Goal: Task Accomplishment & Management: Manage account settings

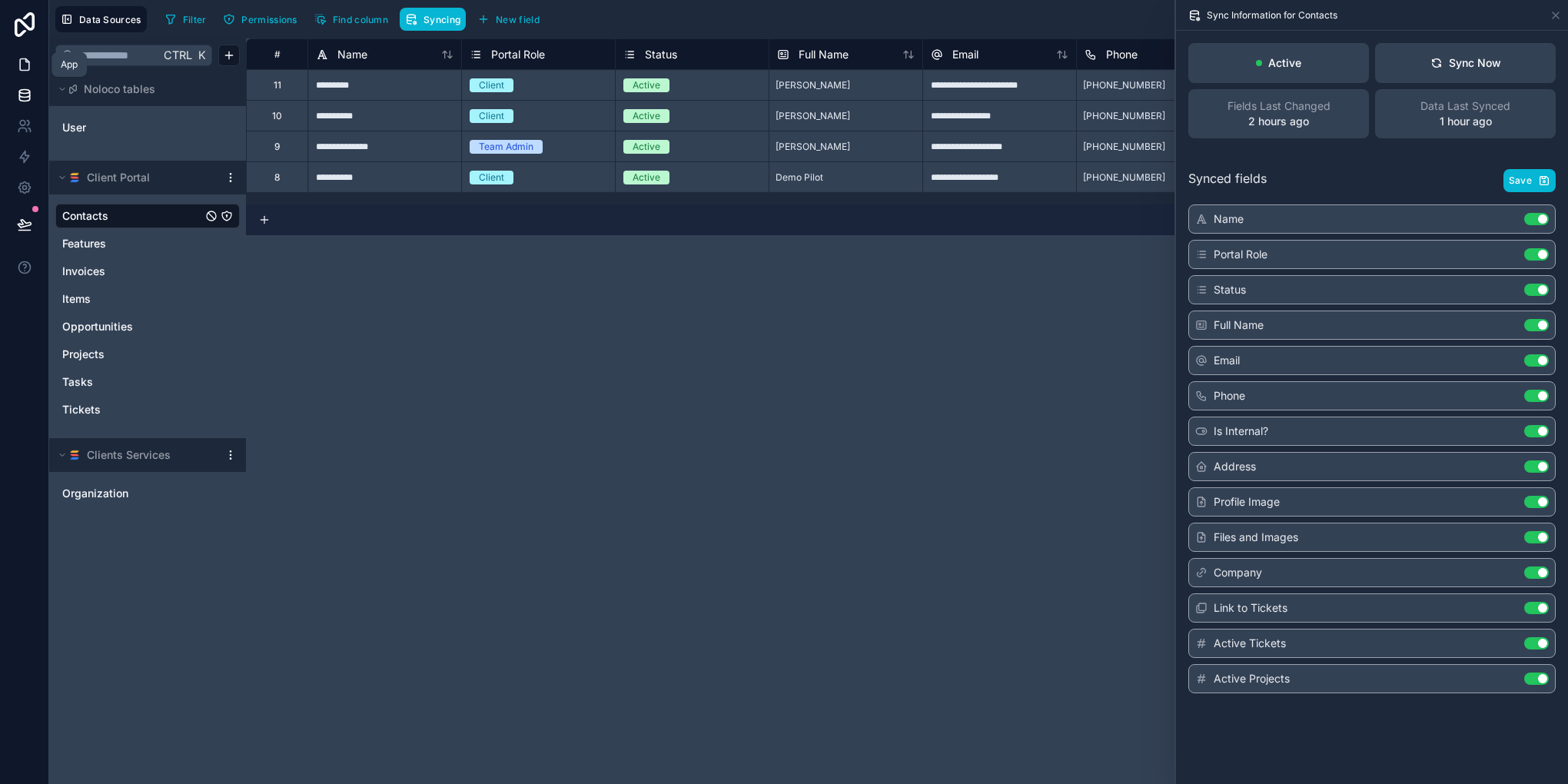
click at [16, 55] on link at bounding box center [24, 64] width 48 height 30
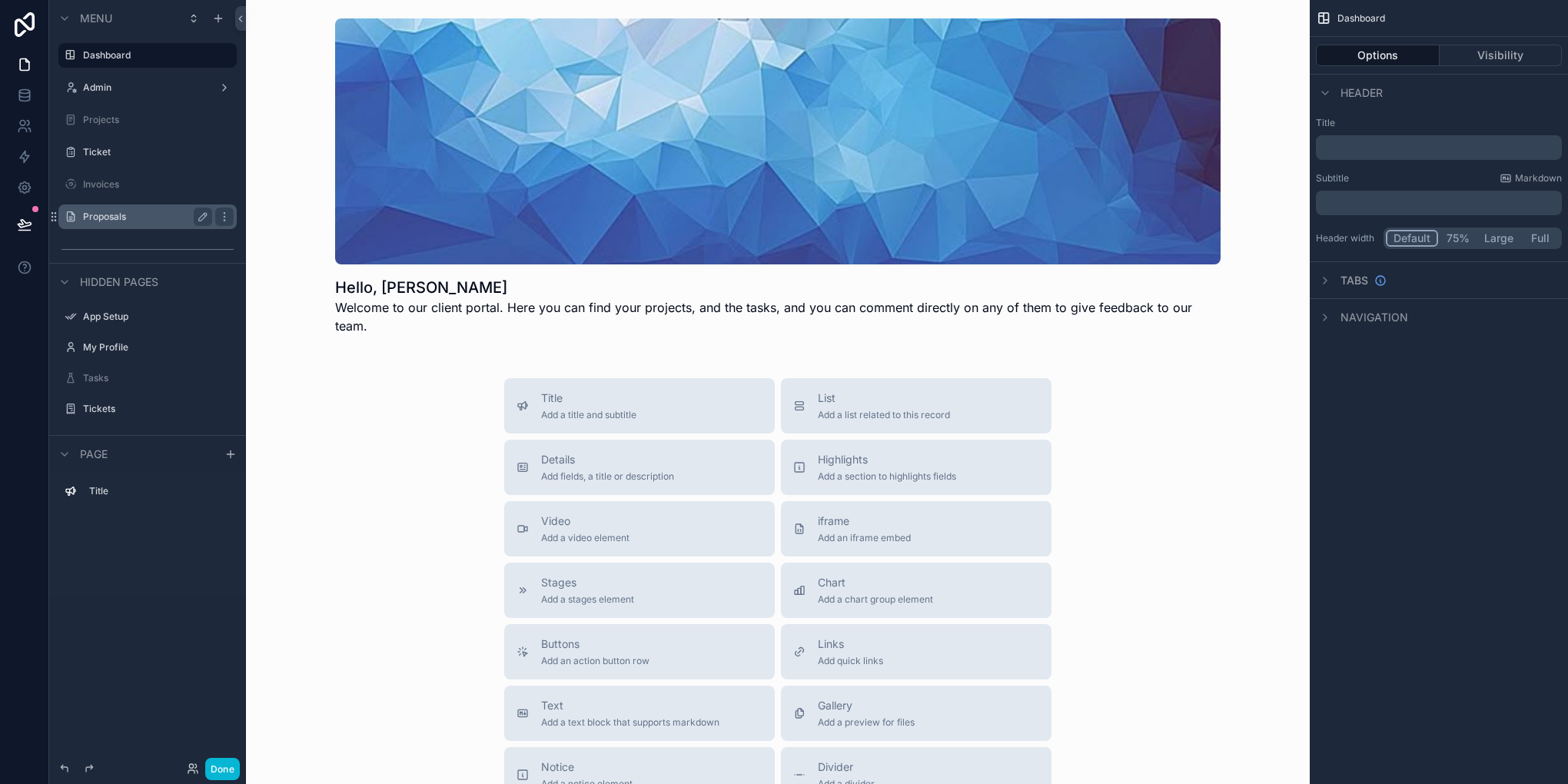
click at [147, 220] on label "Proposals" at bounding box center [145, 216] width 123 height 12
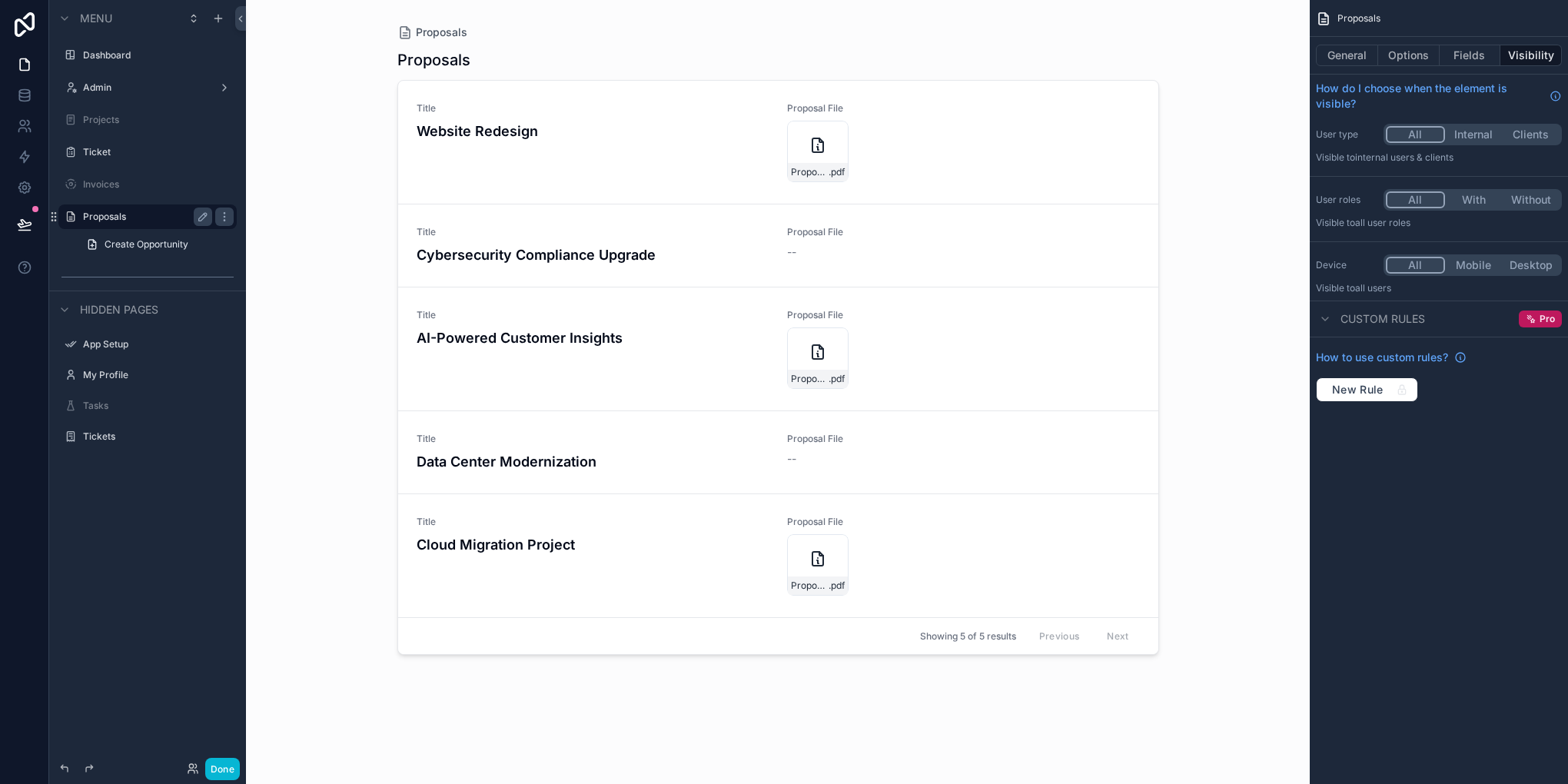
click at [1471, 135] on button "Internal" at bounding box center [1474, 135] width 58 height 17
click at [1484, 202] on button "With" at bounding box center [1474, 200] width 58 height 17
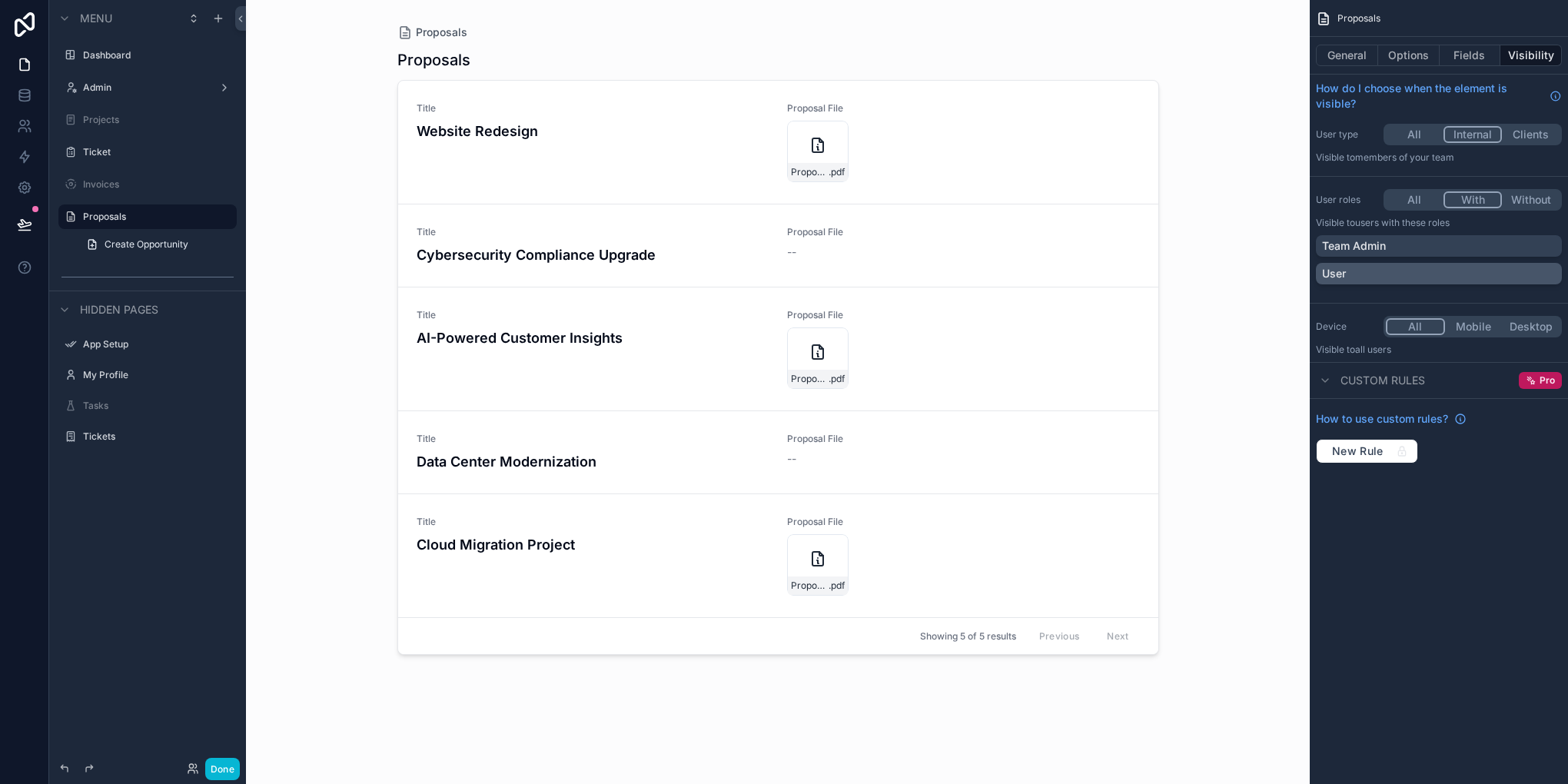
click at [1402, 282] on div "User" at bounding box center [1439, 274] width 246 height 22
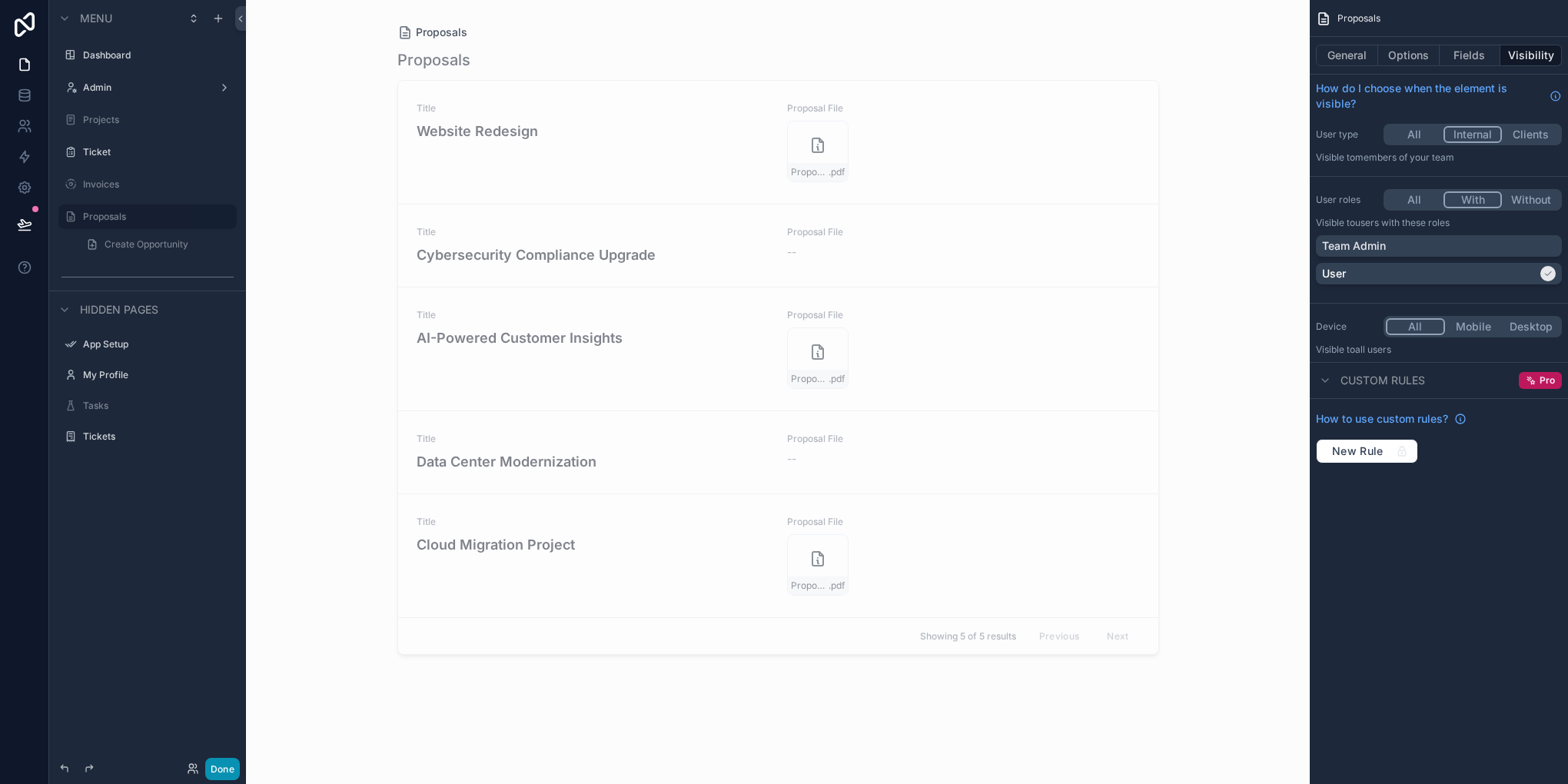
click at [222, 758] on button "Done" at bounding box center [222, 768] width 34 height 23
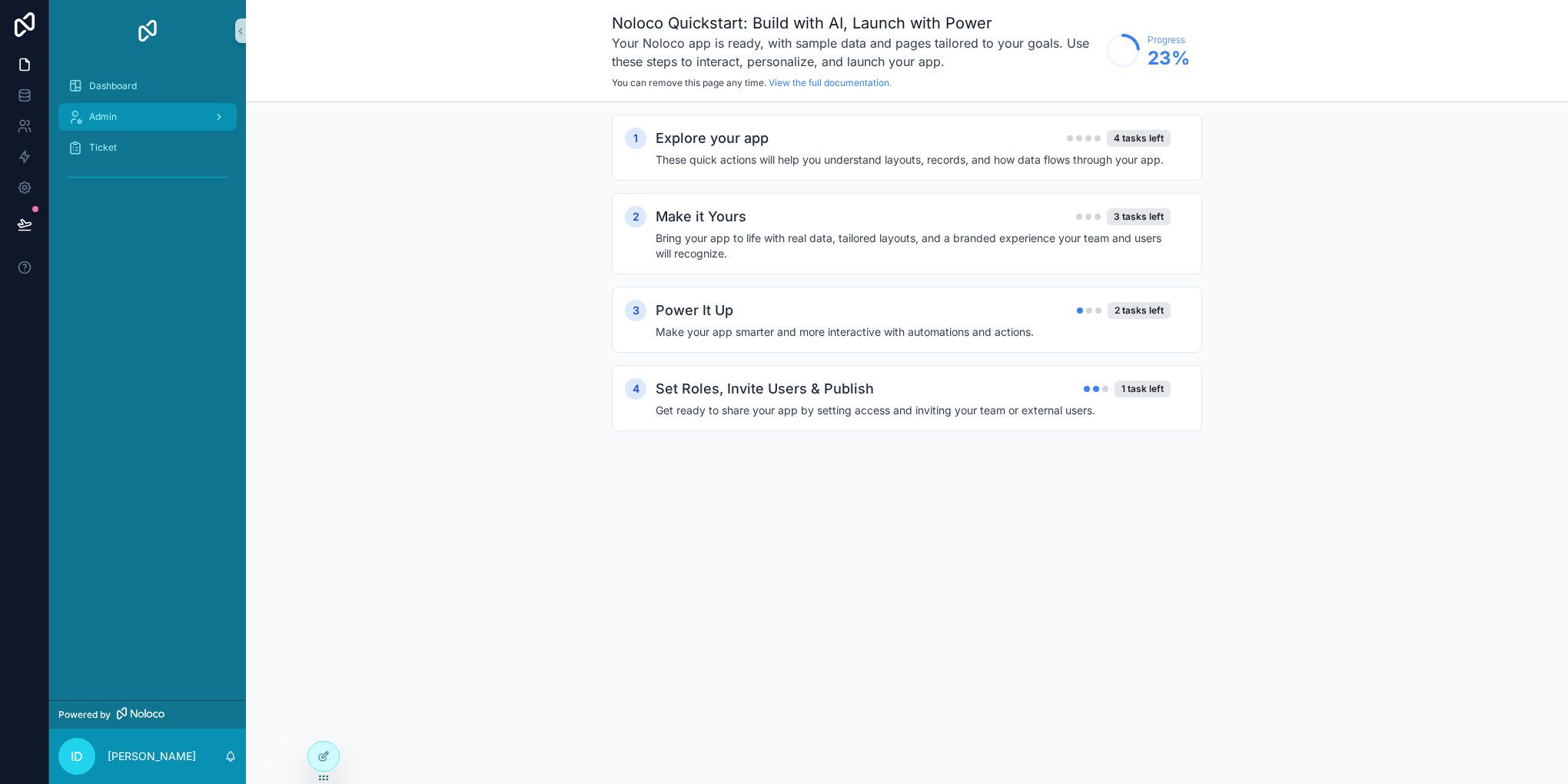
click at [194, 129] on link "Admin" at bounding box center [147, 117] width 178 height 28
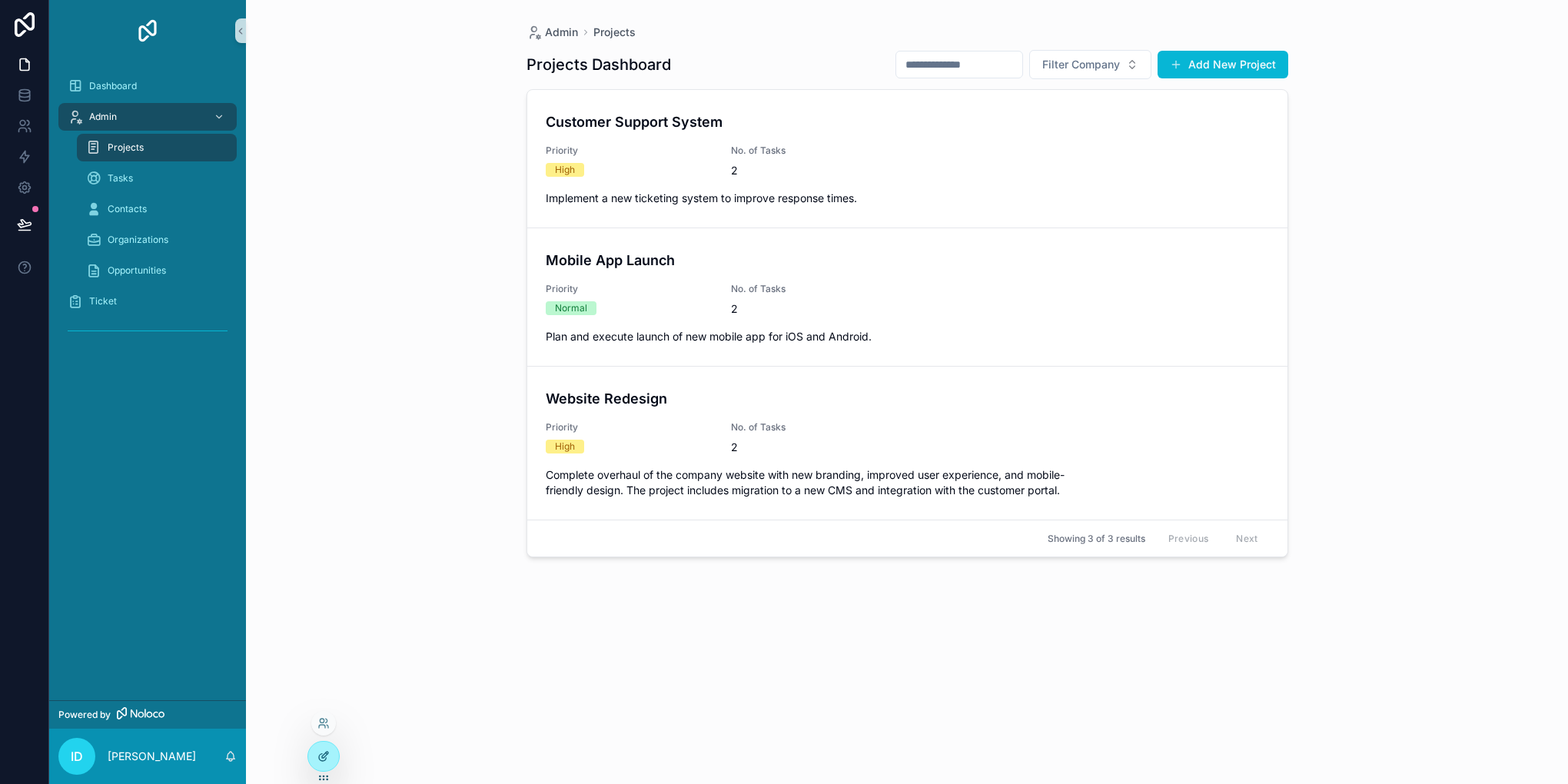
click at [322, 747] on div at bounding box center [323, 756] width 30 height 30
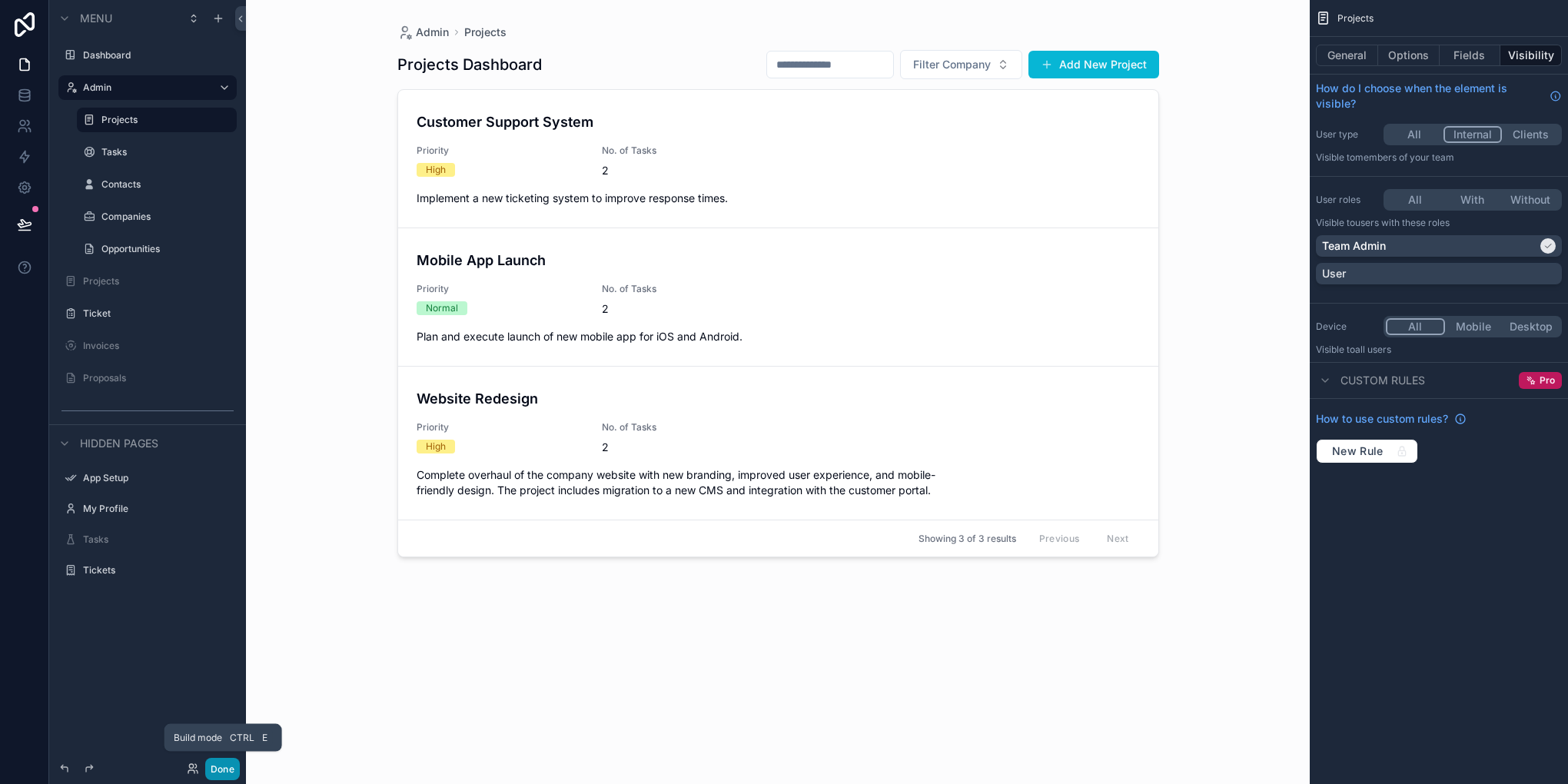
click at [236, 769] on button "Done" at bounding box center [222, 768] width 34 height 23
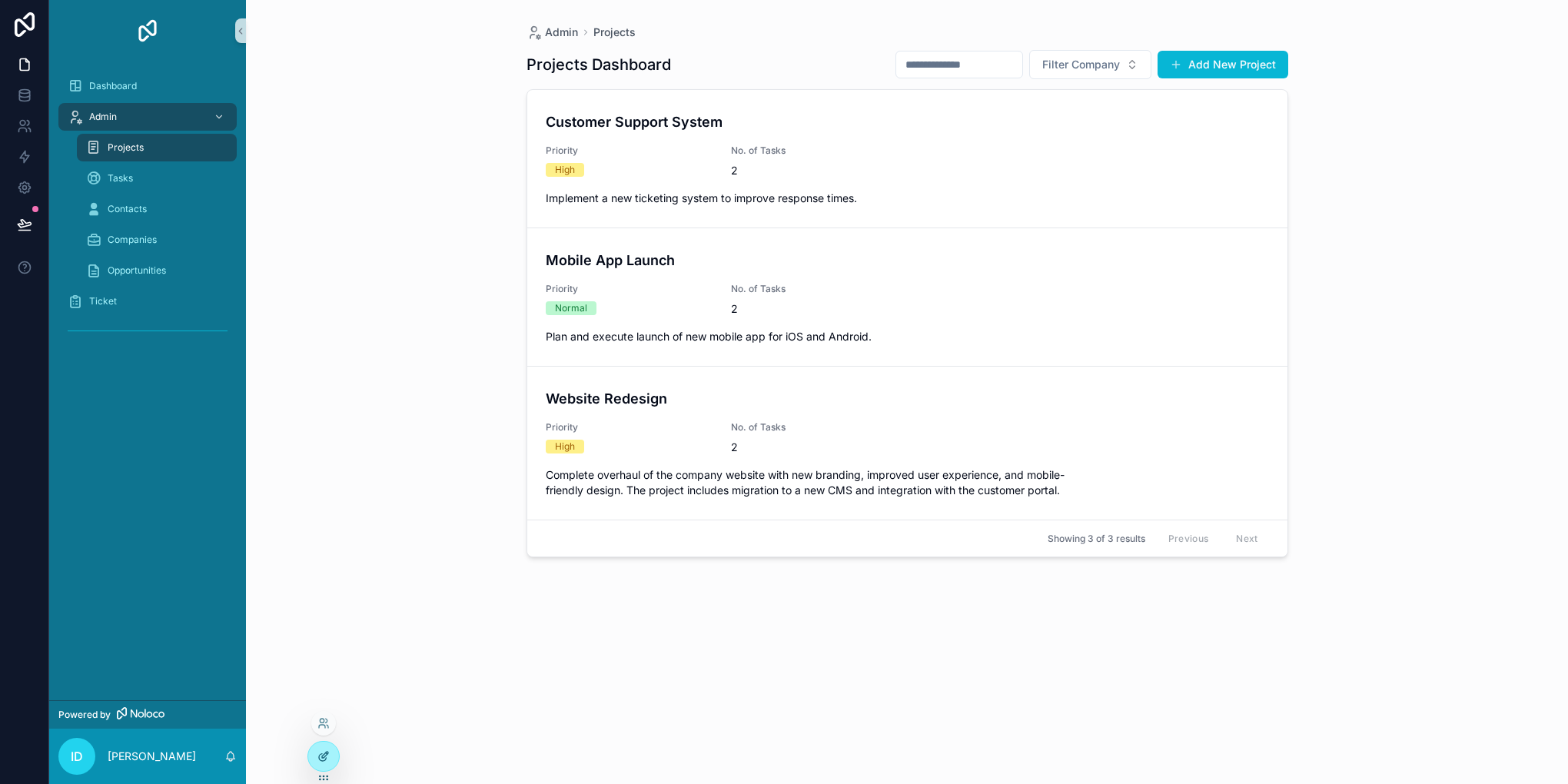
click at [322, 754] on icon at bounding box center [325, 754] width 6 height 6
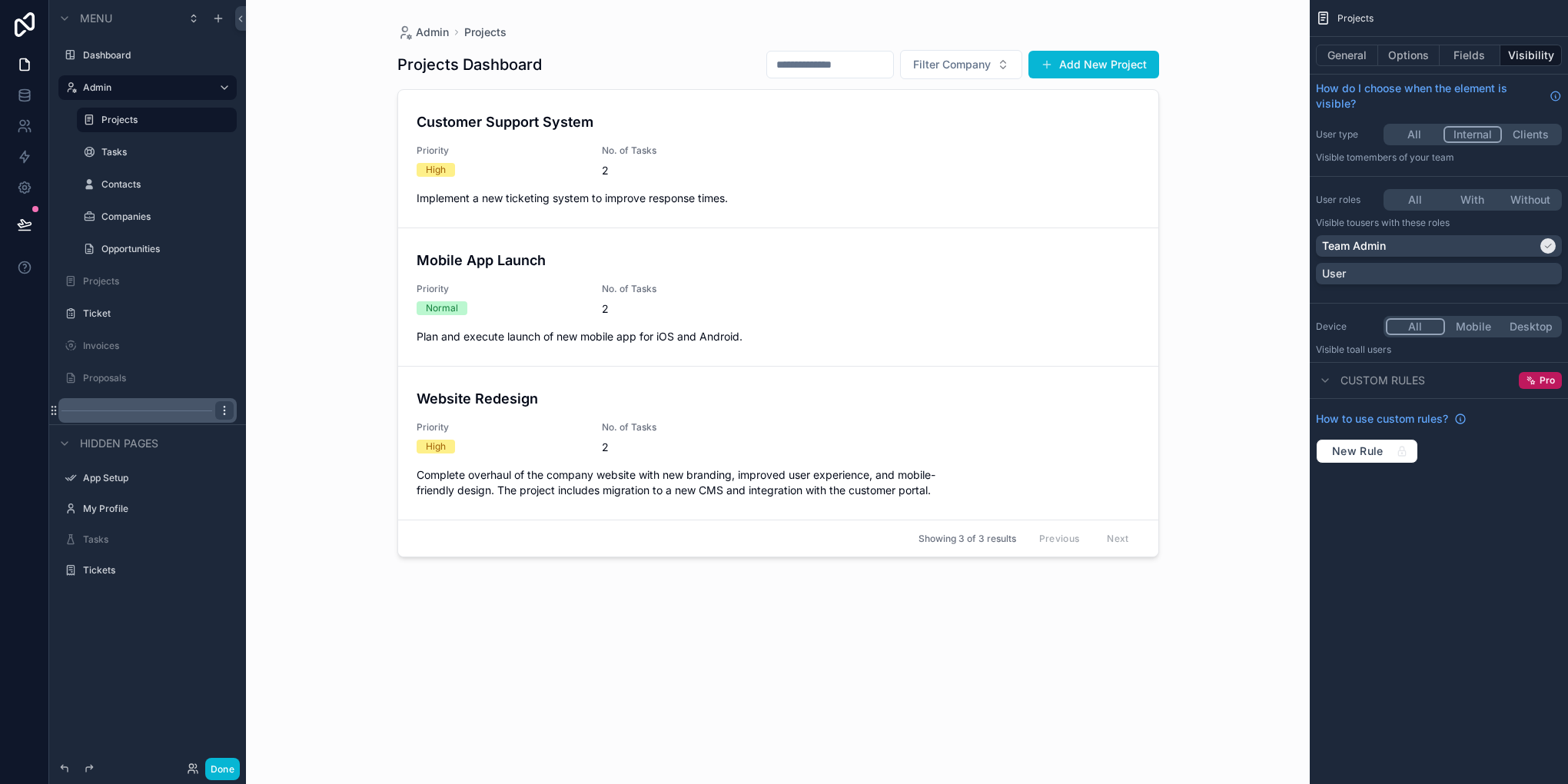
click at [221, 412] on icon "scrollable content" at bounding box center [224, 410] width 12 height 12
click at [262, 434] on icon at bounding box center [262, 432] width 12 height 12
click at [122, 120] on label "Projects" at bounding box center [153, 120] width 104 height 12
click at [103, 275] on label "Projects" at bounding box center [145, 281] width 123 height 12
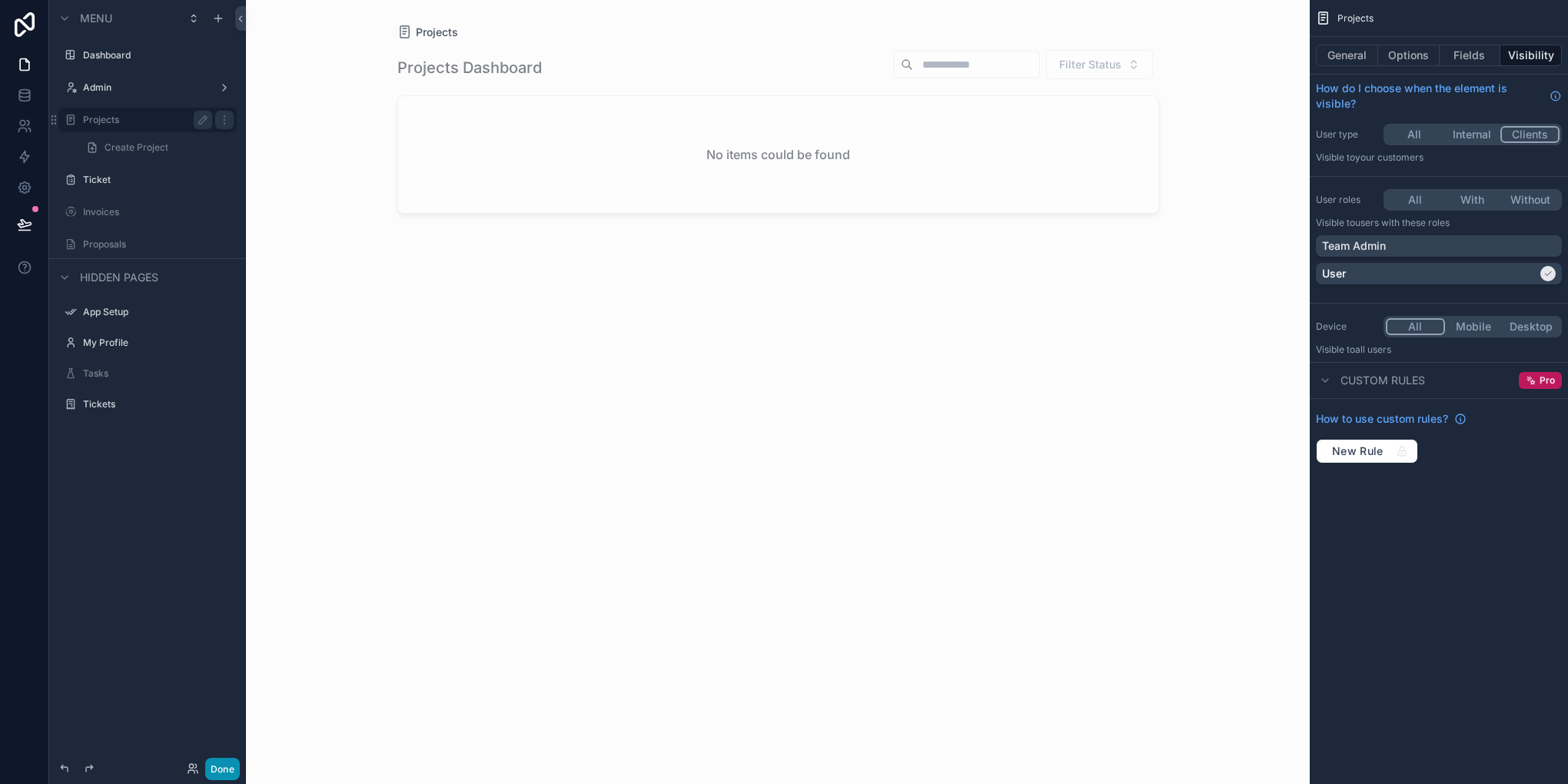
click at [213, 771] on button "Done" at bounding box center [222, 768] width 34 height 23
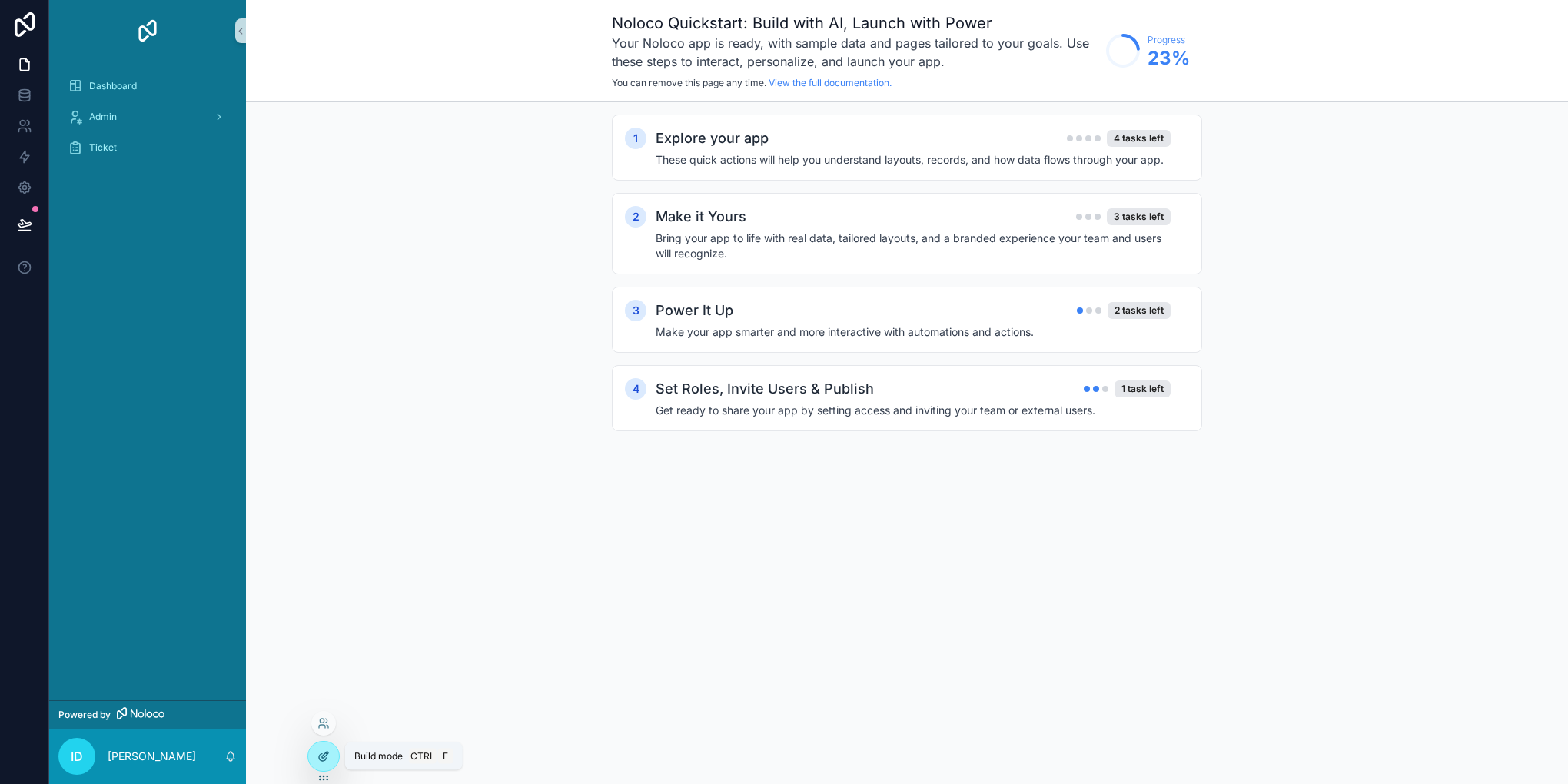
click at [312, 756] on div at bounding box center [323, 756] width 30 height 30
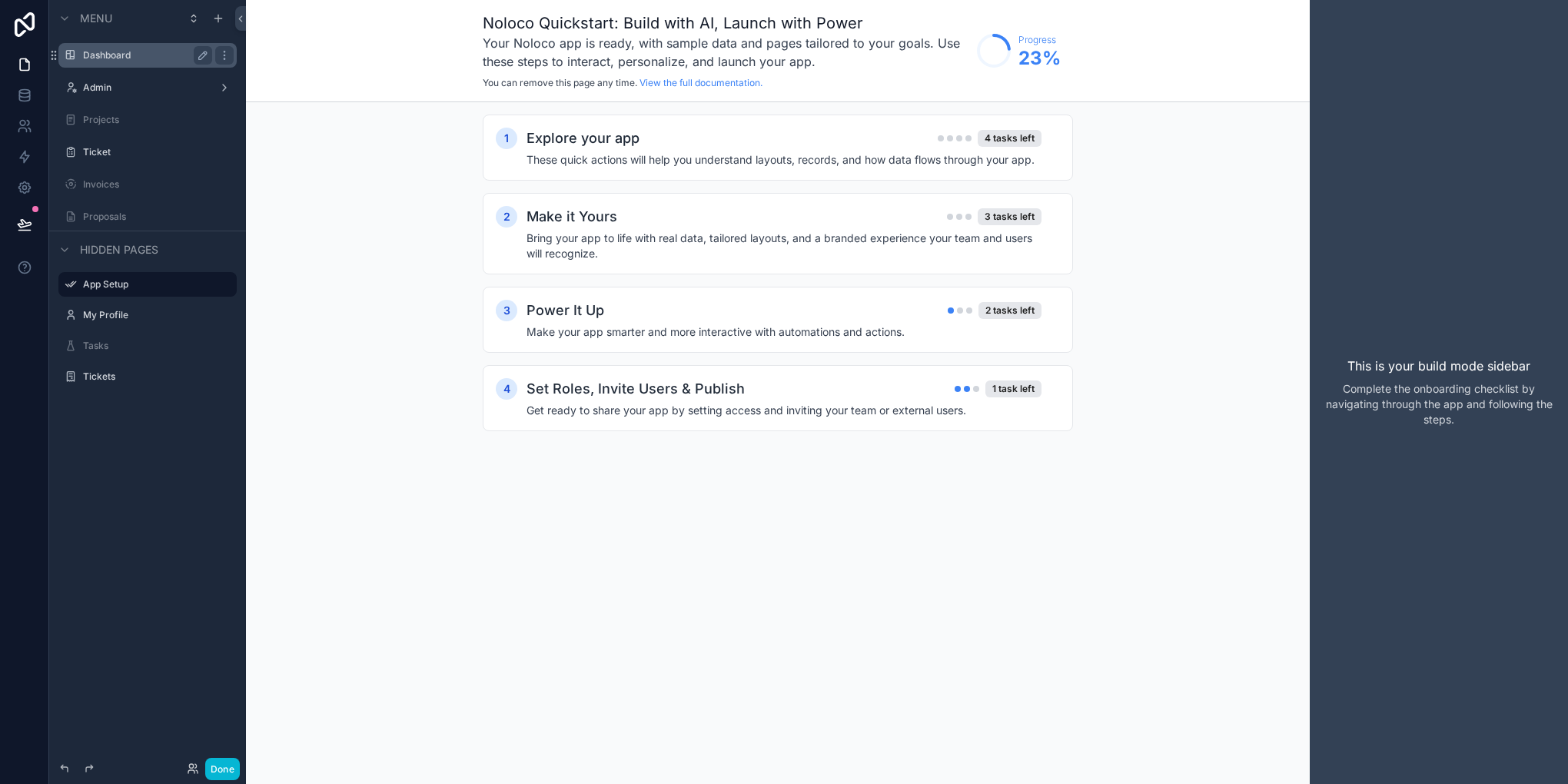
click at [101, 58] on label "Dashboard" at bounding box center [145, 55] width 123 height 12
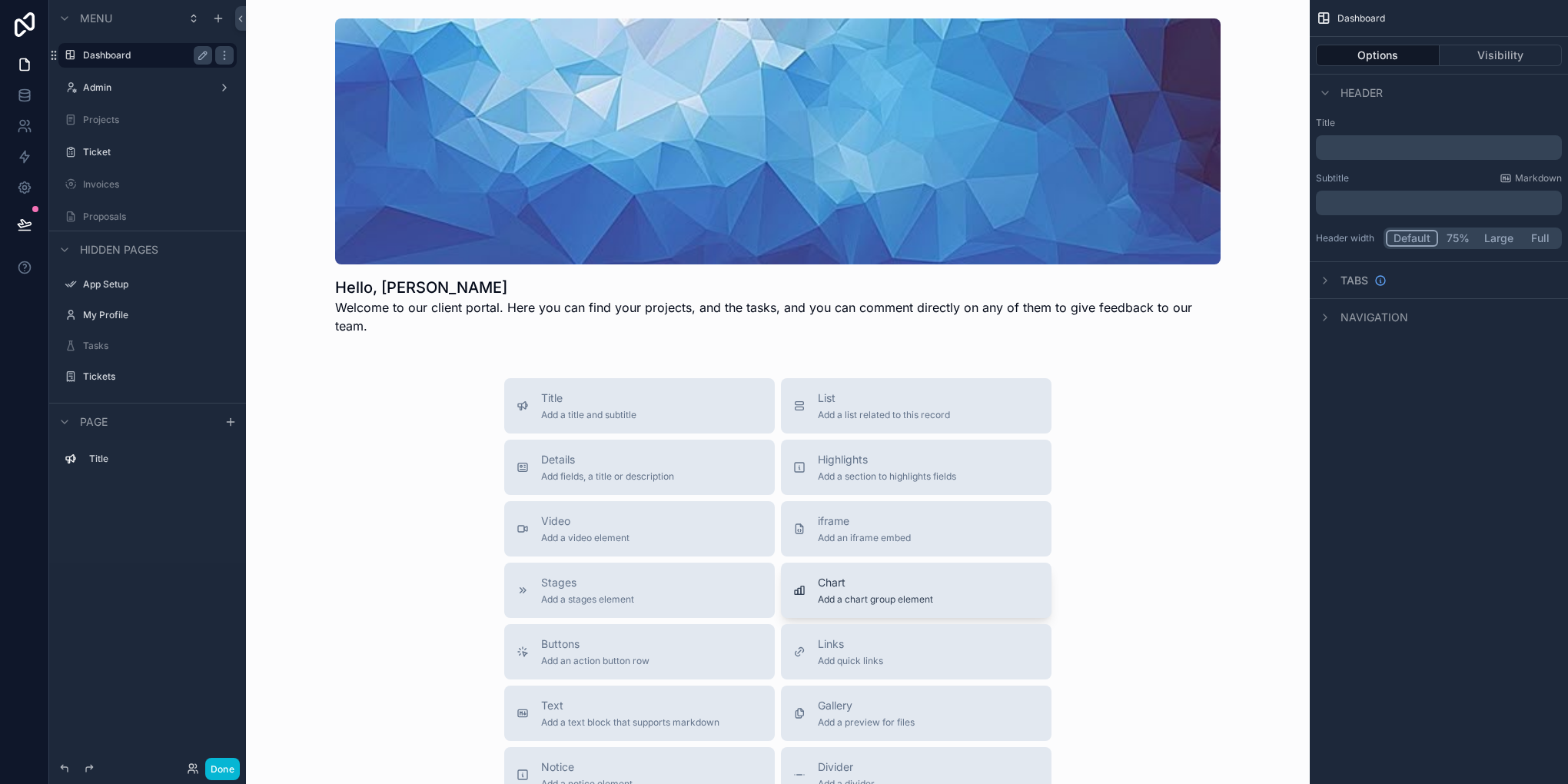
click at [835, 575] on span "Chart" at bounding box center [876, 582] width 115 height 16
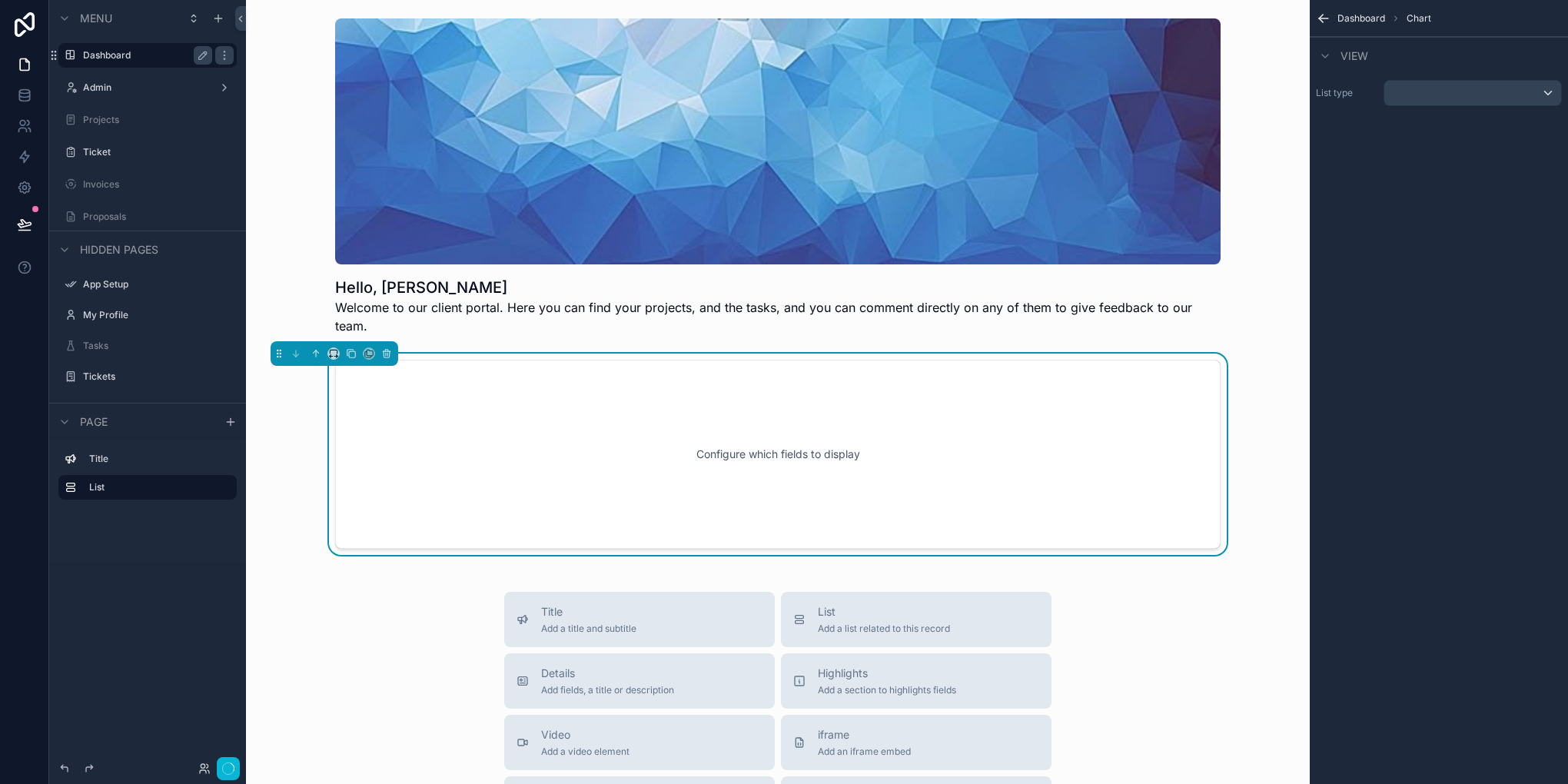
scroll to position [43, 0]
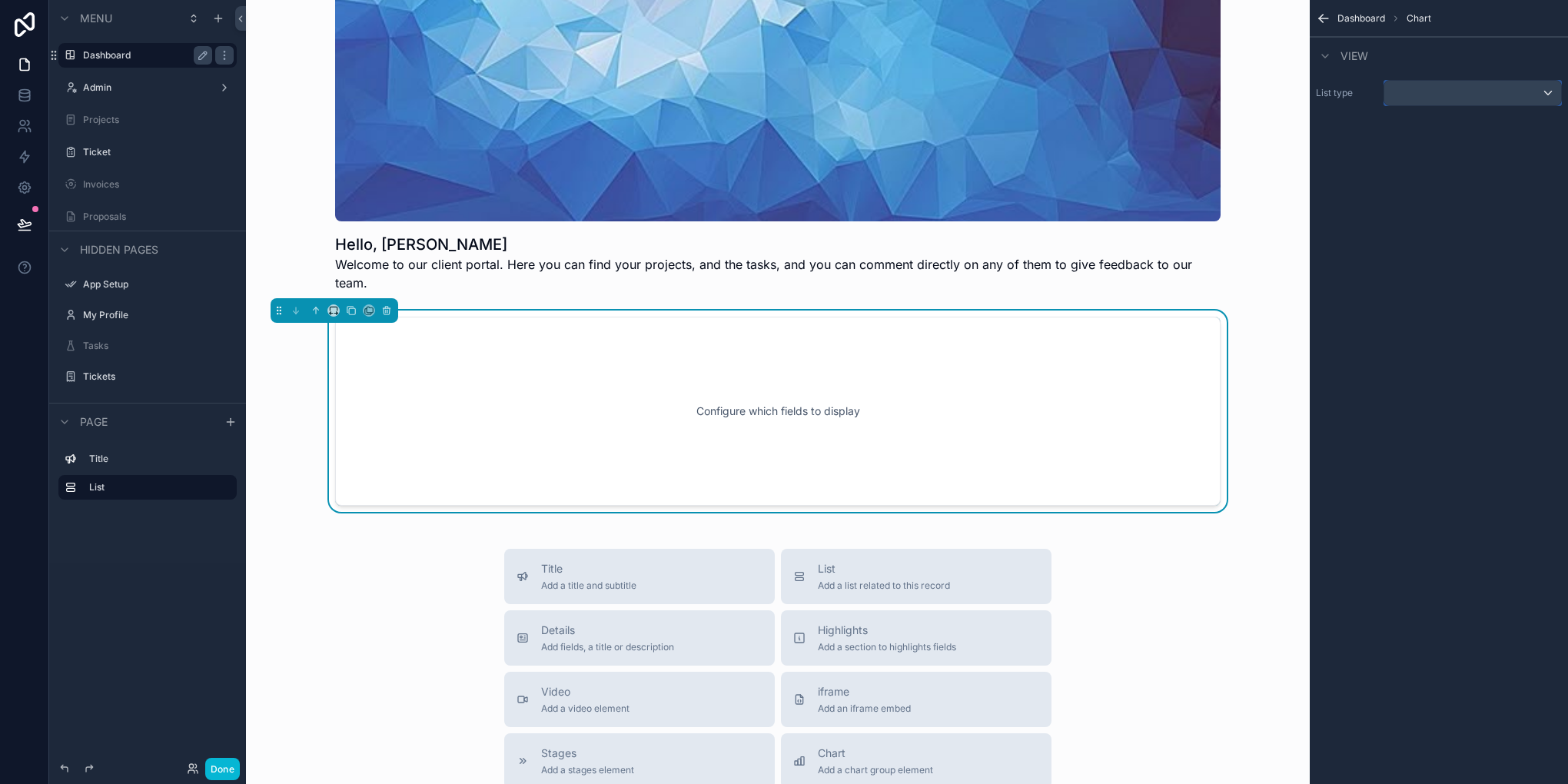
click at [1424, 79] on div "List type" at bounding box center [1439, 93] width 259 height 38
click at [1549, 85] on div "scrollable content" at bounding box center [1472, 93] width 177 height 25
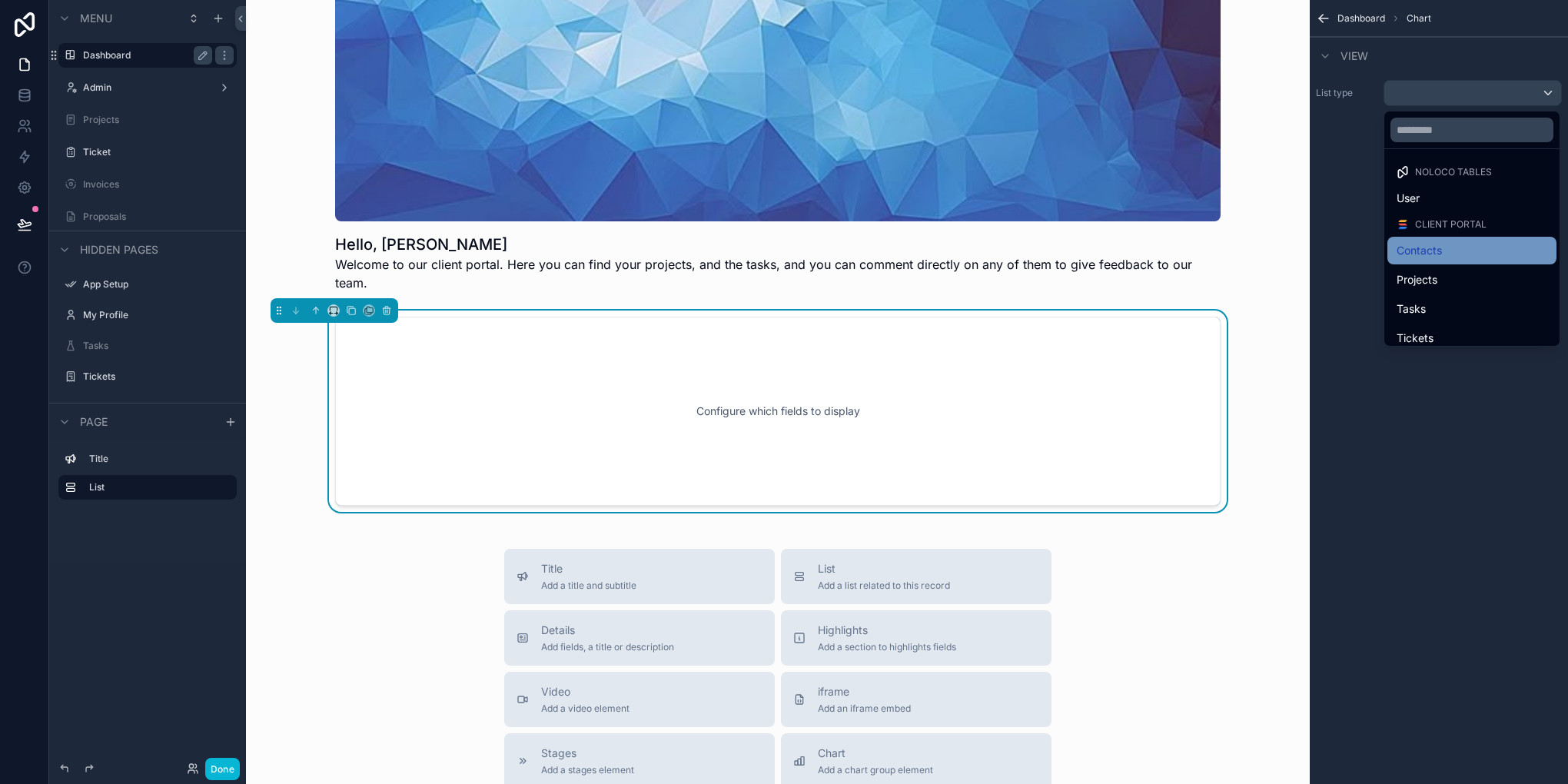
click at [1470, 246] on div "Contacts" at bounding box center [1471, 251] width 150 height 19
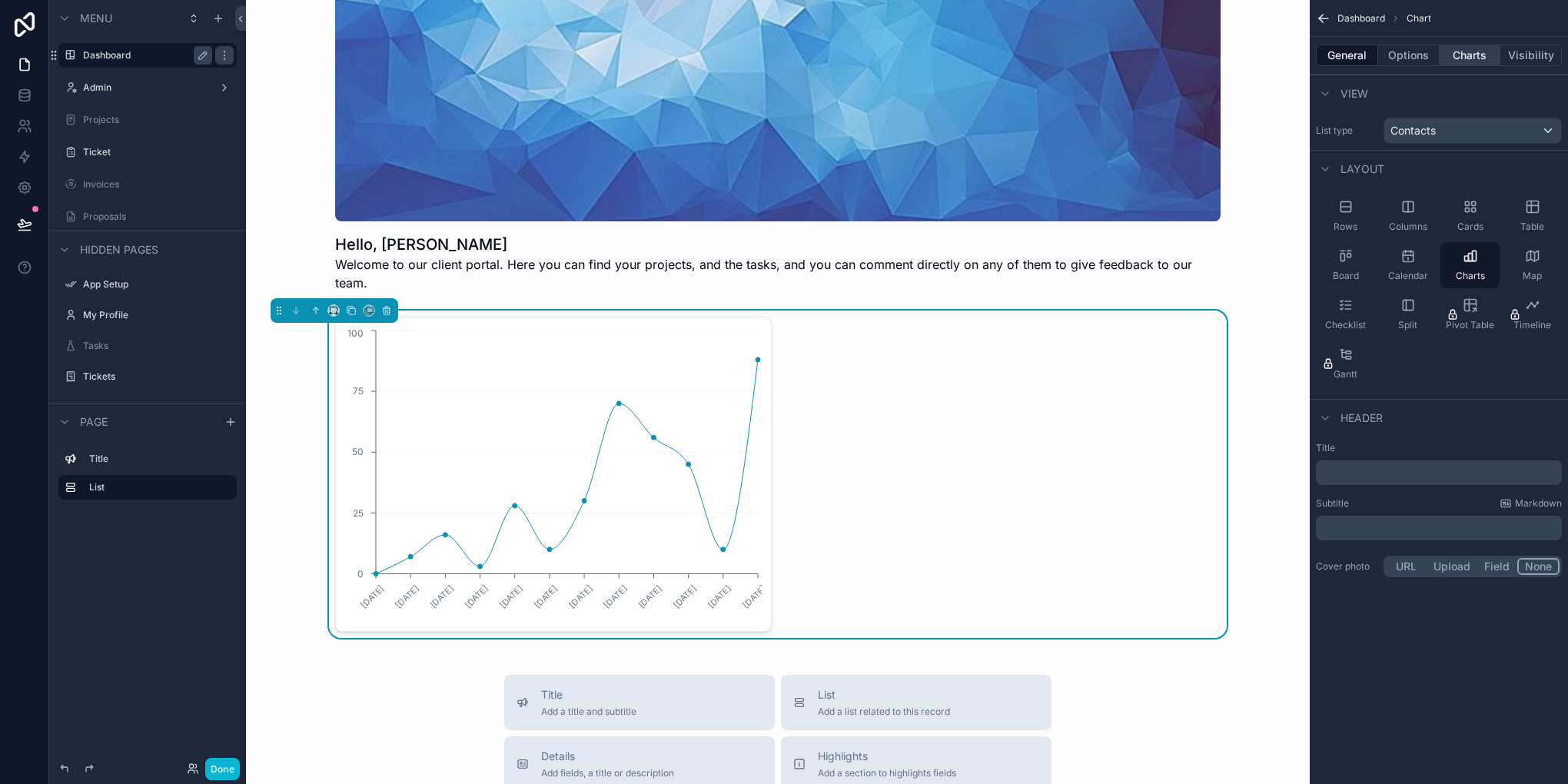
click at [1487, 57] on button "Charts" at bounding box center [1470, 55] width 62 height 22
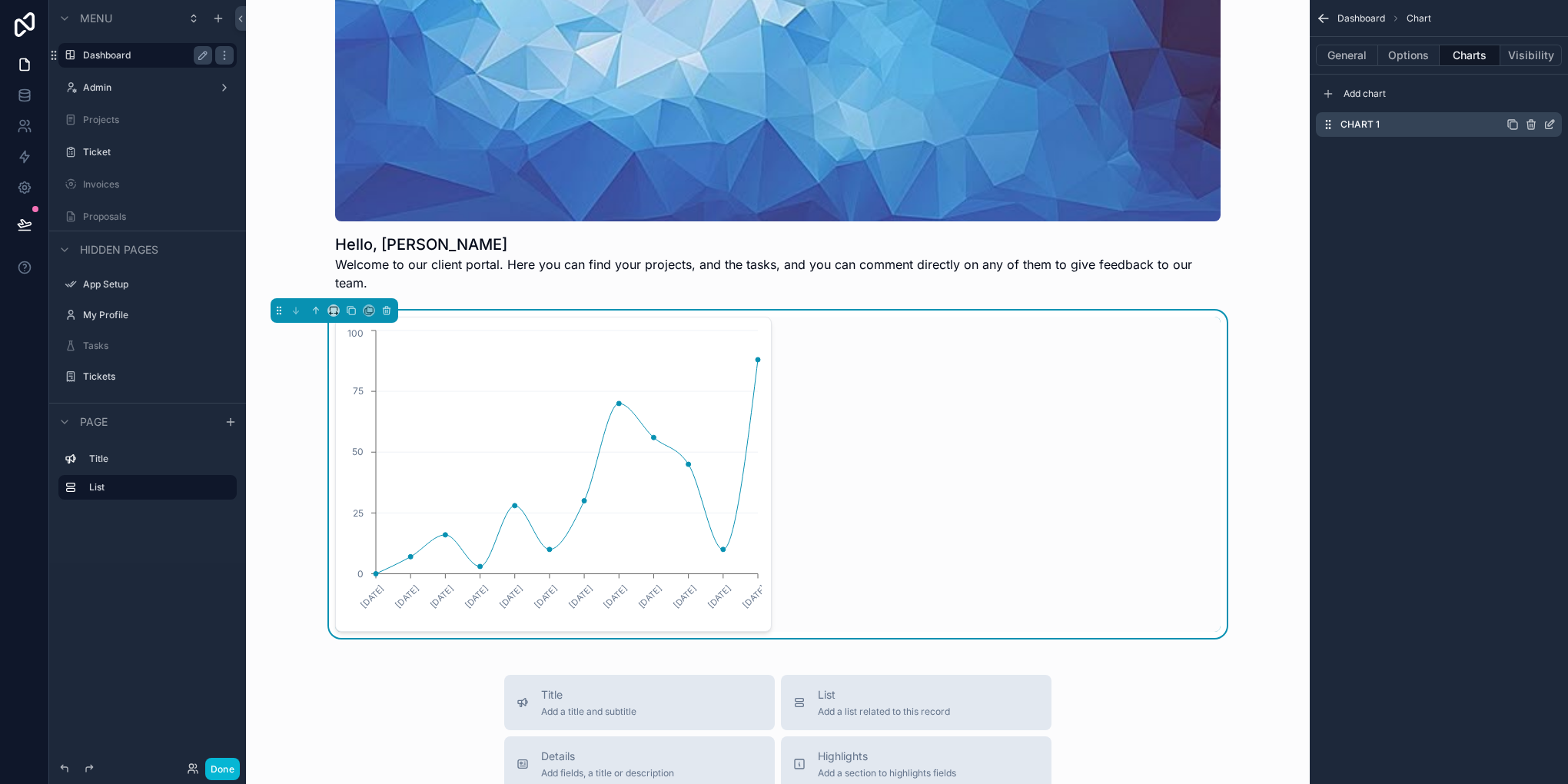
click at [1552, 126] on icon "scrollable content" at bounding box center [1549, 125] width 7 height 7
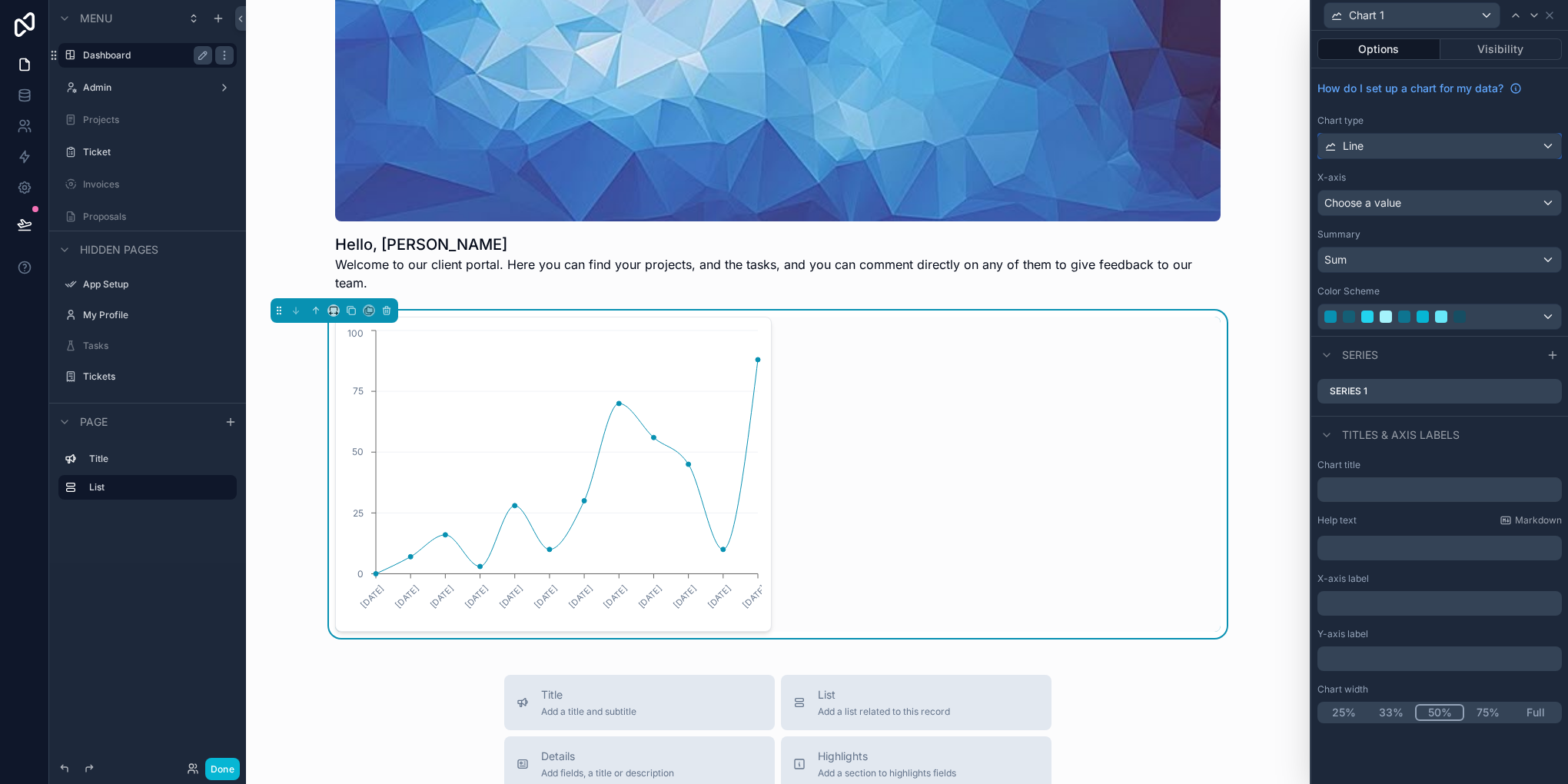
click at [1446, 141] on div "Line" at bounding box center [1439, 146] width 243 height 25
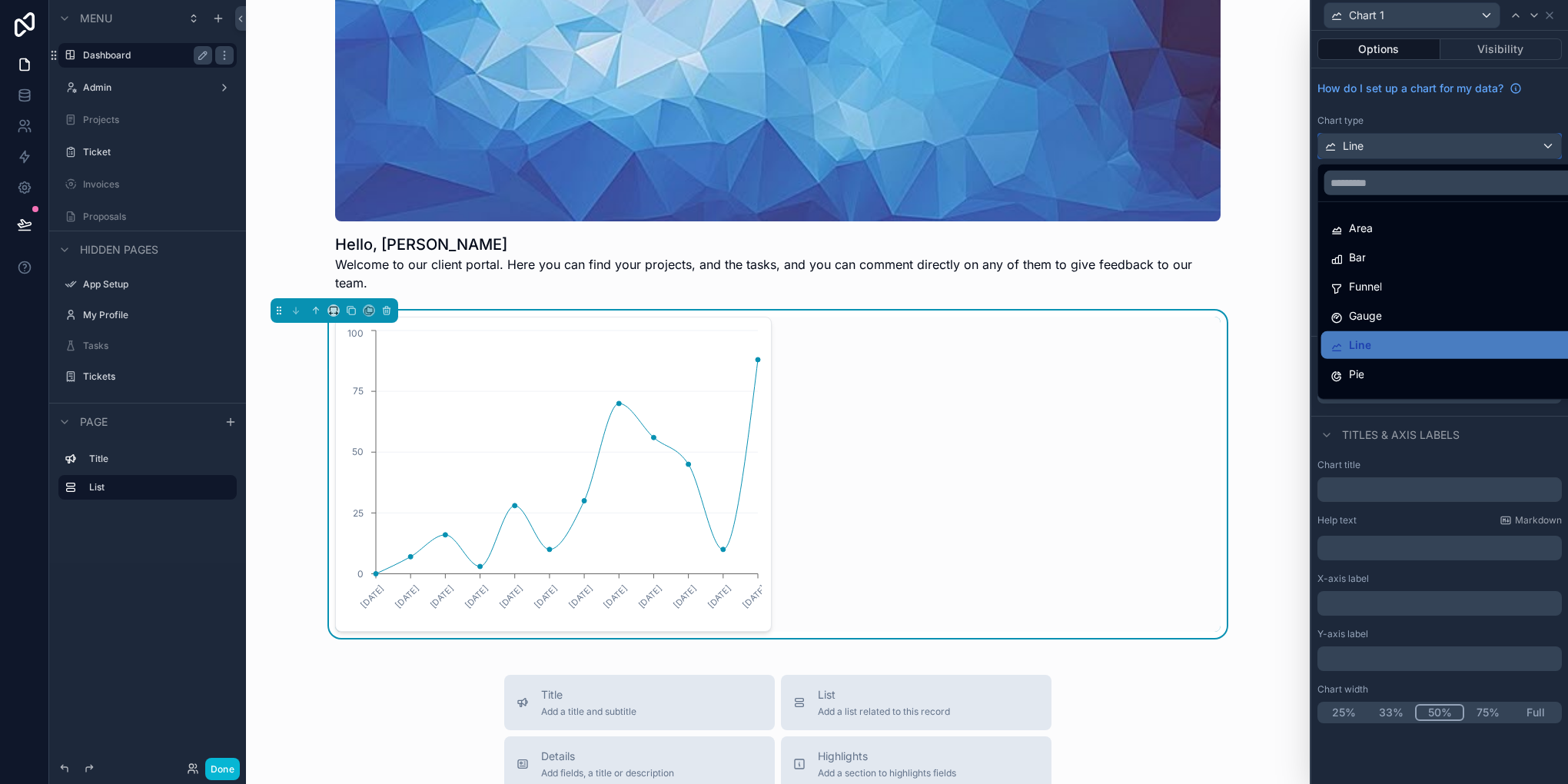
scroll to position [109, 0]
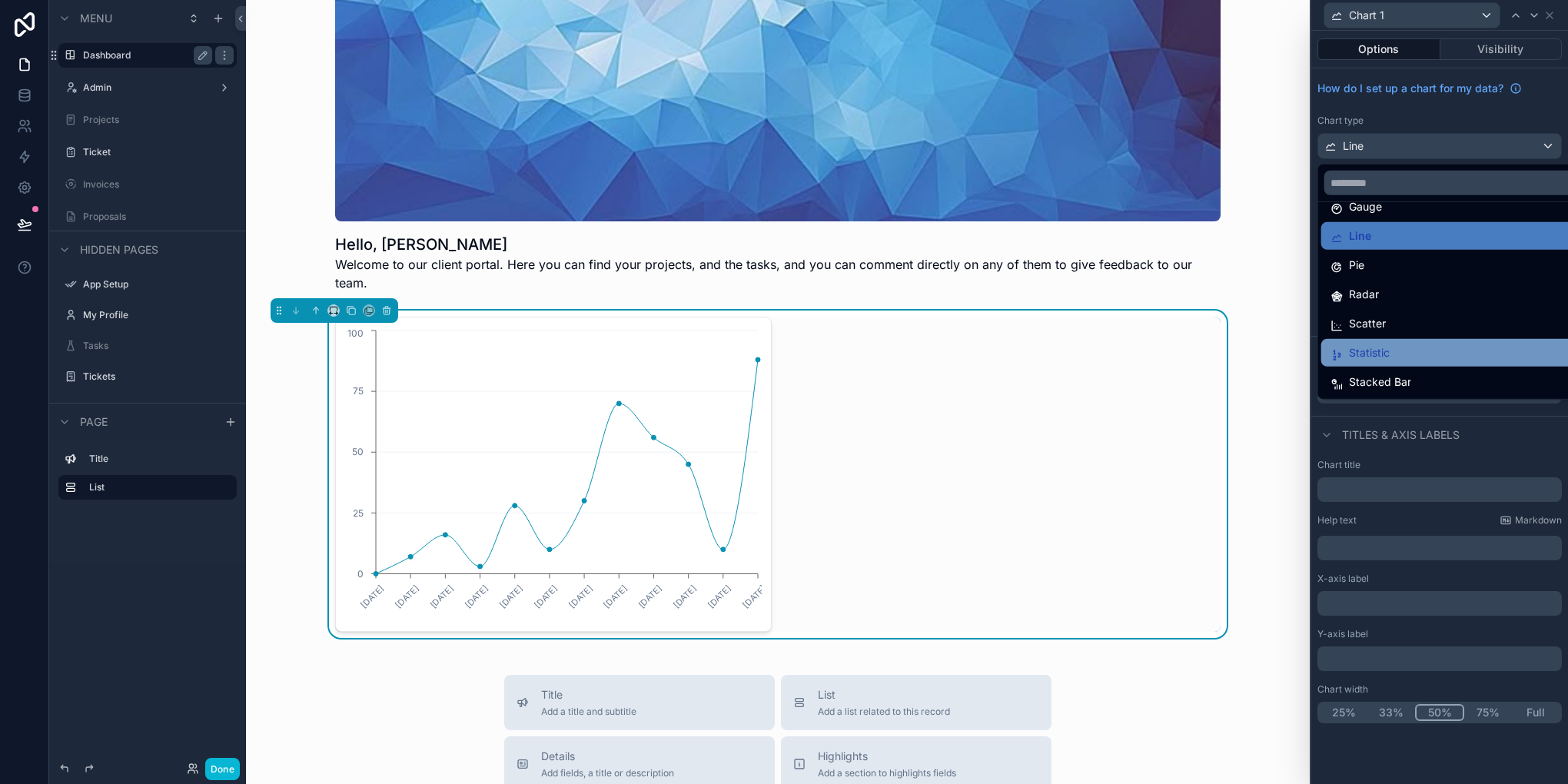
click at [1401, 347] on div "Statistic" at bounding box center [1457, 353] width 255 height 19
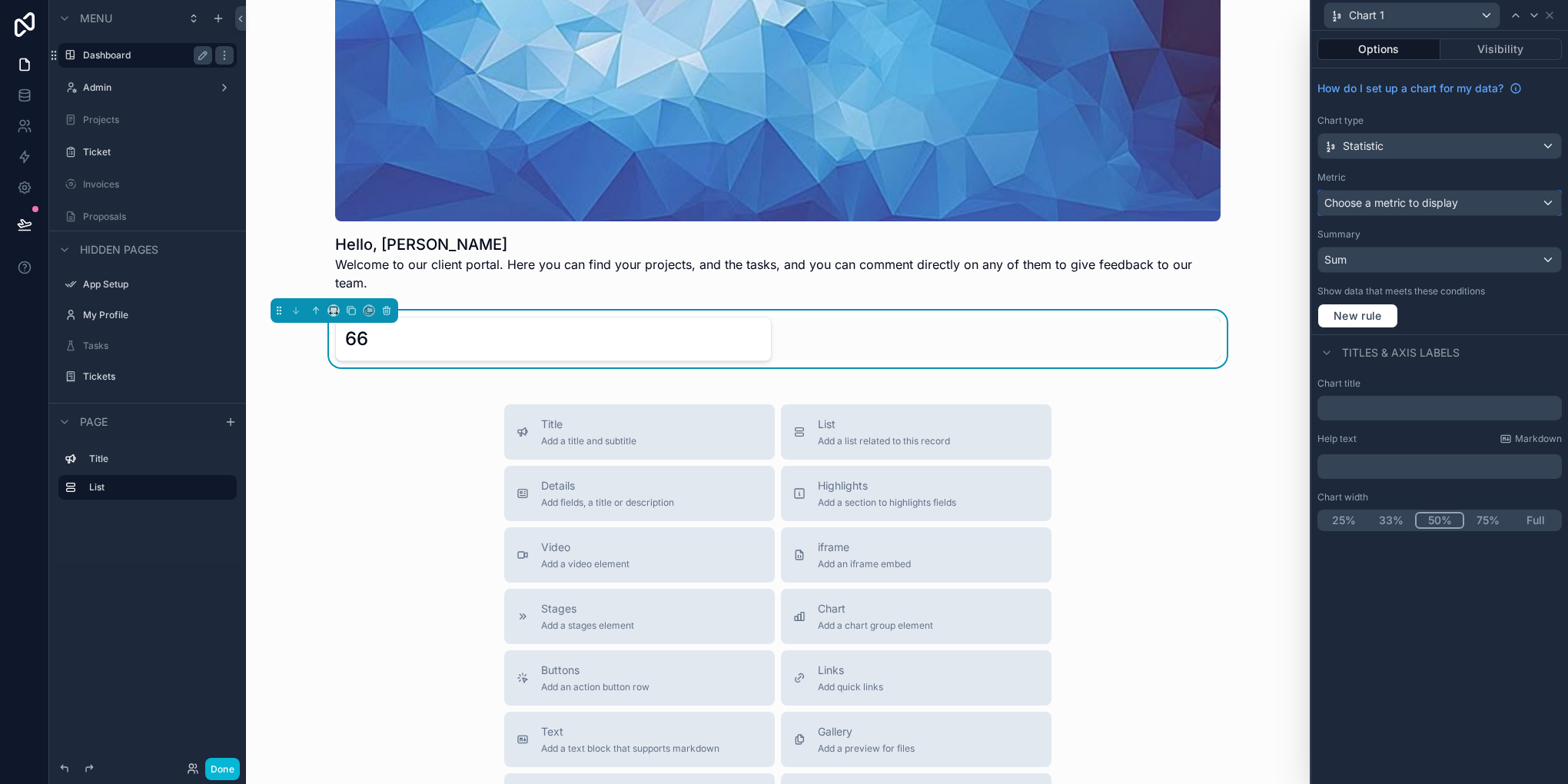
click at [1377, 204] on span "Choose a metric to display" at bounding box center [1391, 202] width 134 height 13
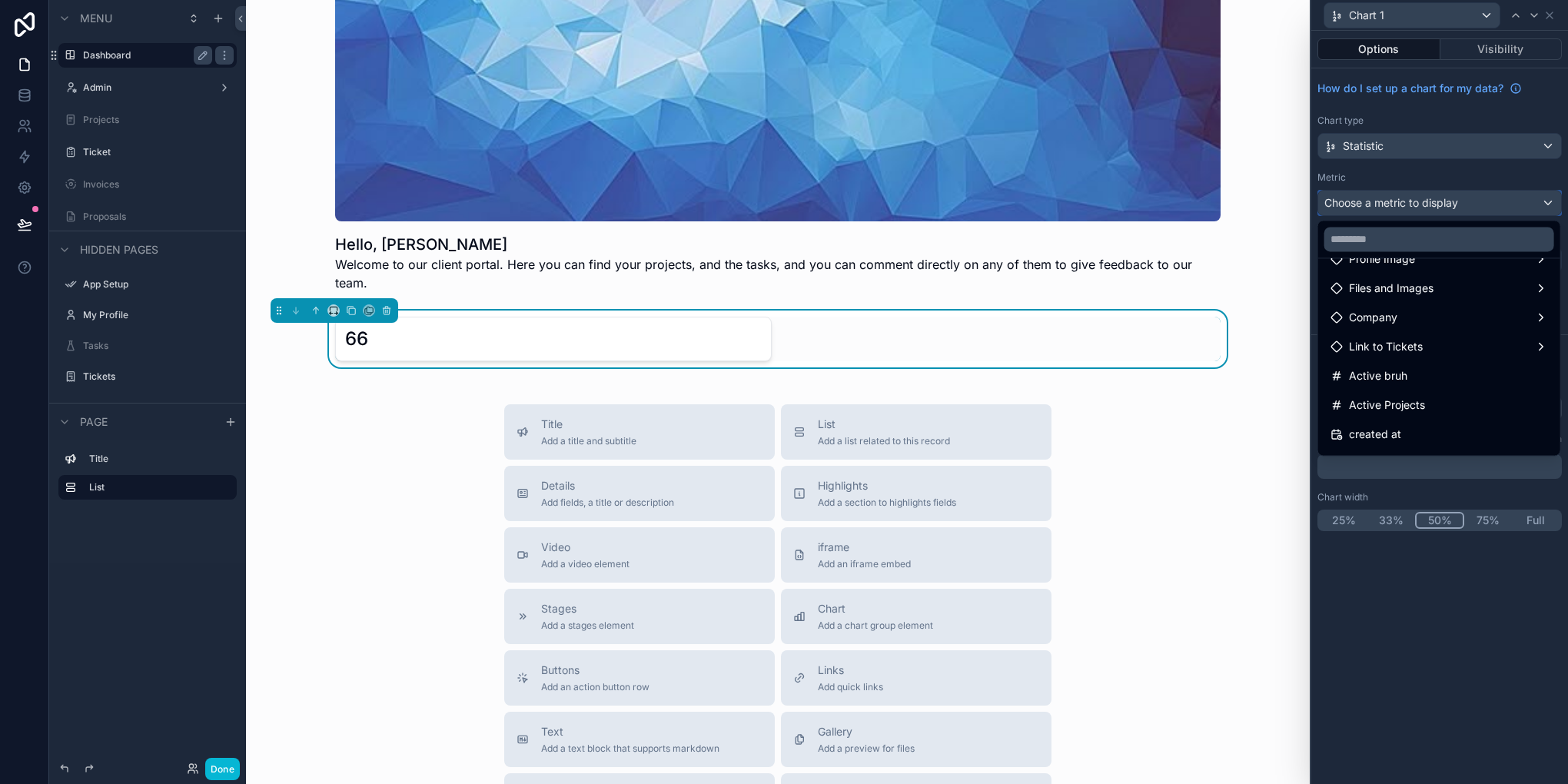
scroll to position [230, 0]
click at [1395, 297] on div "Active bruh" at bounding box center [1439, 287] width 236 height 28
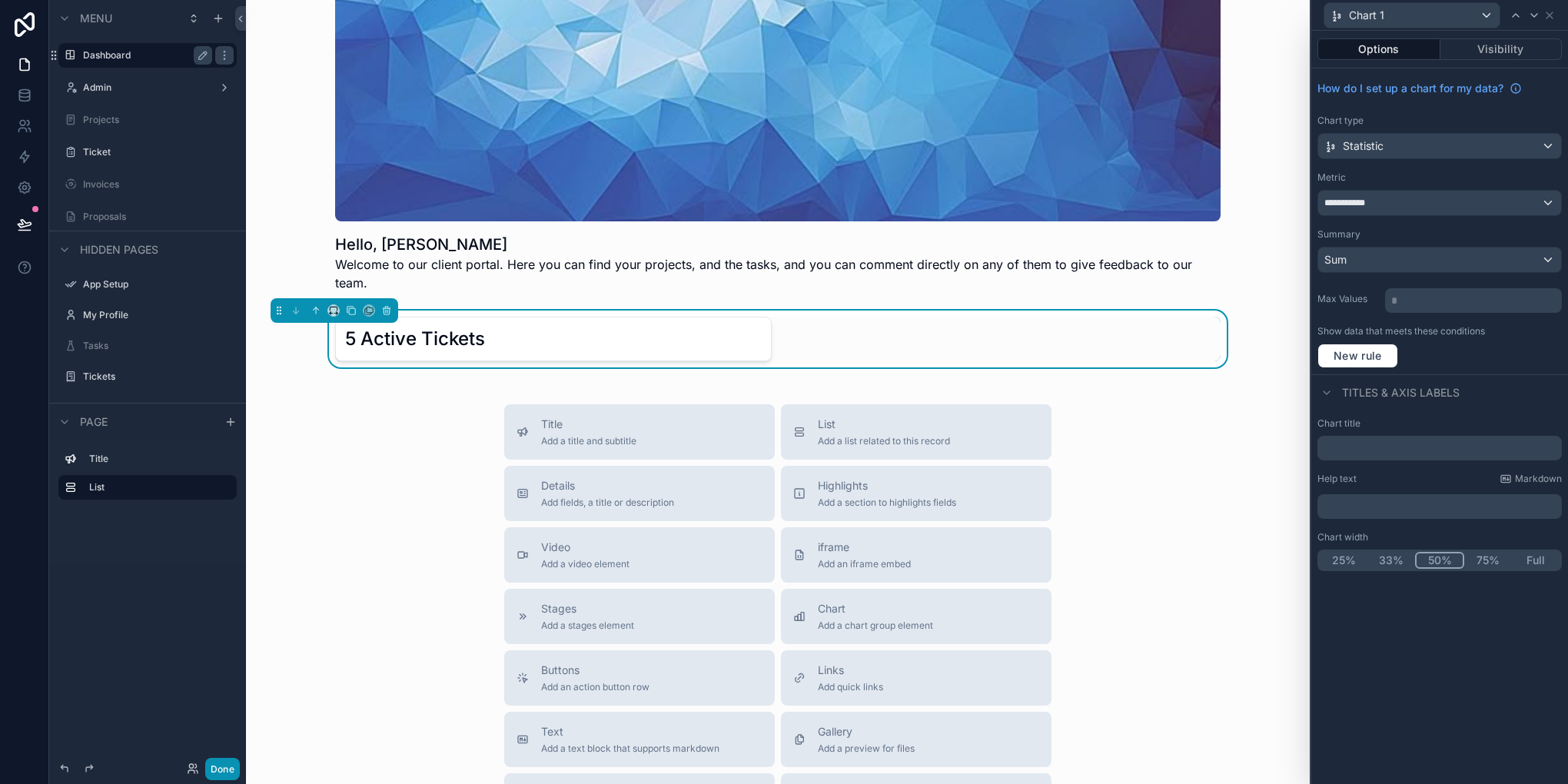
click at [215, 766] on button "Done" at bounding box center [222, 768] width 34 height 23
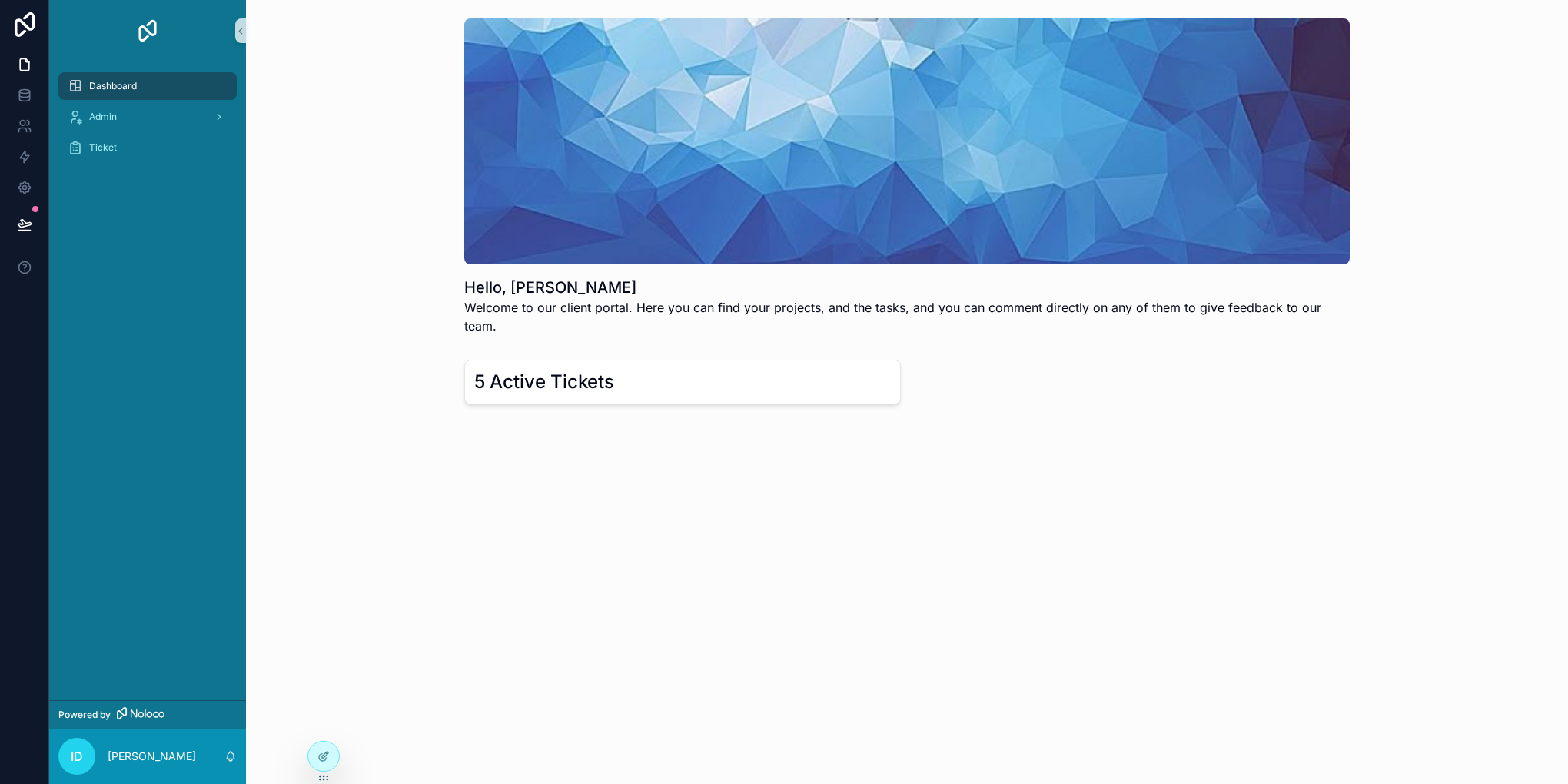
scroll to position [0, 0]
click at [329, 754] on div at bounding box center [323, 756] width 30 height 30
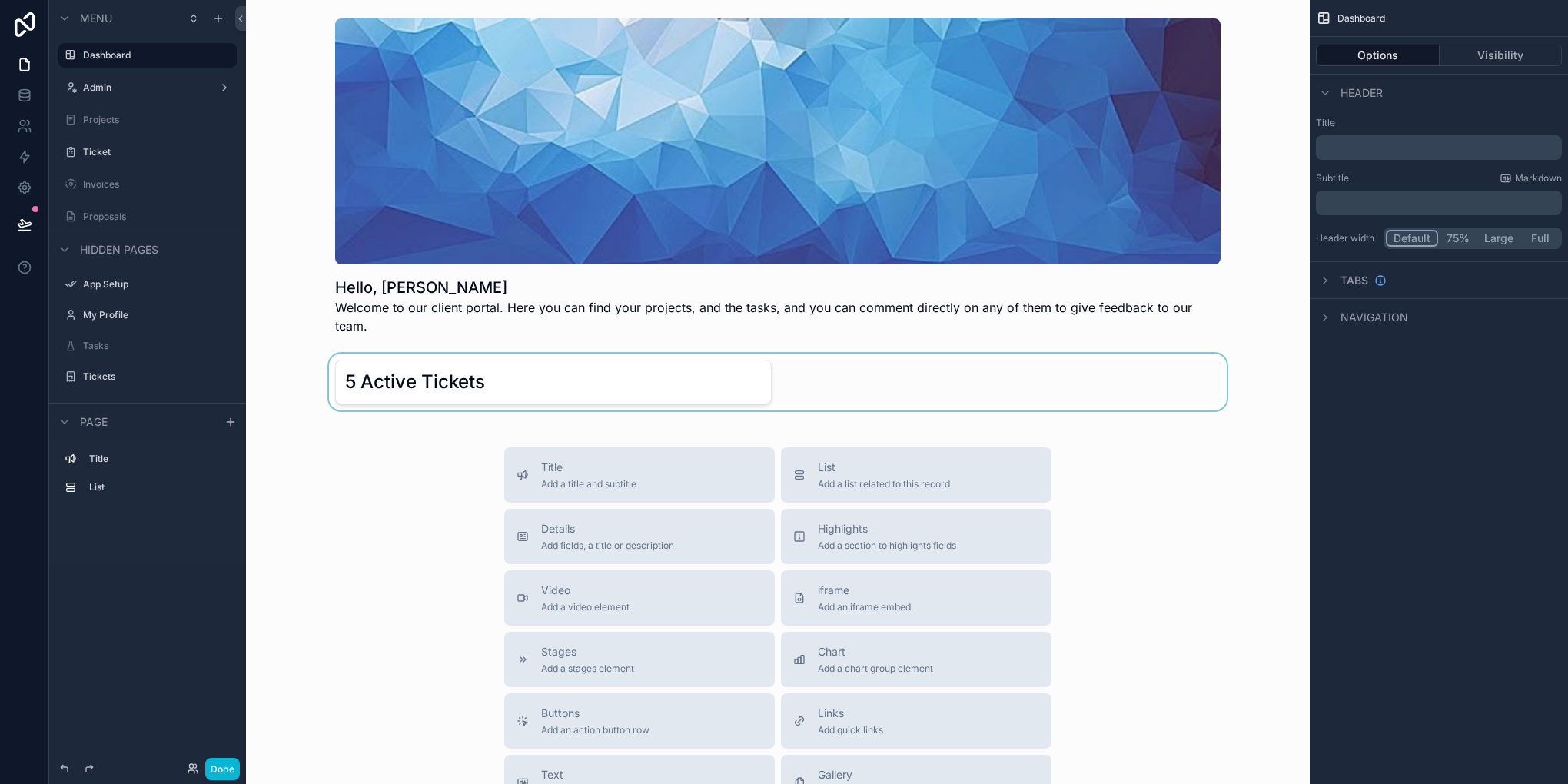
click at [380, 373] on div "scrollable content" at bounding box center [778, 381] width 1039 height 57
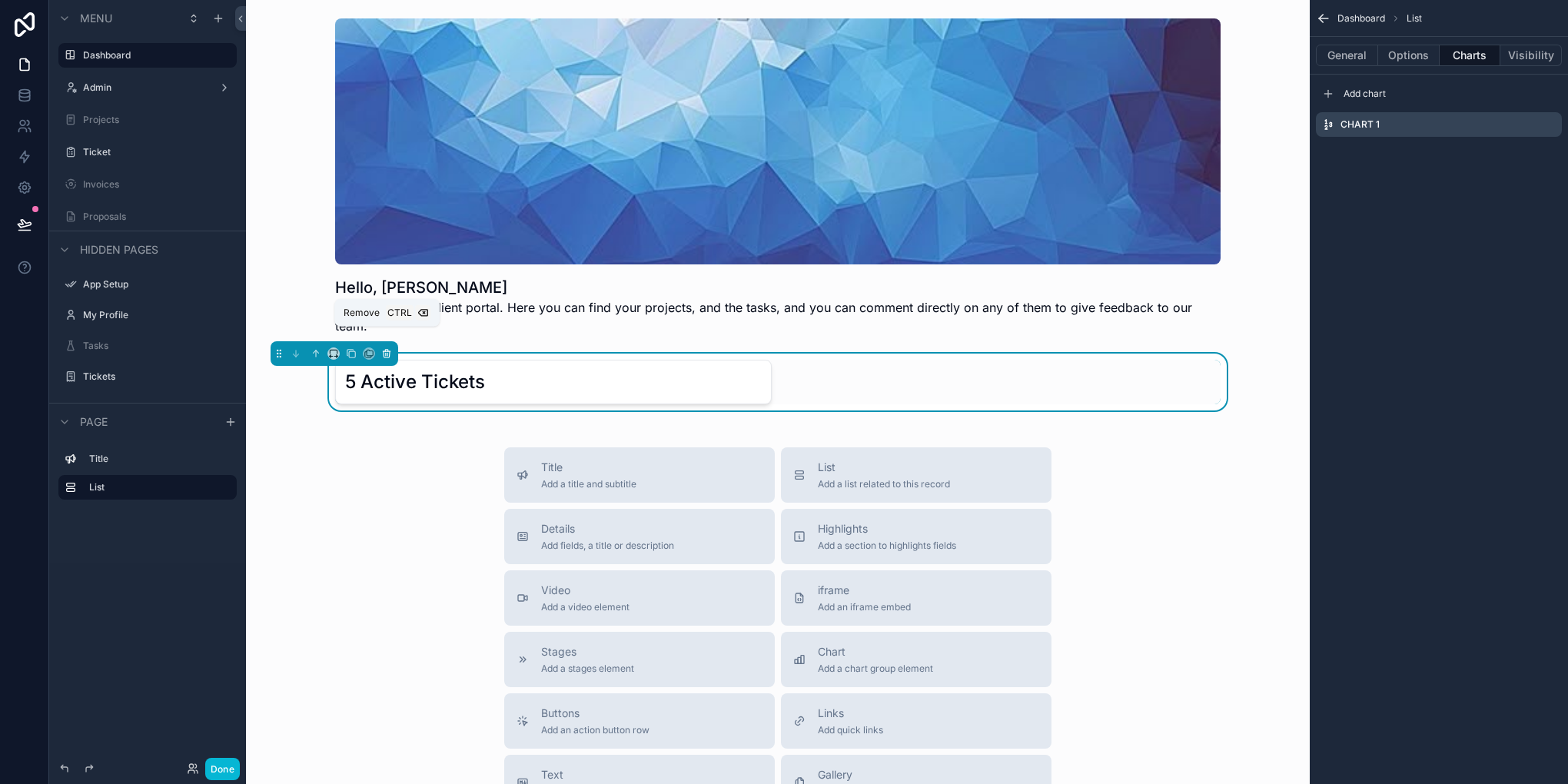
click at [382, 348] on icon "scrollable content" at bounding box center [386, 353] width 11 height 11
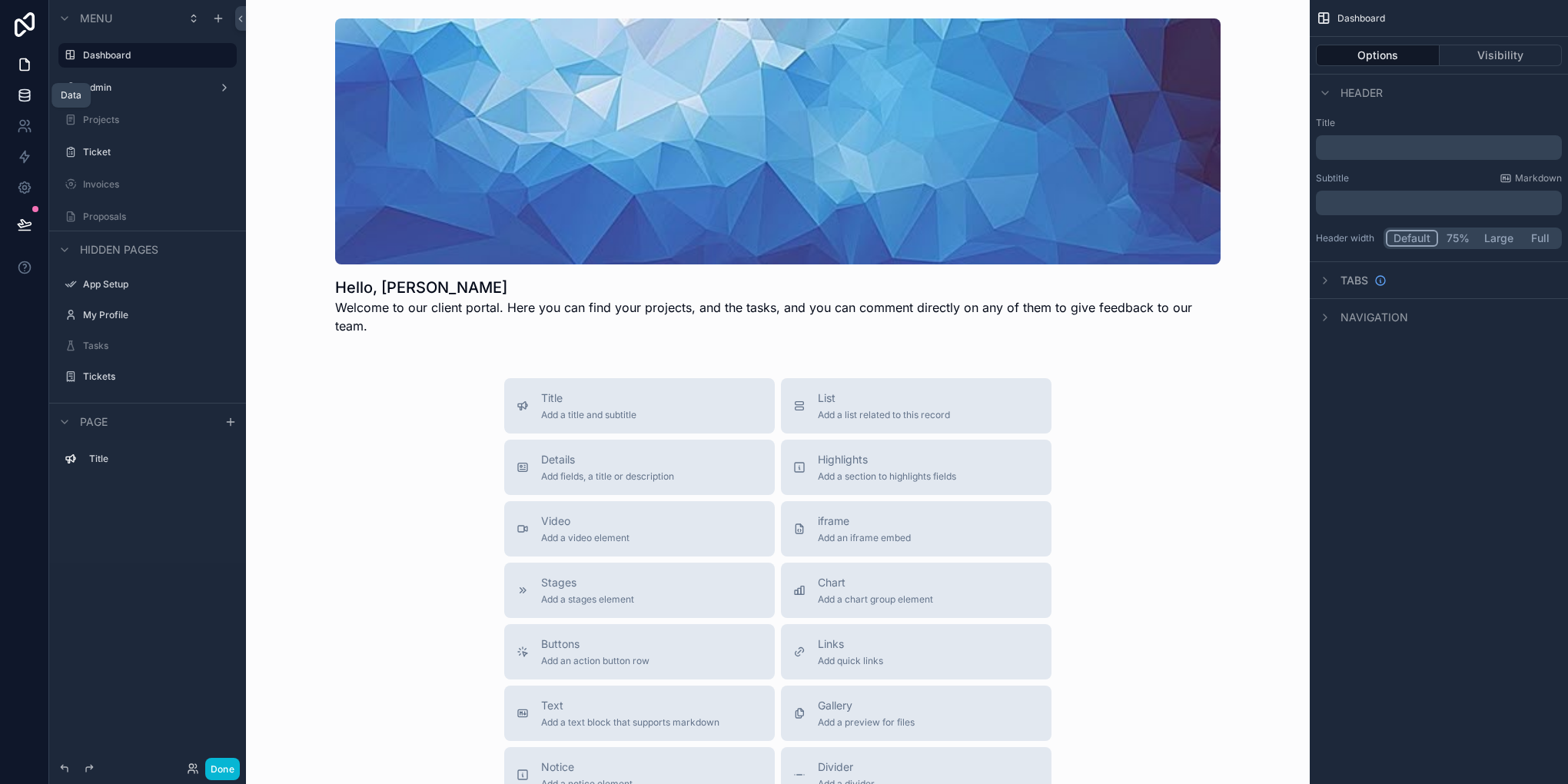
click at [20, 98] on icon at bounding box center [25, 96] width 16 height 16
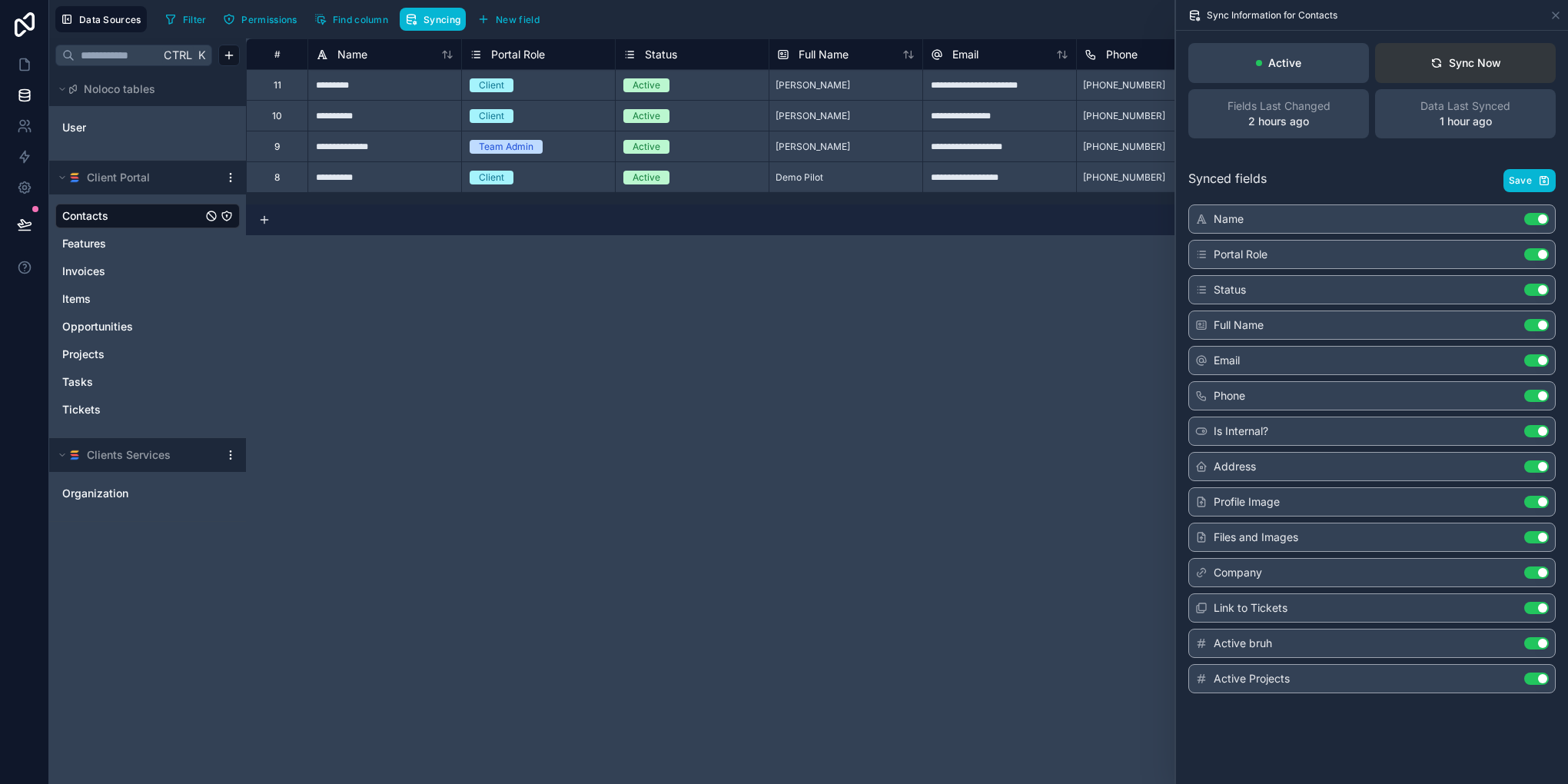
click at [1445, 80] on button "Sync Now" at bounding box center [1465, 62] width 181 height 40
click at [12, 78] on link at bounding box center [24, 64] width 48 height 30
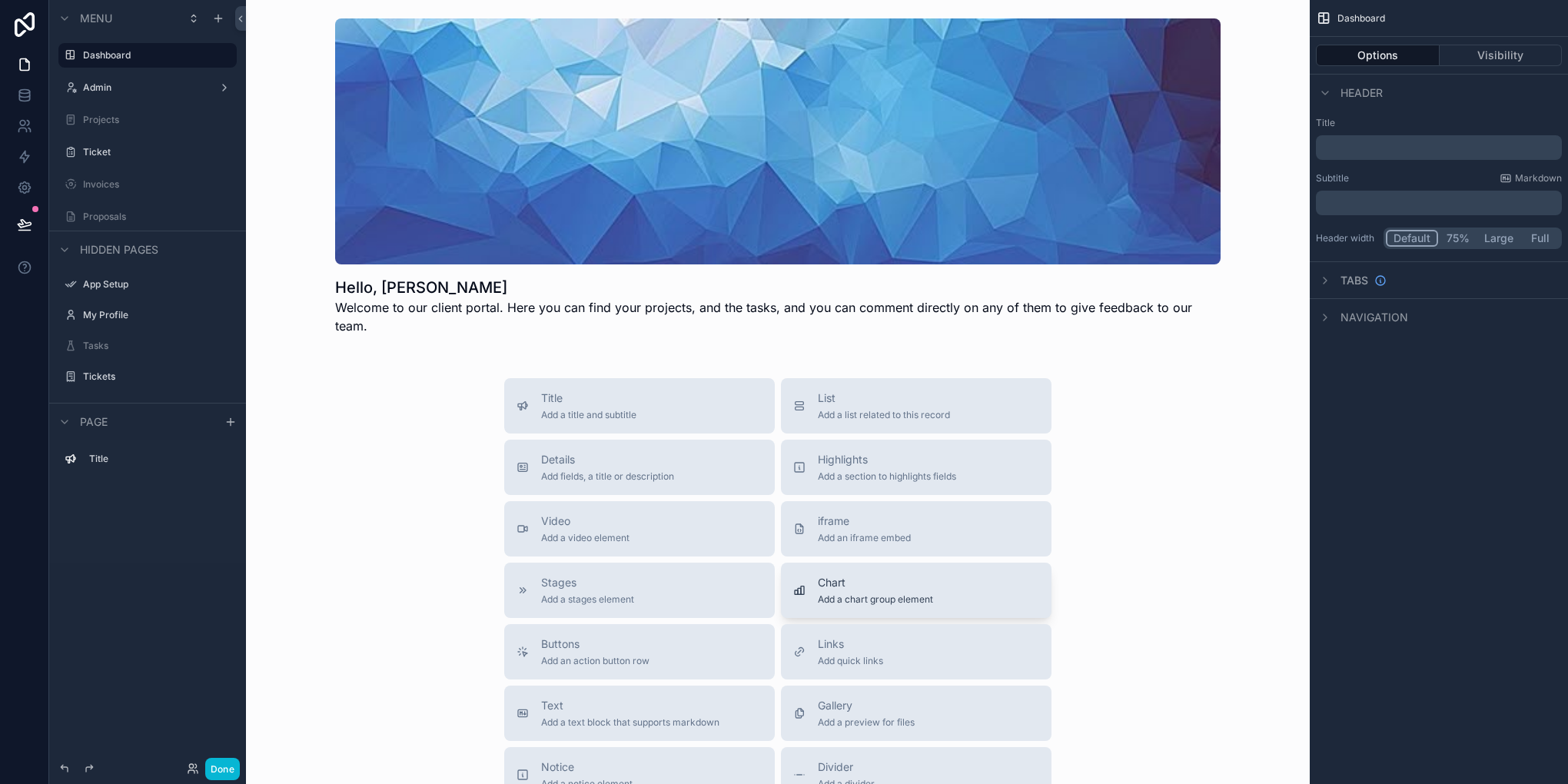
click at [921, 575] on span "Chart" at bounding box center [876, 582] width 115 height 16
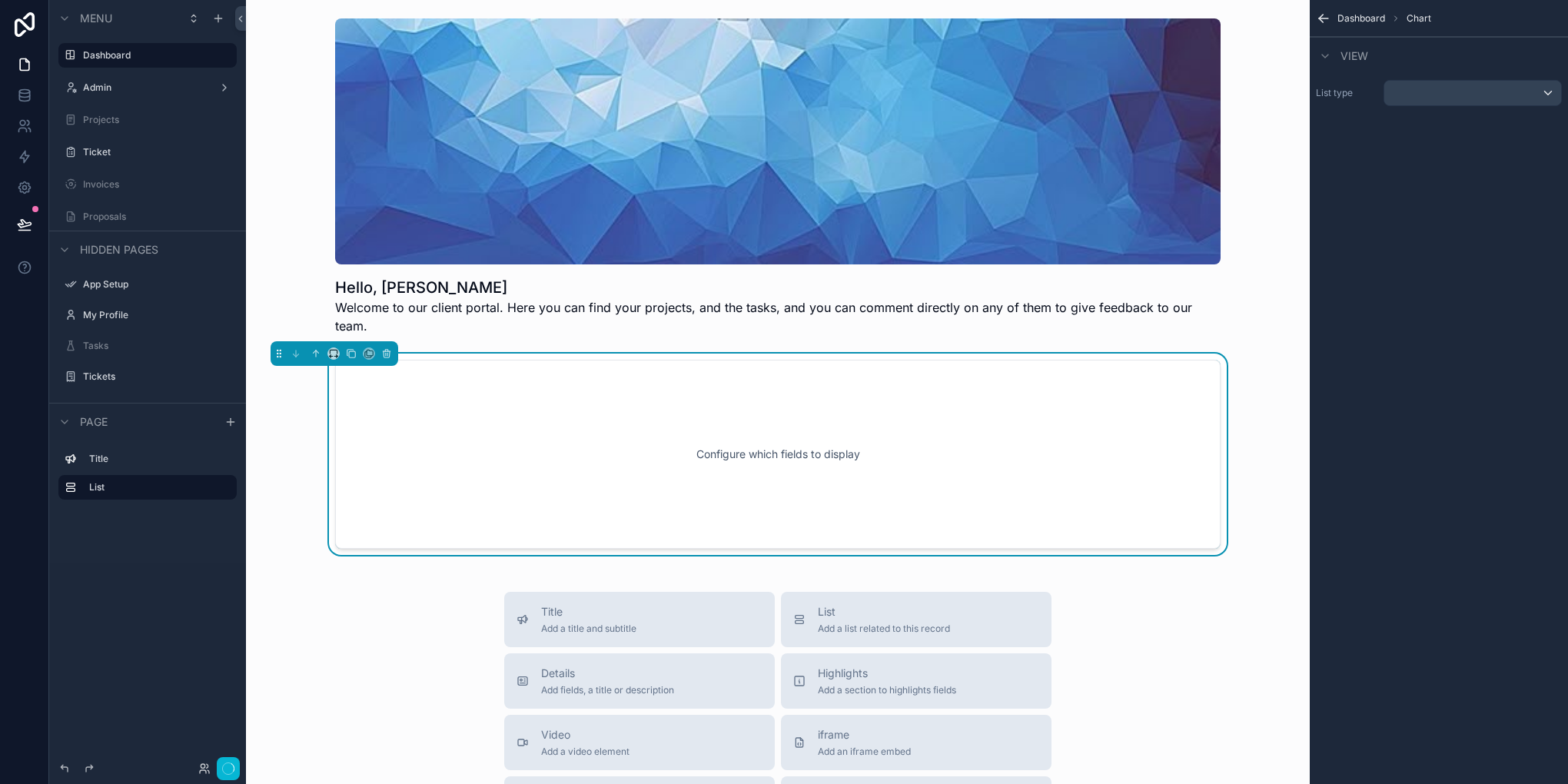
scroll to position [43, 0]
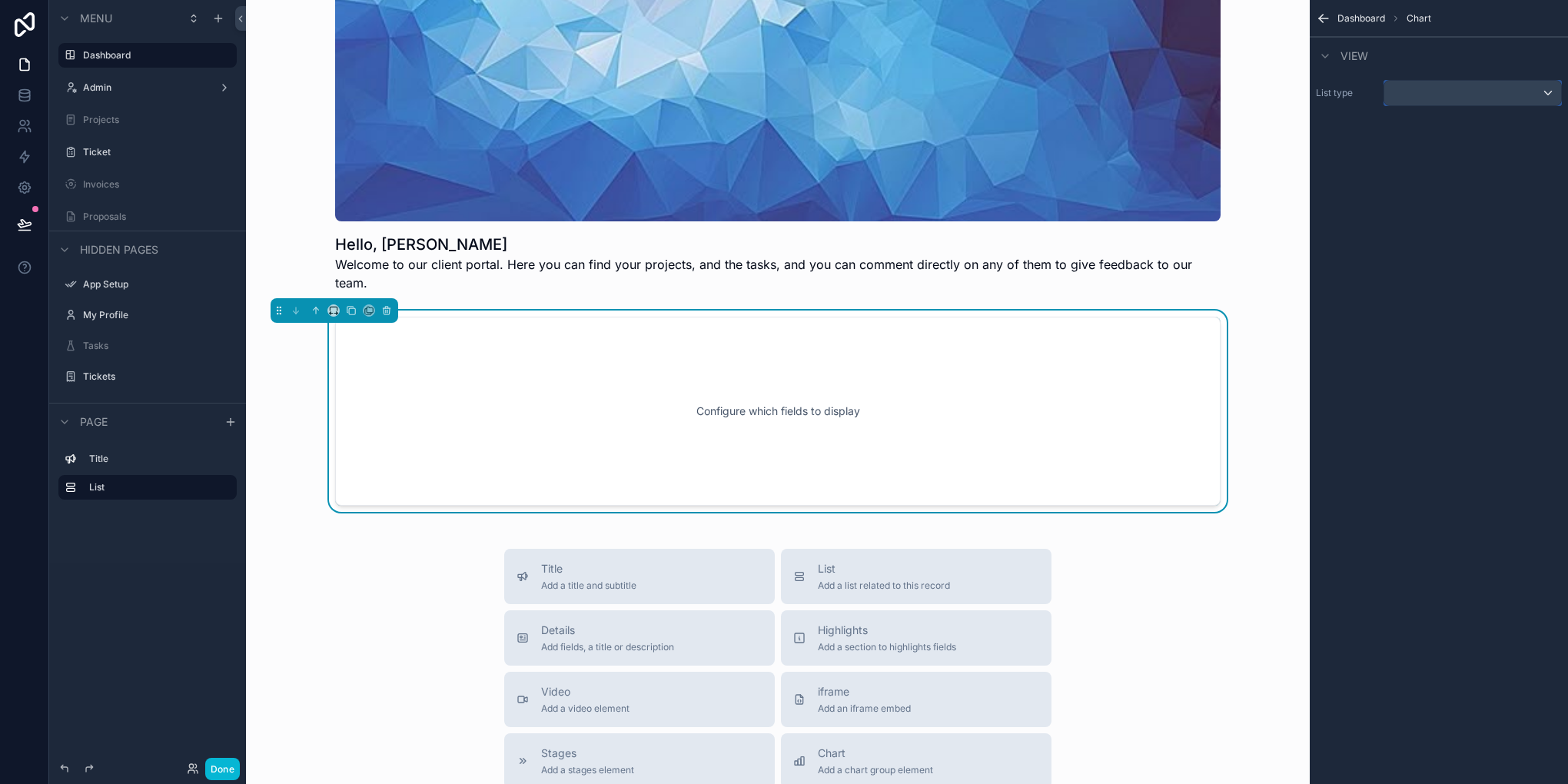
click at [1471, 87] on div "scrollable content" at bounding box center [1472, 93] width 177 height 25
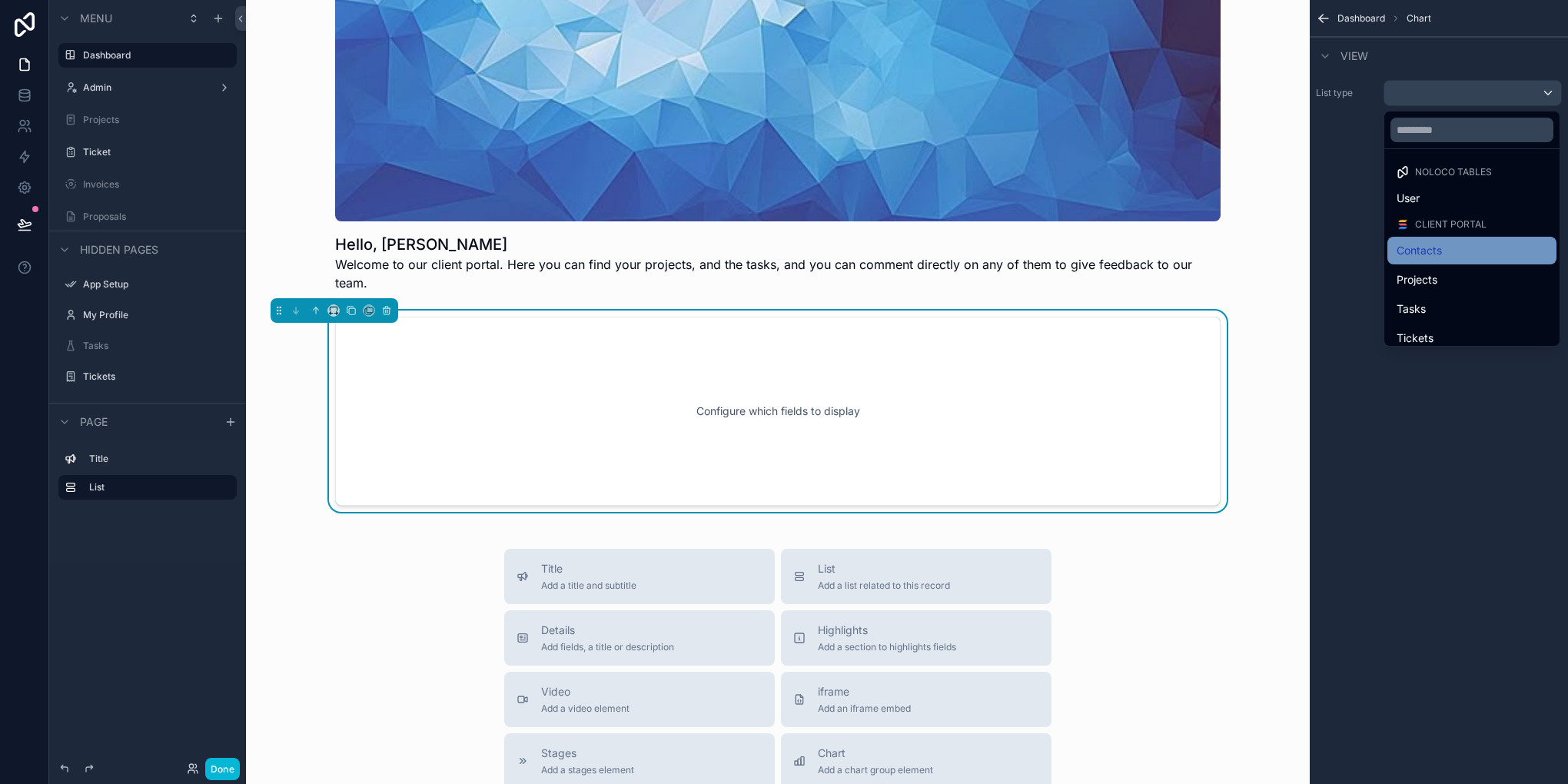
click at [1417, 251] on span "Contacts" at bounding box center [1419, 251] width 45 height 19
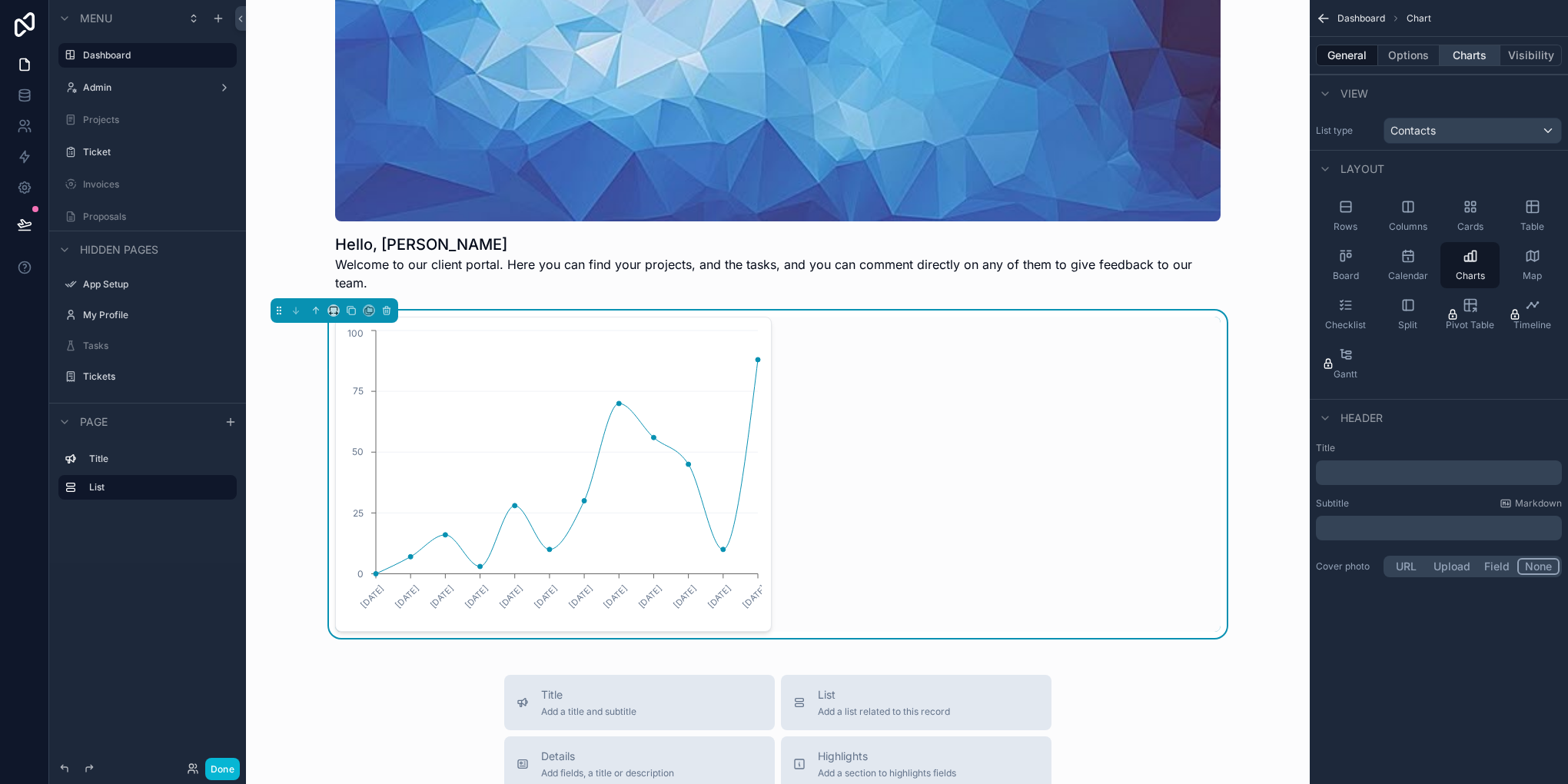
click at [1459, 57] on button "Charts" at bounding box center [1470, 55] width 62 height 22
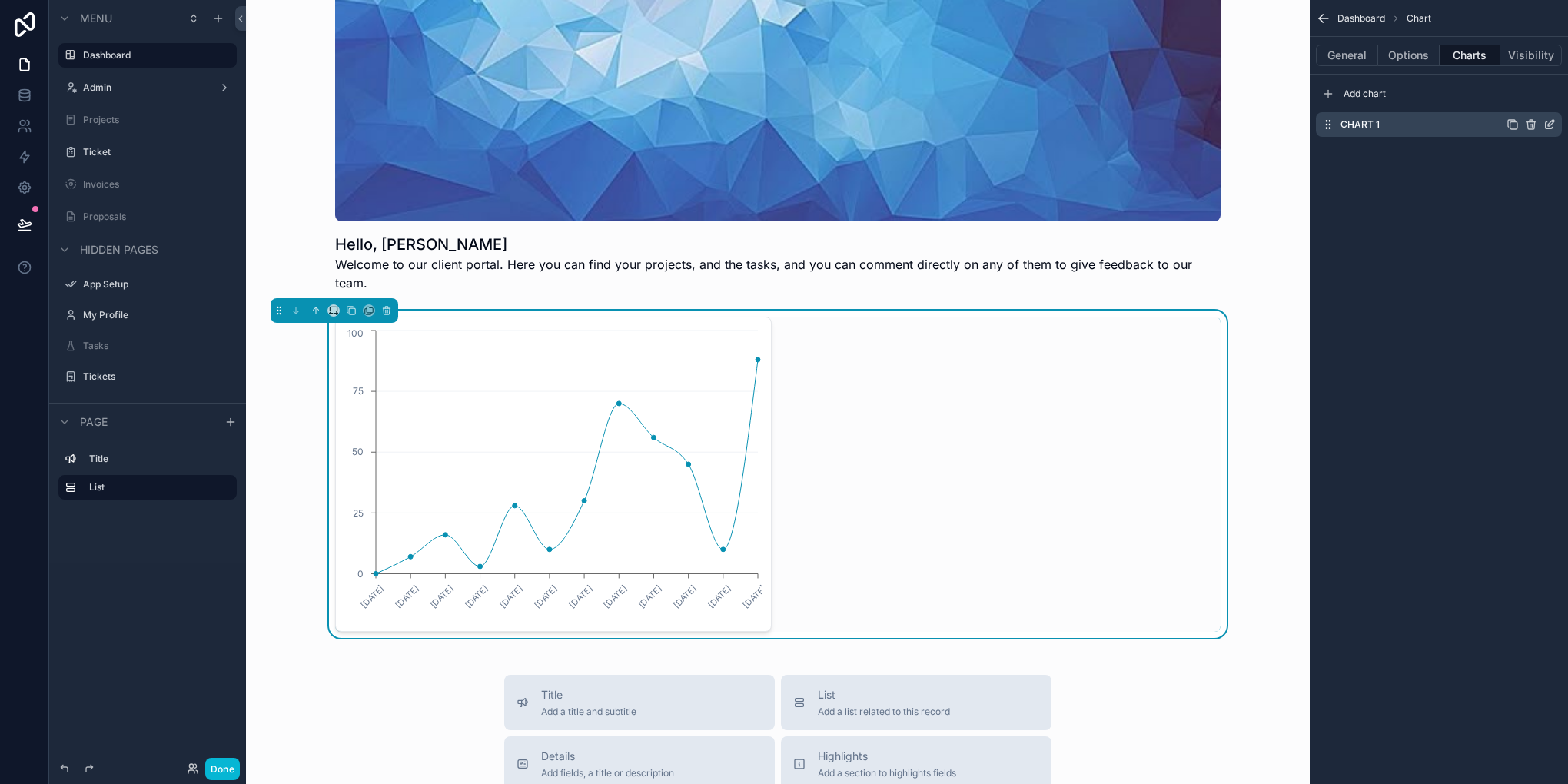
click at [1451, 131] on div "Chart 1" at bounding box center [1439, 125] width 246 height 25
click at [1549, 126] on icon "scrollable content" at bounding box center [1552, 123] width 6 height 6
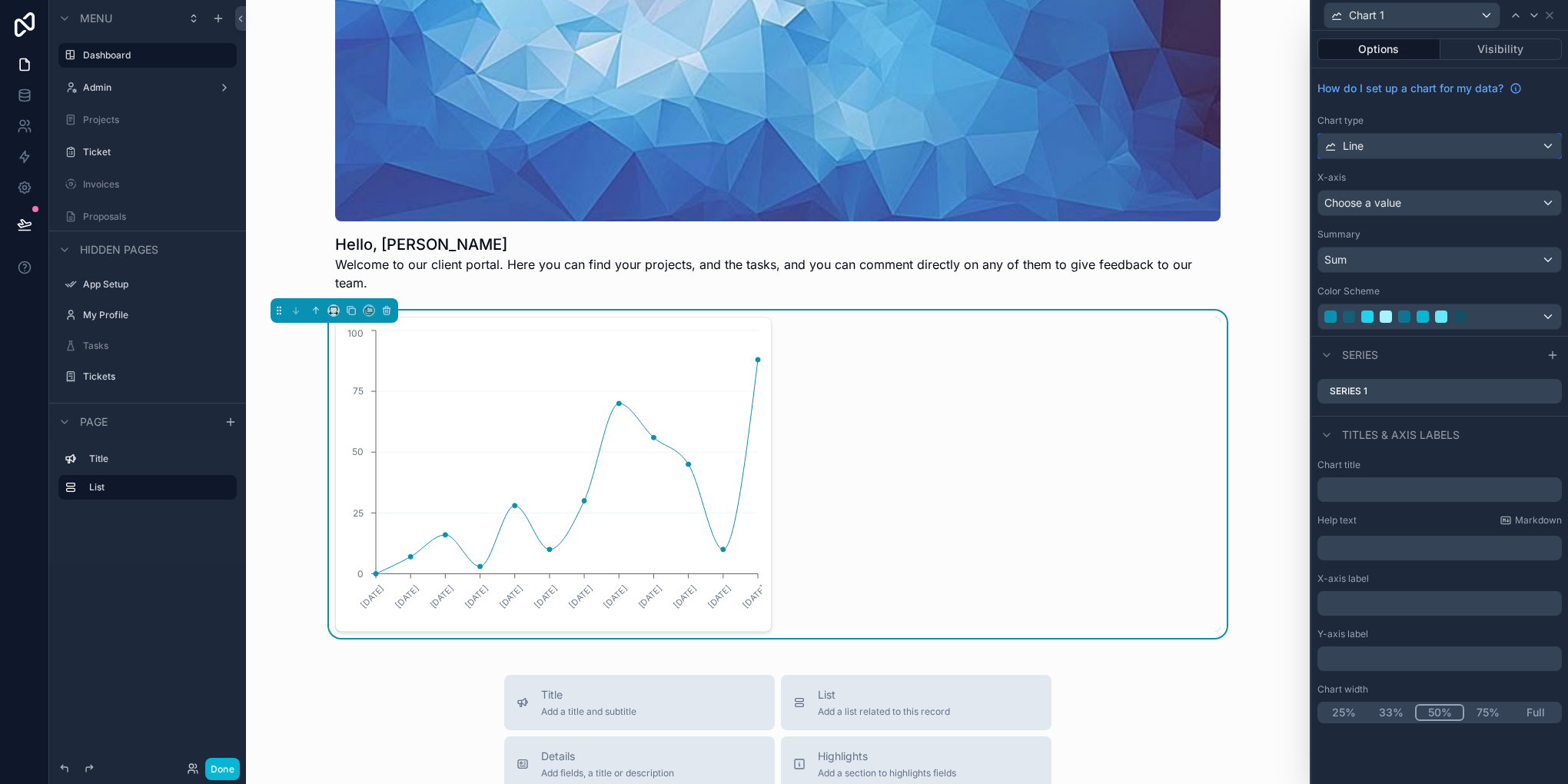
click at [1473, 149] on div "Line" at bounding box center [1439, 146] width 243 height 25
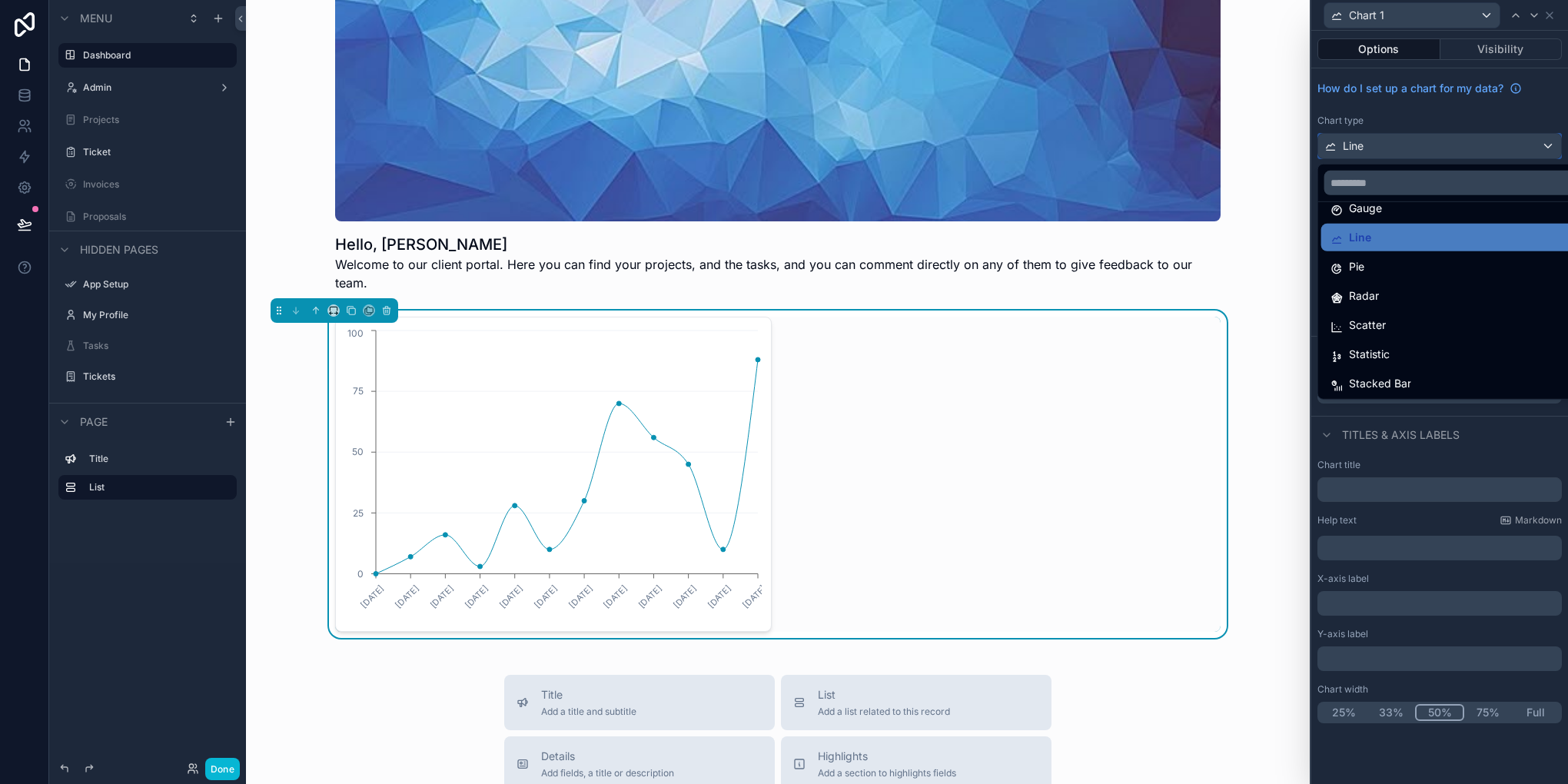
scroll to position [109, 0]
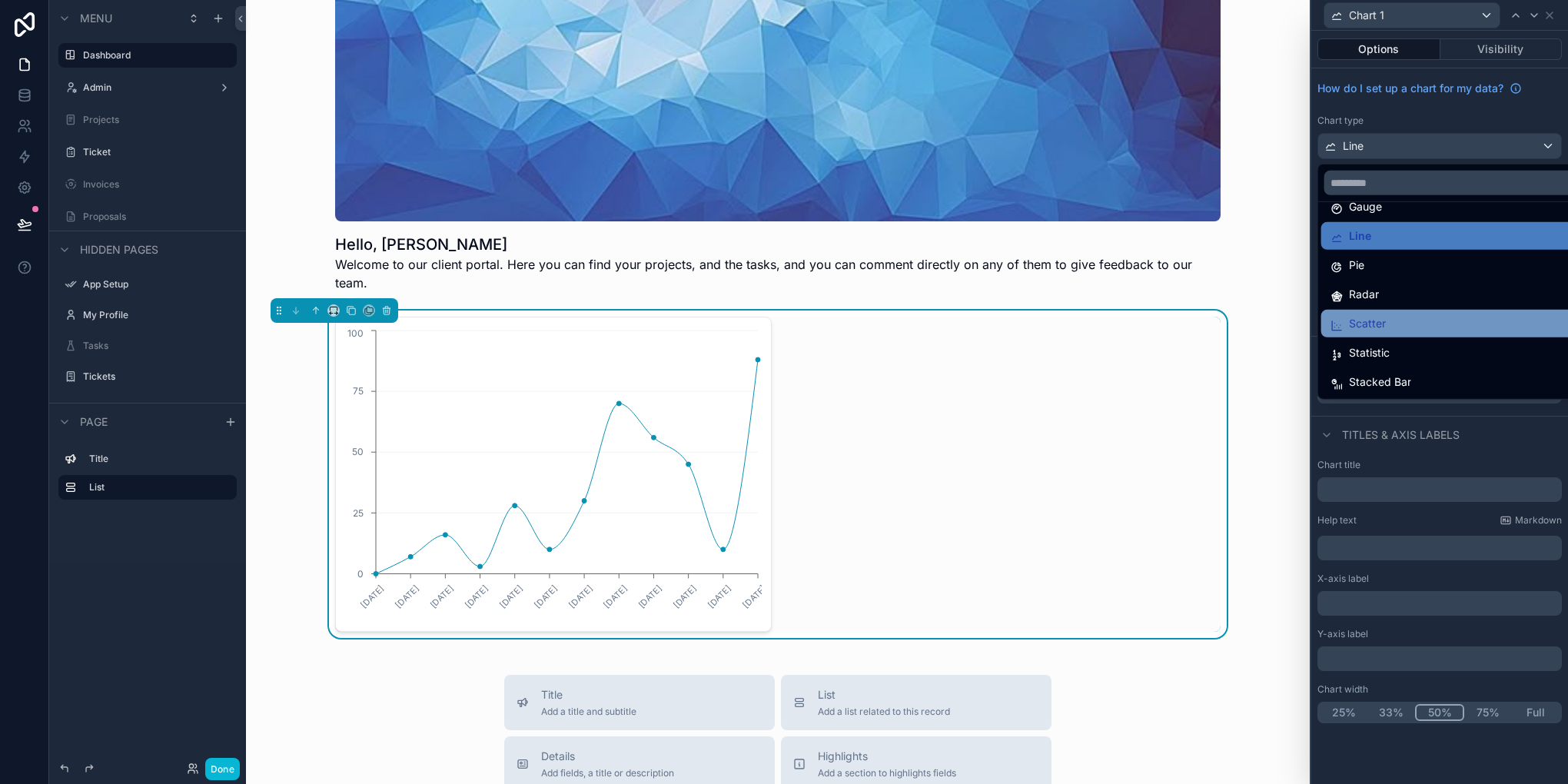
click at [1387, 316] on div "Scatter" at bounding box center [1457, 324] width 255 height 19
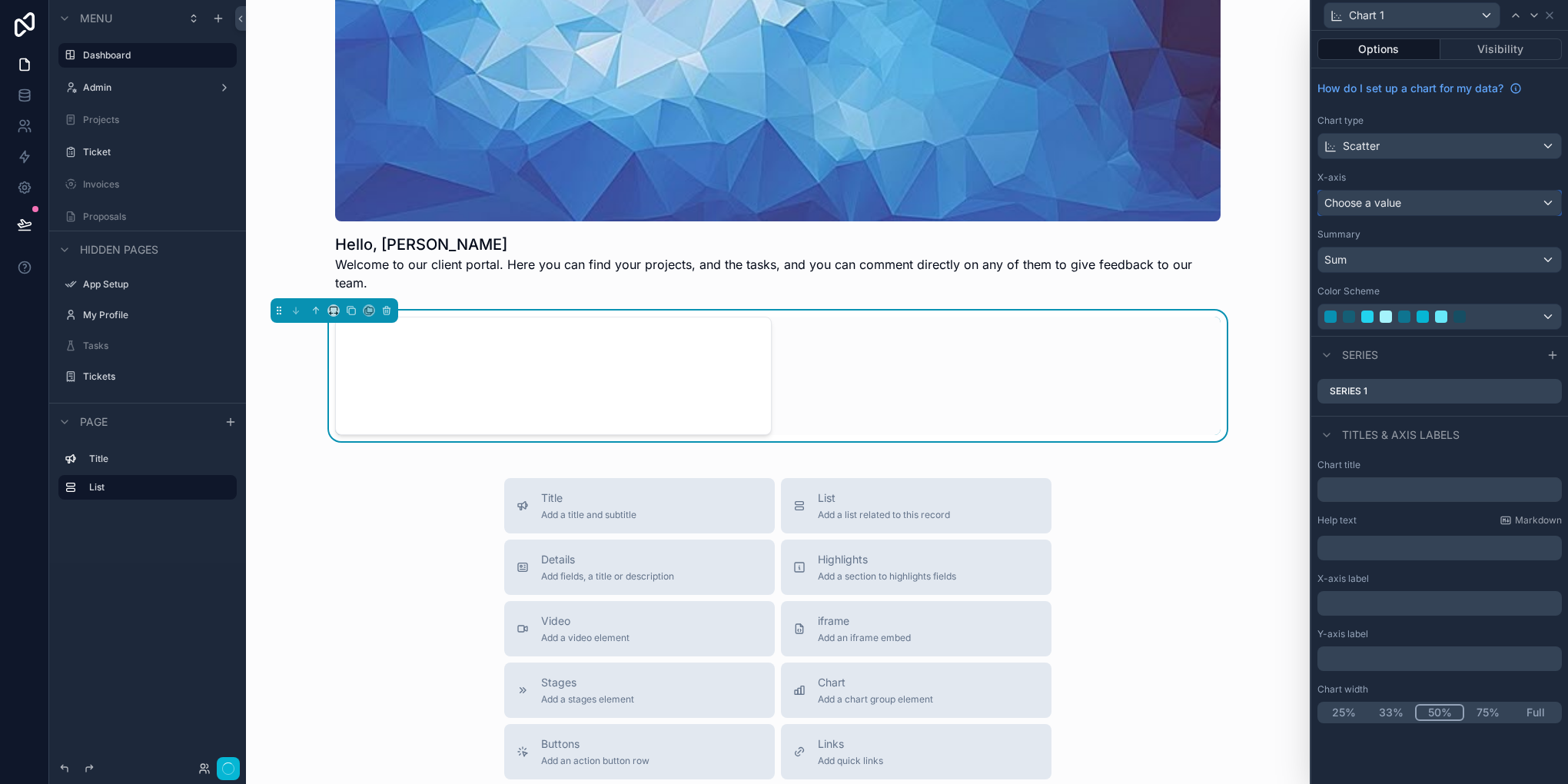
click at [1403, 202] on div "Choose a value" at bounding box center [1439, 203] width 243 height 25
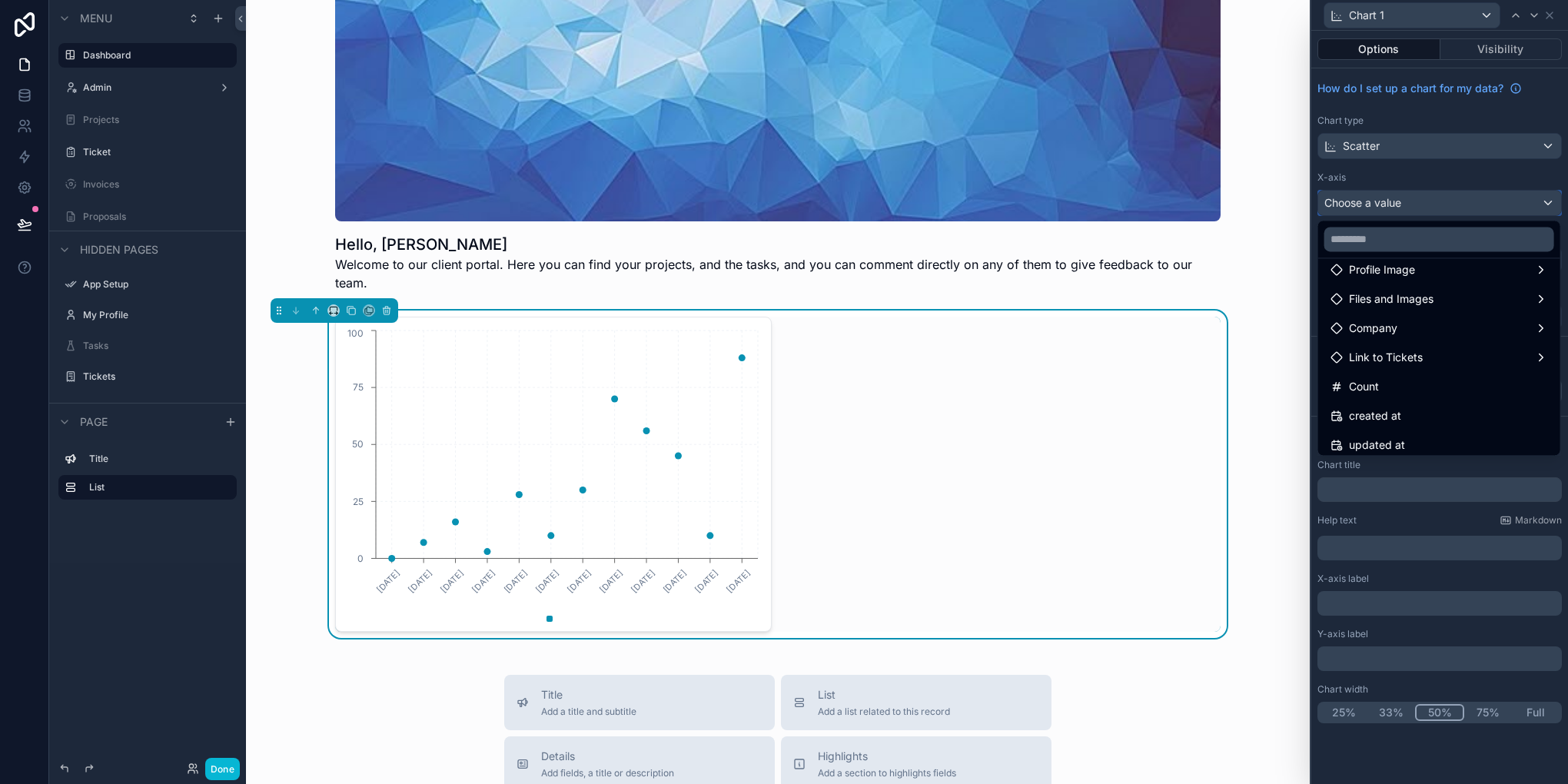
scroll to position [308, 0]
click at [1409, 146] on div at bounding box center [1440, 392] width 257 height 784
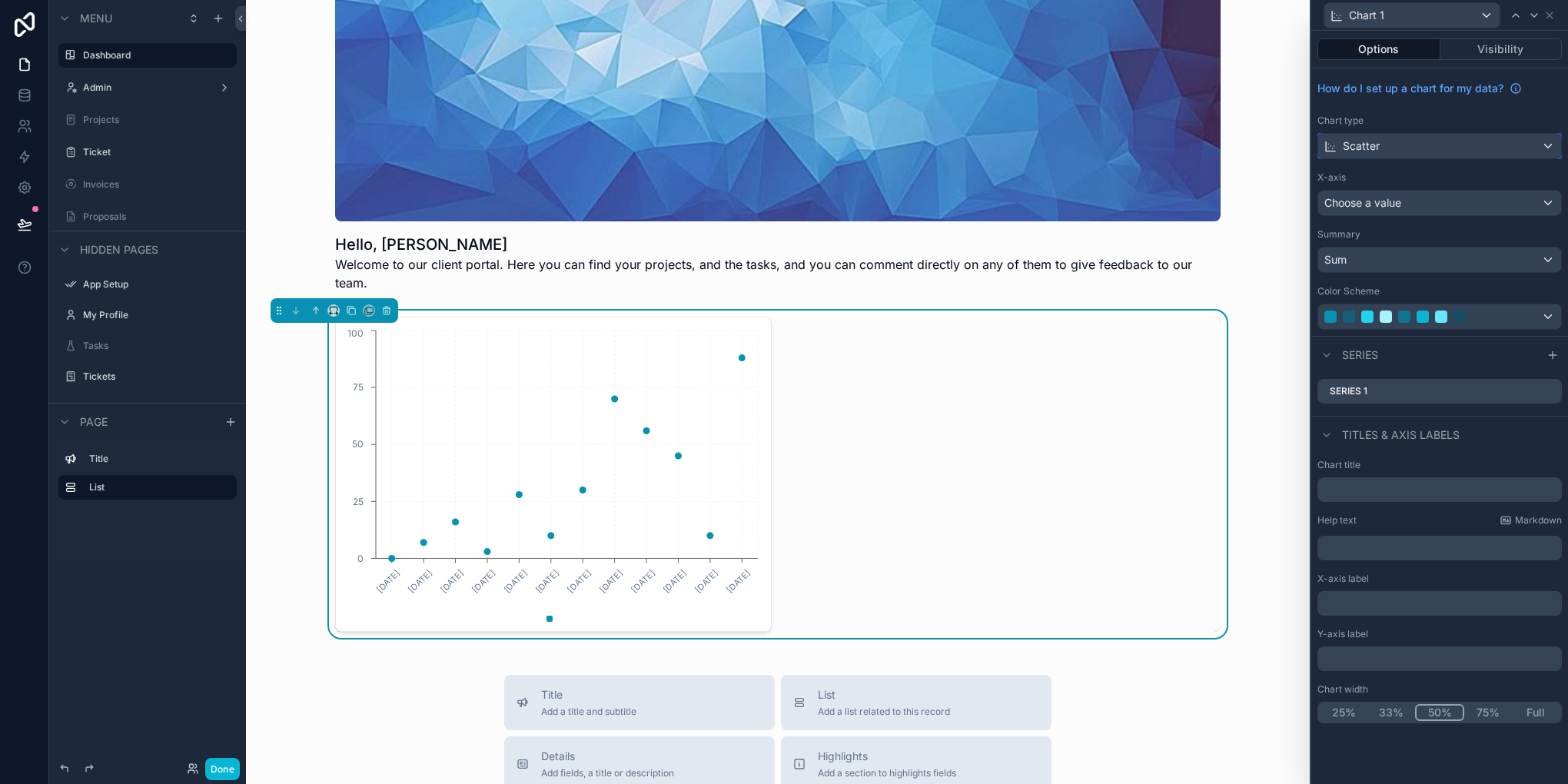
click at [1460, 145] on div "Scatter" at bounding box center [1439, 146] width 243 height 25
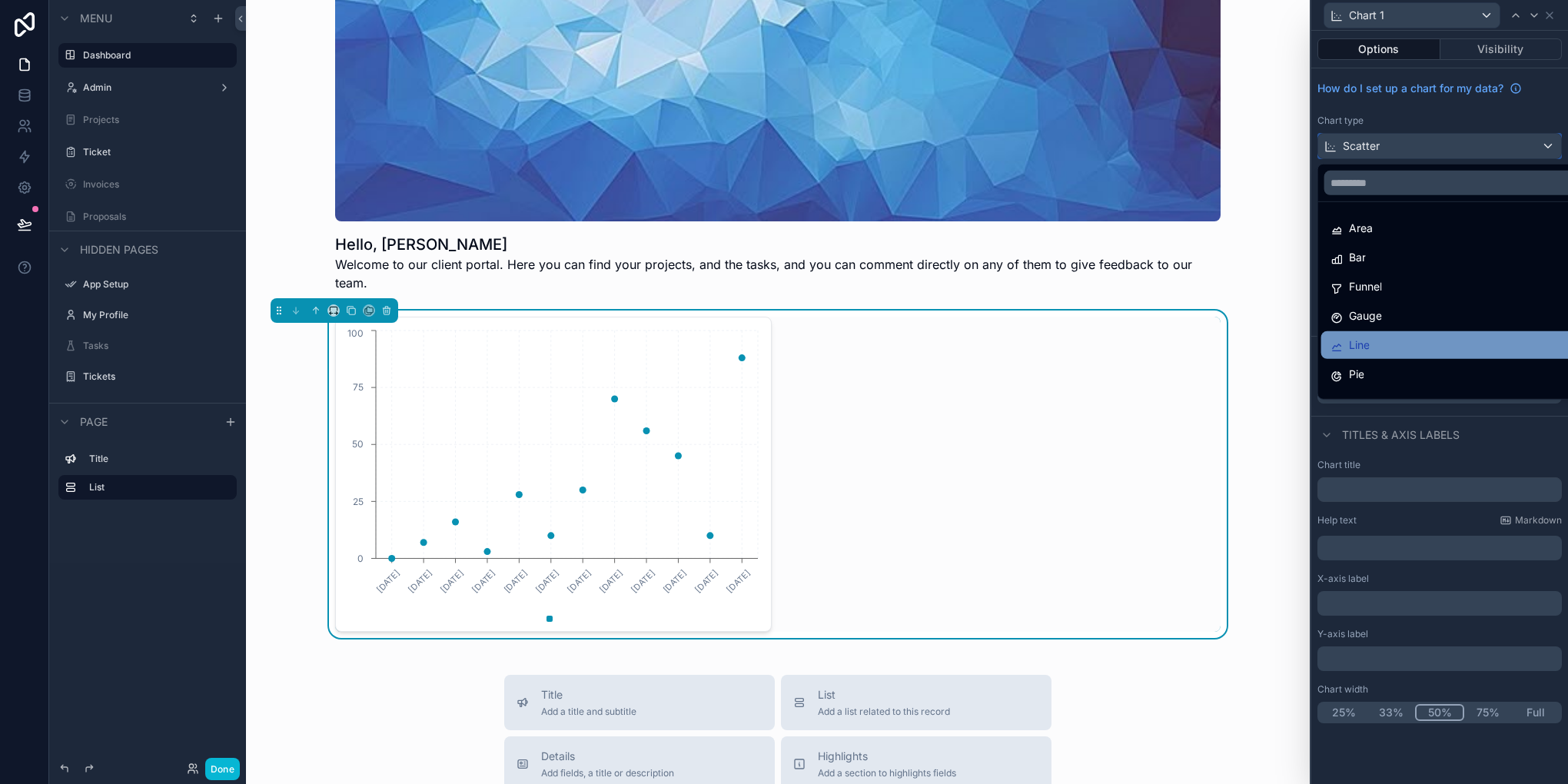
scroll to position [109, 0]
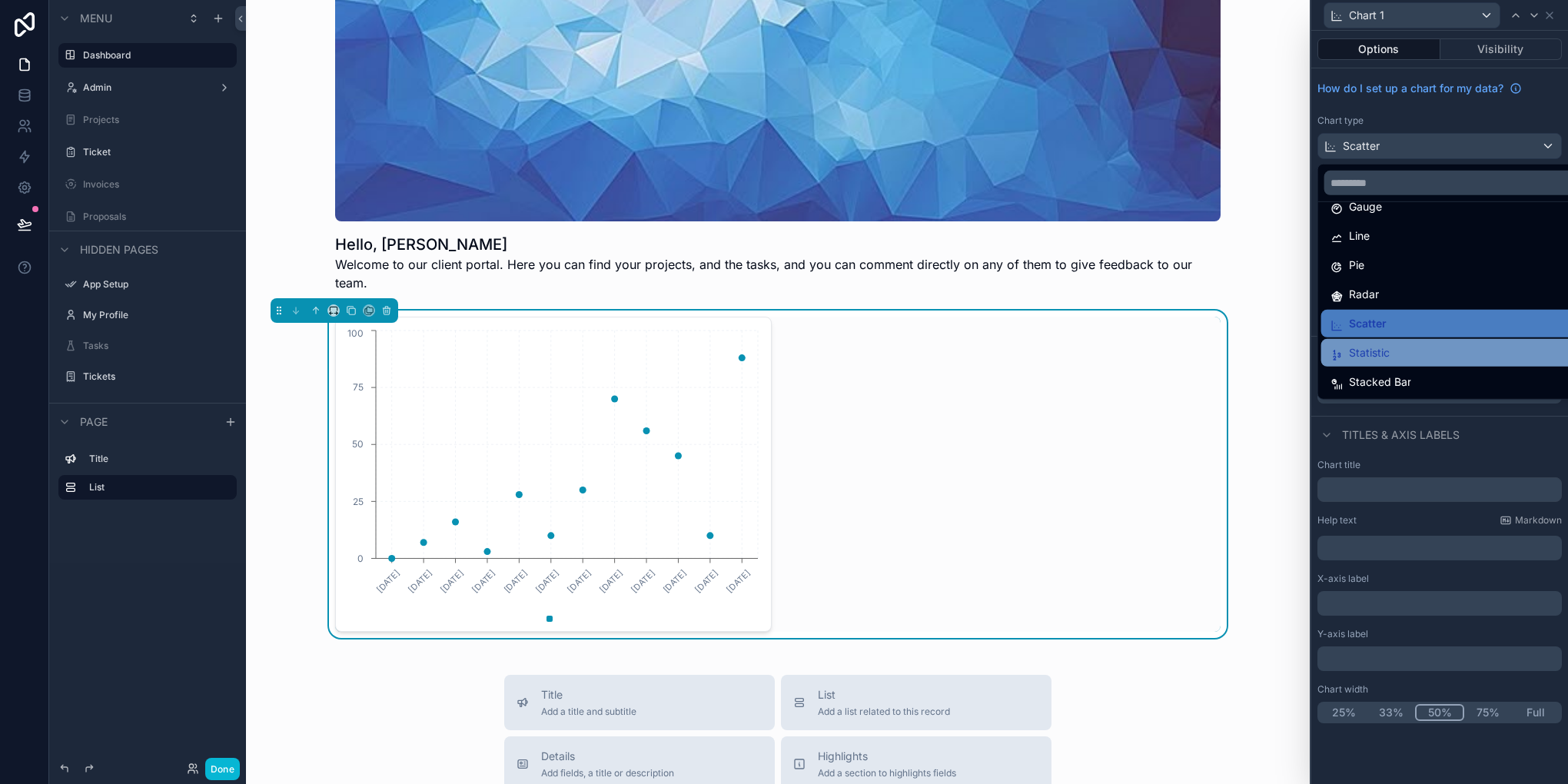
click at [1390, 346] on div "Statistic" at bounding box center [1457, 353] width 255 height 19
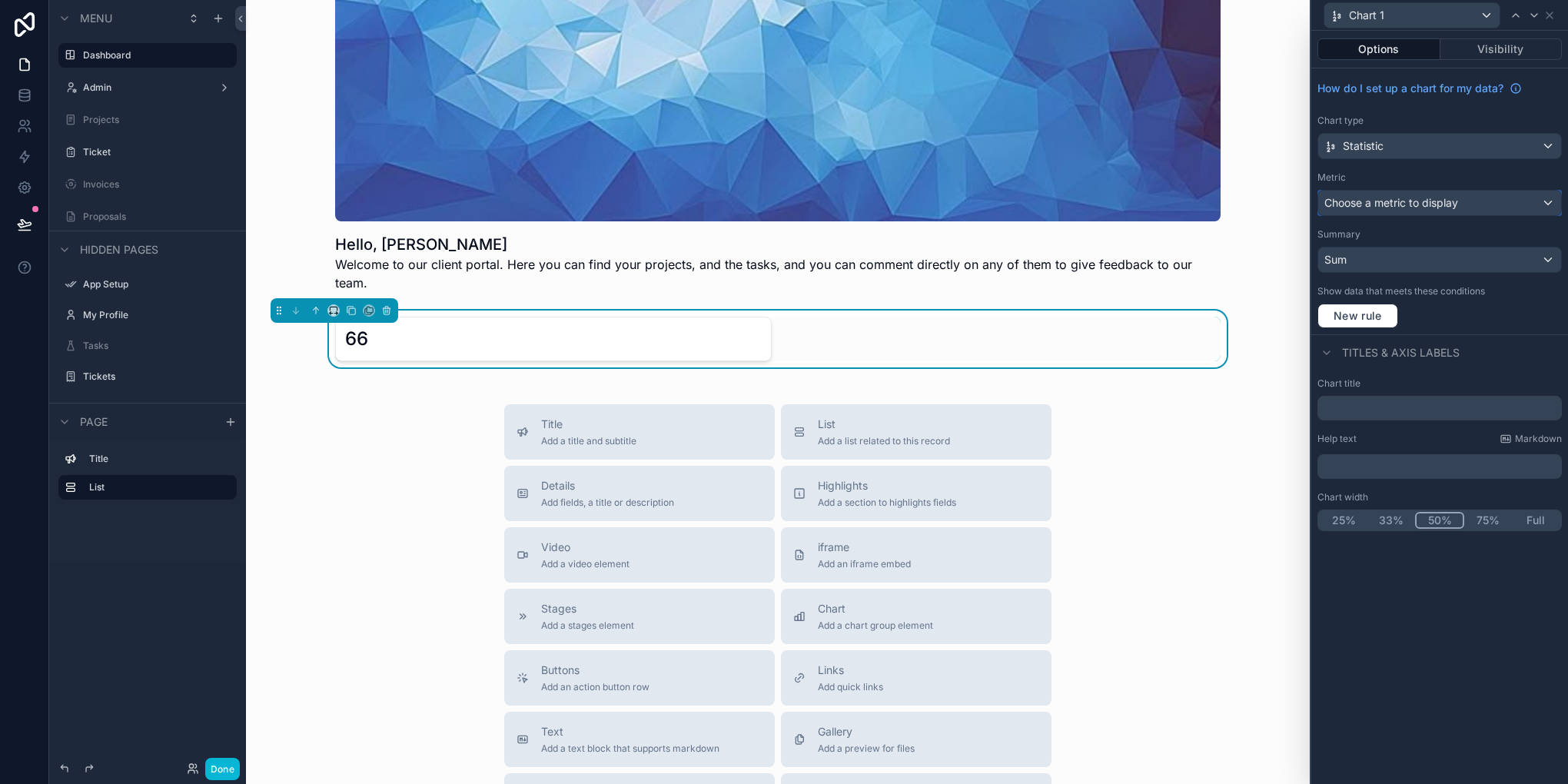
click at [1422, 198] on span "Choose a metric to display" at bounding box center [1391, 202] width 134 height 13
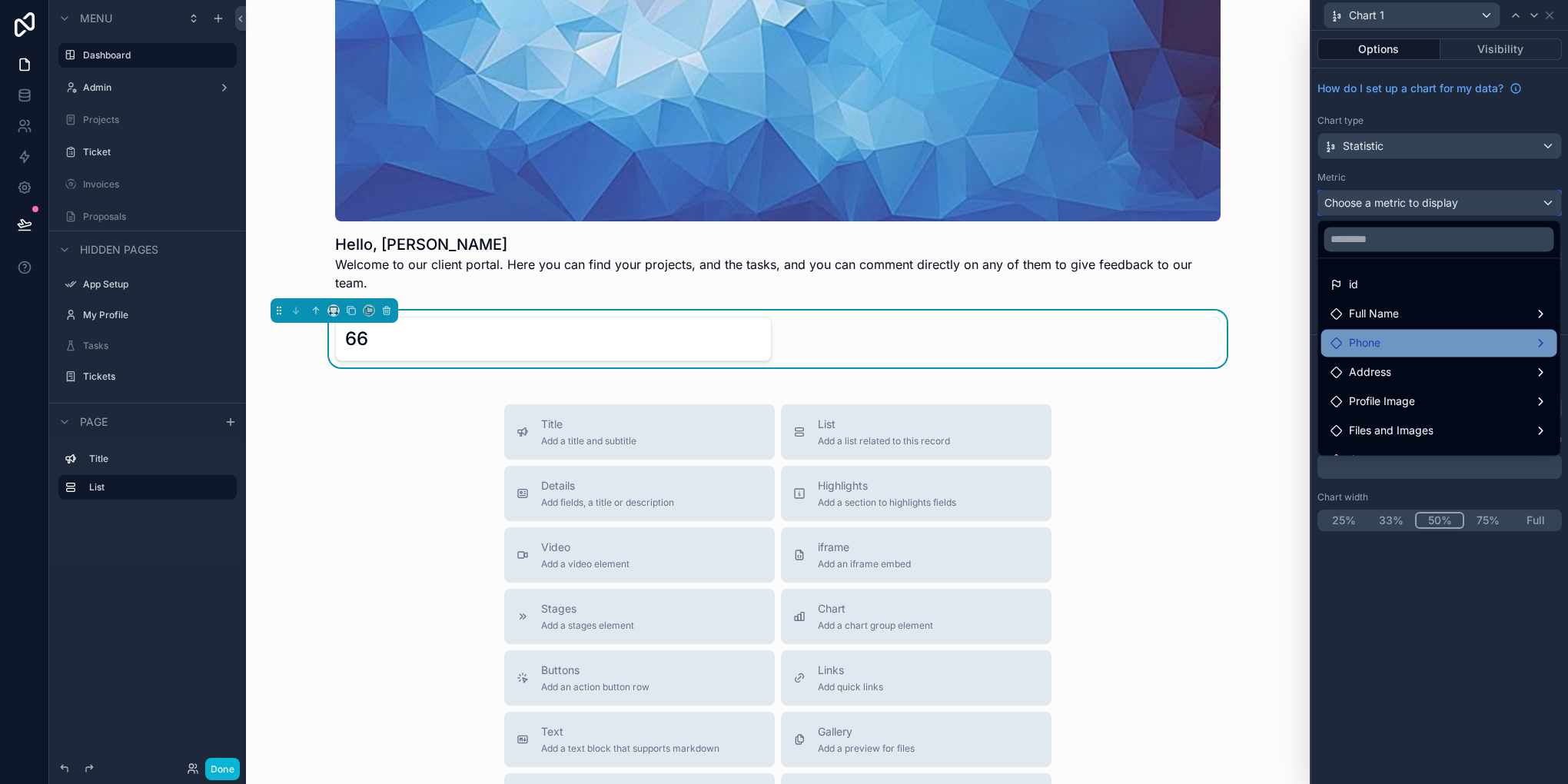
scroll to position [226, 0]
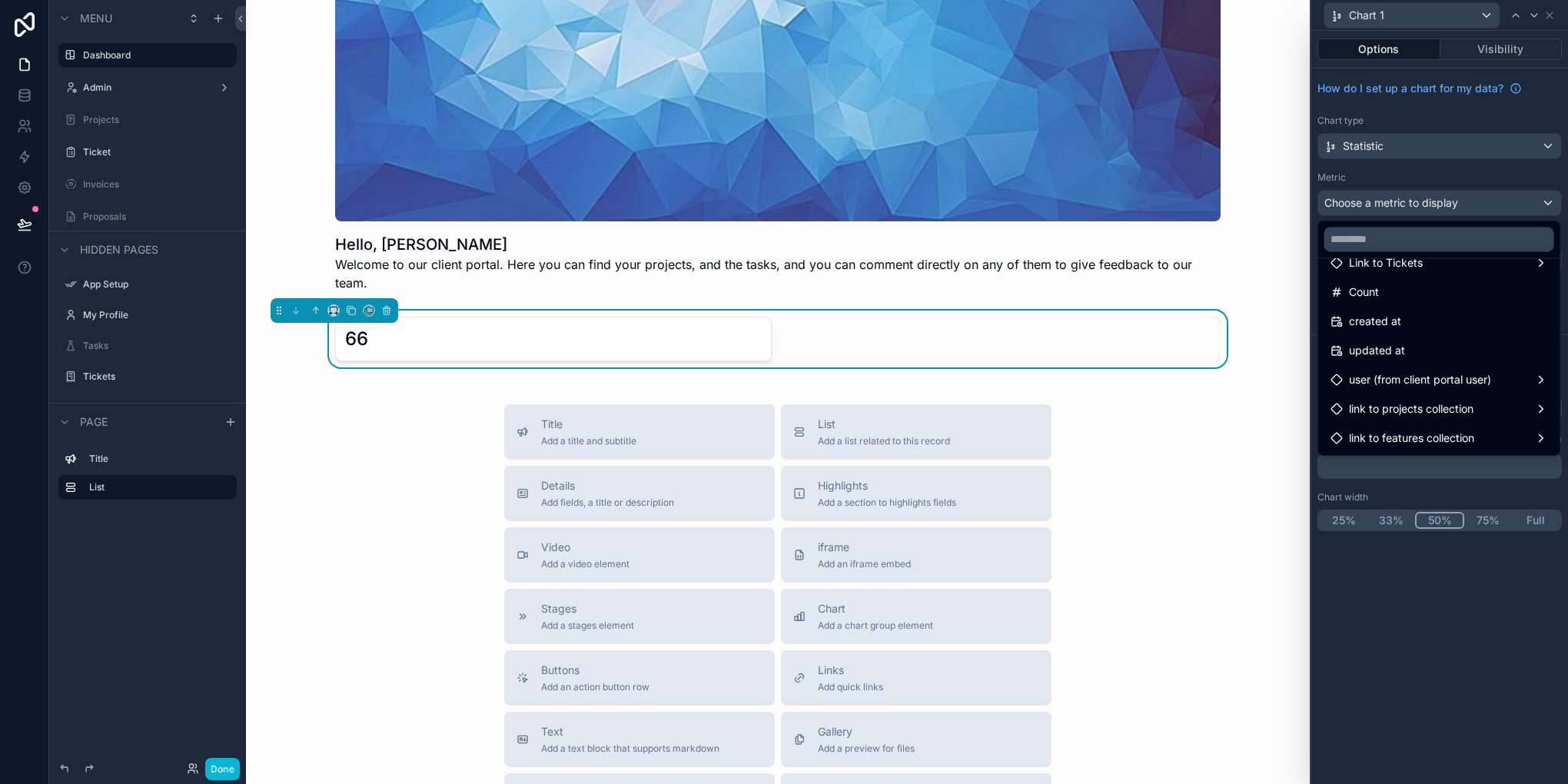
click at [1422, 287] on div "Count" at bounding box center [1439, 292] width 217 height 19
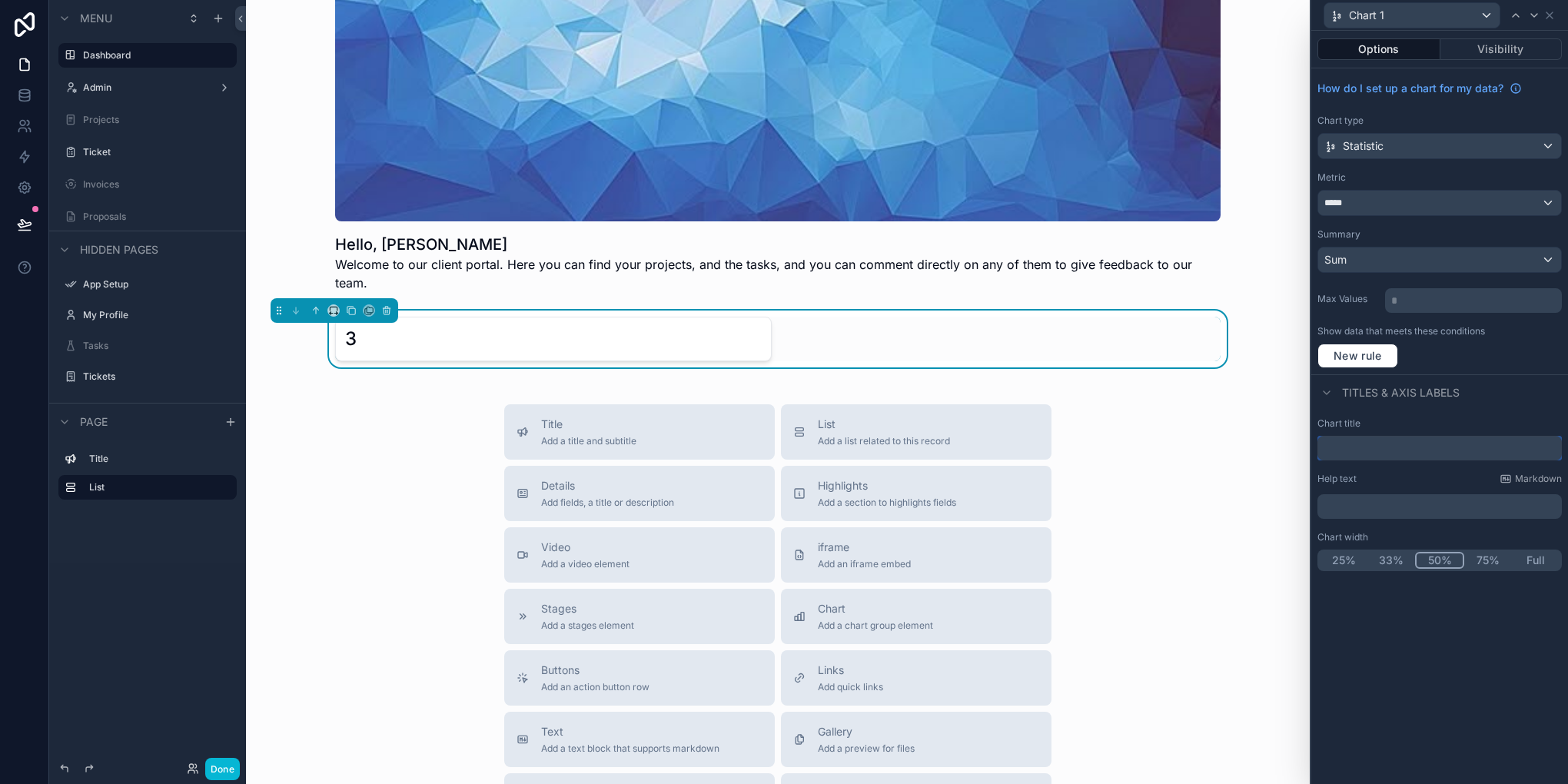
click at [1332, 452] on input "text" at bounding box center [1439, 448] width 245 height 25
type input "**********"
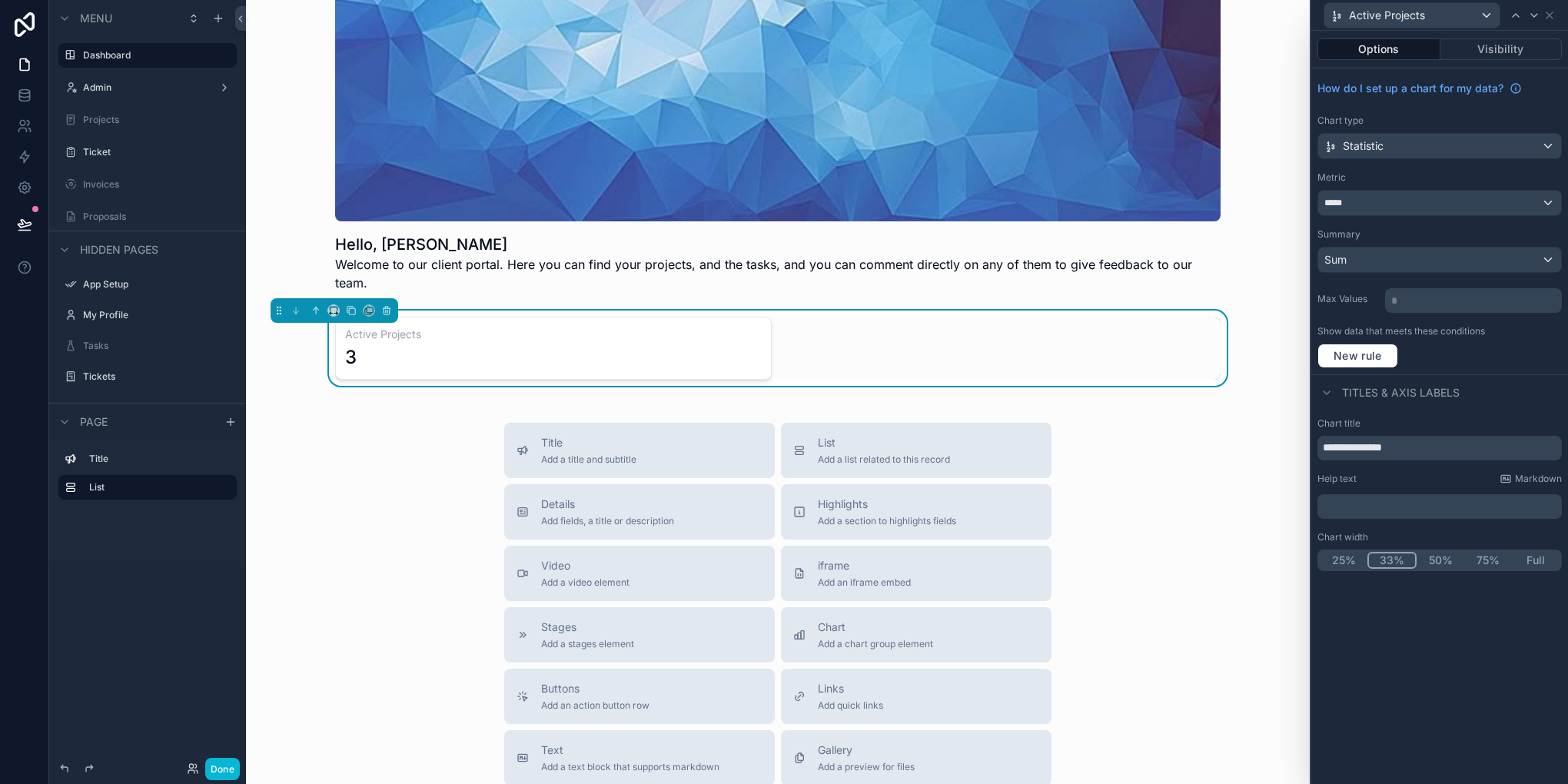
click at [1375, 557] on button "33%" at bounding box center [1392, 561] width 49 height 17
click at [29, 104] on link at bounding box center [24, 95] width 48 height 30
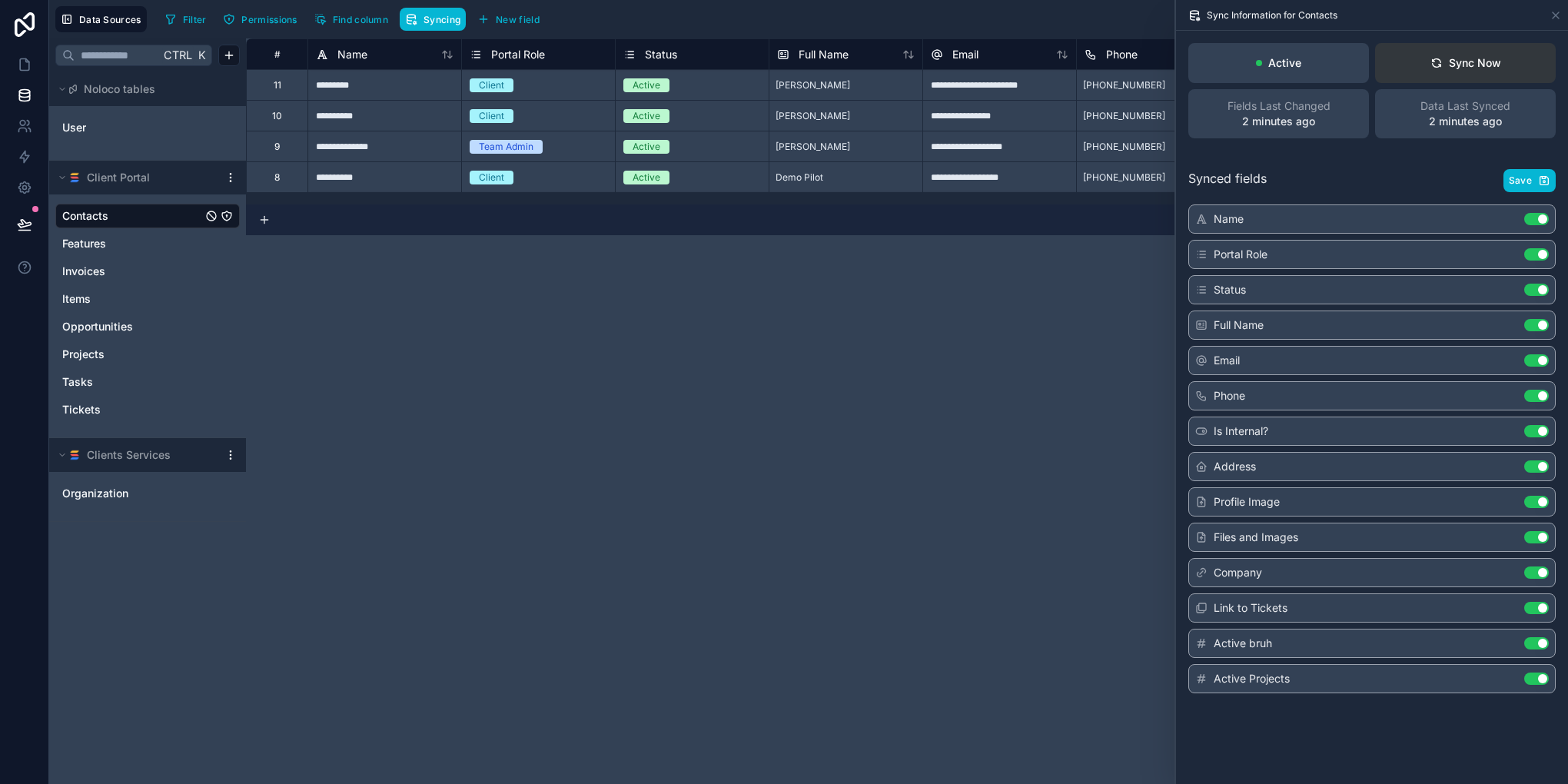
click at [1494, 64] on div "Sync Now" at bounding box center [1466, 63] width 71 height 16
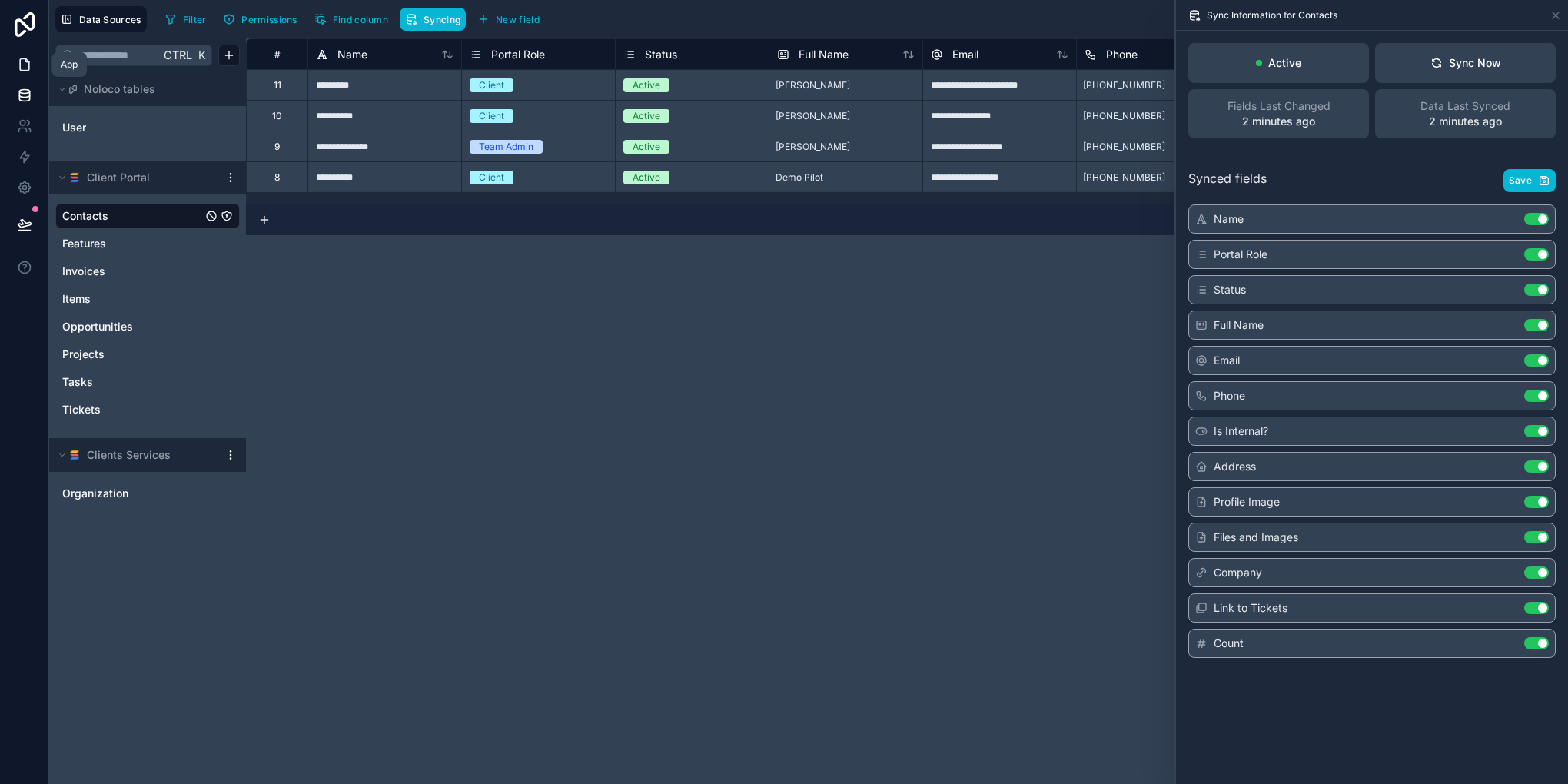
click at [19, 76] on link at bounding box center [24, 64] width 48 height 30
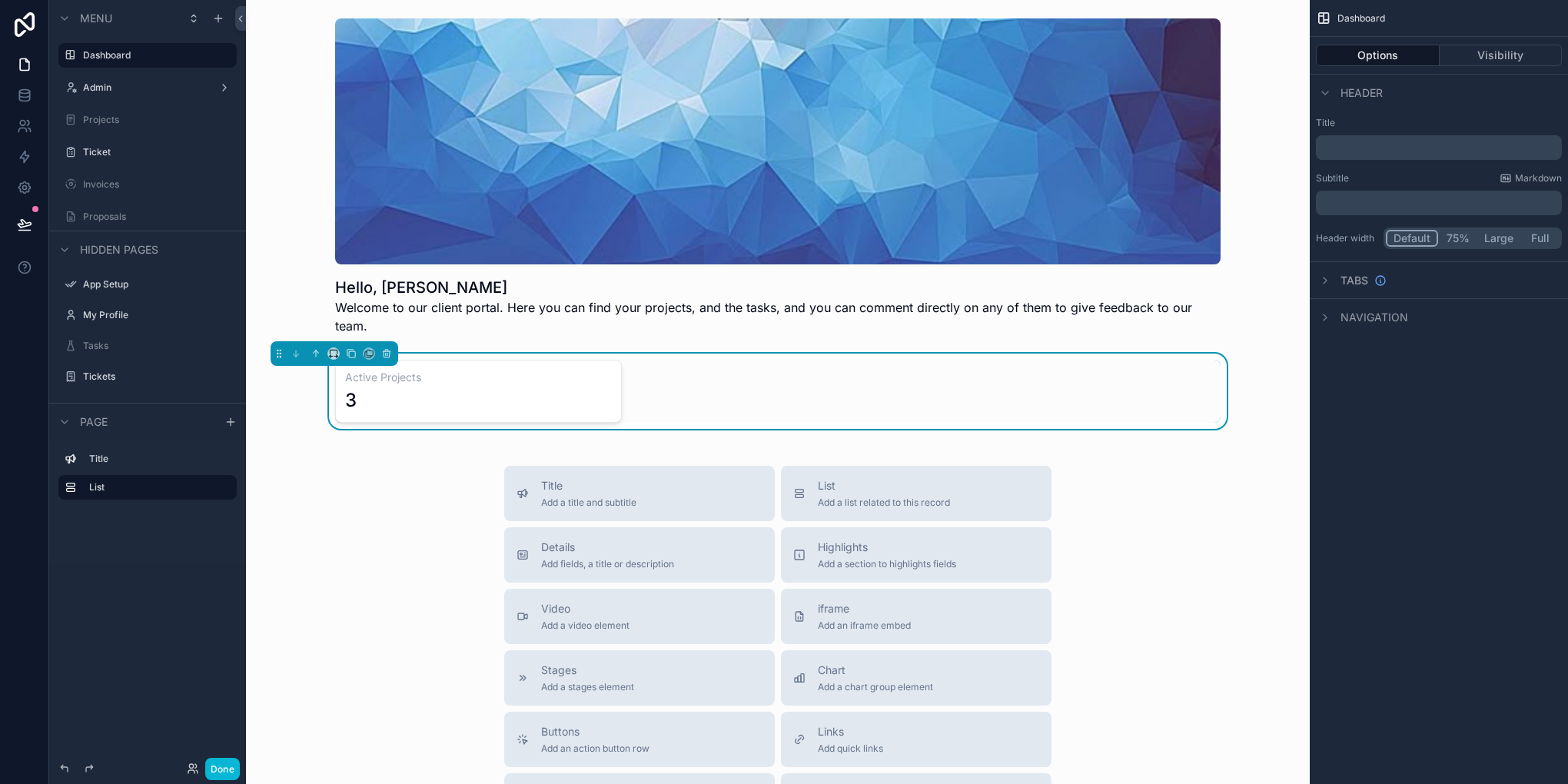
click at [981, 372] on div "Active Projects 3" at bounding box center [777, 391] width 886 height 63
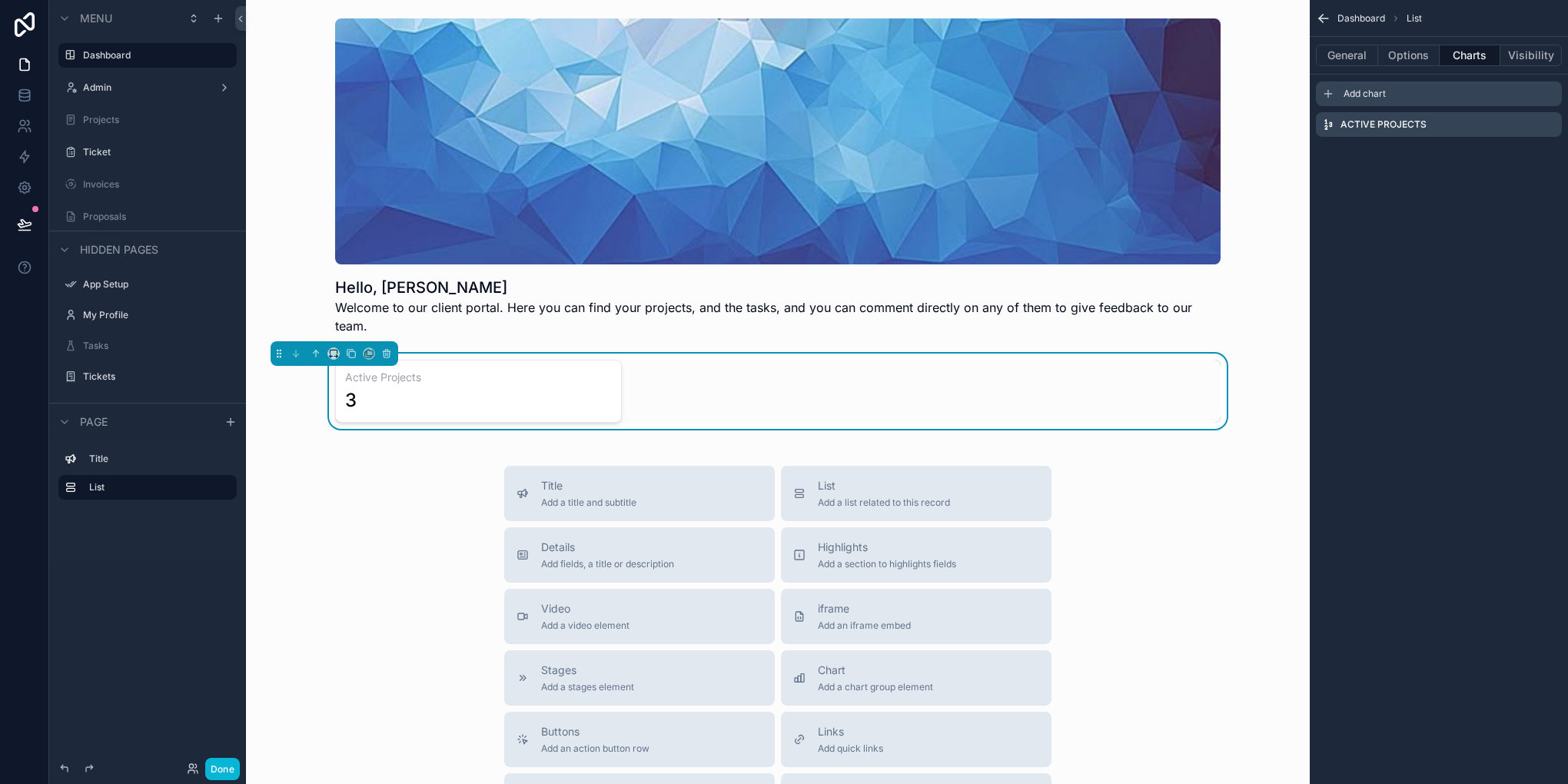
click at [1347, 94] on span "Add chart" at bounding box center [1365, 94] width 42 height 12
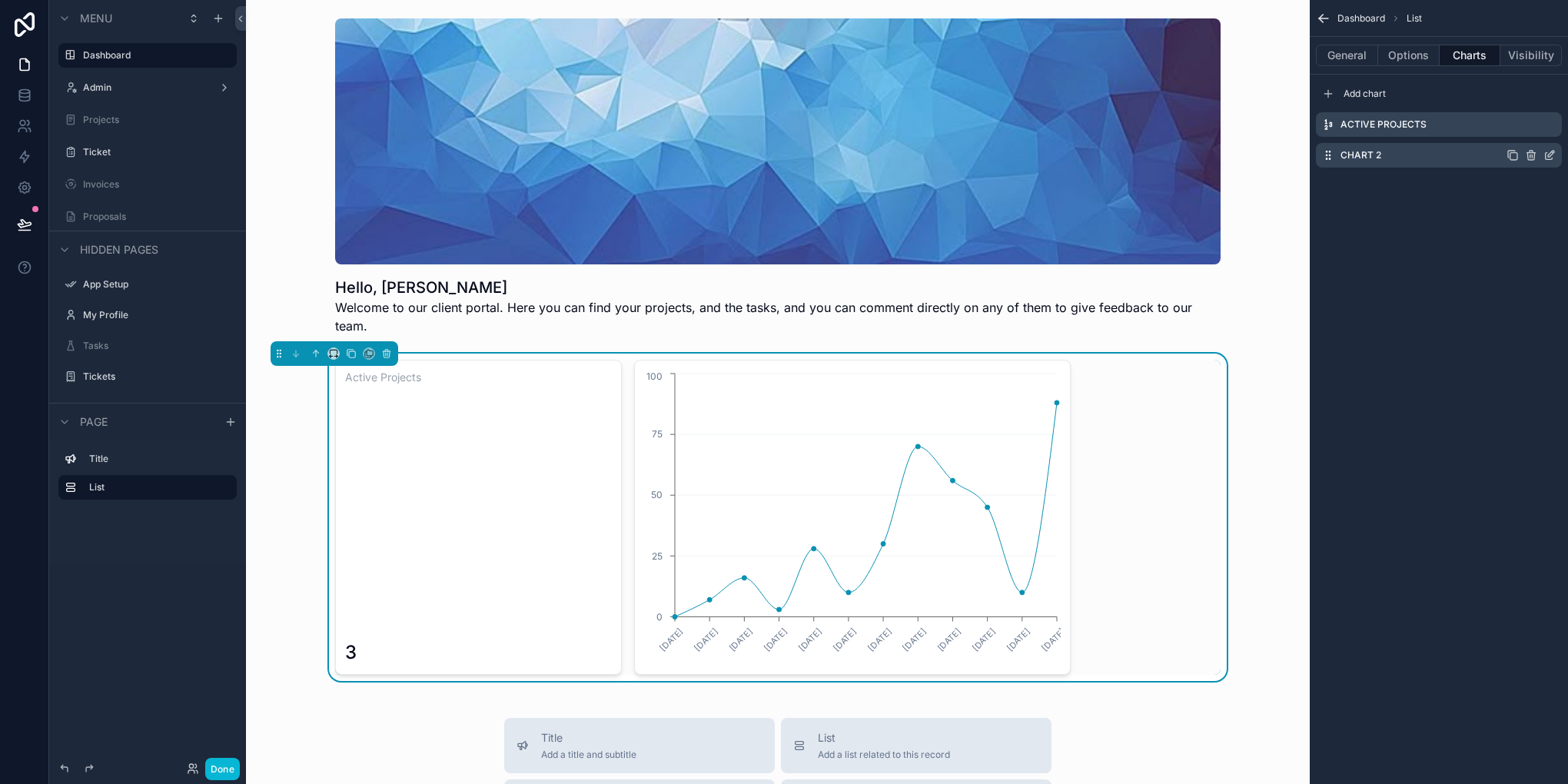
click at [1554, 154] on icon "scrollable content" at bounding box center [1550, 155] width 12 height 12
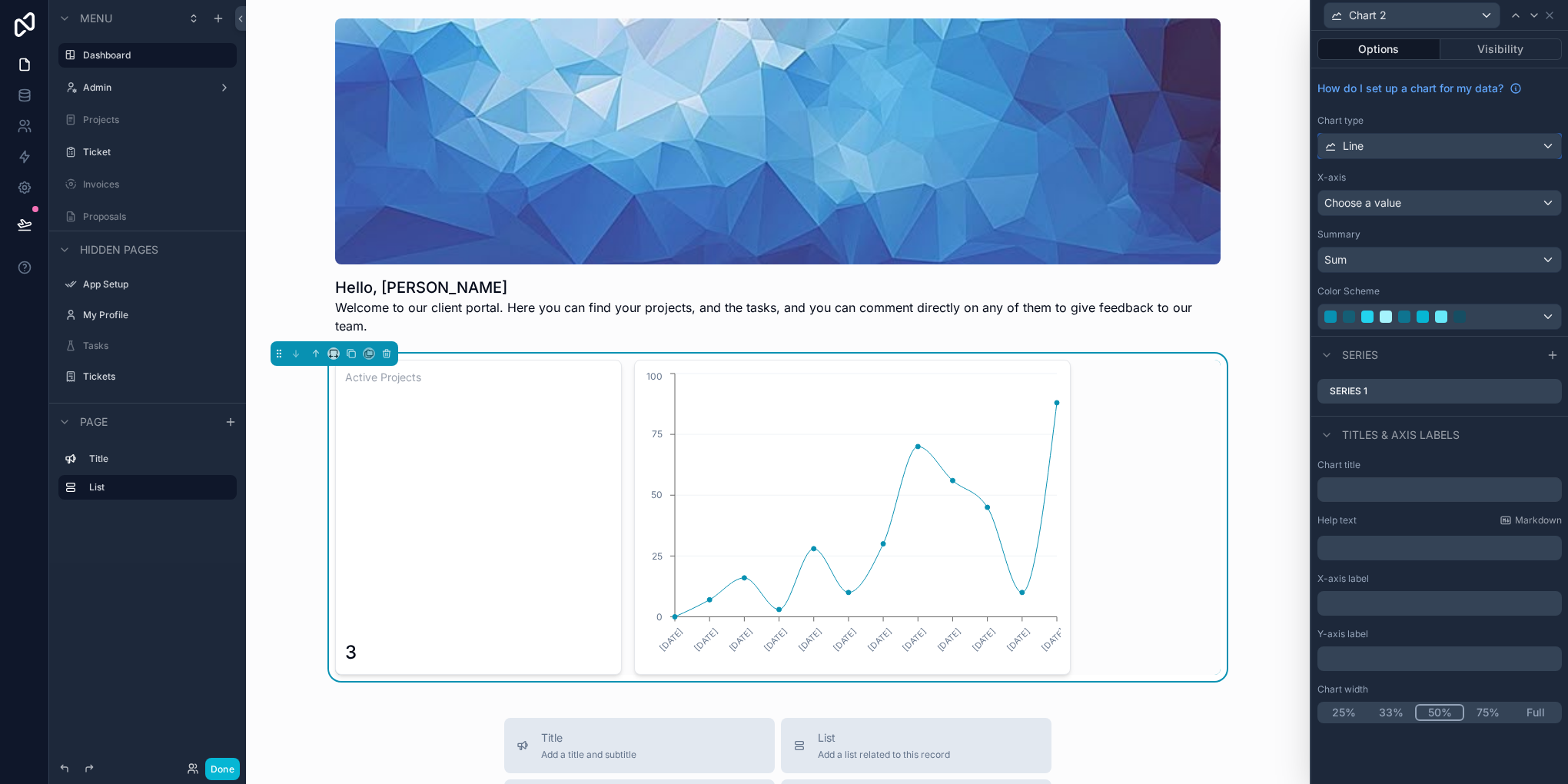
click at [1387, 145] on div "Line" at bounding box center [1439, 146] width 243 height 25
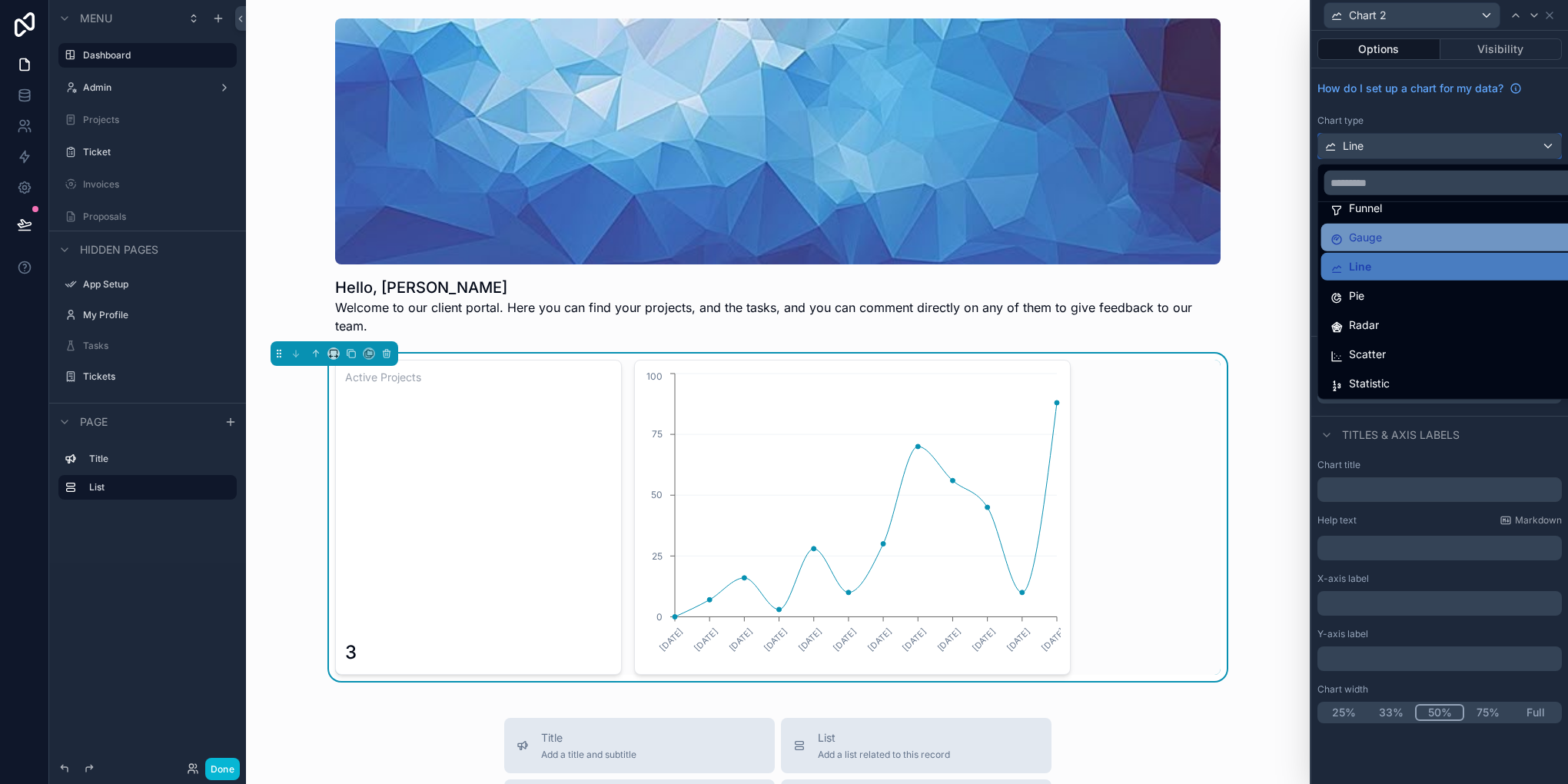
scroll to position [109, 0]
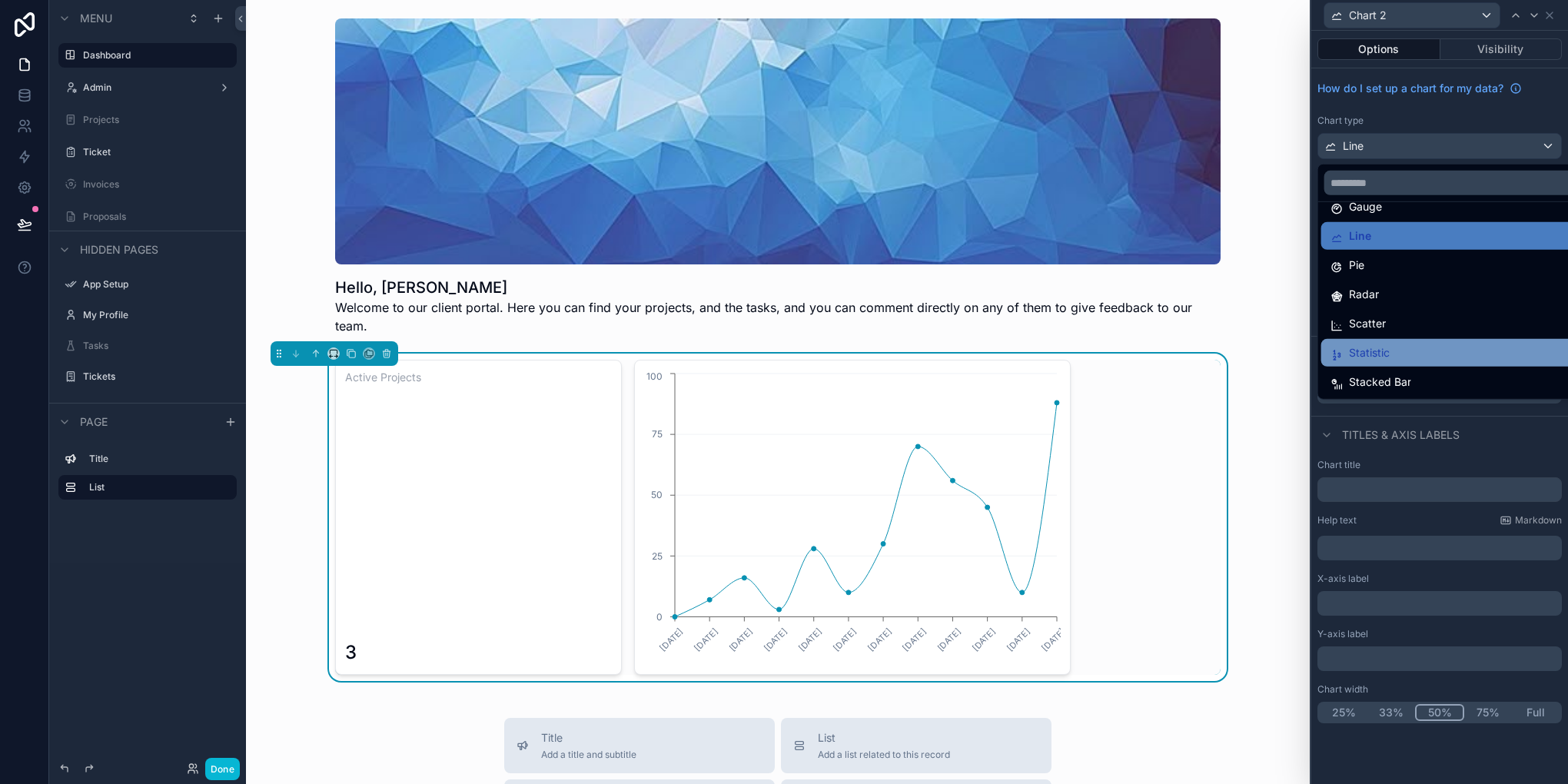
click at [1371, 354] on span "Statistic" at bounding box center [1369, 353] width 41 height 19
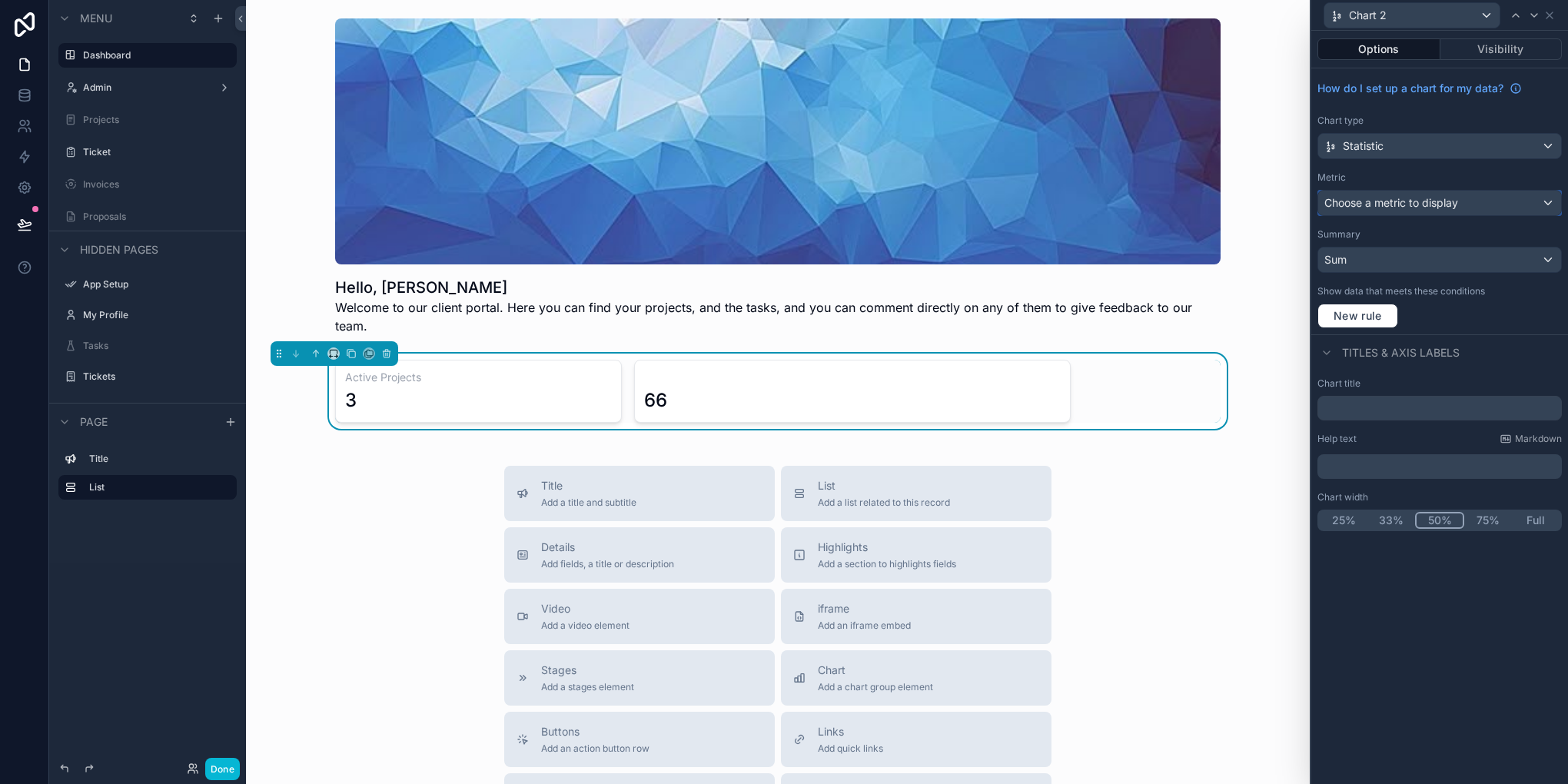
click at [1412, 209] on div "Choose a metric to display" at bounding box center [1439, 203] width 243 height 25
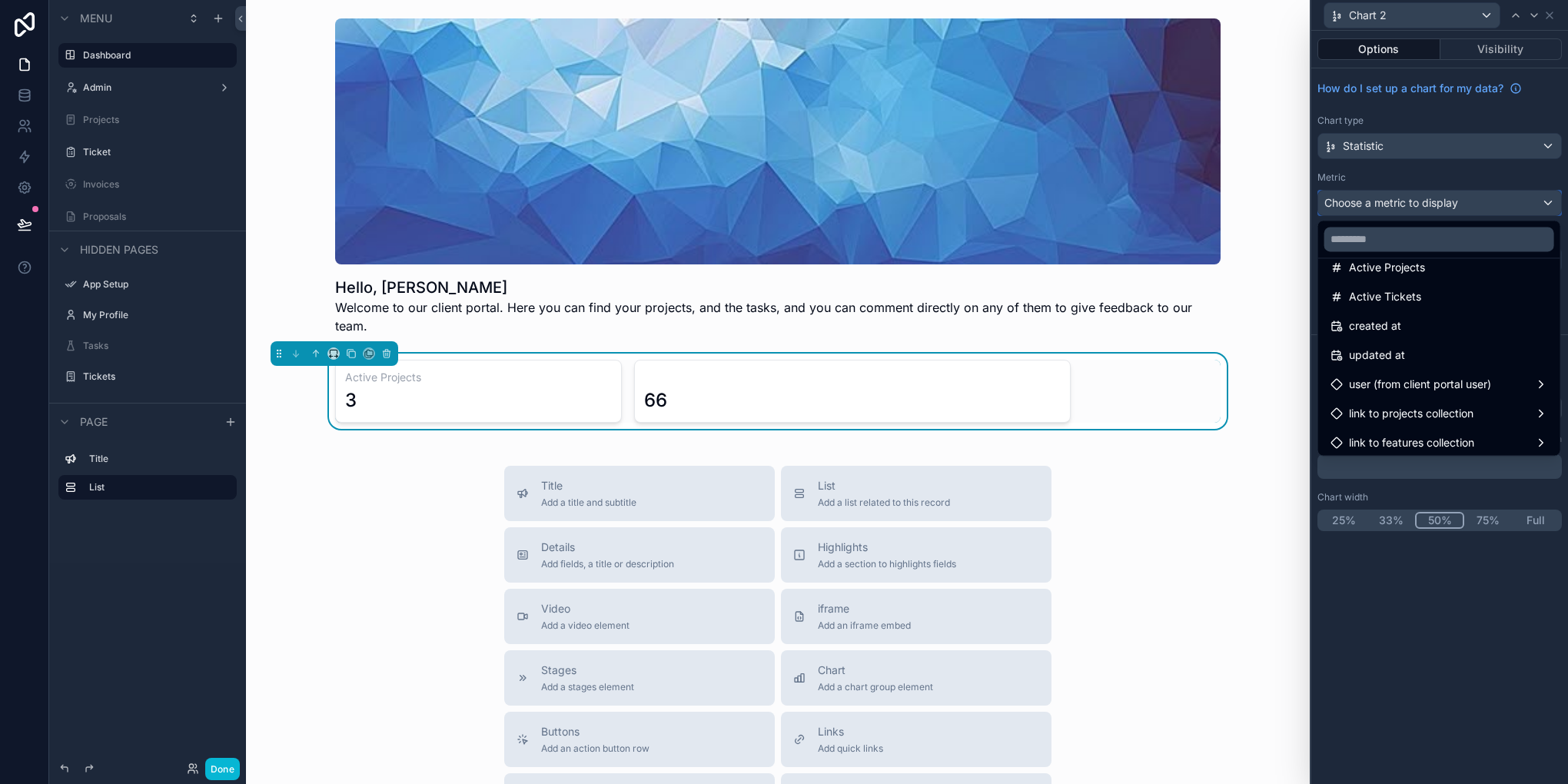
scroll to position [255, 0]
click at [1432, 281] on div "Active Tickets" at bounding box center [1439, 292] width 236 height 28
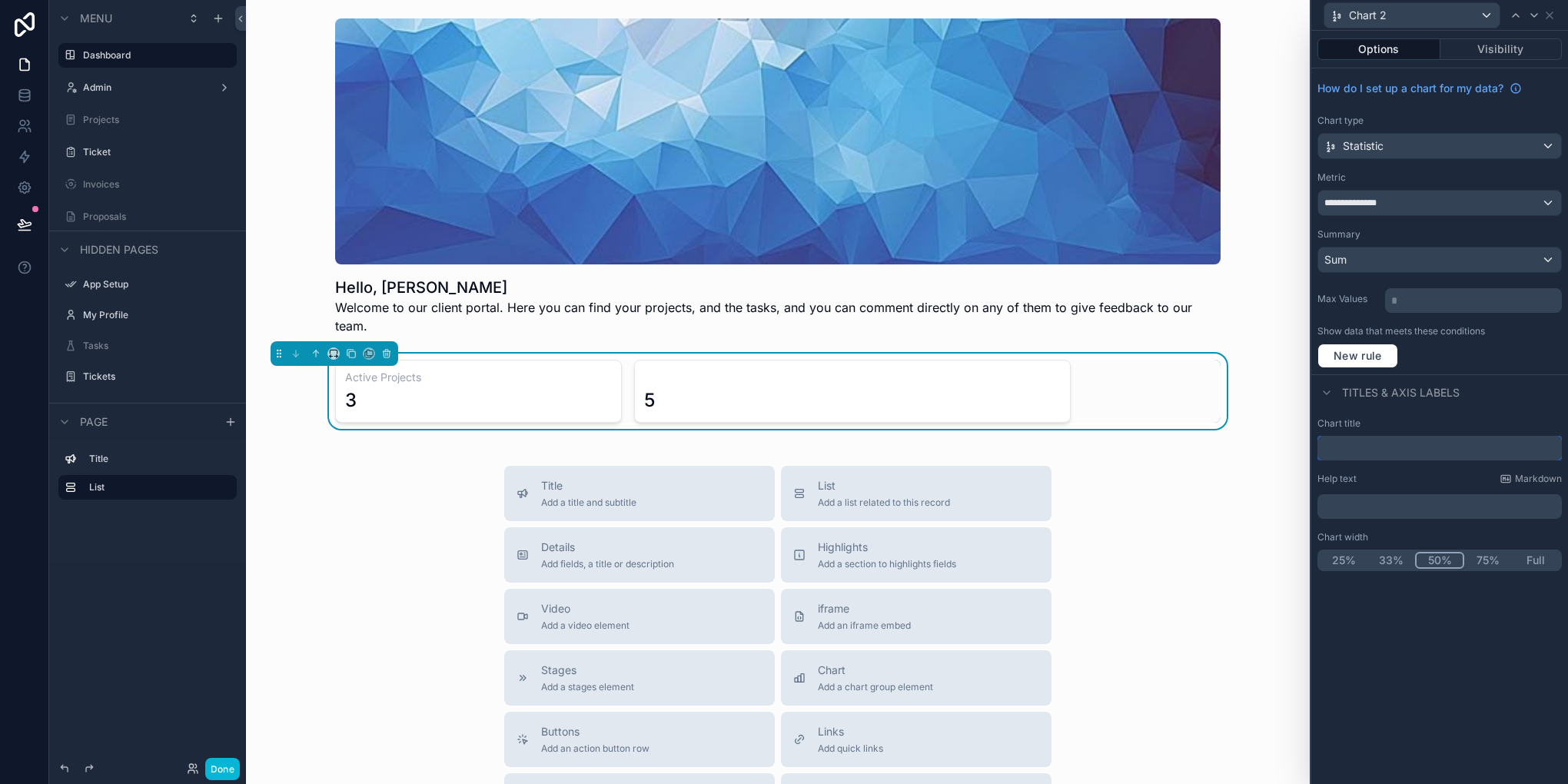
click at [1350, 447] on input "text" at bounding box center [1439, 448] width 245 height 25
type input "**********"
click at [1399, 707] on div "**********" at bounding box center [1440, 406] width 257 height 753
click at [1485, 274] on div "**********" at bounding box center [1440, 221] width 257 height 306
click at [1445, 249] on div "Sum" at bounding box center [1439, 260] width 243 height 25
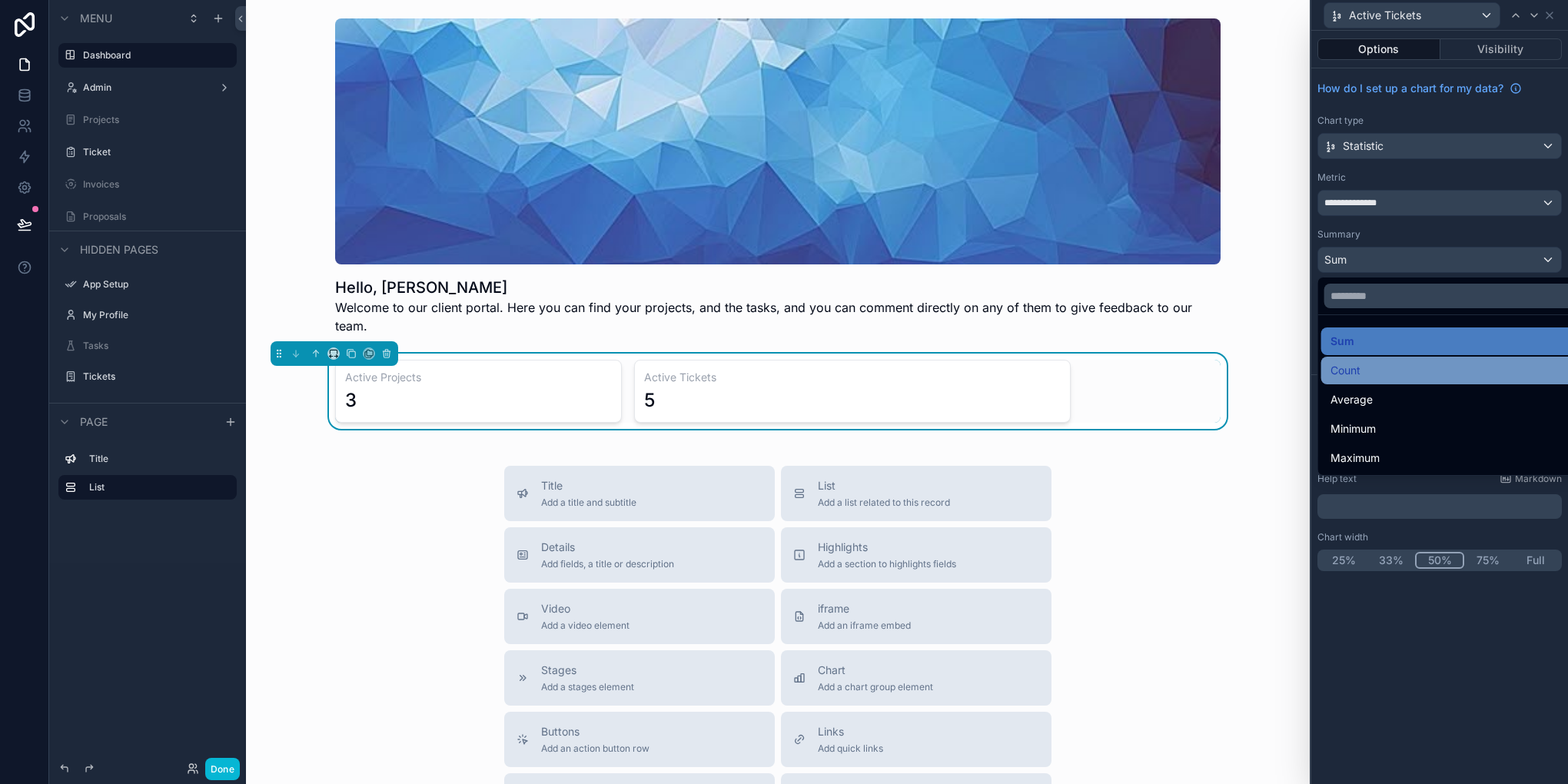
click at [1356, 372] on span "Count" at bounding box center [1345, 371] width 30 height 19
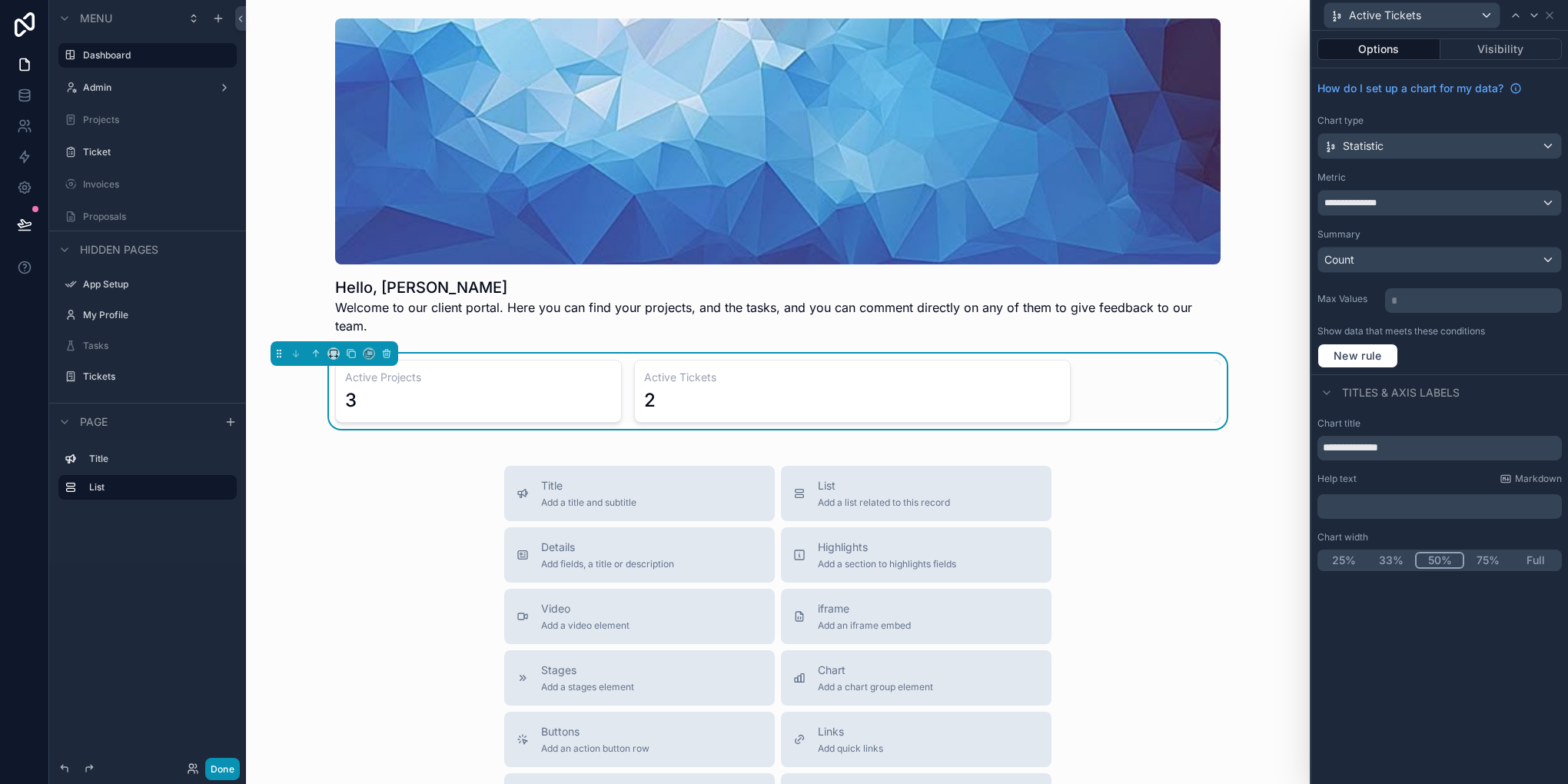
click at [222, 764] on button "Done" at bounding box center [222, 768] width 34 height 23
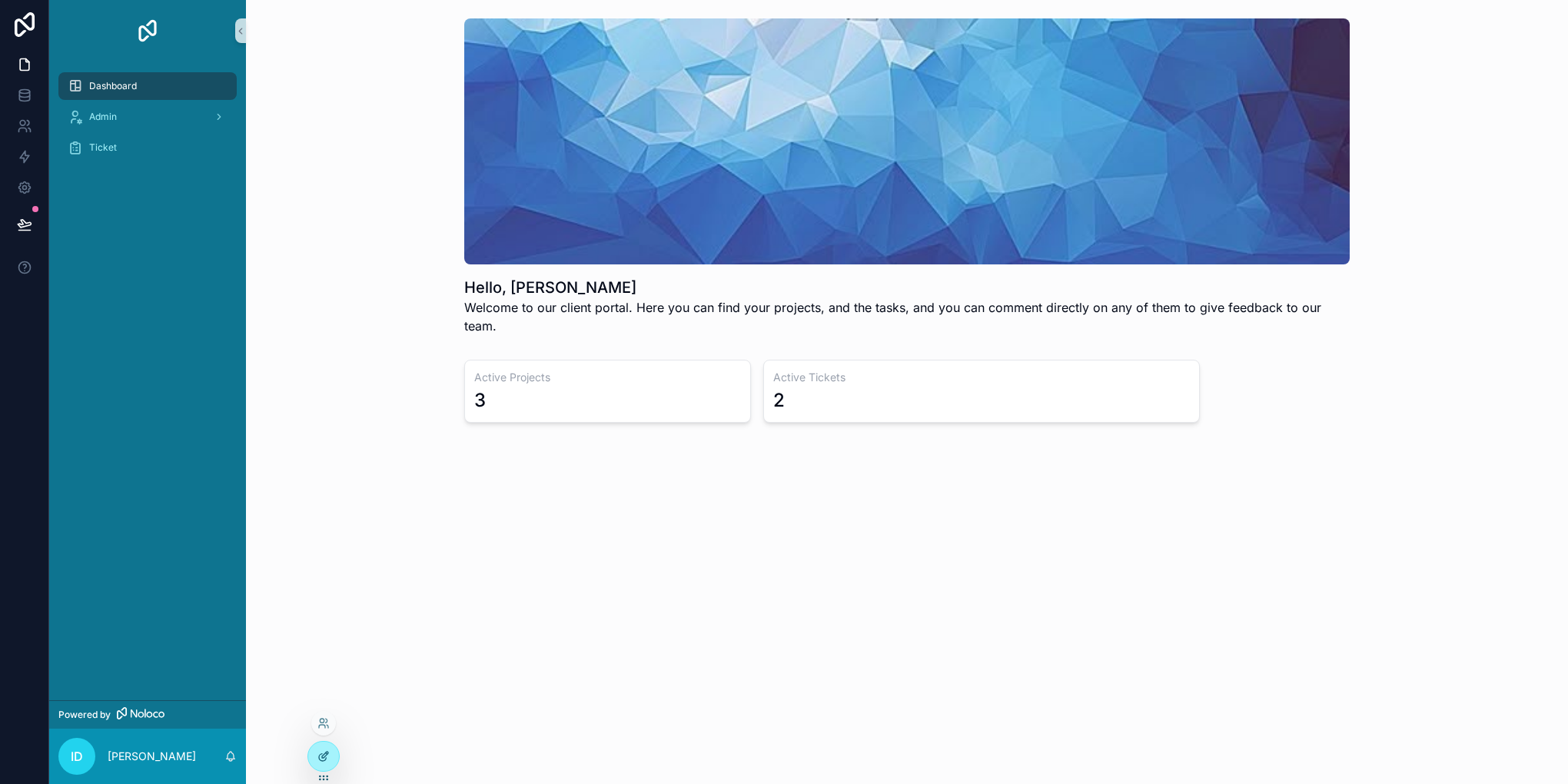
click at [319, 761] on icon at bounding box center [324, 756] width 12 height 12
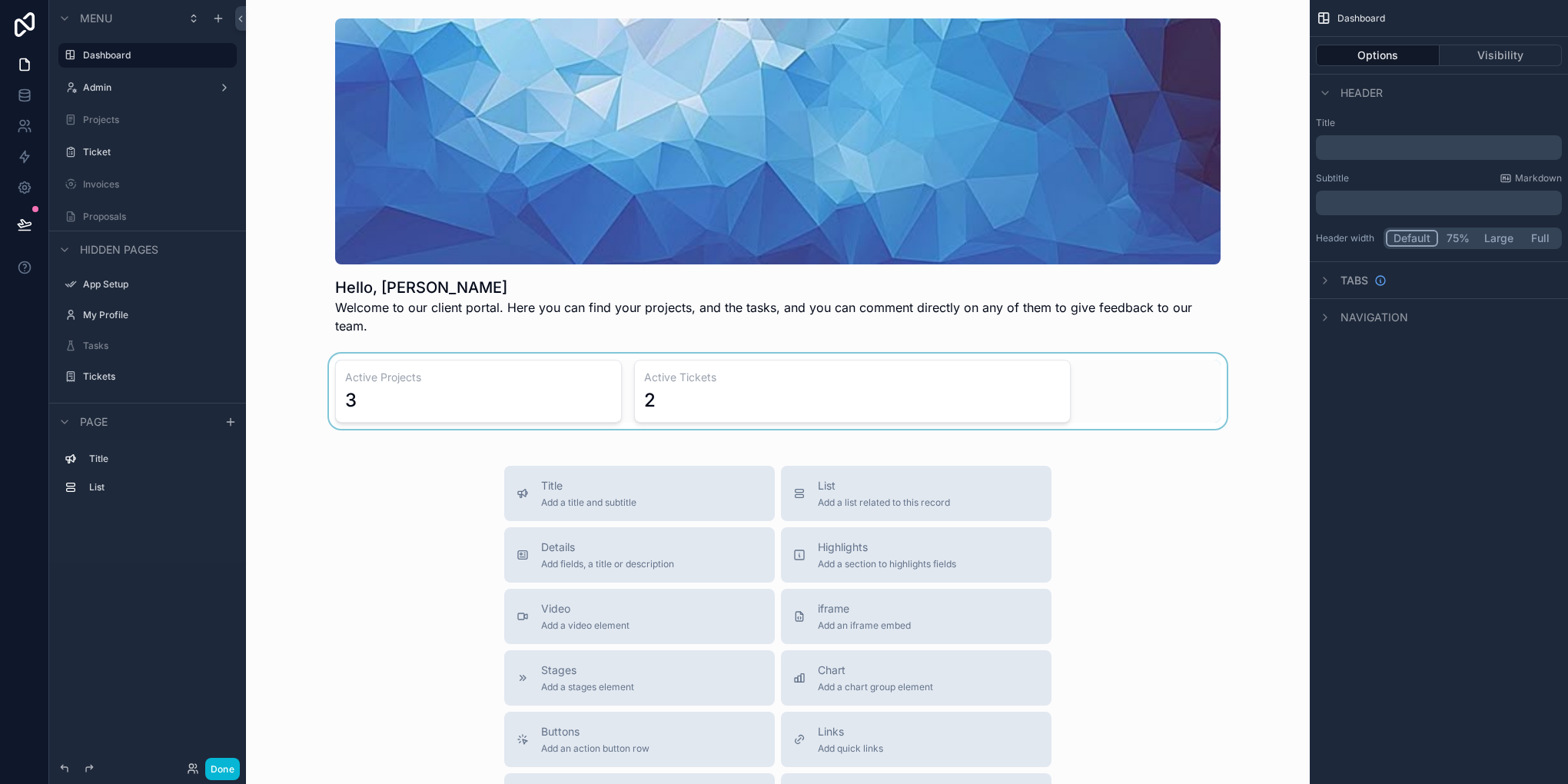
click at [635, 384] on div "scrollable content" at bounding box center [778, 391] width 1039 height 76
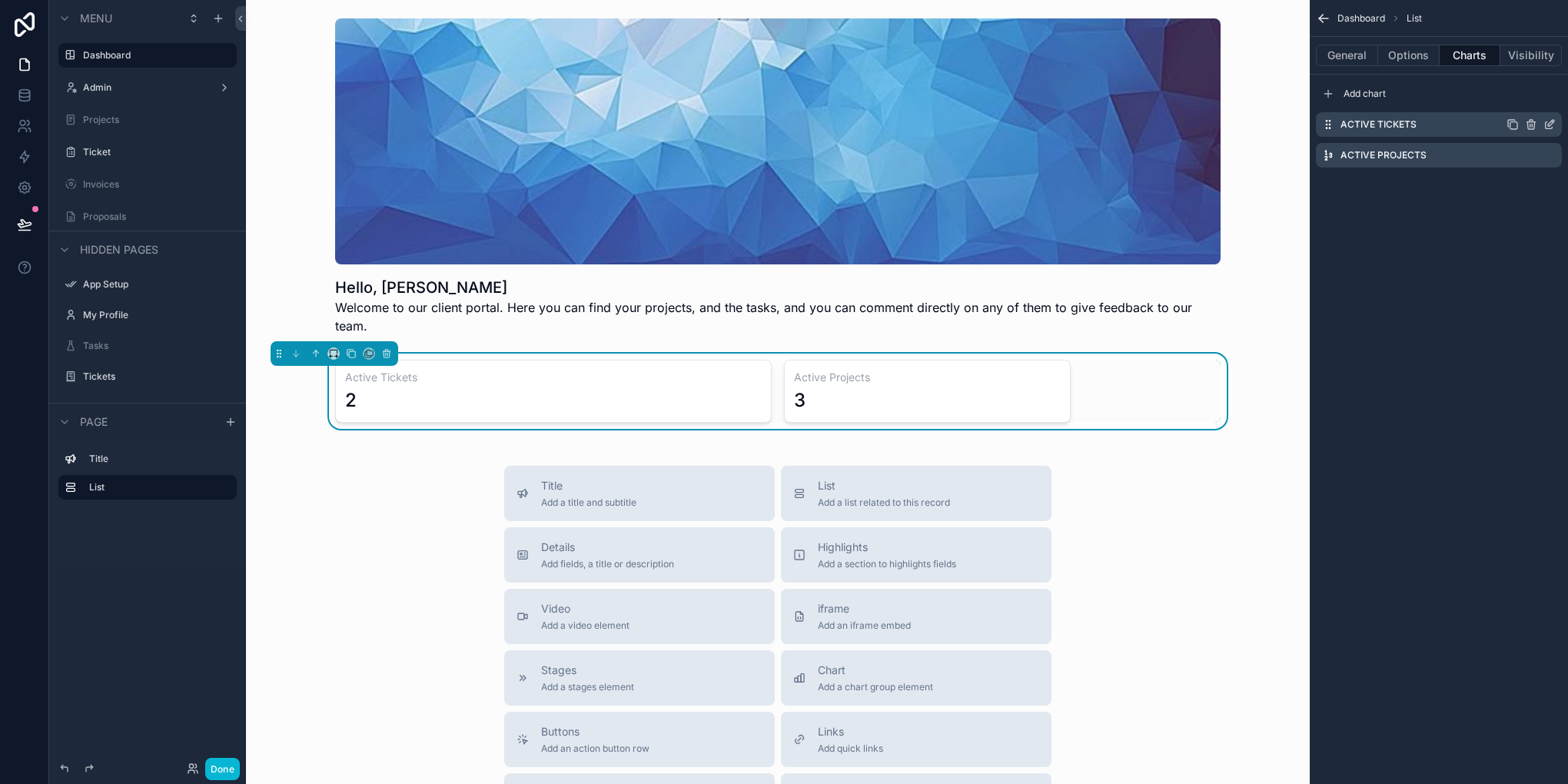
click at [1545, 121] on icon "scrollable content" at bounding box center [1550, 125] width 12 height 12
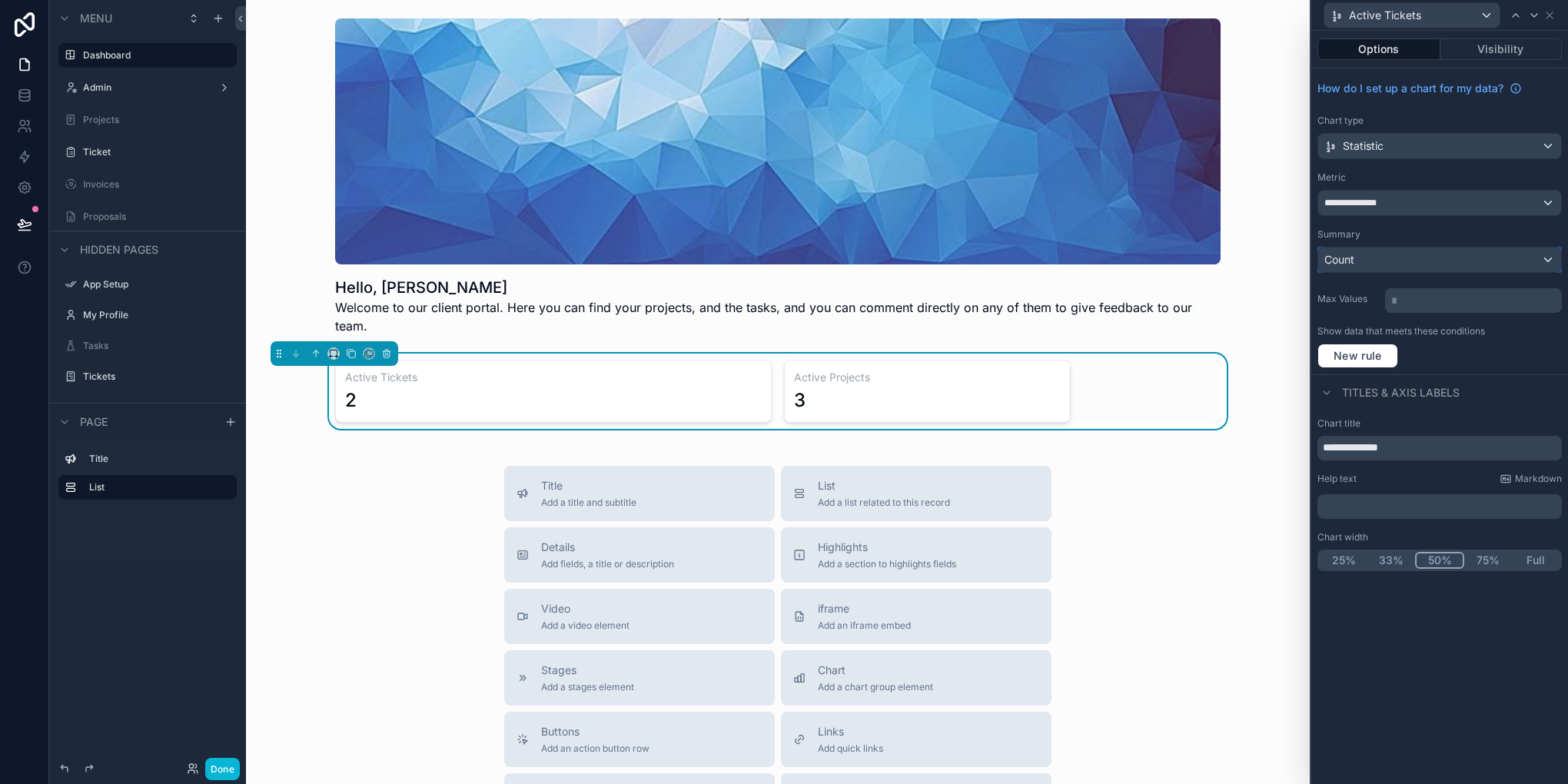
click at [1344, 252] on span "Count" at bounding box center [1339, 260] width 30 height 16
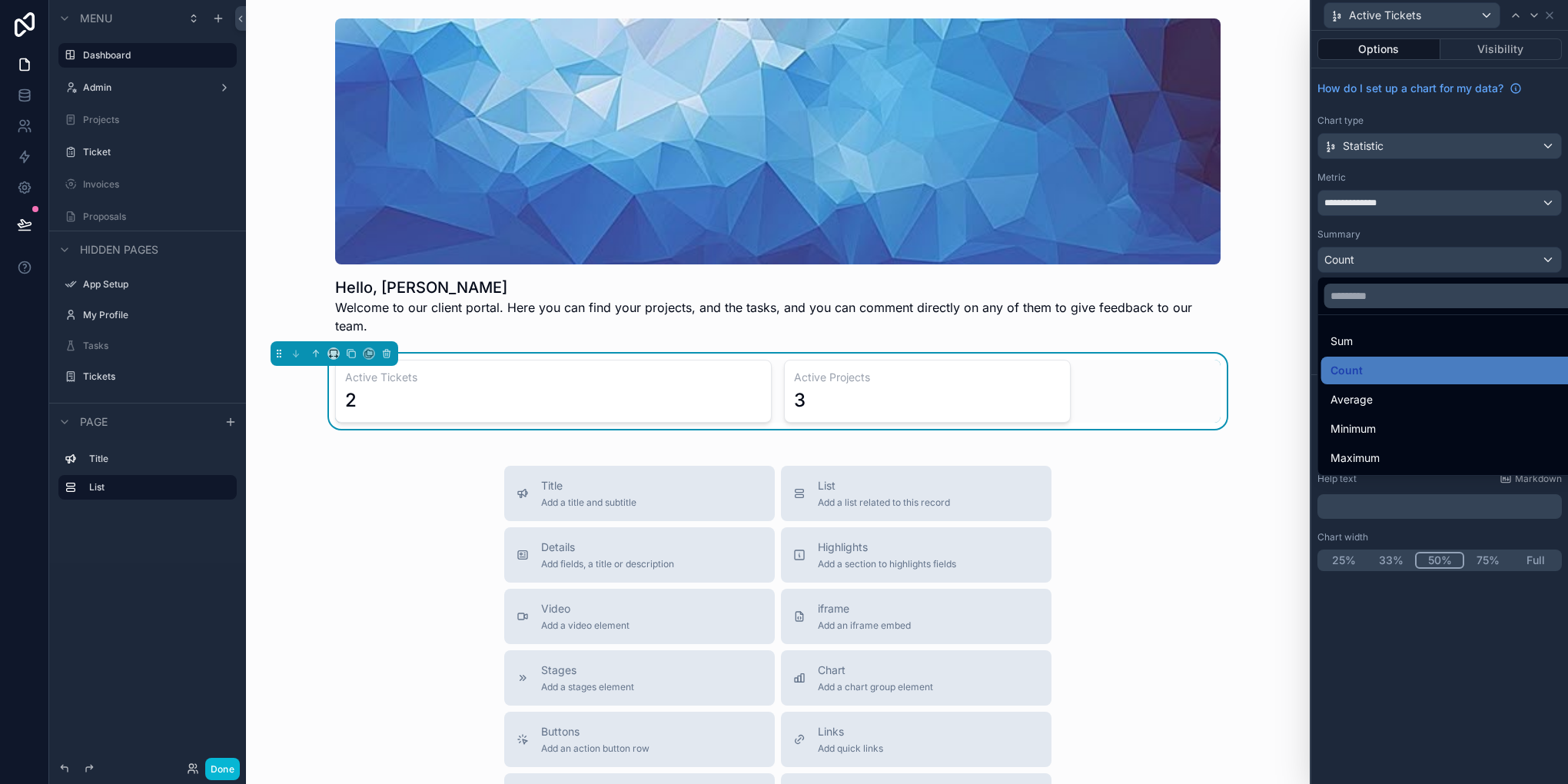
click at [1387, 325] on ul "Sum Count Average Minimum Maximum" at bounding box center [1457, 395] width 279 height 160
click at [1380, 333] on div "Sum" at bounding box center [1457, 341] width 255 height 19
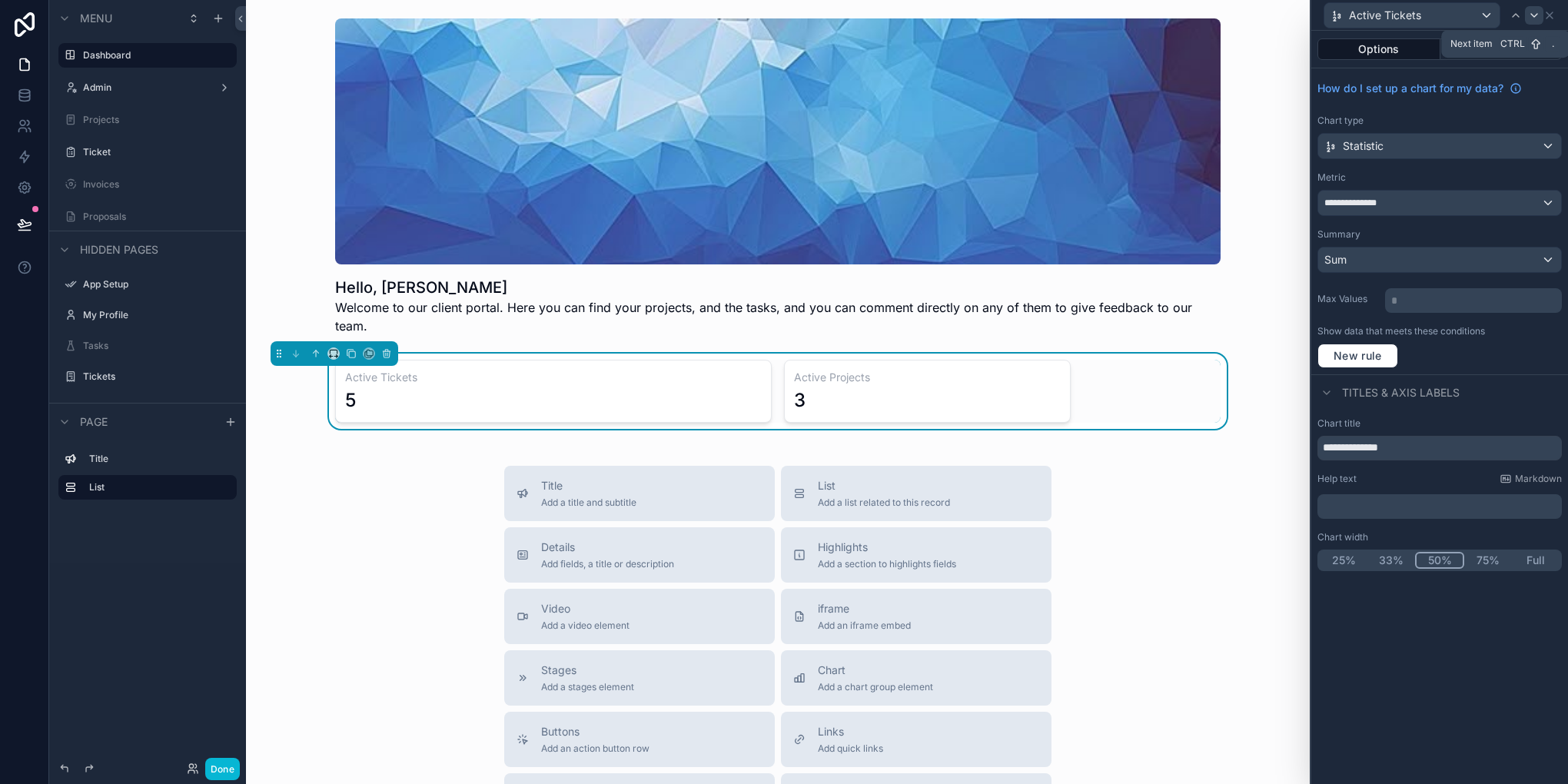
click at [1536, 19] on icon at bounding box center [1535, 16] width 12 height 12
click at [1351, 260] on div "Sum" at bounding box center [1439, 260] width 243 height 25
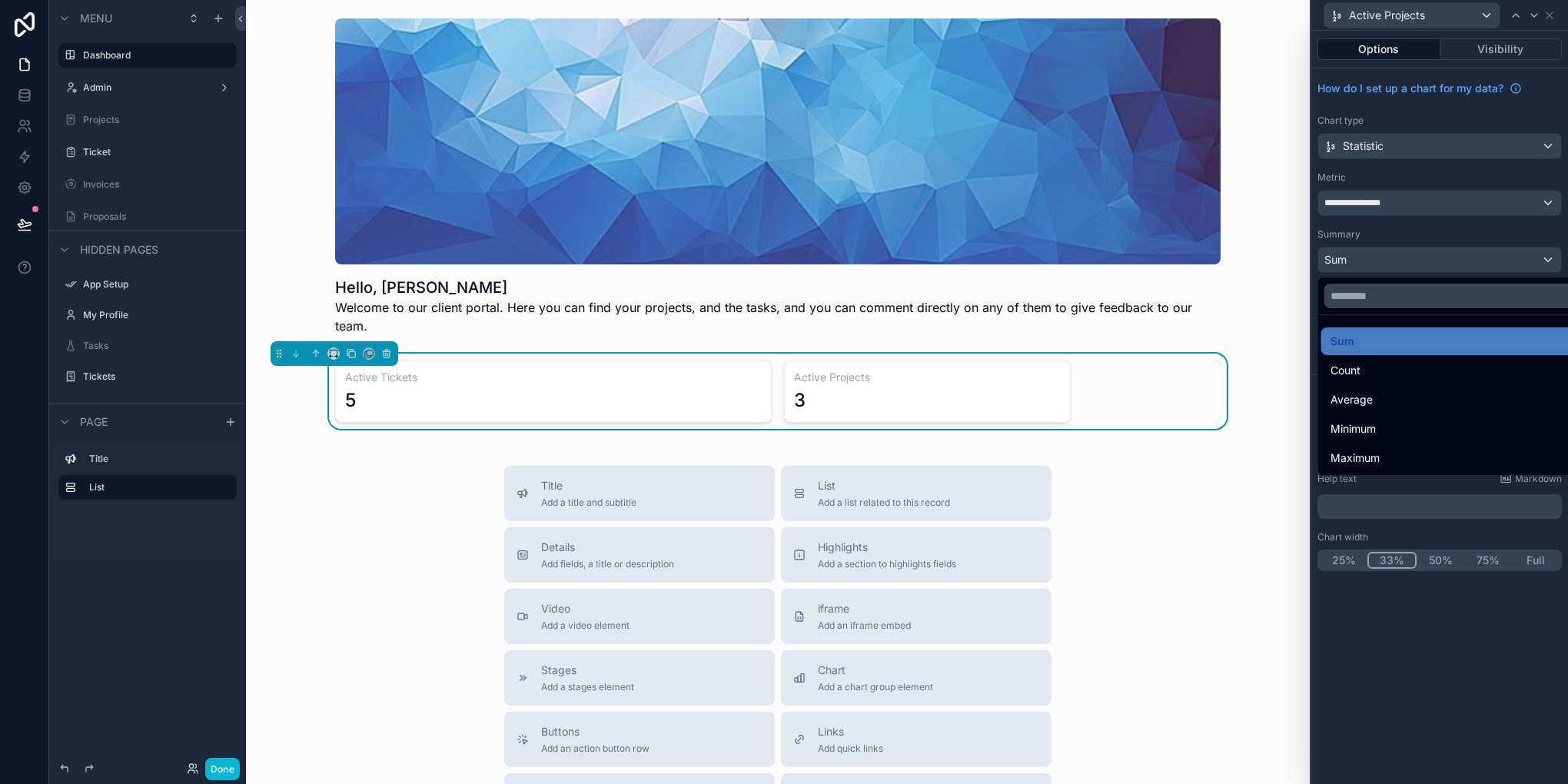
click at [1351, 260] on div at bounding box center [1440, 392] width 257 height 784
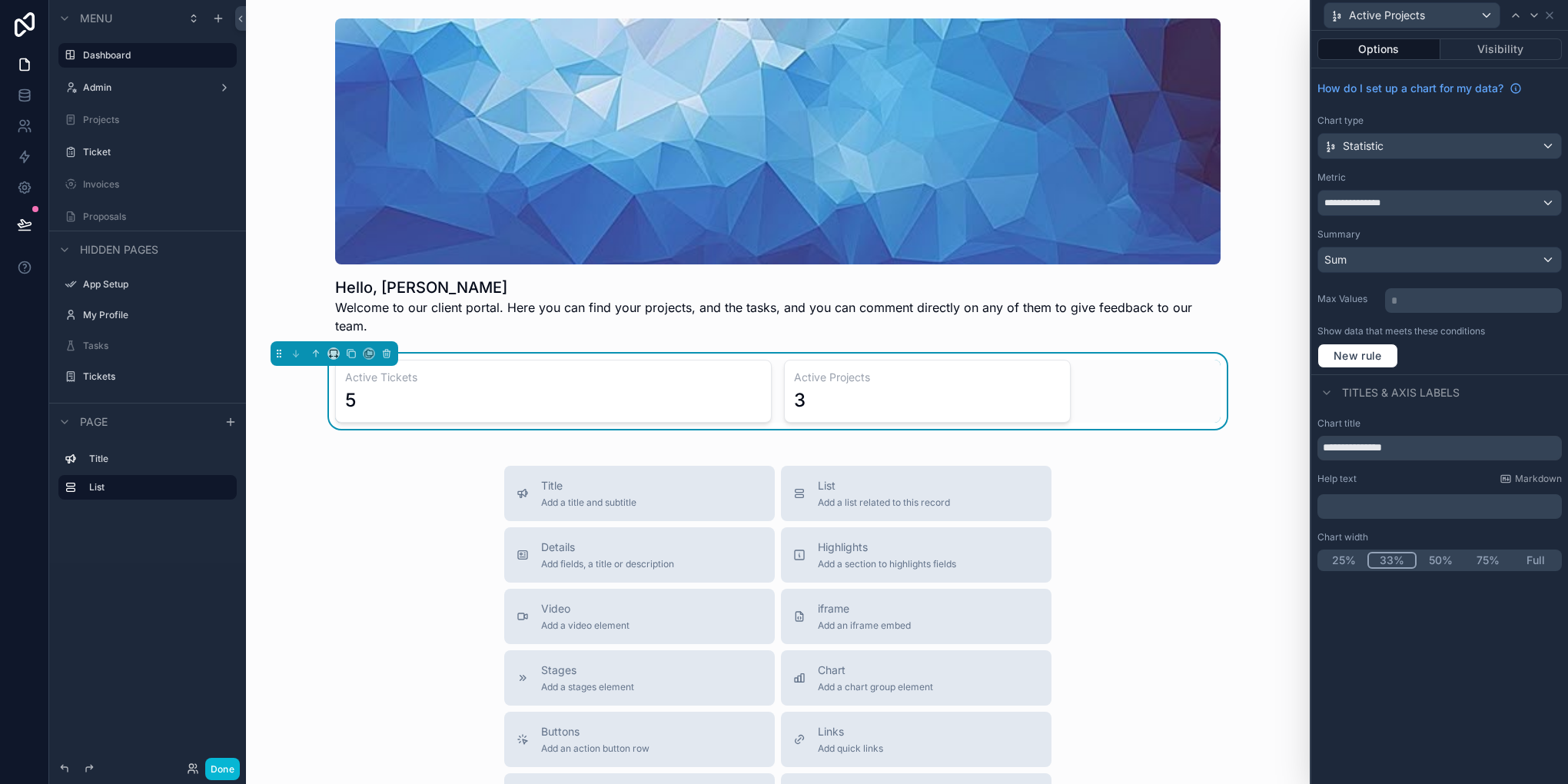
click at [1400, 561] on button "33%" at bounding box center [1392, 561] width 49 height 17
click at [1525, 17] on div at bounding box center [1535, 16] width 19 height 19
click at [1383, 554] on button "33%" at bounding box center [1391, 561] width 48 height 17
click at [220, 761] on button "Done" at bounding box center [222, 768] width 34 height 23
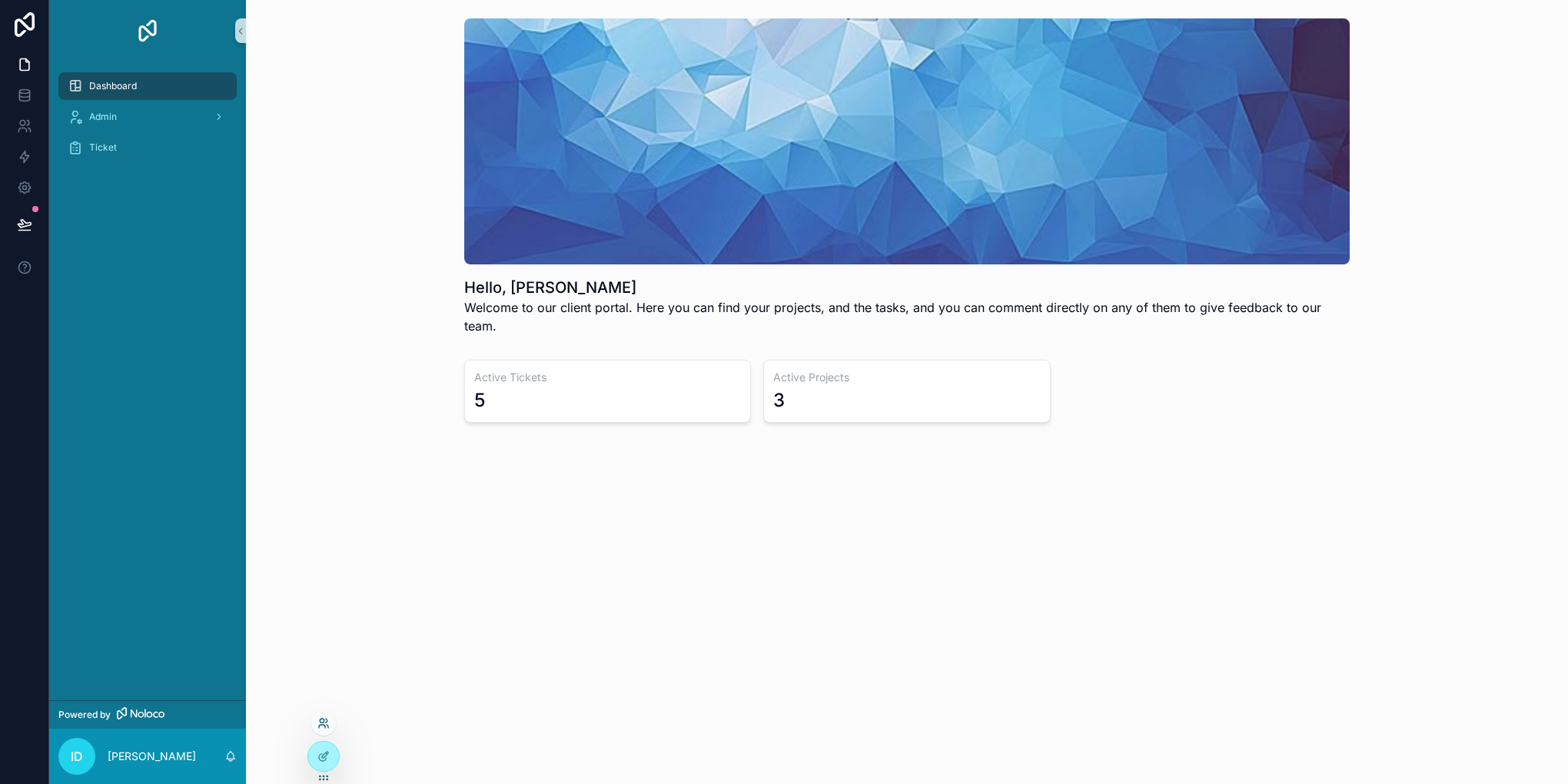
click at [322, 718] on icon at bounding box center [324, 723] width 12 height 12
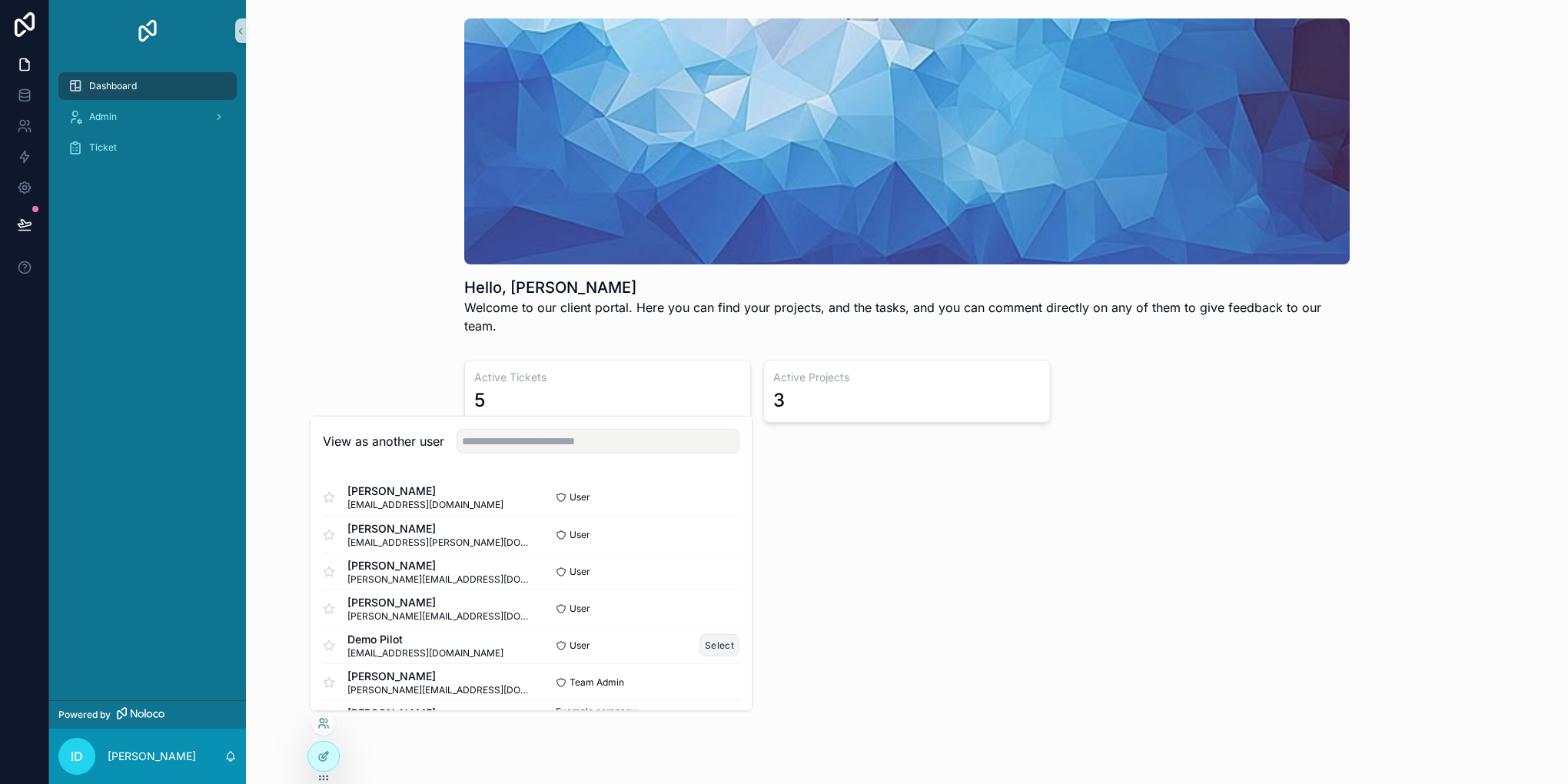
click at [699, 648] on button "Select" at bounding box center [719, 645] width 40 height 23
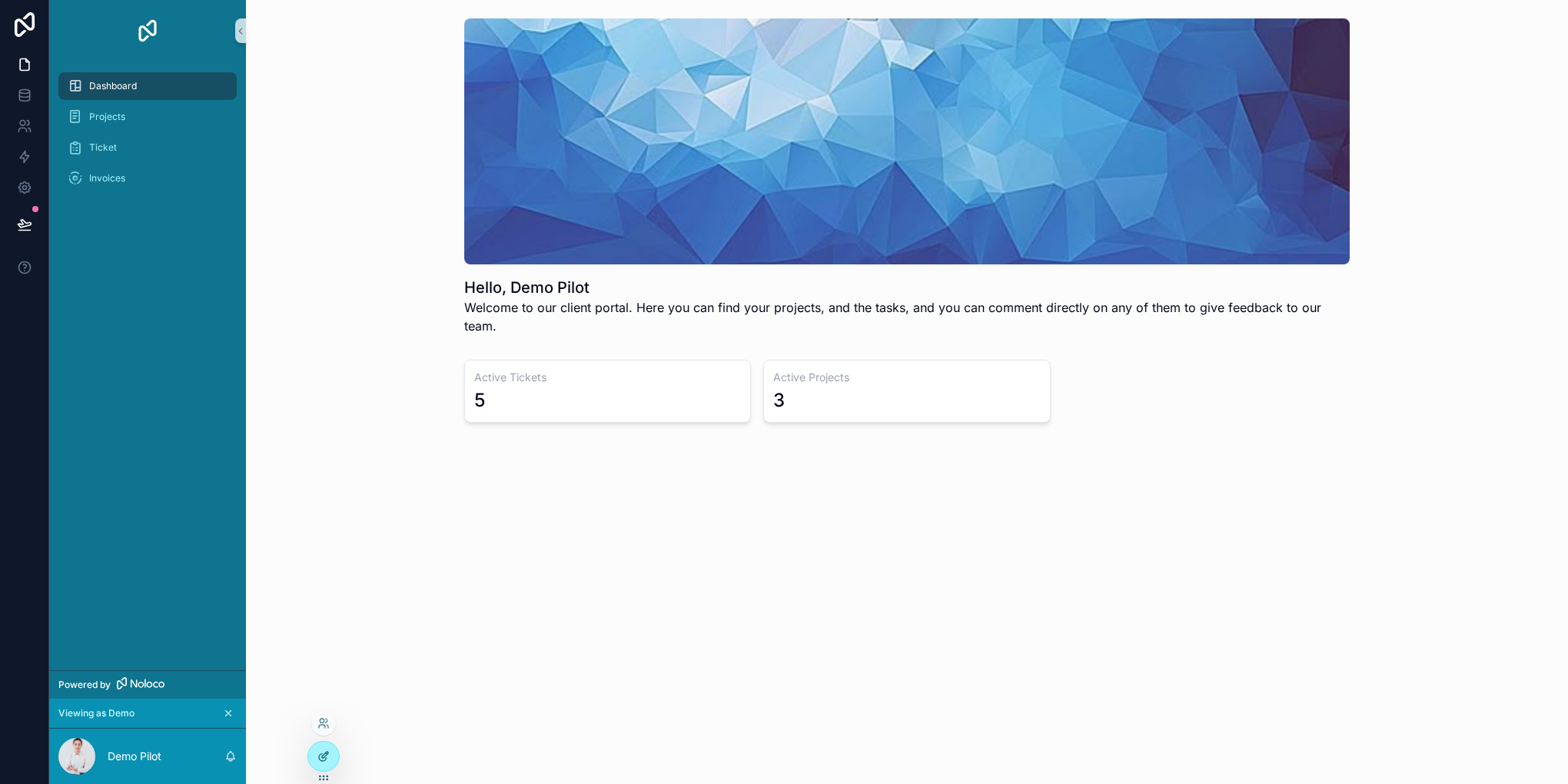
click at [326, 753] on icon at bounding box center [326, 753] width 2 height 2
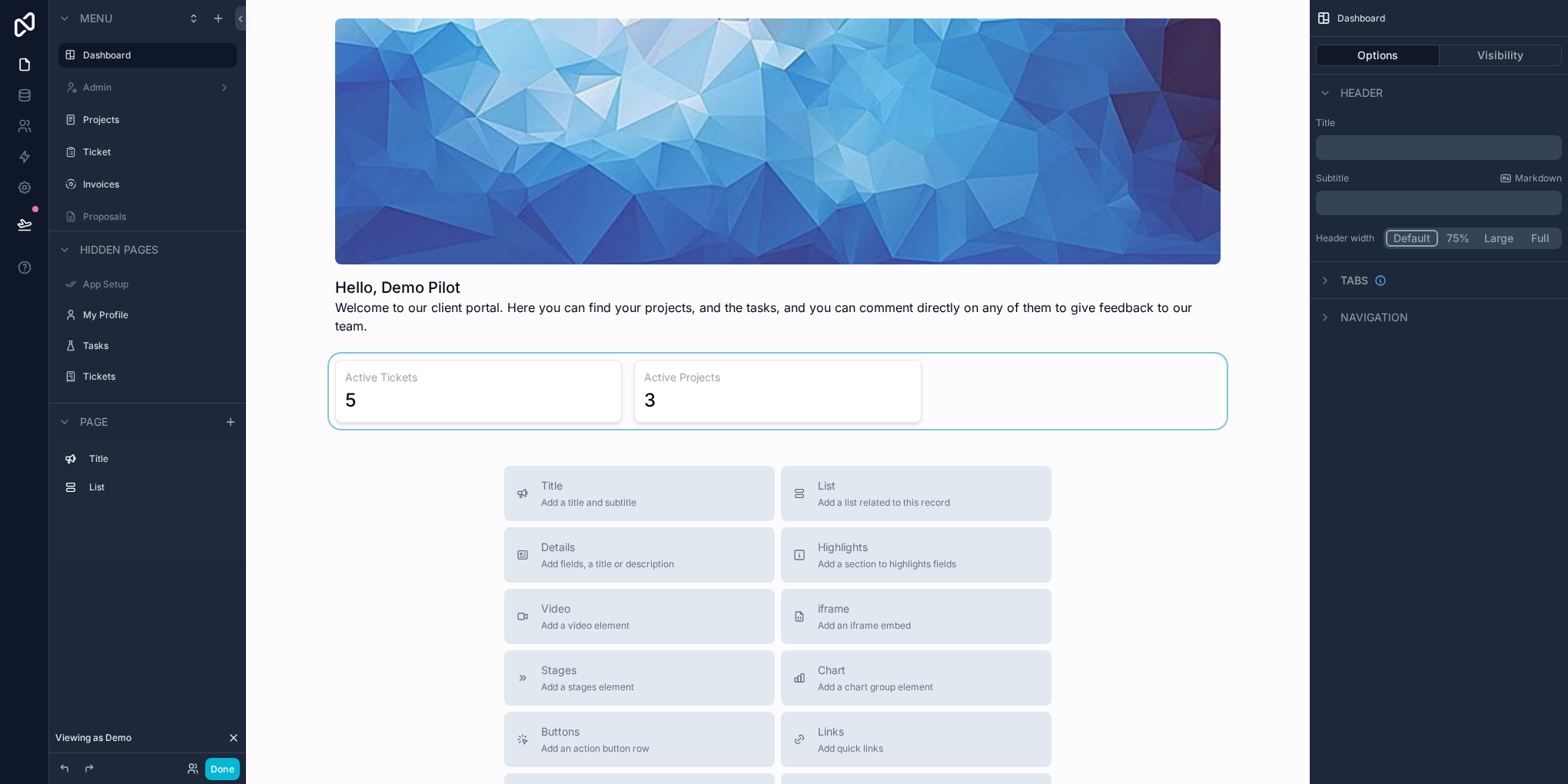
click at [981, 363] on div "scrollable content" at bounding box center [778, 391] width 1039 height 76
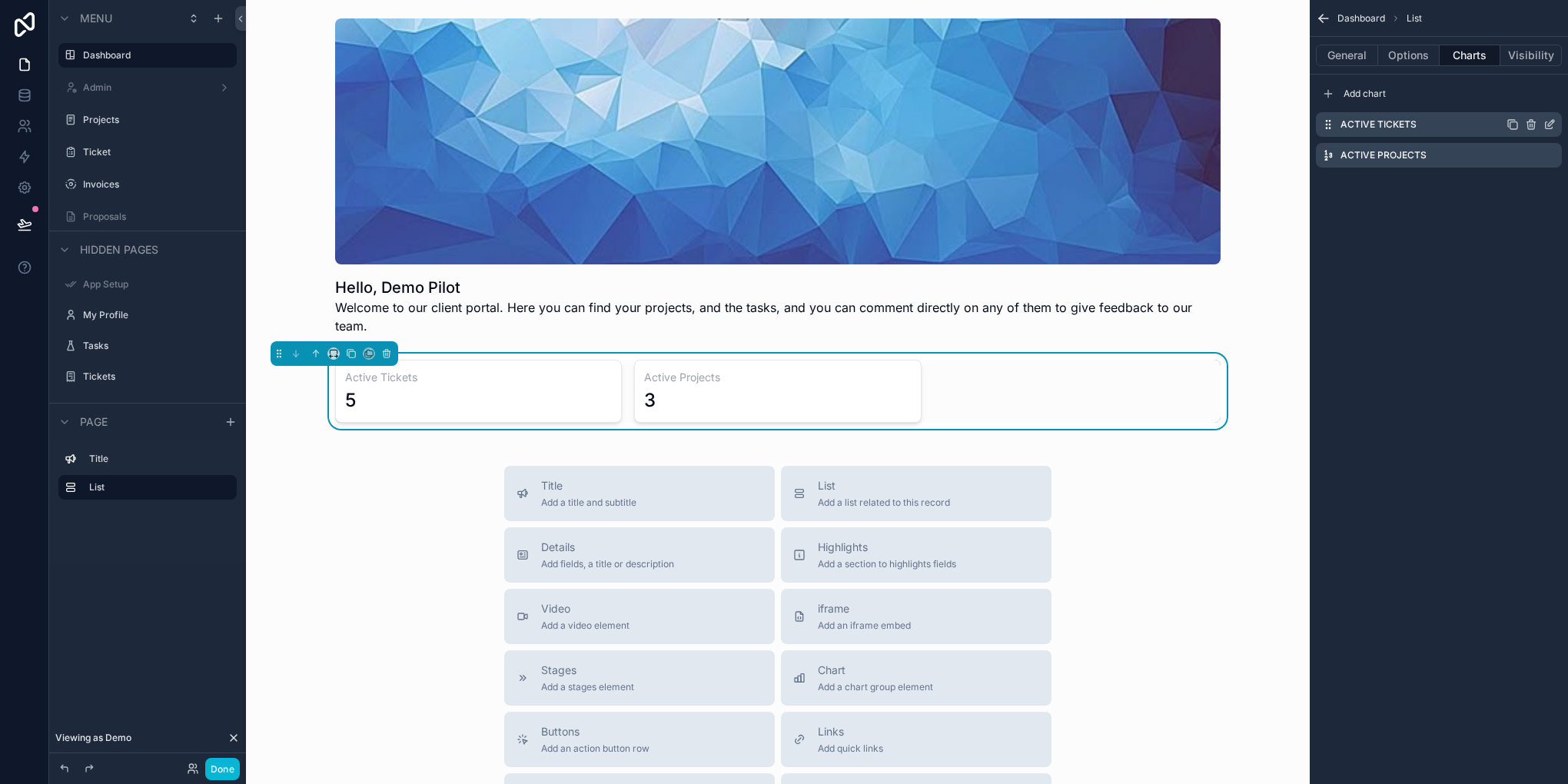
click at [1547, 122] on icon "scrollable content" at bounding box center [1550, 125] width 12 height 12
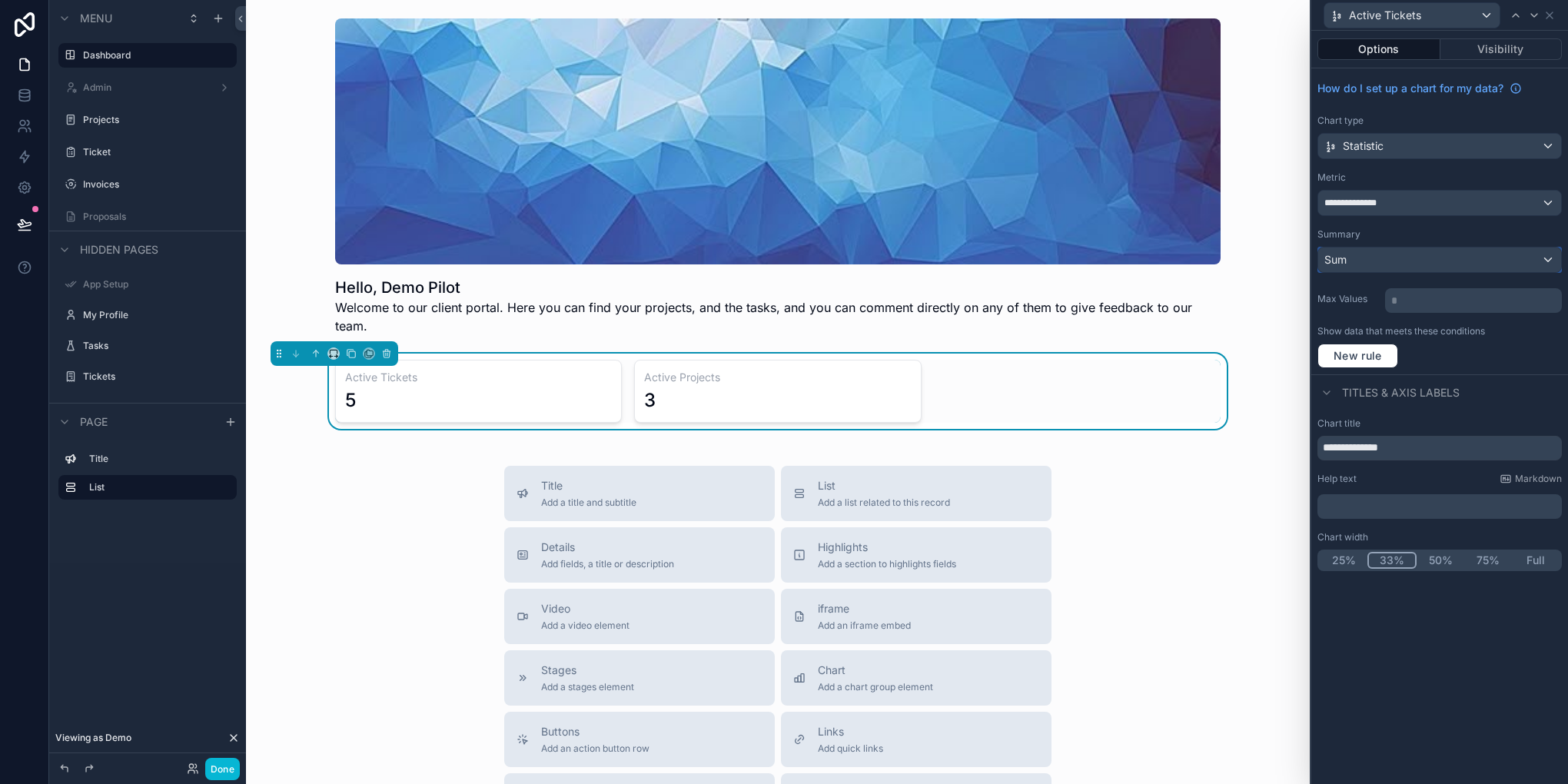
click at [1428, 268] on div "Sum" at bounding box center [1439, 260] width 243 height 25
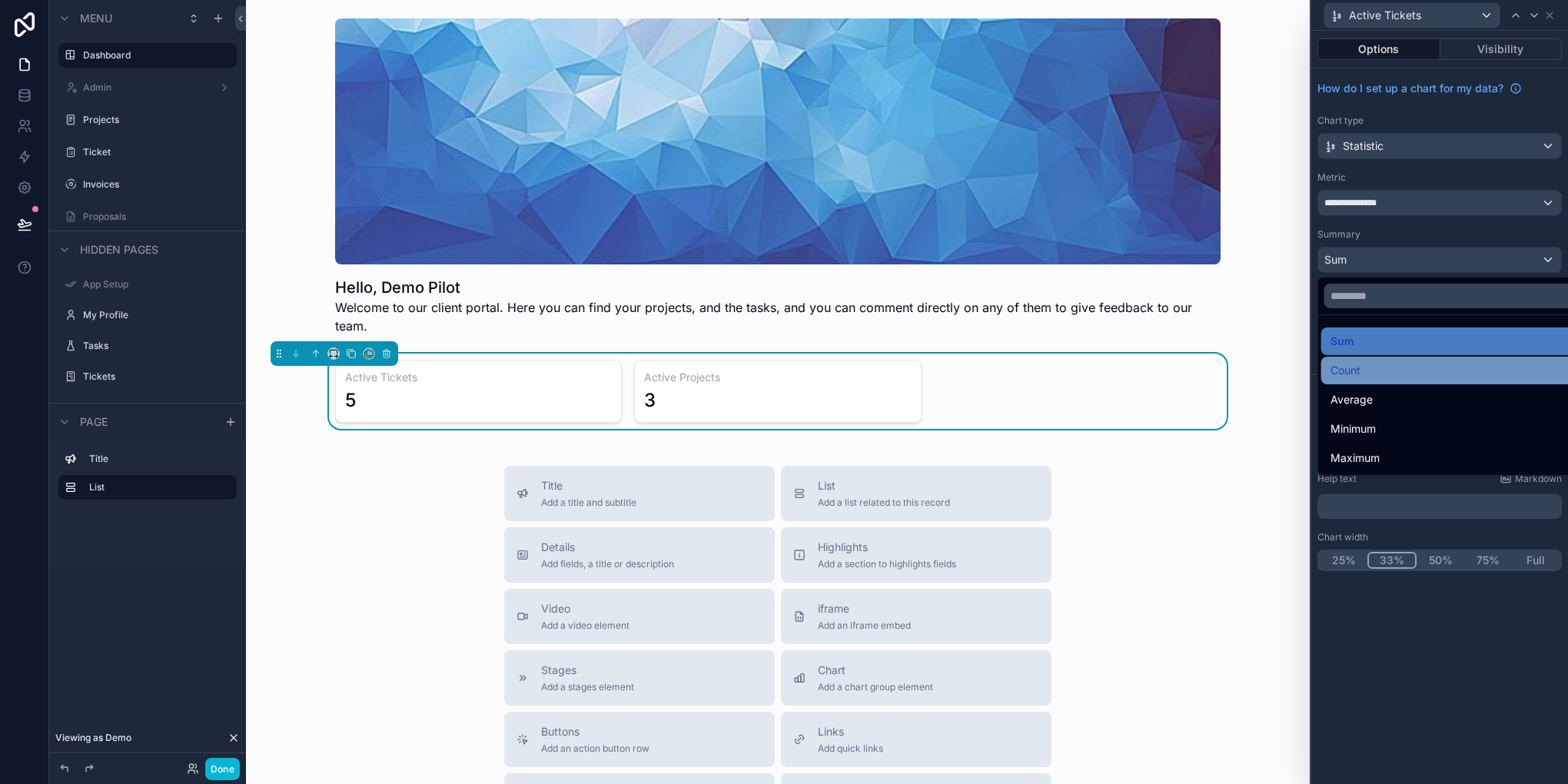
click at [1388, 360] on div "Count" at bounding box center [1457, 371] width 273 height 28
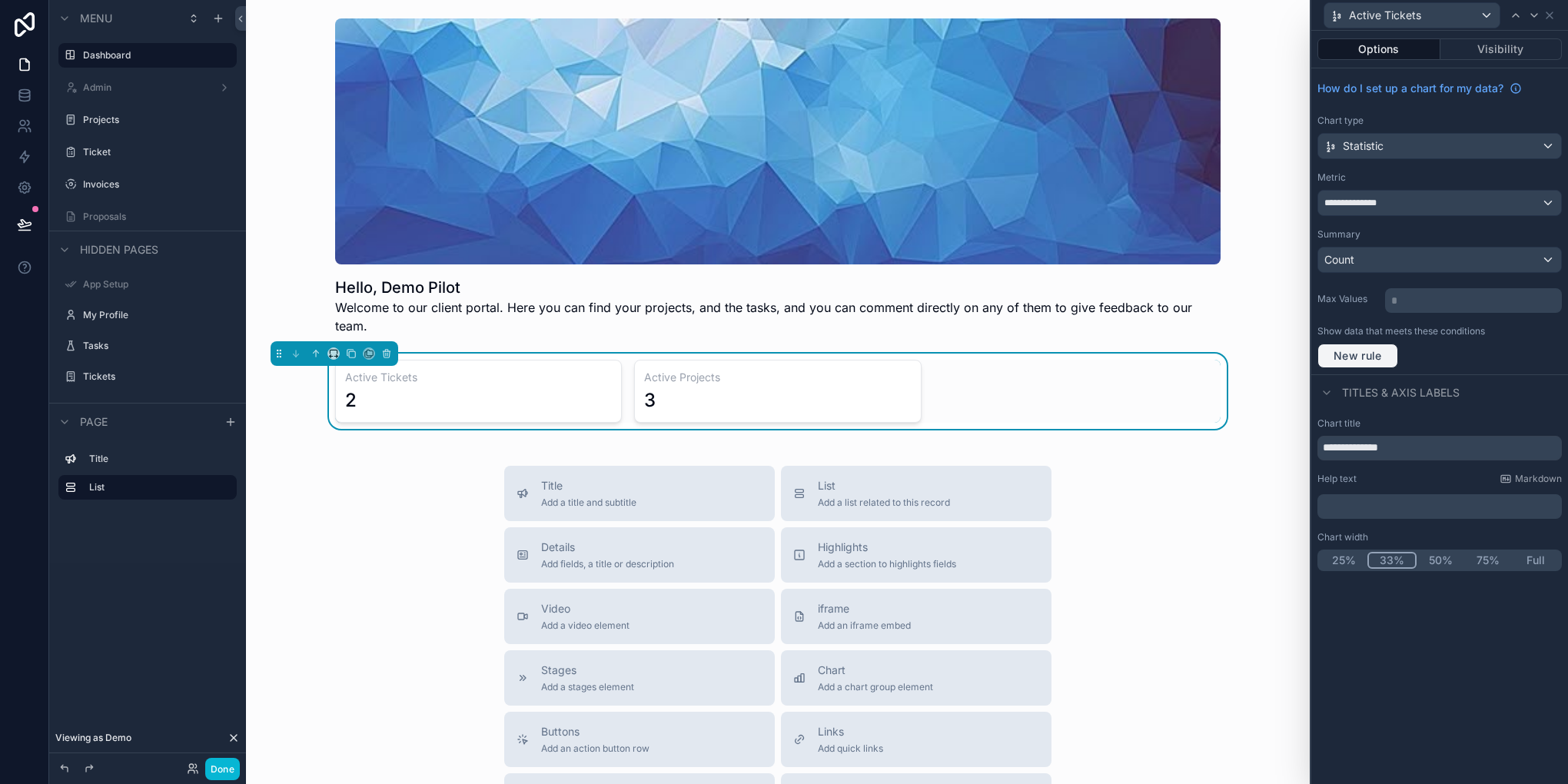
click at [1365, 349] on span "New rule" at bounding box center [1358, 356] width 61 height 14
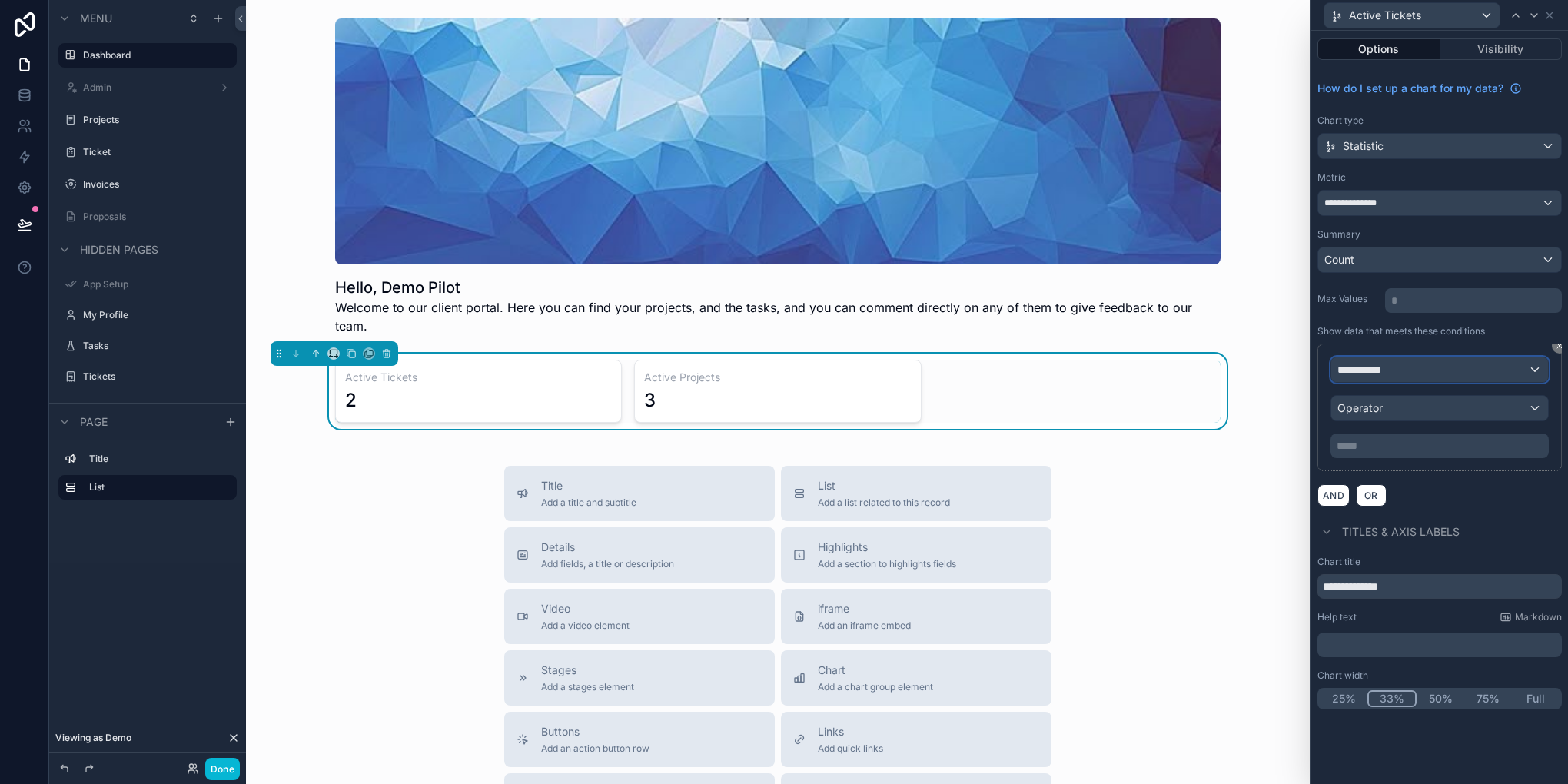
click at [1396, 364] on div "**********" at bounding box center [1439, 370] width 217 height 25
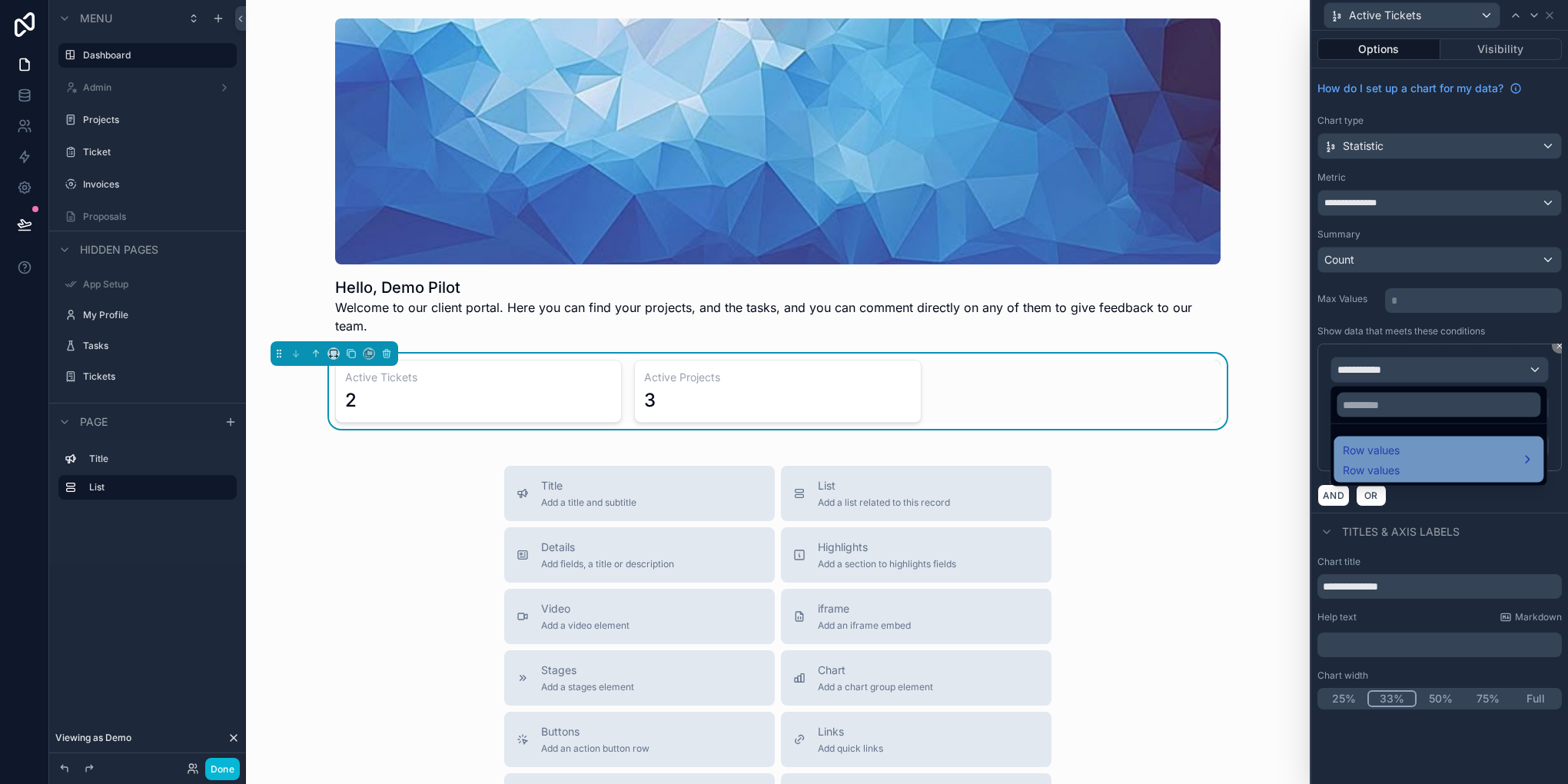
click at [1409, 471] on div "Row values Row values" at bounding box center [1439, 459] width 192 height 37
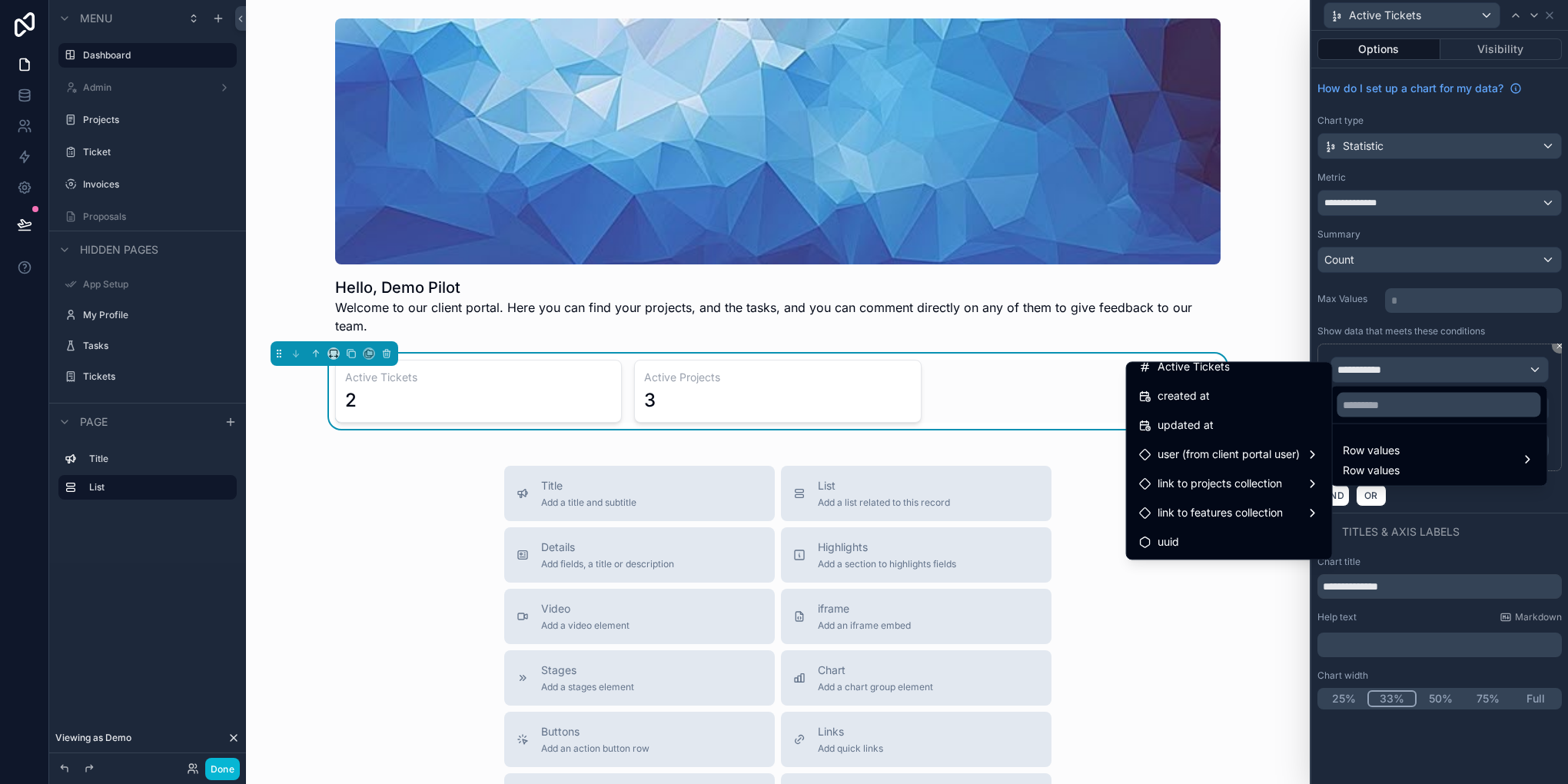
scroll to position [344, 0]
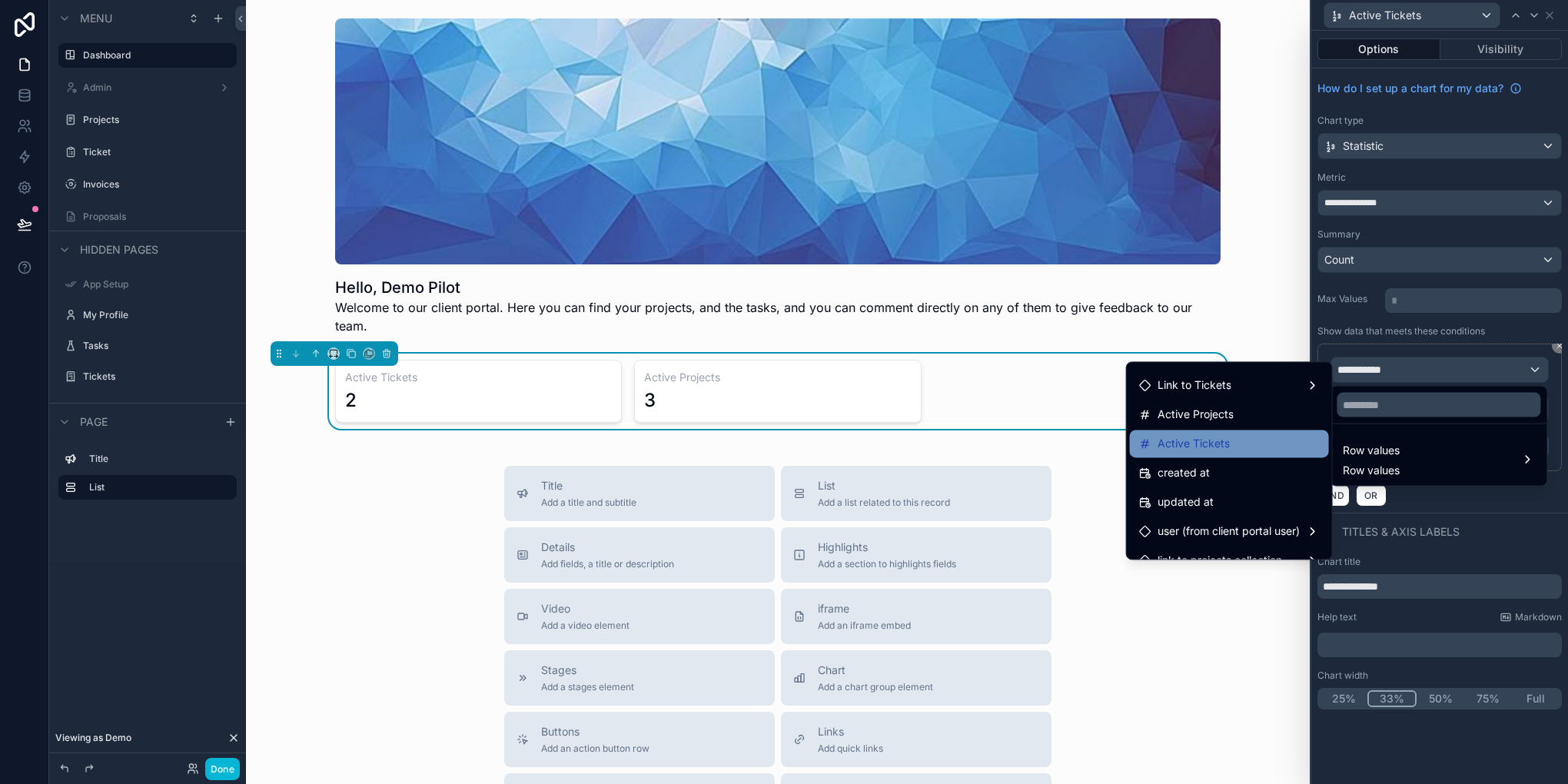
click at [1231, 448] on div "Active Tickets" at bounding box center [1230, 444] width 181 height 19
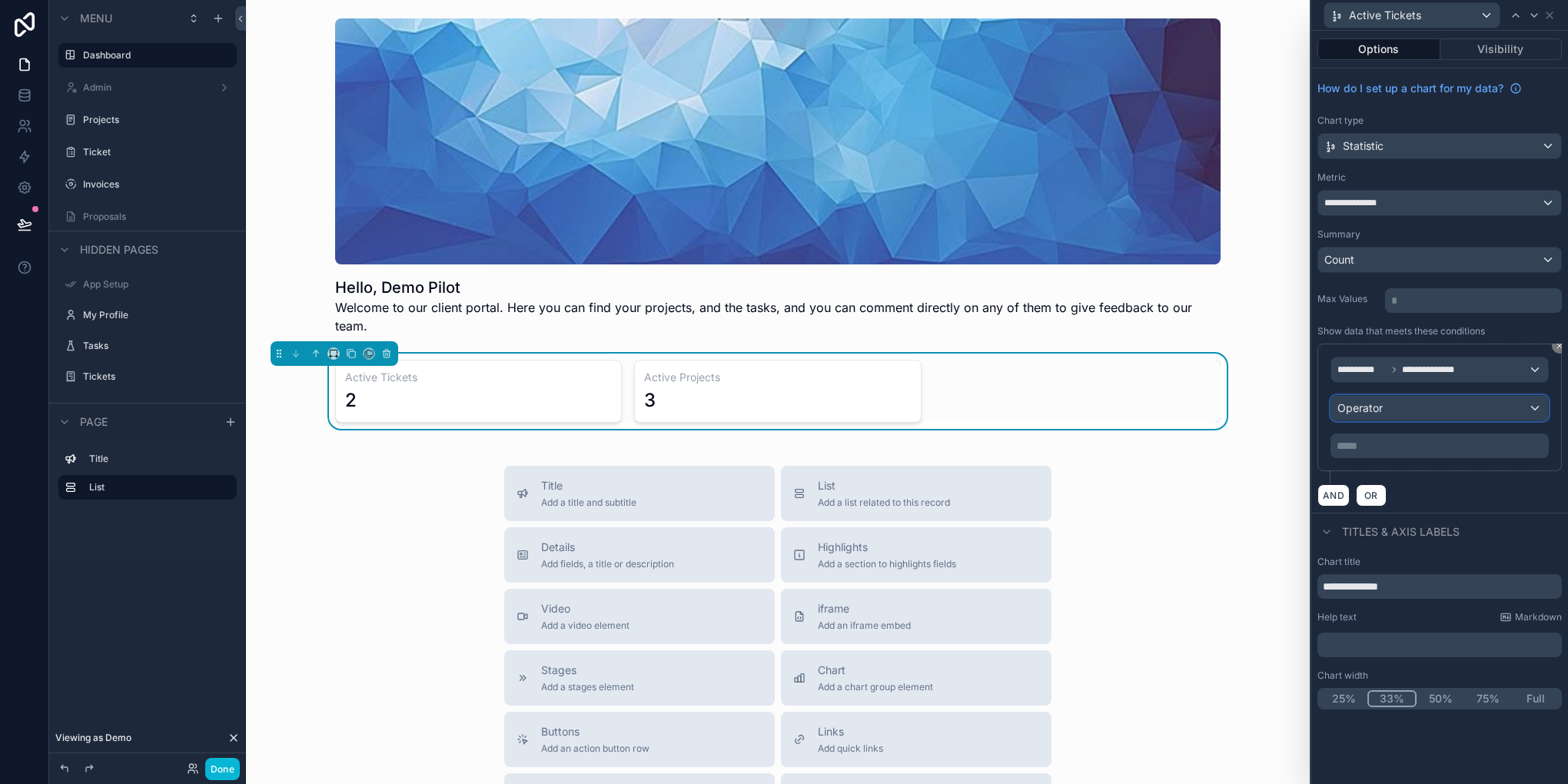
click at [1436, 413] on div "Operator" at bounding box center [1439, 408] width 217 height 25
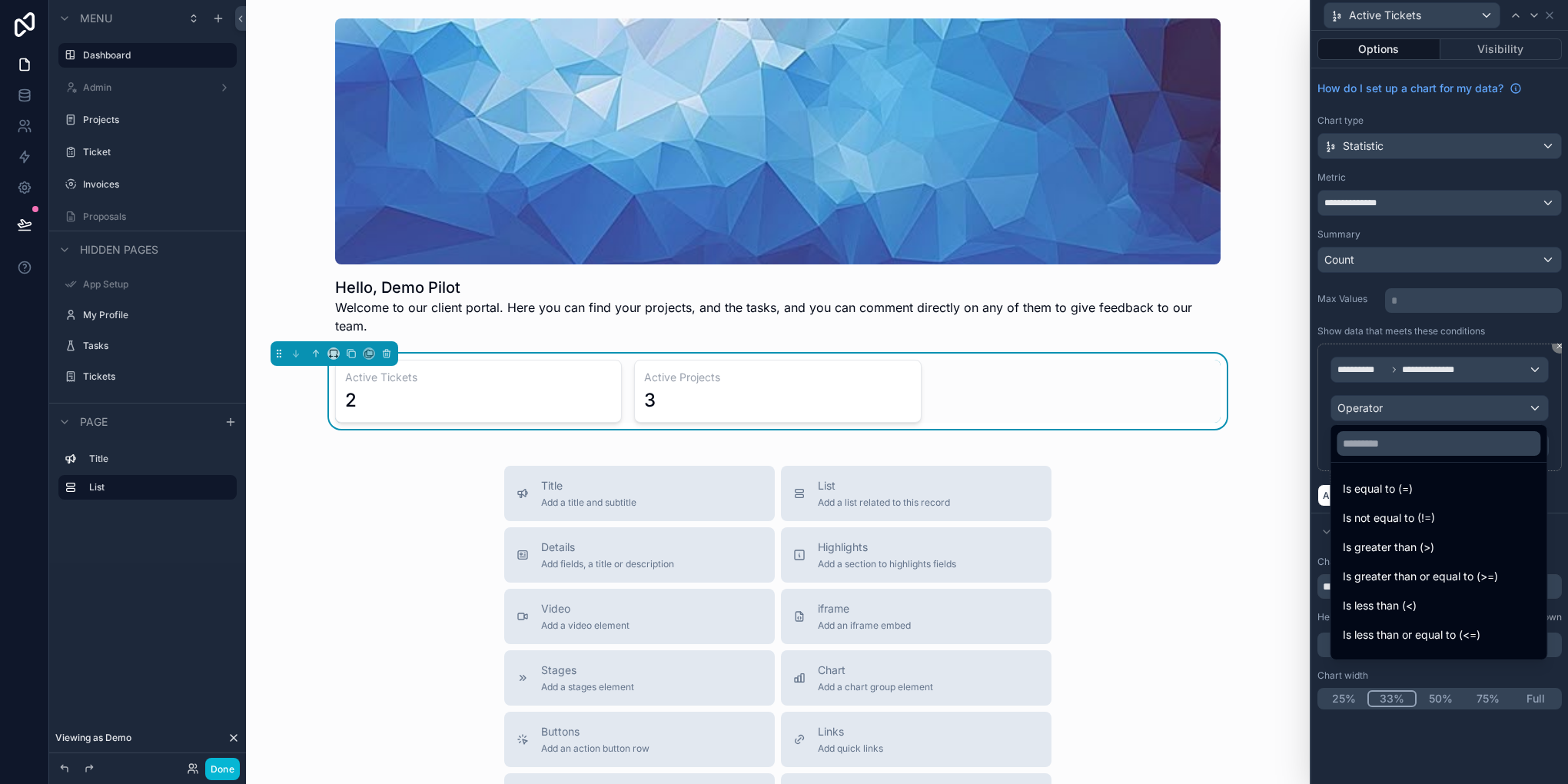
click at [1436, 413] on div at bounding box center [1440, 392] width 257 height 784
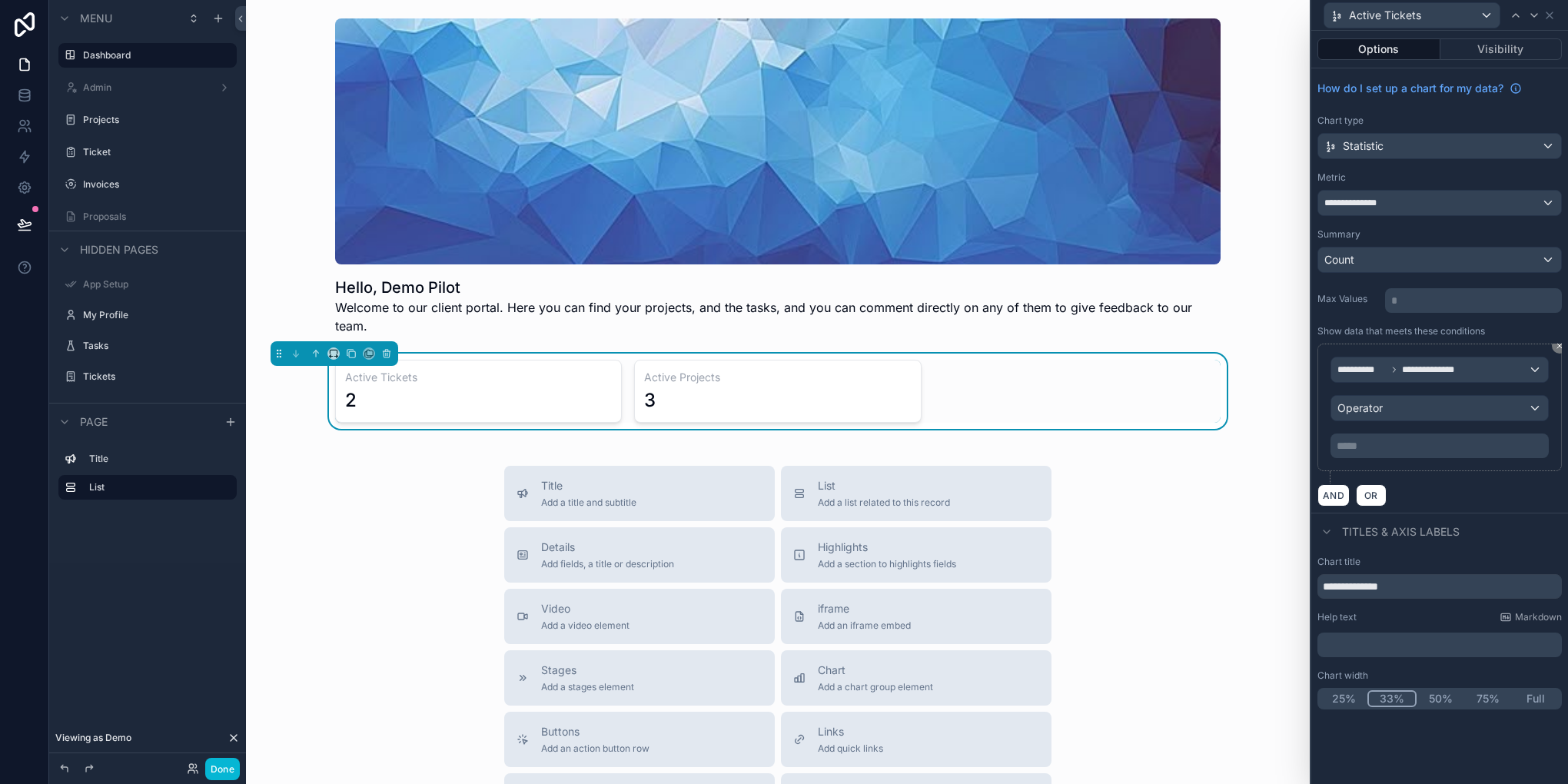
click at [1353, 439] on p "***** ﻿" at bounding box center [1441, 446] width 209 height 16
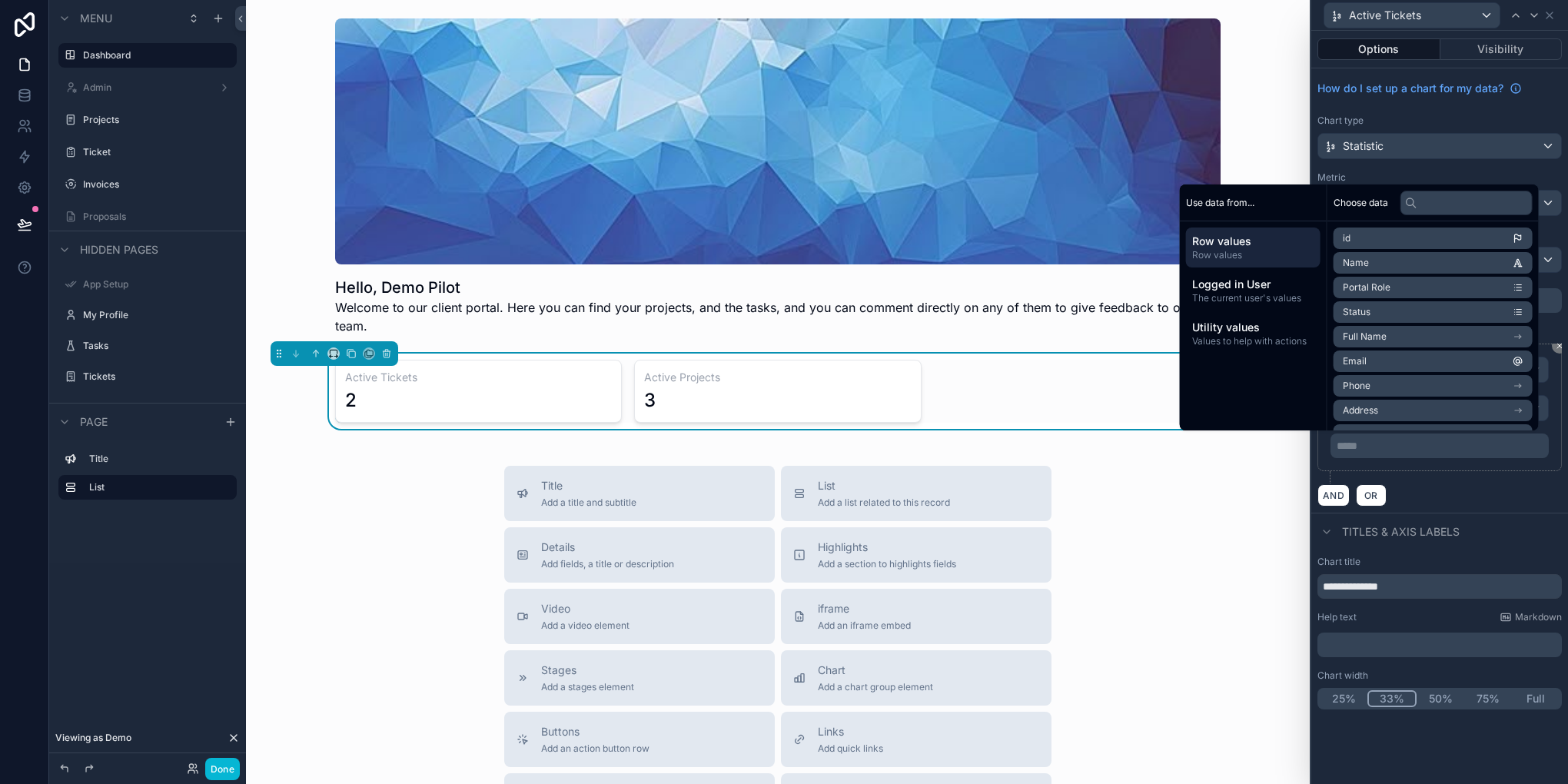
click at [1503, 468] on div "**********" at bounding box center [1439, 407] width 245 height 128
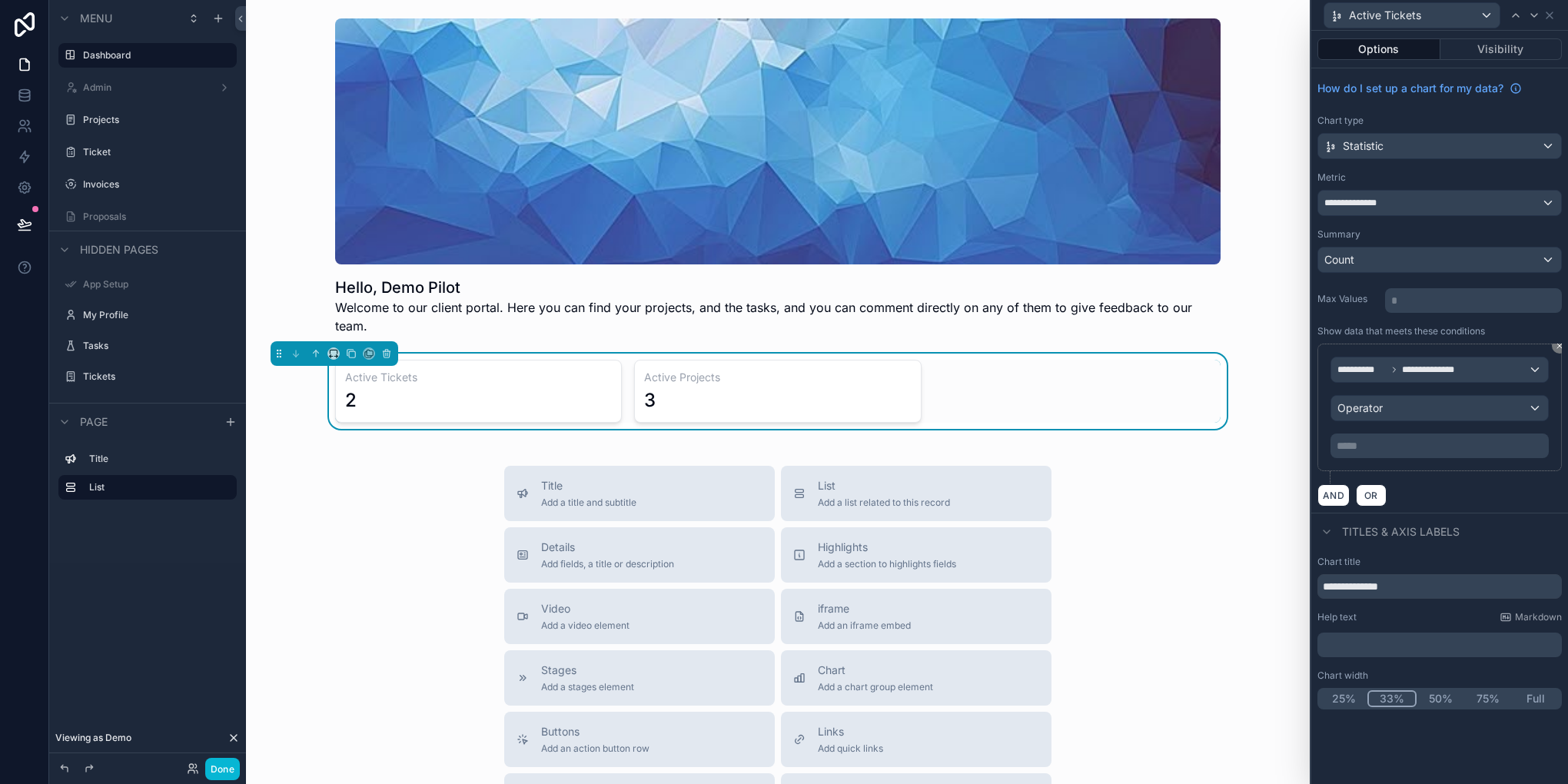
click at [1439, 353] on div "**********" at bounding box center [1439, 407] width 245 height 128
click at [1471, 372] on div "**********" at bounding box center [1439, 370] width 217 height 25
click at [1399, 444] on span "Row values" at bounding box center [1371, 450] width 57 height 19
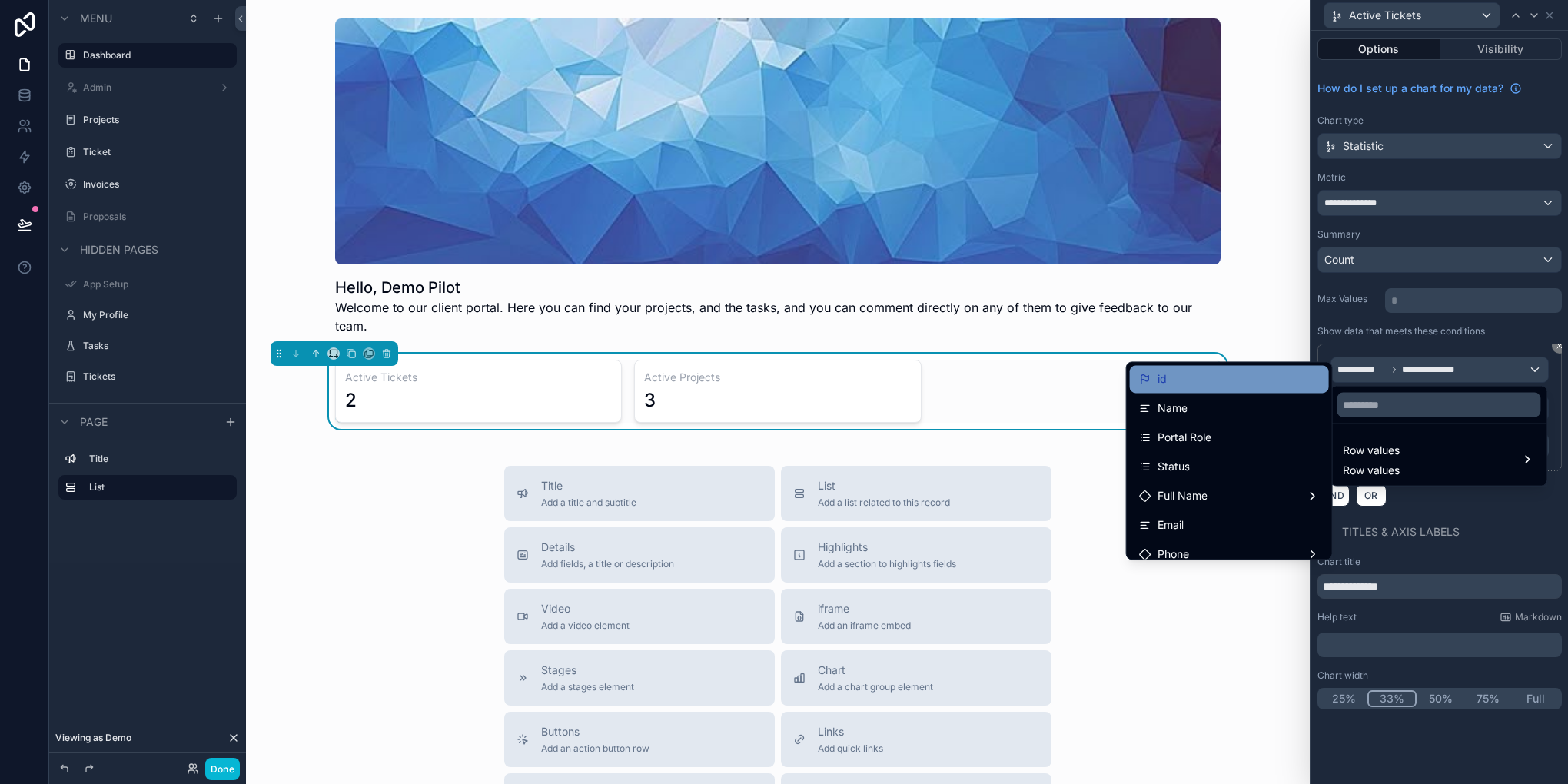
click at [1242, 374] on div "id" at bounding box center [1230, 379] width 181 height 19
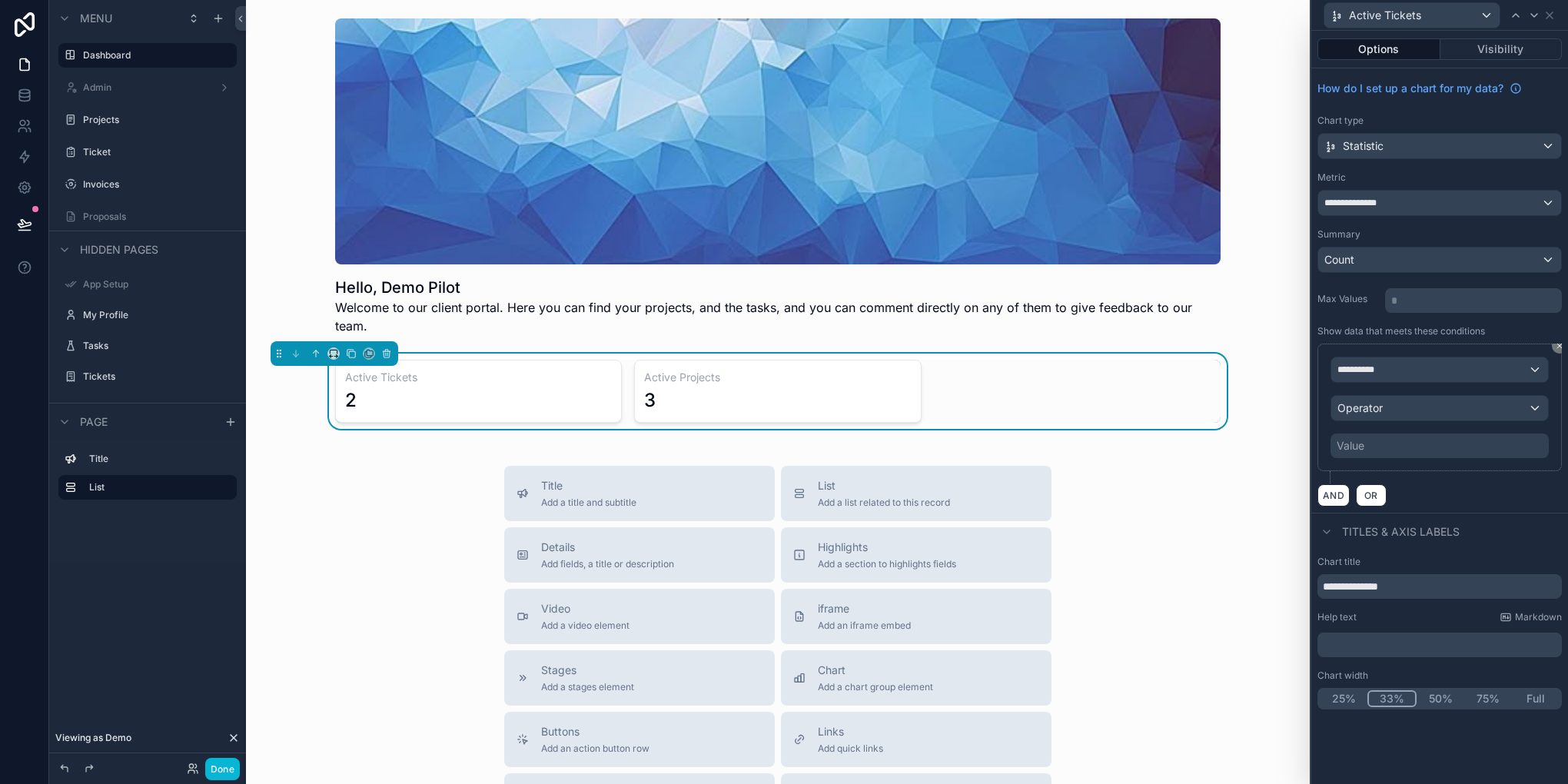
click at [1387, 446] on div "Value" at bounding box center [1439, 446] width 218 height 25
click at [1402, 372] on div "**********" at bounding box center [1439, 370] width 217 height 25
click at [1432, 474] on div "Row values Row values" at bounding box center [1439, 459] width 192 height 37
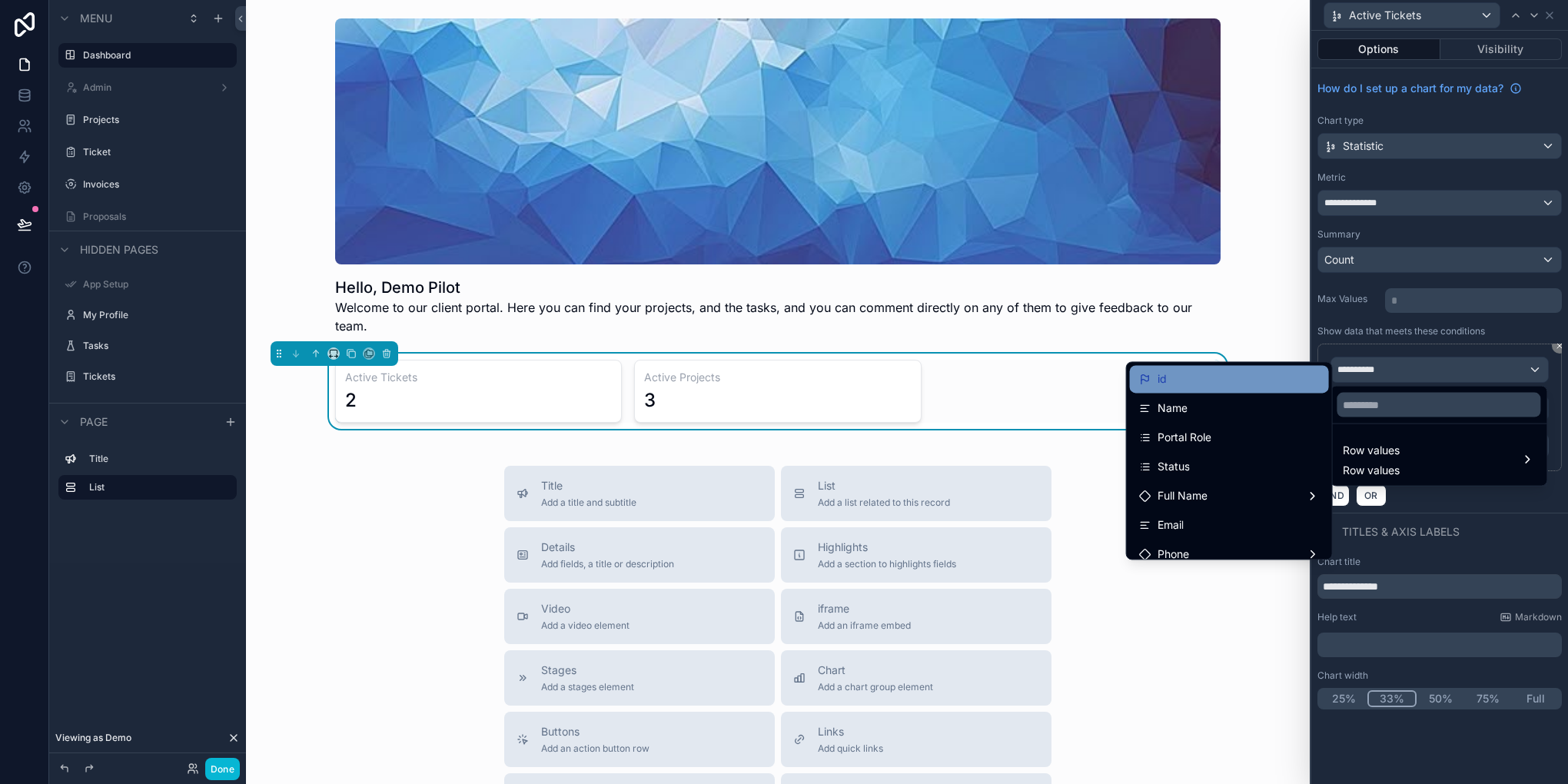
click at [1221, 387] on div "id" at bounding box center [1230, 379] width 181 height 19
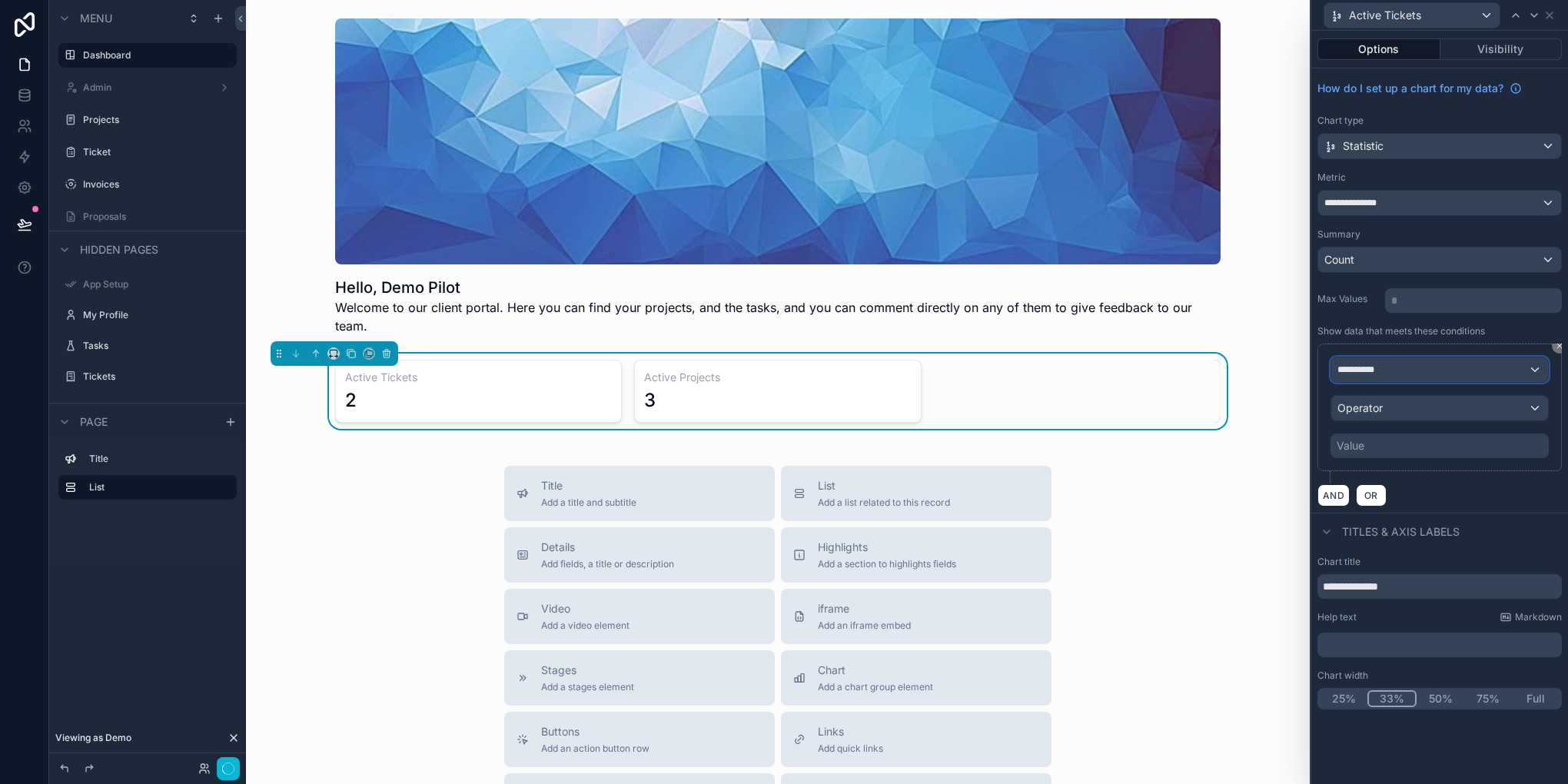
click at [1408, 378] on div "**********" at bounding box center [1439, 370] width 217 height 25
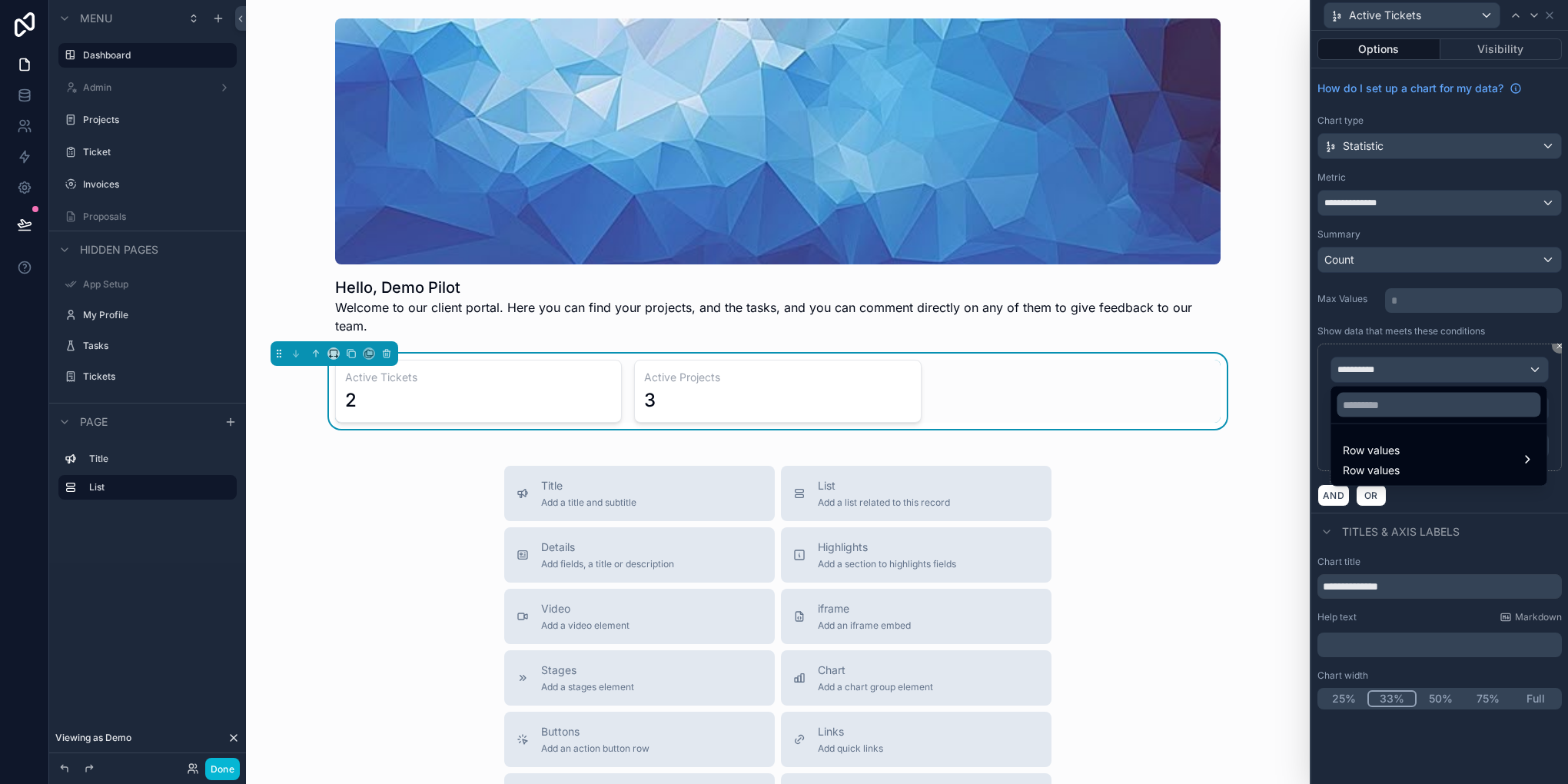
click at [1408, 378] on div at bounding box center [1440, 392] width 257 height 784
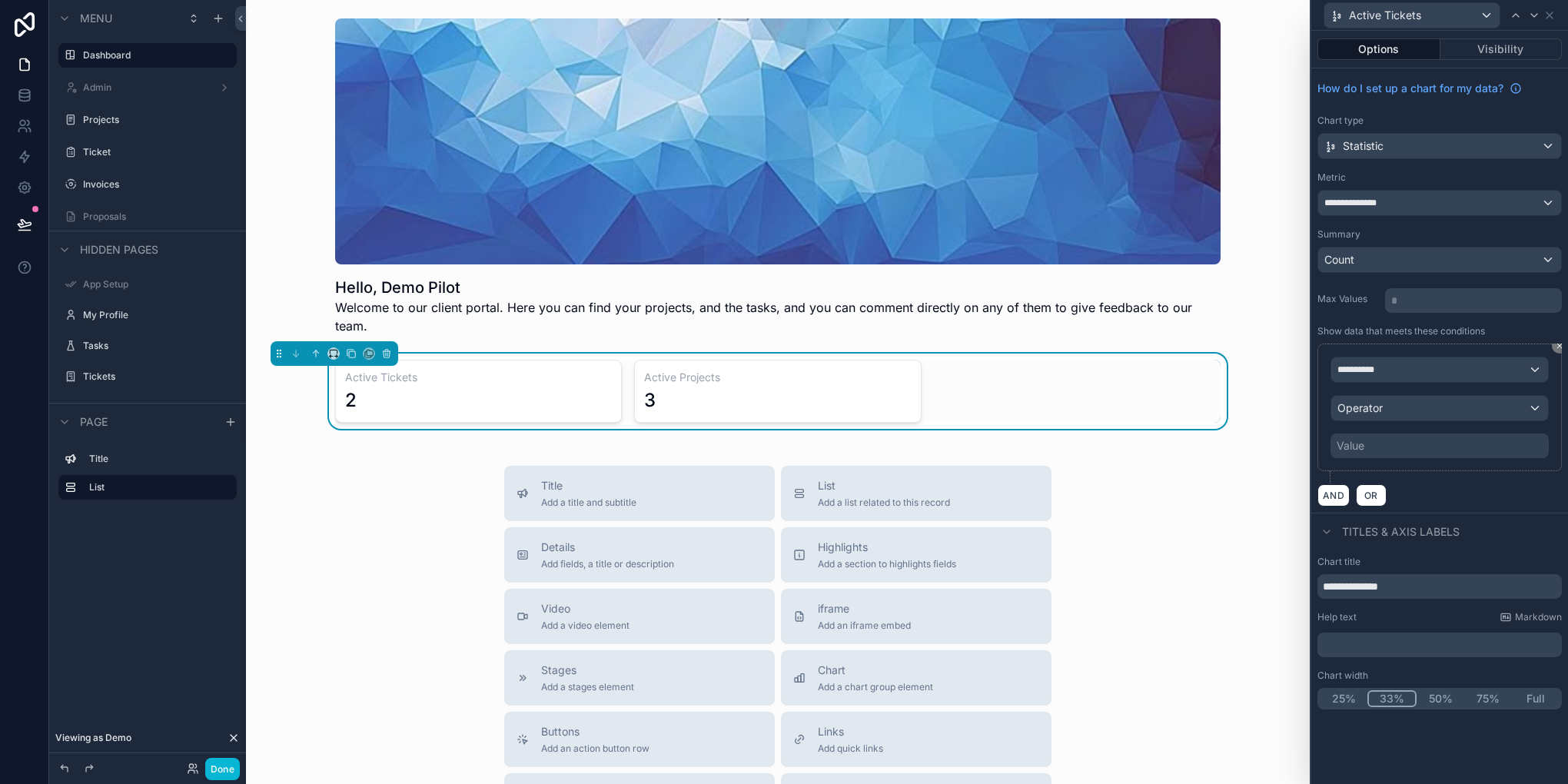
click at [1405, 445] on div "Value" at bounding box center [1439, 446] width 218 height 25
click at [1390, 434] on div "Value" at bounding box center [1439, 446] width 218 height 25
click at [1353, 451] on div "Value" at bounding box center [1351, 446] width 28 height 16
click at [1420, 412] on div "Operator" at bounding box center [1439, 408] width 217 height 25
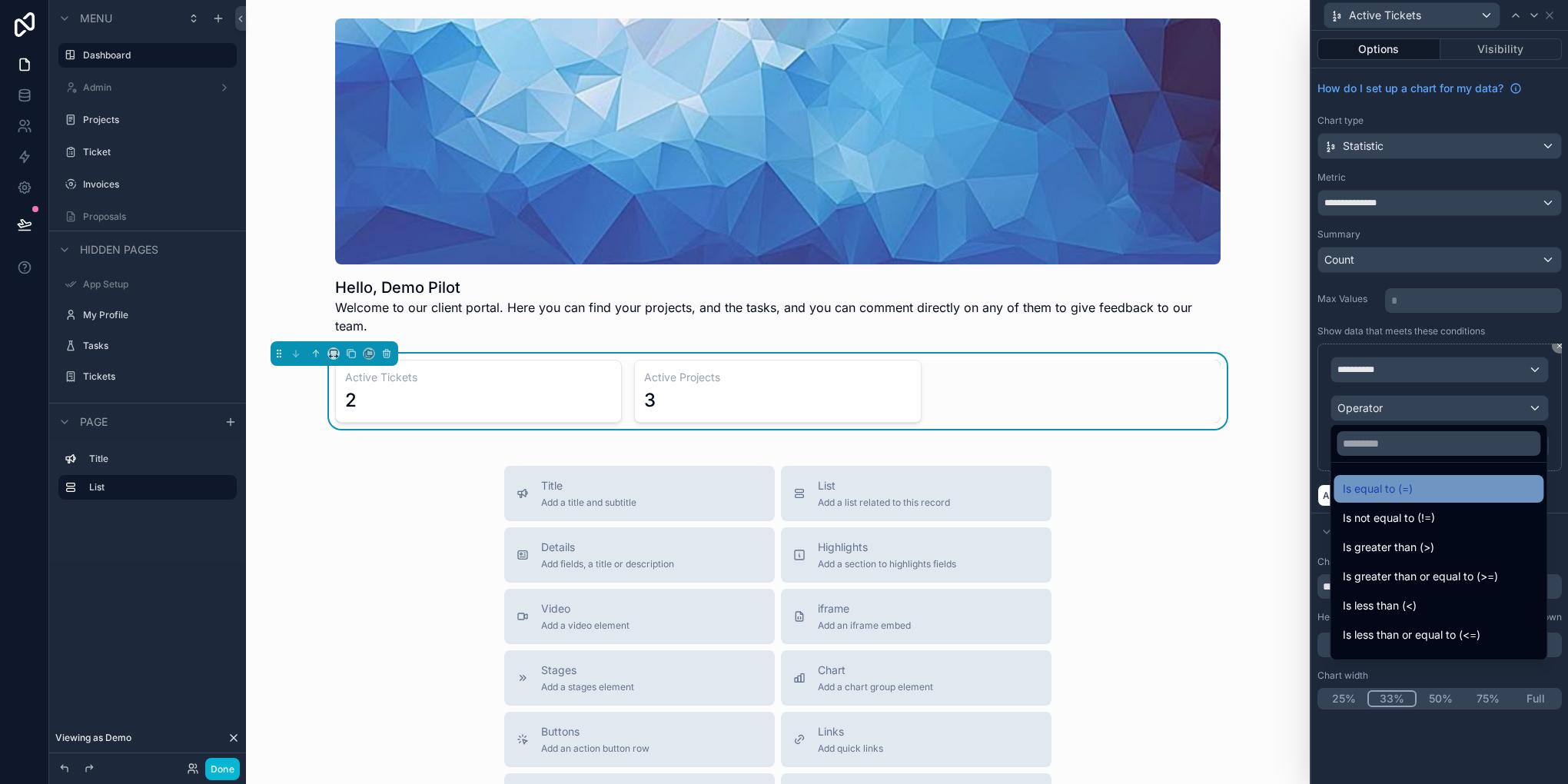
click at [1377, 487] on span "Is equal to (=)" at bounding box center [1378, 489] width 70 height 19
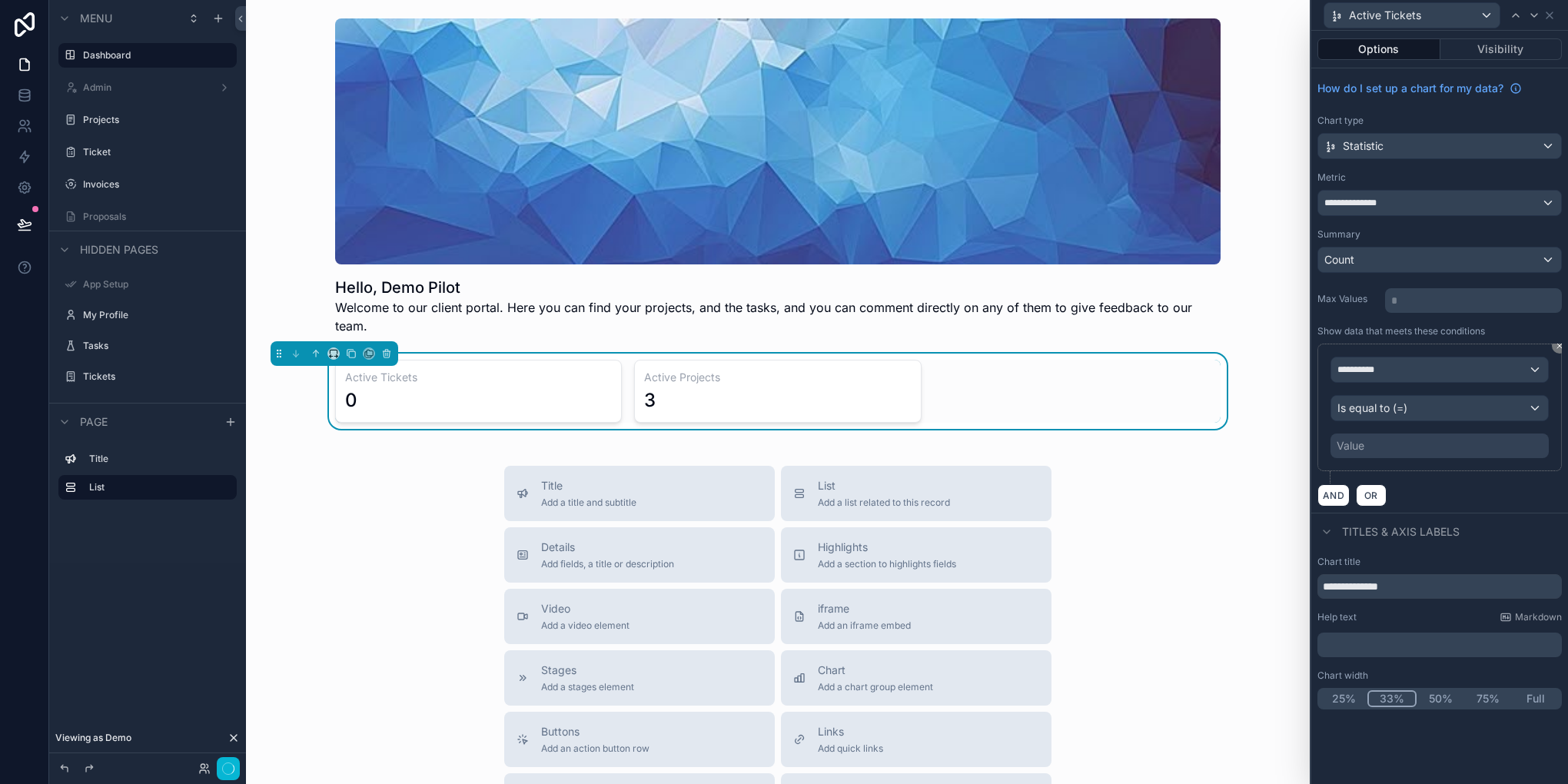
click at [1386, 440] on div "Value" at bounding box center [1439, 446] width 218 height 25
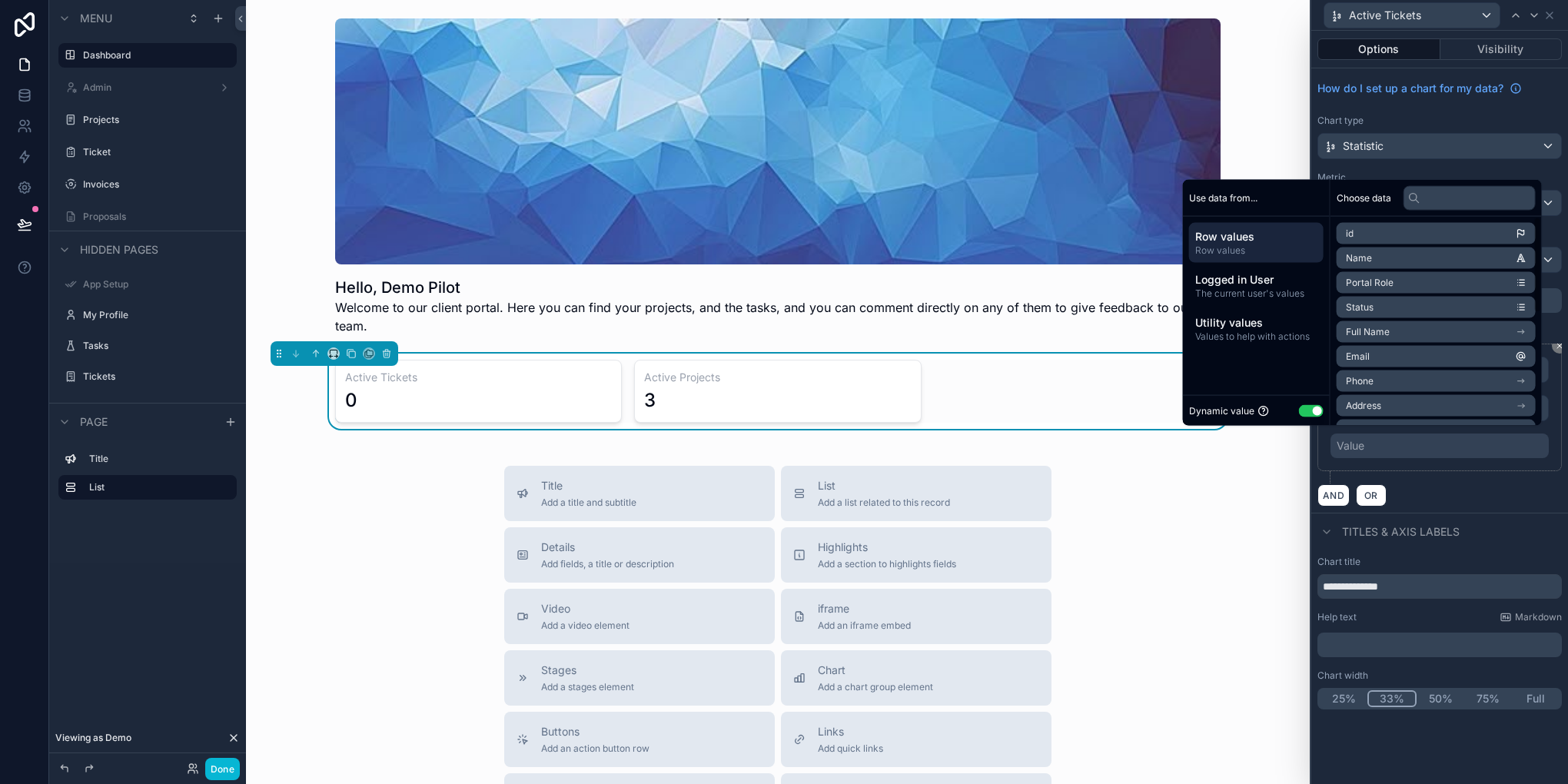
click at [1381, 237] on li "id" at bounding box center [1436, 234] width 199 height 22
click at [1368, 233] on li "id" at bounding box center [1436, 234] width 199 height 22
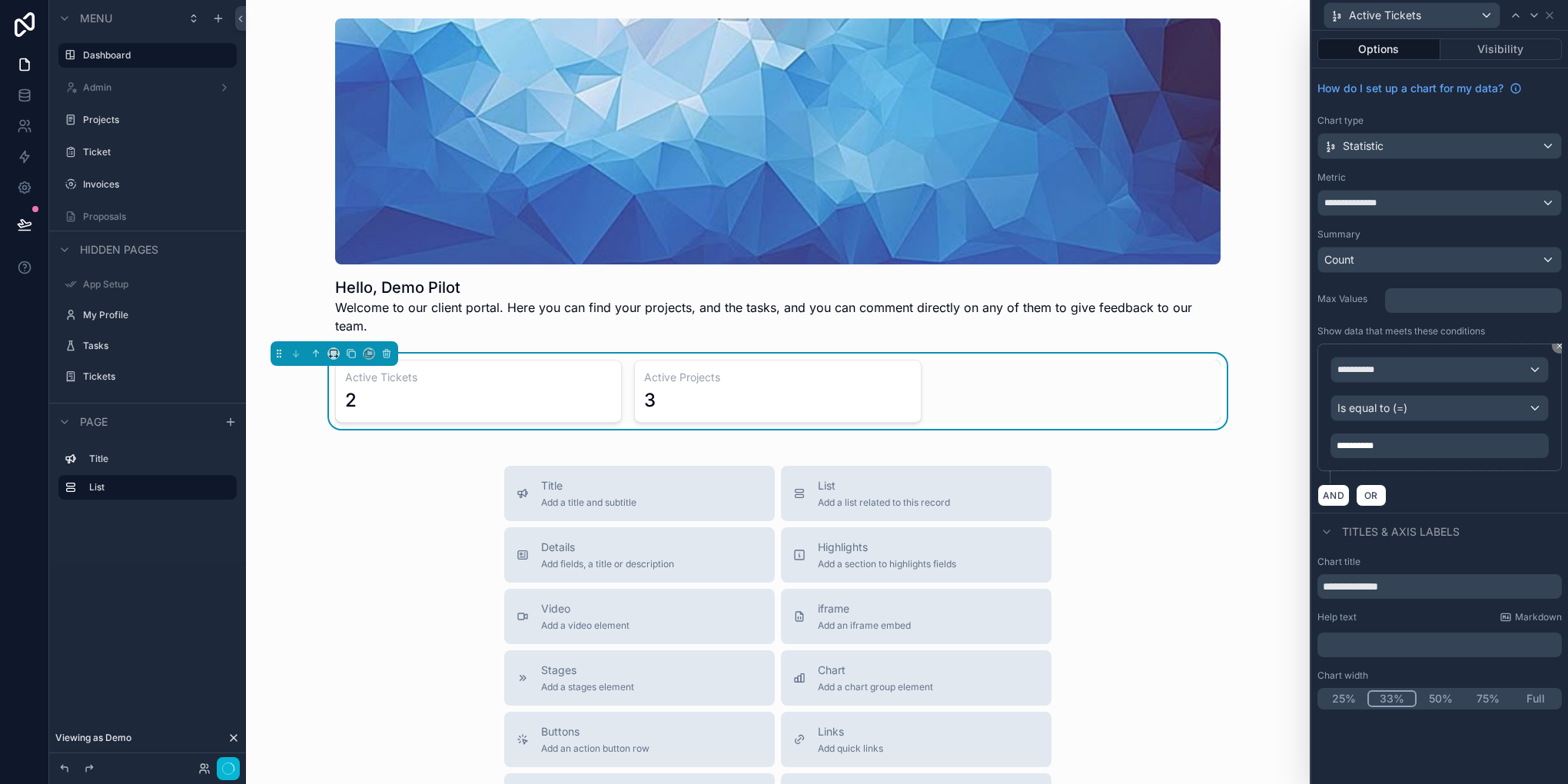
click at [1440, 483] on div "AND OR" at bounding box center [1439, 495] width 245 height 23
click at [210, 762] on button "Done" at bounding box center [222, 768] width 34 height 23
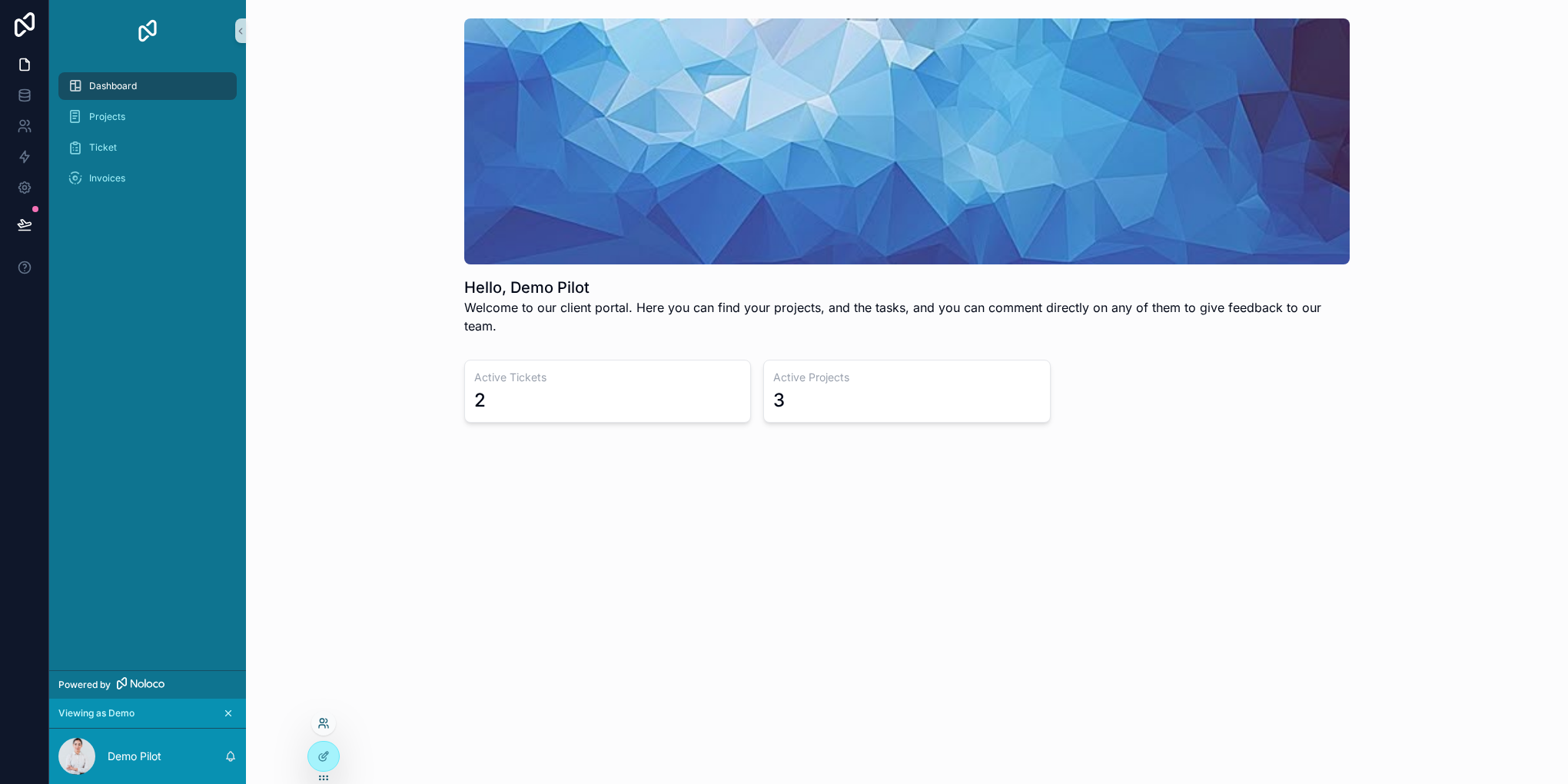
click at [318, 722] on icon at bounding box center [324, 723] width 12 height 12
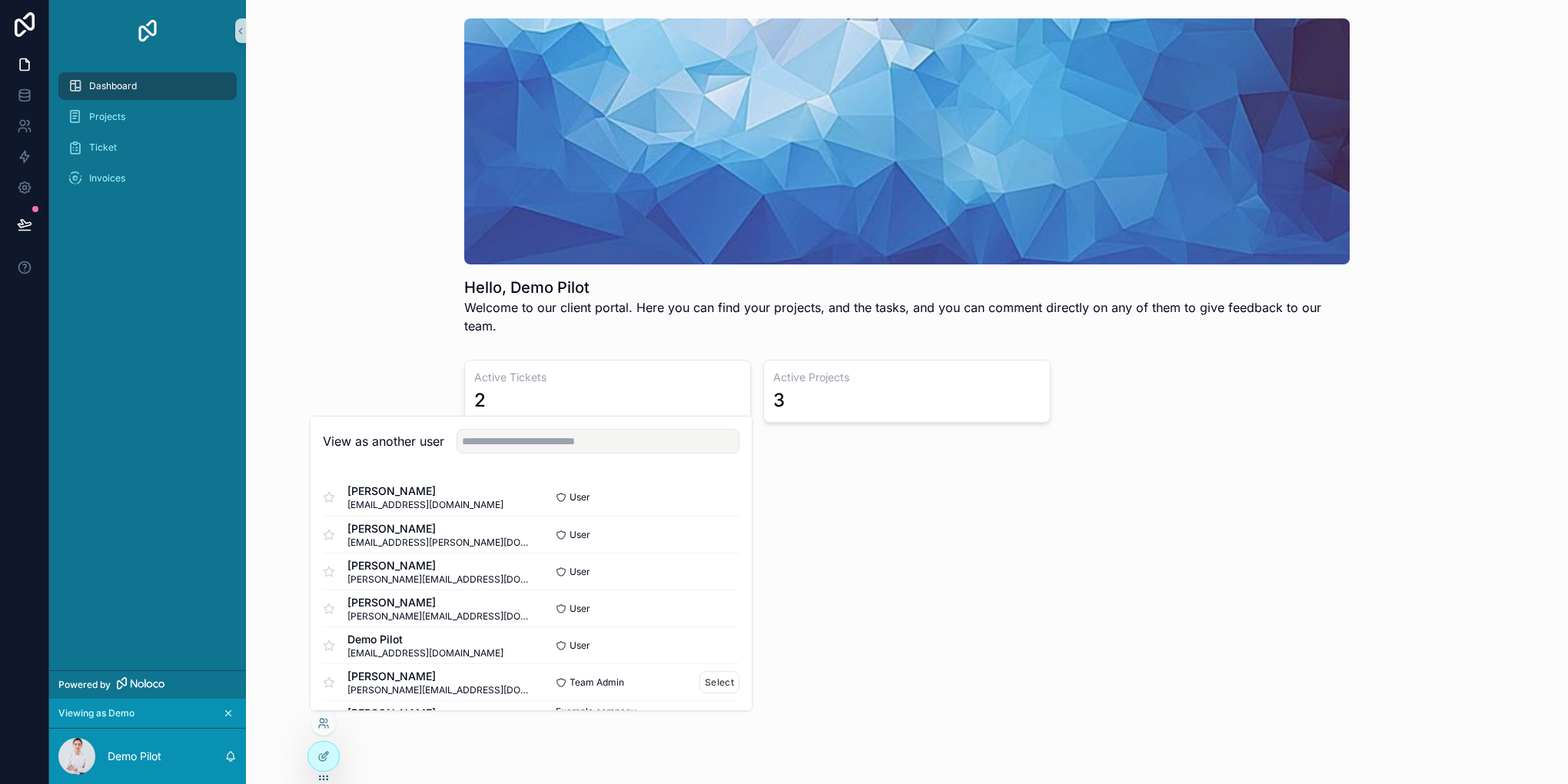
scroll to position [38, 0]
click at [703, 679] on button "Select" at bounding box center [719, 680] width 40 height 23
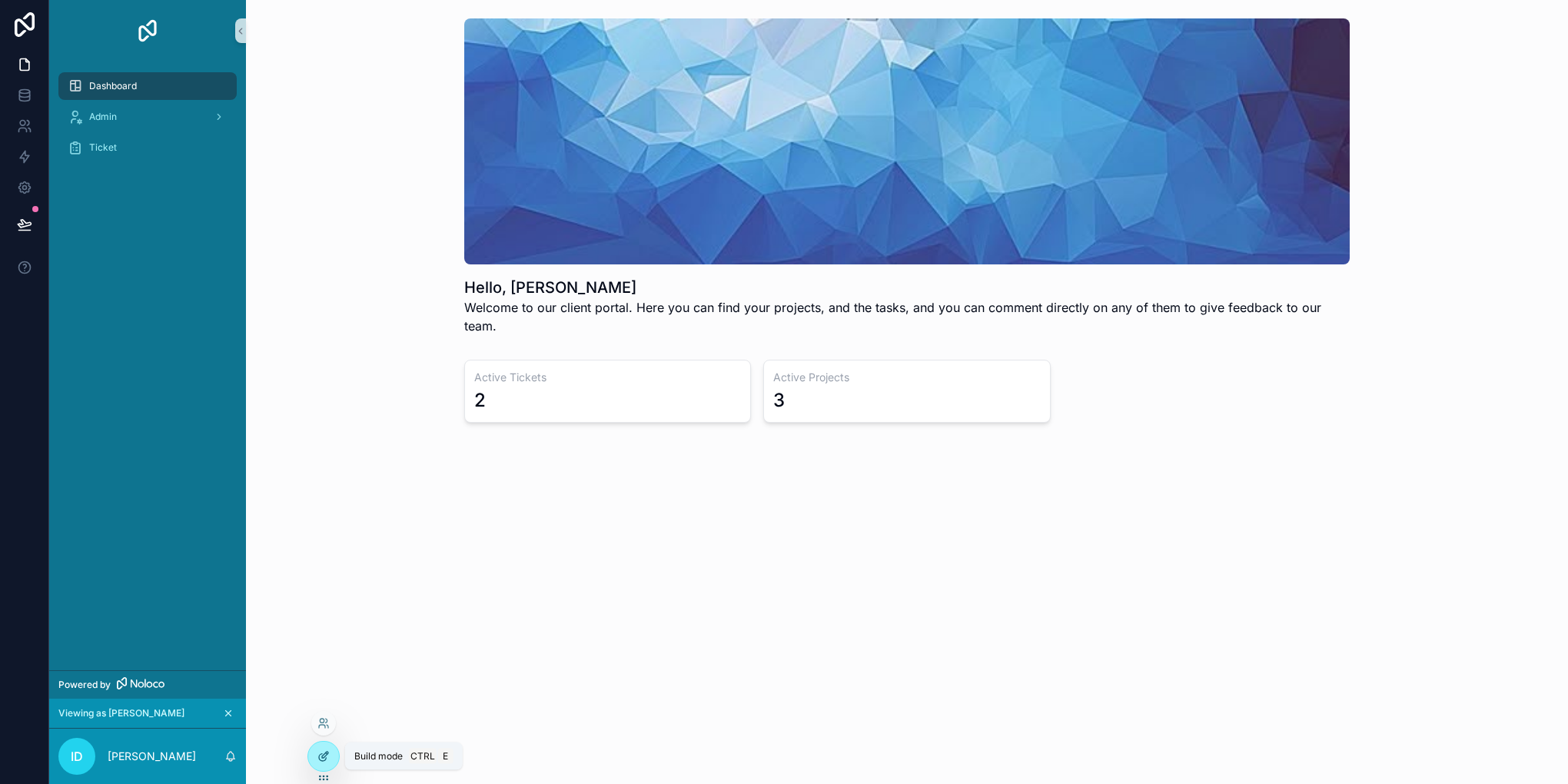
click at [322, 762] on div at bounding box center [323, 756] width 30 height 30
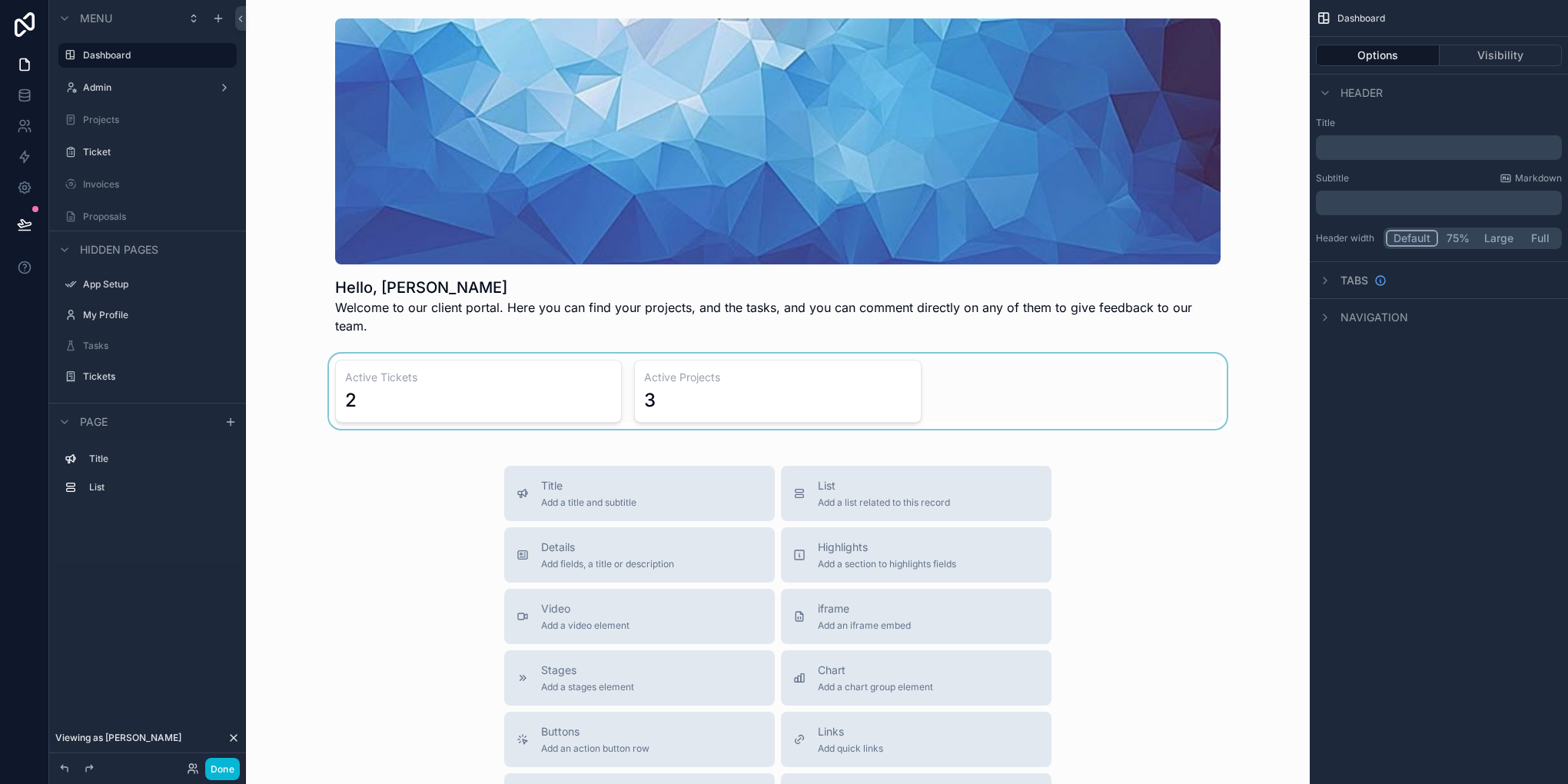
click at [902, 392] on div "scrollable content" at bounding box center [778, 391] width 1039 height 76
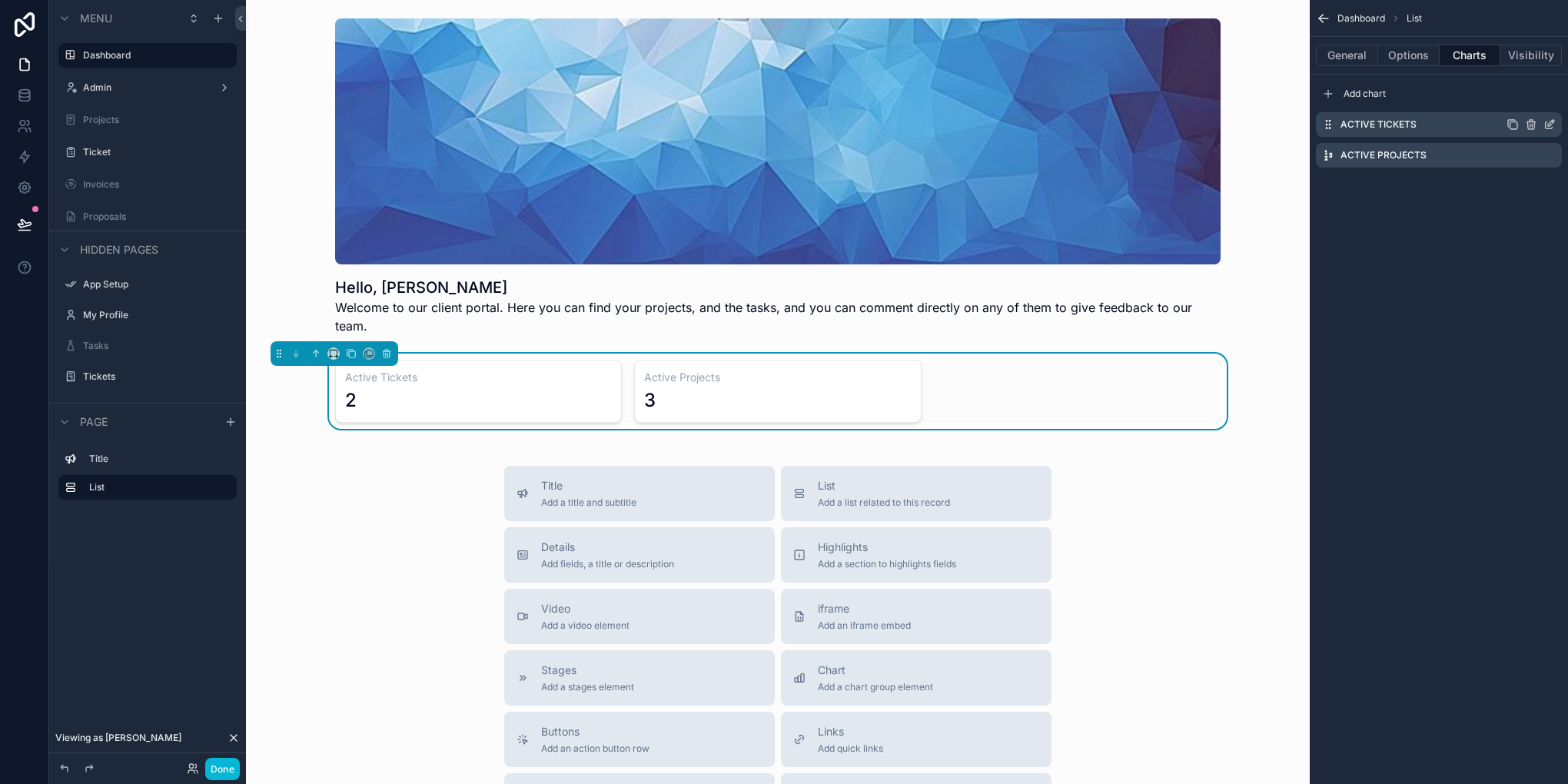
click at [1553, 124] on icon "scrollable content" at bounding box center [1550, 125] width 12 height 12
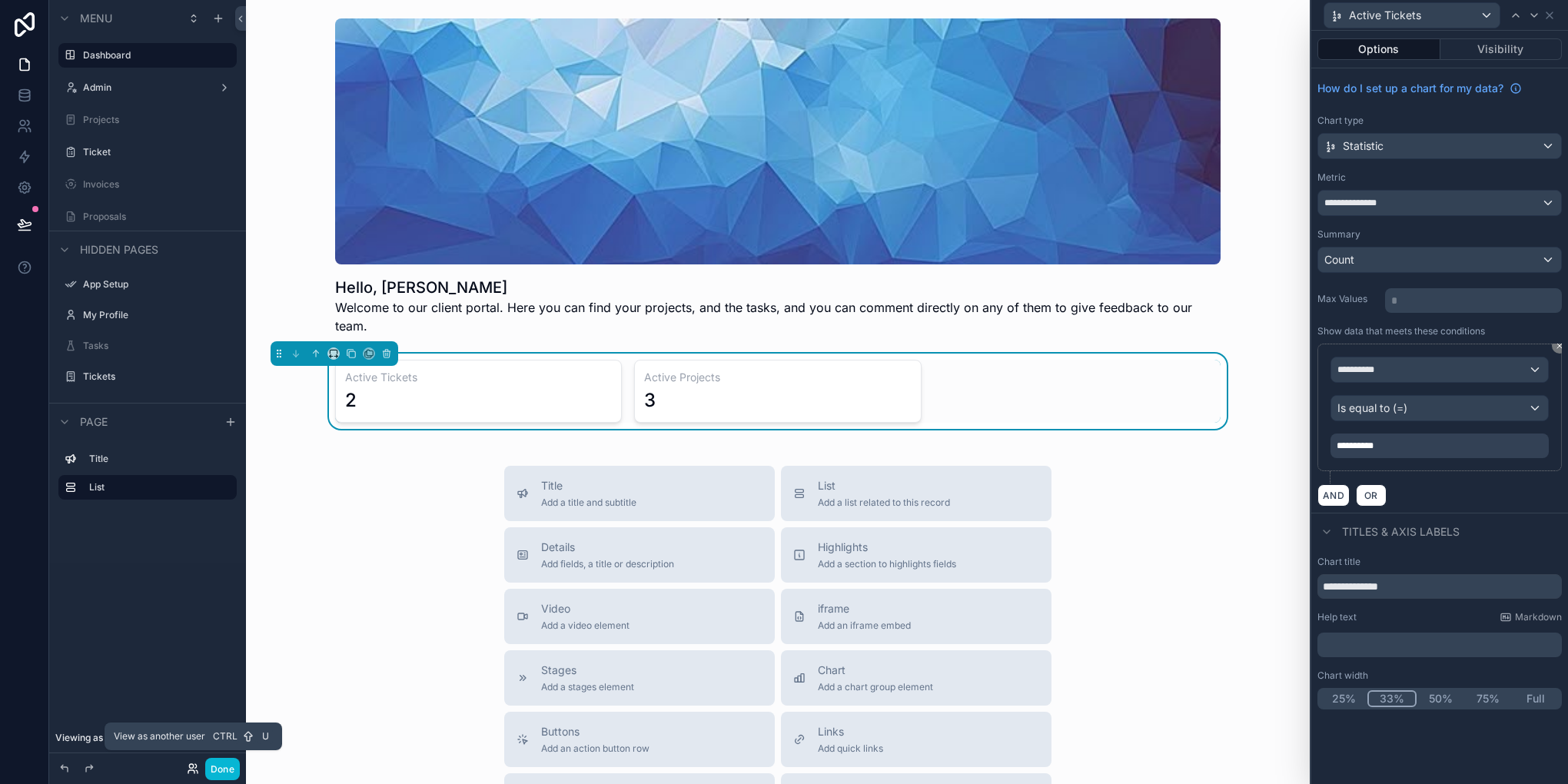
click at [196, 765] on icon at bounding box center [196, 765] width 2 height 4
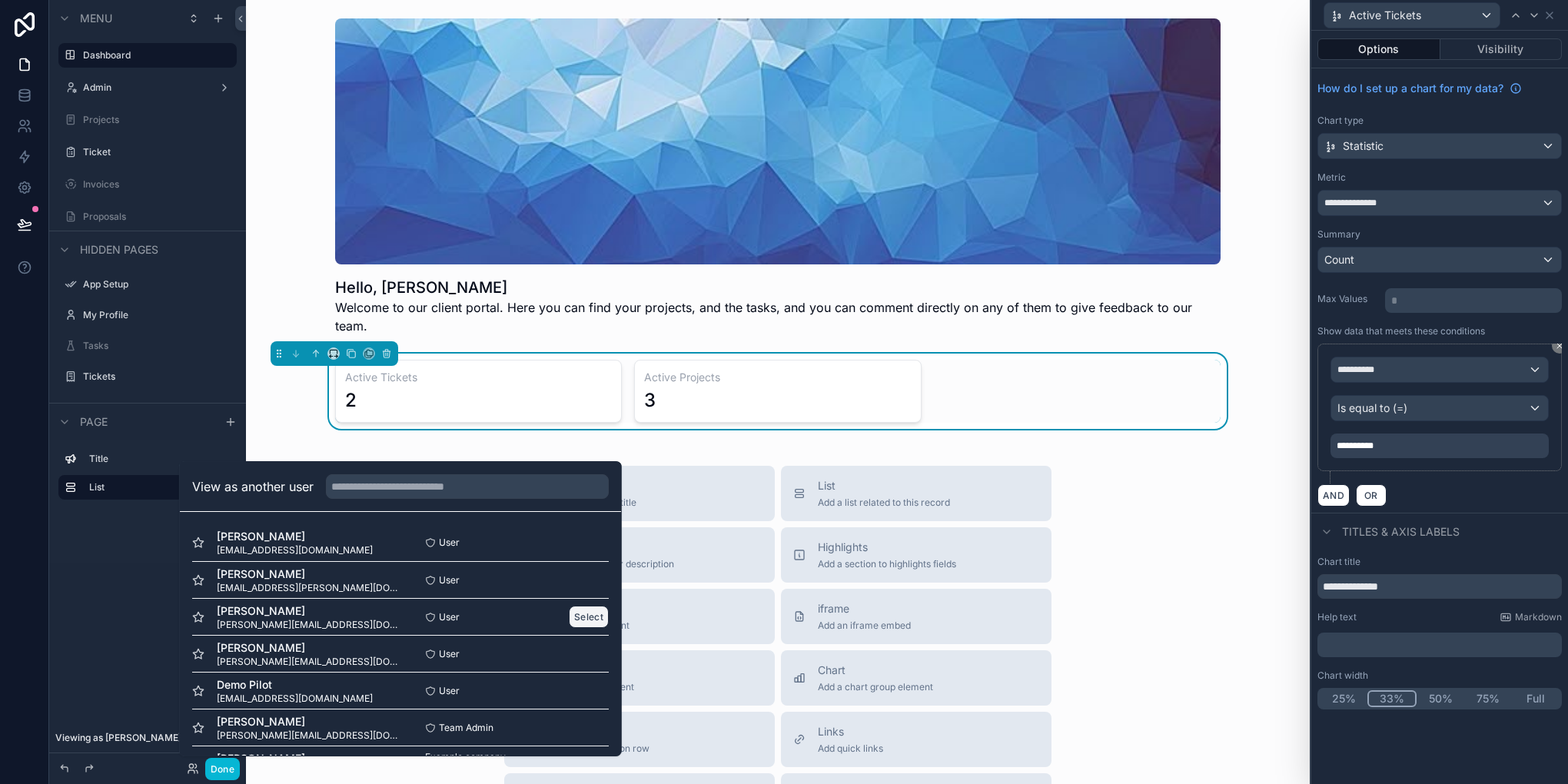
click at [569, 616] on button "Select" at bounding box center [588, 617] width 40 height 23
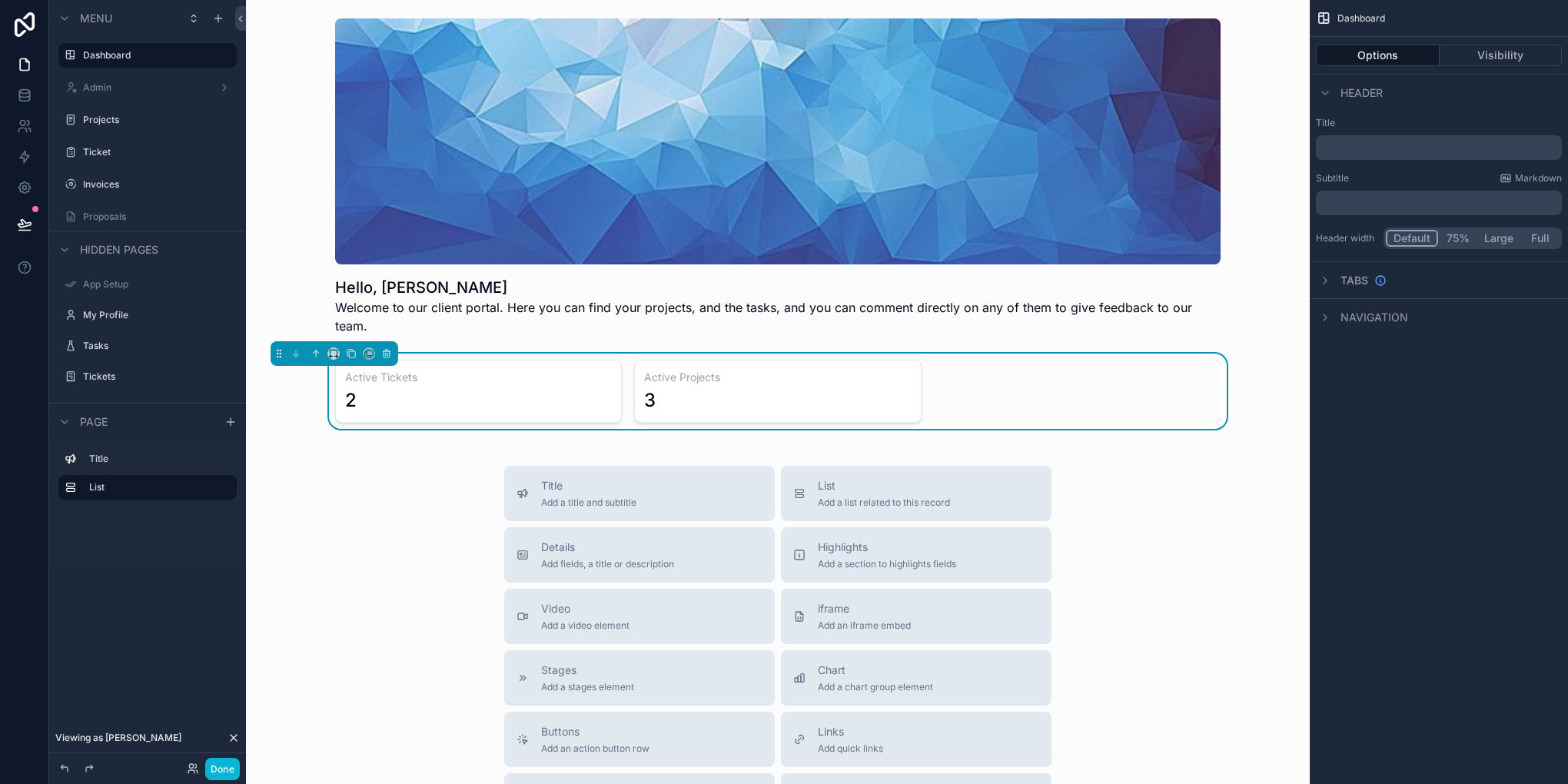
click at [1024, 378] on div "Active Tickets 2 Active Projects 3" at bounding box center [777, 391] width 886 height 63
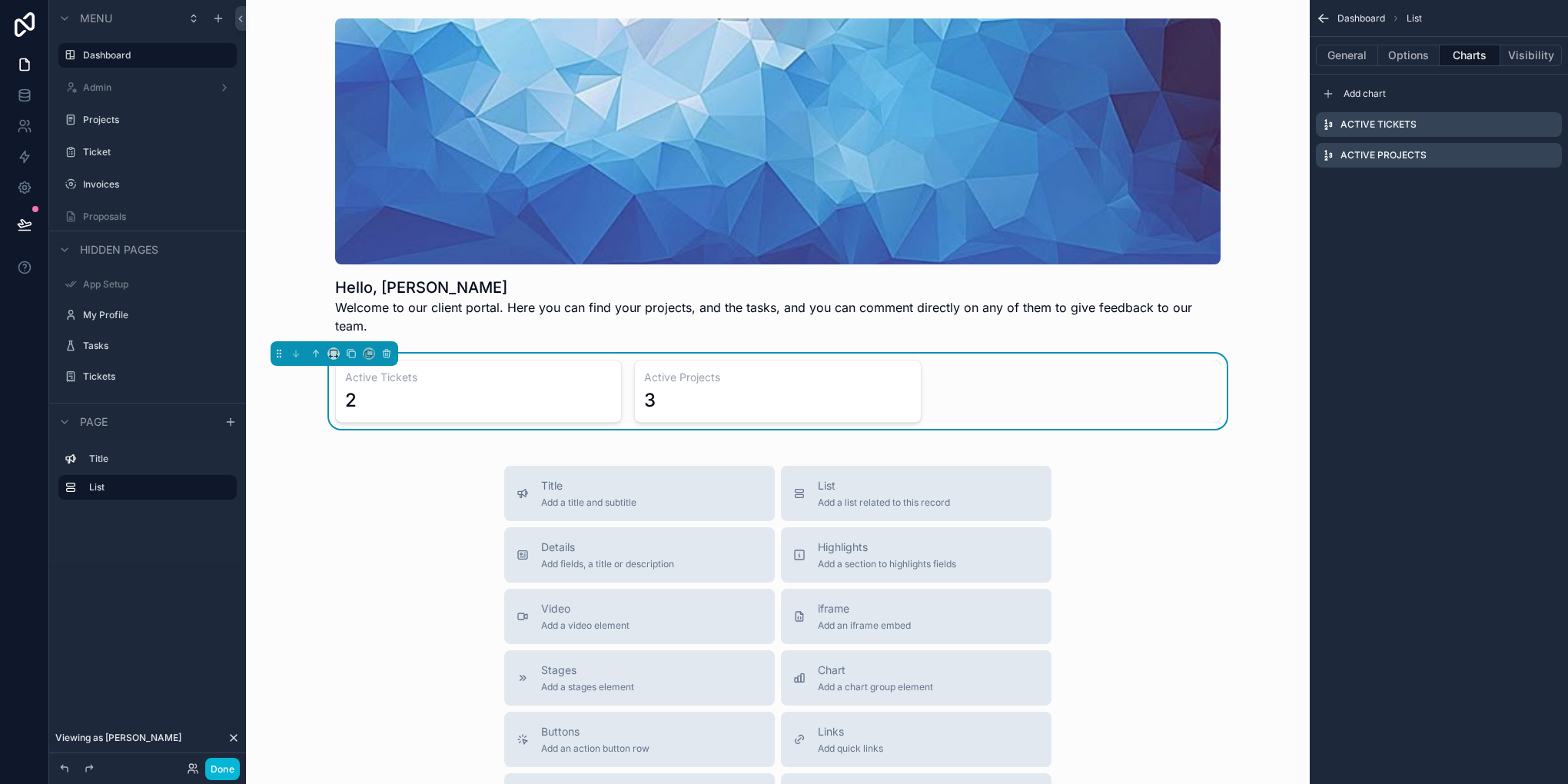
click at [1426, 43] on div "General Options Charts Visibility" at bounding box center [1439, 54] width 259 height 37
click at [1439, 62] on button "Charts" at bounding box center [1470, 55] width 62 height 22
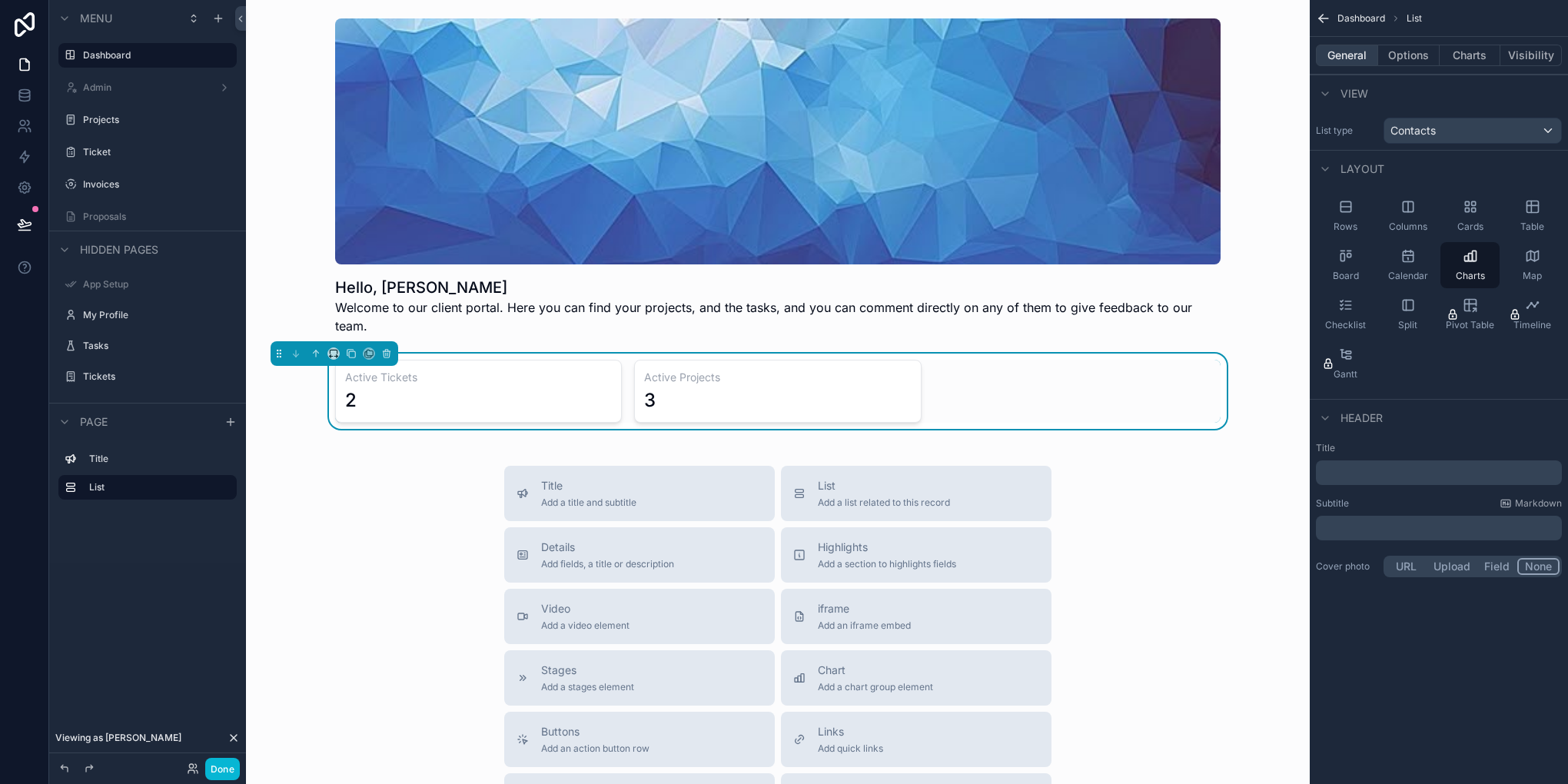
click at [1336, 46] on button "General" at bounding box center [1347, 55] width 62 height 22
click at [1394, 56] on button "Options" at bounding box center [1408, 55] width 62 height 22
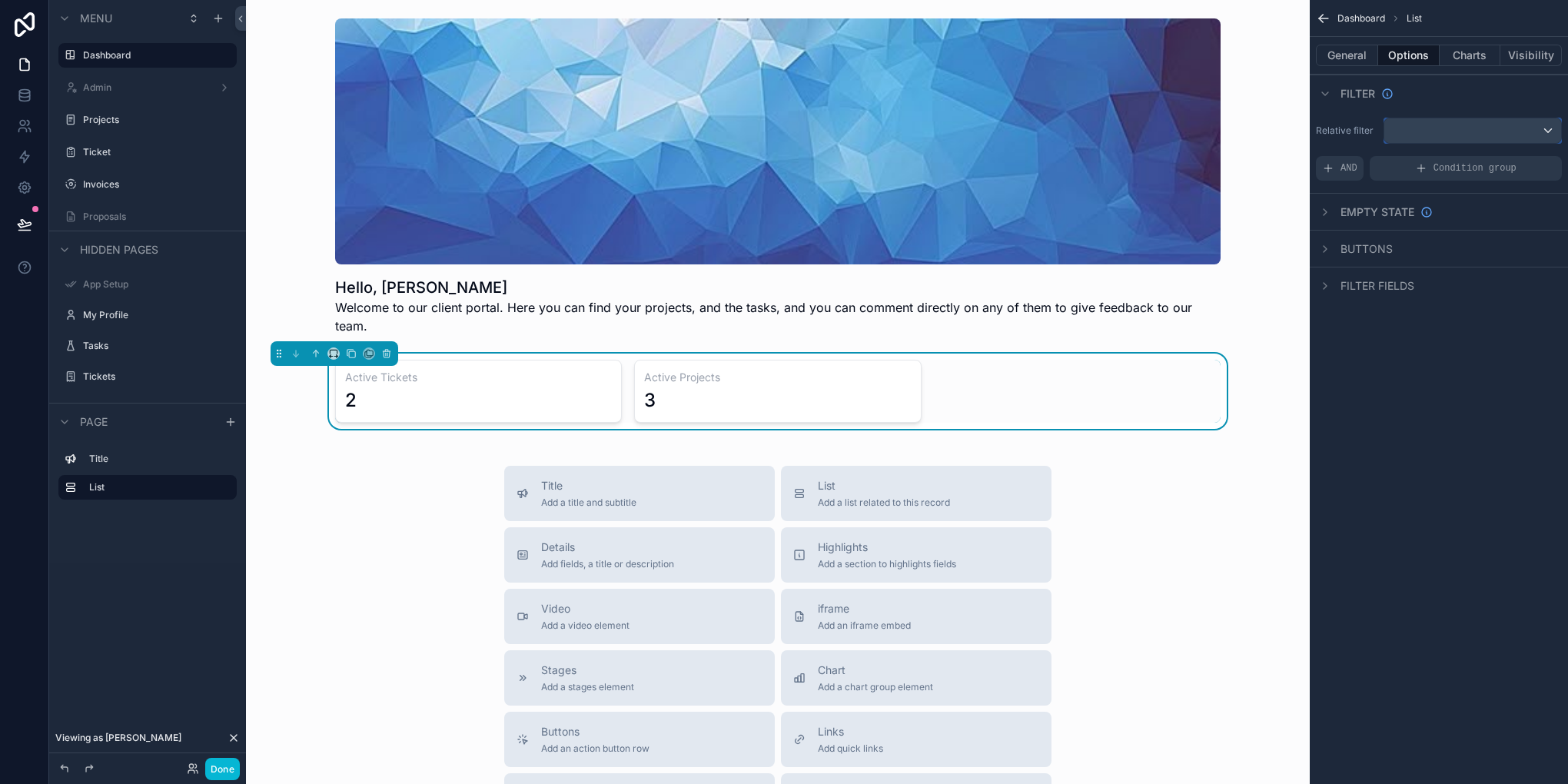
click at [1477, 126] on div "scrollable content" at bounding box center [1472, 131] width 177 height 25
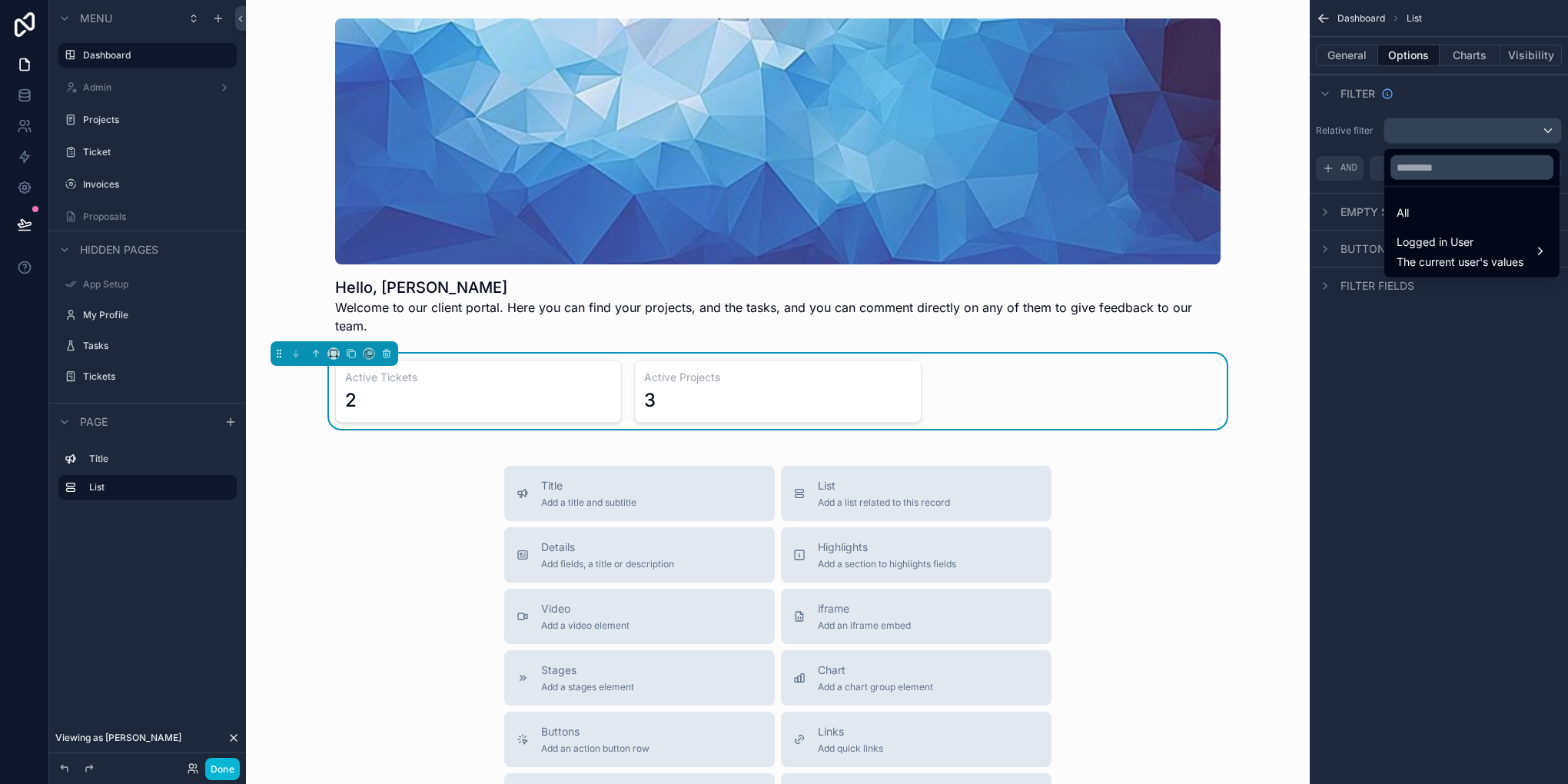
click at [1458, 62] on div "scrollable content" at bounding box center [784, 392] width 1568 height 784
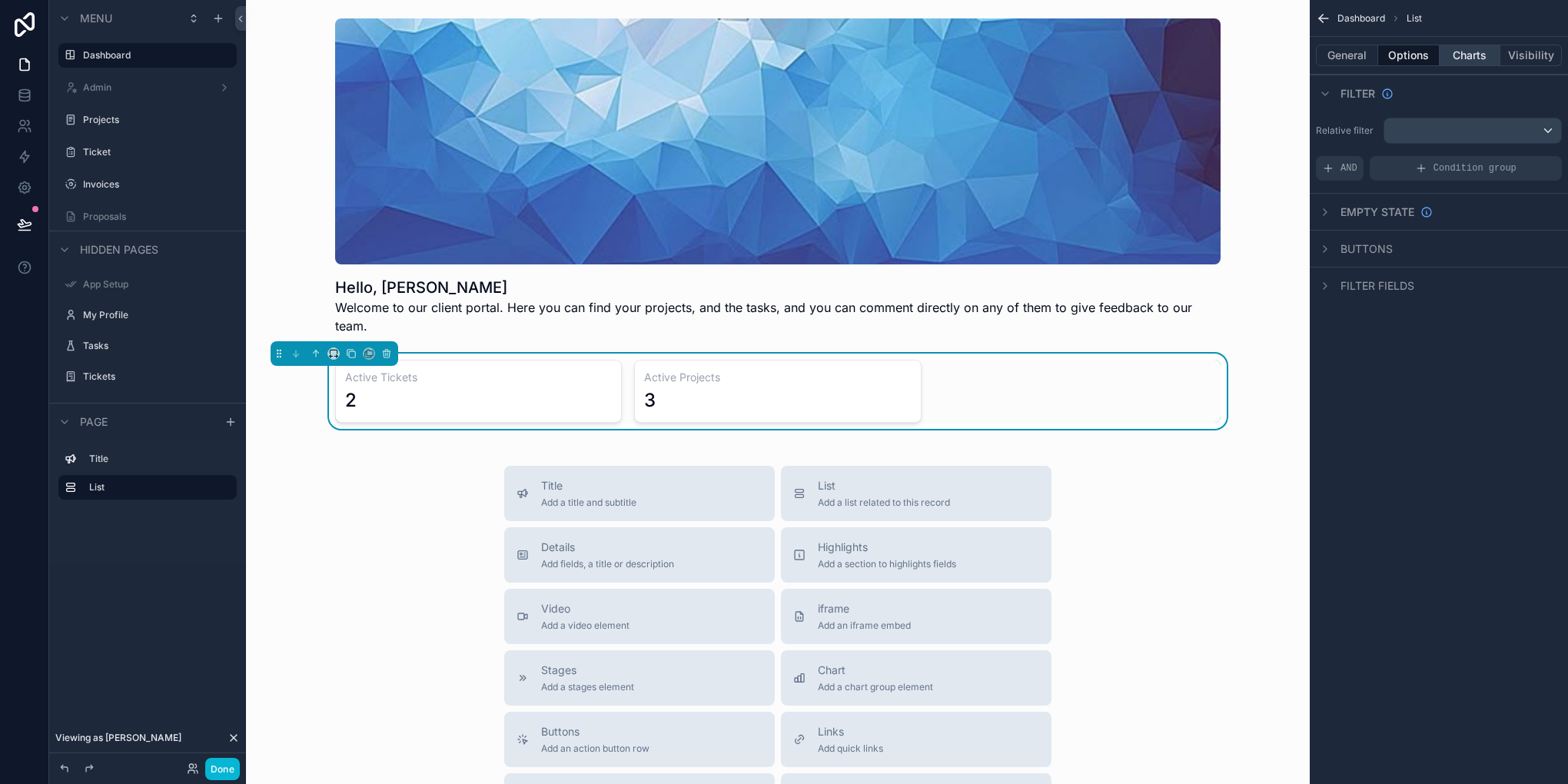
click at [1458, 62] on button "Charts" at bounding box center [1470, 55] width 62 height 22
click at [1552, 121] on icon "scrollable content" at bounding box center [1552, 121] width 2 height 2
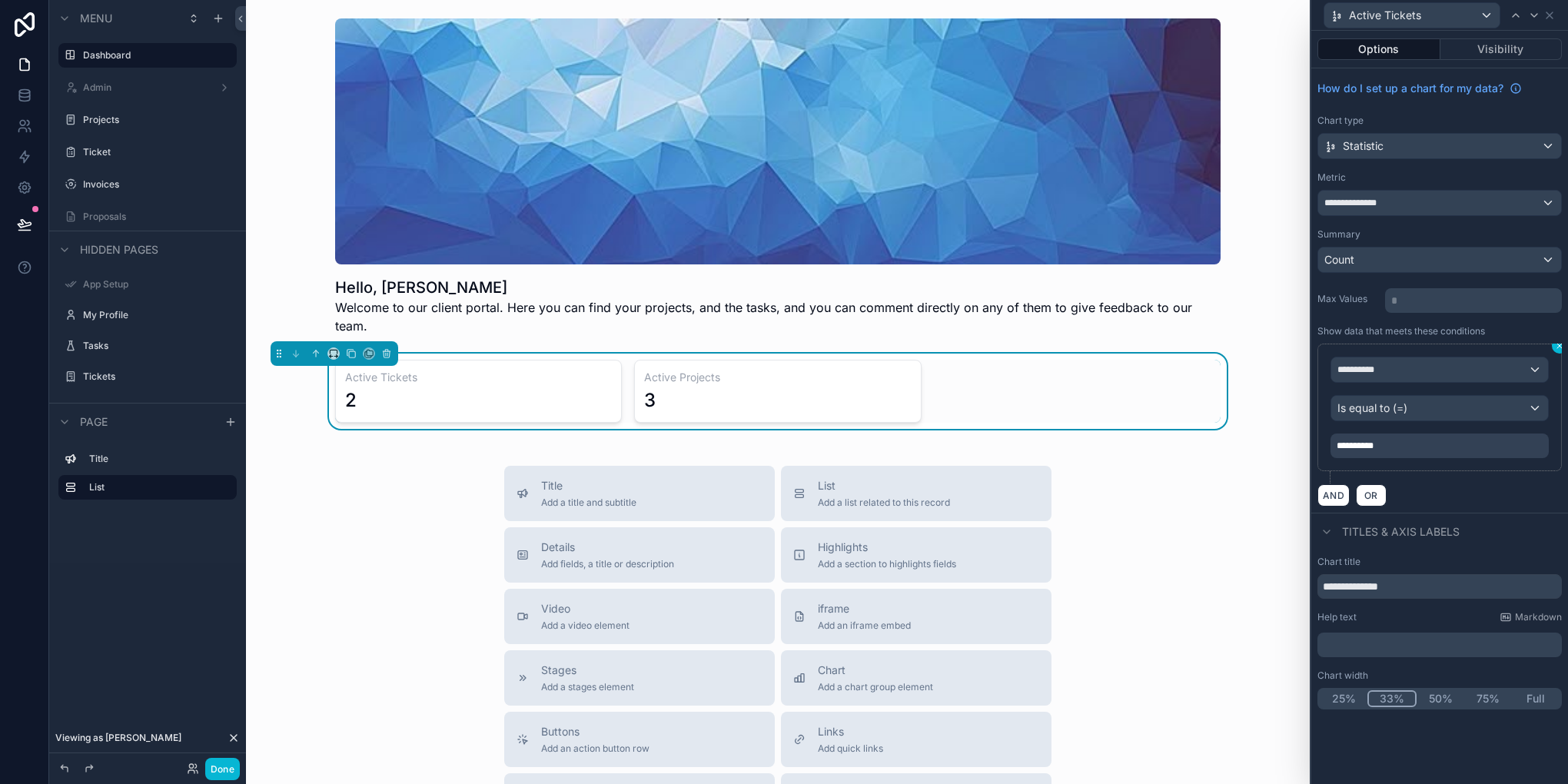
click at [1557, 347] on icon at bounding box center [1559, 346] width 9 height 9
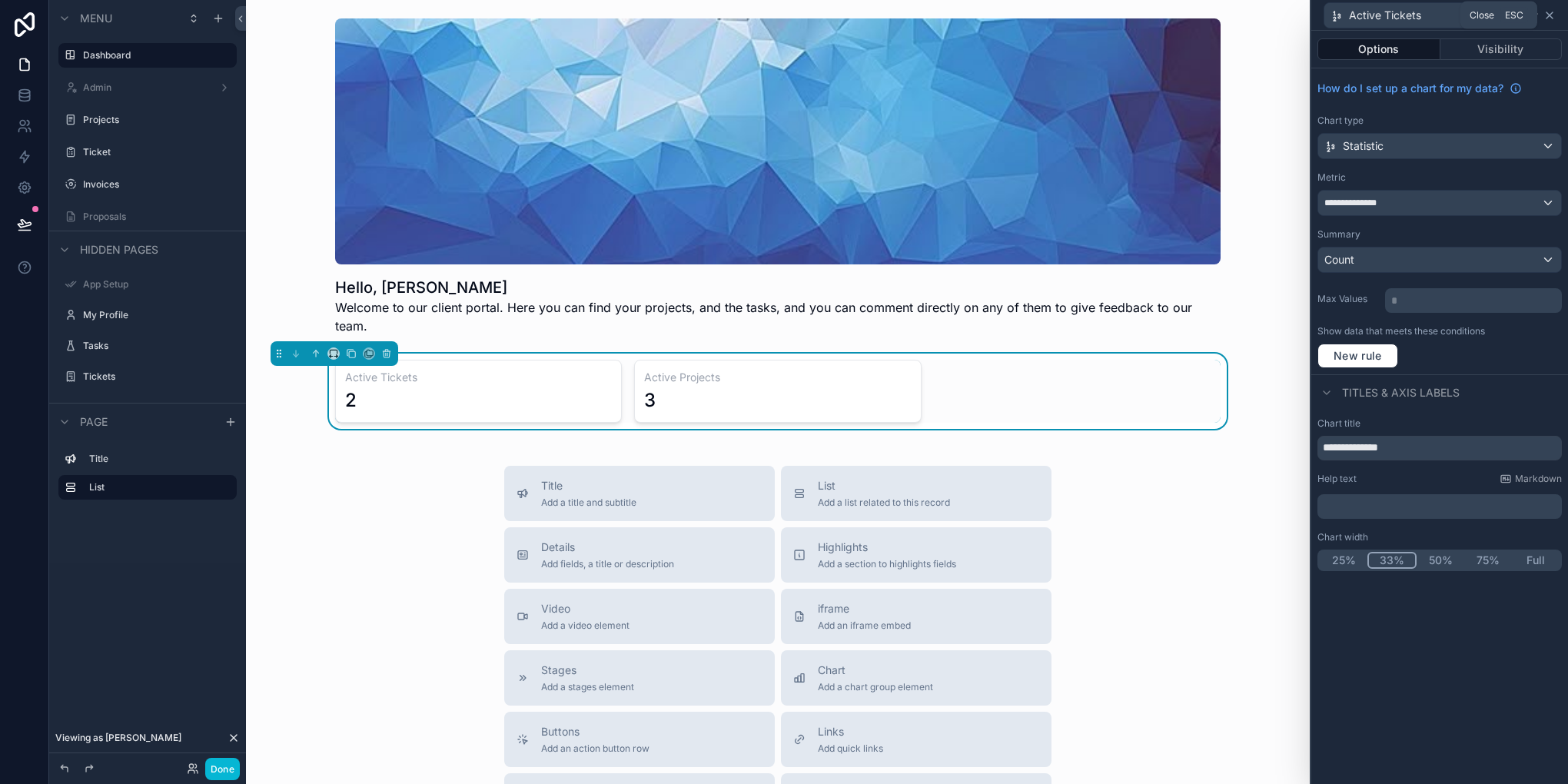
click at [1544, 12] on icon at bounding box center [1550, 16] width 12 height 12
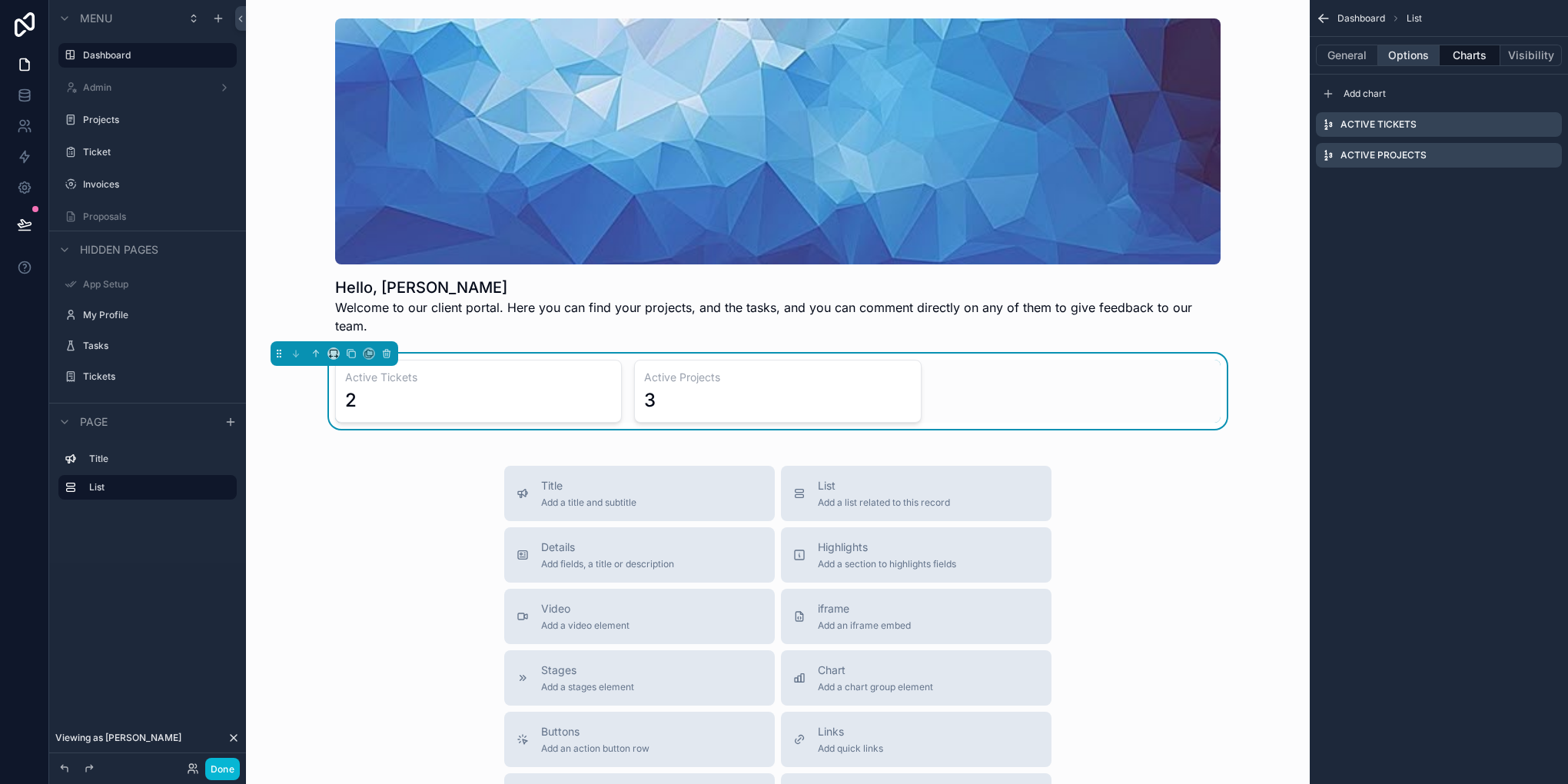
click at [1405, 44] on button "Options" at bounding box center [1408, 55] width 62 height 22
click at [1461, 127] on div "scrollable content" at bounding box center [1472, 131] width 177 height 25
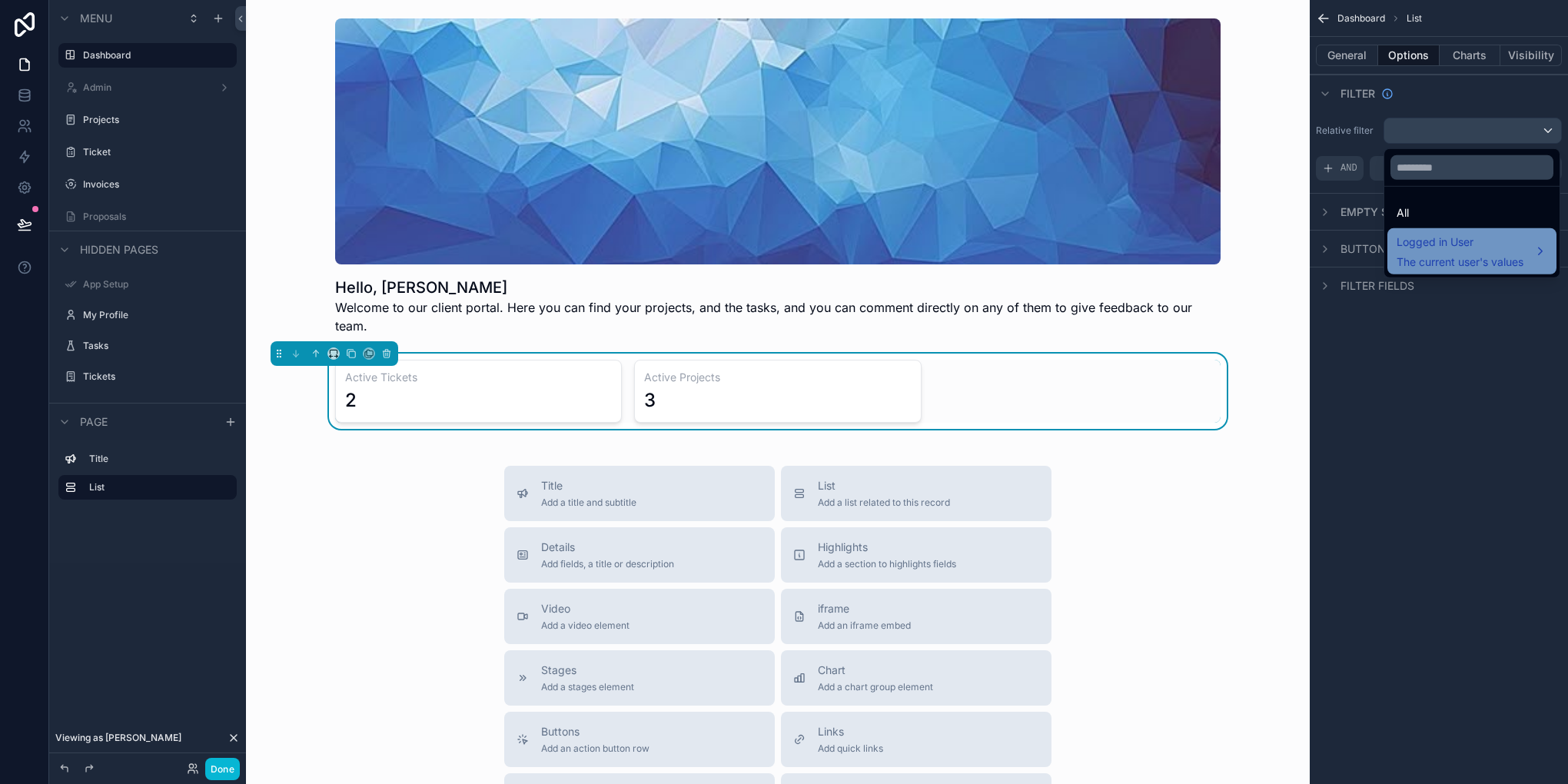
click at [1441, 228] on div "Logged in User The current user's values" at bounding box center [1471, 251] width 169 height 46
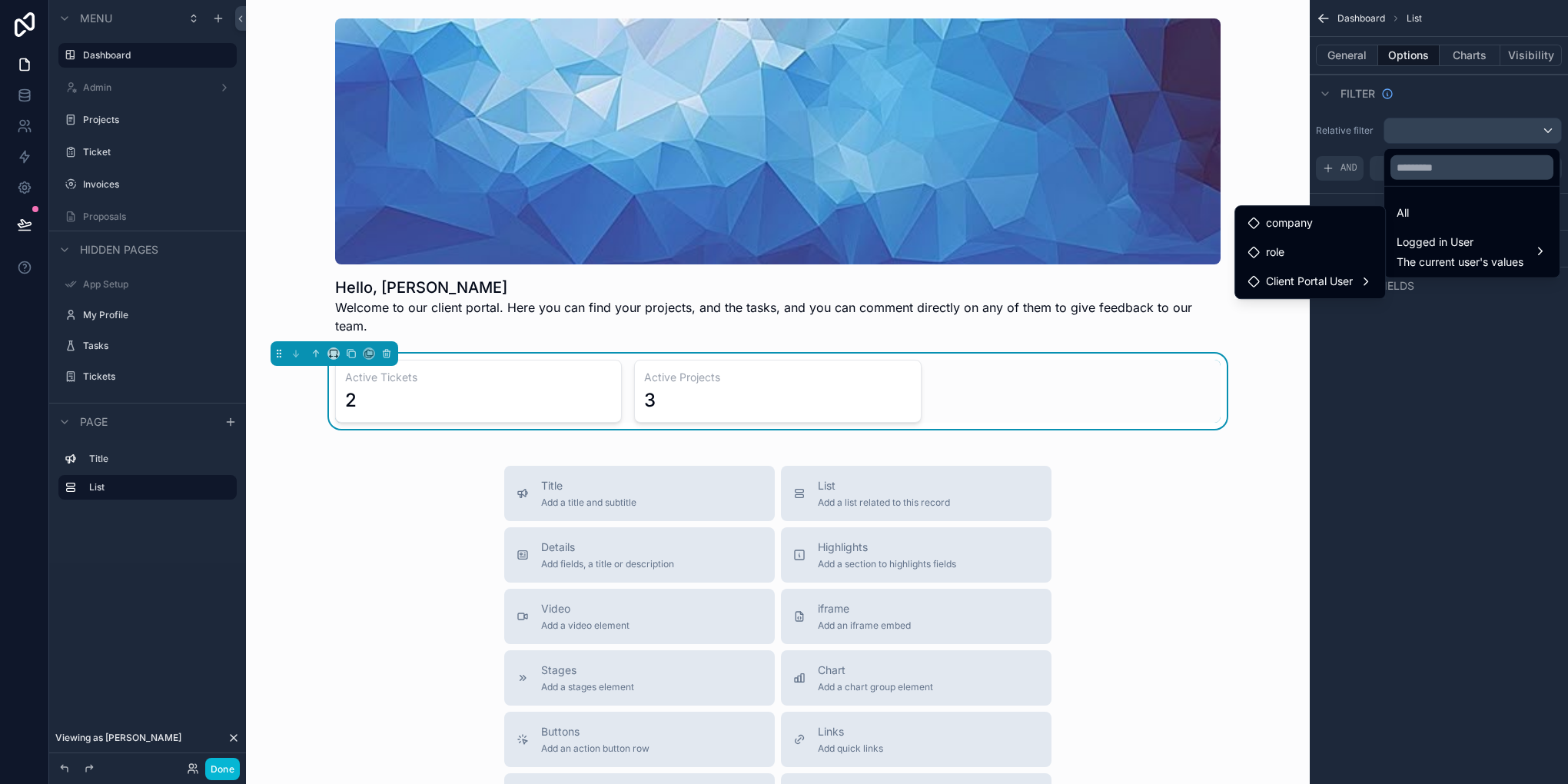
click at [1408, 199] on div "All" at bounding box center [1471, 213] width 169 height 28
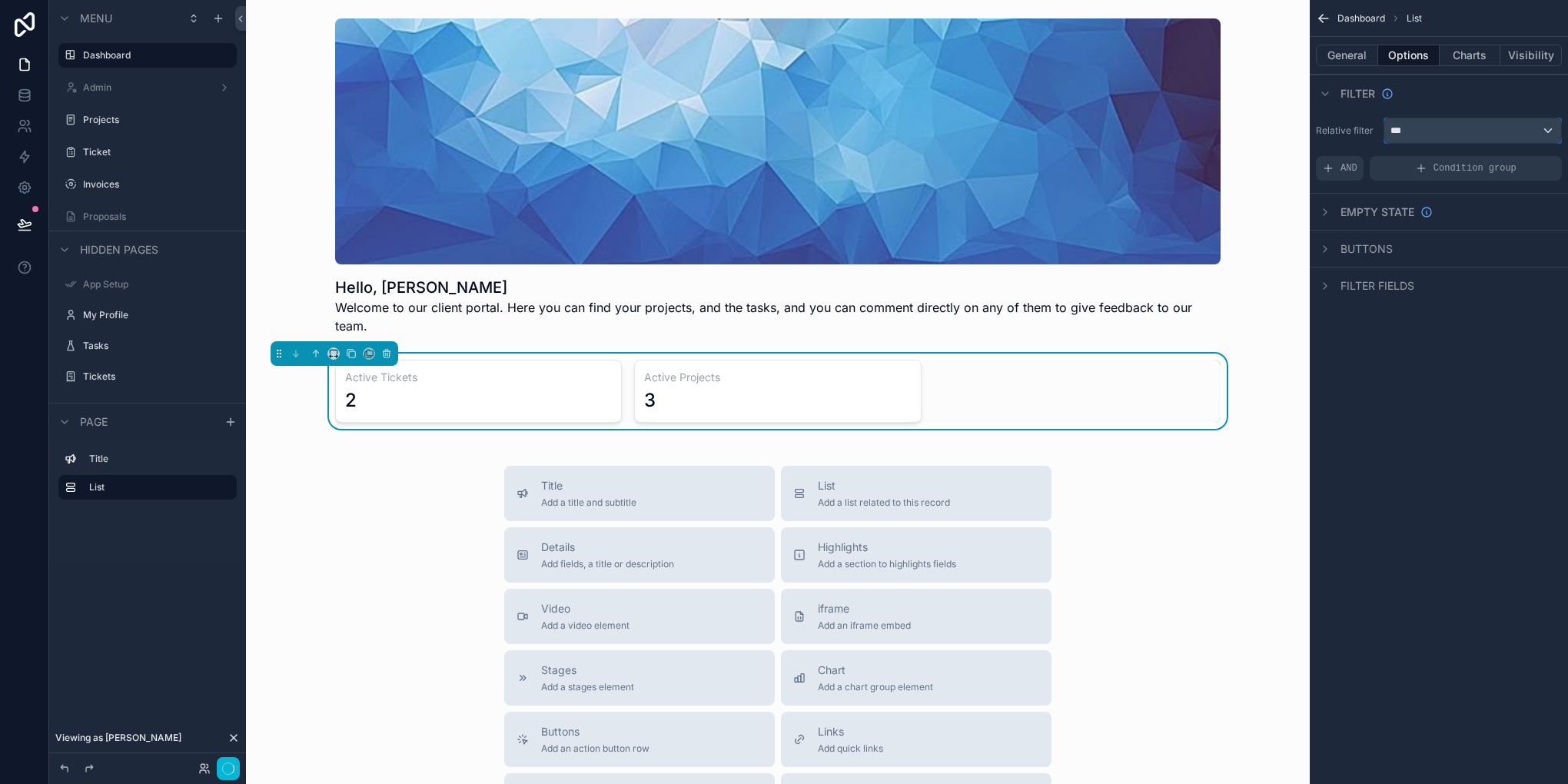
click at [1408, 132] on div "***" at bounding box center [1472, 131] width 177 height 25
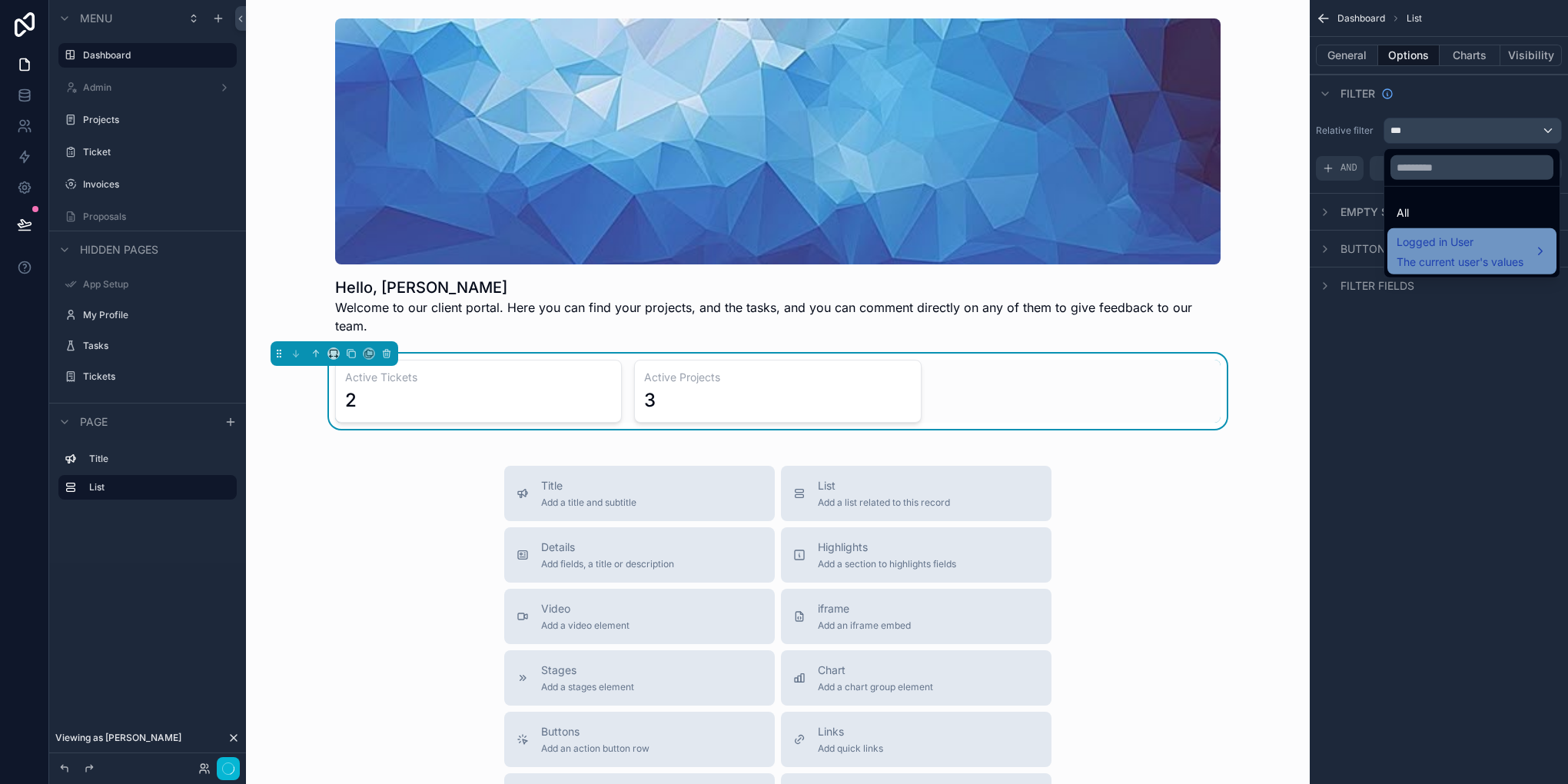
click at [1441, 264] on span "The current user's values" at bounding box center [1460, 262] width 127 height 16
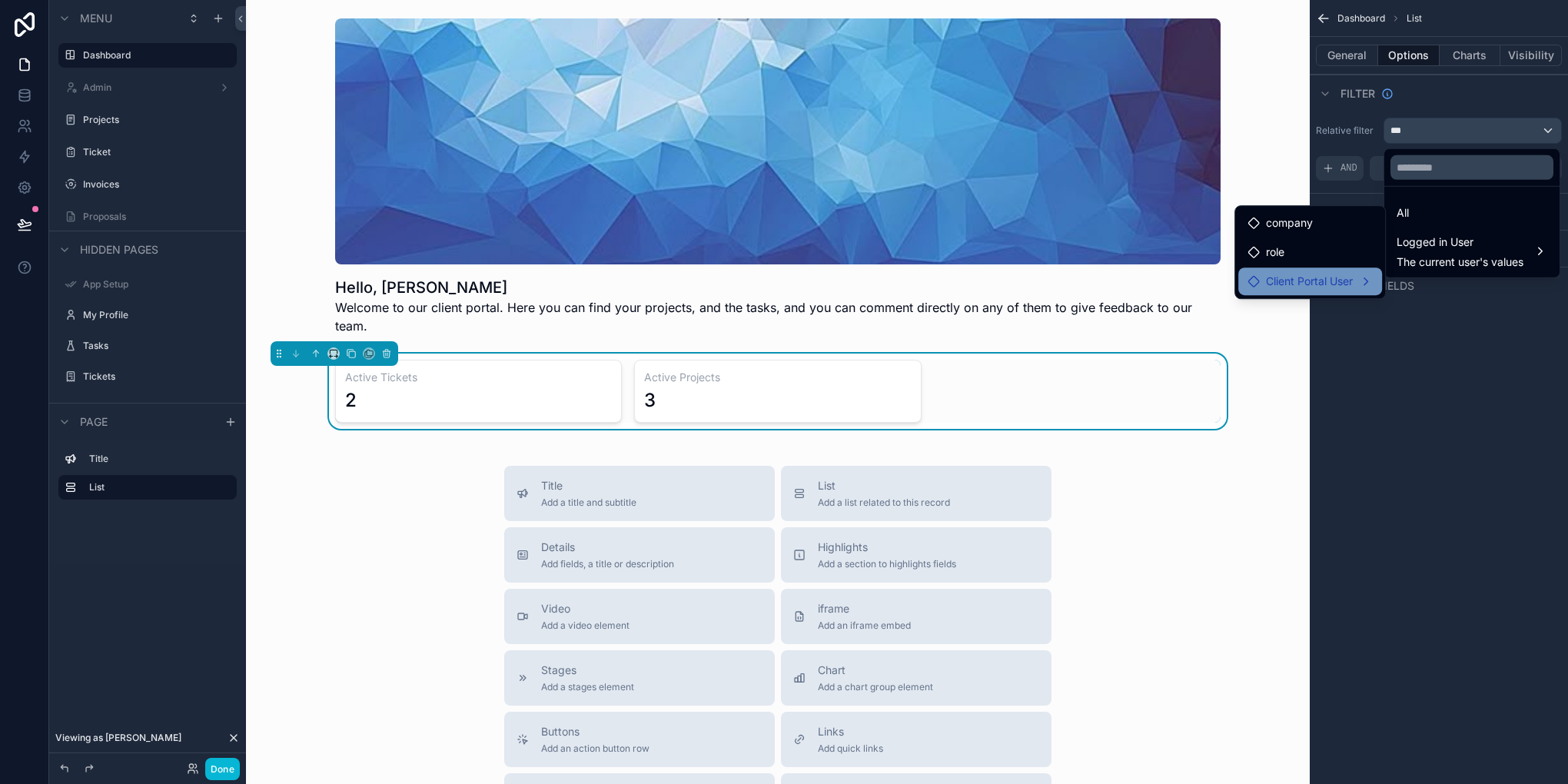
click at [1325, 272] on span "Client Portal User" at bounding box center [1309, 281] width 87 height 19
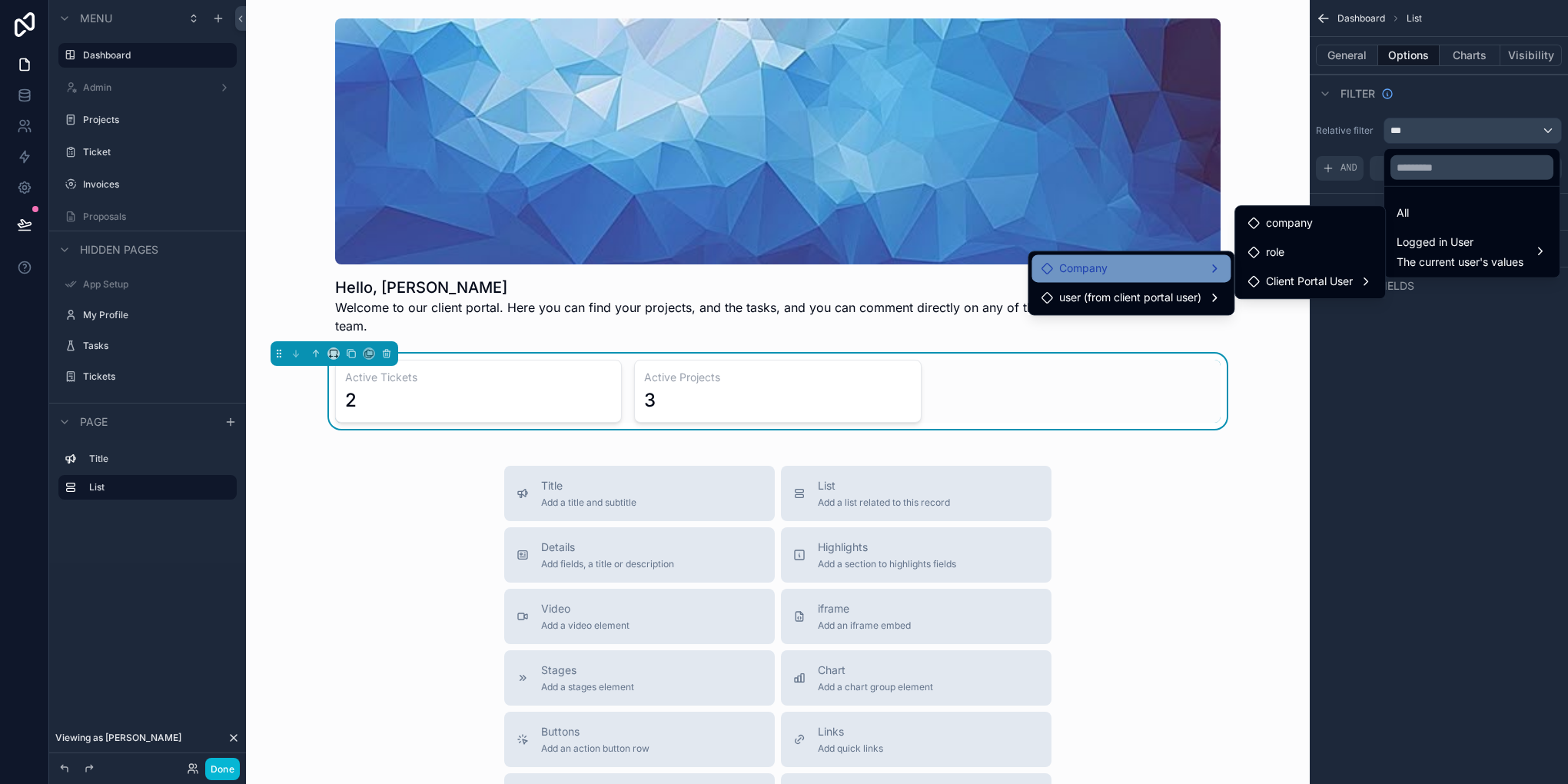
click at [1184, 276] on div "Company" at bounding box center [1131, 269] width 181 height 19
click at [1178, 300] on span "user (from client portal user)" at bounding box center [1130, 297] width 143 height 19
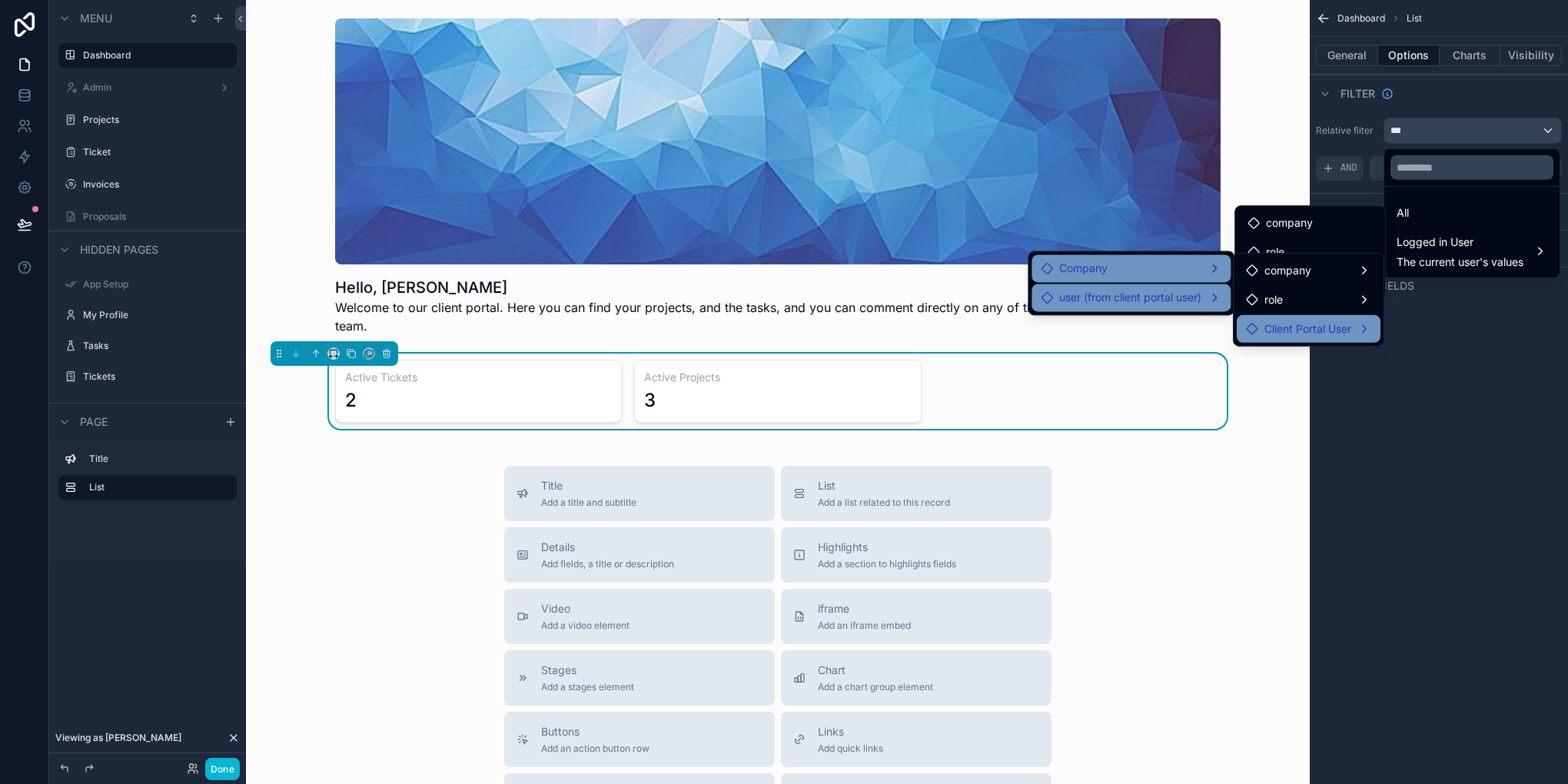
click at [1297, 320] on span "Client Portal User" at bounding box center [1308, 329] width 87 height 19
click at [1180, 264] on div "Company" at bounding box center [1131, 269] width 181 height 19
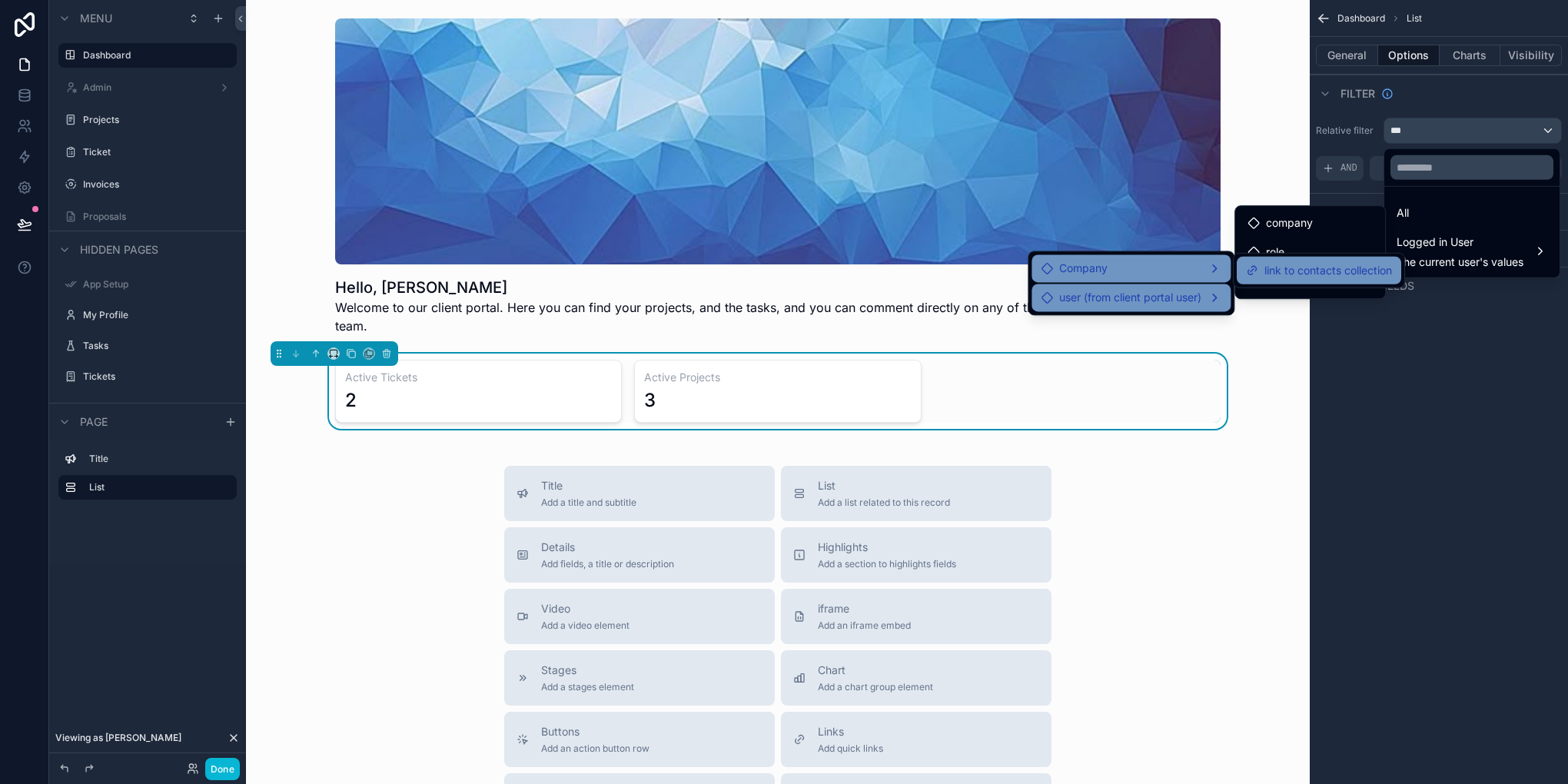
click at [1277, 275] on span "link to contacts collection" at bounding box center [1328, 271] width 128 height 19
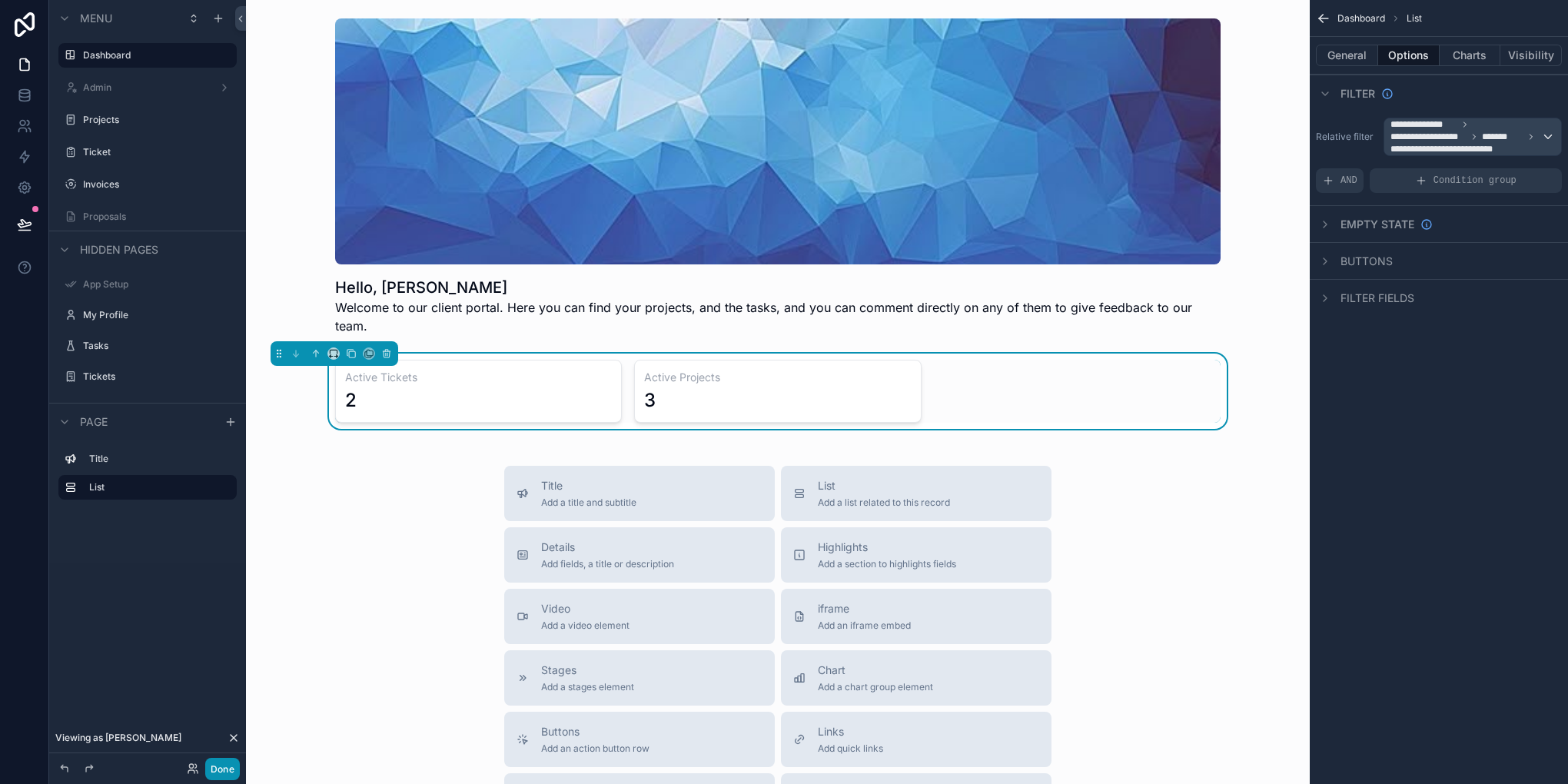
click at [227, 765] on button "Done" at bounding box center [222, 768] width 34 height 23
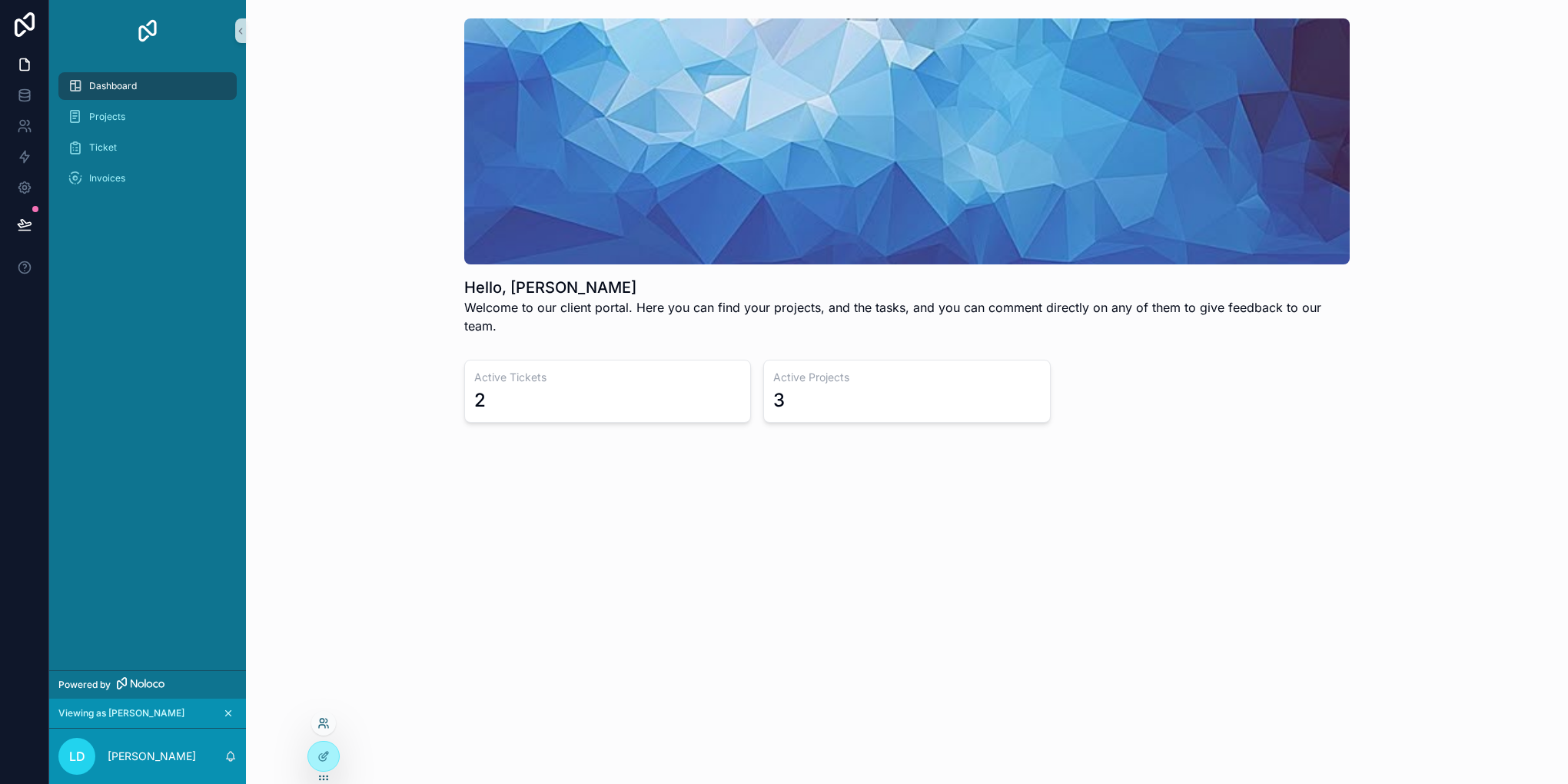
click at [322, 717] on icon at bounding box center [324, 723] width 12 height 12
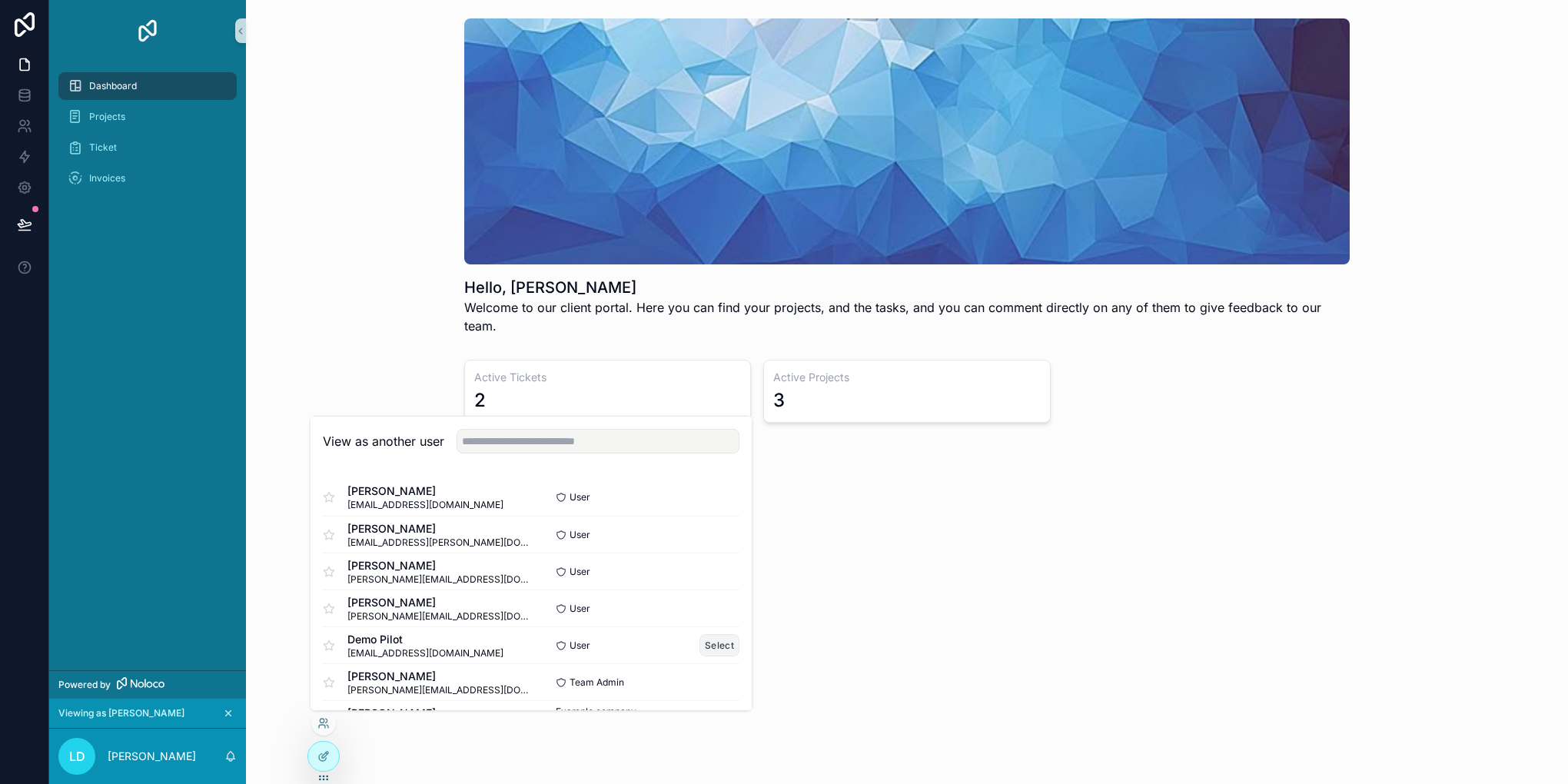
click at [708, 646] on button "Select" at bounding box center [719, 645] width 40 height 23
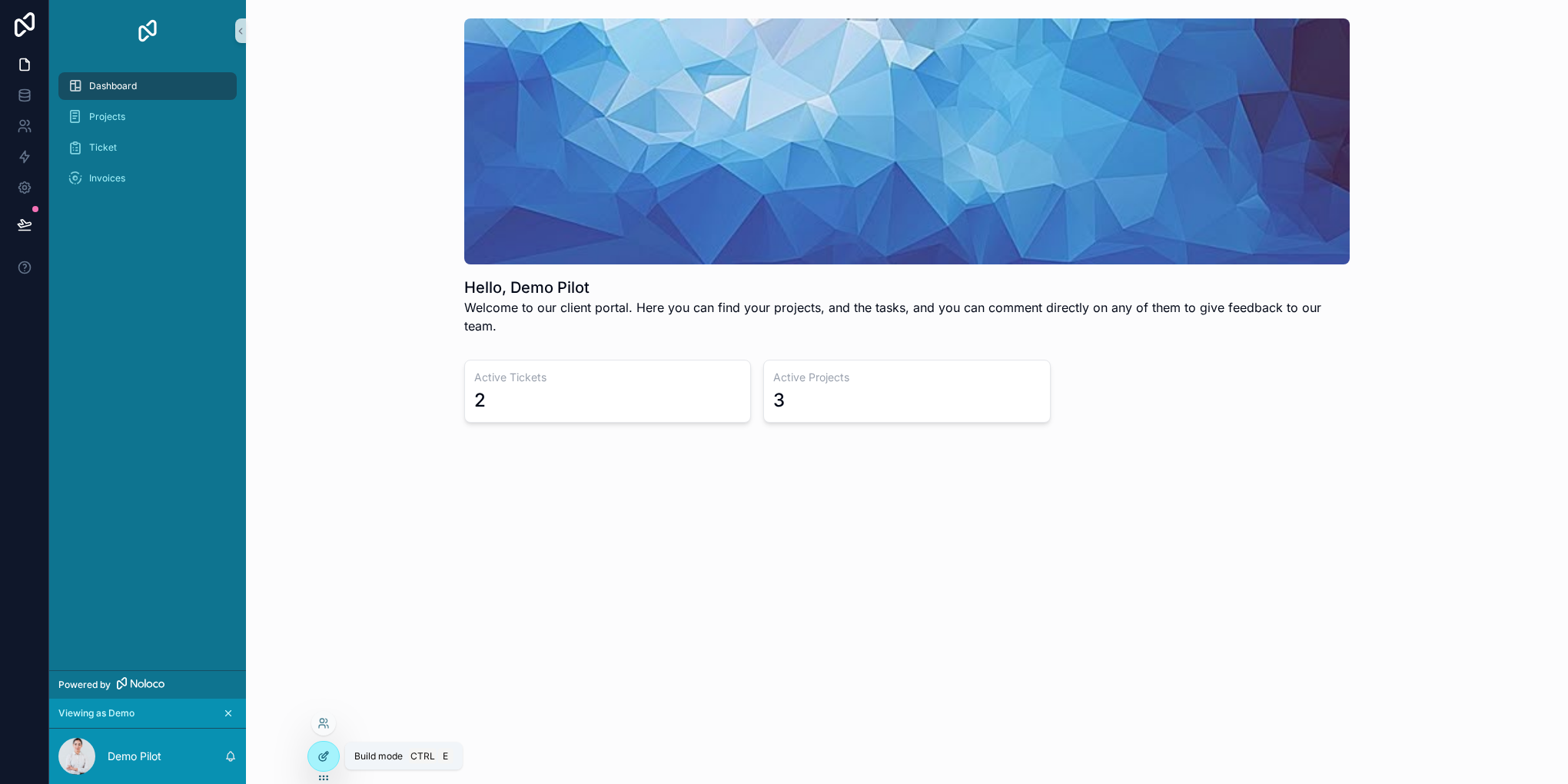
click at [317, 753] on div at bounding box center [323, 756] width 30 height 30
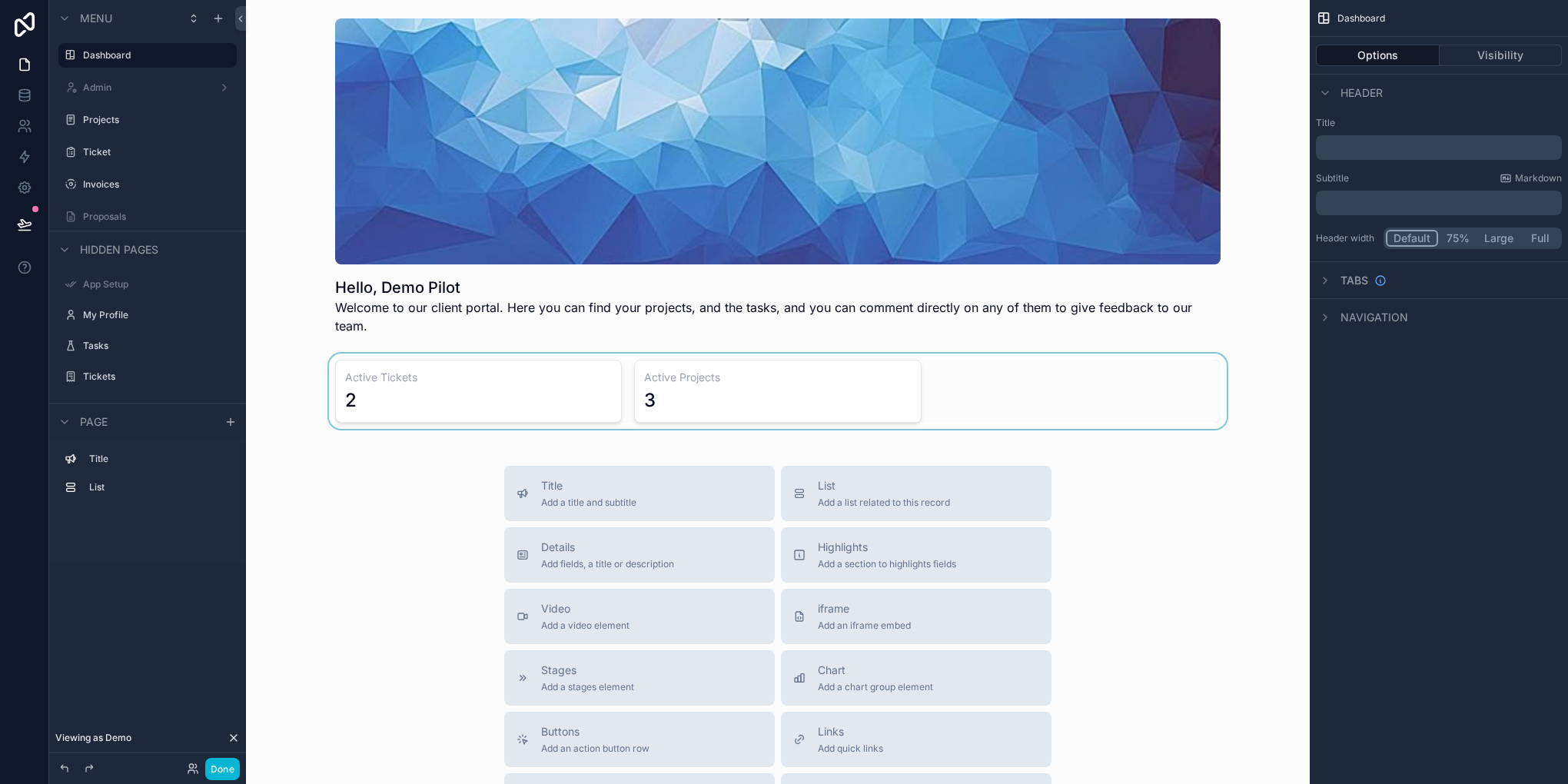
click at [870, 366] on div "scrollable content" at bounding box center [778, 391] width 1039 height 76
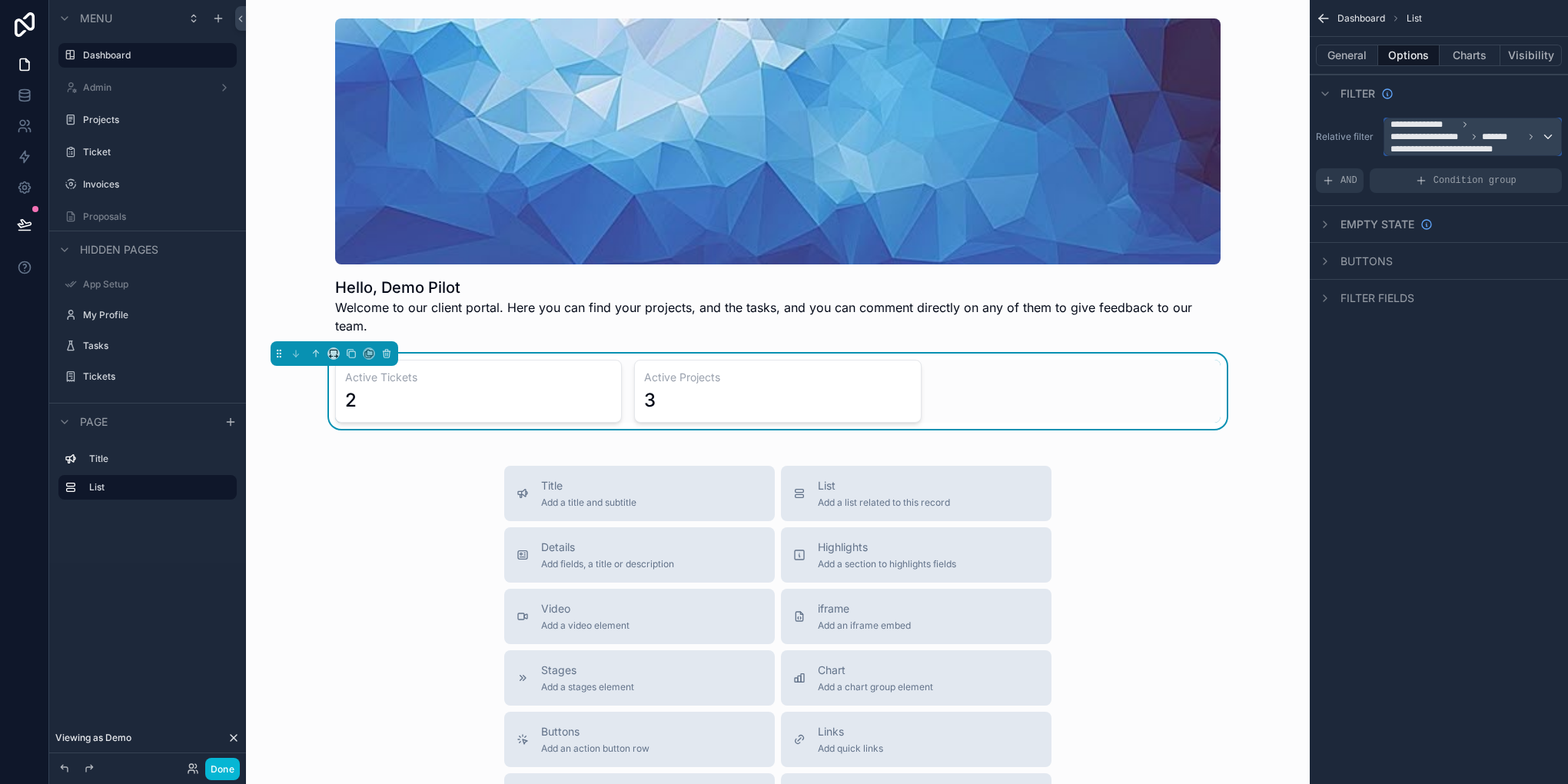
click at [1516, 133] on span "*******" at bounding box center [1503, 137] width 41 height 12
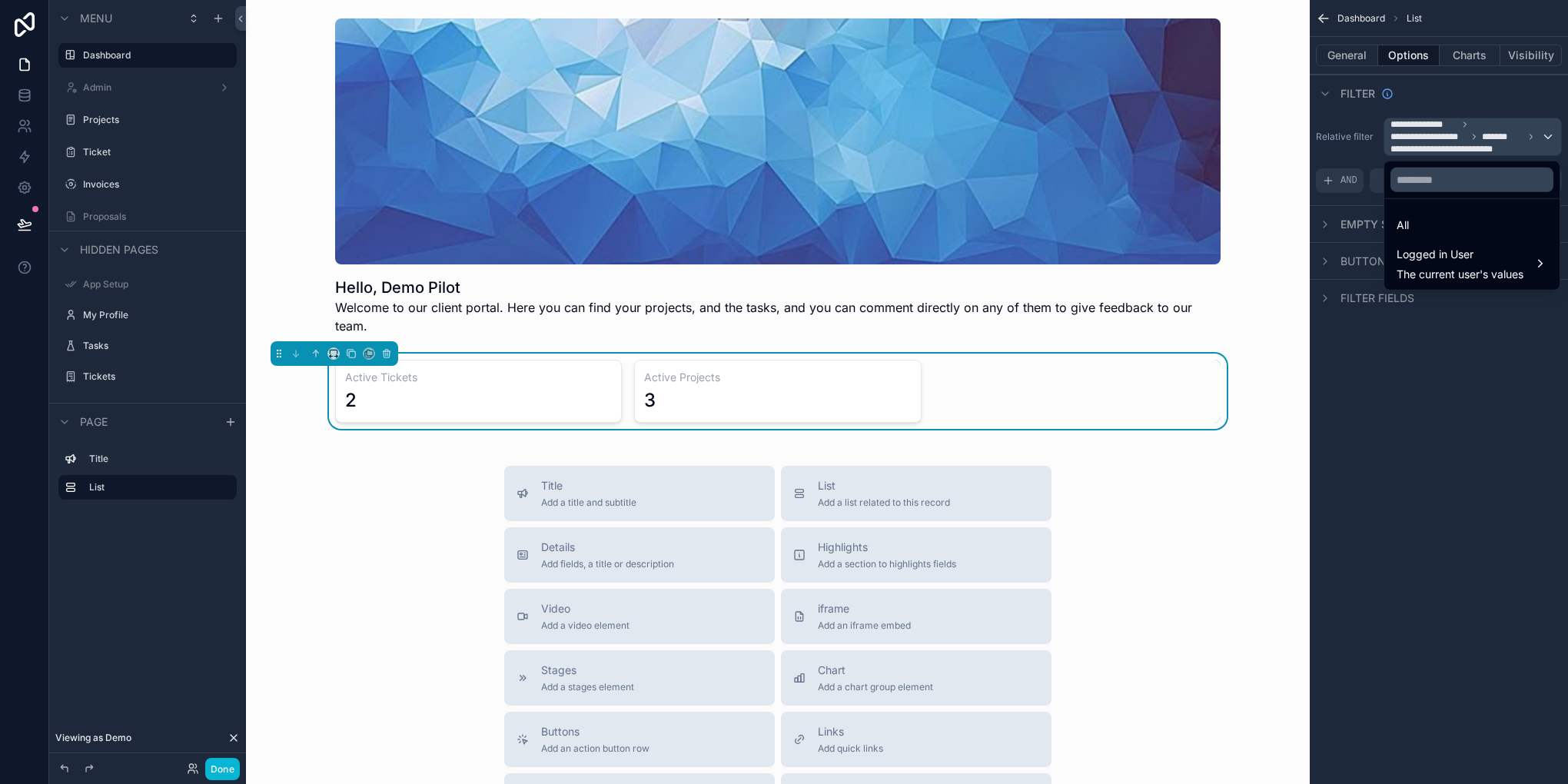
click at [1479, 126] on div "scrollable content" at bounding box center [784, 392] width 1568 height 784
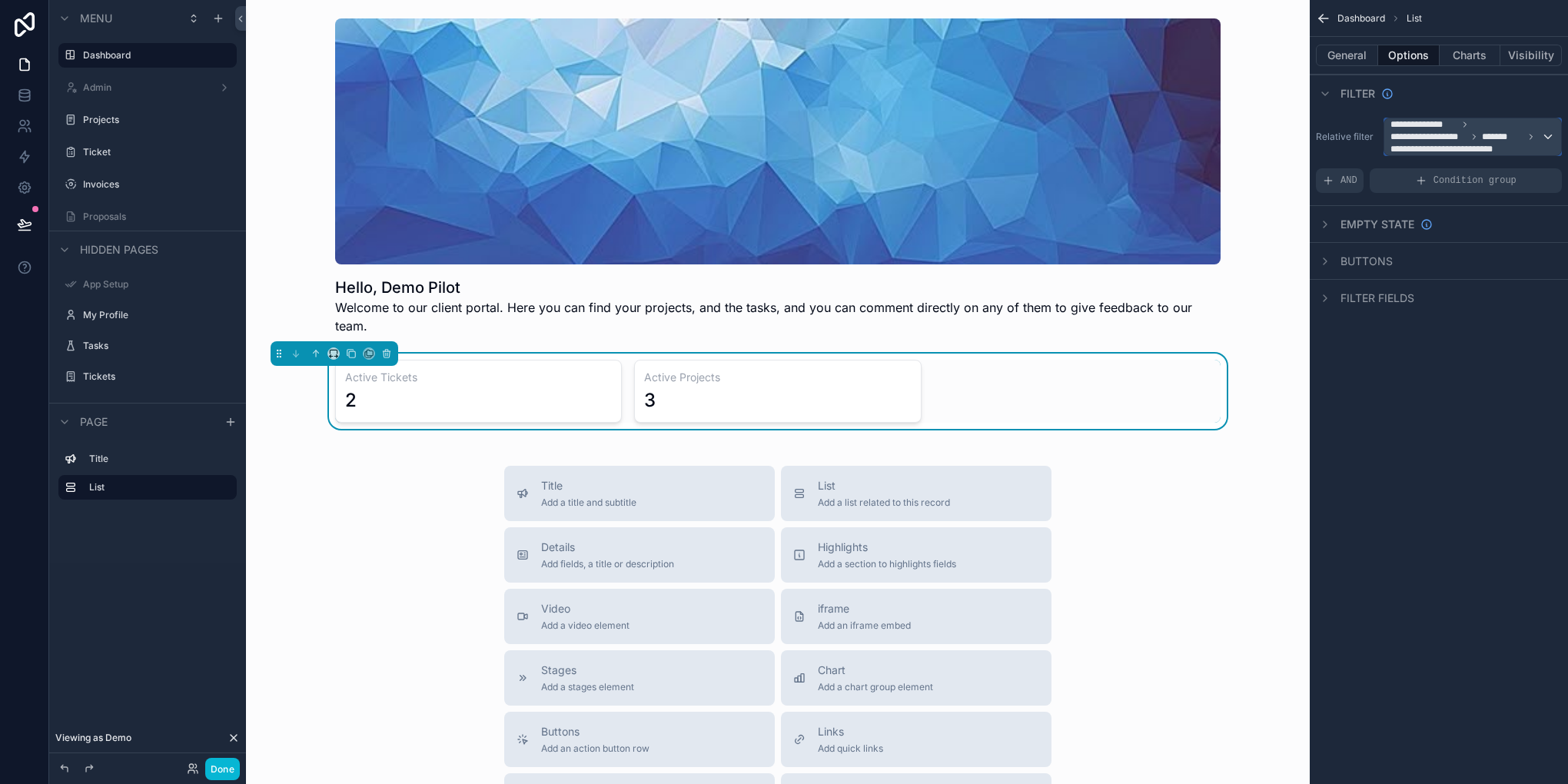
click at [1479, 125] on span "**********" at bounding box center [1465, 136] width 150 height 37
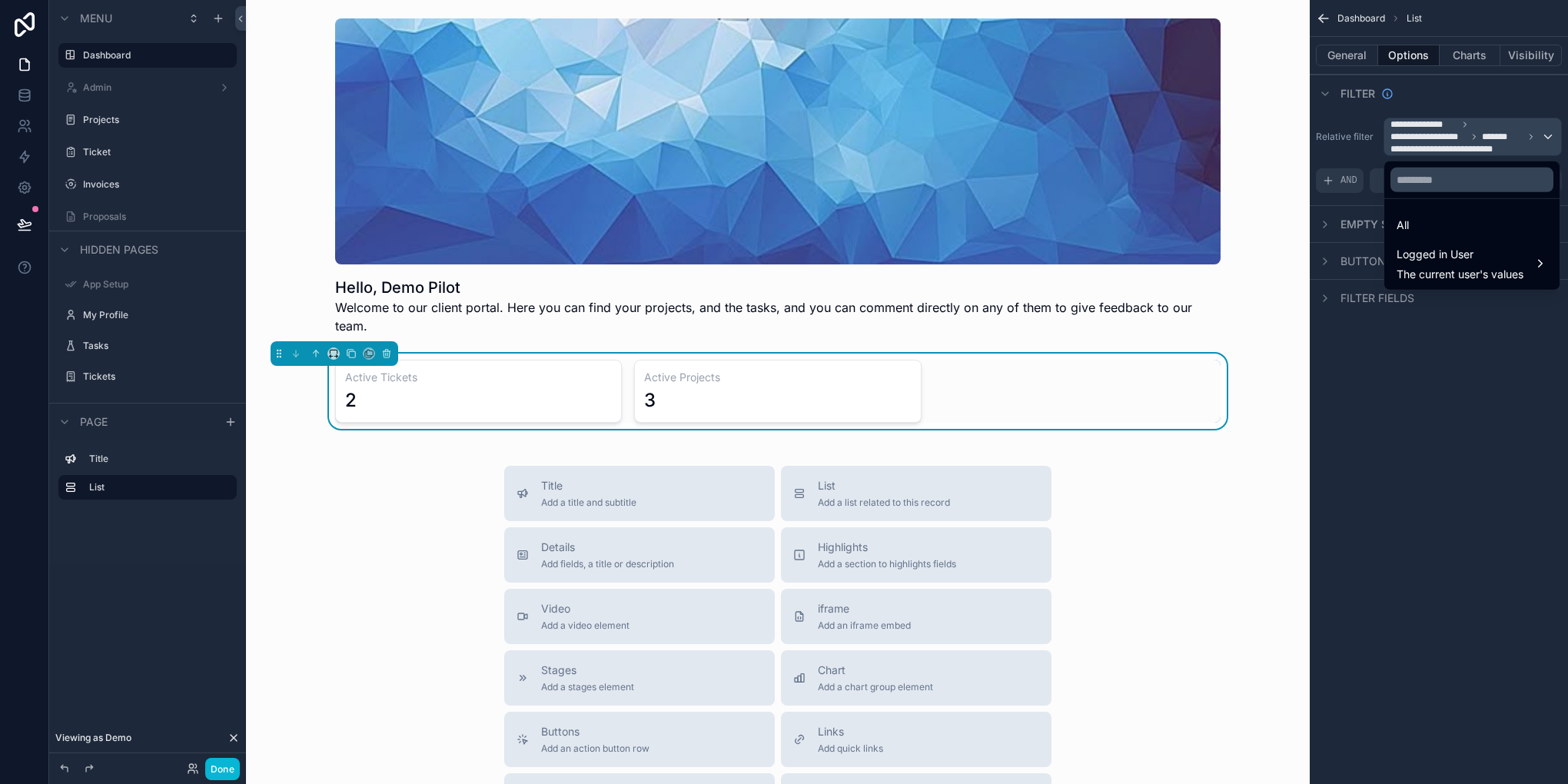
click at [946, 369] on div "Active Tickets 2 Active Projects 3" at bounding box center [777, 391] width 886 height 63
click at [393, 345] on button "scrollable content" at bounding box center [387, 353] width 17 height 17
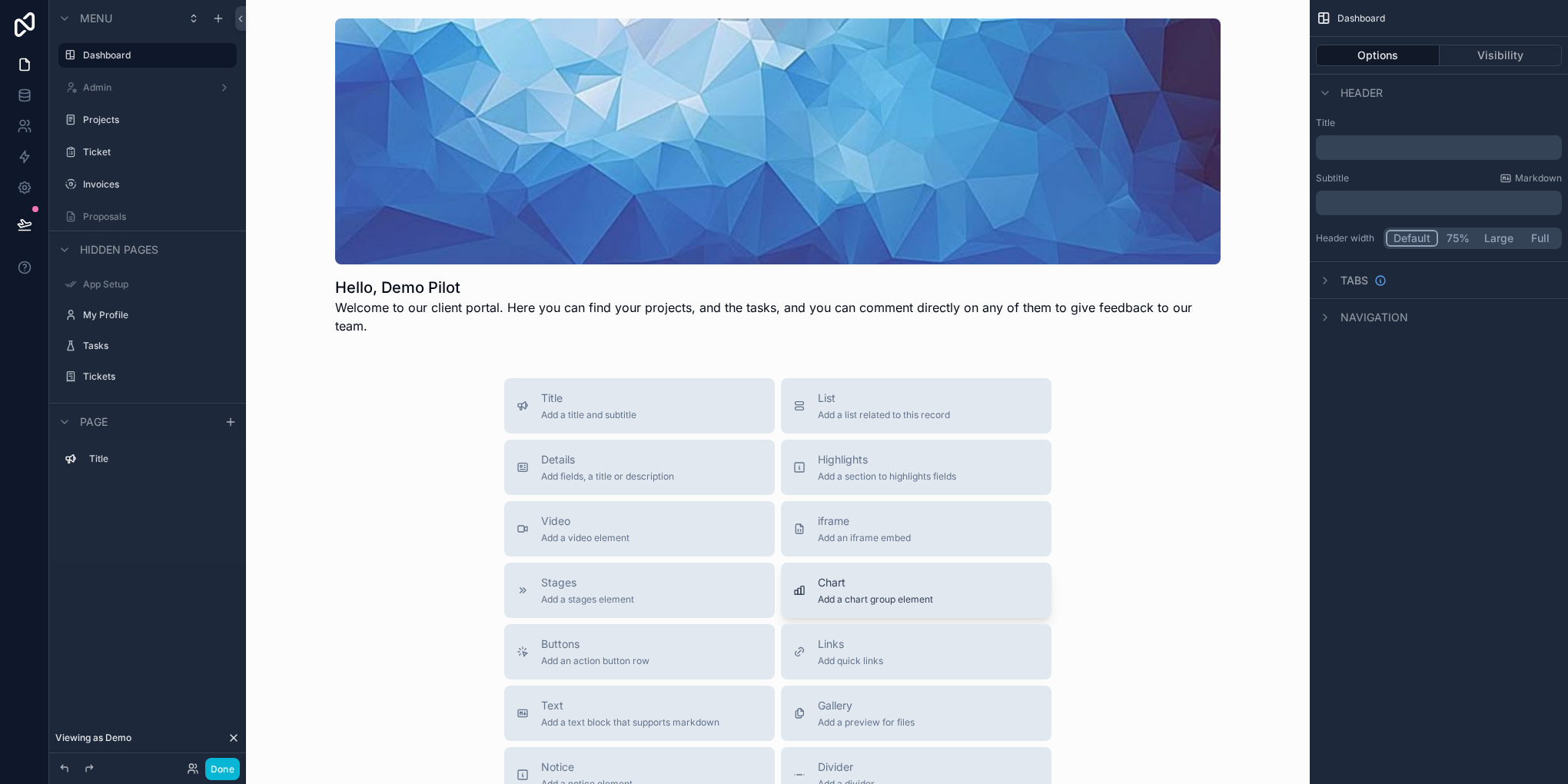
click at [914, 562] on button "Chart Add a chart group element" at bounding box center [916, 589] width 270 height 55
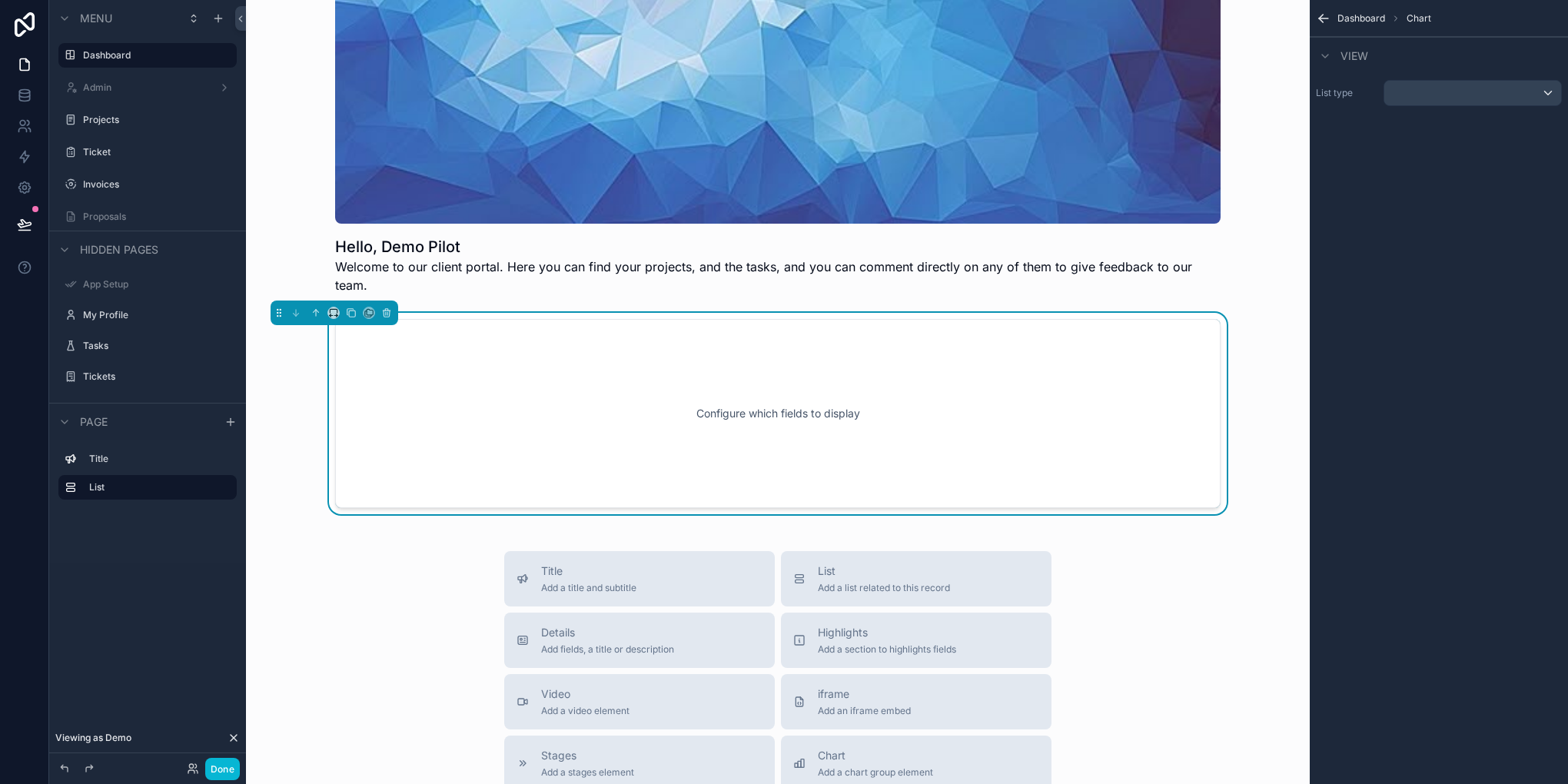
scroll to position [43, 0]
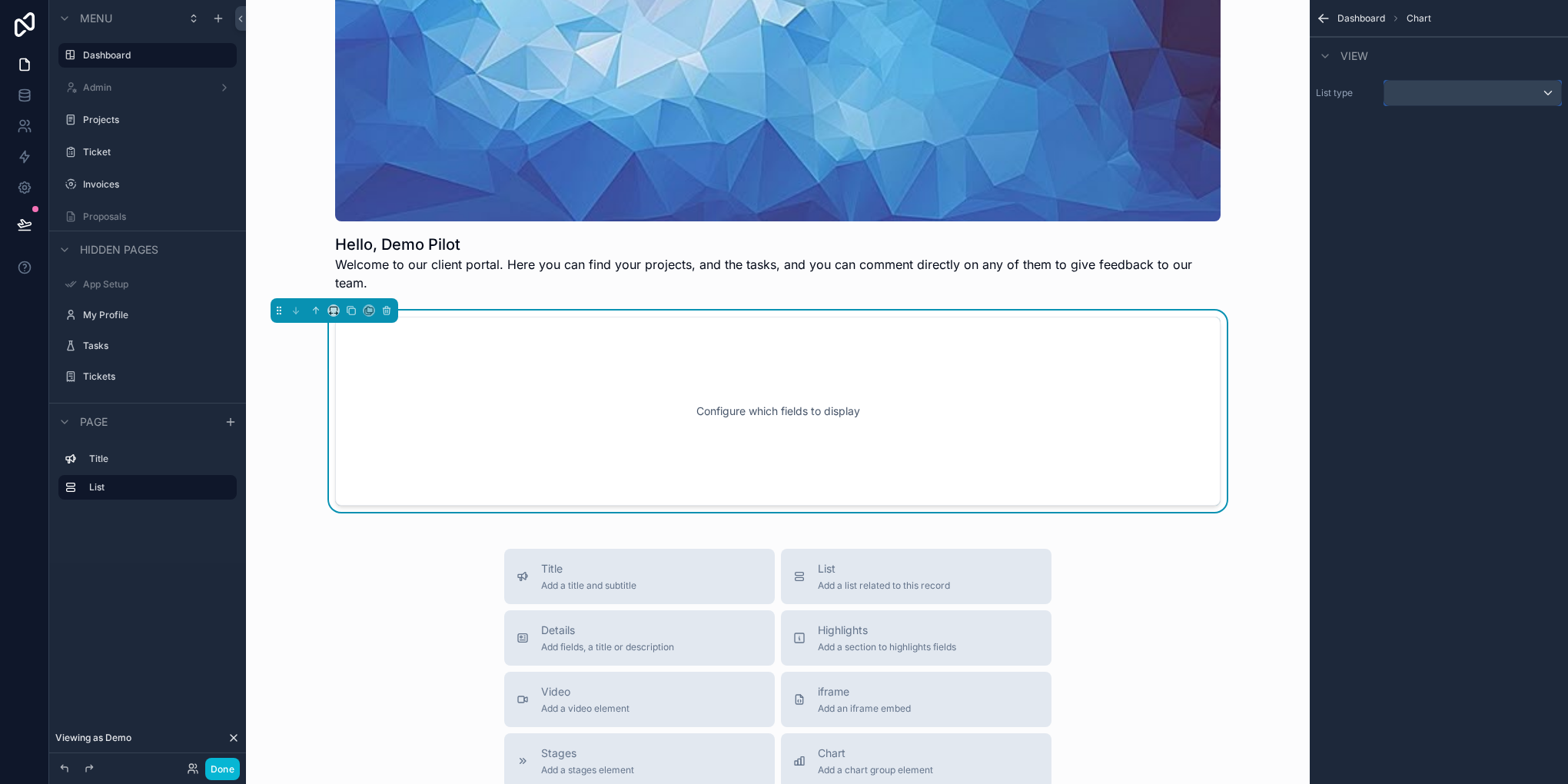
click at [1482, 94] on div "scrollable content" at bounding box center [1472, 93] width 177 height 25
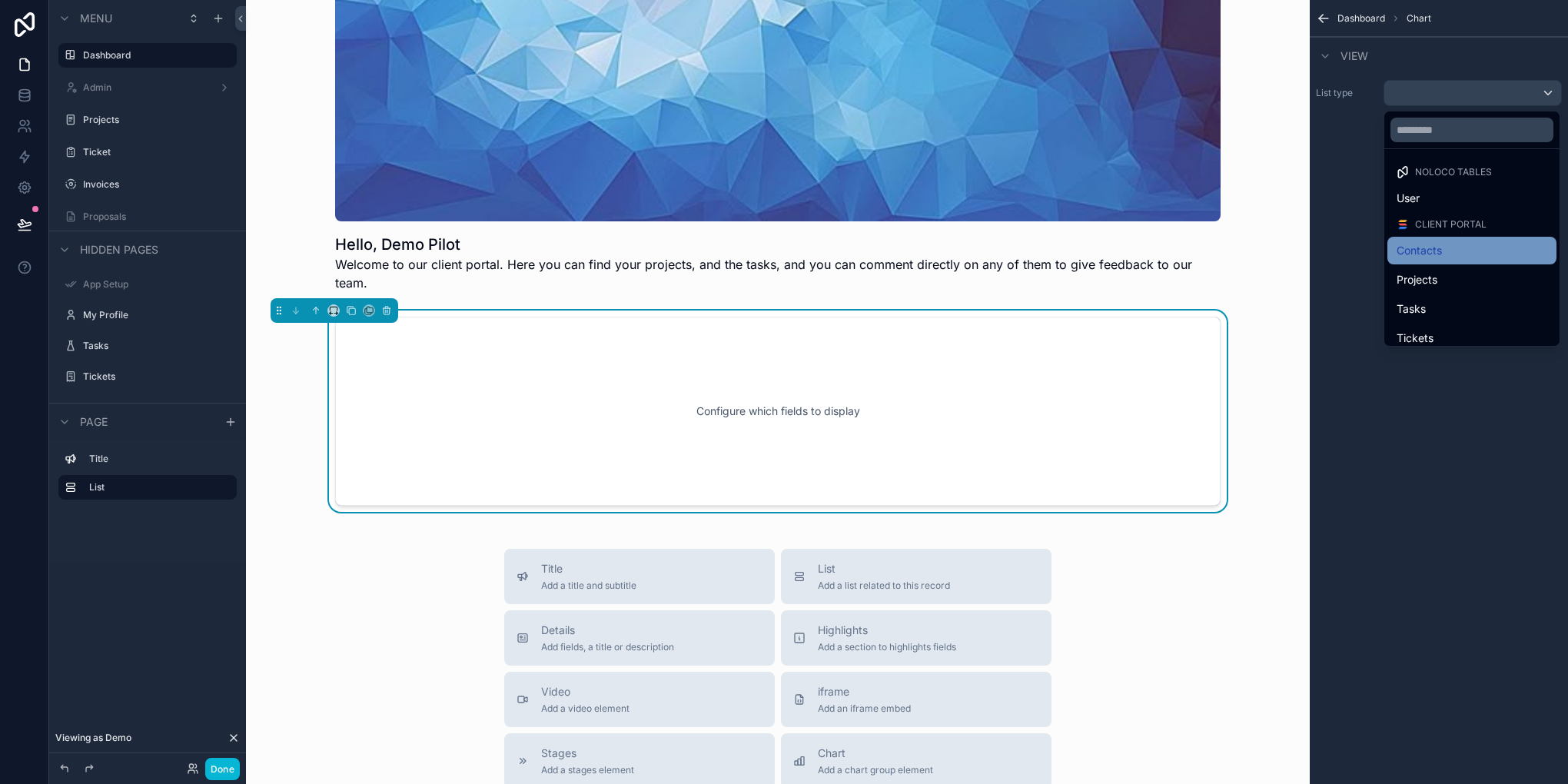
click at [1442, 240] on div "Contacts" at bounding box center [1471, 251] width 169 height 28
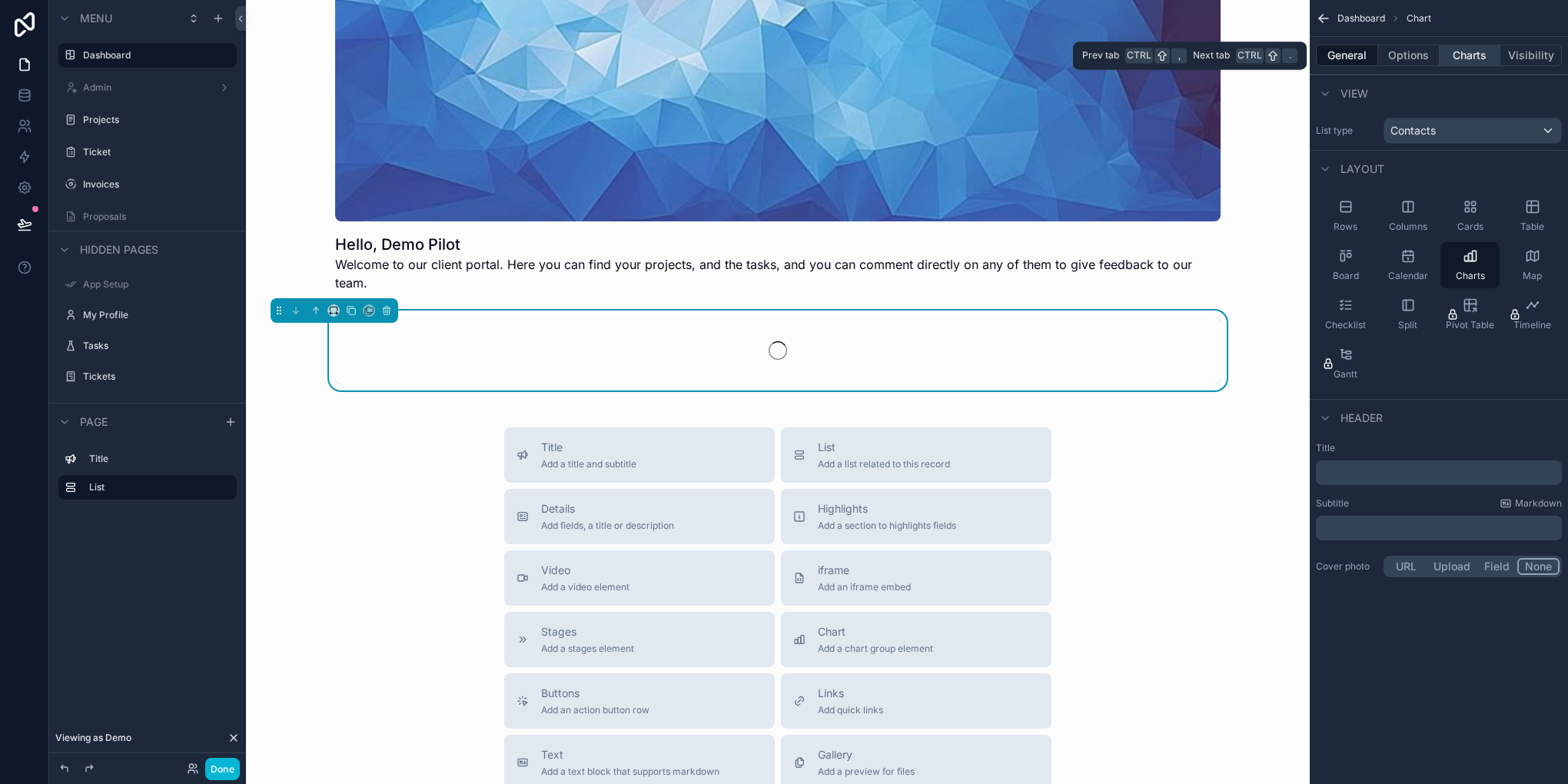
click at [1461, 49] on button "Charts" at bounding box center [1470, 55] width 62 height 22
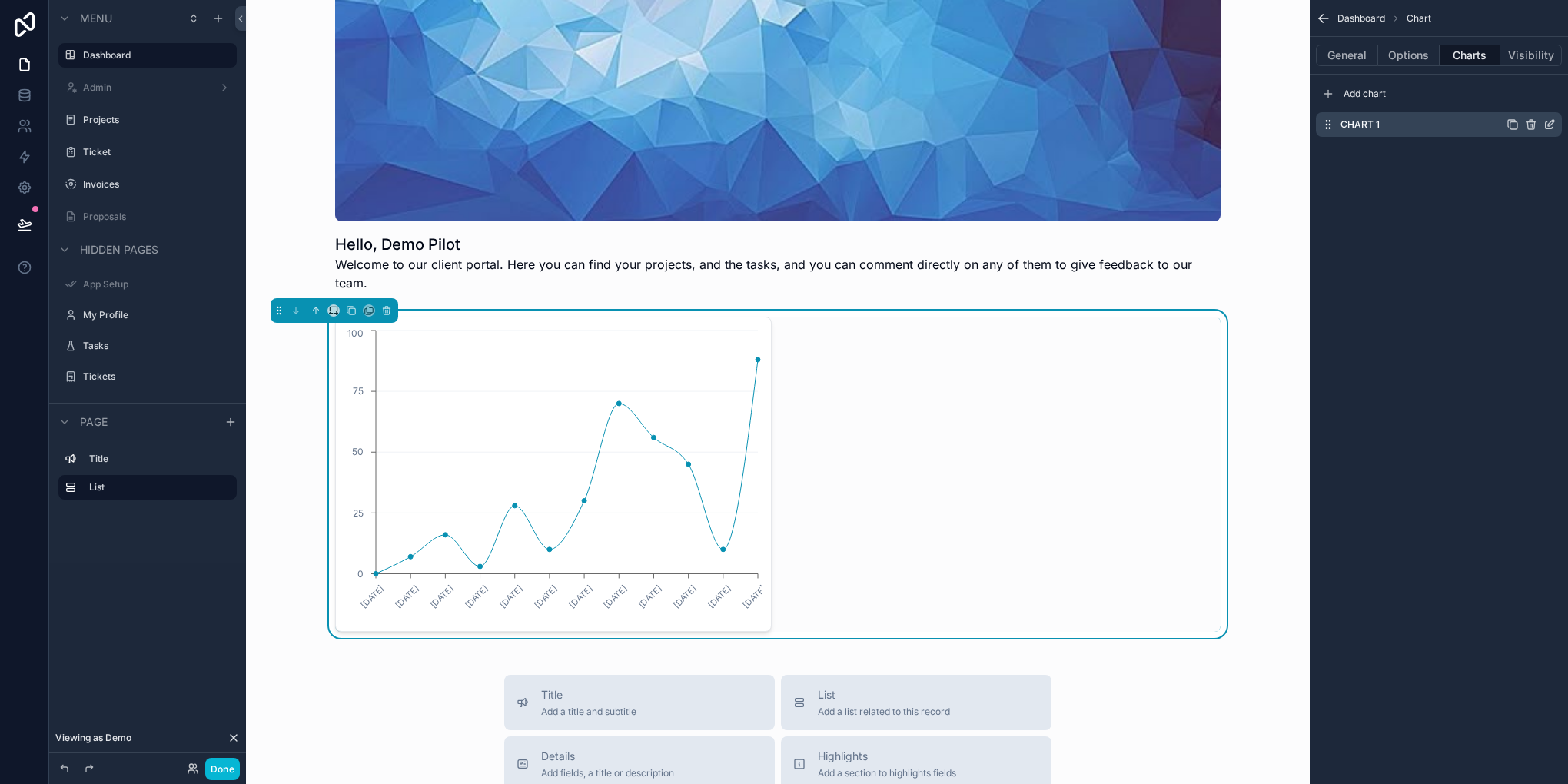
click at [1553, 123] on icon "scrollable content" at bounding box center [1550, 125] width 12 height 12
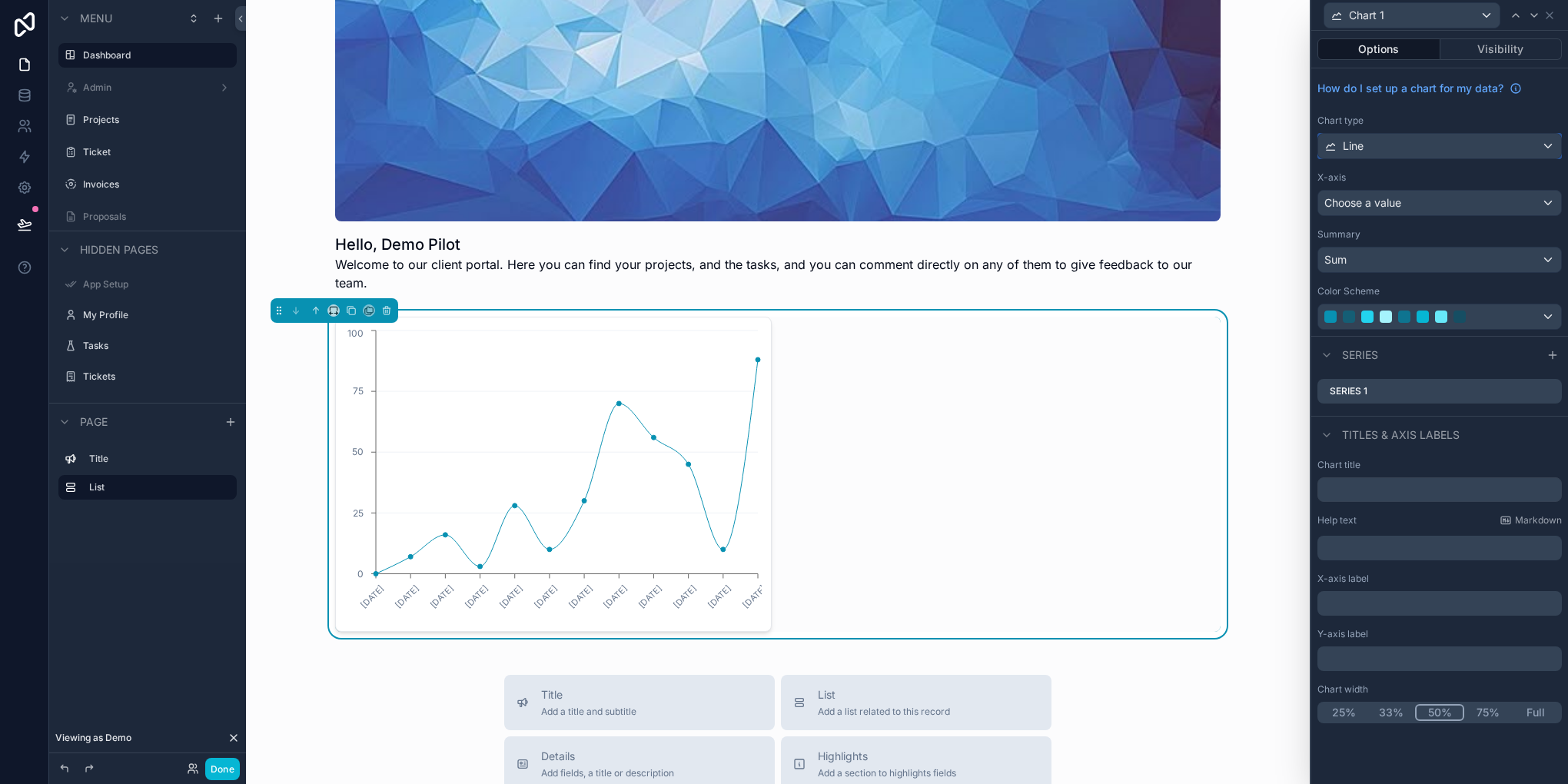
click at [1432, 147] on div "Line" at bounding box center [1439, 146] width 243 height 25
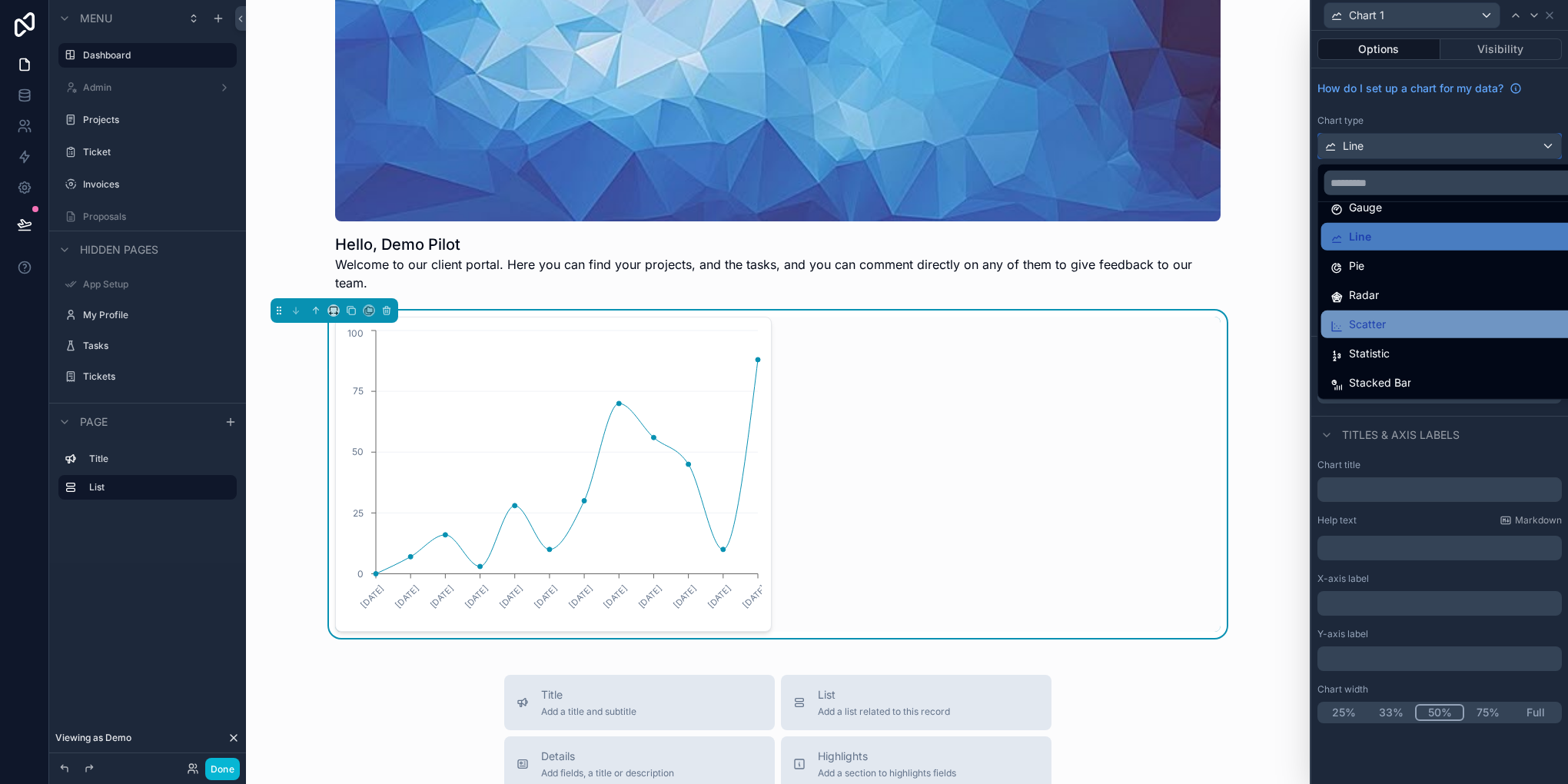
scroll to position [109, 0]
click at [1375, 337] on ul "Area Bar Funnel Gauge Line Pie Radar Scatter Statistic Stacked Bar" at bounding box center [1457, 301] width 279 height 197
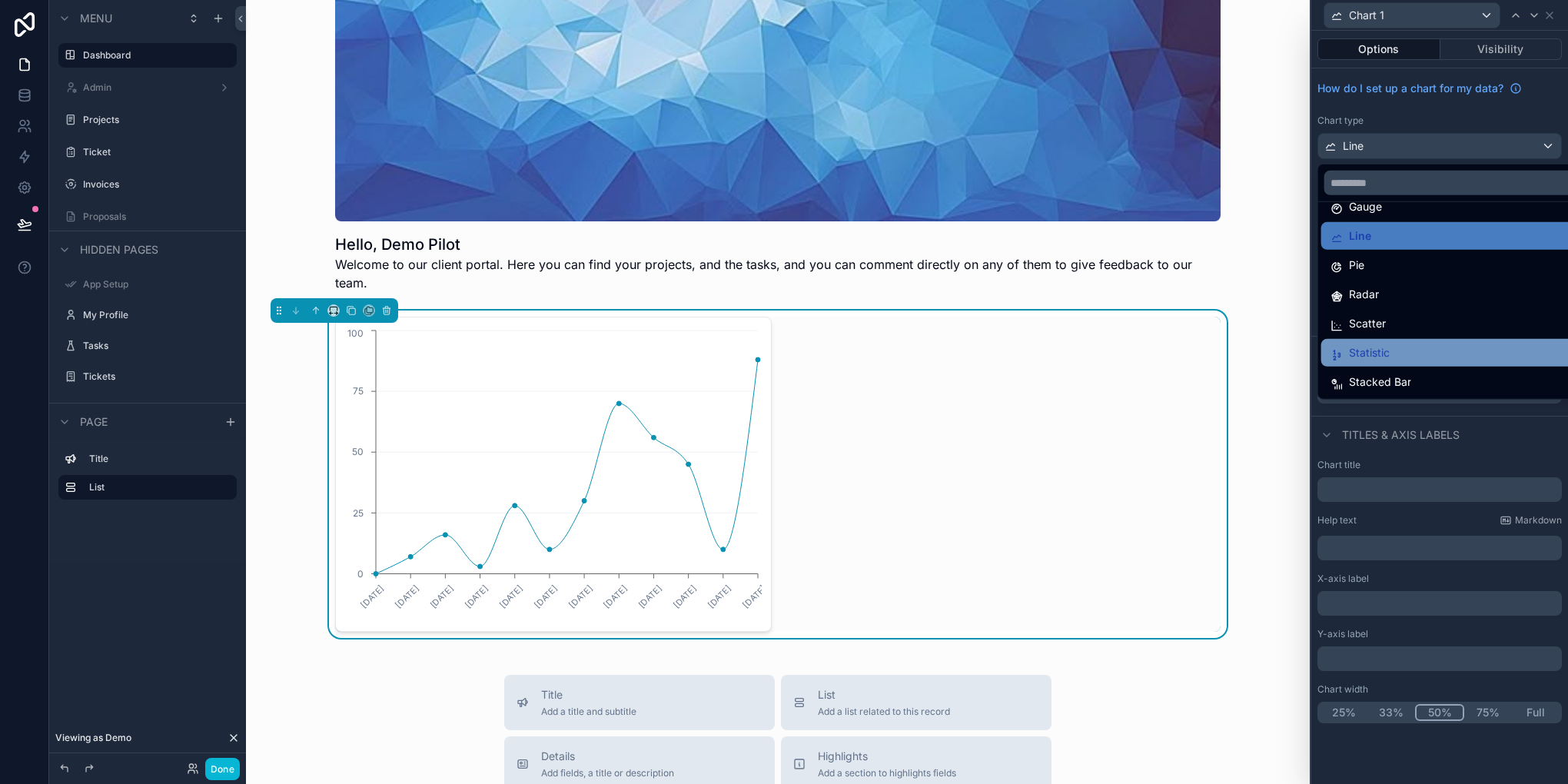
click at [1381, 341] on div "Statistic" at bounding box center [1457, 353] width 273 height 28
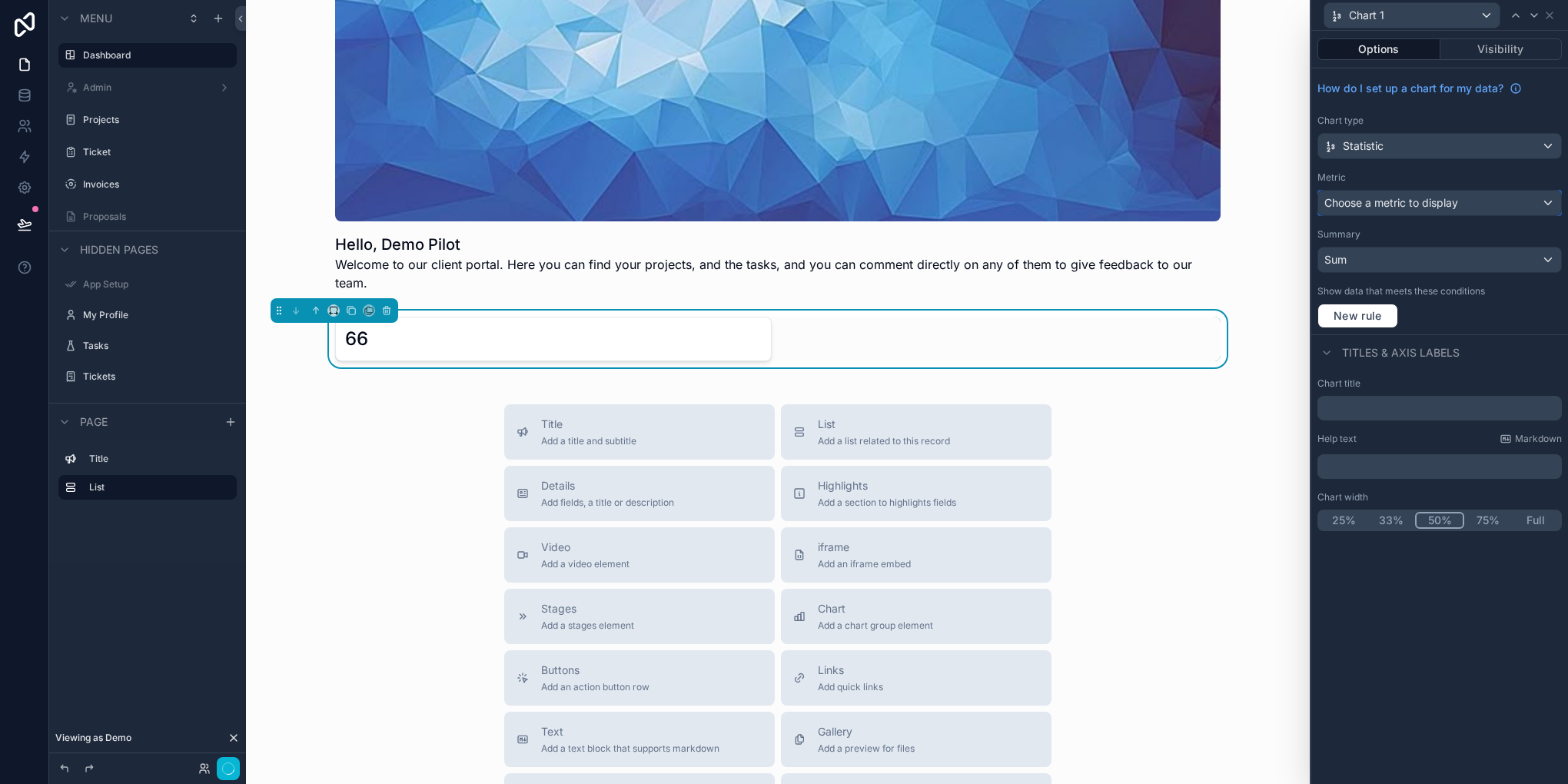
click at [1414, 202] on span "Choose a metric to display" at bounding box center [1391, 202] width 134 height 13
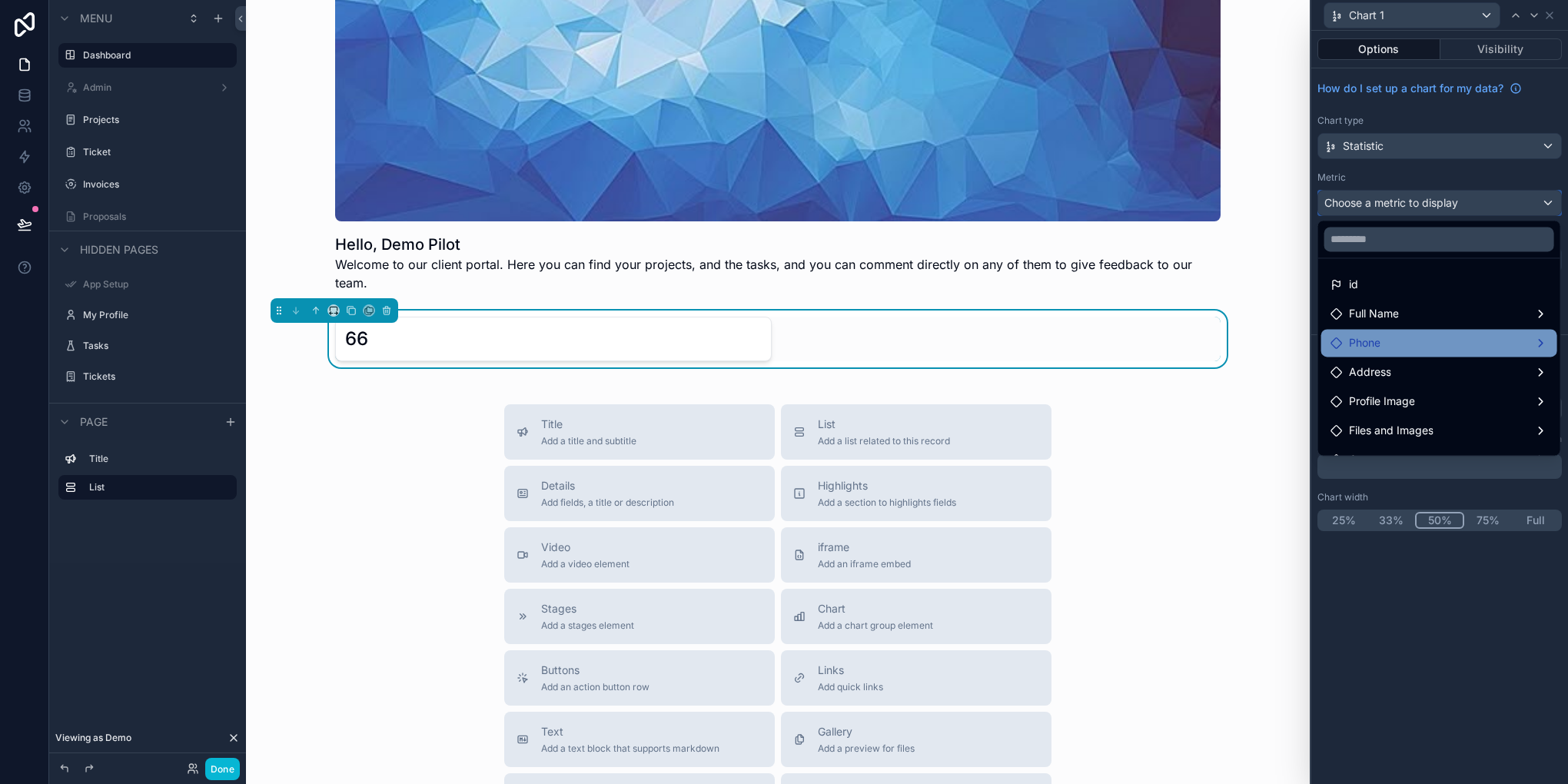
scroll to position [255, 0]
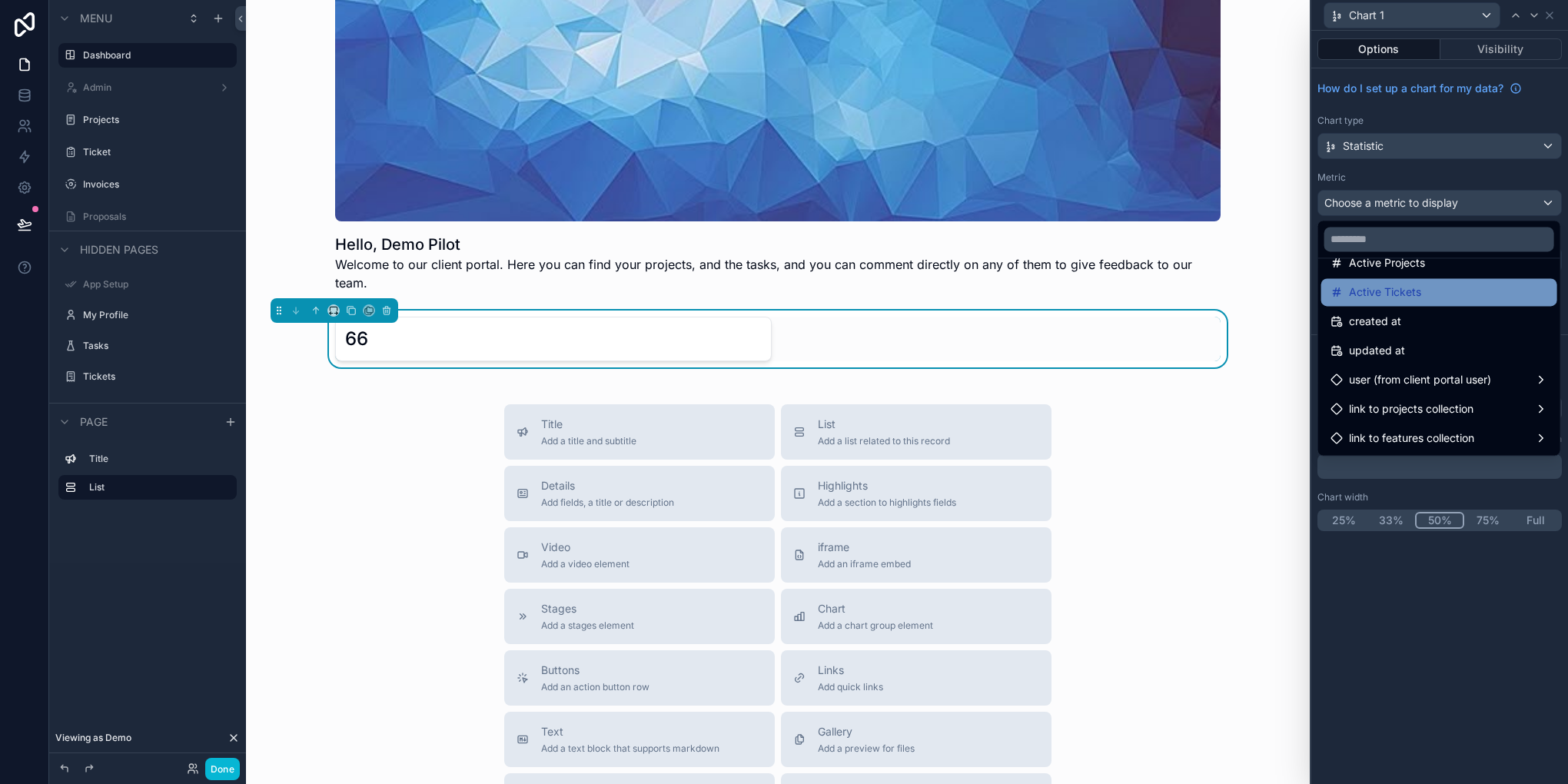
click at [1403, 283] on span "Active Tickets" at bounding box center [1385, 292] width 72 height 19
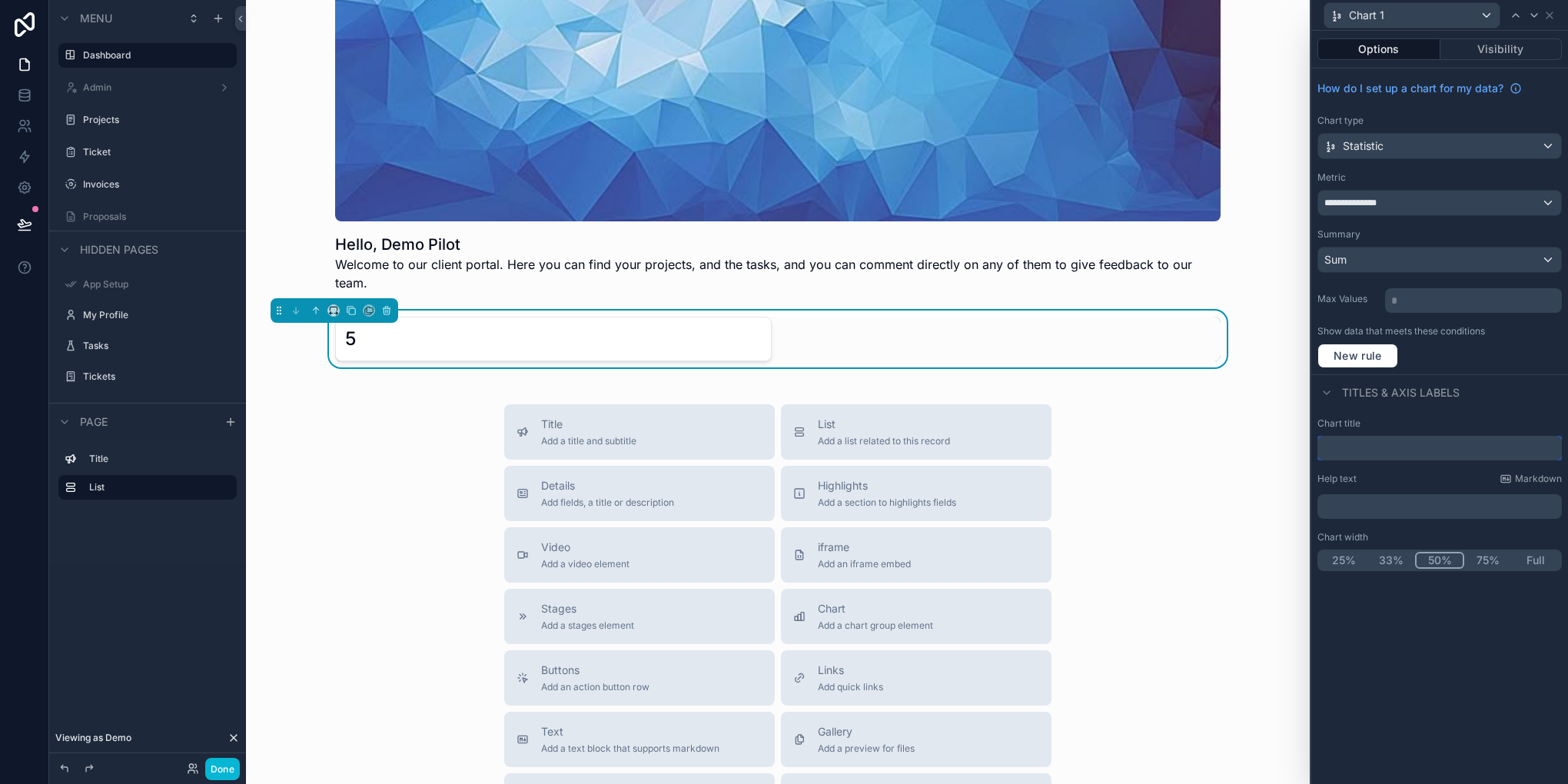
click at [1368, 444] on input "text" at bounding box center [1439, 448] width 245 height 25
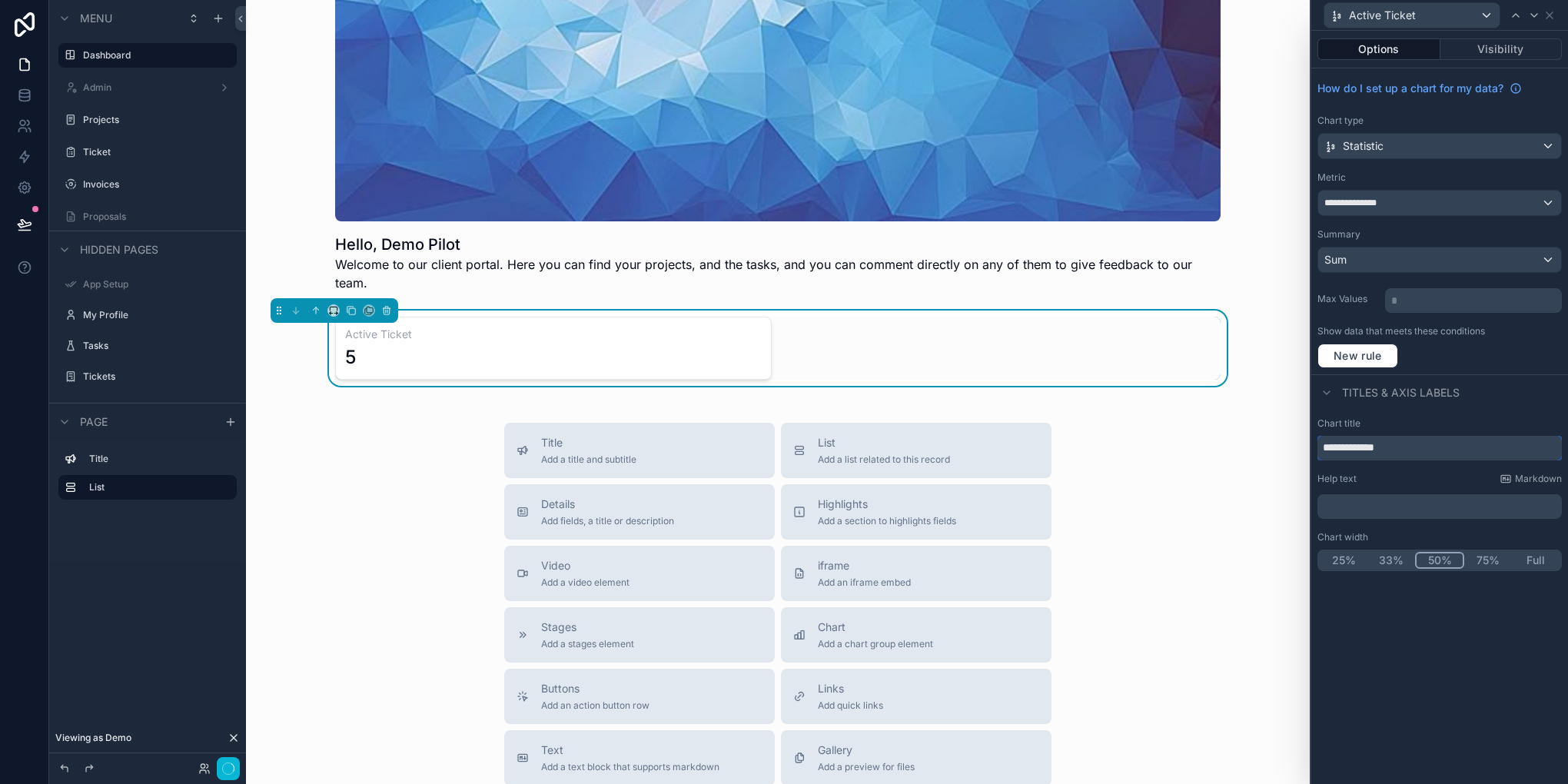
type input "**********"
click at [1396, 652] on div "**********" at bounding box center [1440, 406] width 257 height 753
click at [1374, 255] on div "Sum" at bounding box center [1439, 260] width 243 height 25
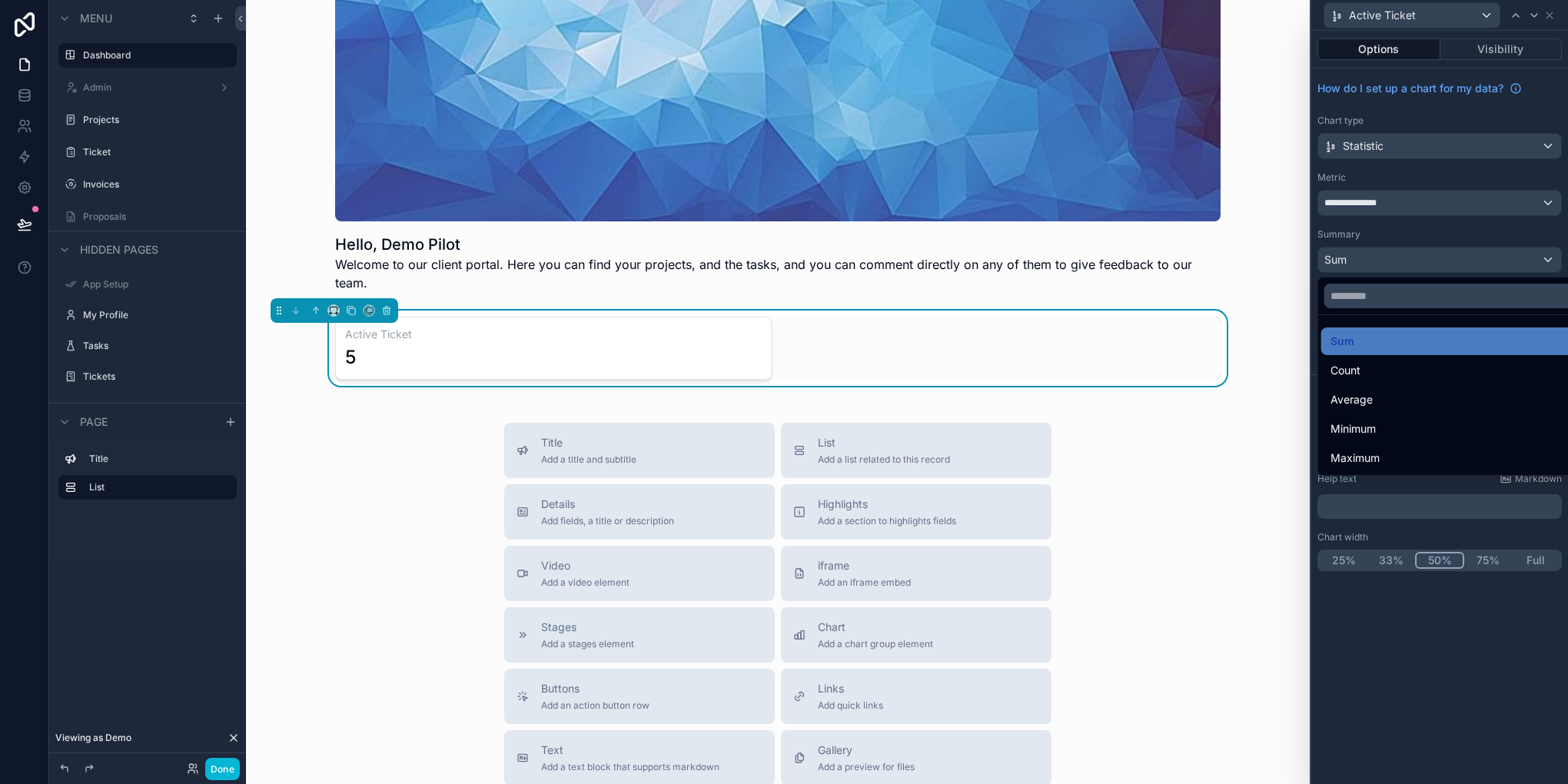
click at [1390, 363] on div "Count" at bounding box center [1457, 371] width 255 height 19
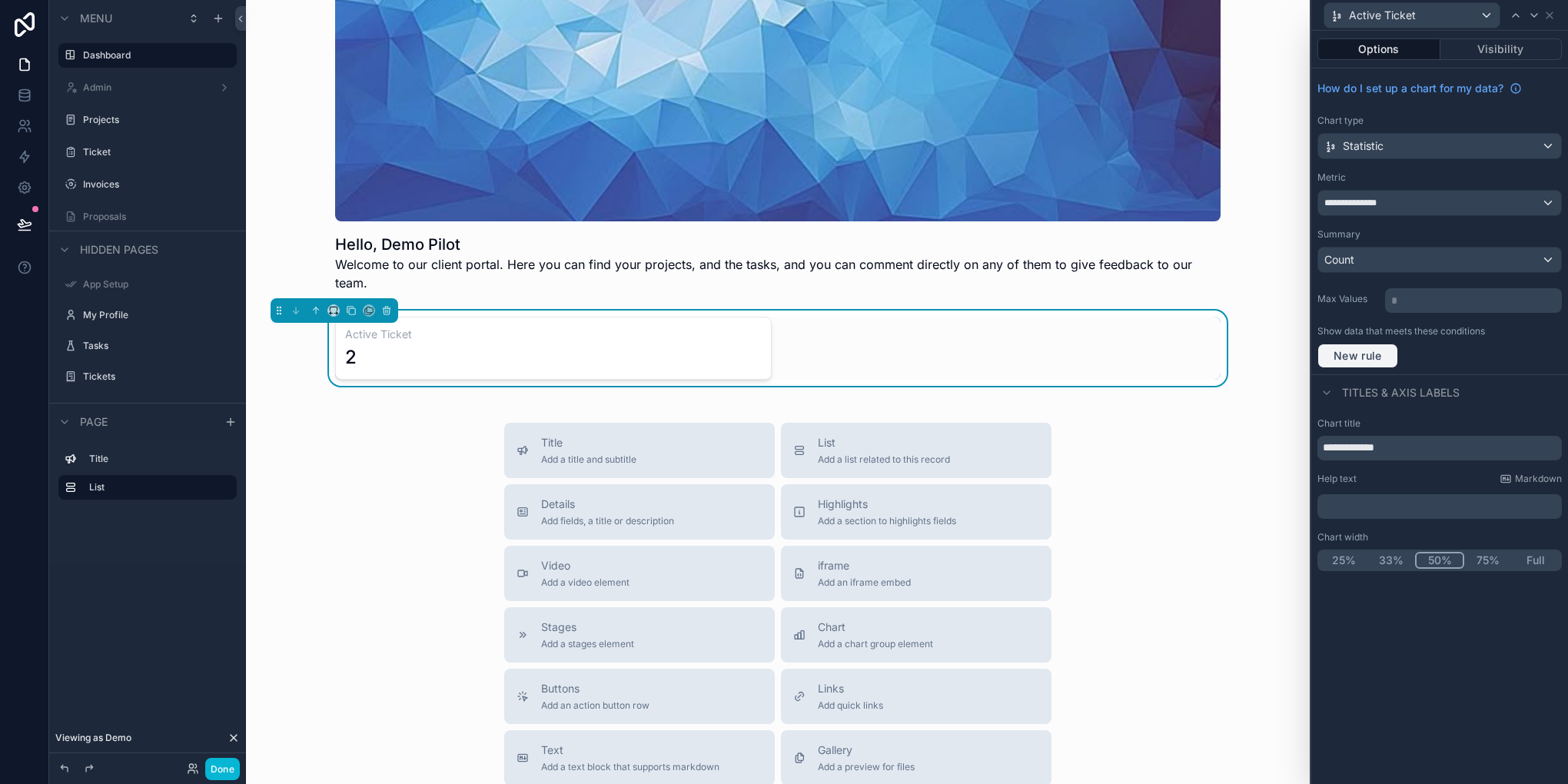
click at [1390, 363] on button "New rule" at bounding box center [1358, 356] width 81 height 25
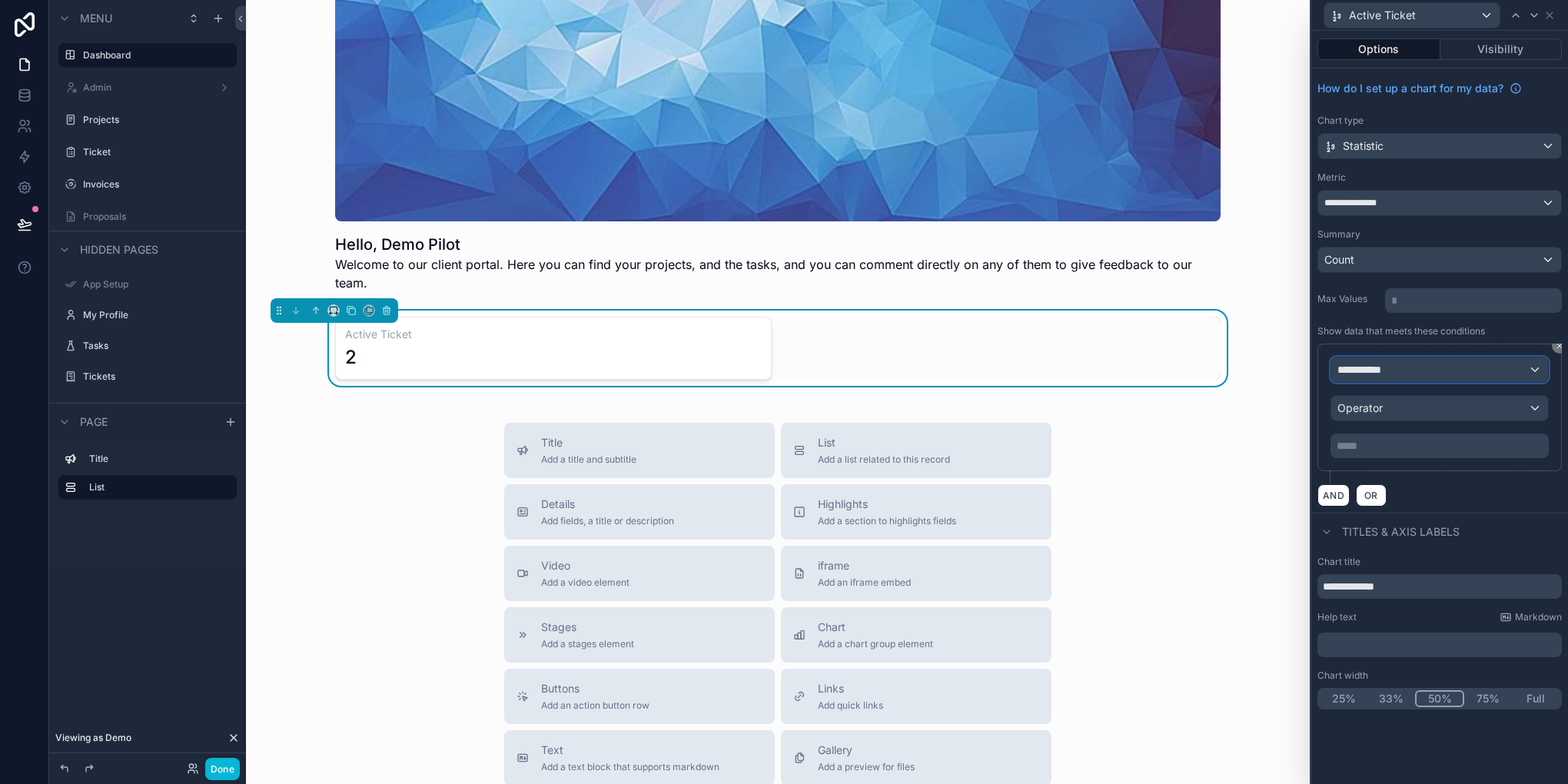
click at [1399, 366] on div "**********" at bounding box center [1439, 370] width 217 height 25
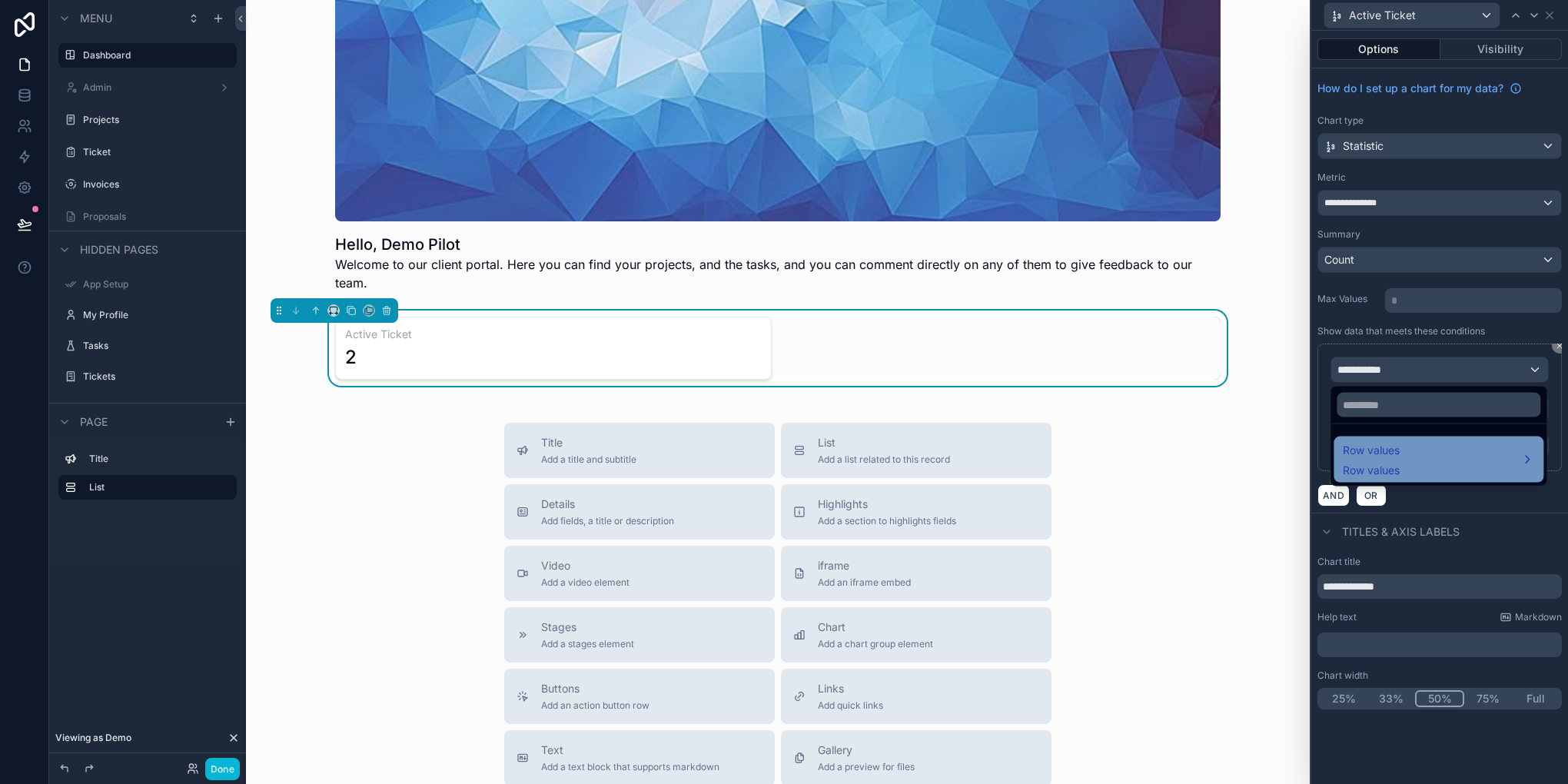
click at [1412, 452] on div "Row values Row values" at bounding box center [1439, 459] width 192 height 37
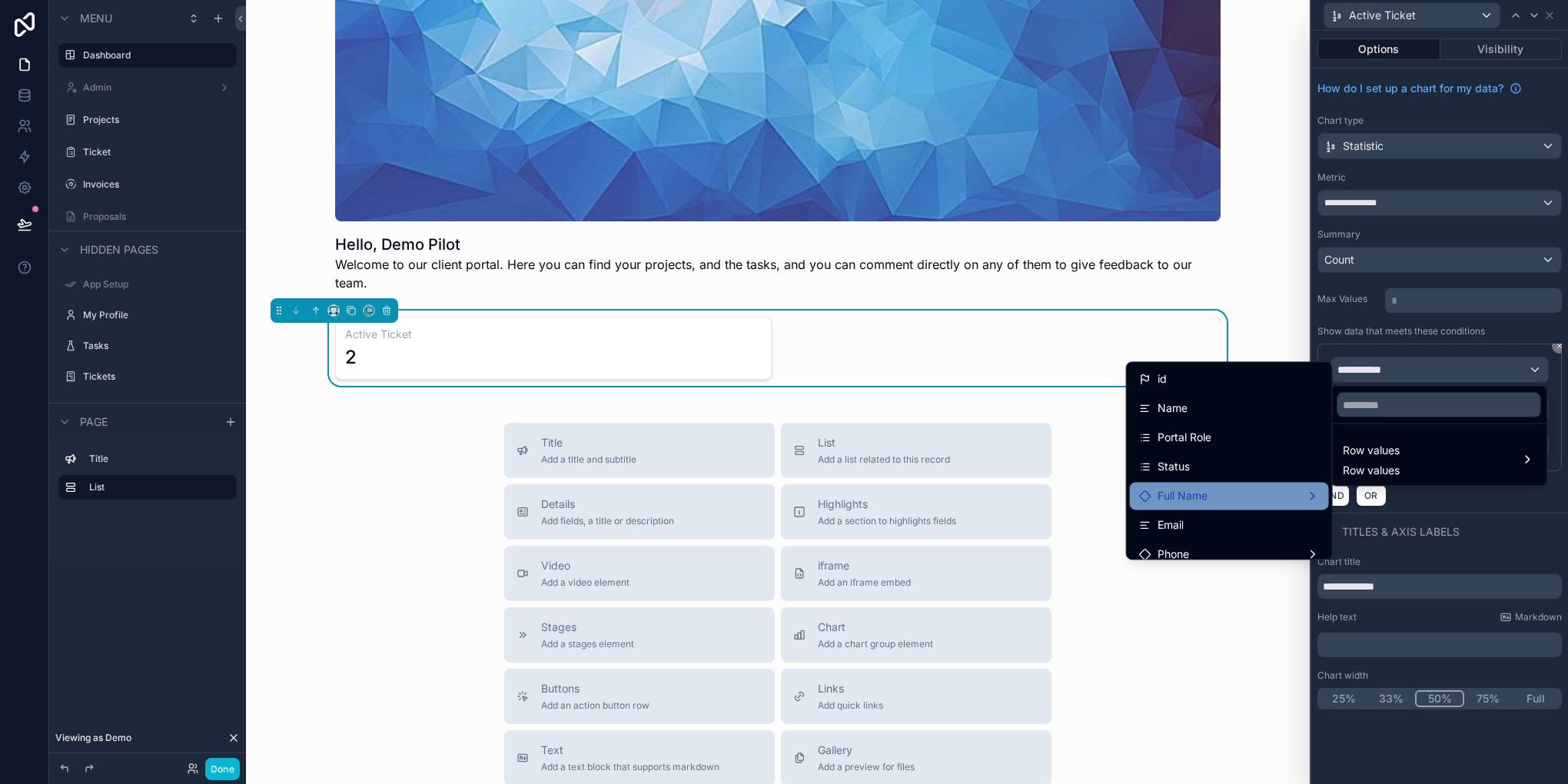
click at [1267, 505] on div "Full Name" at bounding box center [1230, 496] width 199 height 28
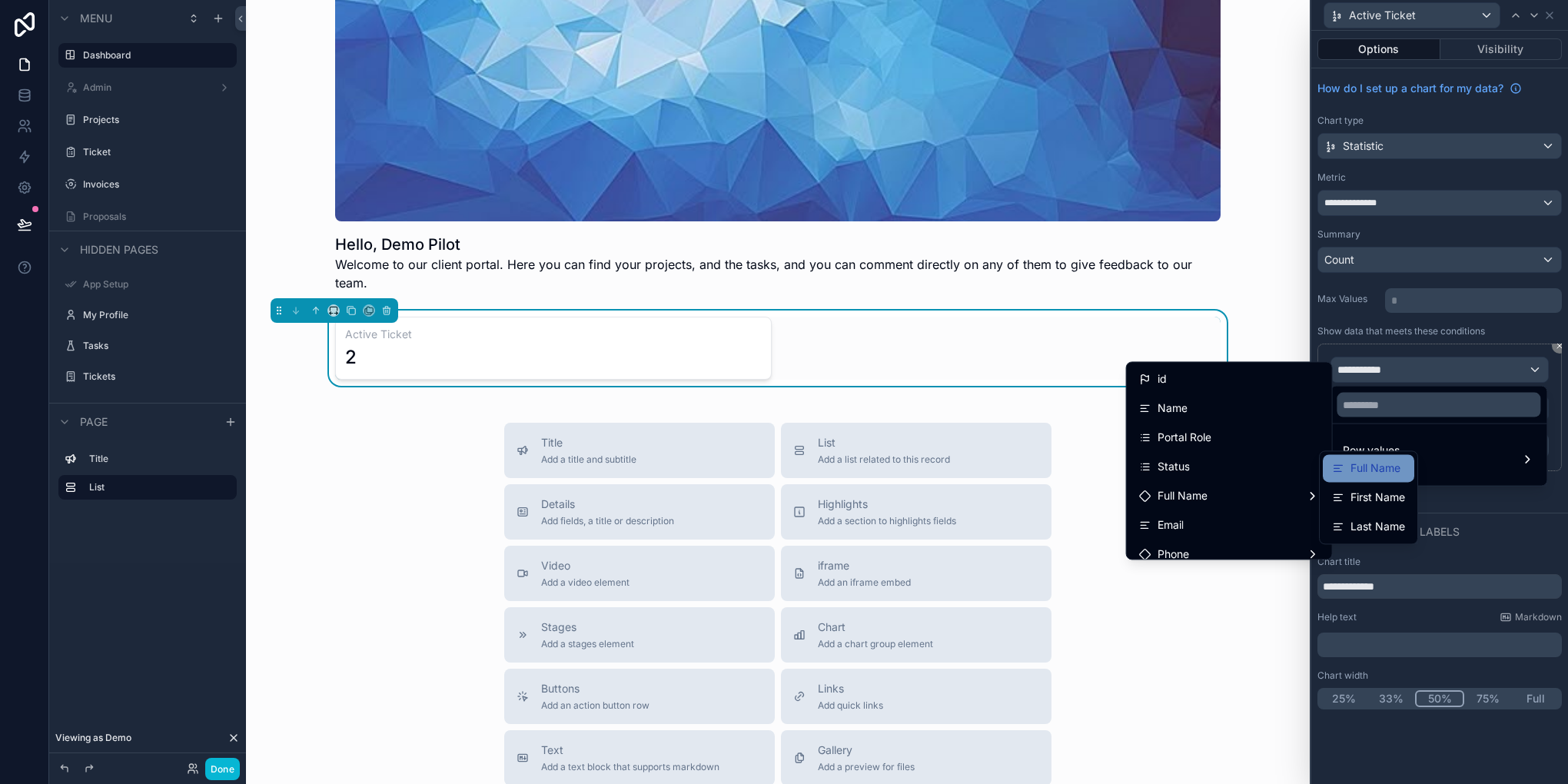
click at [1335, 469] on icon at bounding box center [1338, 468] width 12 height 12
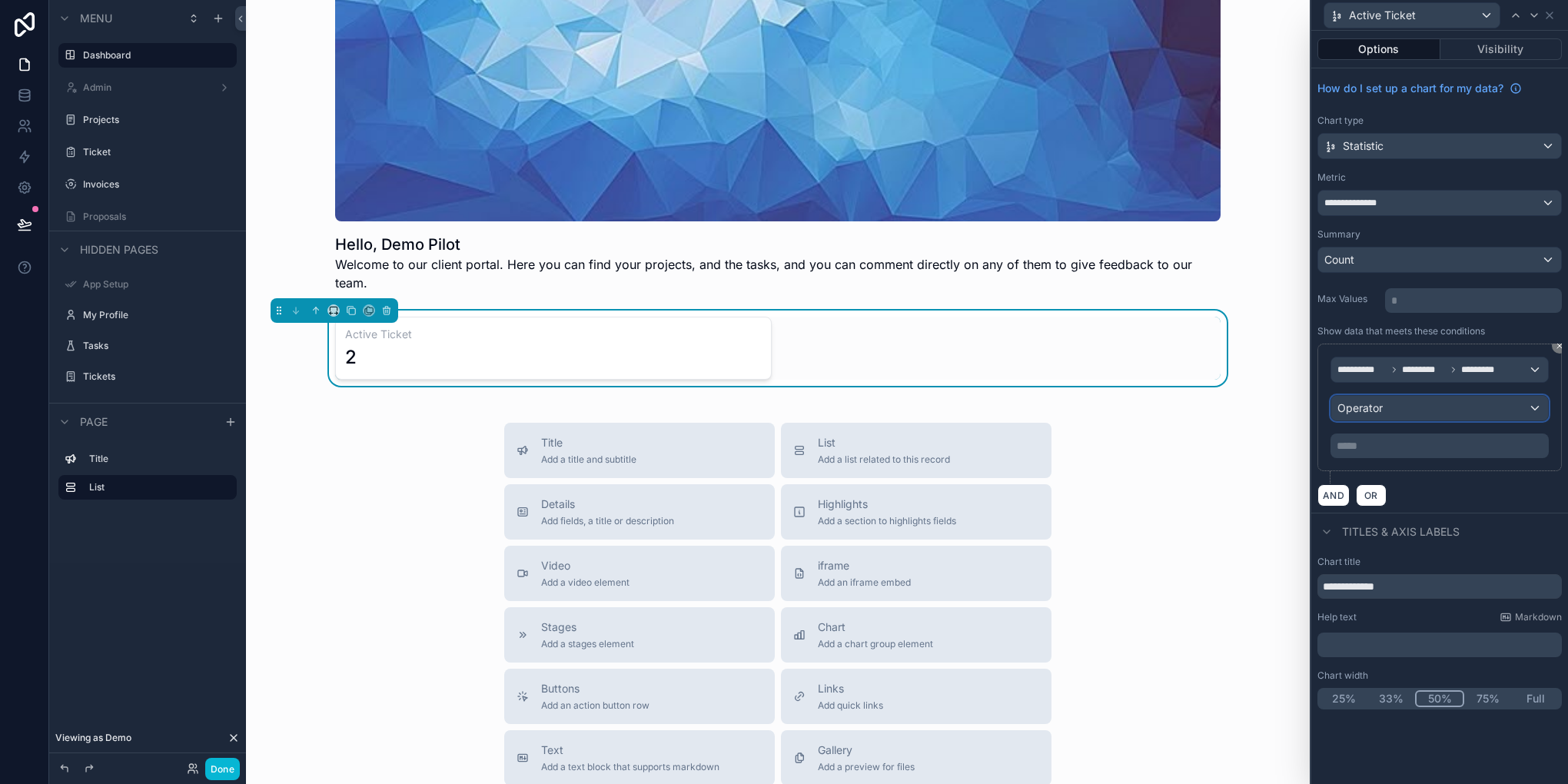
click at [1404, 410] on div "Operator" at bounding box center [1439, 408] width 217 height 25
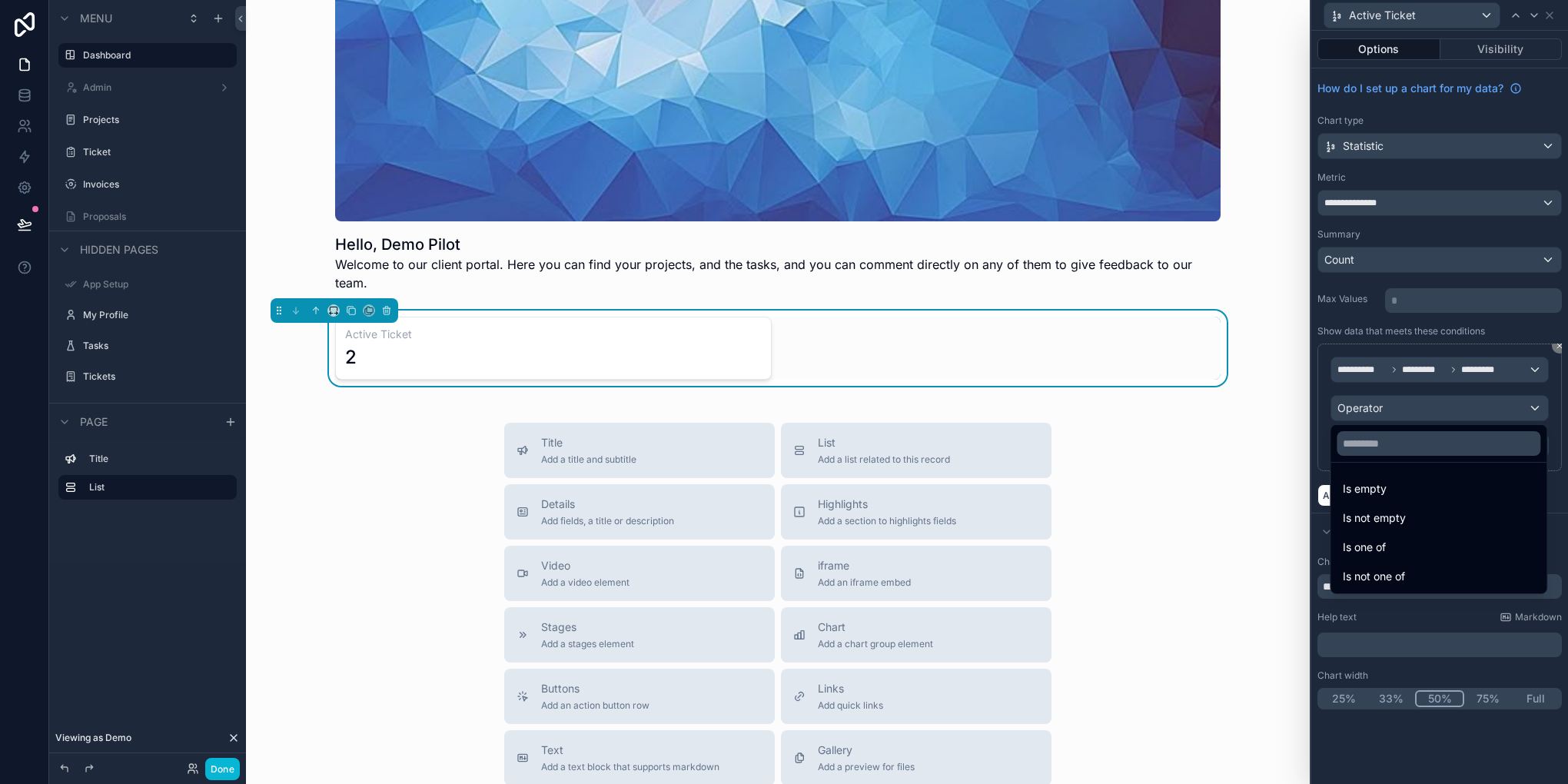
click at [1392, 409] on div at bounding box center [1440, 392] width 257 height 784
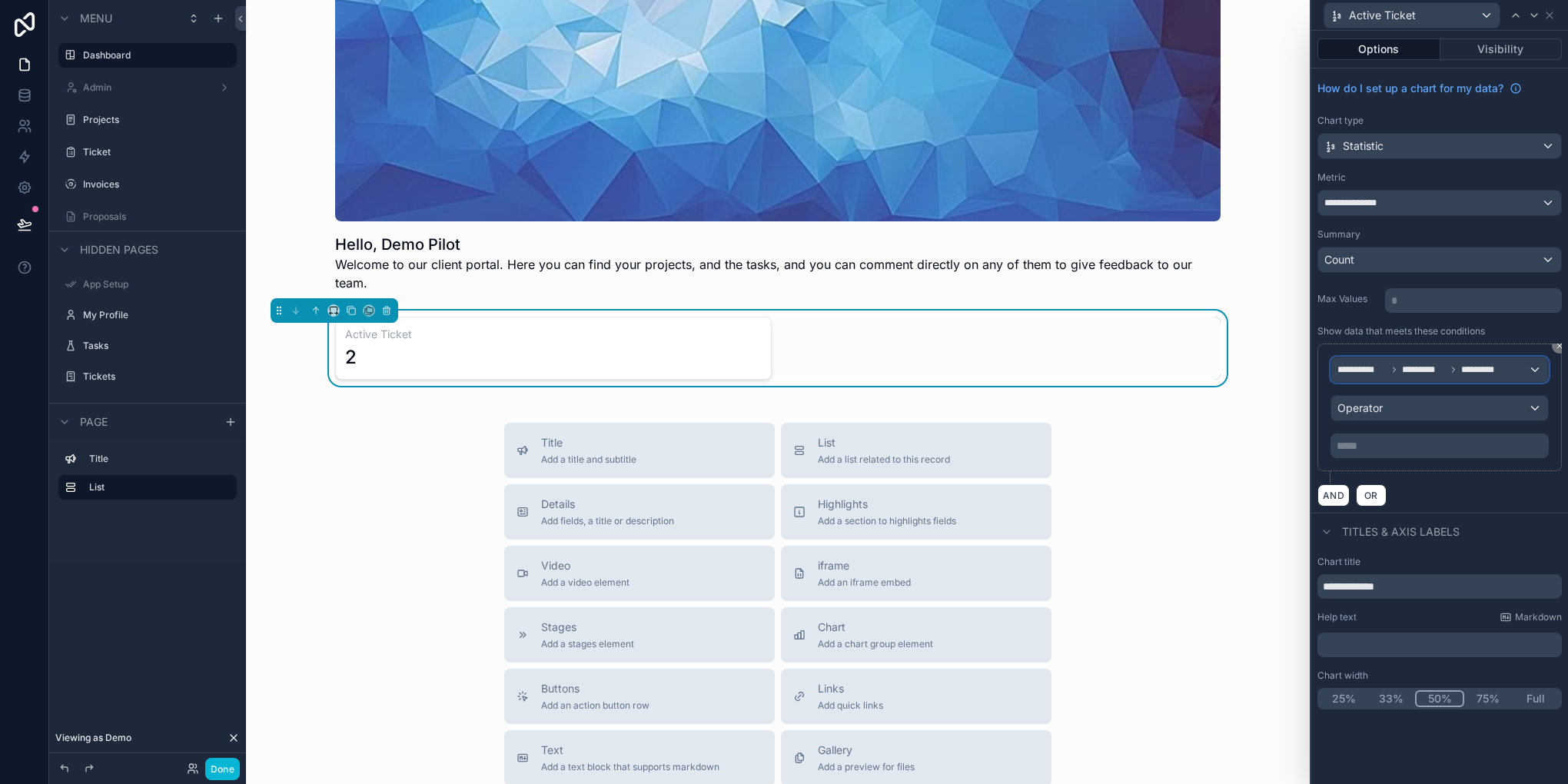
click at [1397, 372] on icon at bounding box center [1394, 370] width 9 height 9
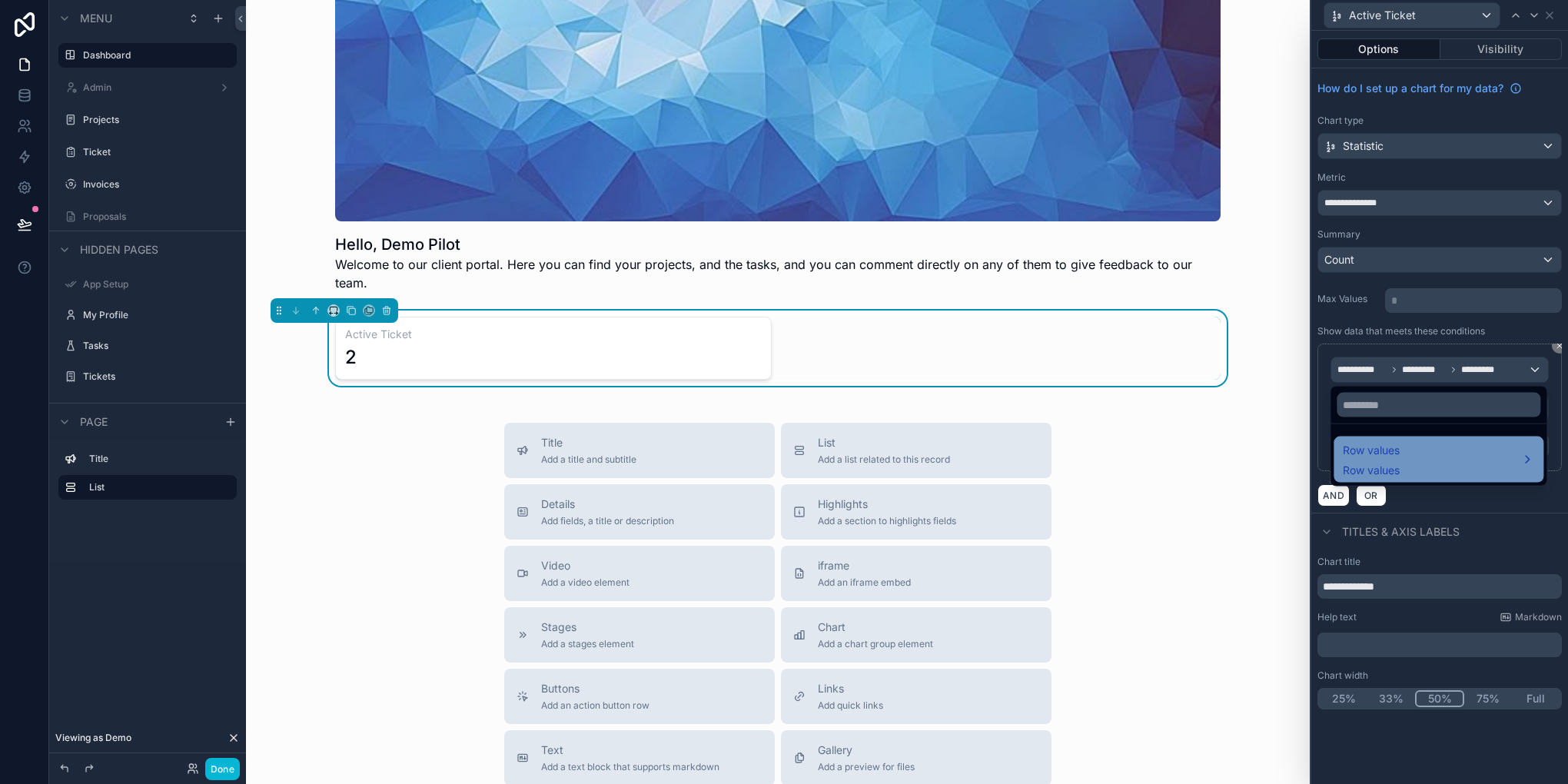
click at [1466, 462] on div "Row values Row values" at bounding box center [1439, 459] width 192 height 37
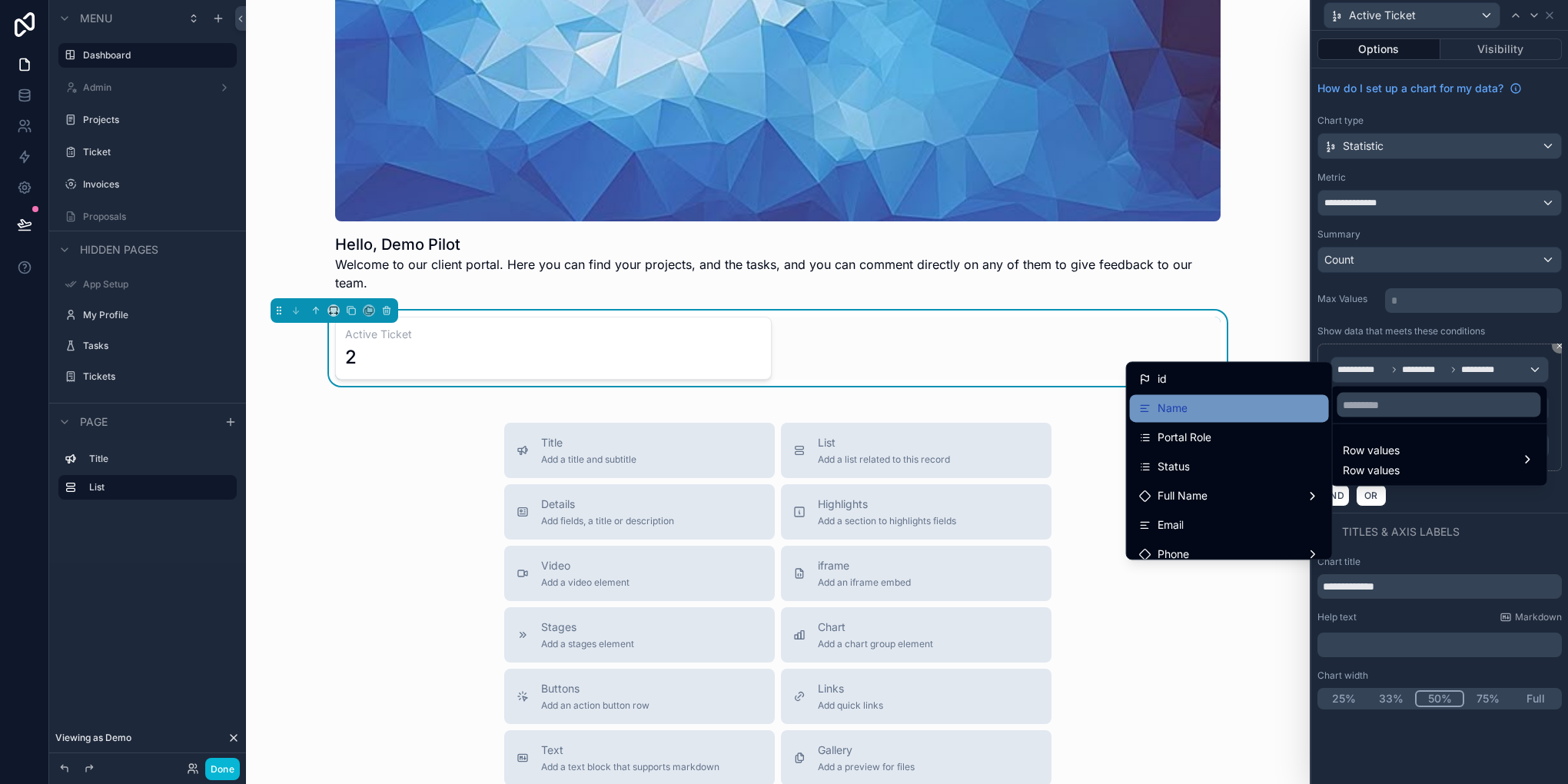
click at [1226, 413] on div "Name" at bounding box center [1230, 408] width 181 height 19
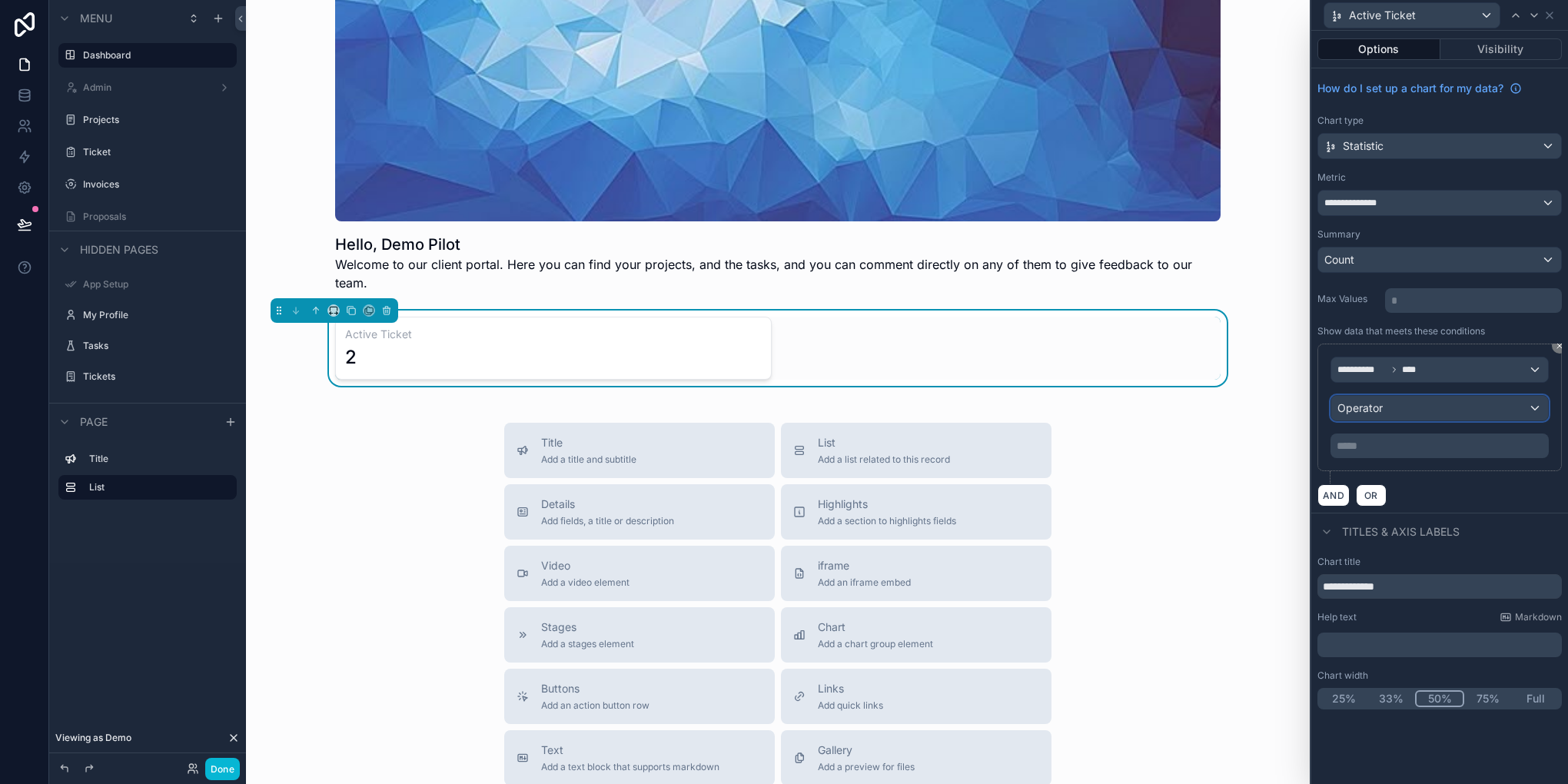
click at [1380, 406] on span "Operator" at bounding box center [1360, 407] width 45 height 13
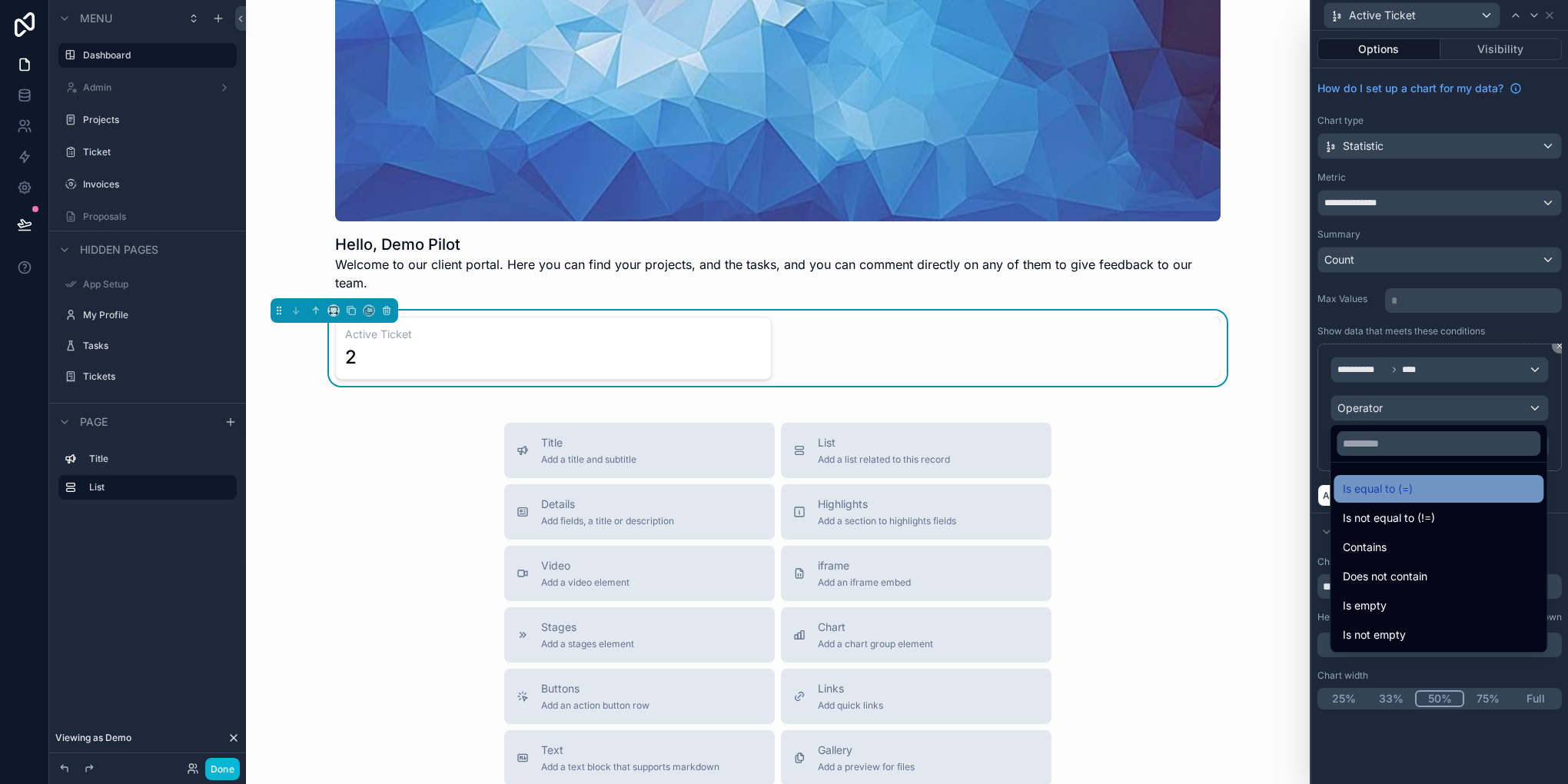
click at [1387, 483] on span "Is equal to (=)" at bounding box center [1378, 489] width 70 height 19
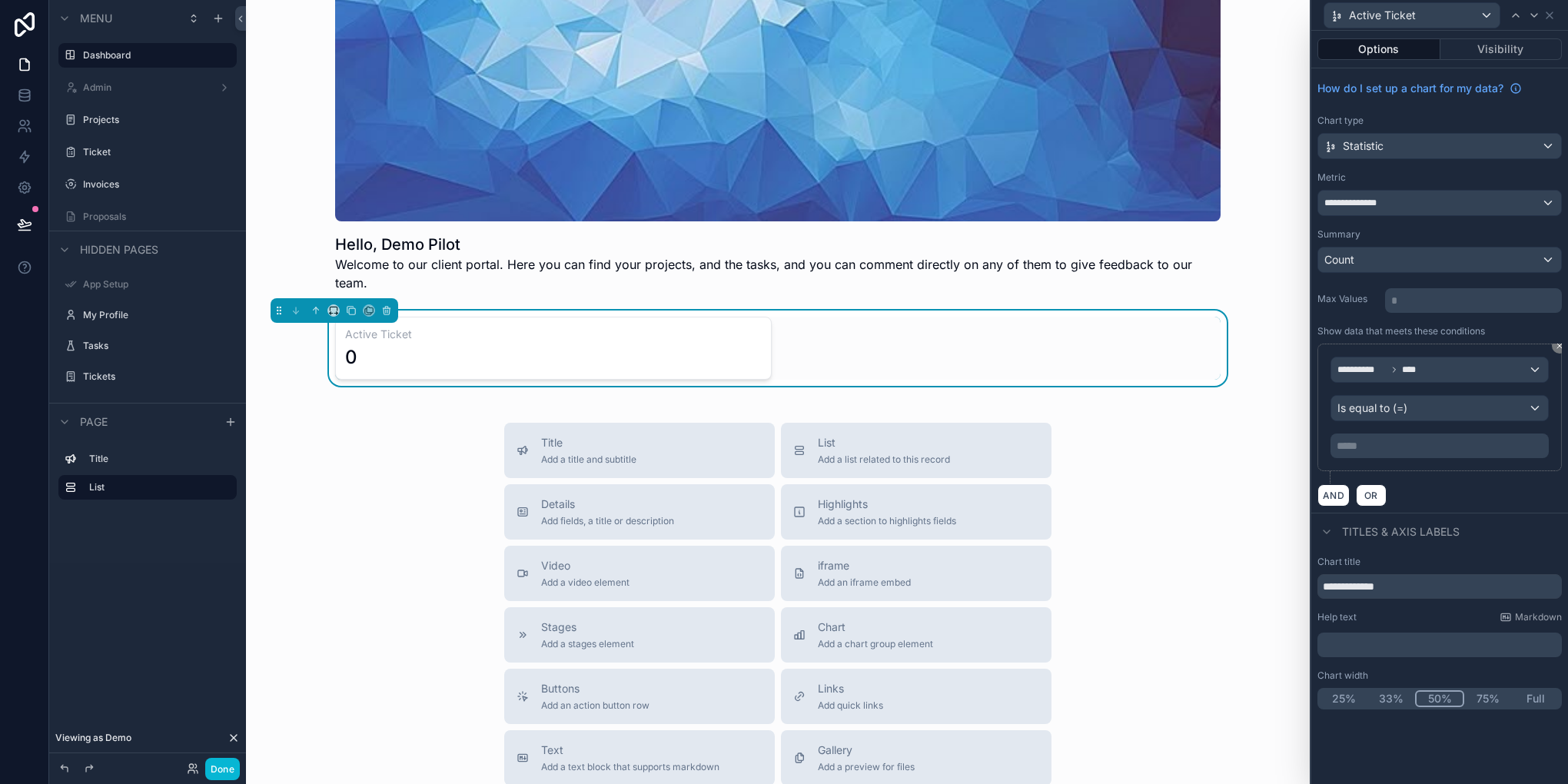
click at [1445, 458] on div "**********" at bounding box center [1439, 407] width 245 height 128
click at [1427, 442] on p "***** ﻿" at bounding box center [1441, 446] width 209 height 16
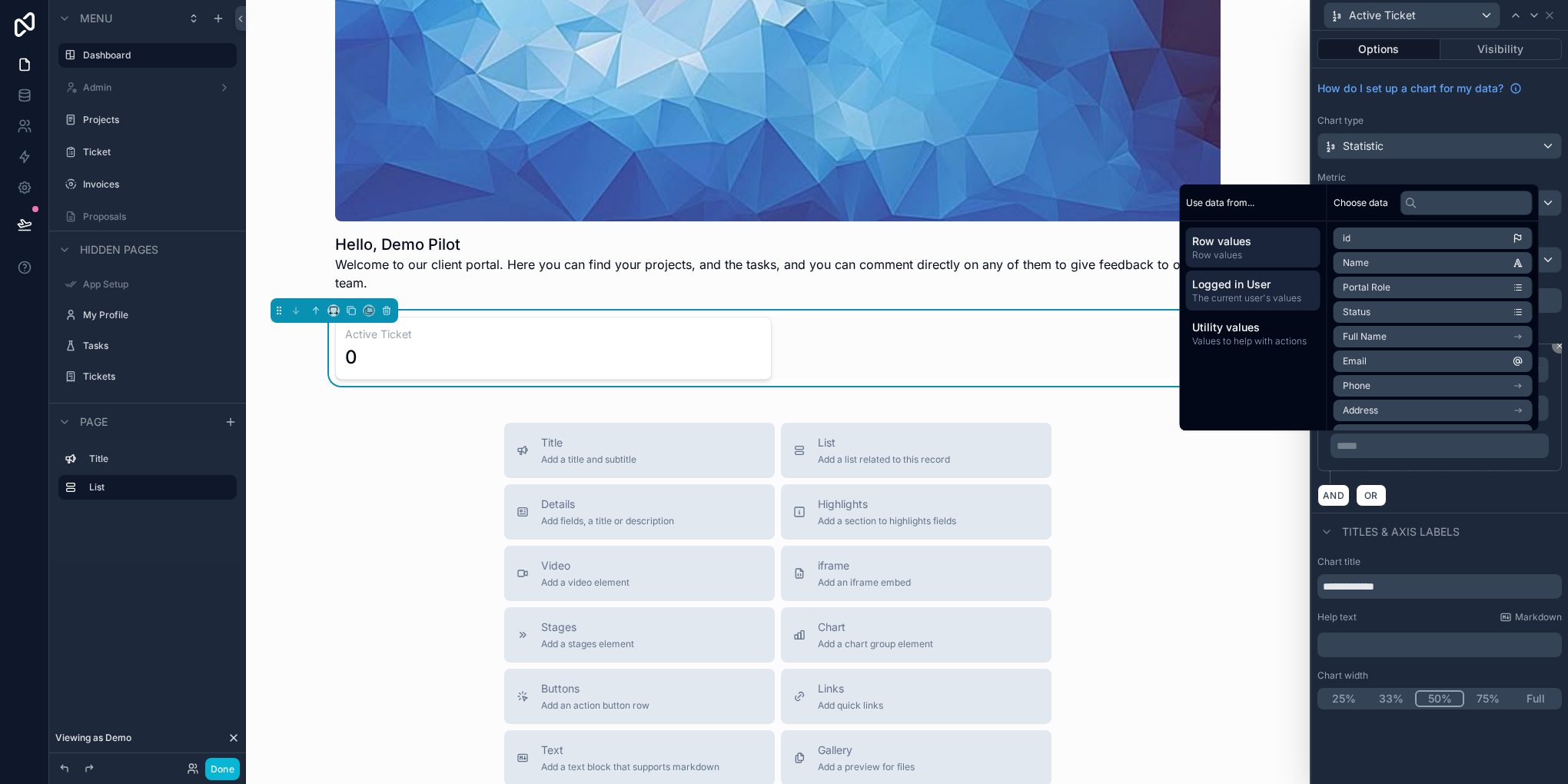
click at [1291, 276] on span "Logged in User" at bounding box center [1253, 284] width 122 height 16
click at [1401, 286] on li "first name" at bounding box center [1433, 287] width 199 height 22
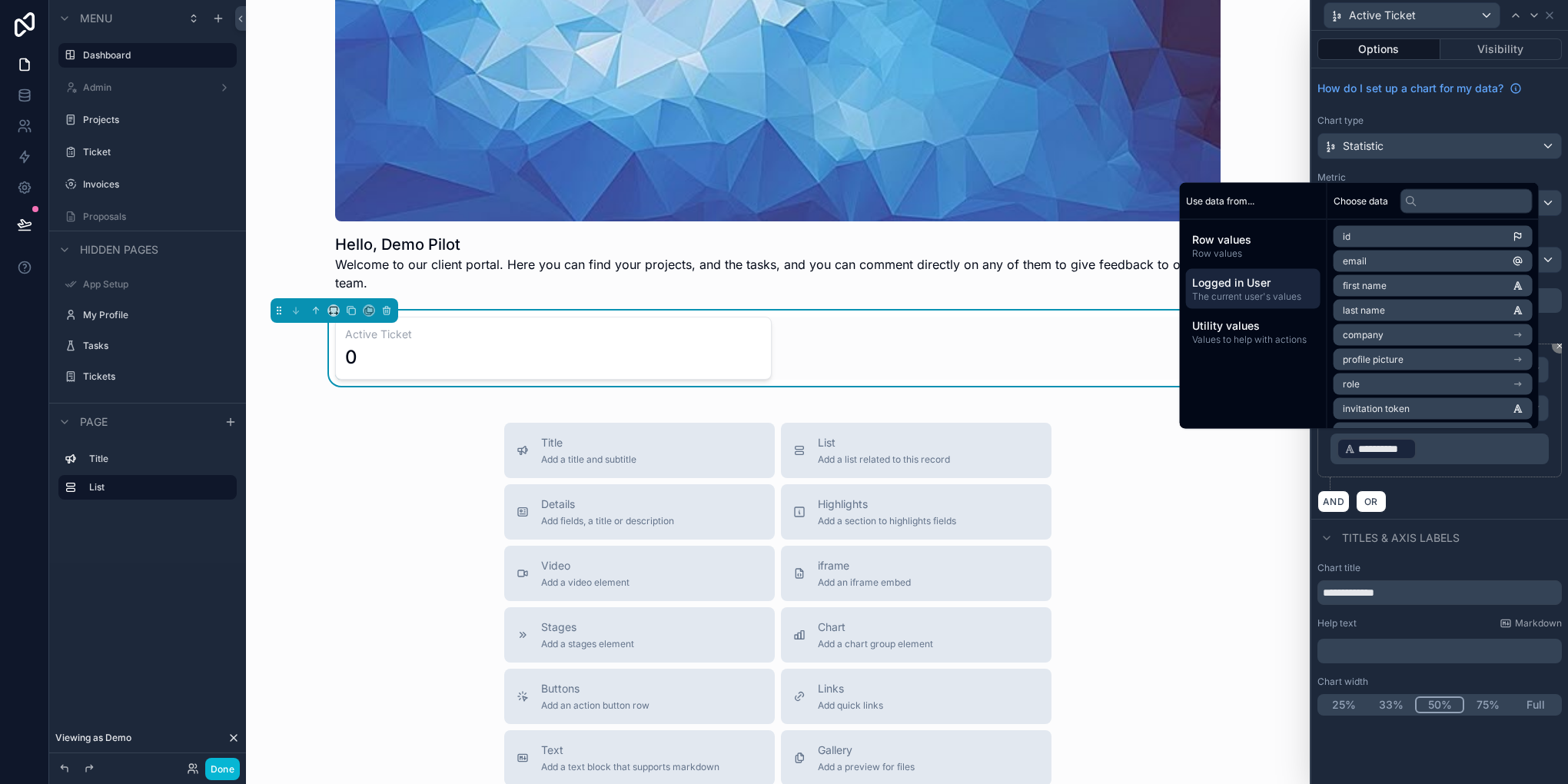
click at [1476, 490] on div "AND OR" at bounding box center [1439, 501] width 245 height 23
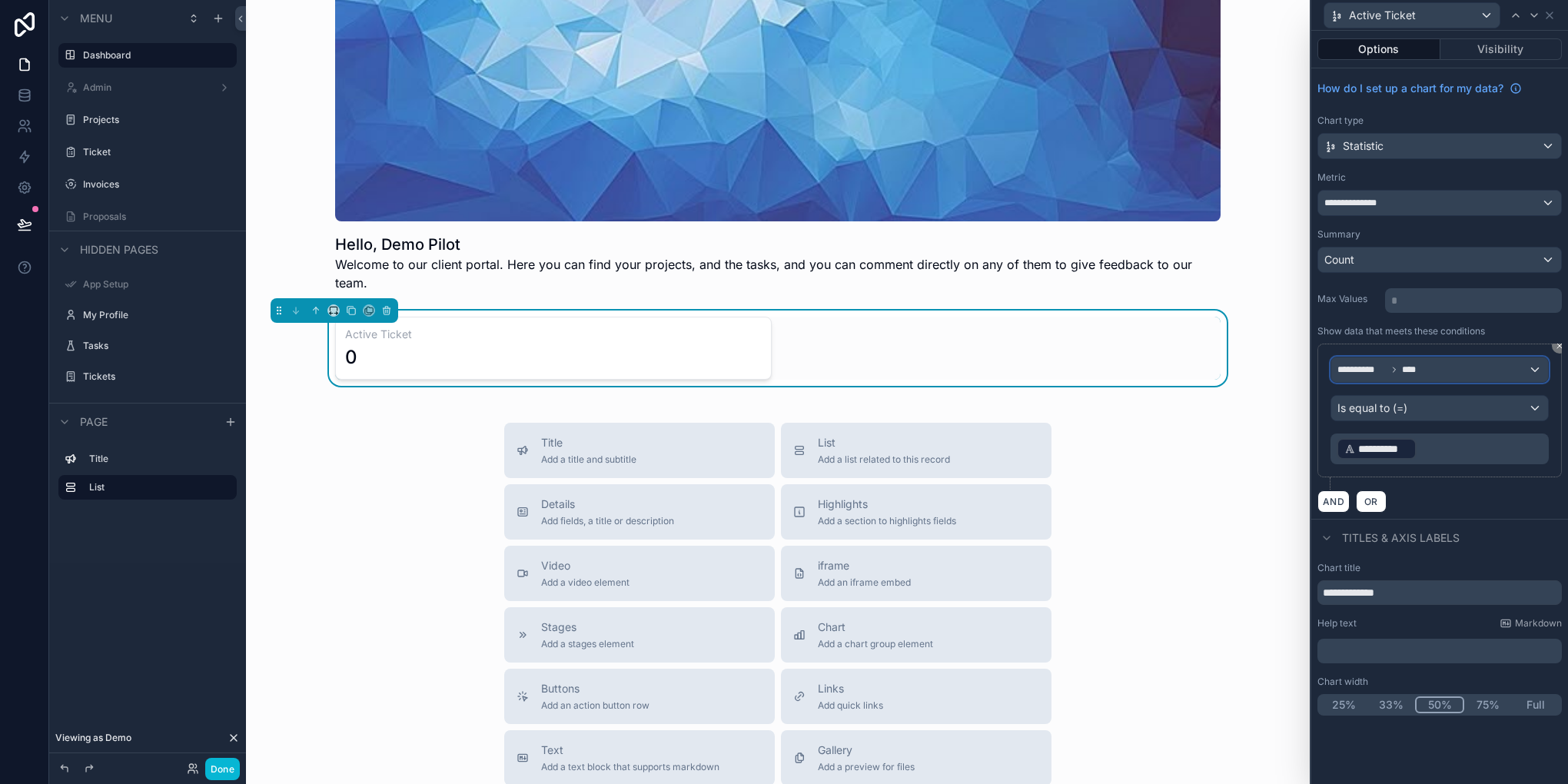
click at [1443, 369] on div "**********" at bounding box center [1439, 370] width 217 height 25
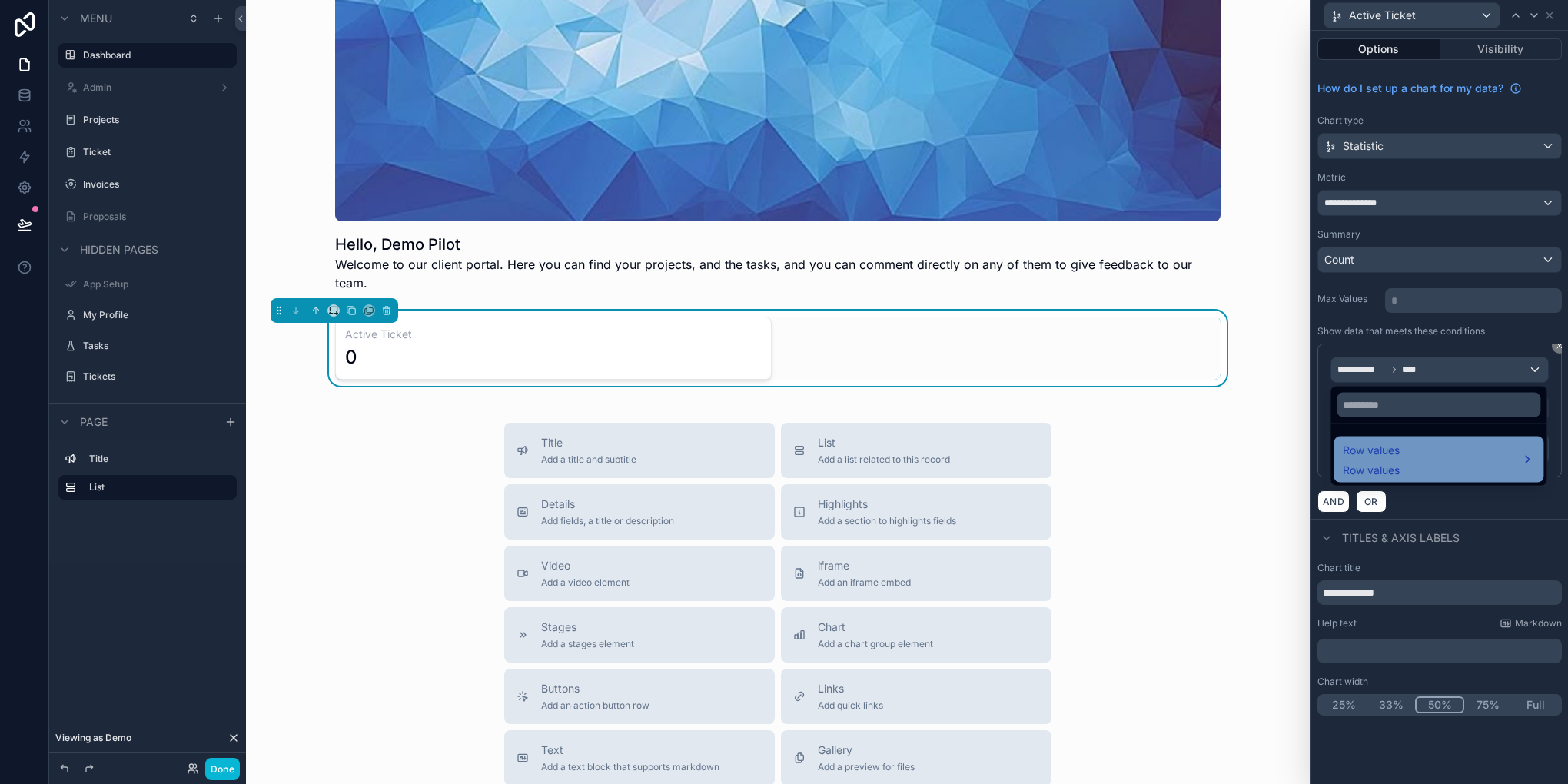
click at [1464, 458] on div "Row values Row values" at bounding box center [1439, 459] width 192 height 37
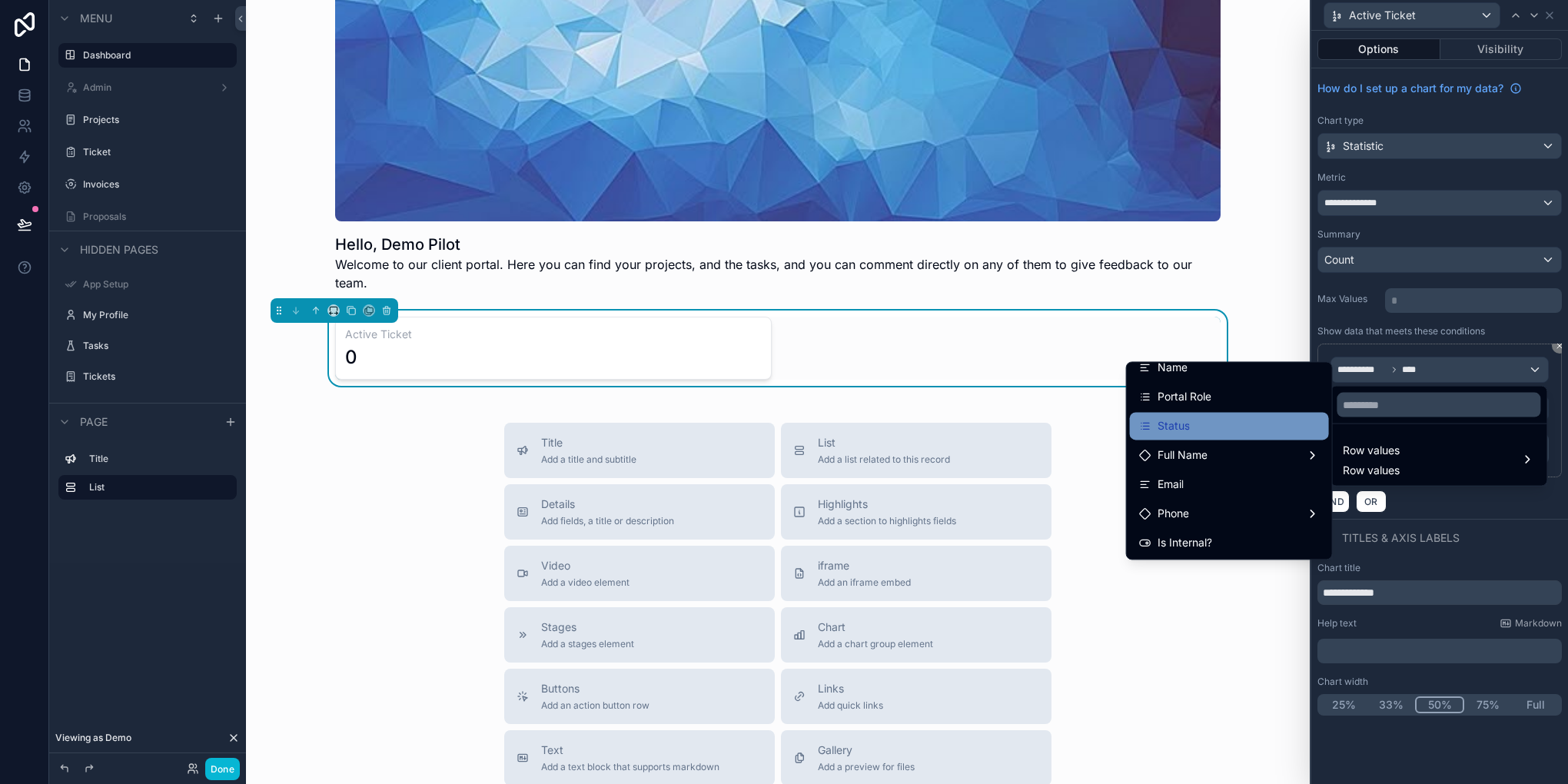
scroll to position [77, 0]
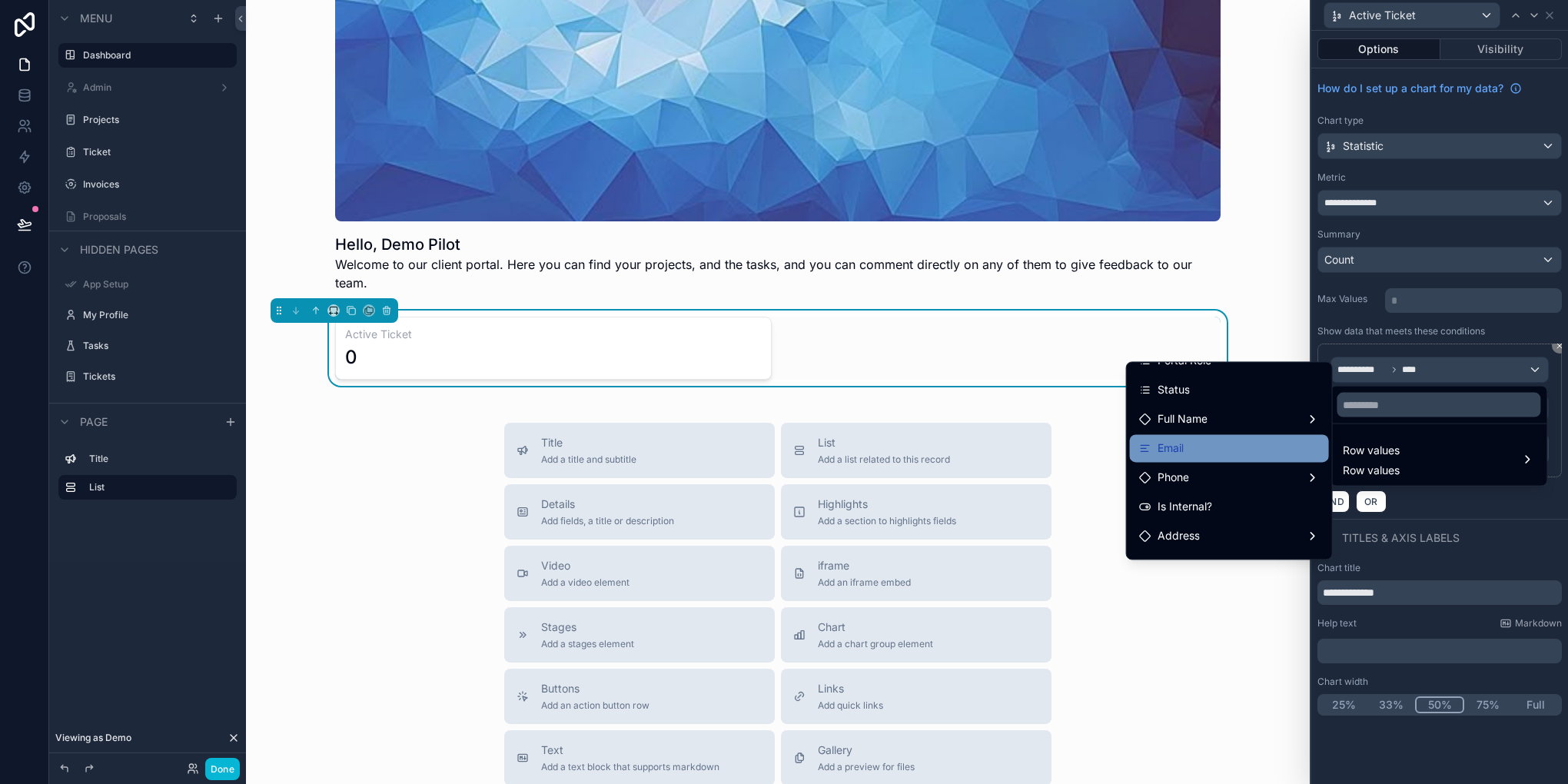
click at [1224, 442] on div "Email" at bounding box center [1230, 448] width 181 height 19
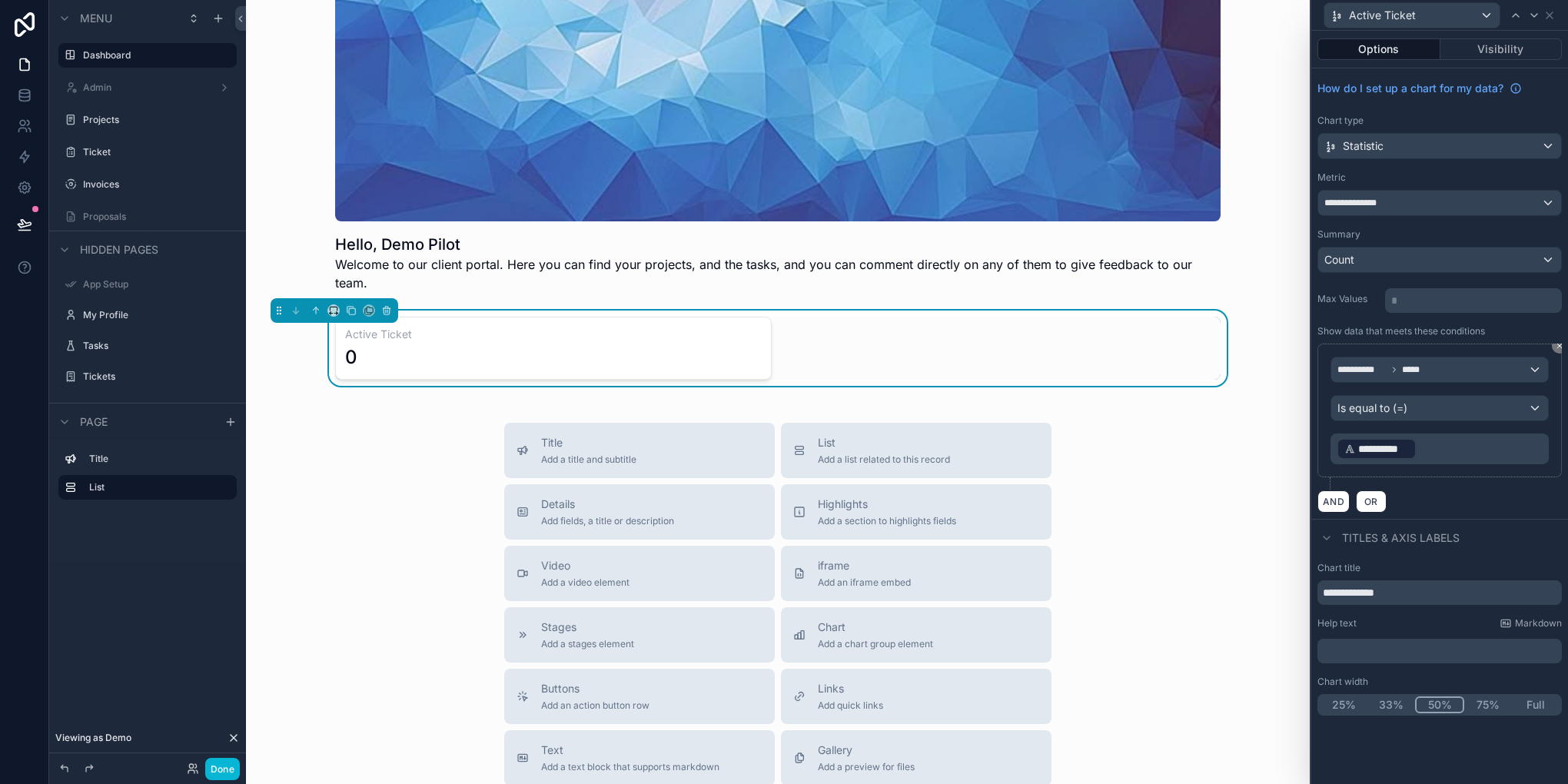
click at [1425, 448] on p "**********" at bounding box center [1441, 449] width 209 height 25
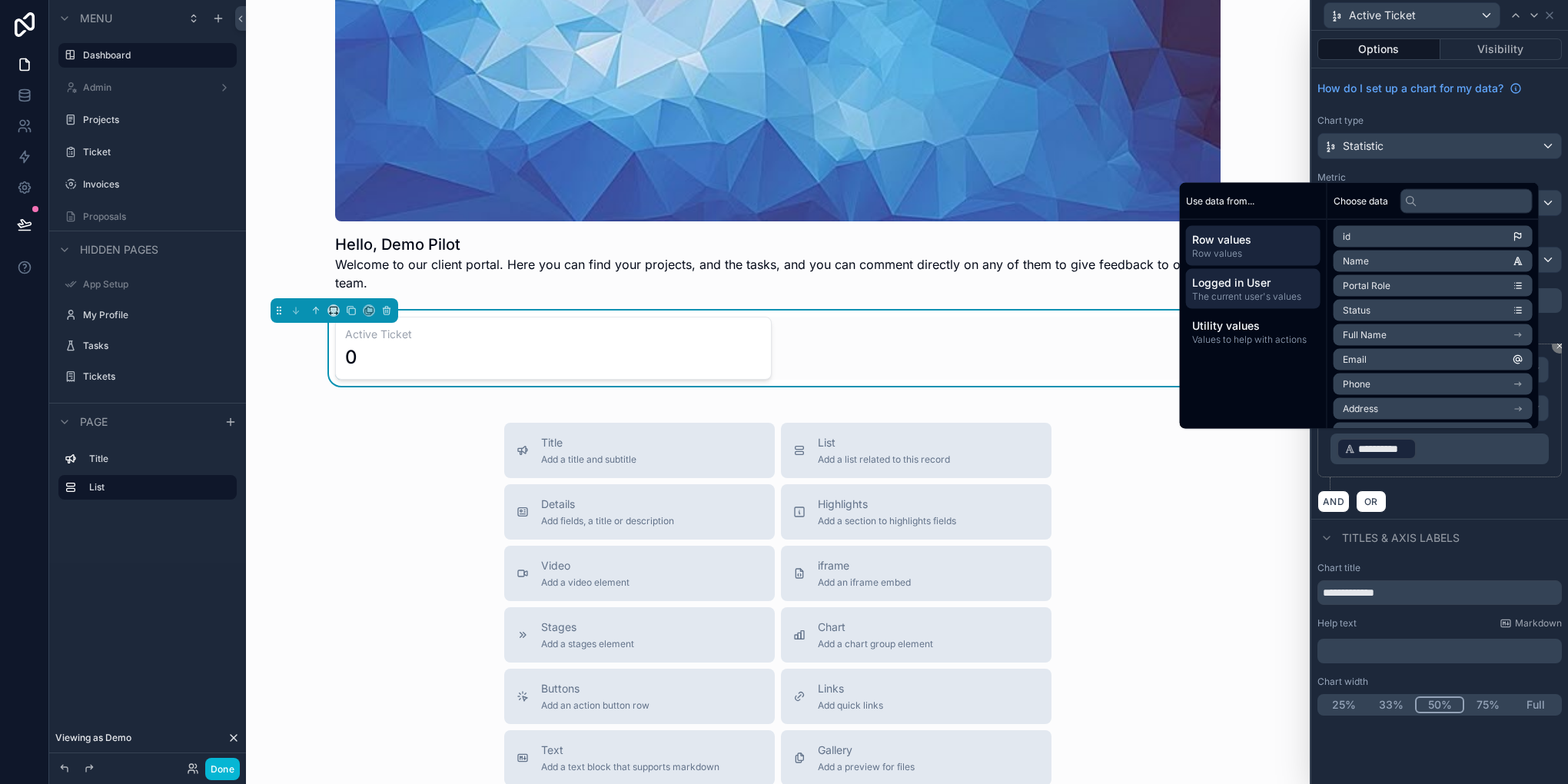
click at [1278, 294] on span "The current user's values" at bounding box center [1253, 297] width 122 height 12
click at [1350, 266] on span "email" at bounding box center [1355, 262] width 24 height 12
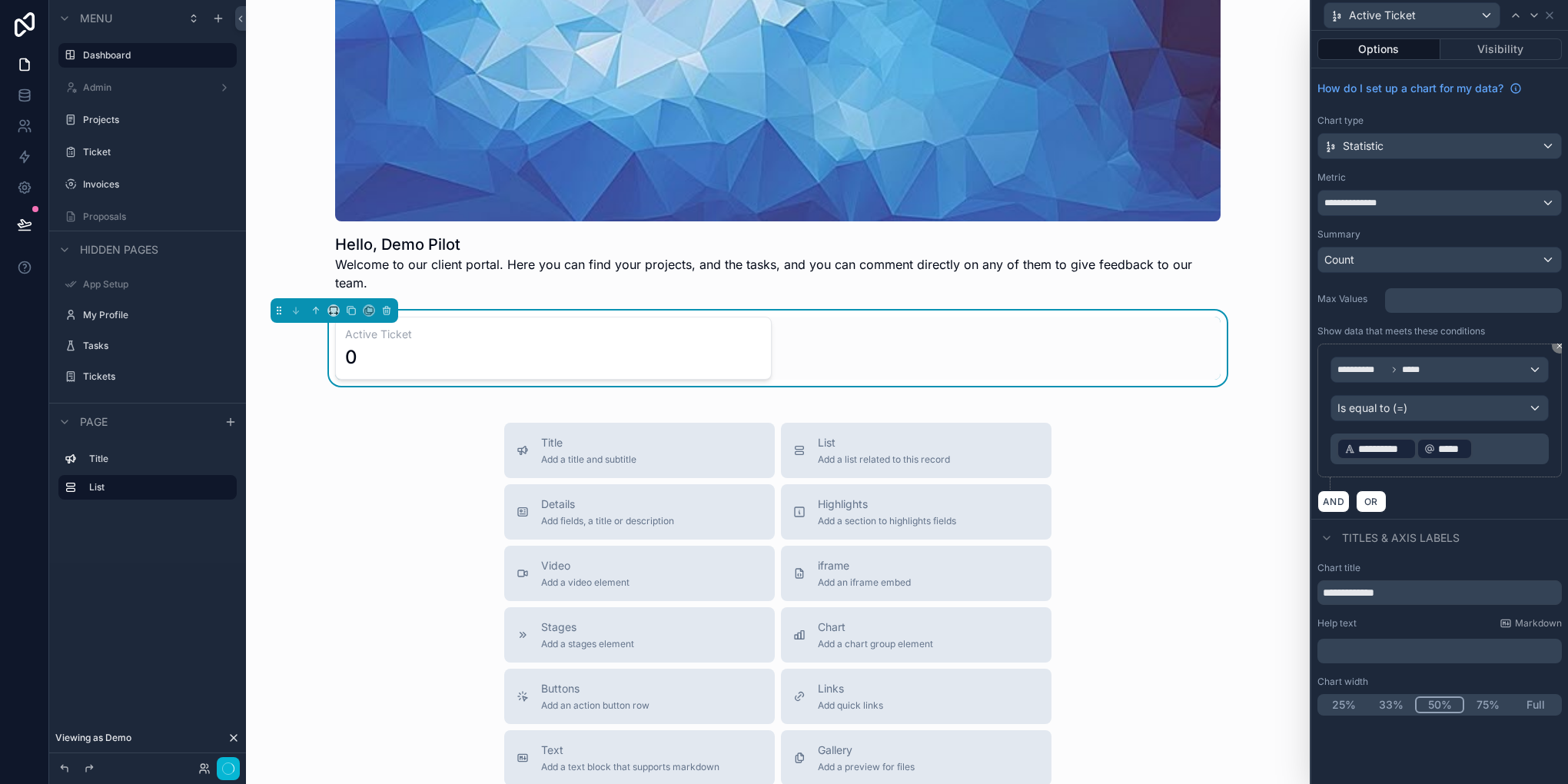
click at [1418, 448] on div "*****" at bounding box center [1445, 449] width 56 height 22
click at [1478, 455] on p "**********" at bounding box center [1441, 449] width 209 height 25
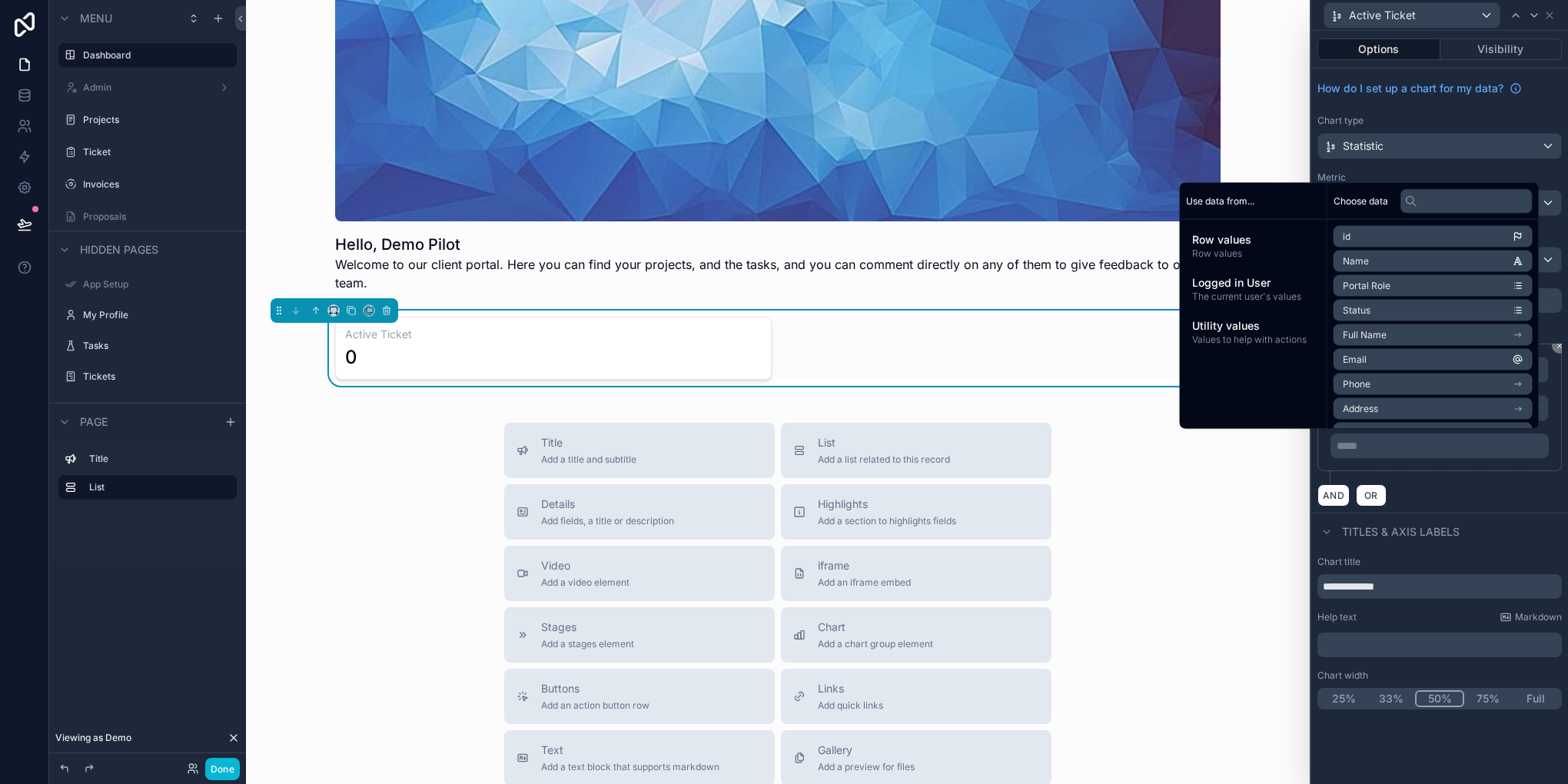
click at [1379, 359] on li "Email" at bounding box center [1433, 360] width 199 height 22
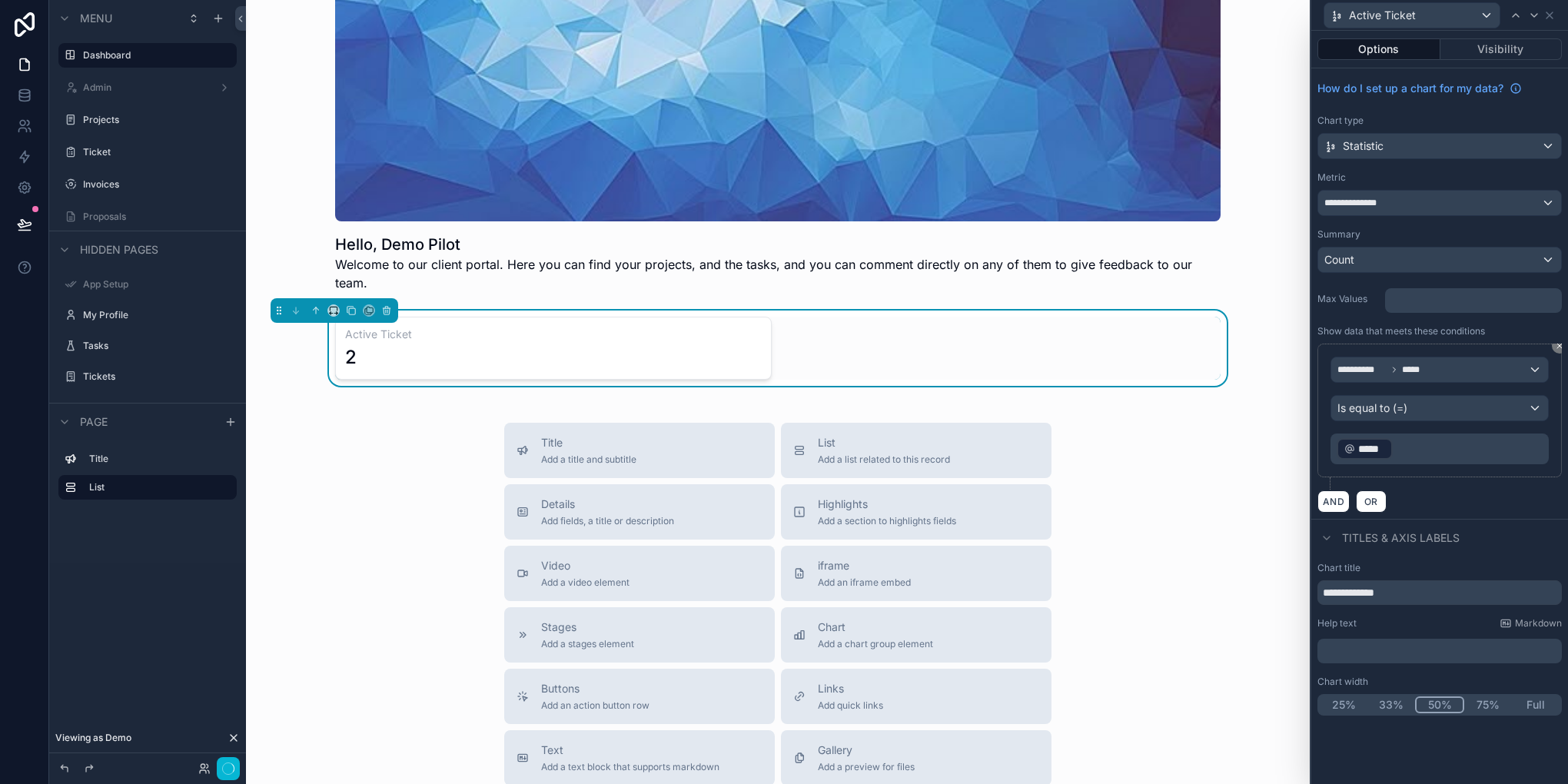
click at [1443, 515] on div "**********" at bounding box center [1440, 294] width 257 height 450
click at [227, 762] on button "Done" at bounding box center [222, 768] width 34 height 23
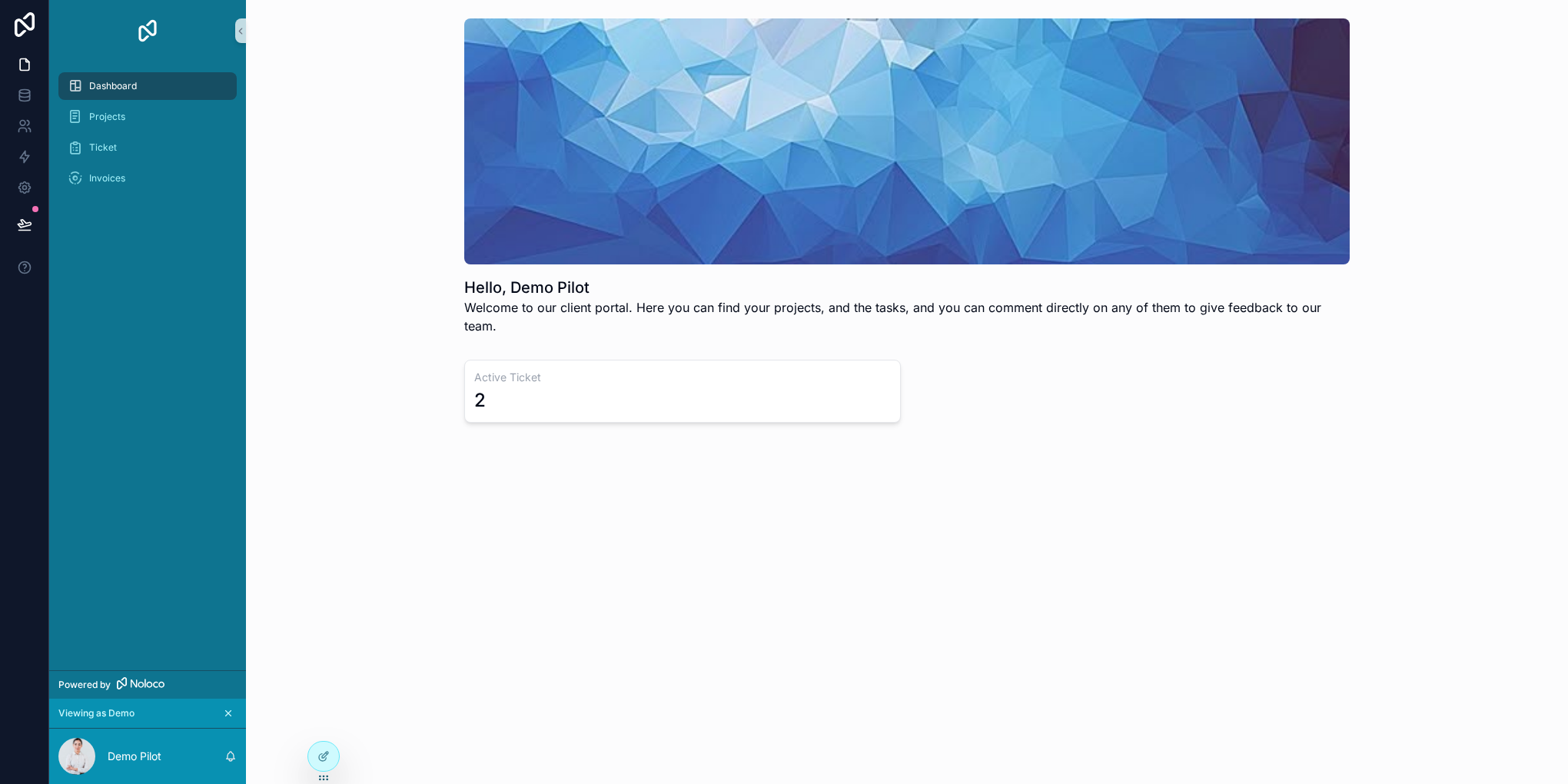
click at [468, 448] on div "Hello, Demo Pilot Welcome to our client portal. Here you can find your projects…" at bounding box center [907, 263] width 1322 height 527
click at [160, 125] on div "Projects" at bounding box center [147, 117] width 160 height 25
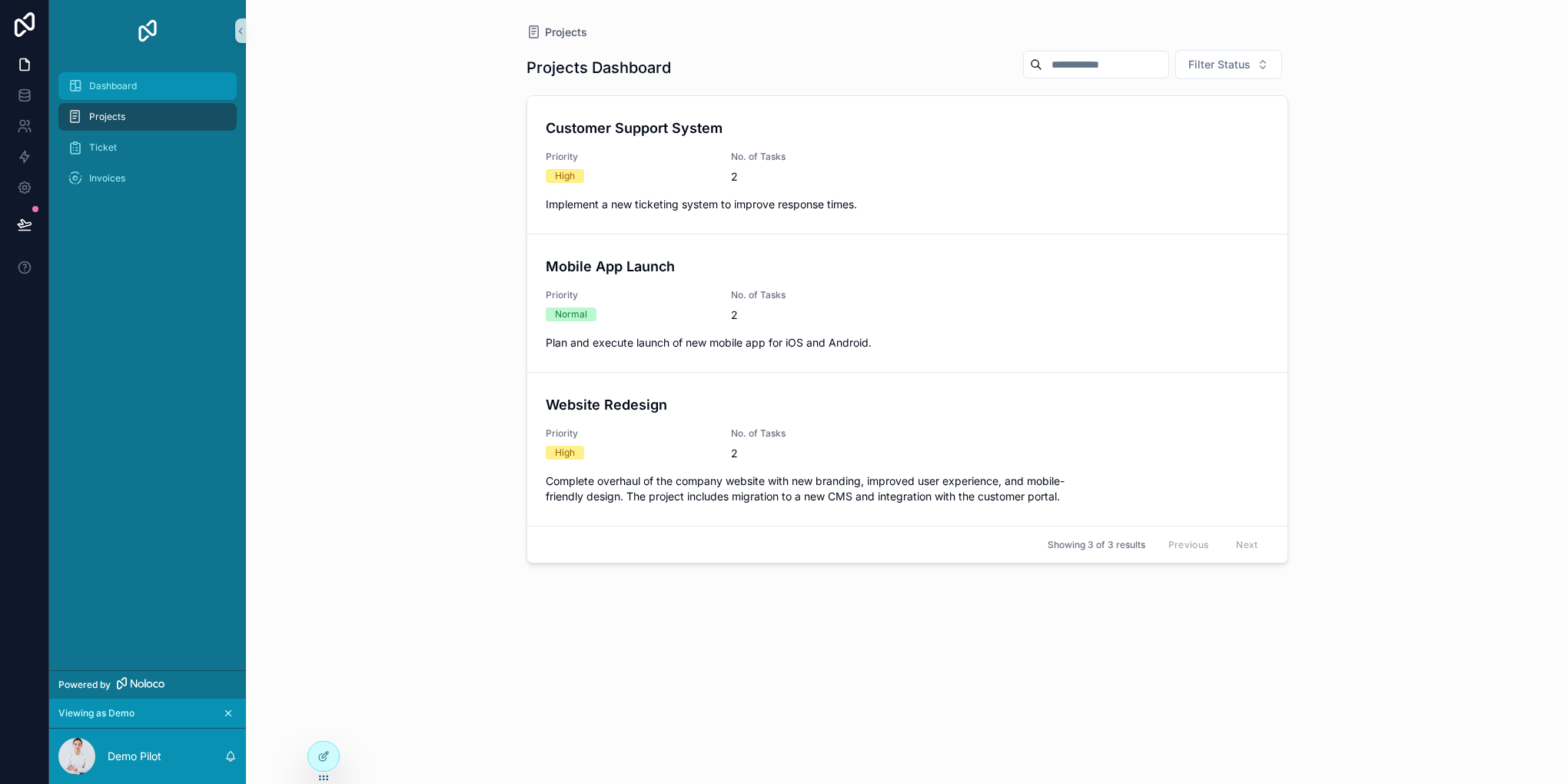
click at [190, 99] on link "Dashboard" at bounding box center [147, 86] width 178 height 28
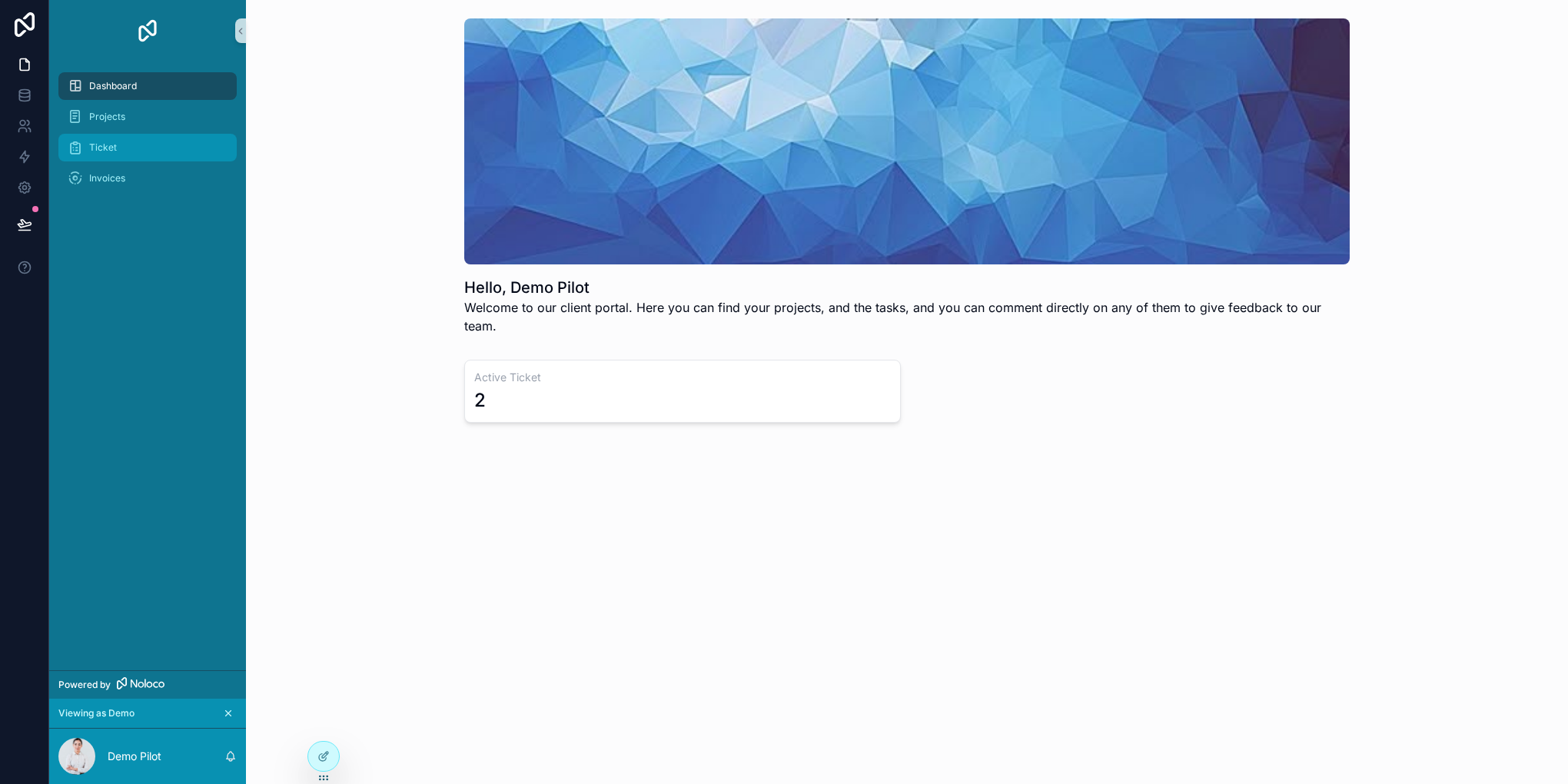
click at [184, 144] on div "Ticket" at bounding box center [147, 148] width 160 height 25
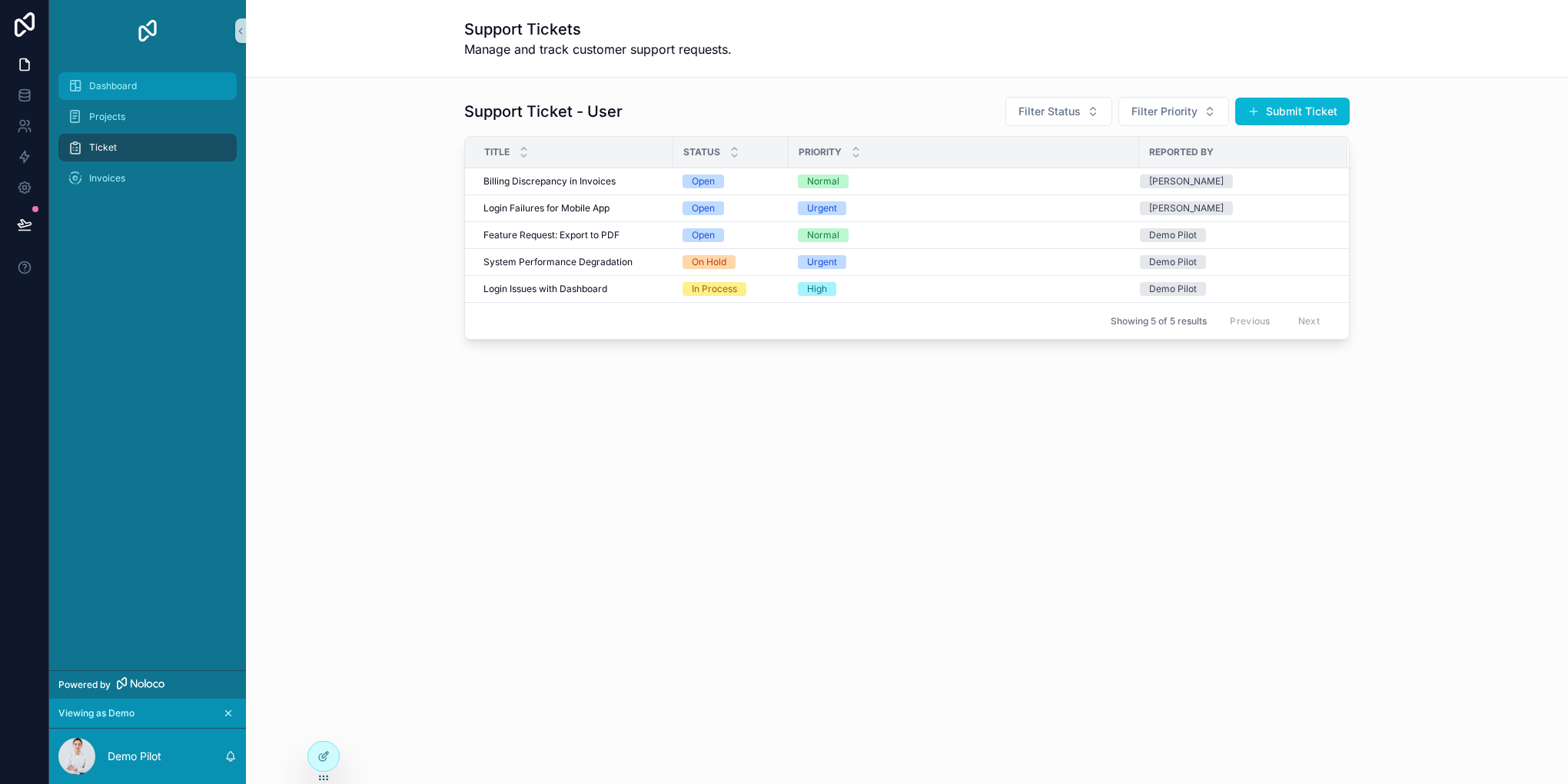
click at [147, 77] on div "Dashboard" at bounding box center [147, 86] width 160 height 25
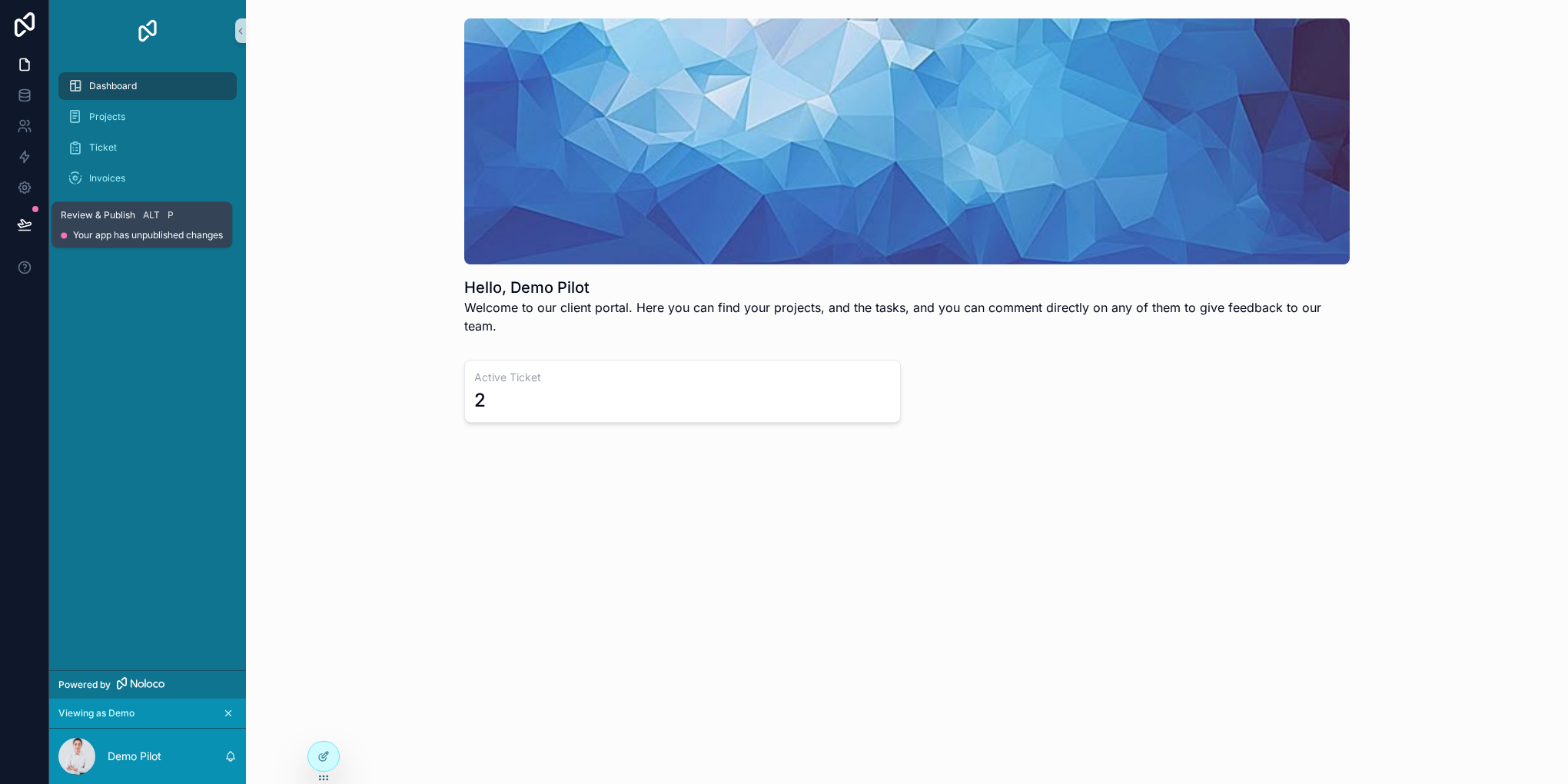
click at [20, 237] on button at bounding box center [24, 224] width 33 height 43
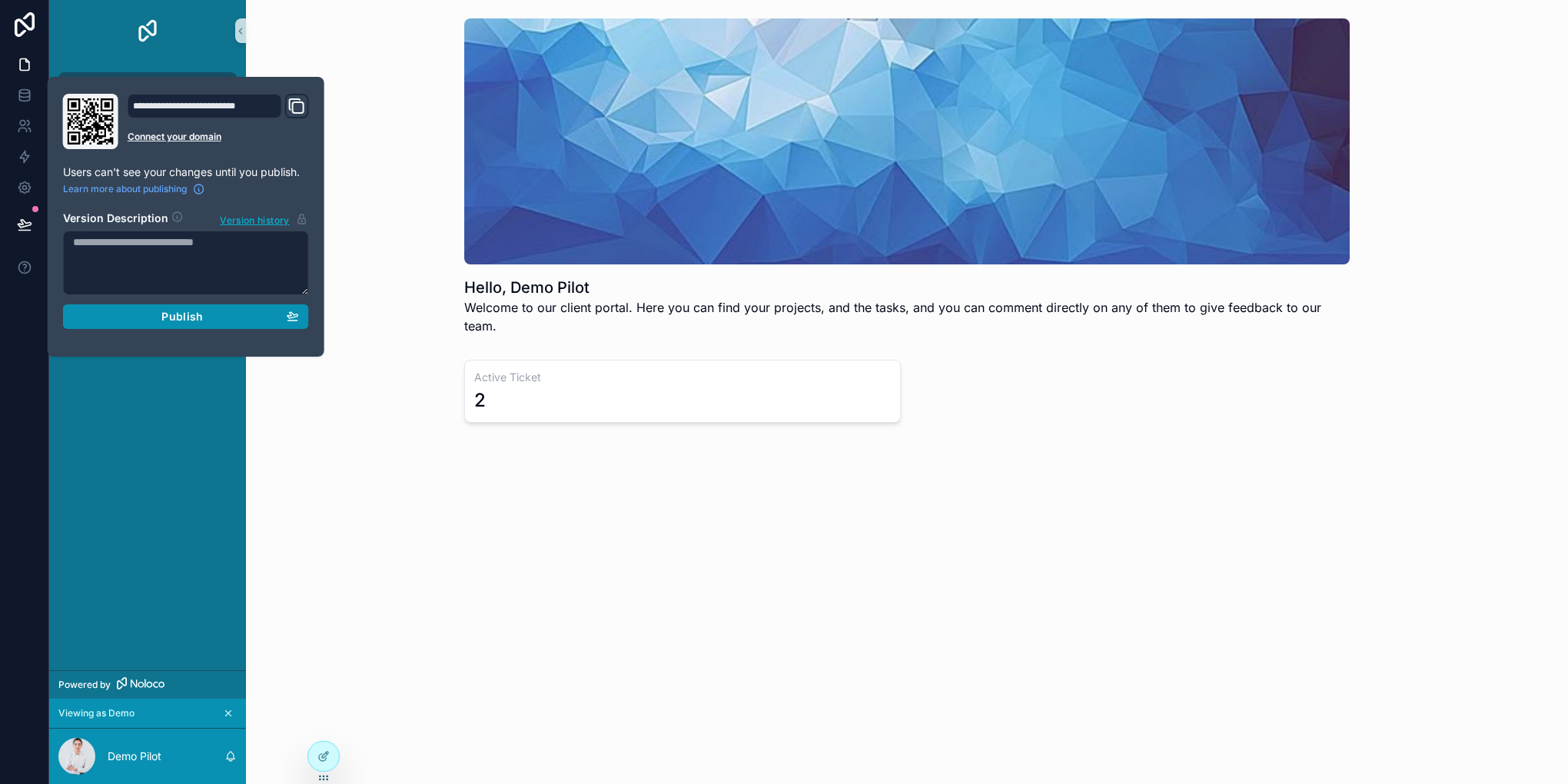
click at [185, 322] on span "Publish" at bounding box center [181, 317] width 41 height 14
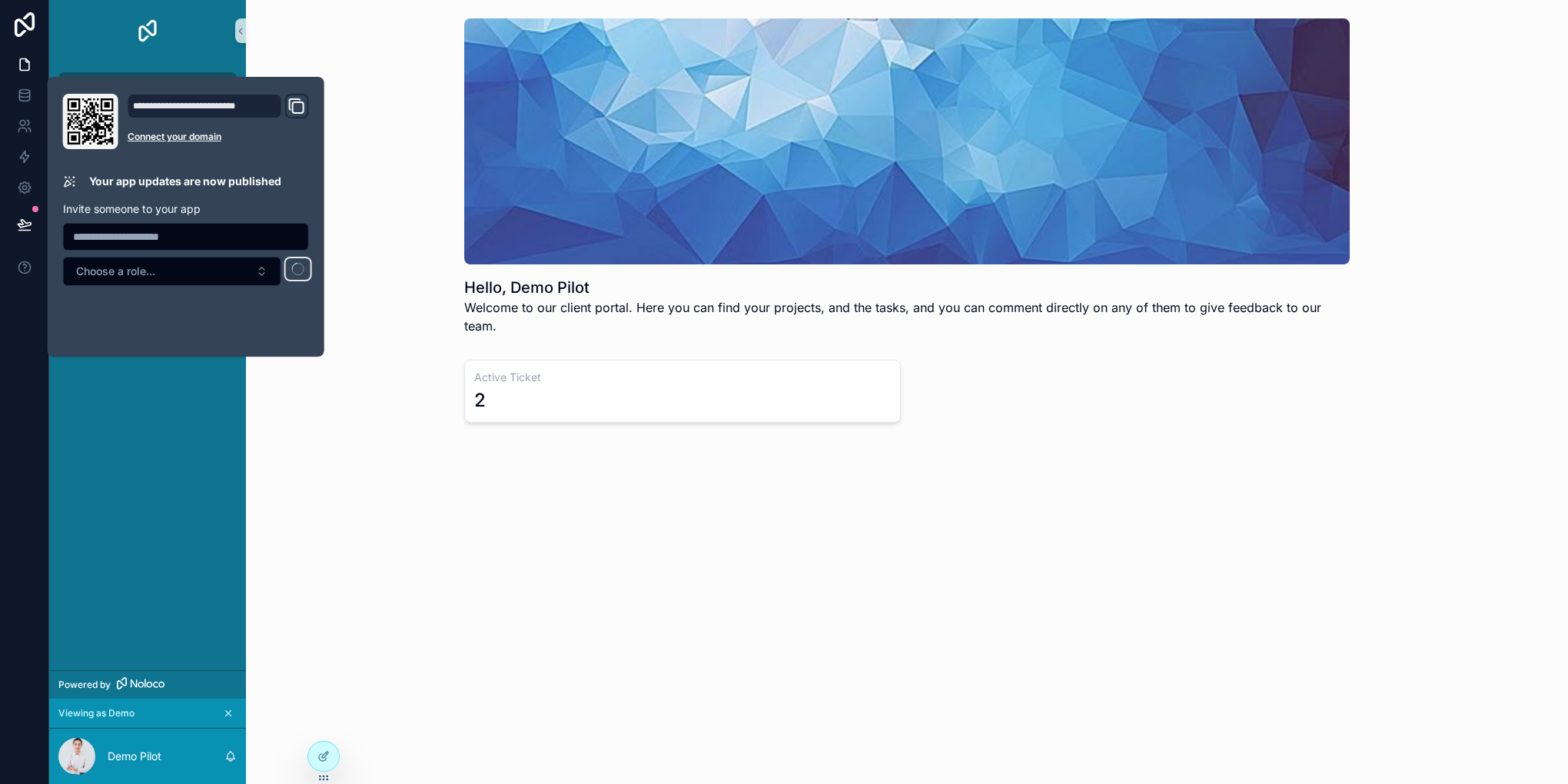
click at [301, 105] on div "**********" at bounding box center [218, 121] width 181 height 55
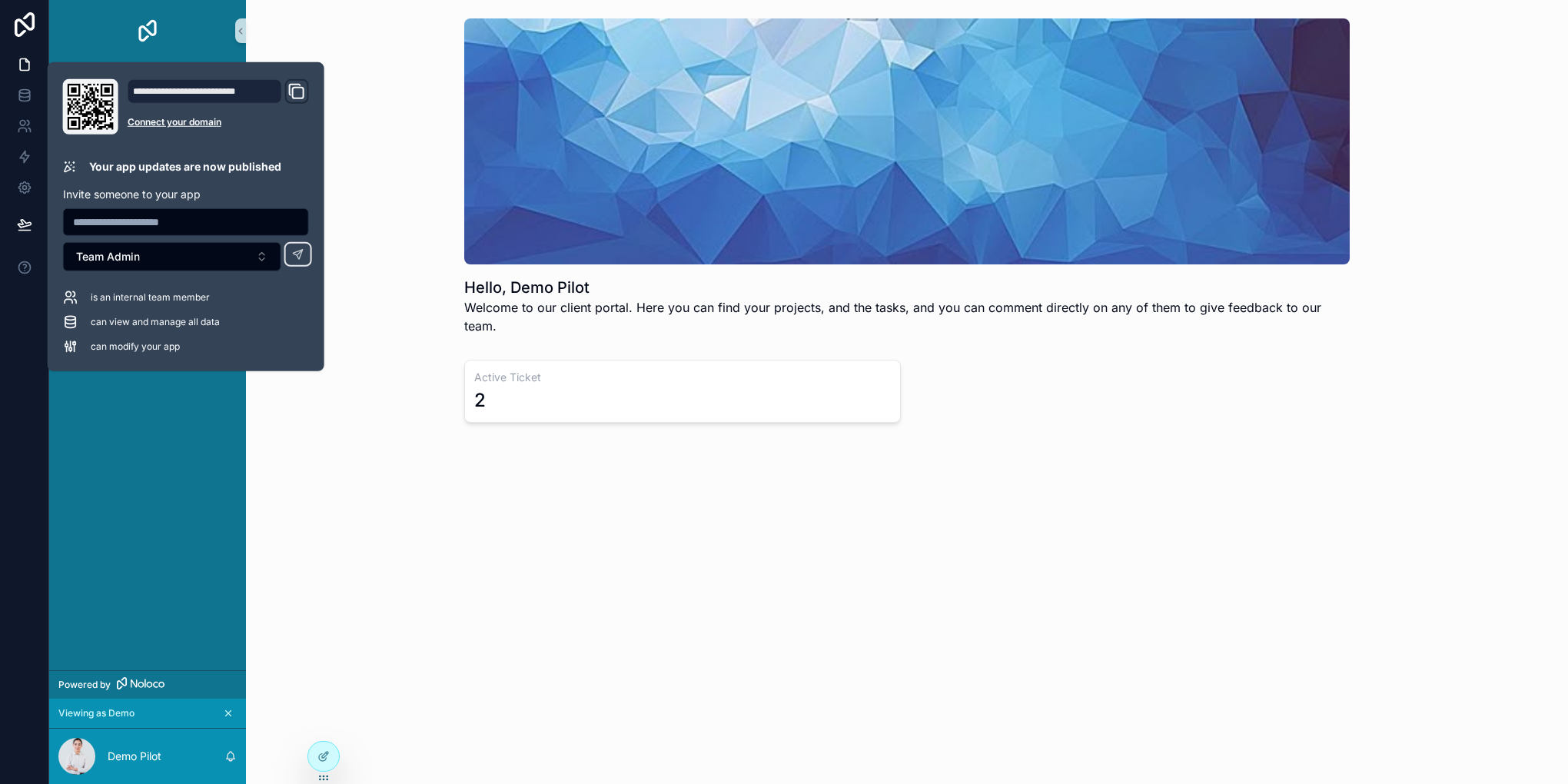
click at [297, 93] on icon "Domain and Custom Link" at bounding box center [297, 92] width 19 height 19
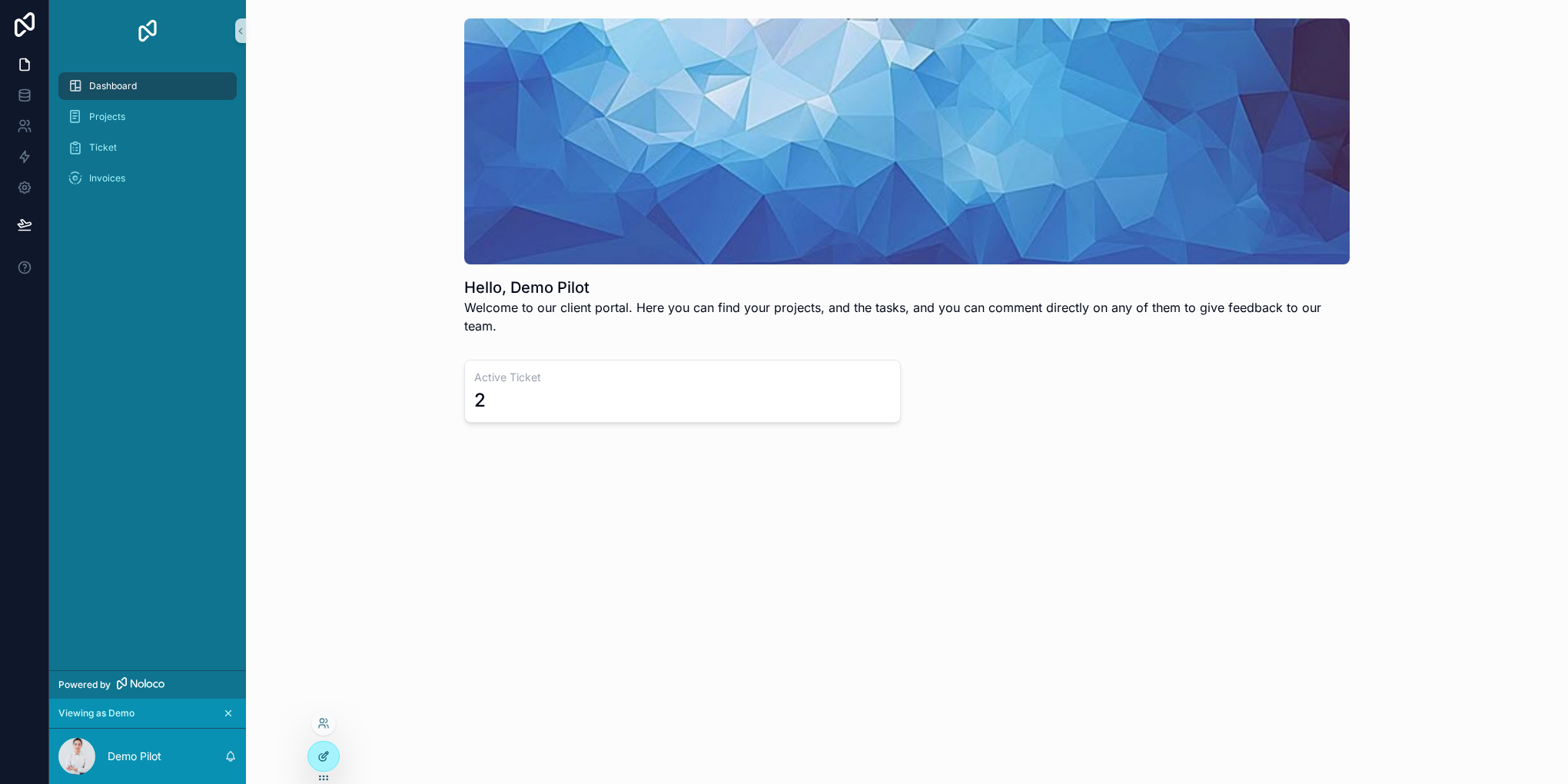
click at [328, 758] on icon at bounding box center [324, 756] width 12 height 12
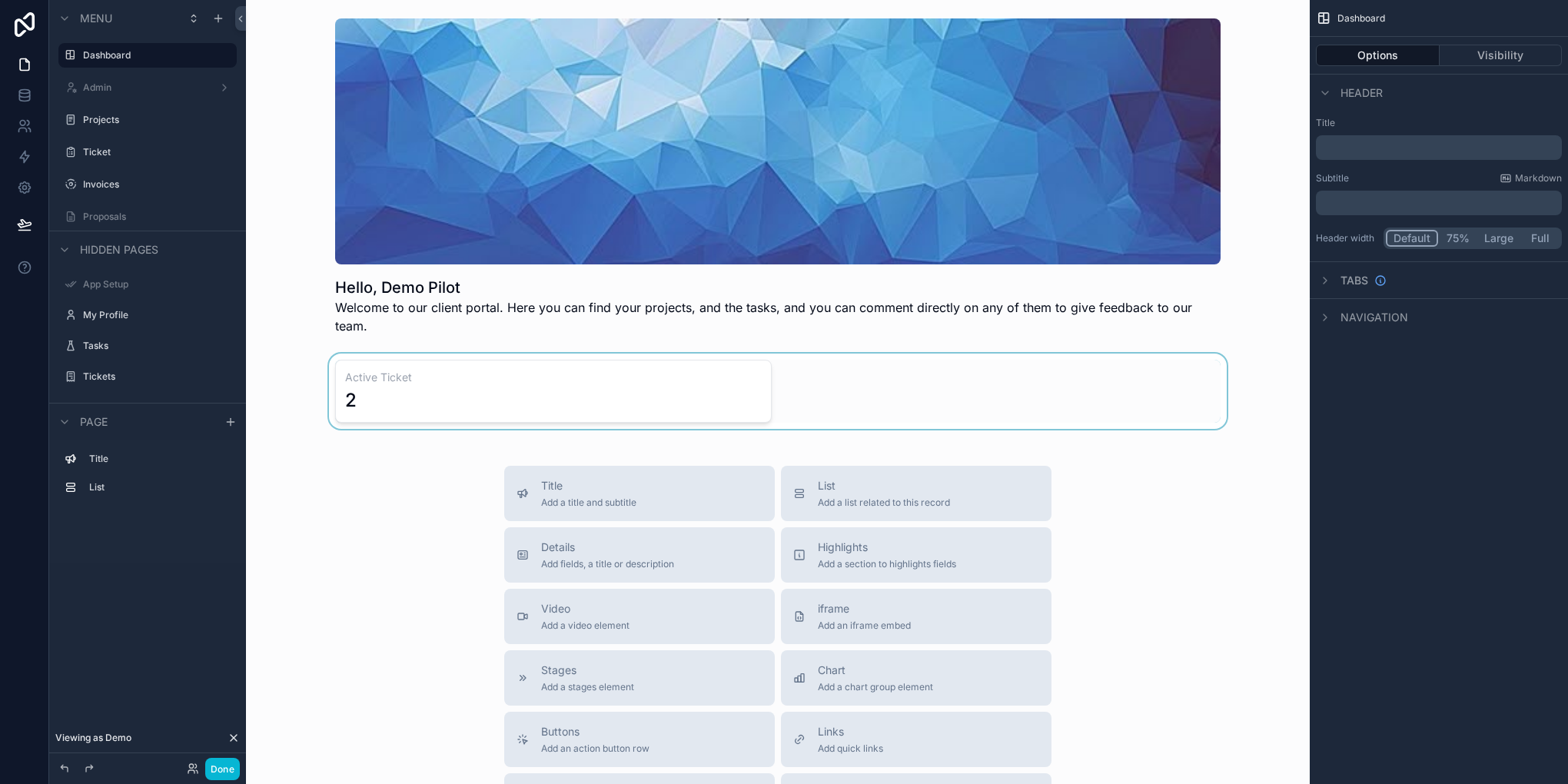
click at [566, 353] on div "scrollable content" at bounding box center [778, 391] width 1039 height 76
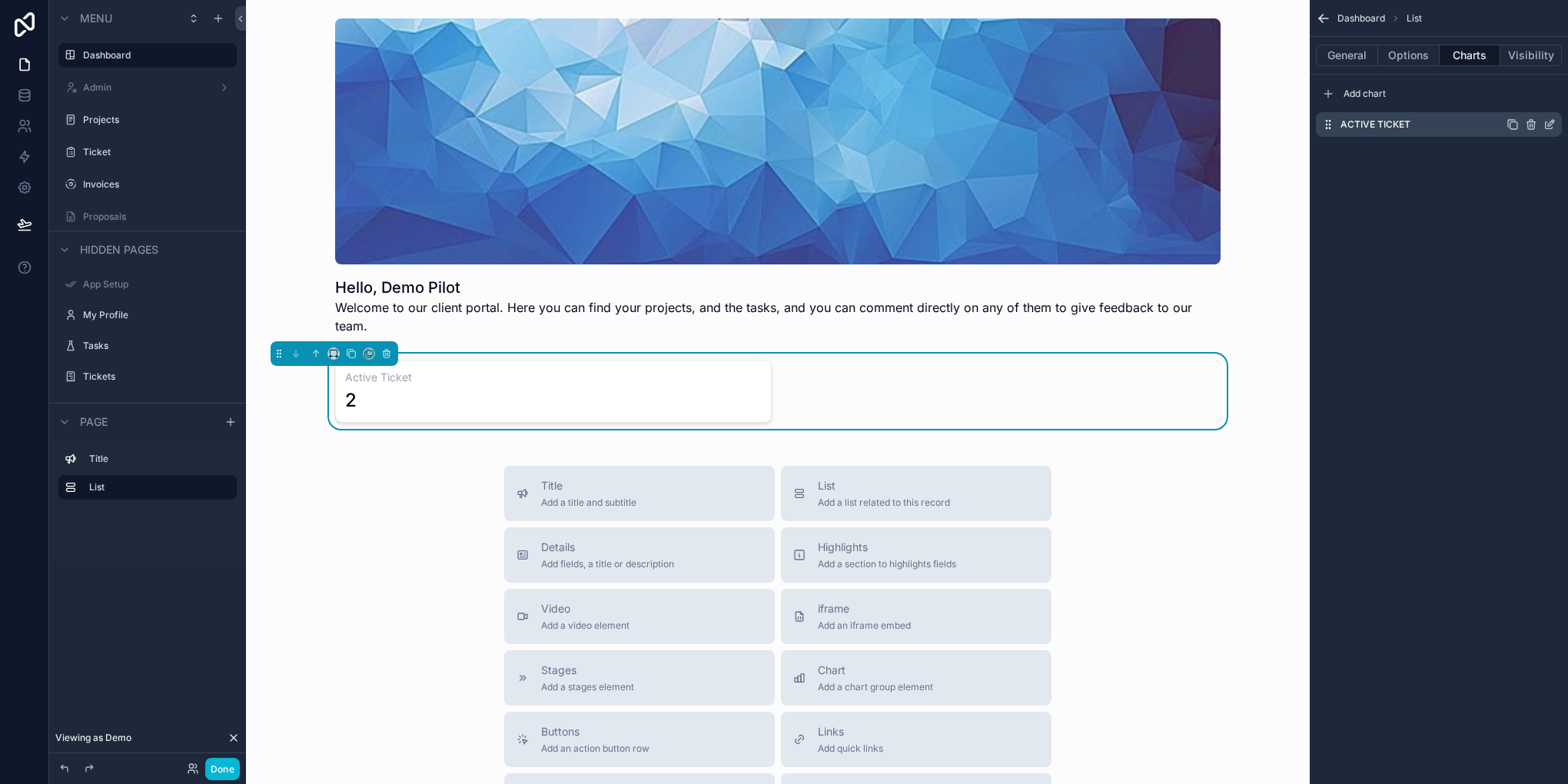
click at [1552, 121] on icon "scrollable content" at bounding box center [1552, 121] width 2 height 2
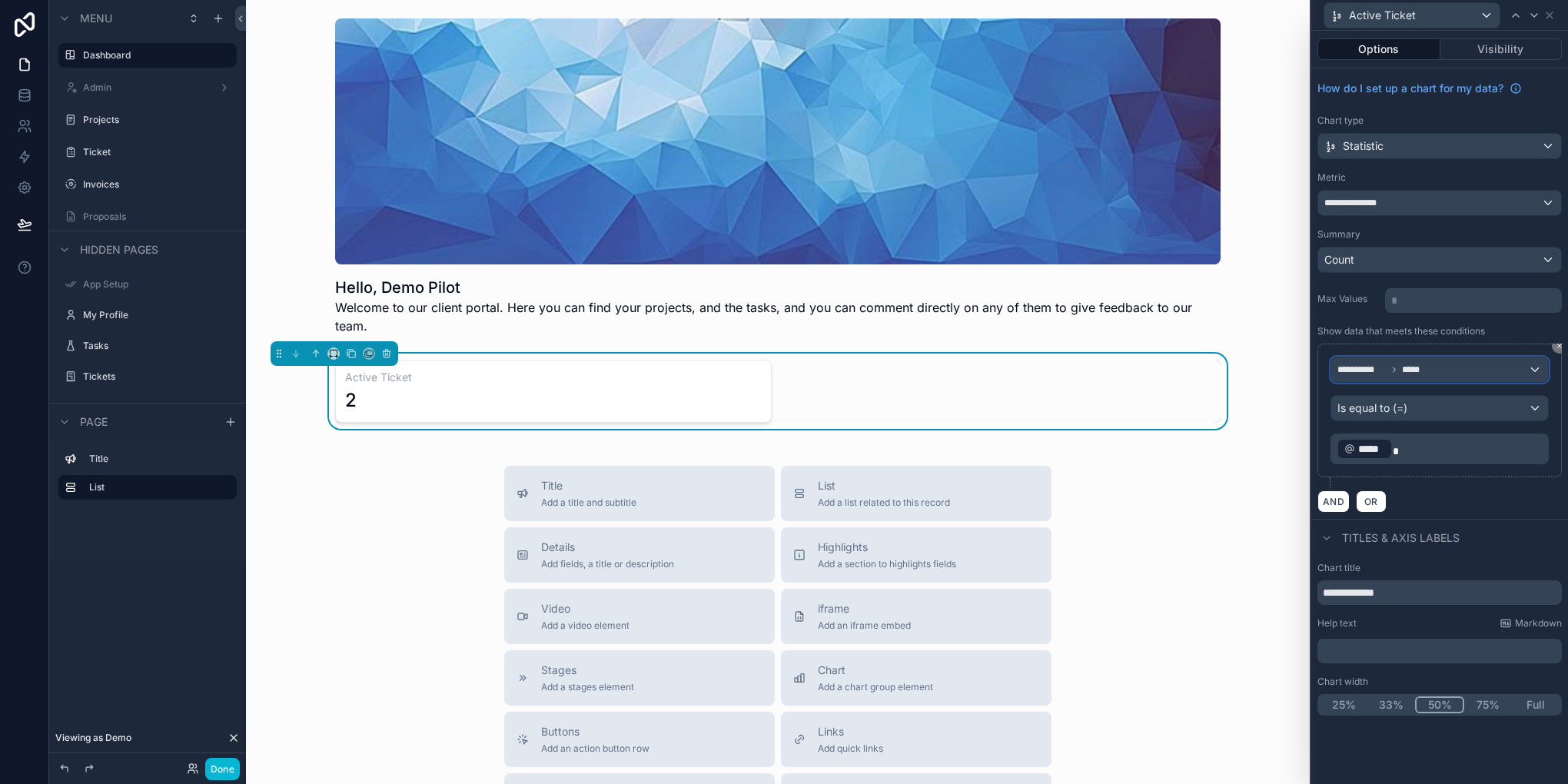
click at [1444, 371] on div "**********" at bounding box center [1439, 370] width 217 height 25
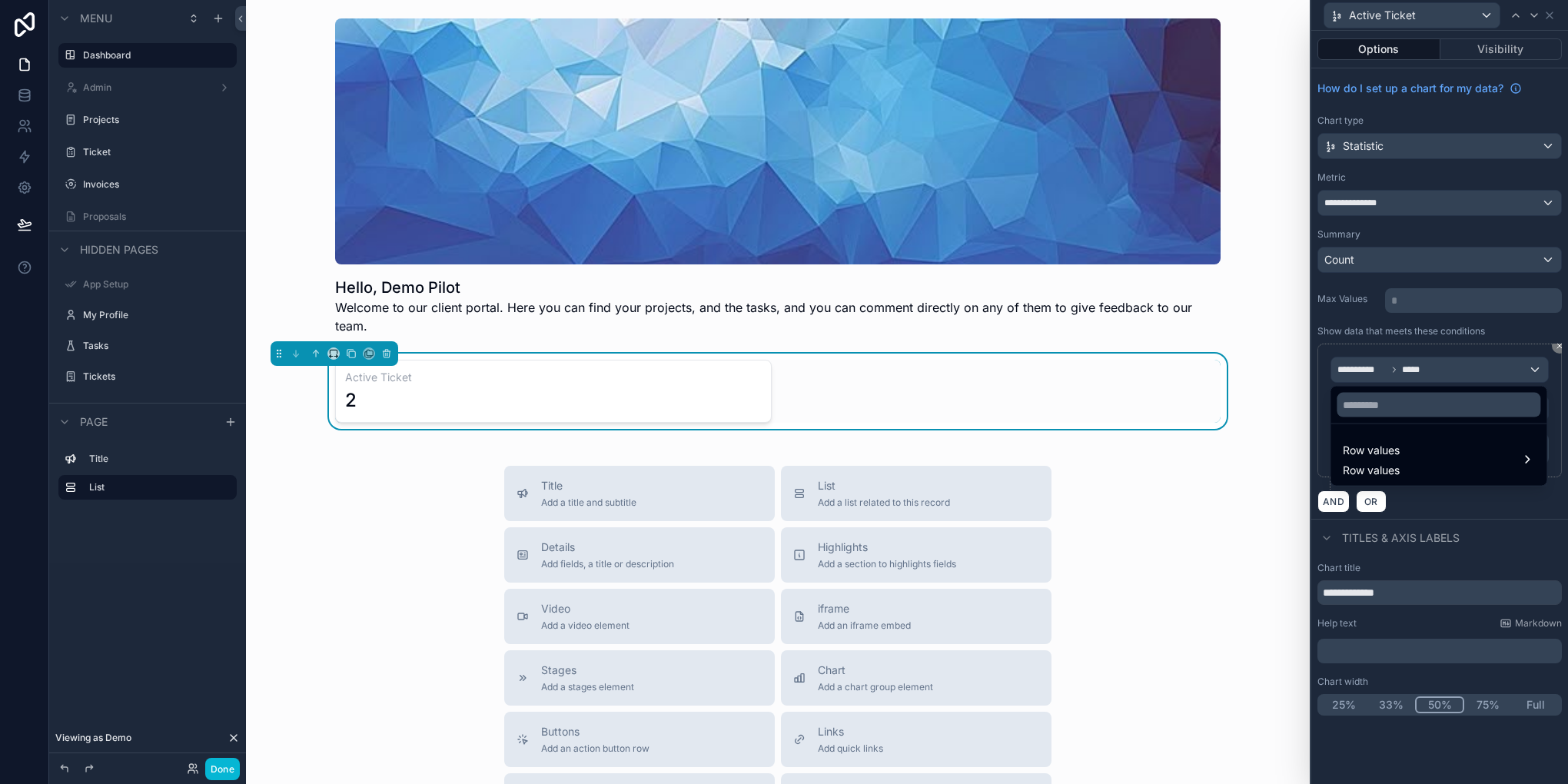
click at [1444, 371] on div at bounding box center [1440, 392] width 257 height 784
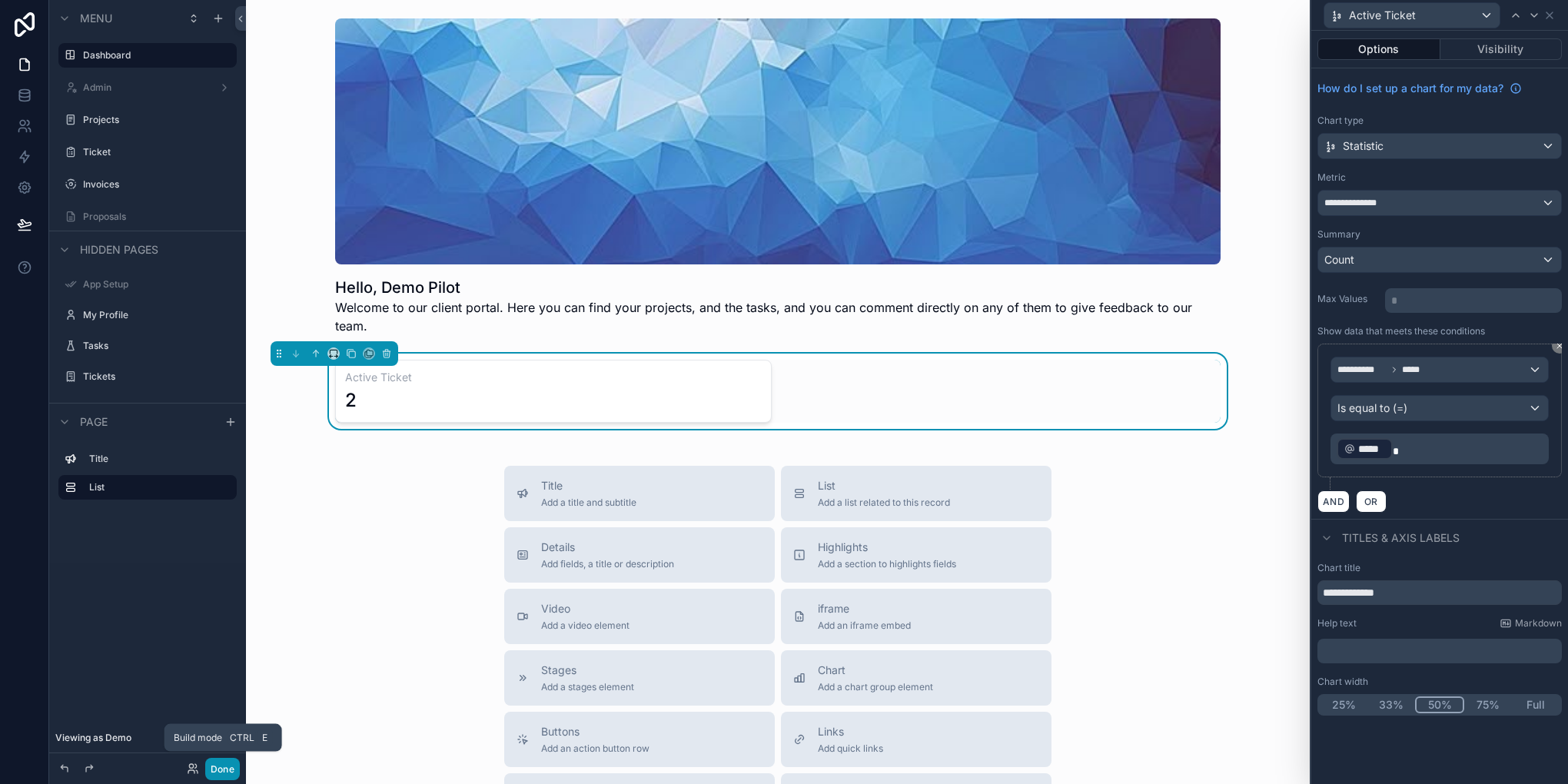
click at [232, 775] on button "Done" at bounding box center [222, 768] width 34 height 23
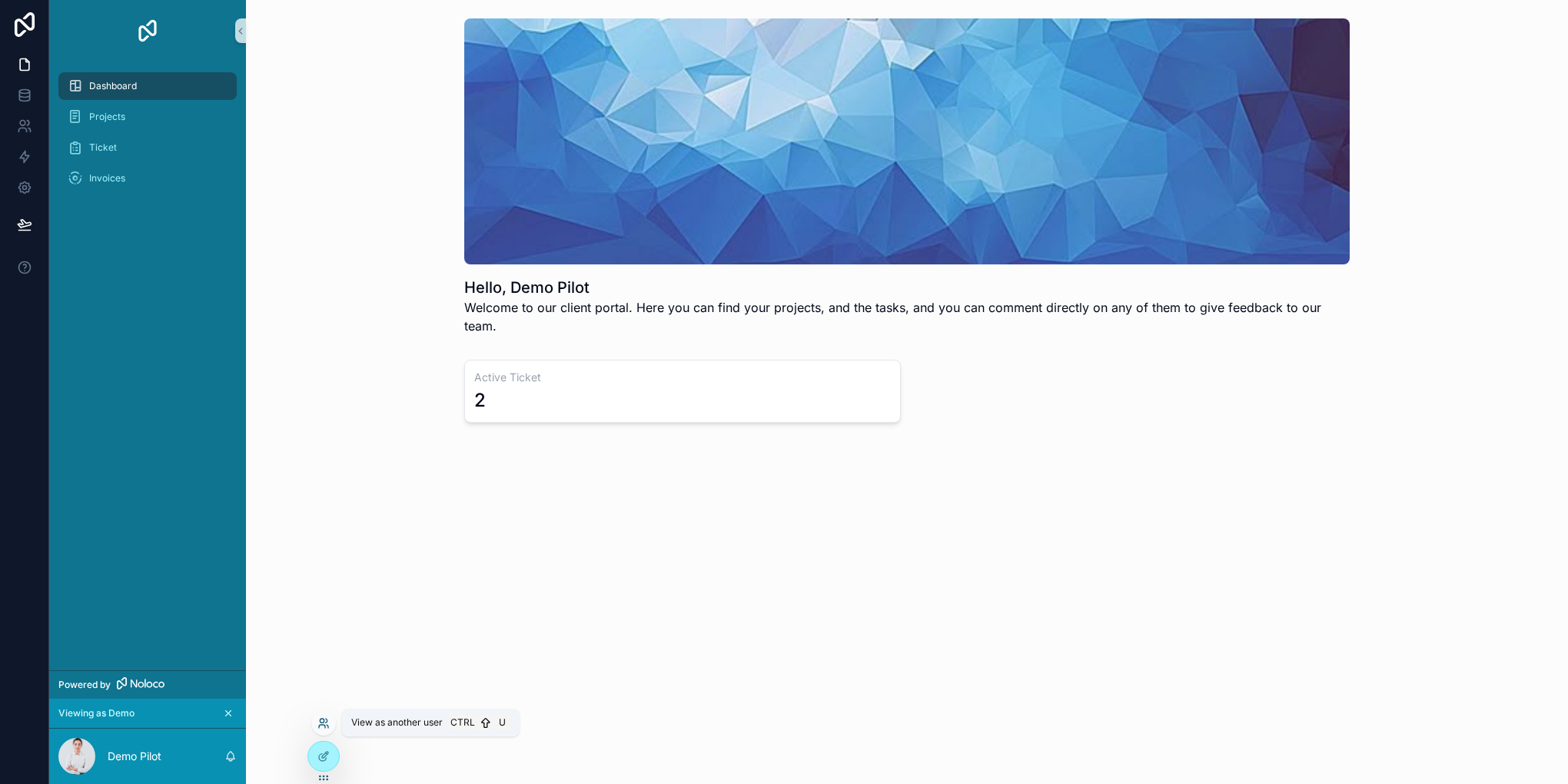
click at [323, 727] on icon at bounding box center [324, 723] width 12 height 12
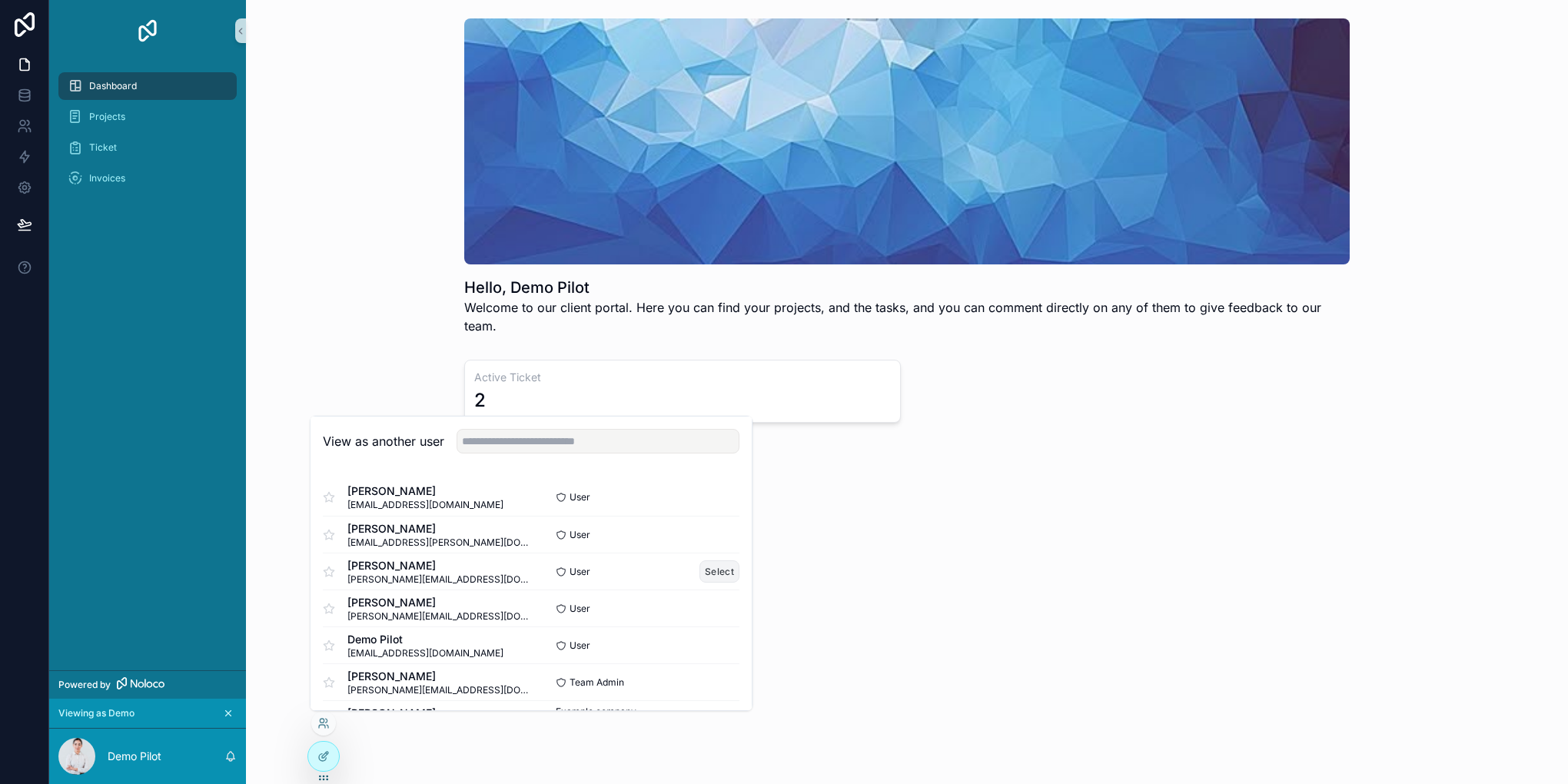
click at [716, 571] on button "Select" at bounding box center [719, 571] width 40 height 23
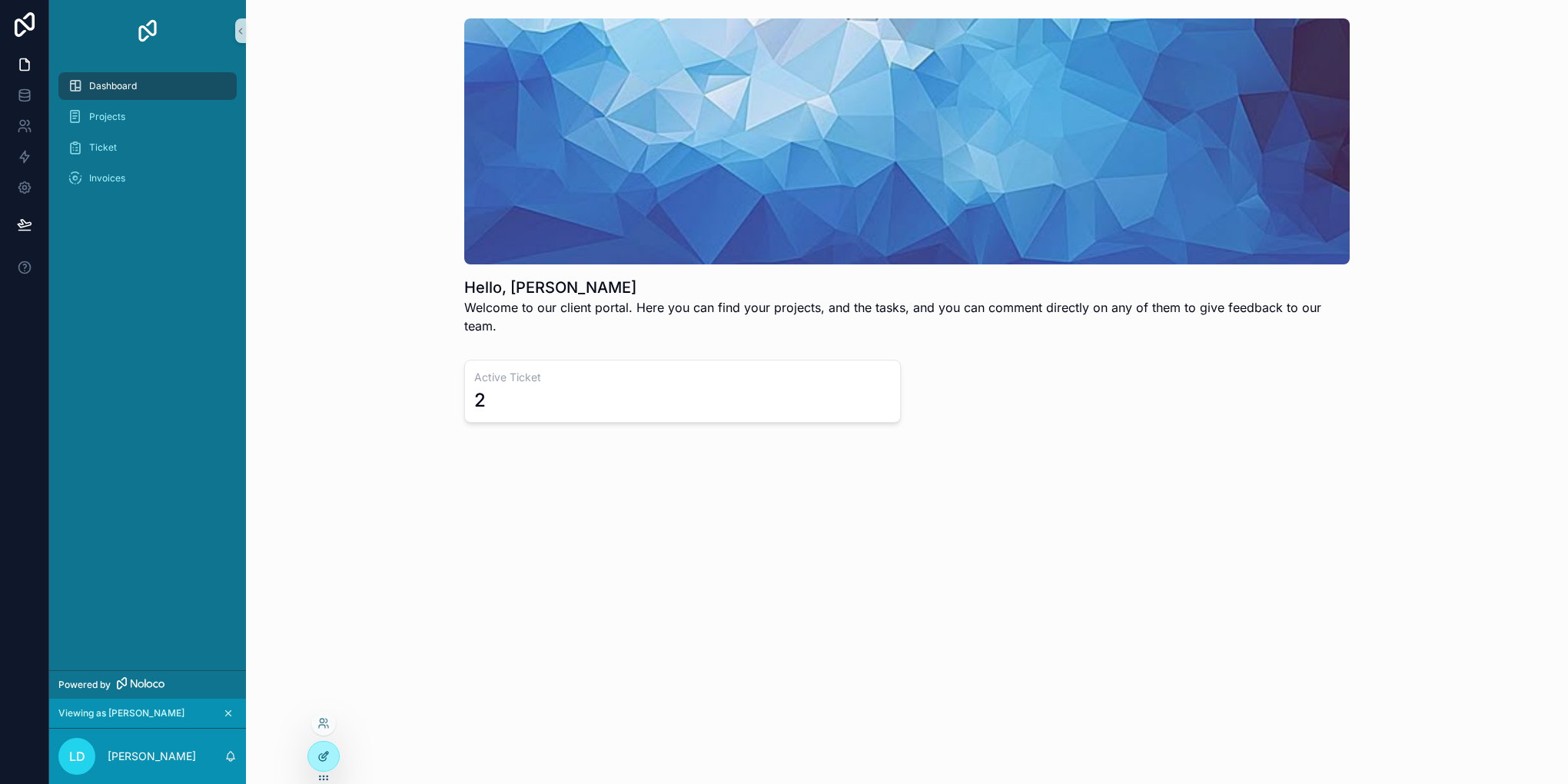
click at [326, 744] on div at bounding box center [323, 756] width 30 height 30
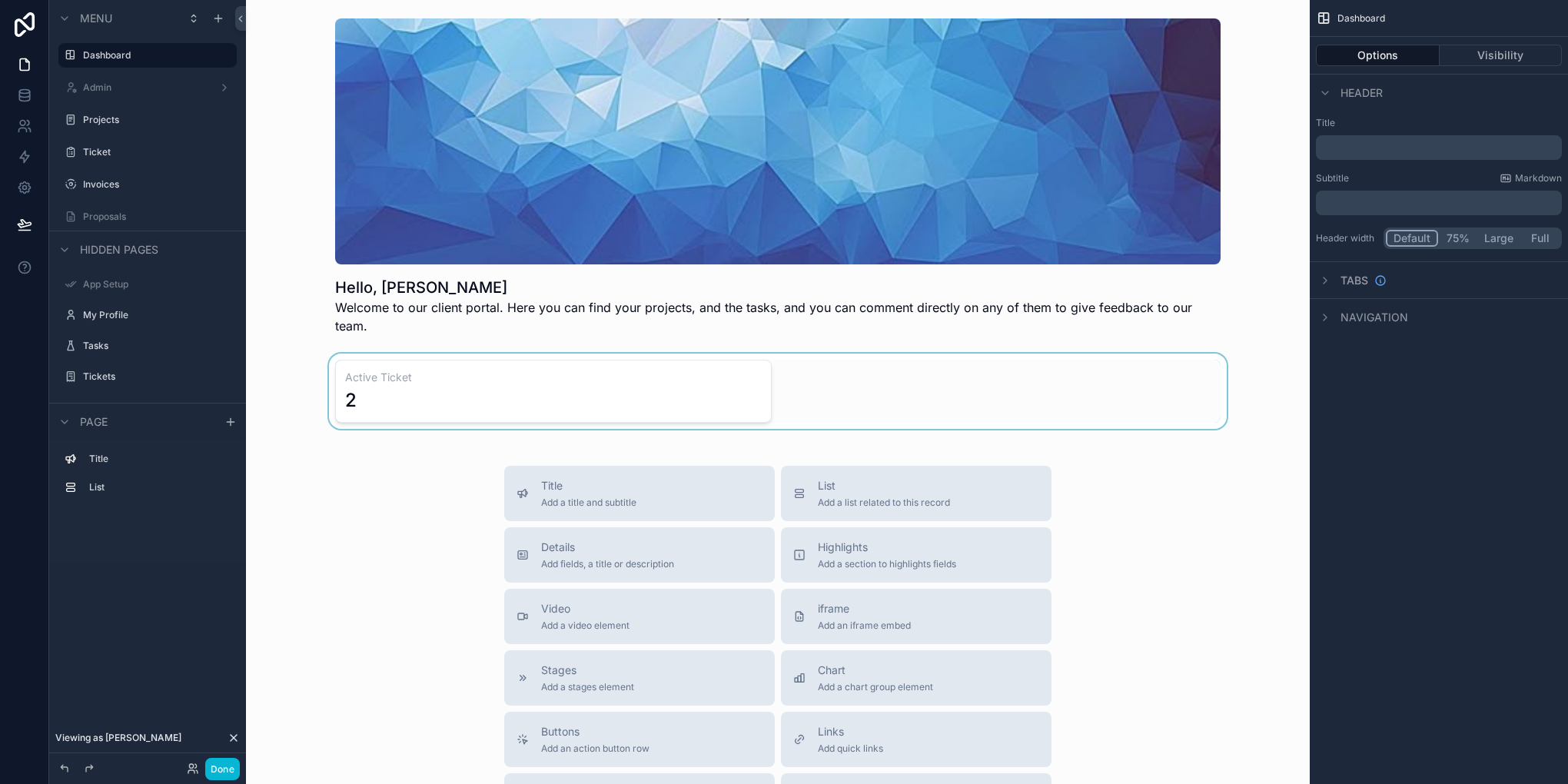
click at [464, 384] on div "scrollable content" at bounding box center [778, 391] width 1039 height 76
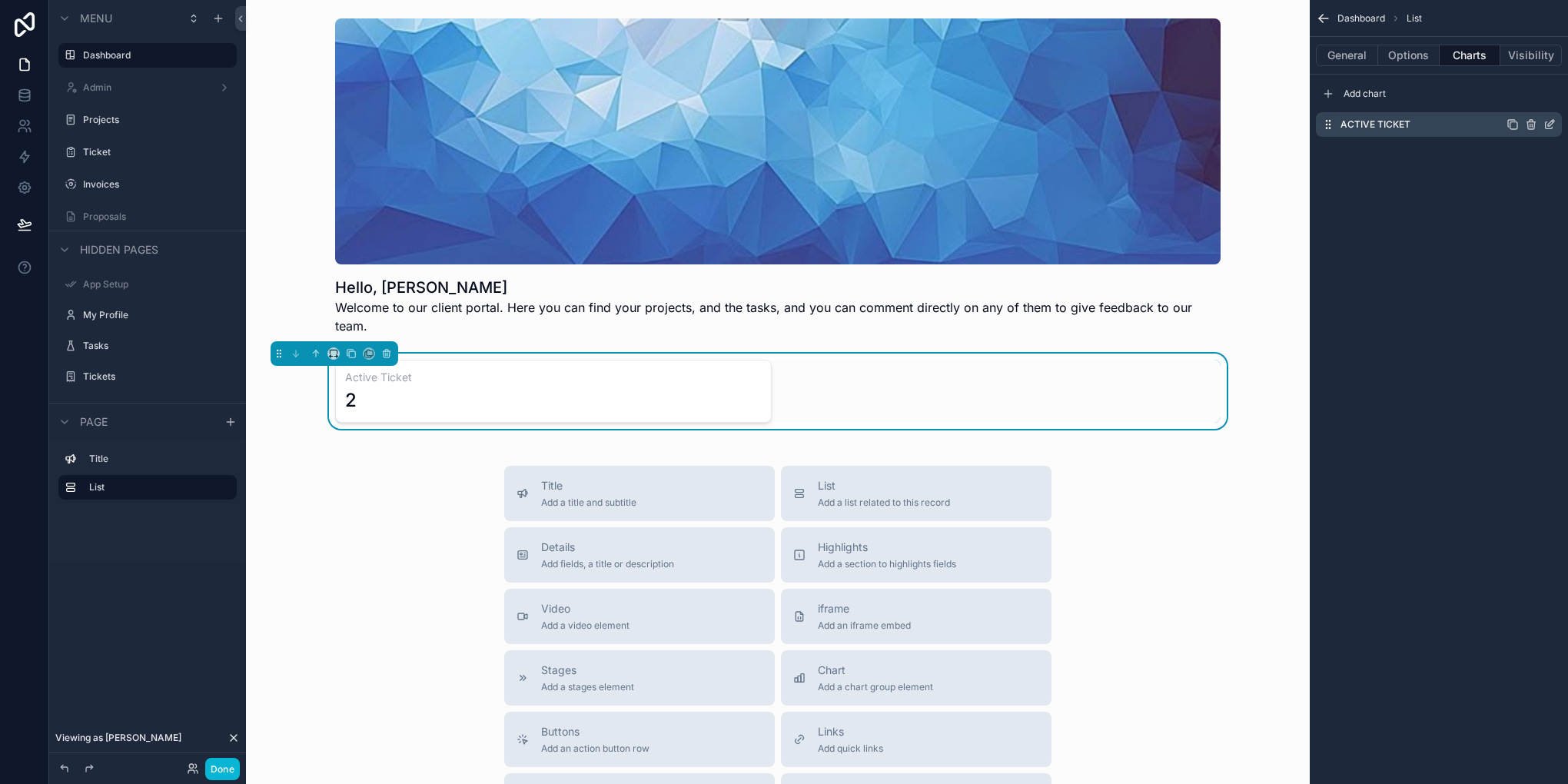
click at [1551, 125] on icon "scrollable content" at bounding box center [1550, 125] width 12 height 12
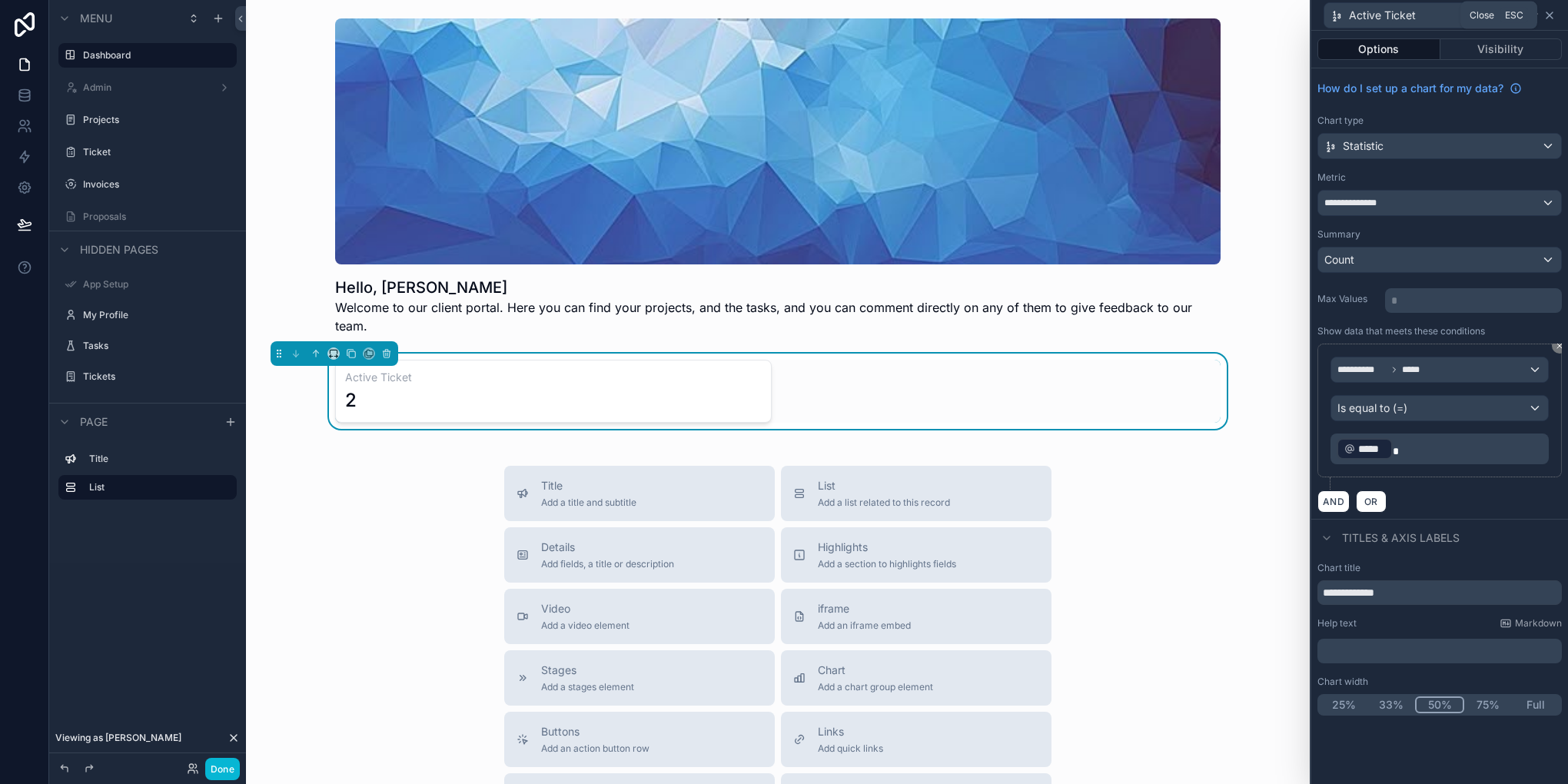
click at [1552, 14] on icon at bounding box center [1550, 16] width 12 height 12
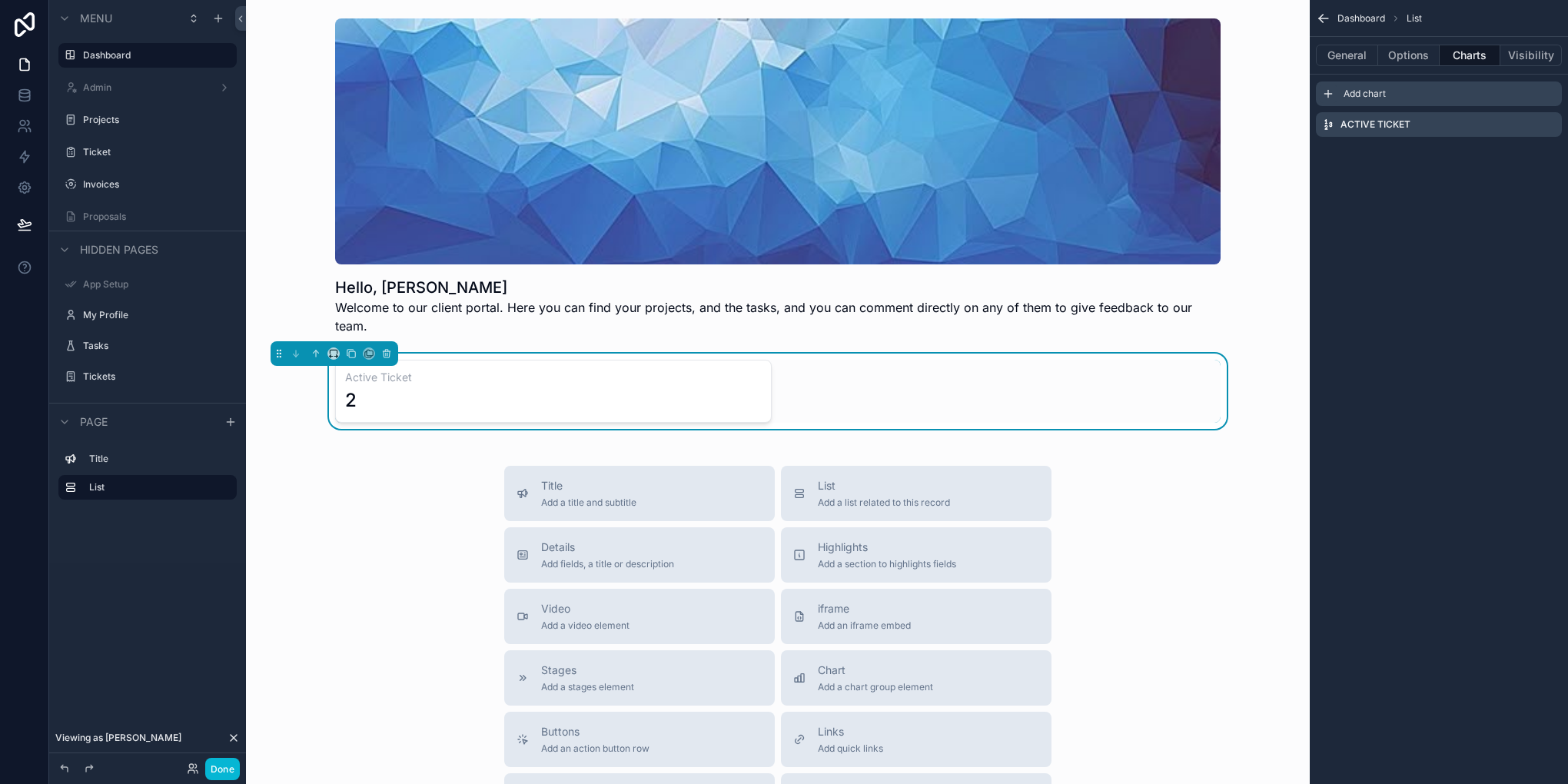
click at [1333, 93] on icon "scrollable content" at bounding box center [1328, 94] width 12 height 12
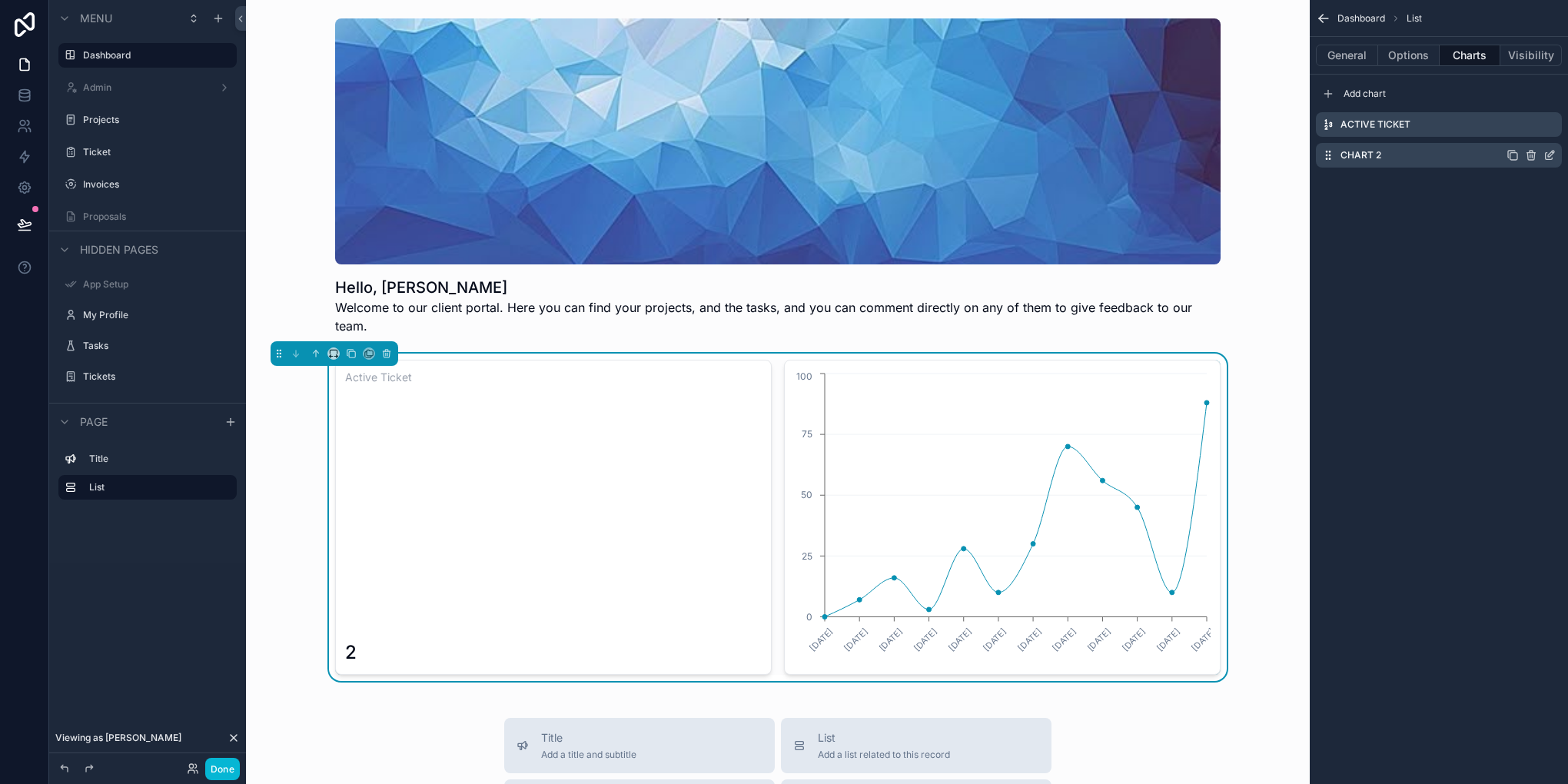
click at [1552, 155] on icon "scrollable content" at bounding box center [1550, 155] width 12 height 12
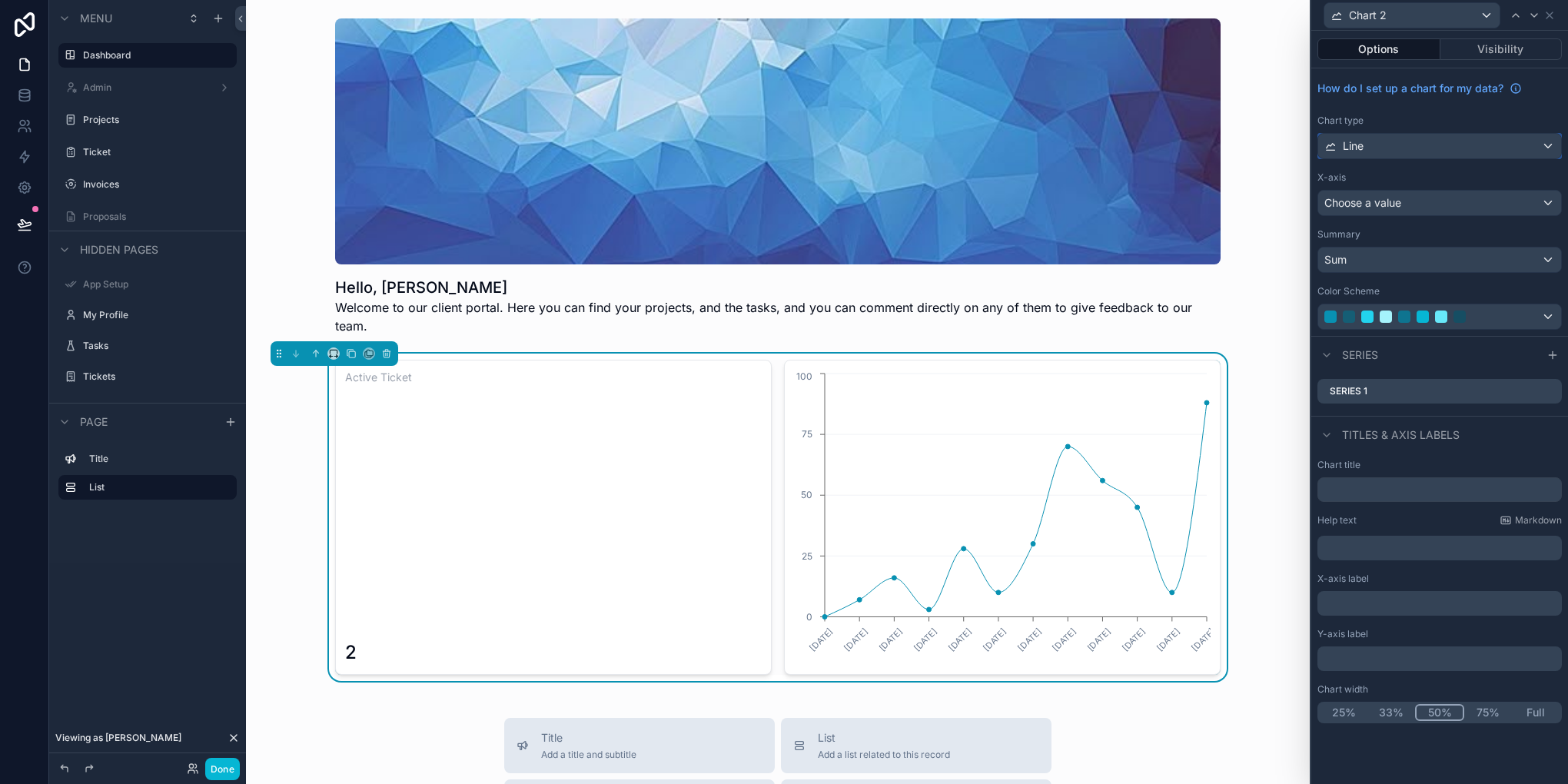
click at [1443, 137] on div "Line" at bounding box center [1439, 146] width 243 height 25
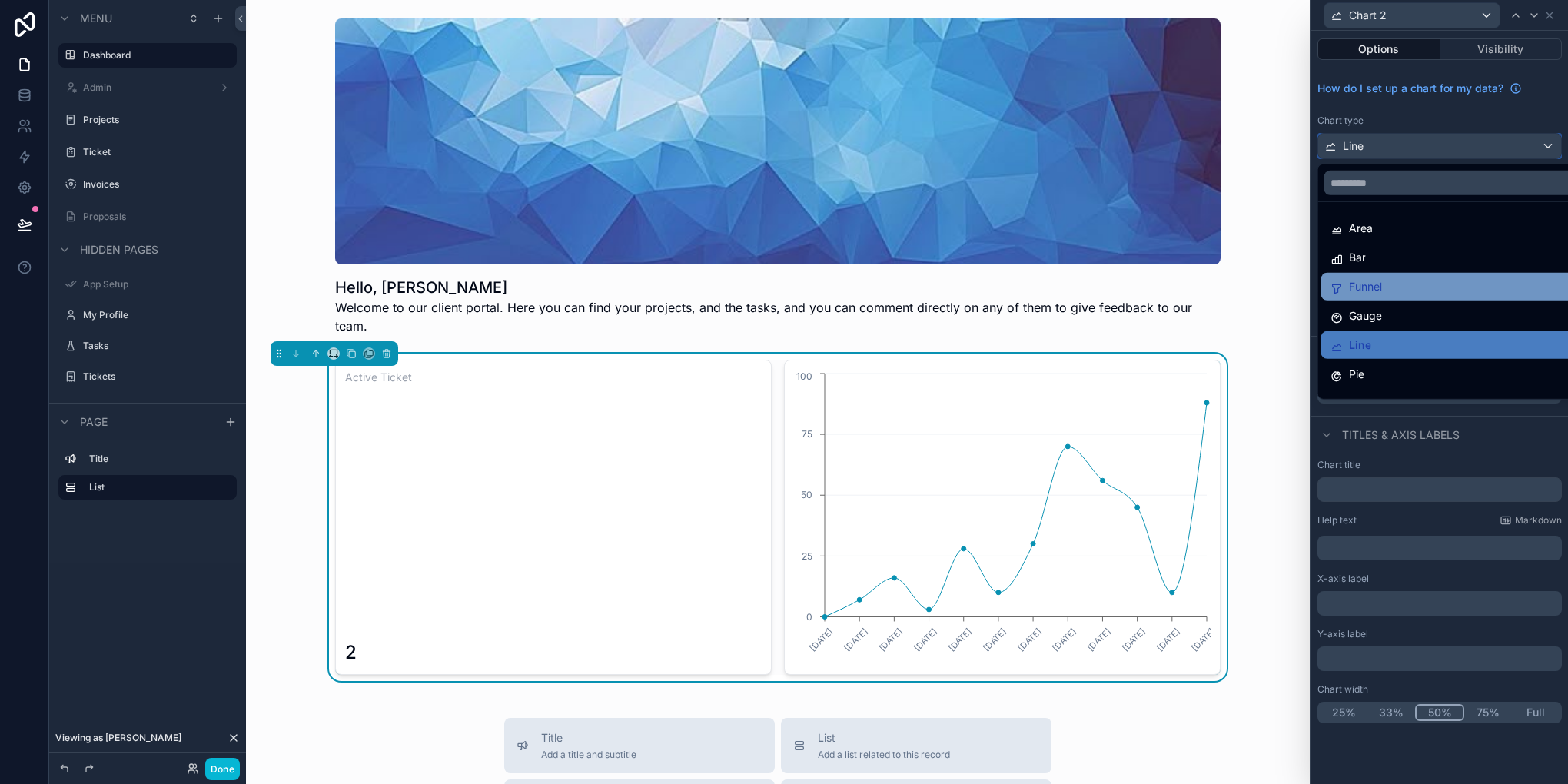
scroll to position [109, 0]
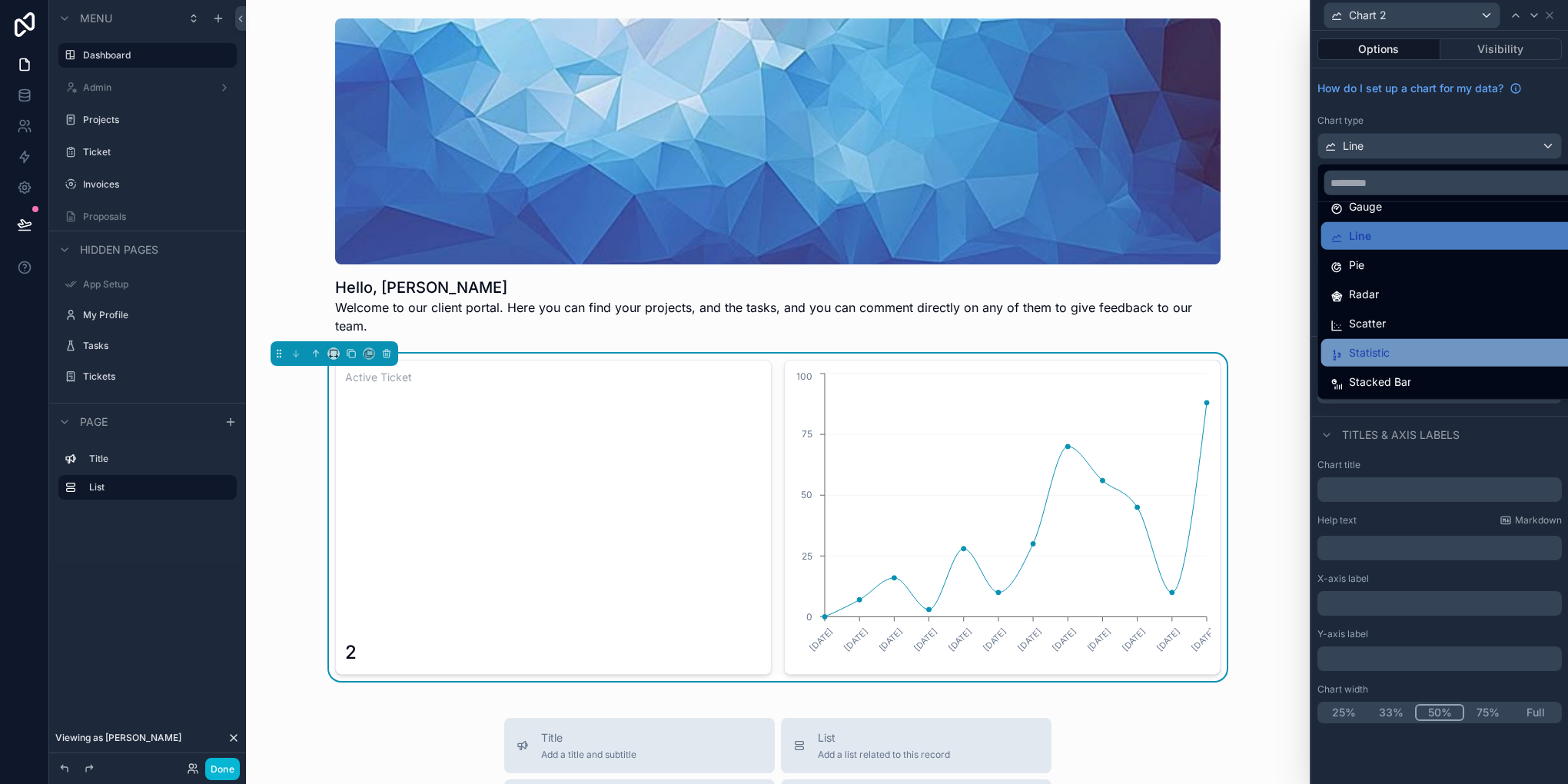
click at [1372, 343] on span "Statistic" at bounding box center [1369, 353] width 41 height 19
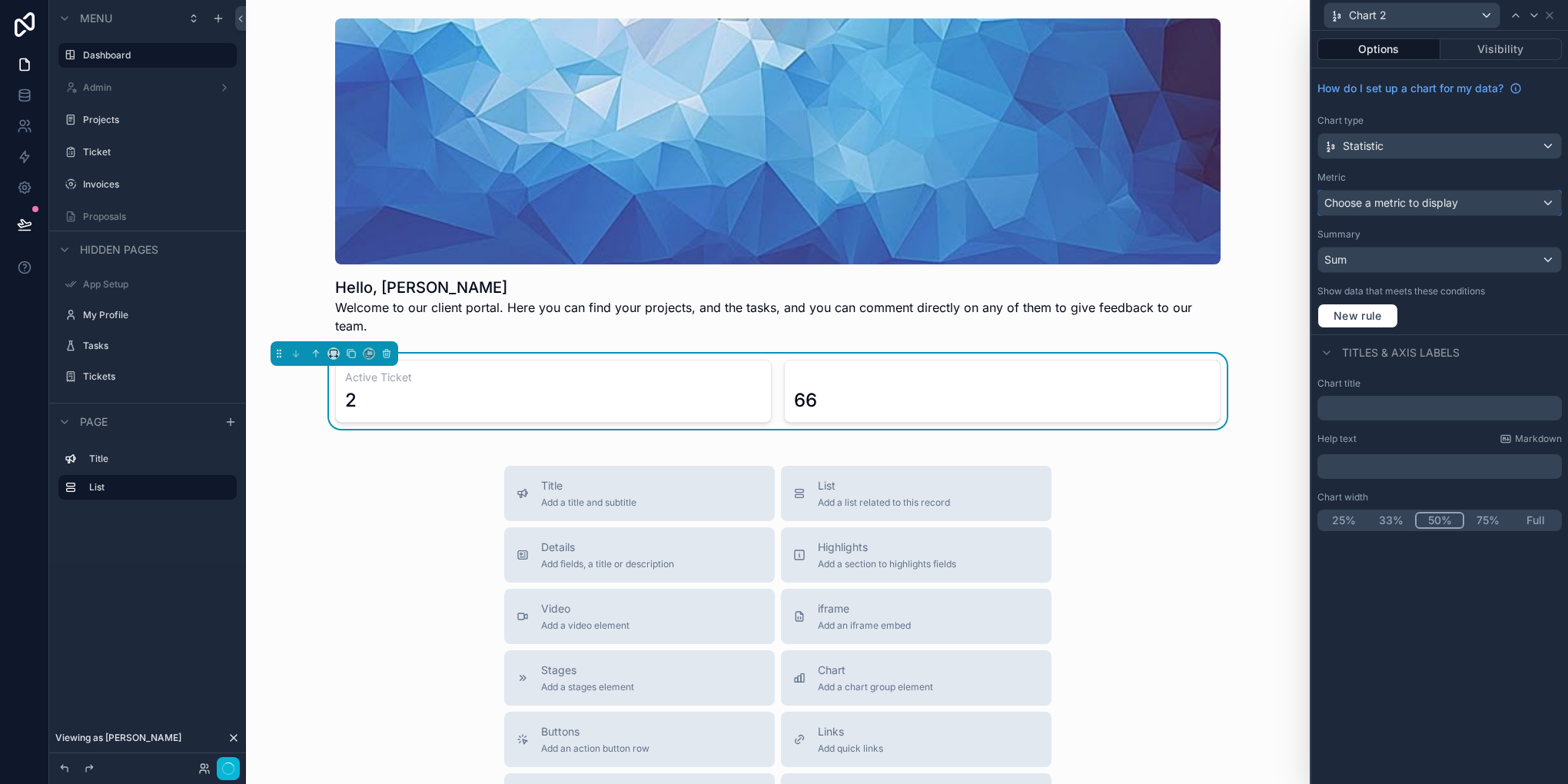
click at [1383, 206] on span "Choose a metric to display" at bounding box center [1391, 202] width 134 height 13
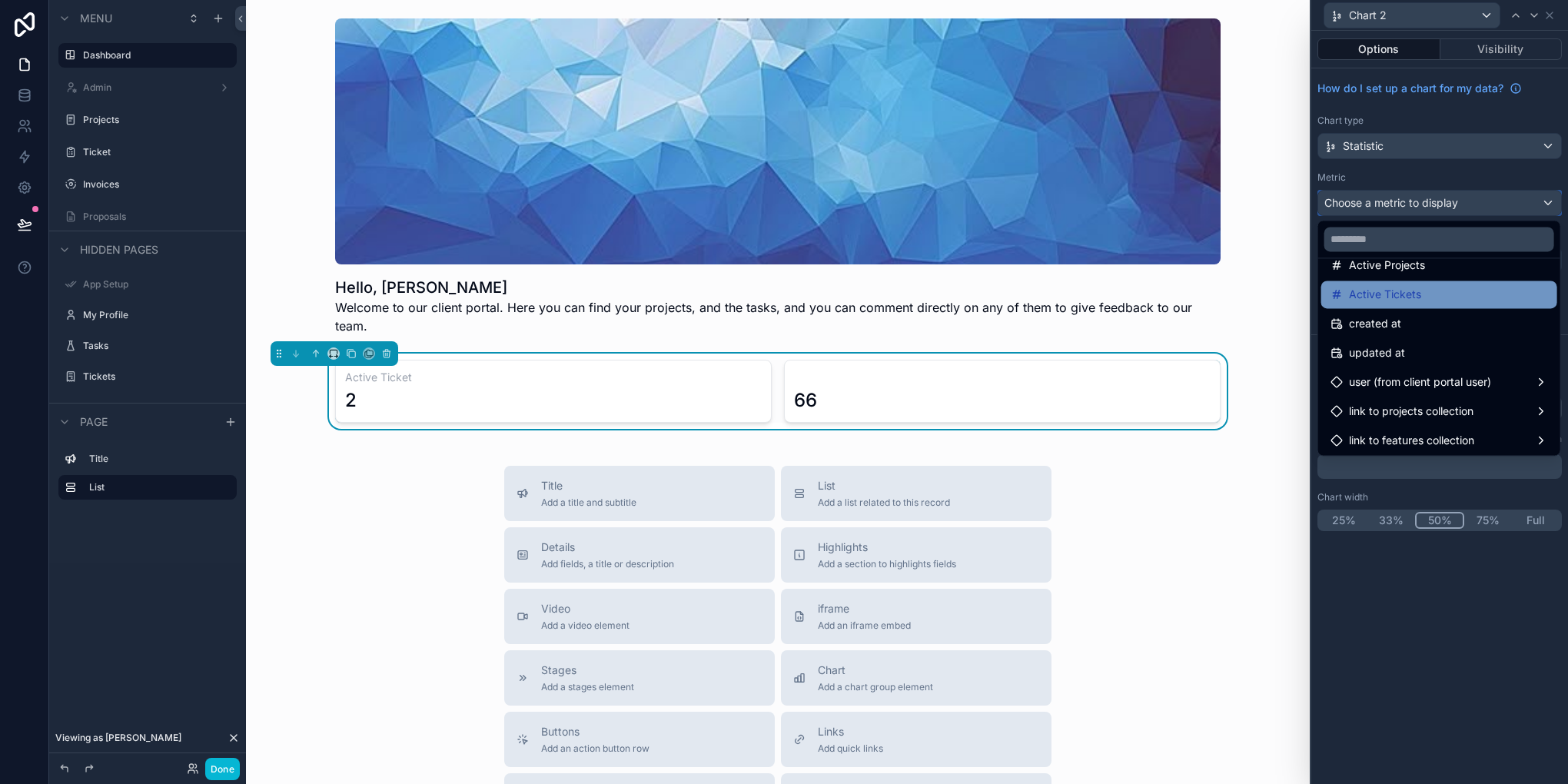
scroll to position [255, 0]
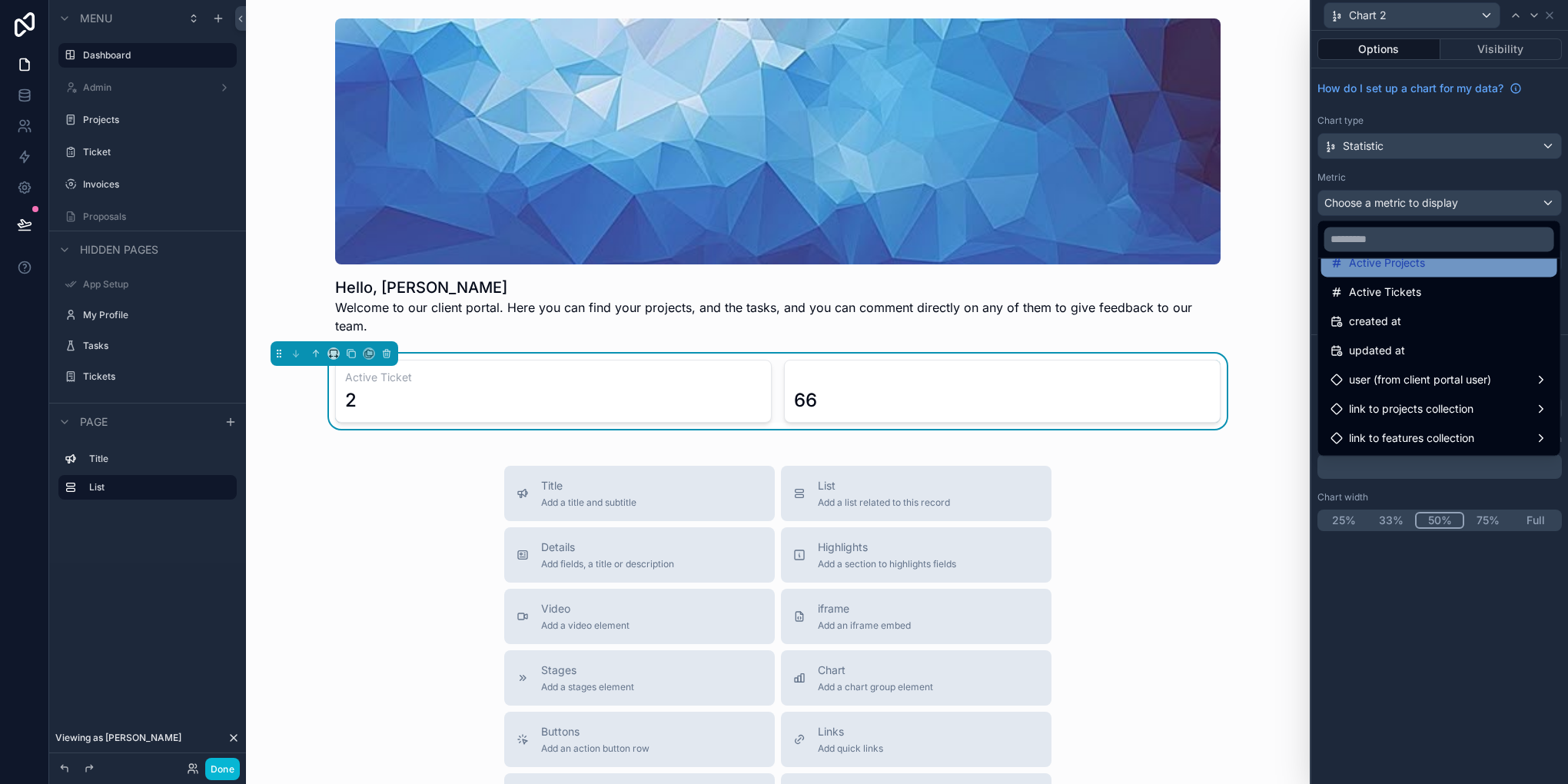
click at [1381, 265] on span "Active Projects" at bounding box center [1387, 263] width 76 height 19
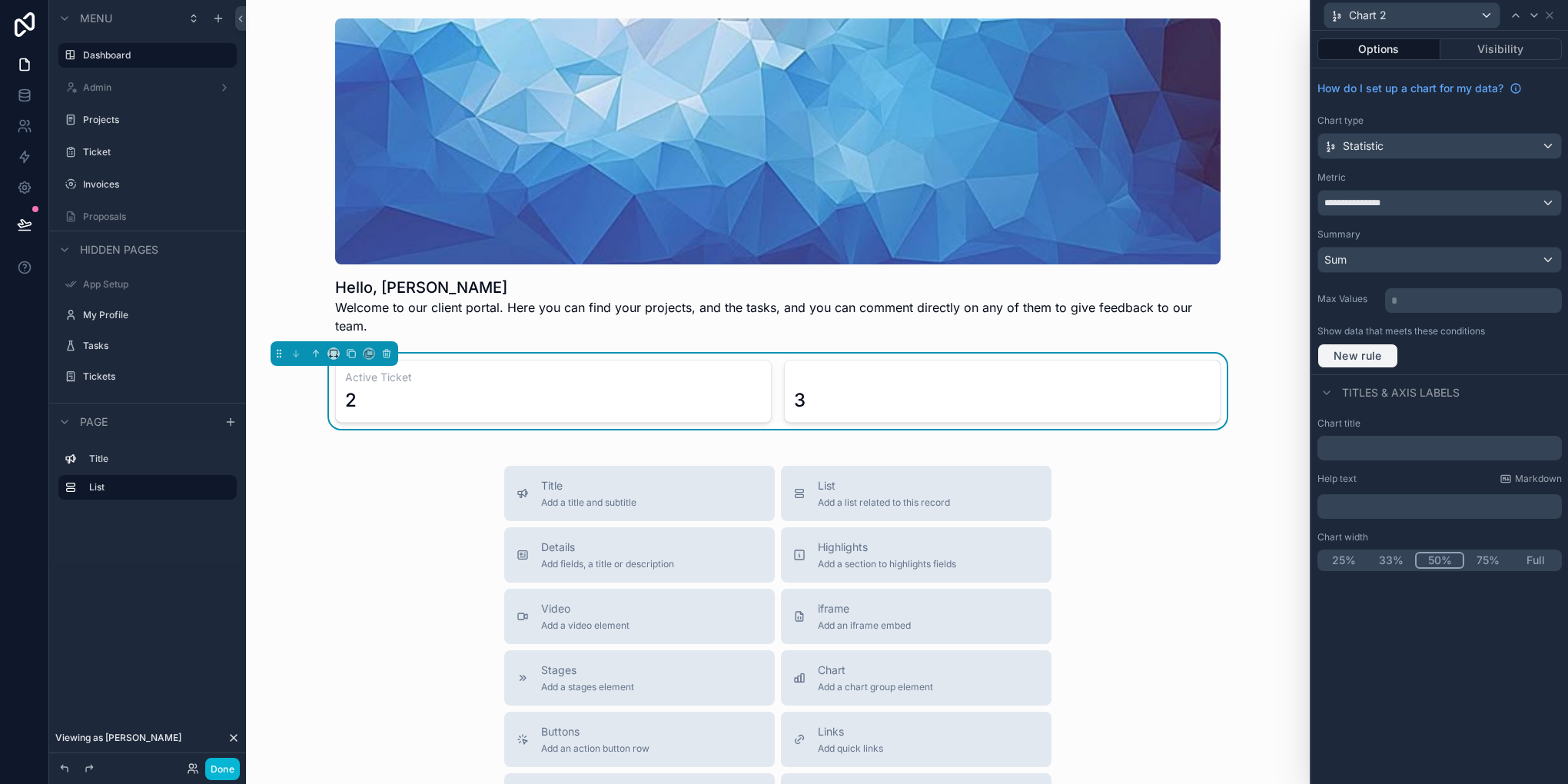
click at [1353, 350] on span "New rule" at bounding box center [1358, 356] width 61 height 14
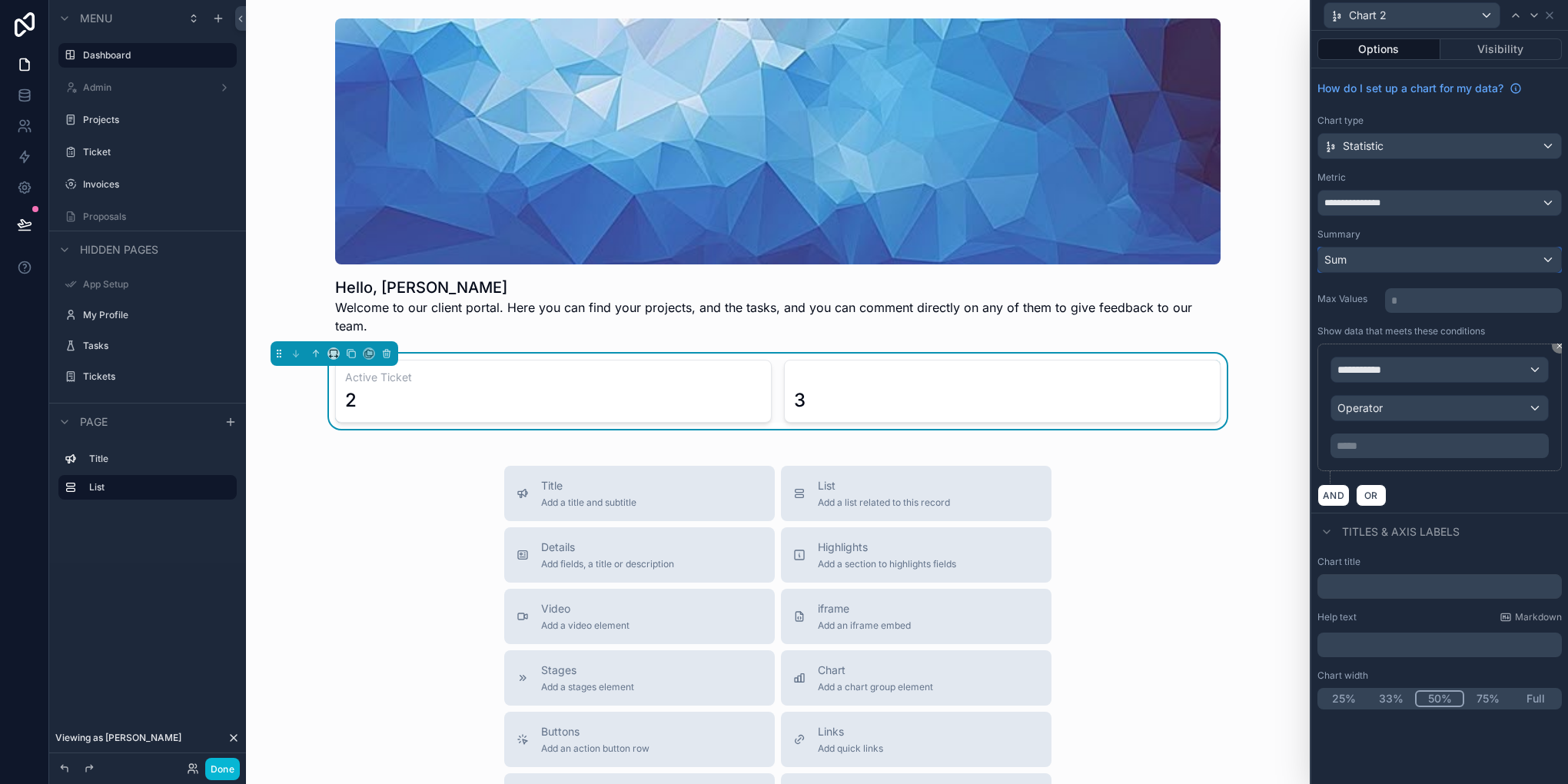
click at [1364, 255] on div "Sum" at bounding box center [1439, 260] width 243 height 25
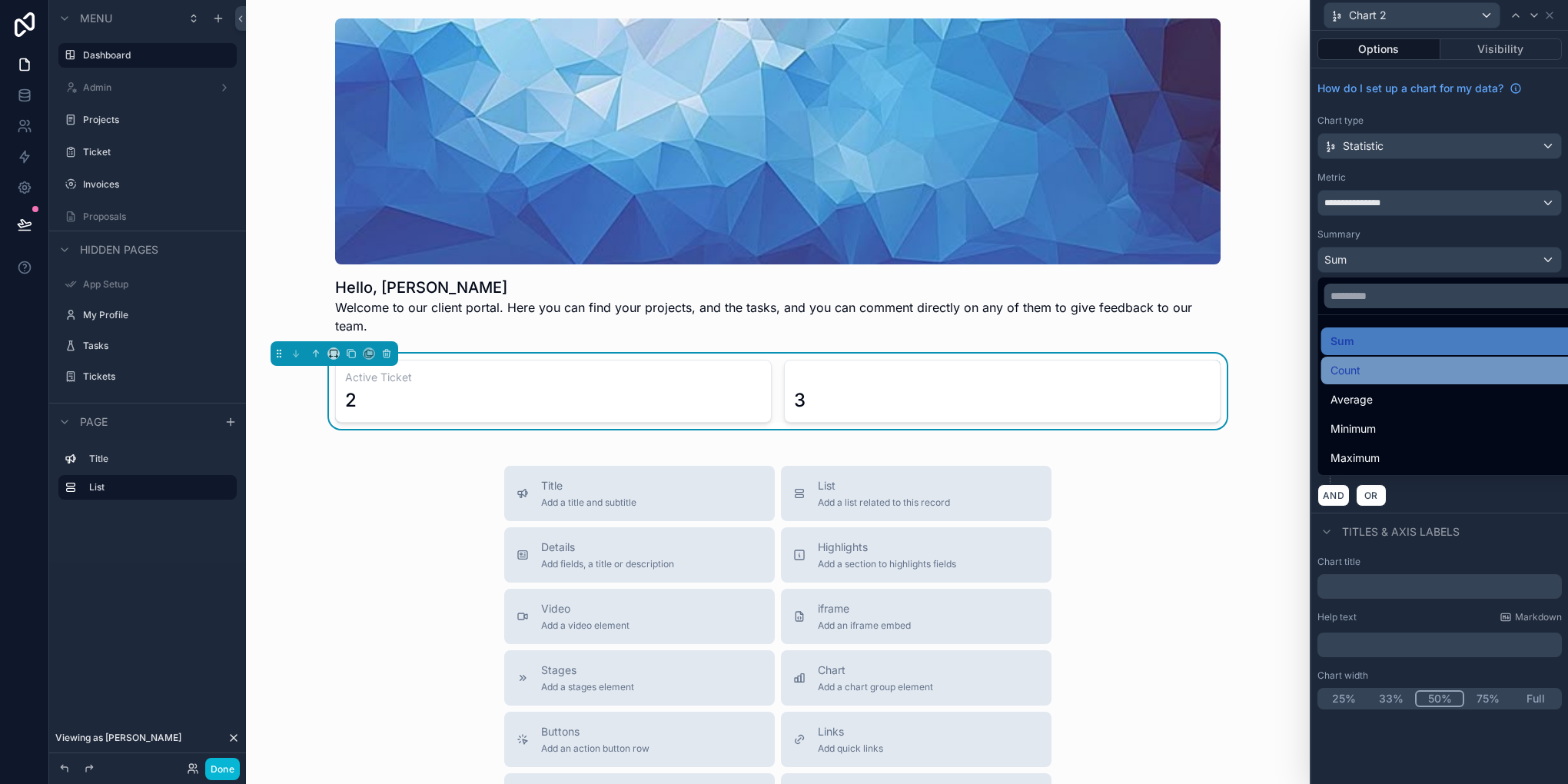
click at [1355, 366] on span "Count" at bounding box center [1345, 371] width 30 height 19
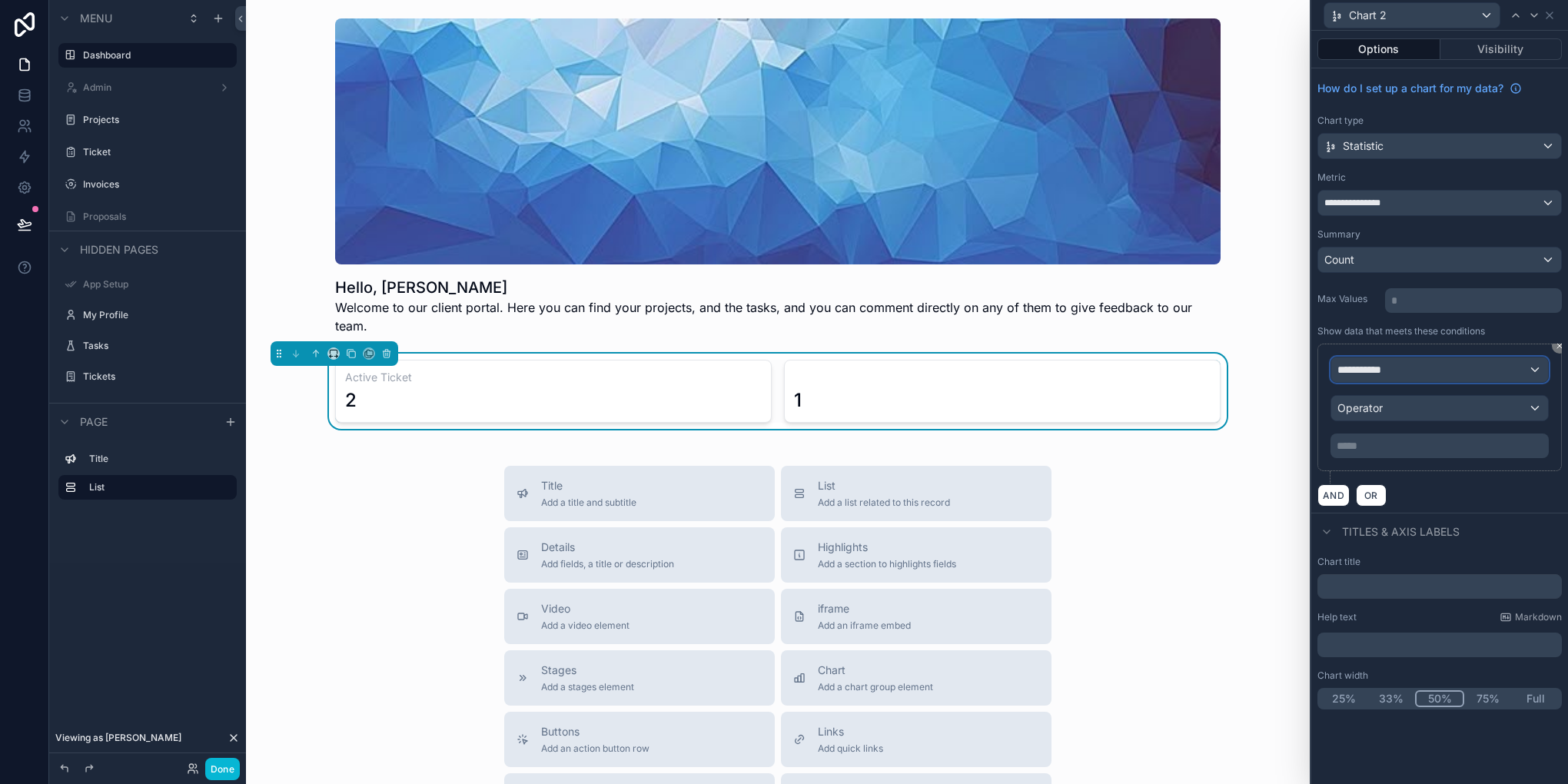
click at [1392, 367] on span "**********" at bounding box center [1365, 370] width 57 height 16
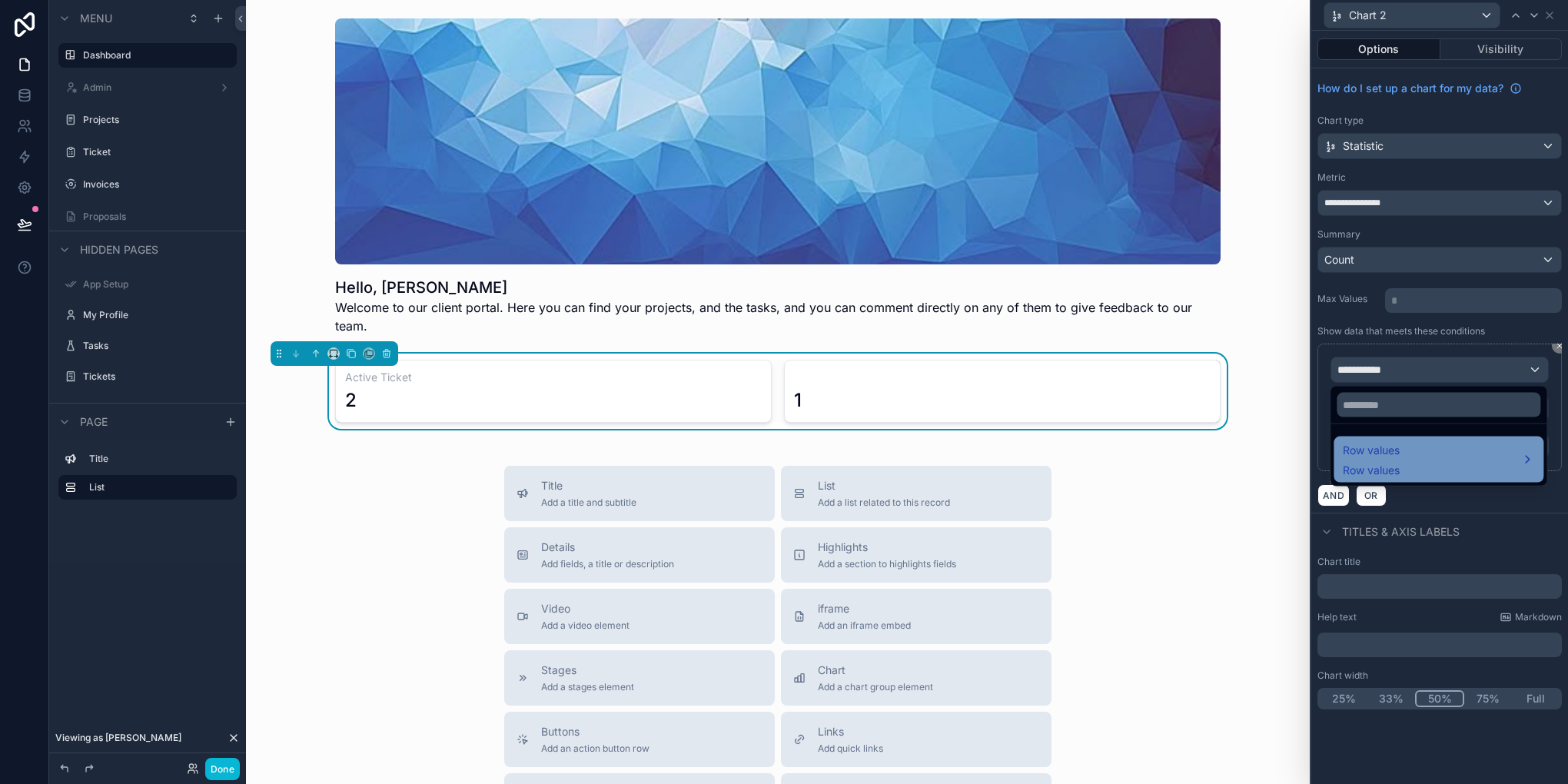
click at [1398, 445] on span "Row values" at bounding box center [1371, 450] width 57 height 19
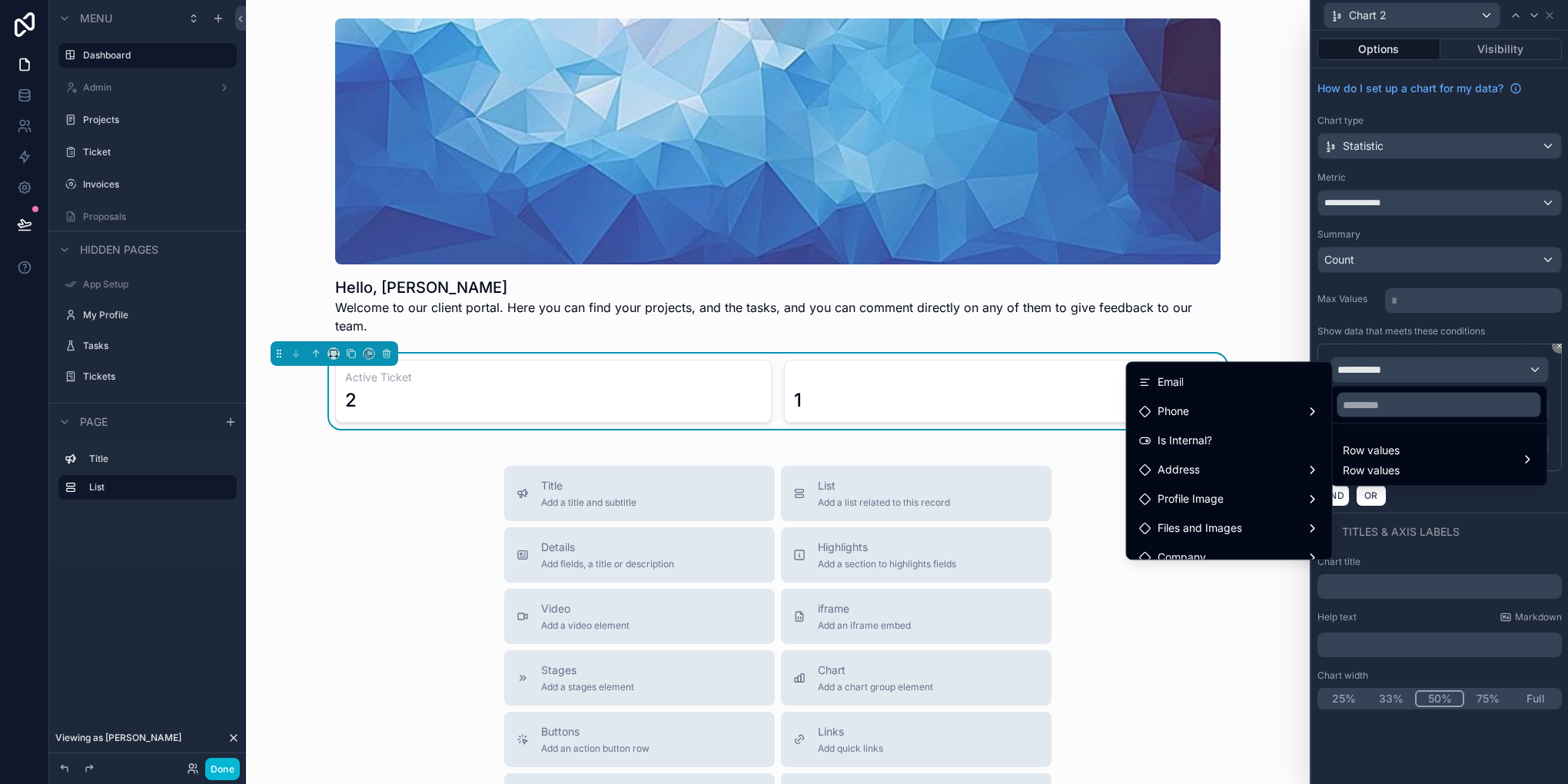
scroll to position [77, 0]
click at [1172, 459] on div "Email" at bounding box center [1230, 448] width 199 height 28
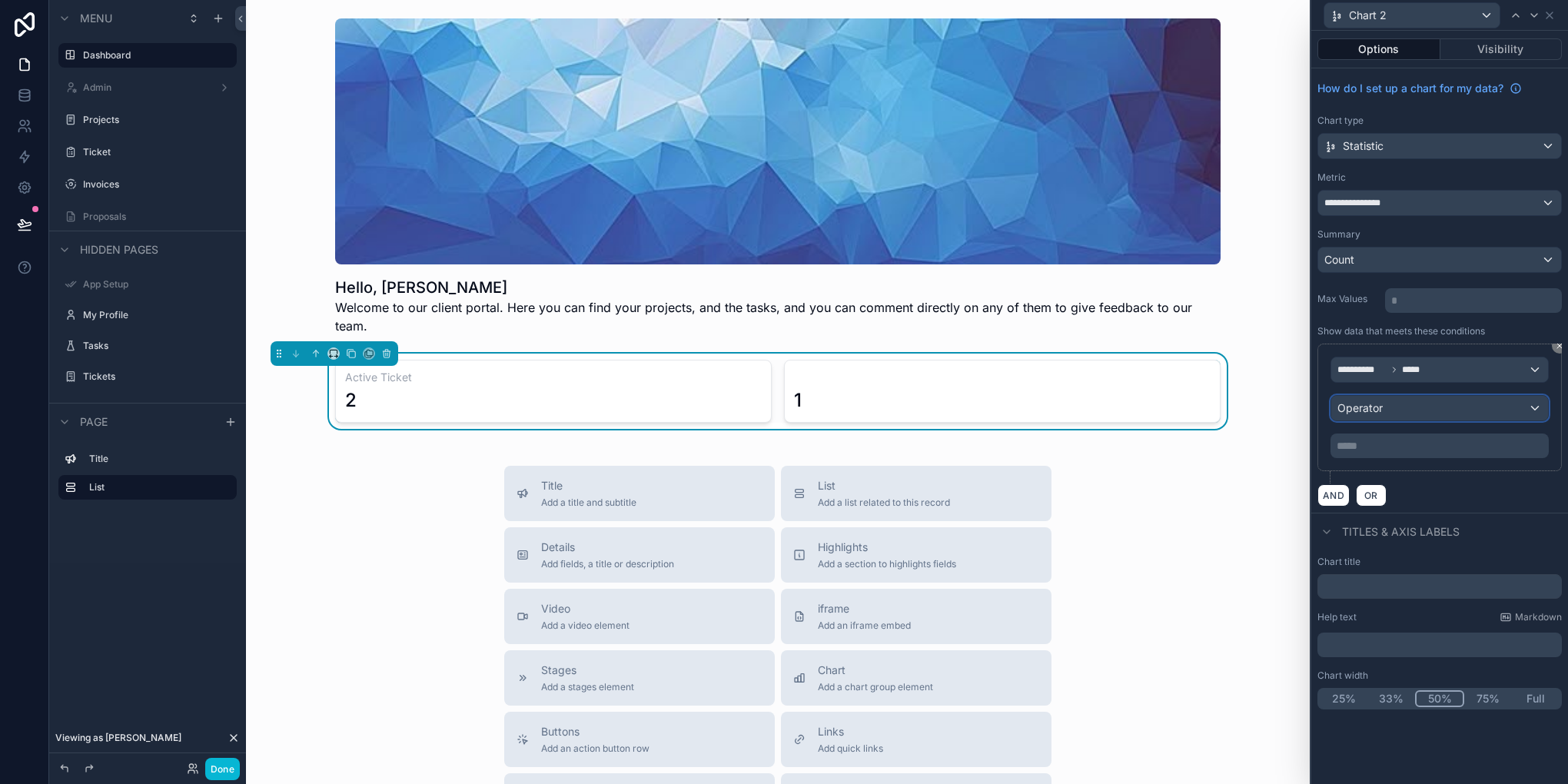
click at [1395, 409] on div "Operator" at bounding box center [1439, 408] width 217 height 25
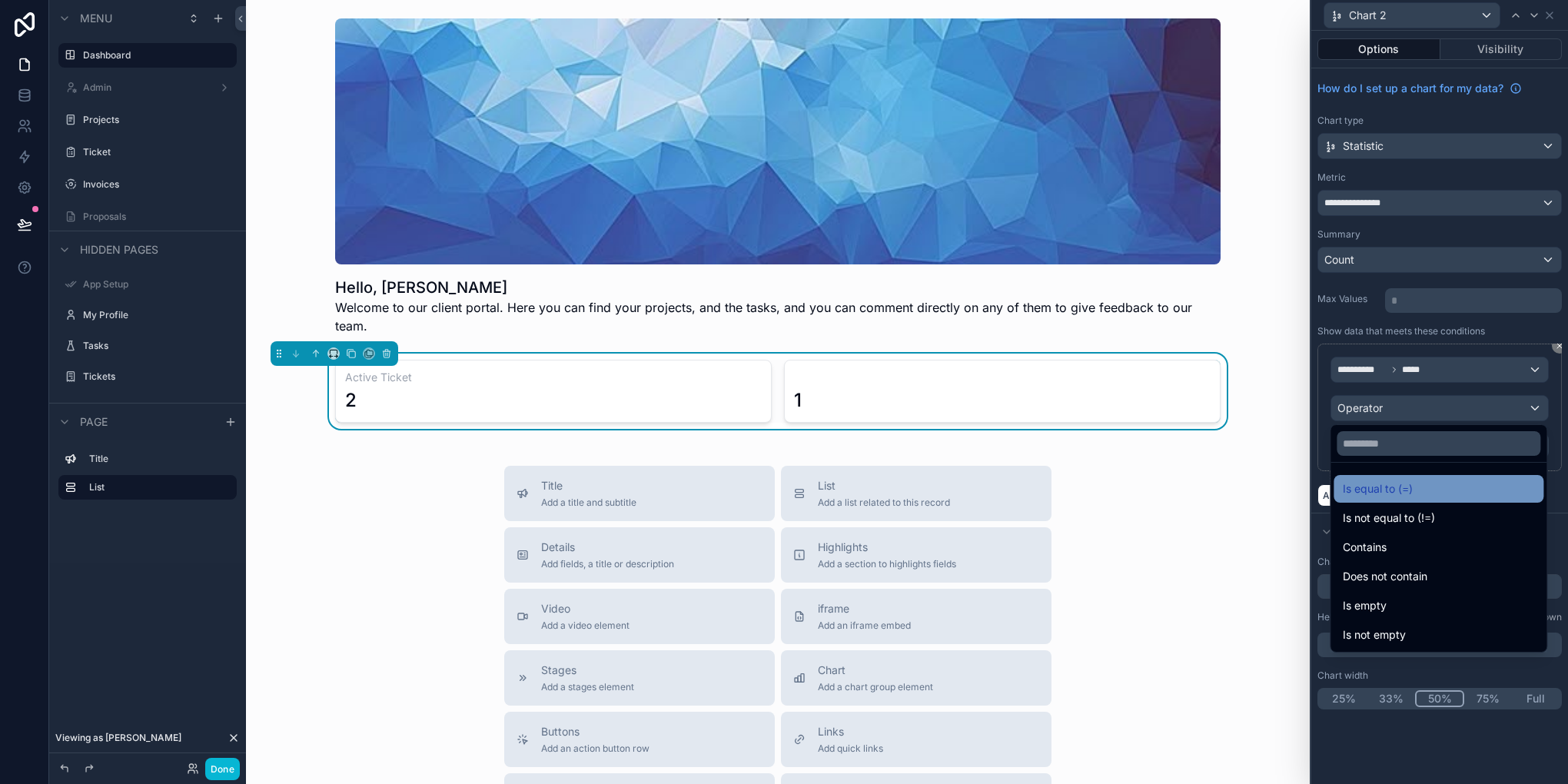
click at [1388, 488] on span "Is equal to (=)" at bounding box center [1378, 489] width 70 height 19
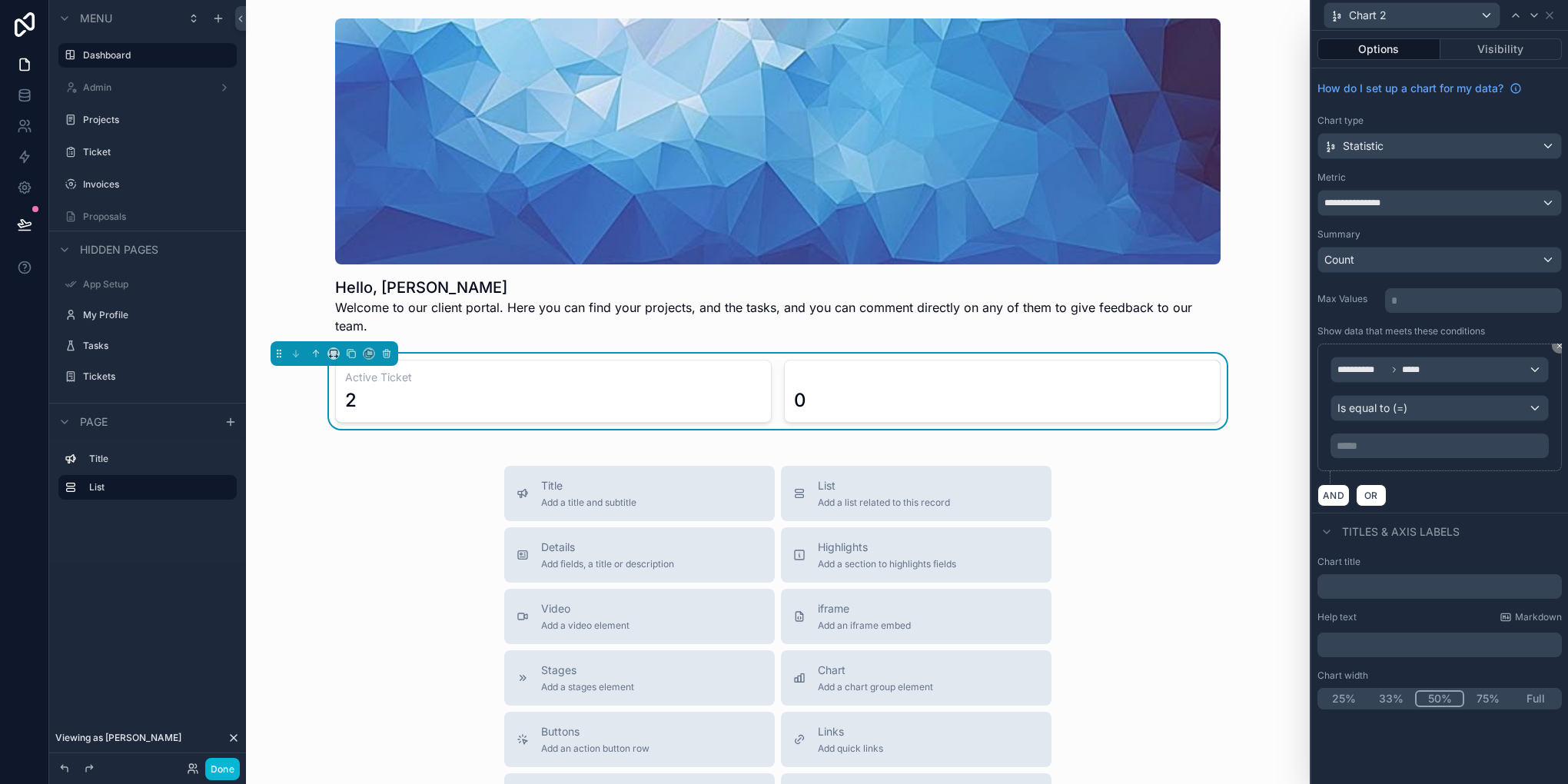
click at [1365, 445] on p "***** ﻿" at bounding box center [1441, 446] width 209 height 16
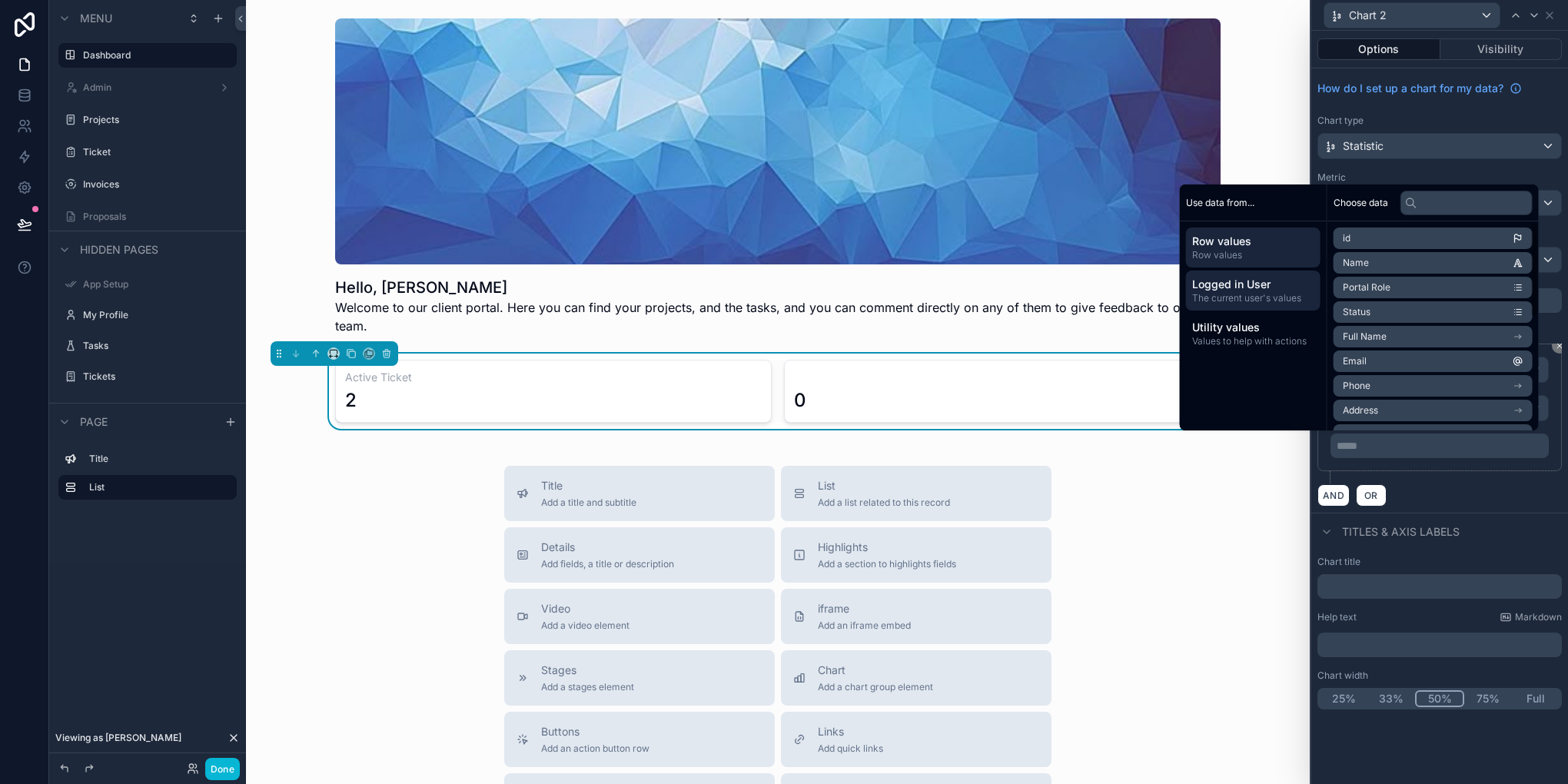
click at [1269, 286] on span "Logged in User" at bounding box center [1253, 284] width 122 height 16
click at [1367, 262] on li "email" at bounding box center [1433, 263] width 199 height 22
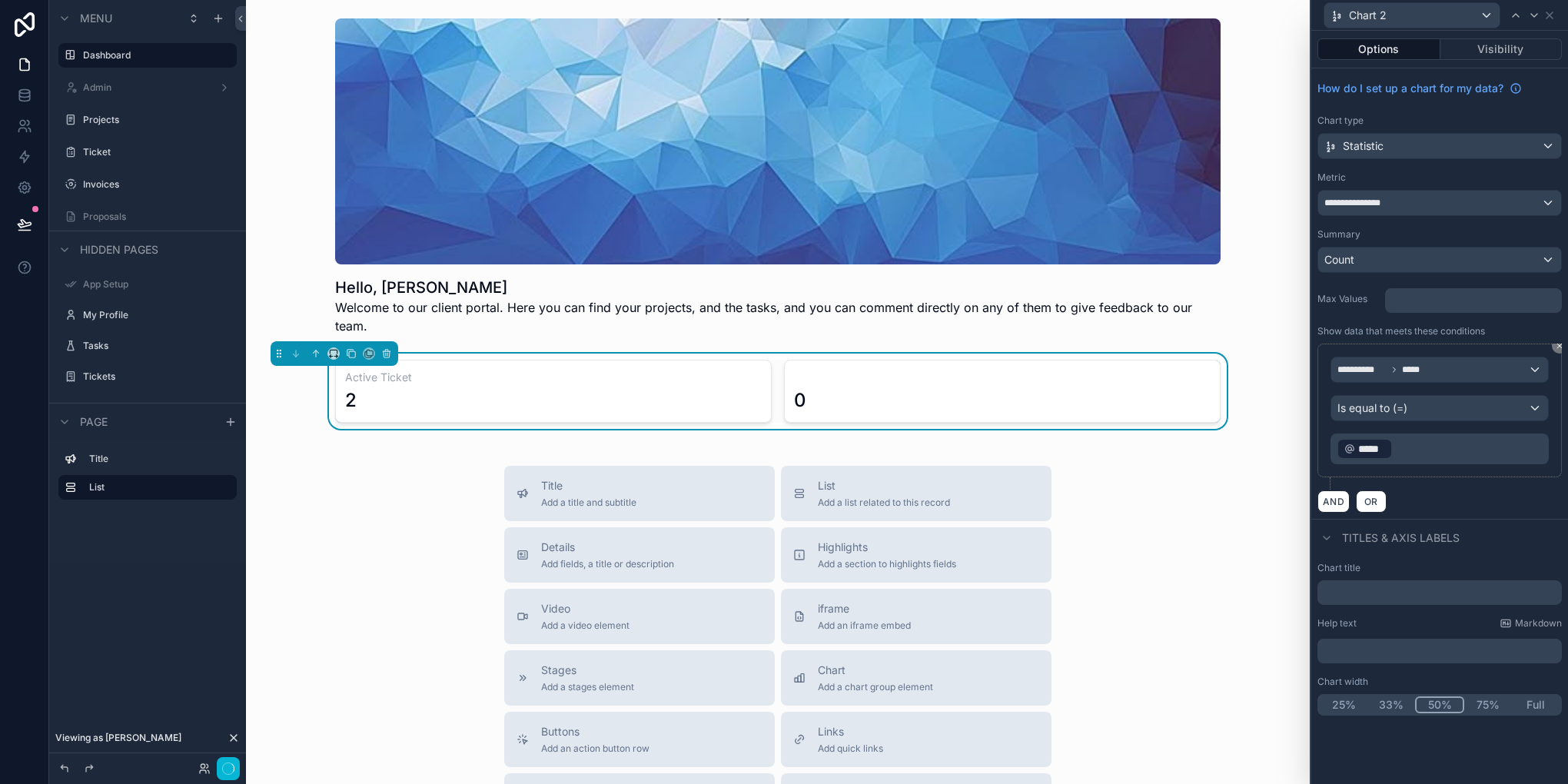
click at [1439, 508] on div "AND OR" at bounding box center [1439, 501] width 245 height 23
click at [215, 756] on div "Done" at bounding box center [147, 768] width 197 height 30
click at [231, 765] on button "Done" at bounding box center [222, 768] width 34 height 23
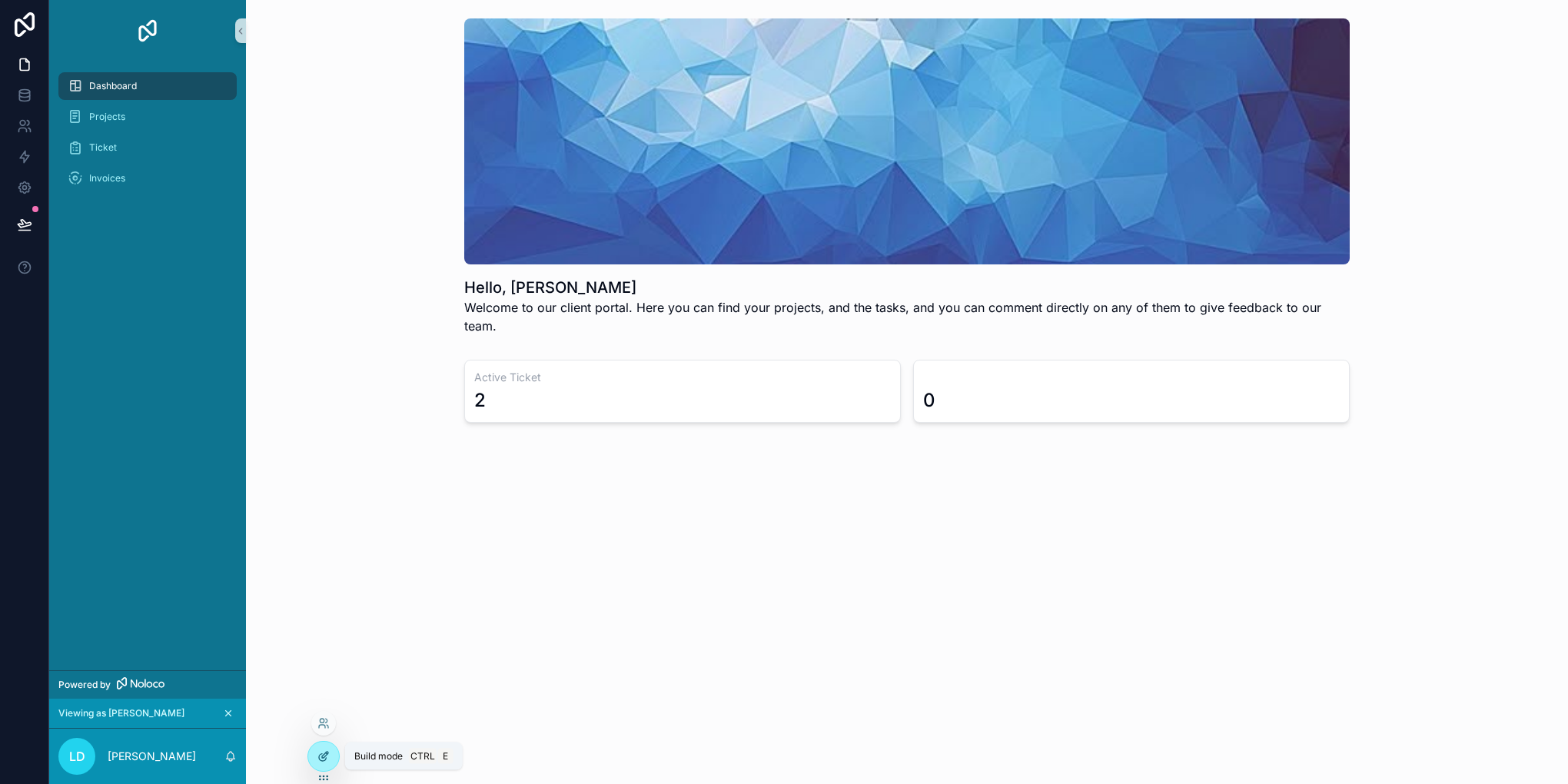
click at [313, 759] on div at bounding box center [323, 756] width 30 height 30
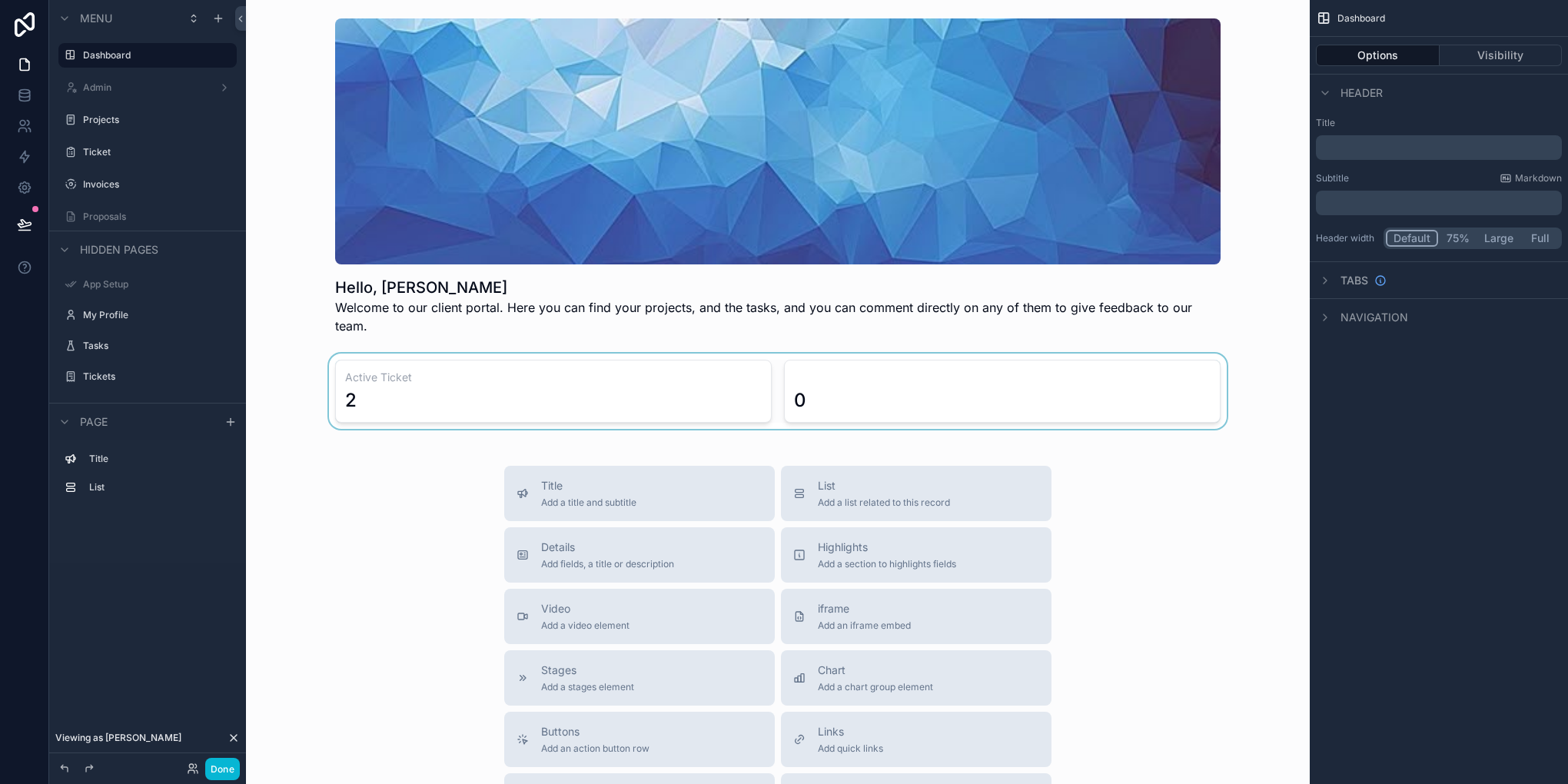
click at [1003, 376] on div "scrollable content" at bounding box center [778, 391] width 1039 height 76
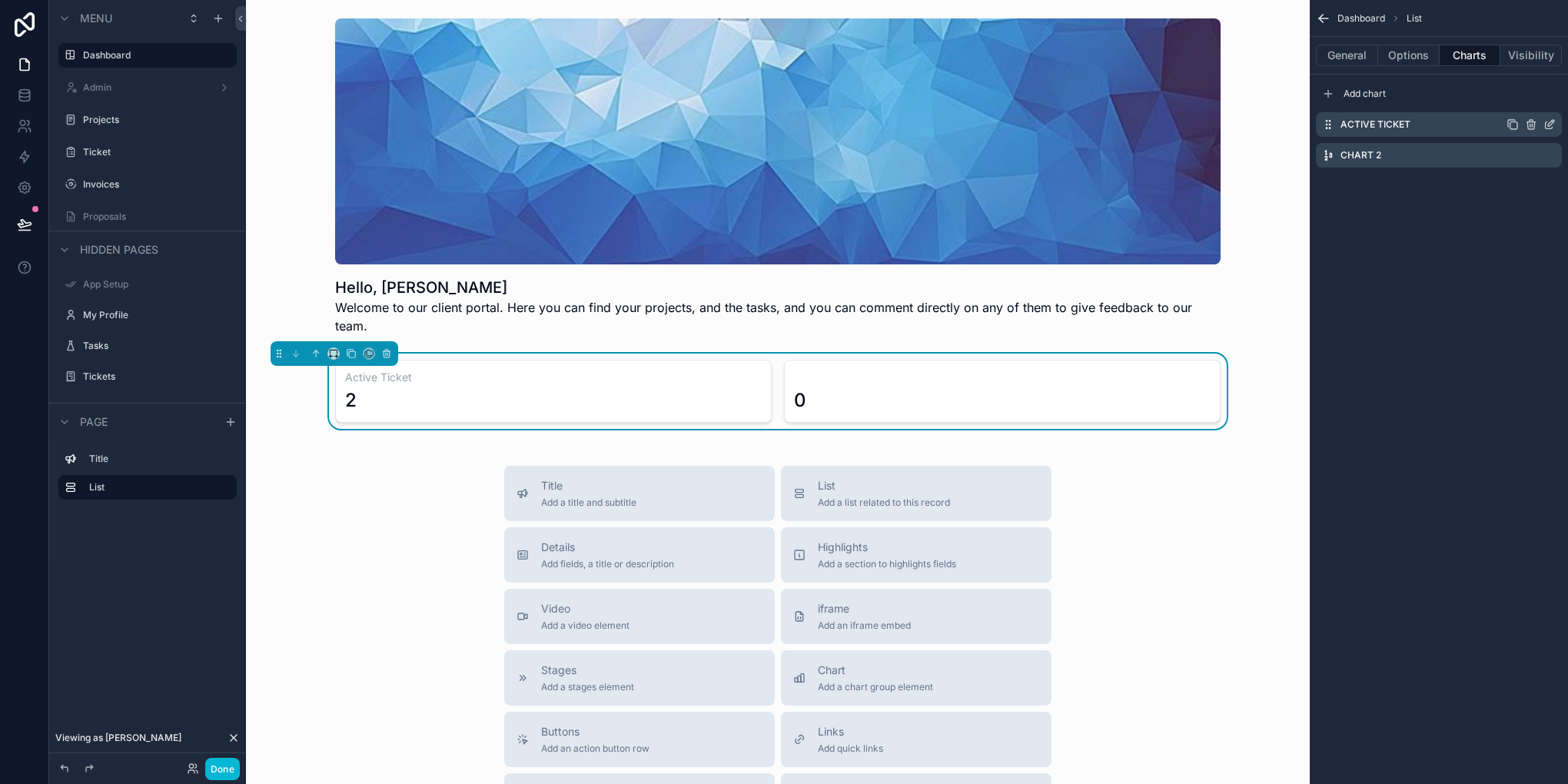
click at [1556, 127] on div "Active Ticket" at bounding box center [1439, 125] width 246 height 25
click at [222, 769] on button "Done" at bounding box center [222, 768] width 34 height 23
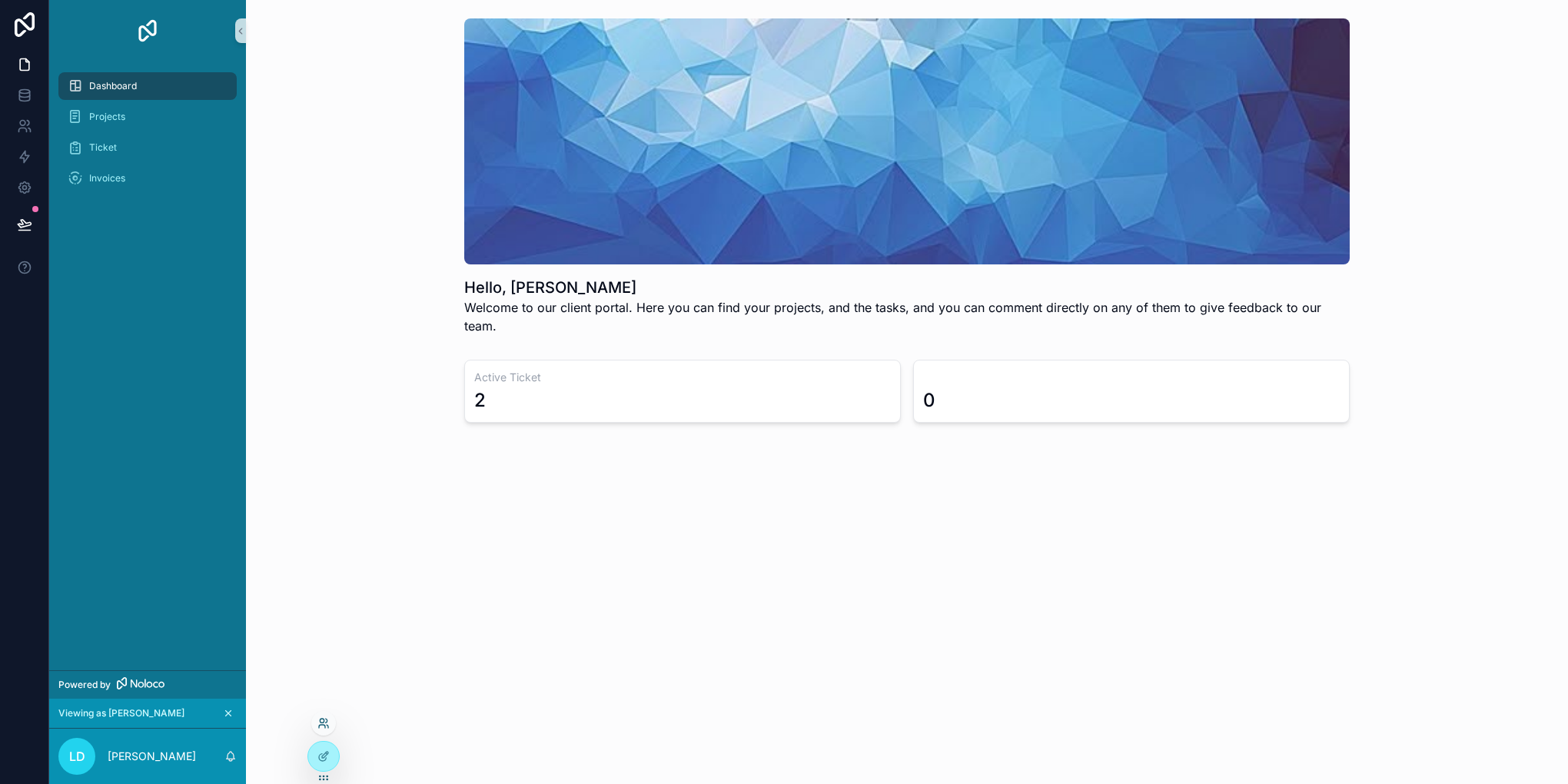
click at [327, 719] on icon at bounding box center [324, 723] width 12 height 12
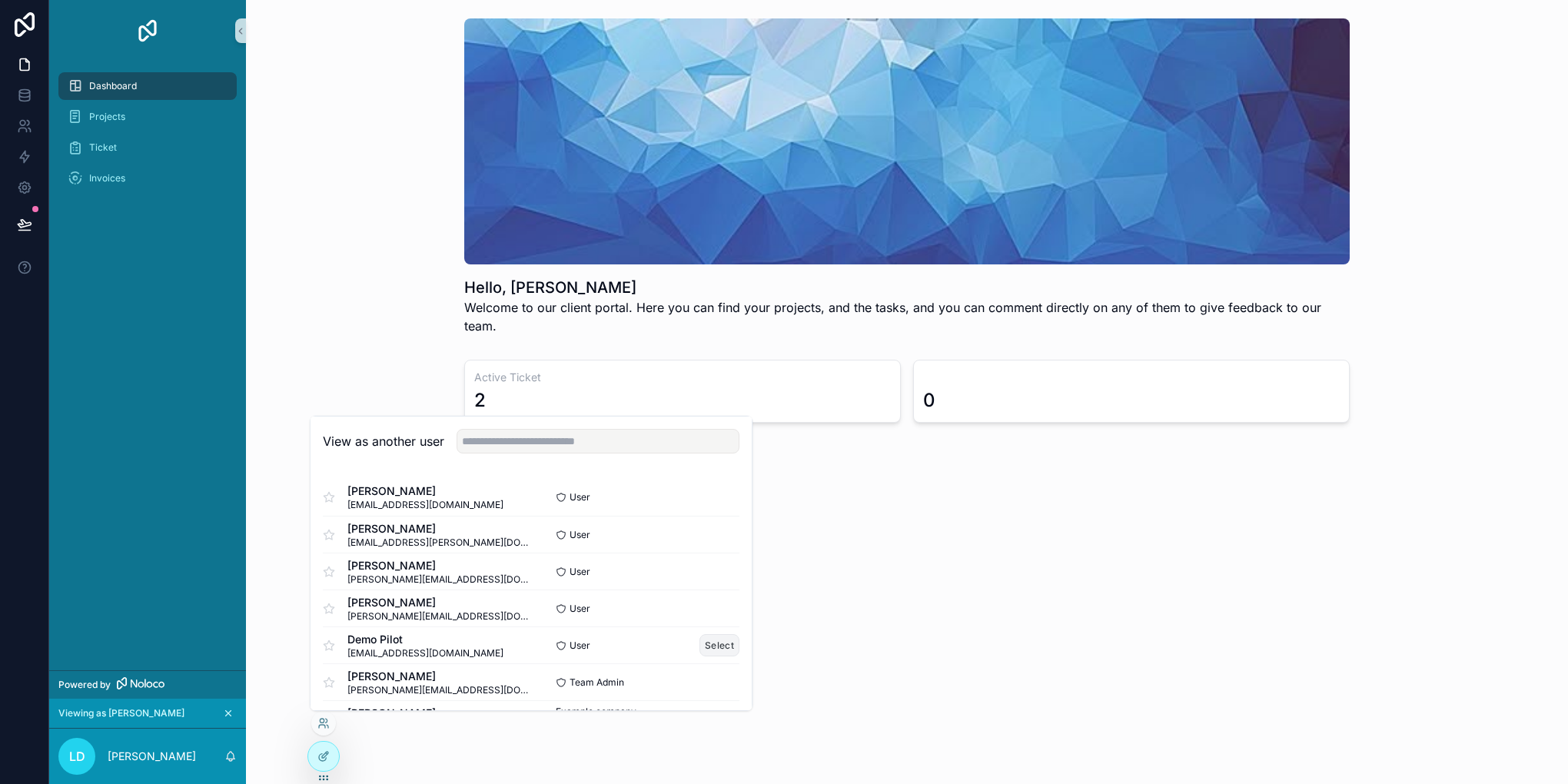
click at [710, 653] on button "Select" at bounding box center [719, 645] width 40 height 23
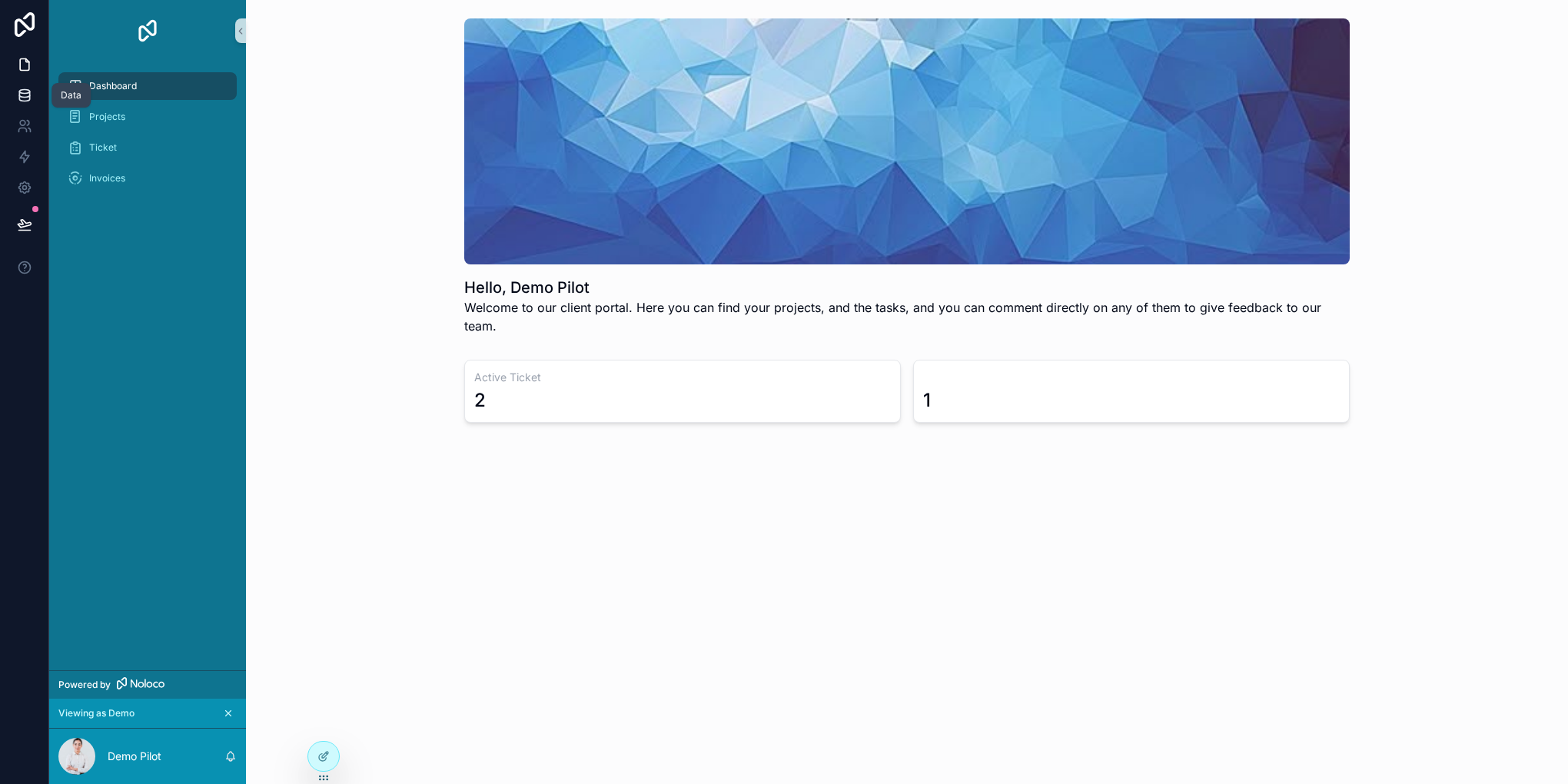
click at [30, 104] on link at bounding box center [24, 95] width 48 height 30
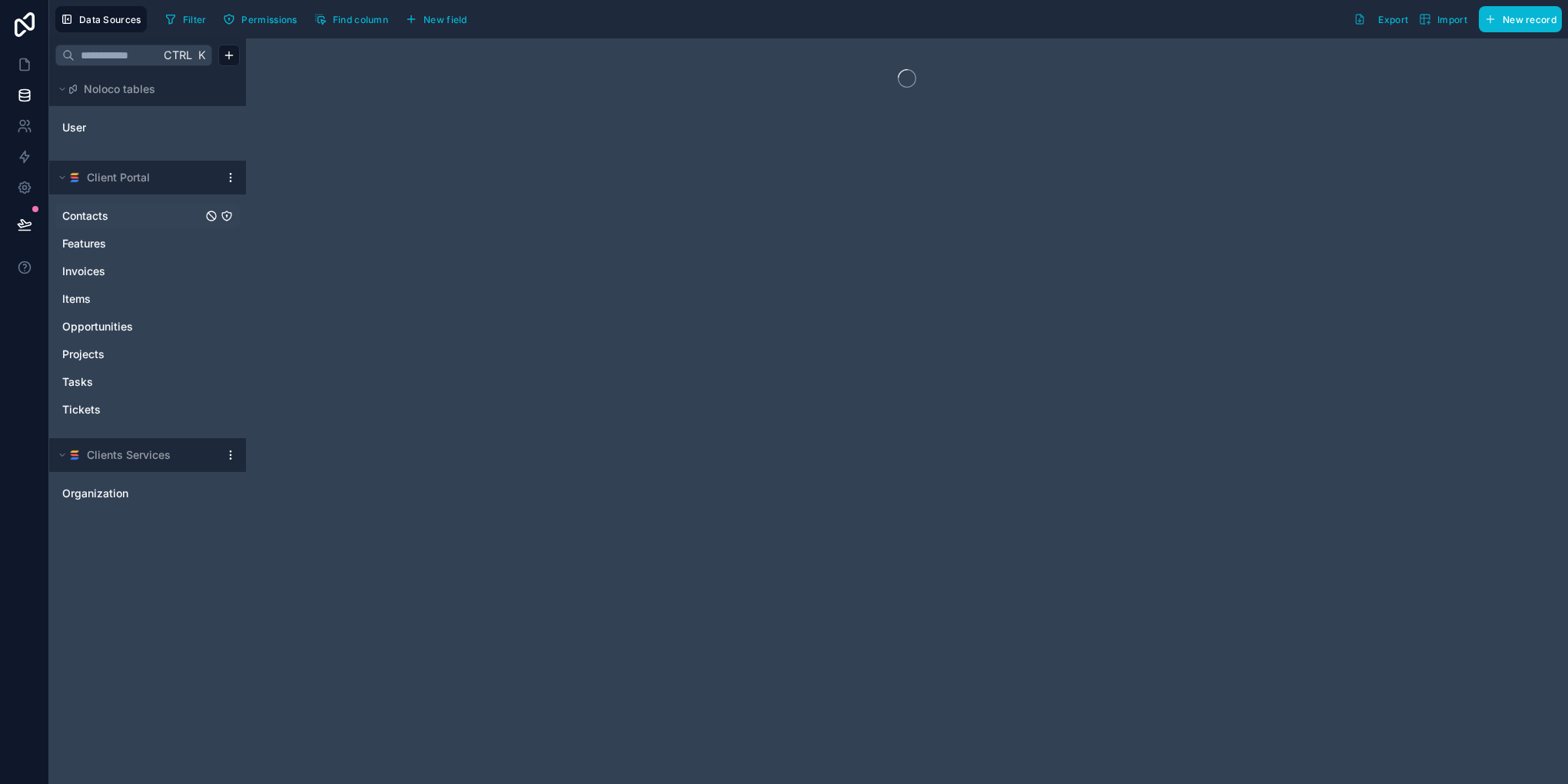
click at [138, 225] on div "Contacts" at bounding box center [147, 216] width 185 height 25
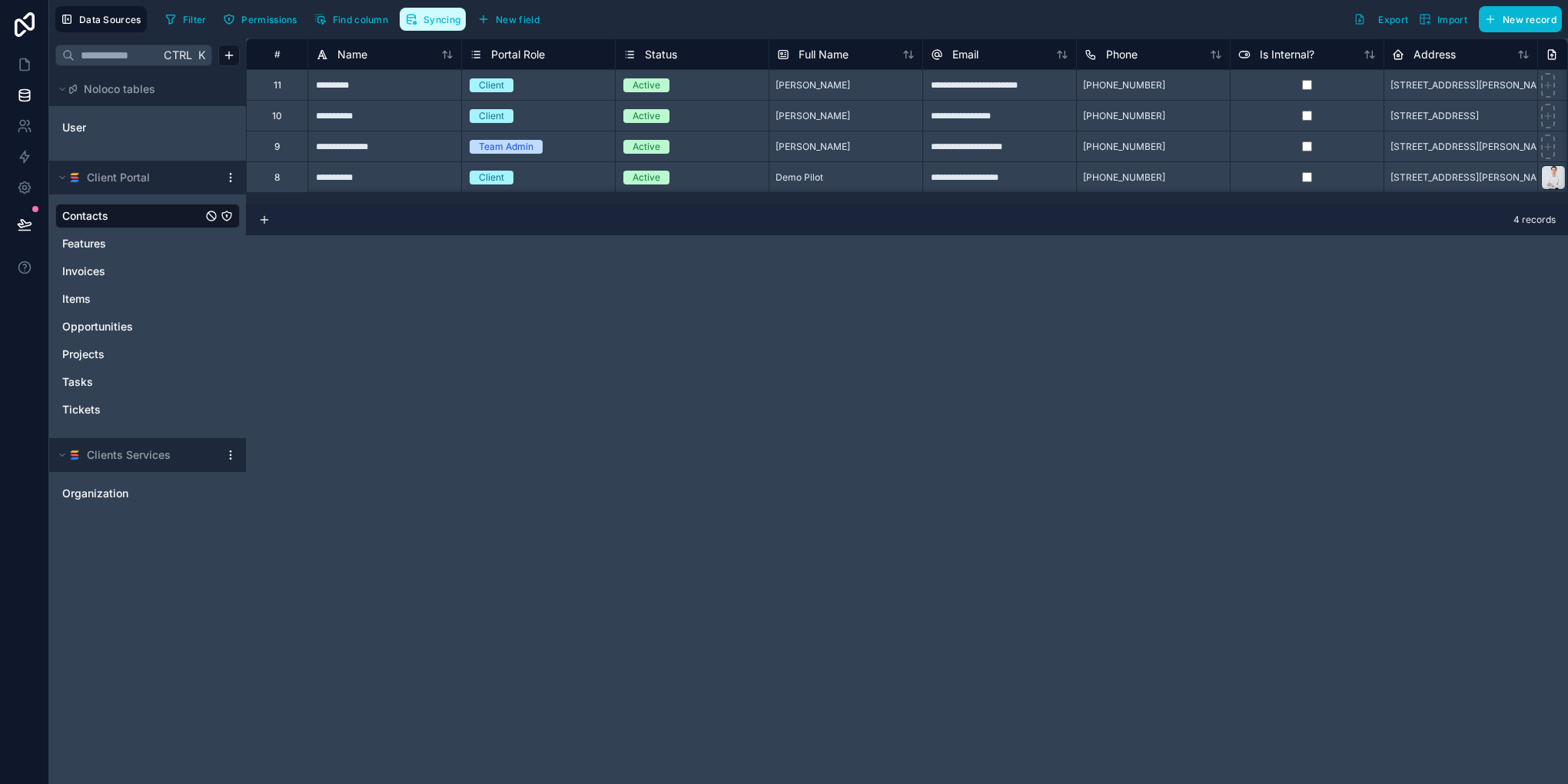
click at [447, 23] on span "Syncing" at bounding box center [442, 19] width 37 height 12
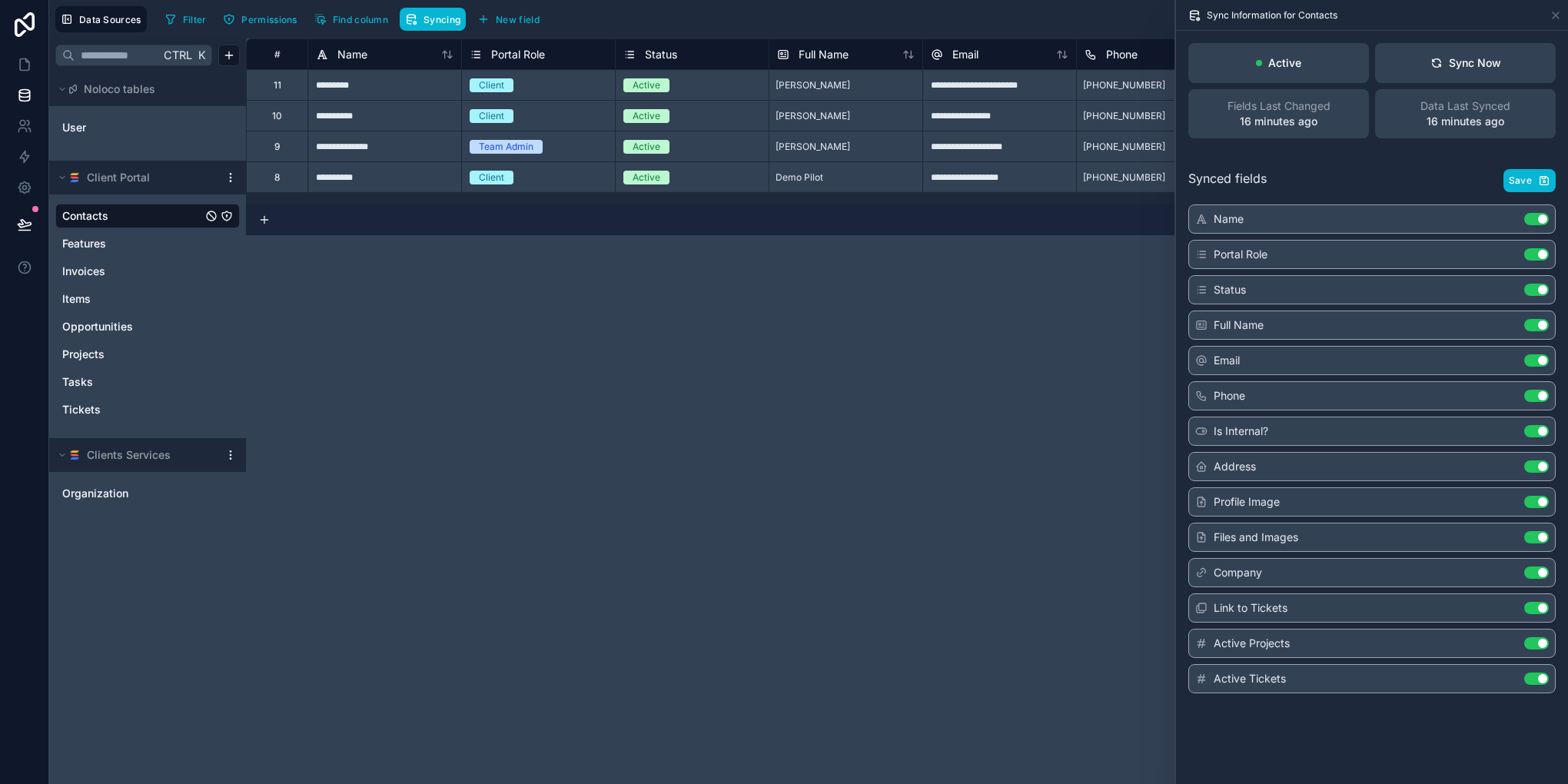
click at [232, 170] on div "Client Portal" at bounding box center [147, 177] width 197 height 33
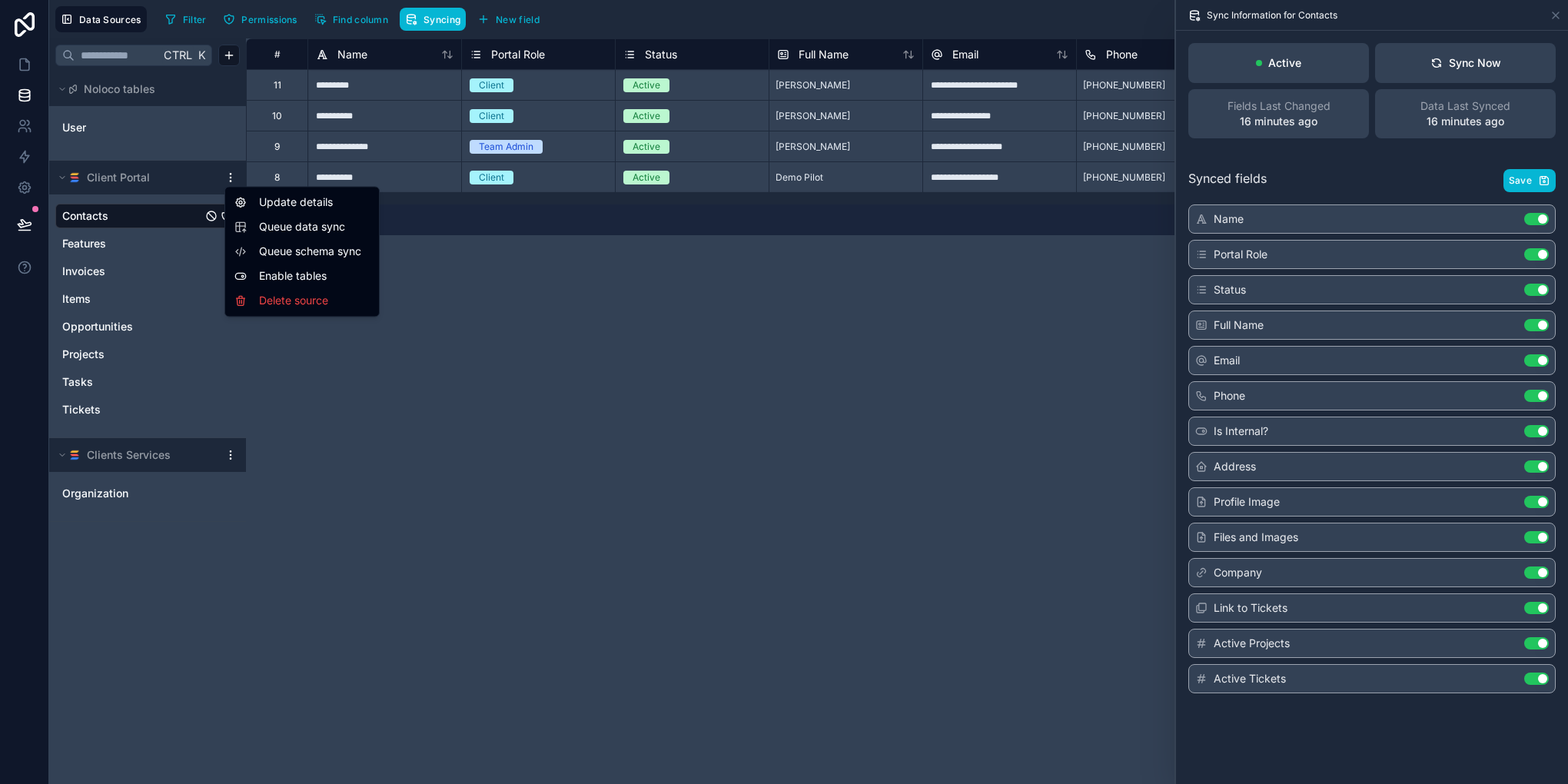
click at [224, 172] on html "**********" at bounding box center [784, 392] width 1568 height 784
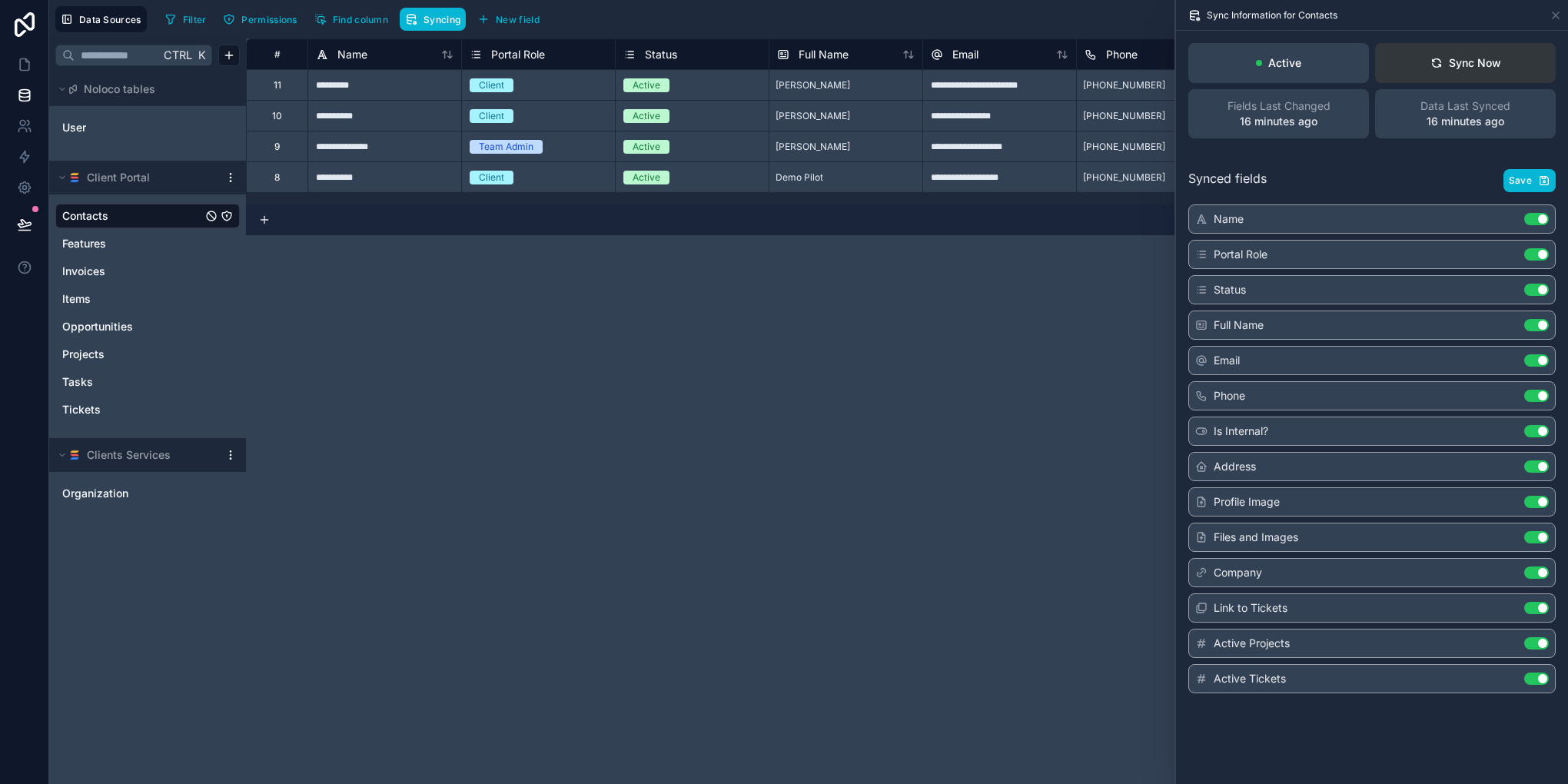
click at [1453, 72] on button "Sync Now" at bounding box center [1465, 62] width 181 height 40
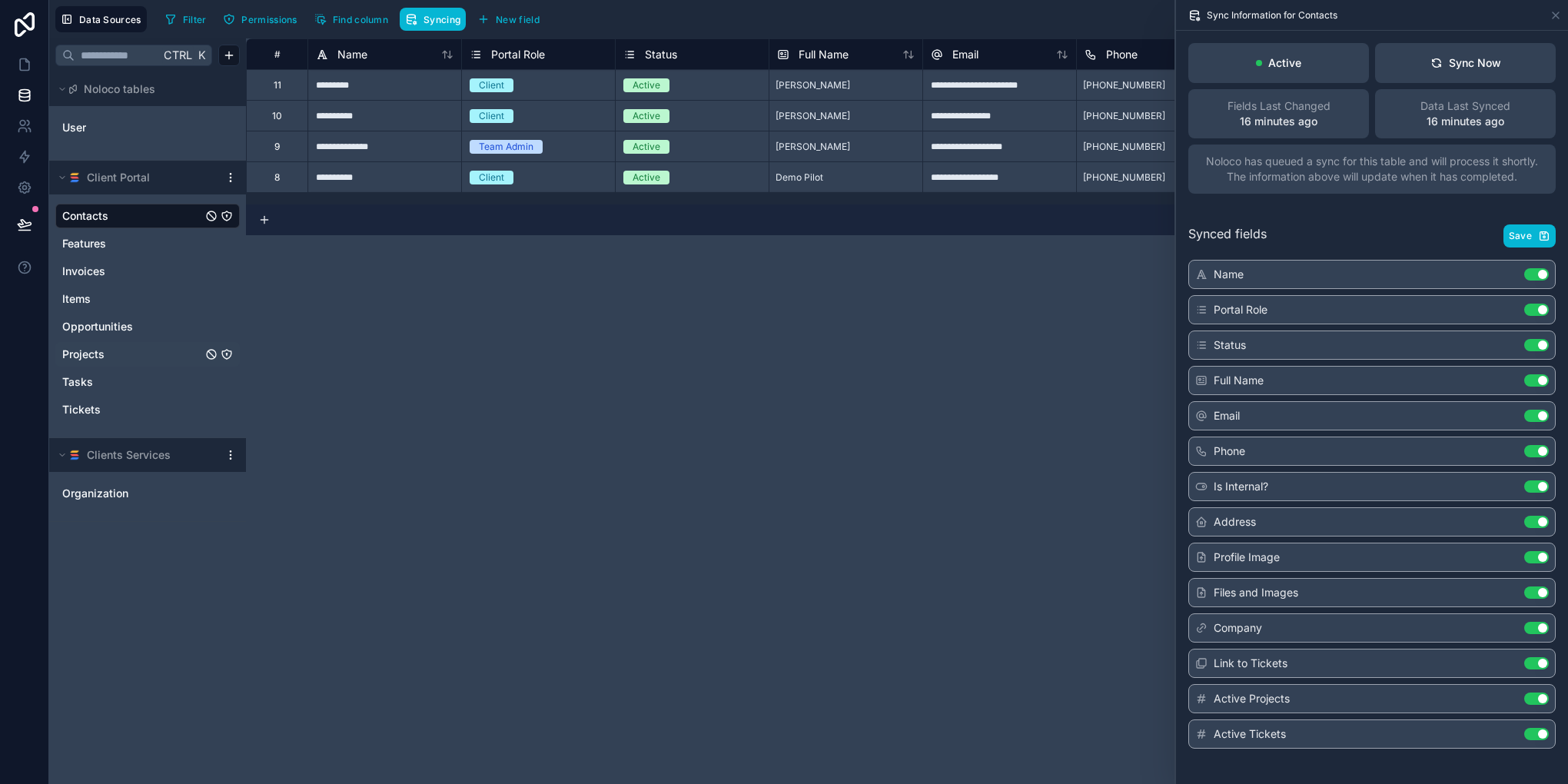
click at [97, 345] on div "Projects" at bounding box center [147, 354] width 185 height 25
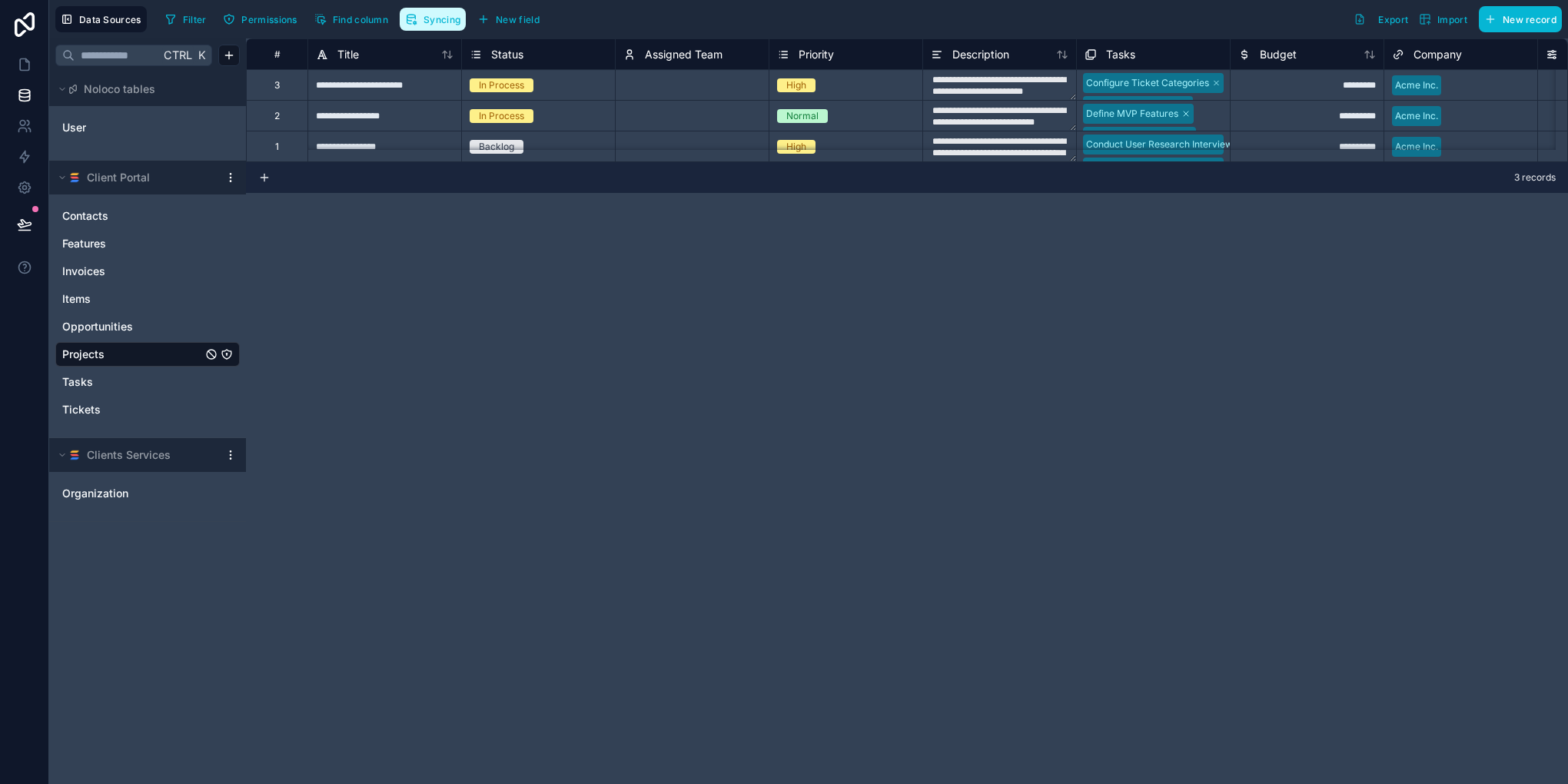
click at [445, 19] on span "Syncing" at bounding box center [442, 19] width 37 height 12
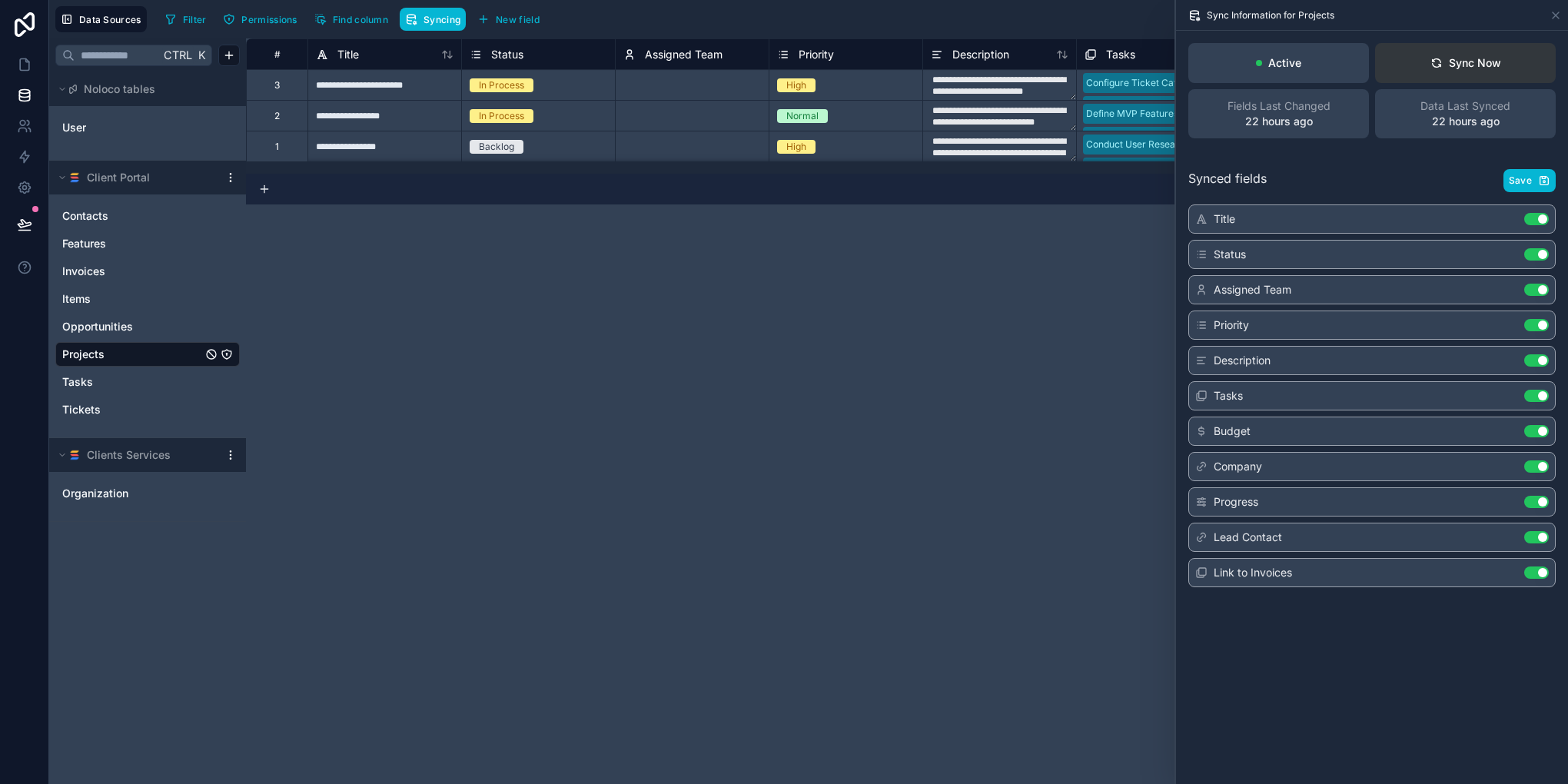
click at [1482, 59] on div "Sync Now" at bounding box center [1466, 63] width 71 height 16
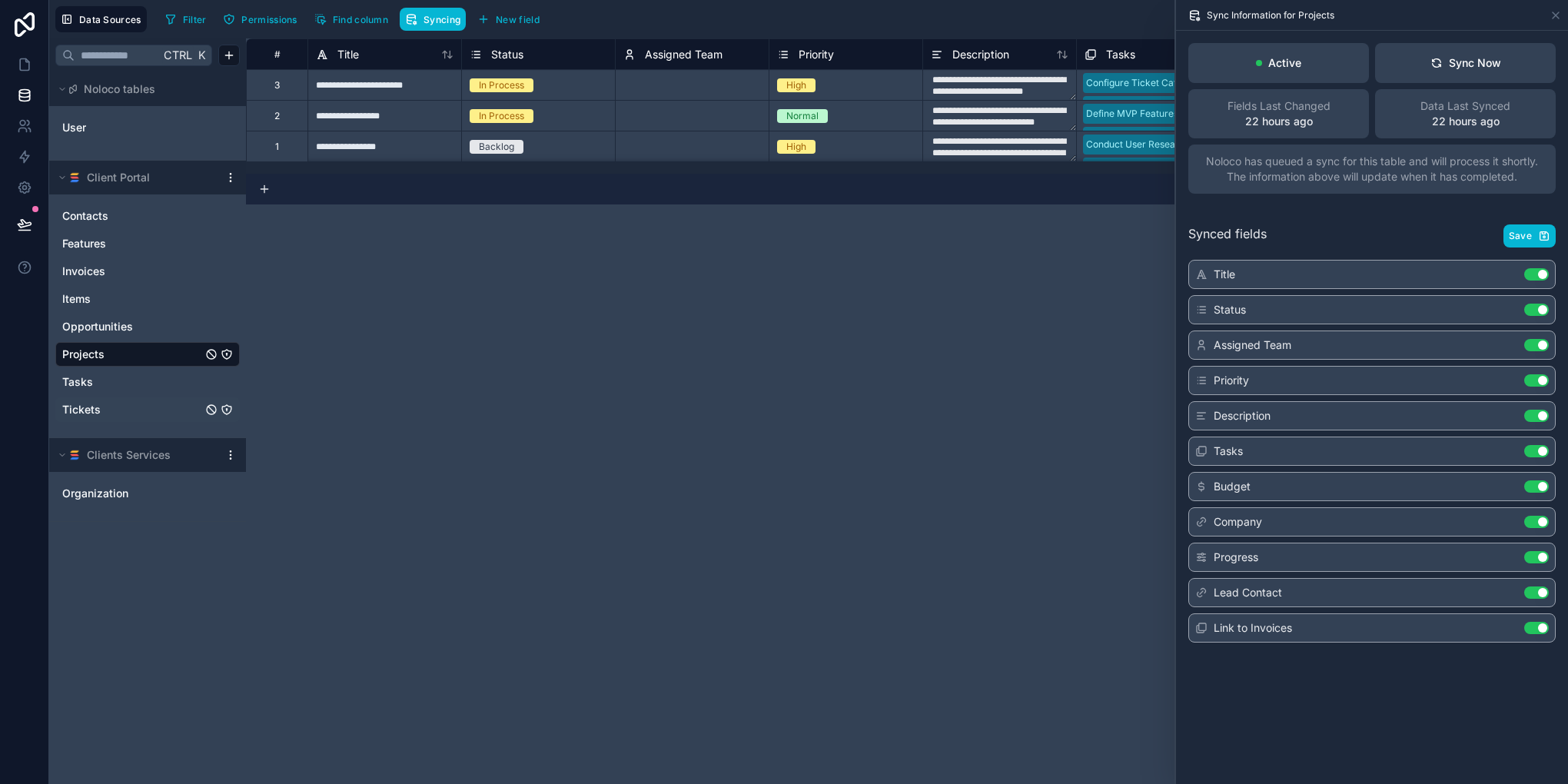
click at [85, 408] on span "Tickets" at bounding box center [81, 410] width 38 height 16
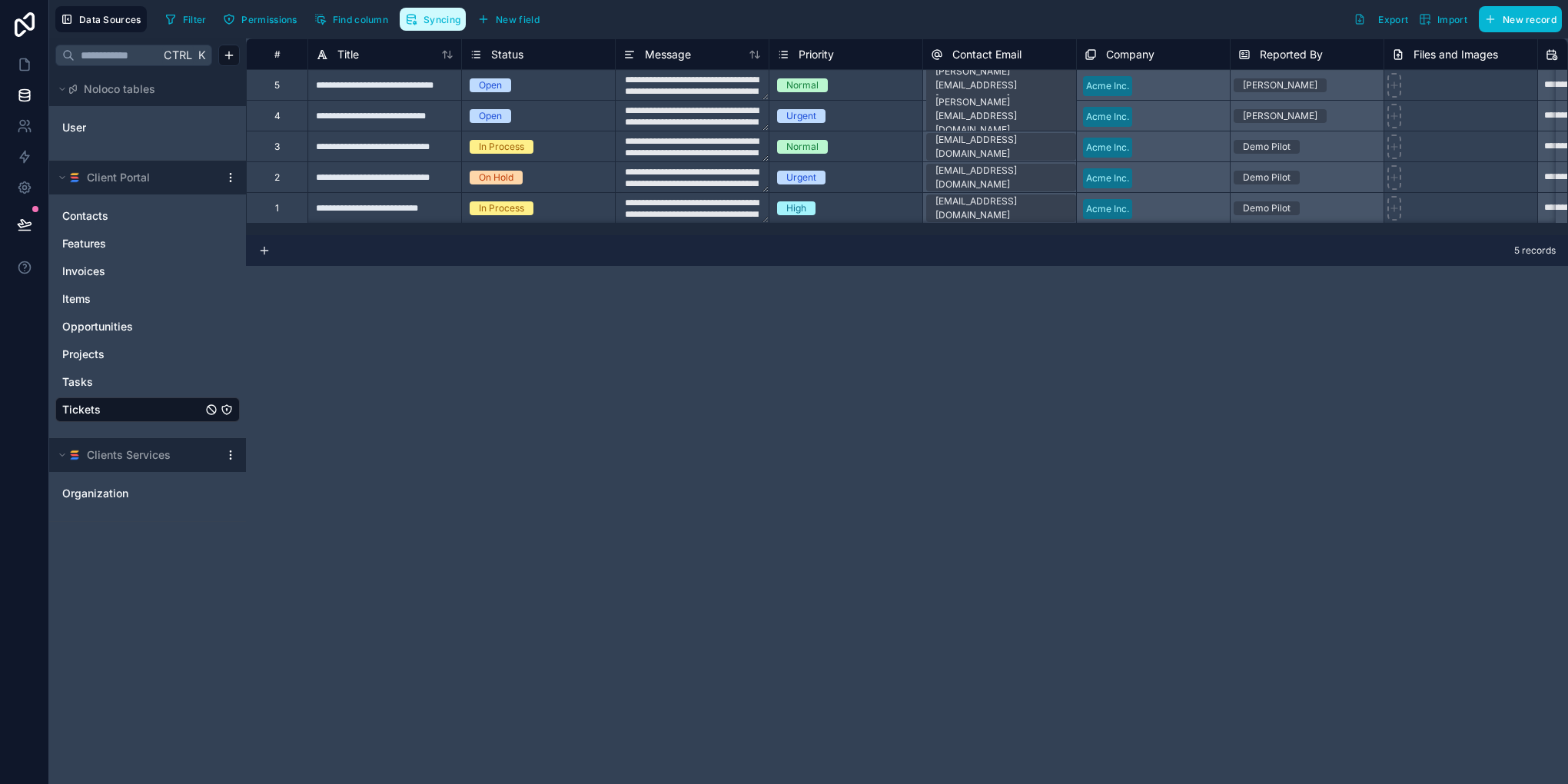
click at [446, 30] on button "Syncing" at bounding box center [432, 19] width 66 height 23
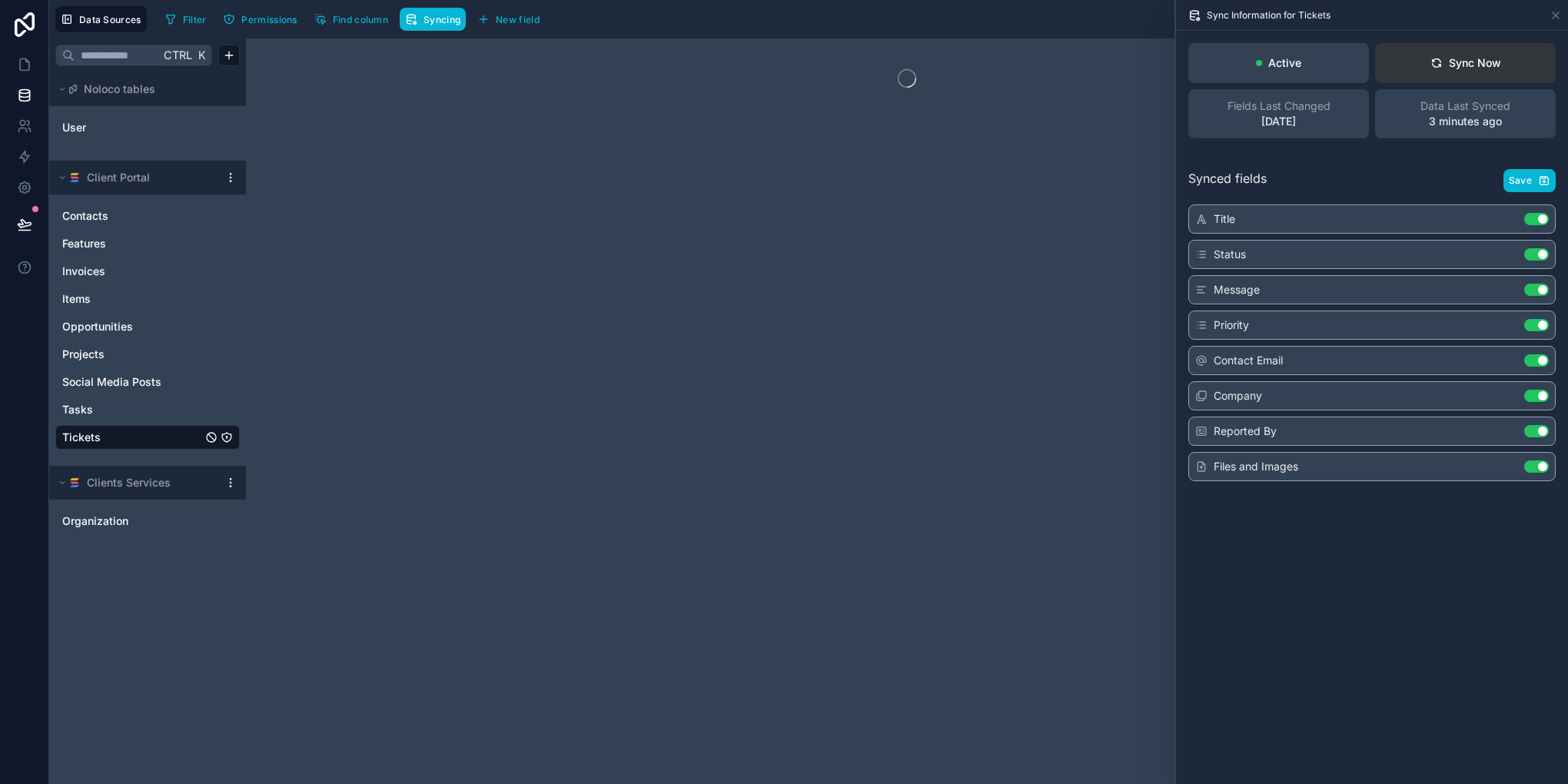
click at [1487, 60] on div "Sync Now" at bounding box center [1466, 63] width 71 height 16
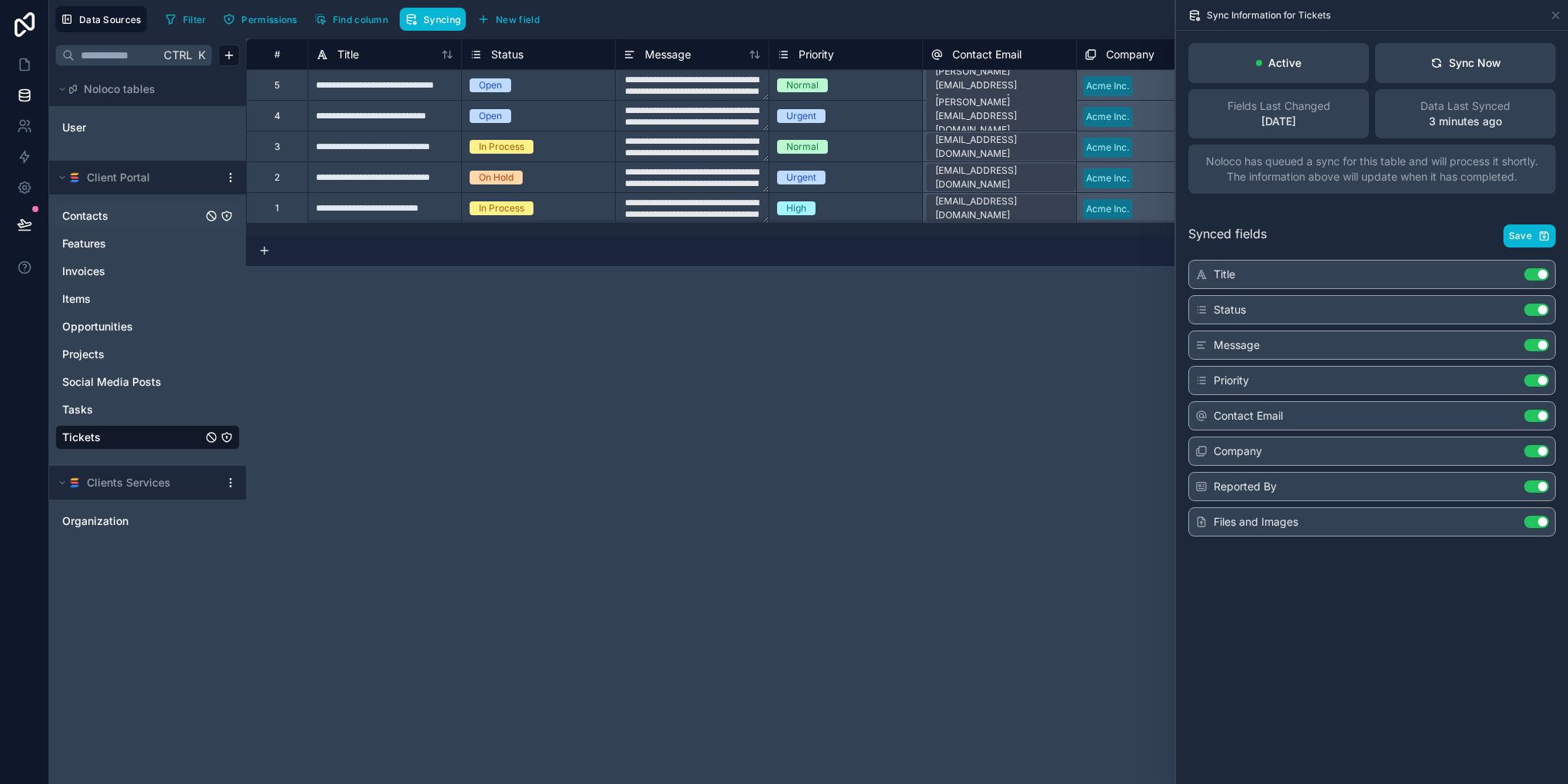
click at [119, 215] on link "Contacts" at bounding box center [132, 216] width 140 height 16
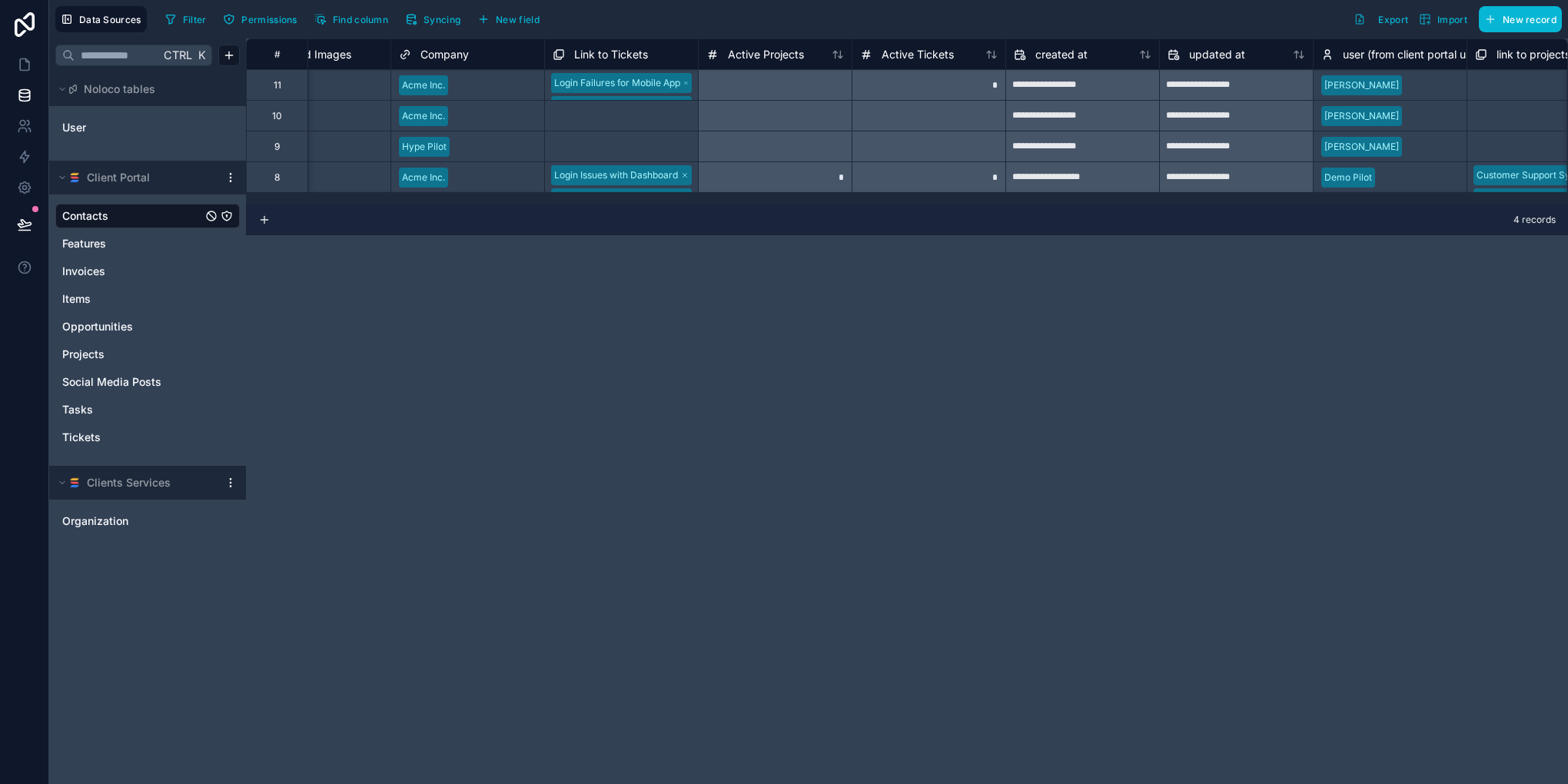
scroll to position [0, 1462]
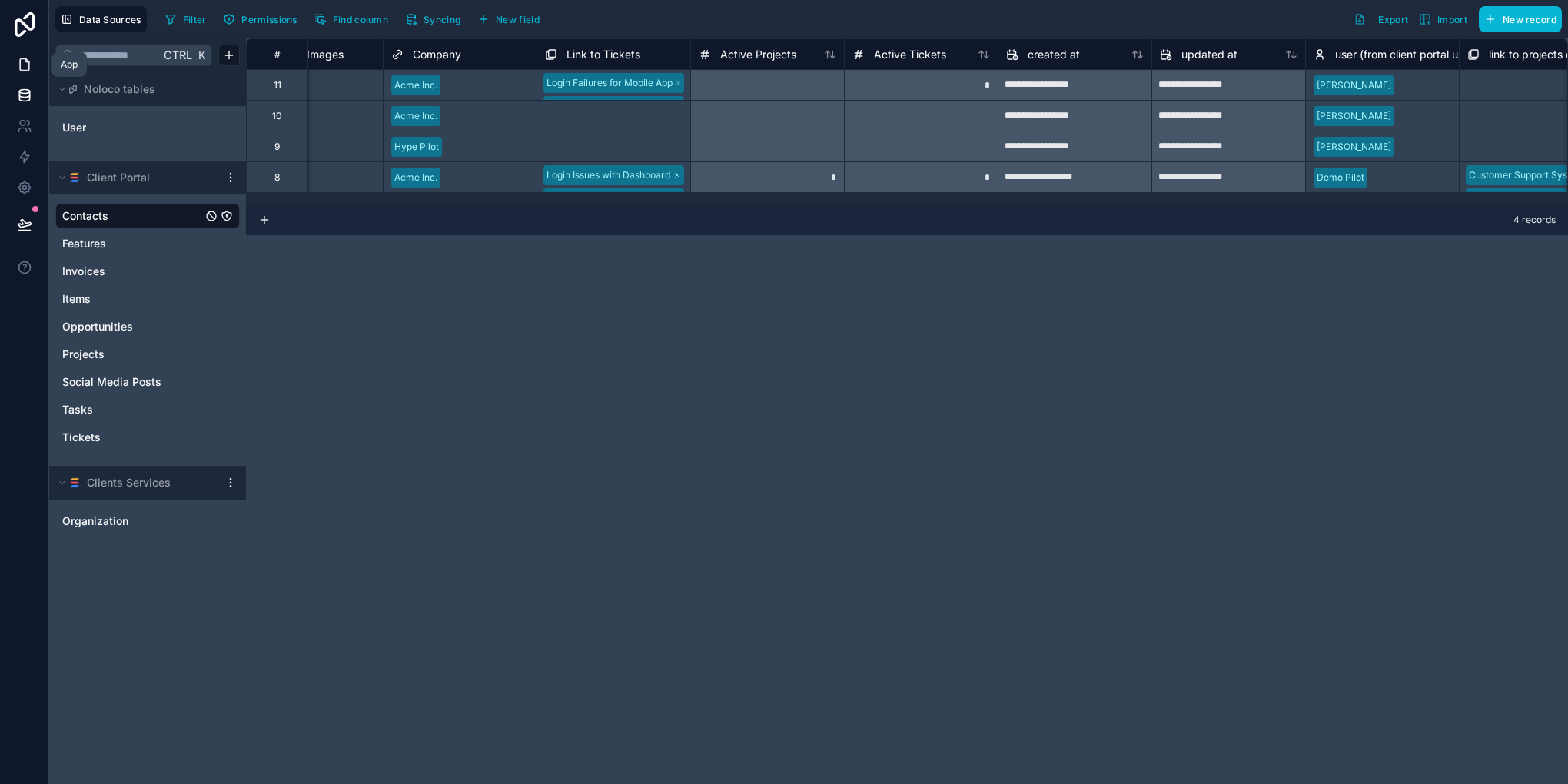
click at [22, 65] on icon at bounding box center [25, 65] width 16 height 16
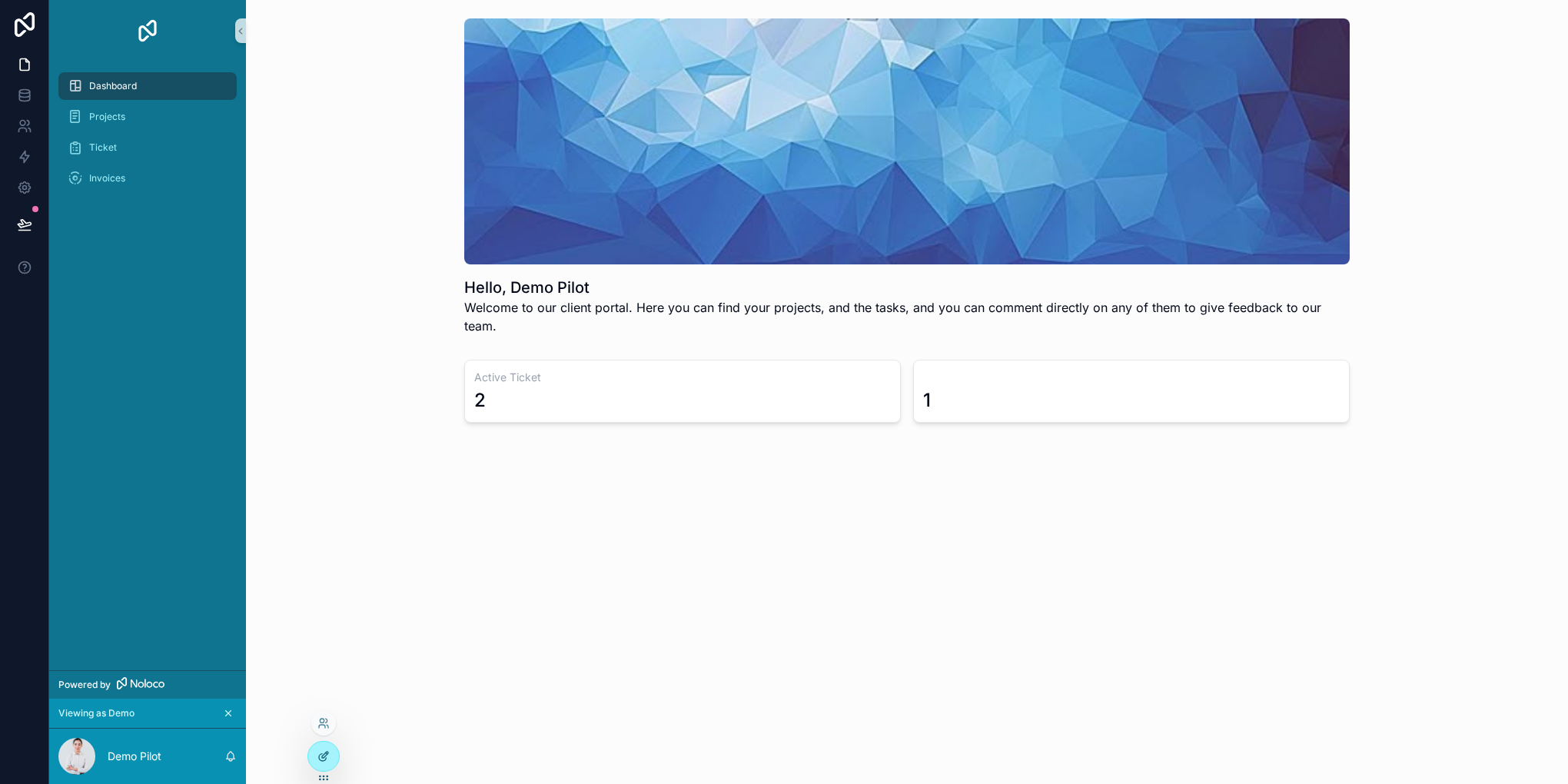
click at [333, 764] on div at bounding box center [323, 756] width 30 height 30
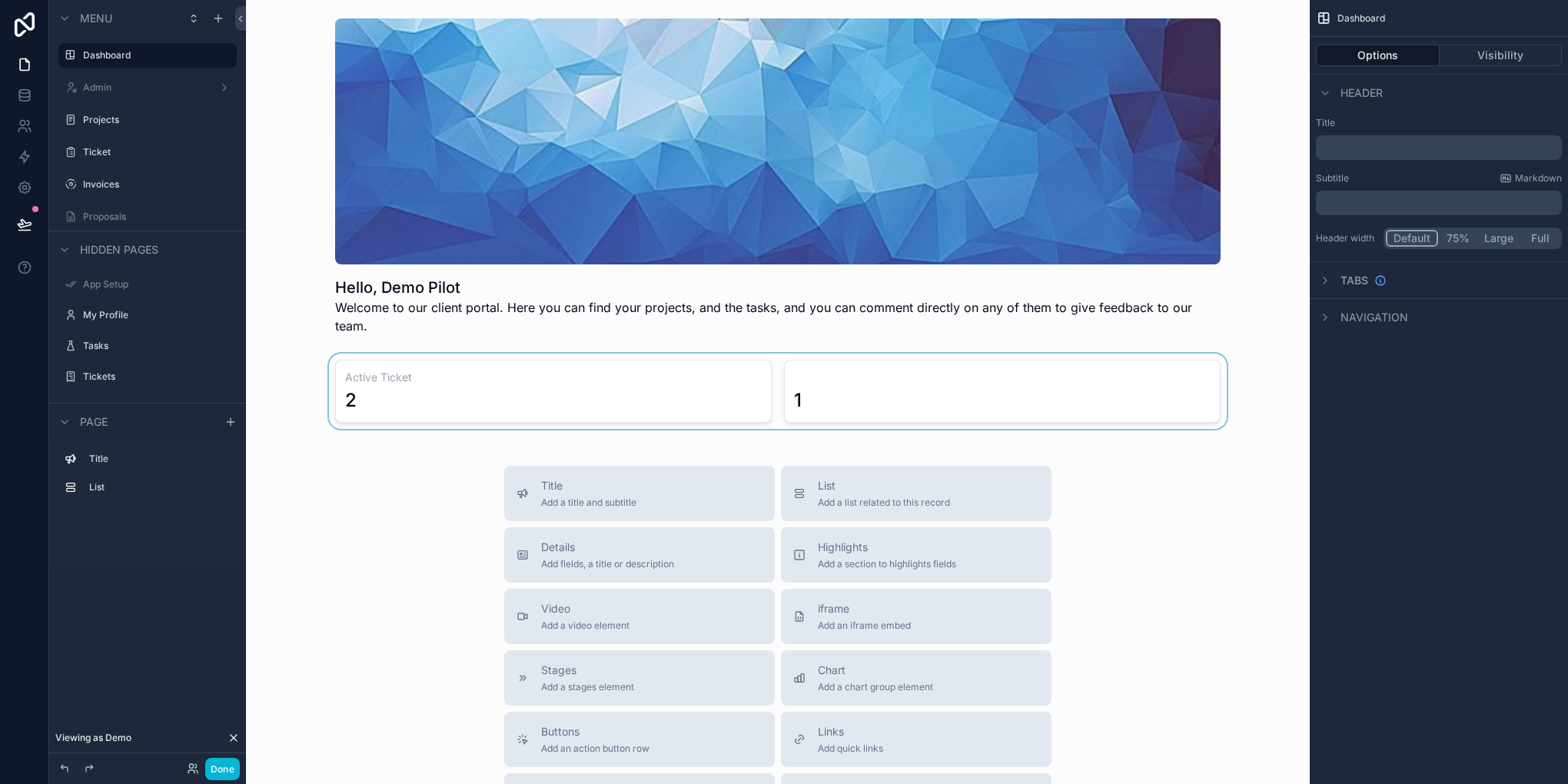
click at [904, 380] on div "scrollable content" at bounding box center [778, 391] width 1039 height 76
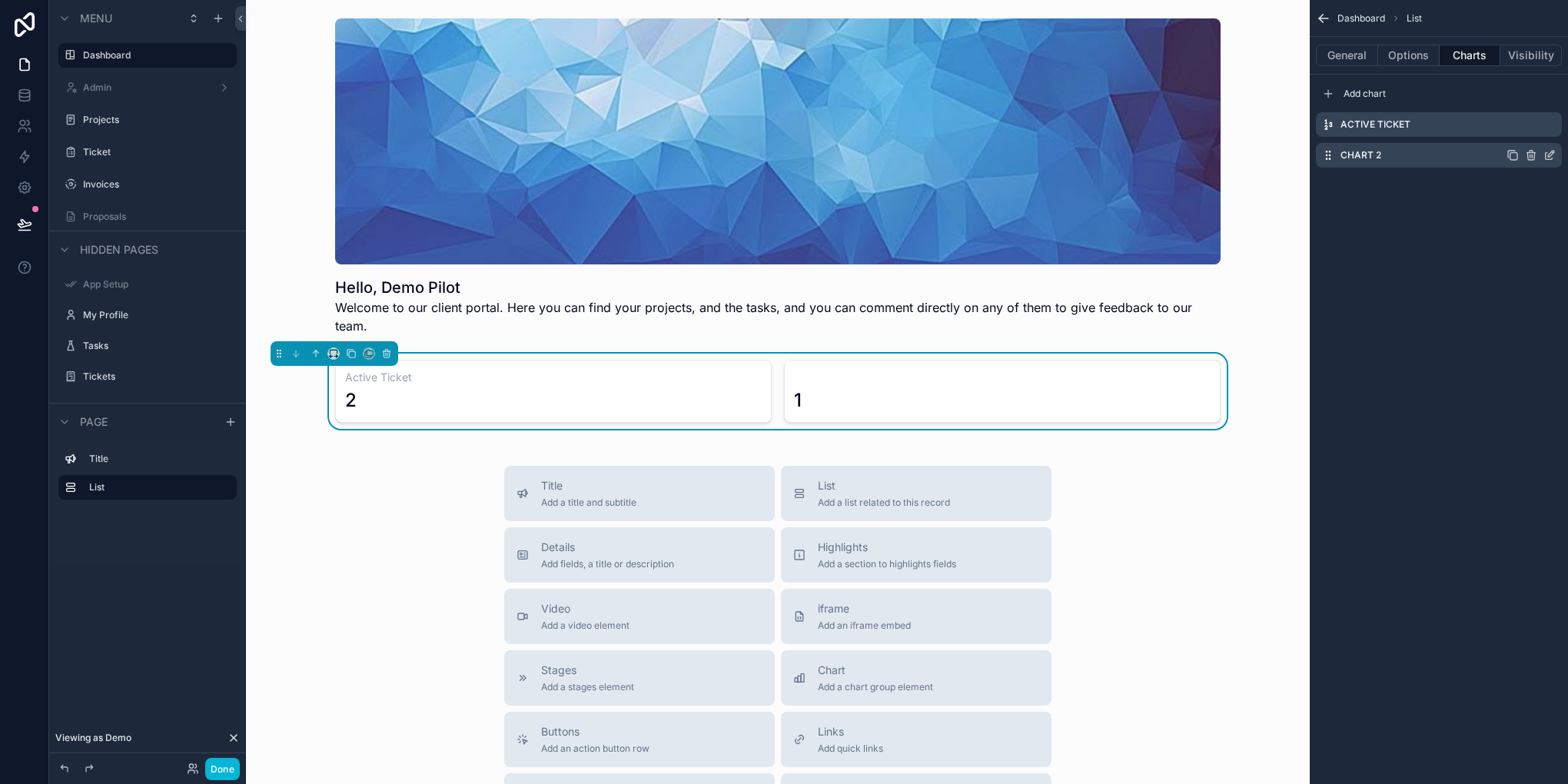
click at [1552, 157] on icon "scrollable content" at bounding box center [1550, 155] width 12 height 12
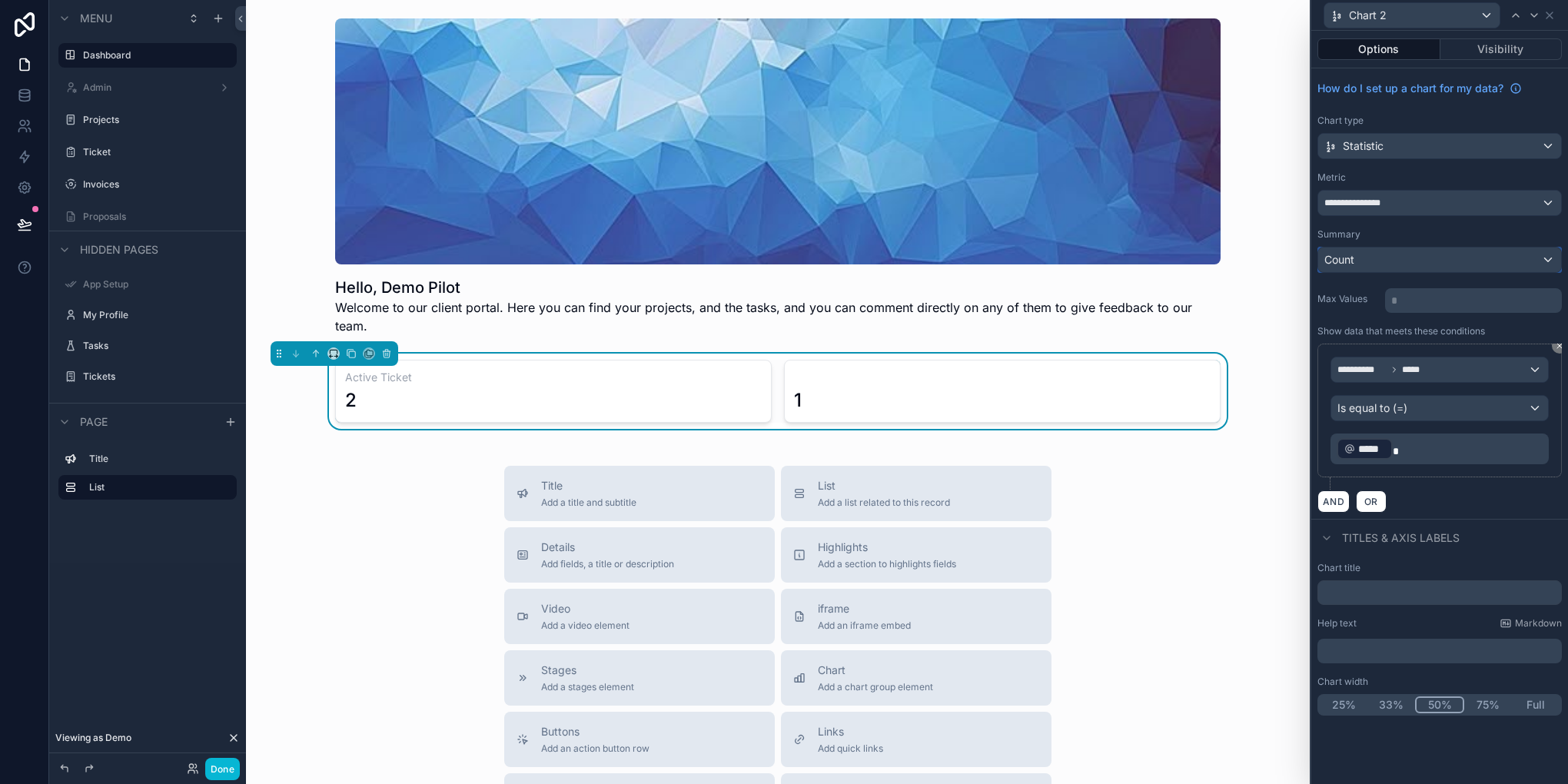
click at [1427, 264] on div "Count" at bounding box center [1439, 260] width 243 height 25
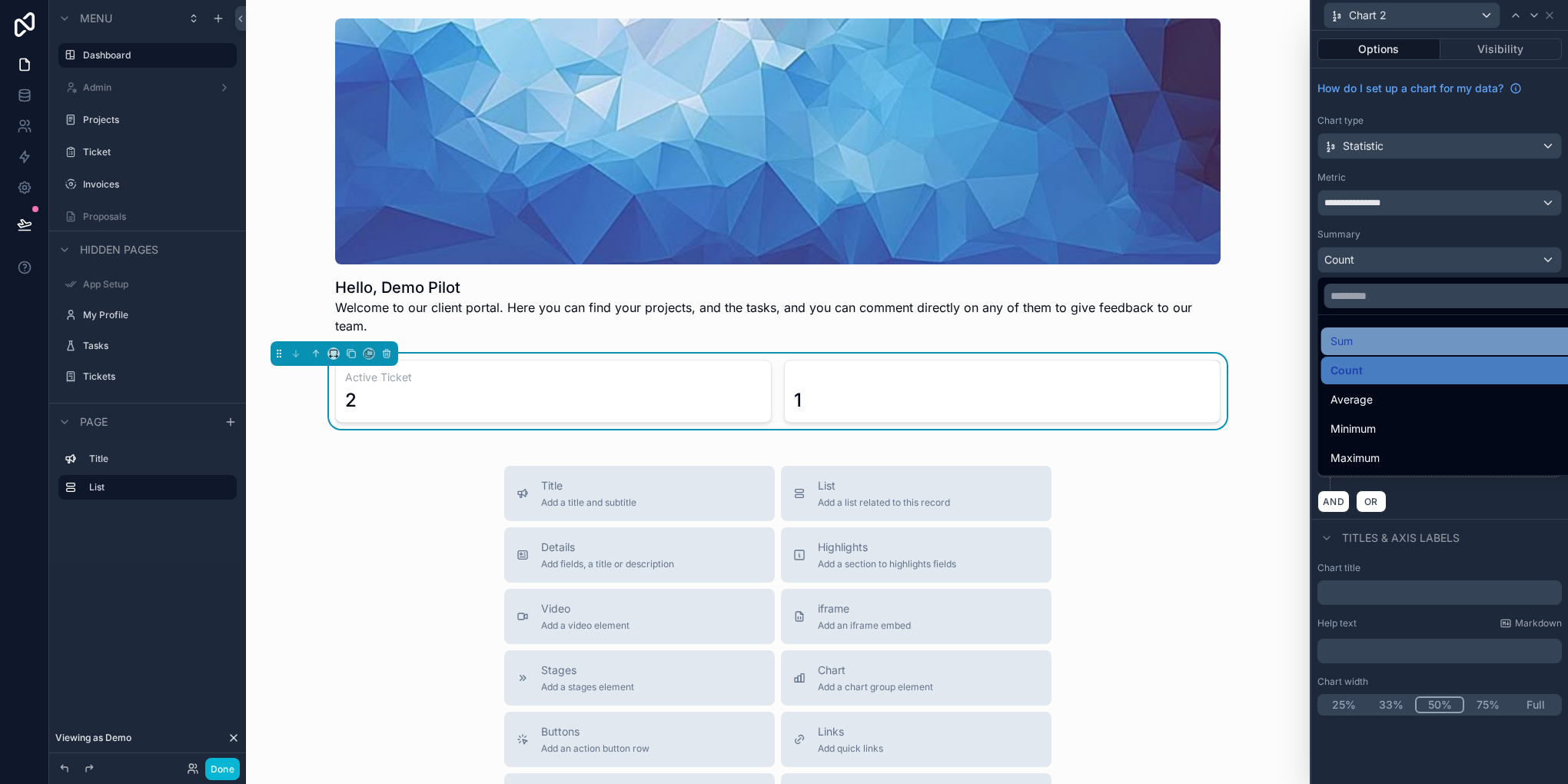
click at [1401, 349] on div "Sum" at bounding box center [1457, 341] width 255 height 19
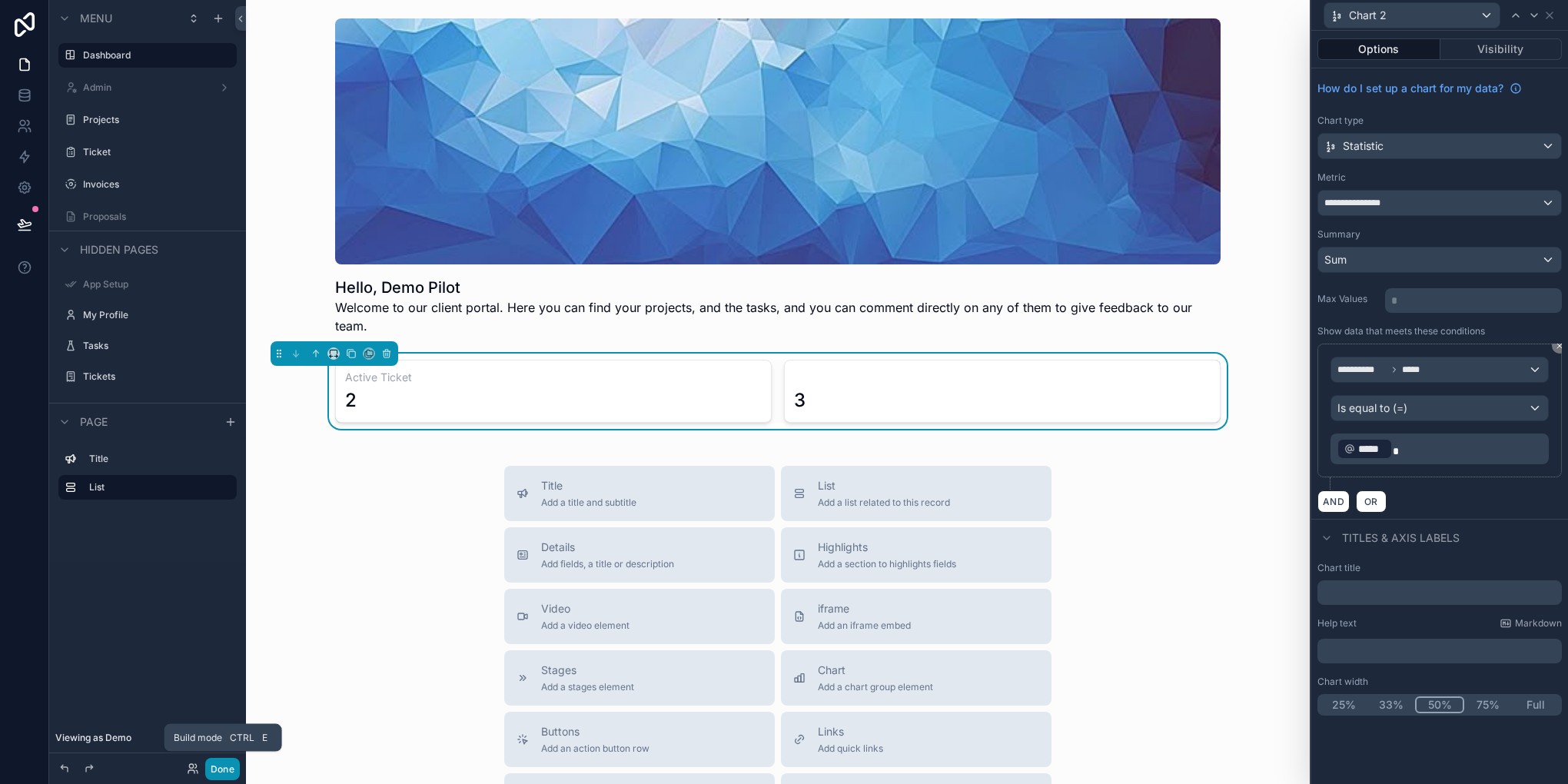
click at [232, 761] on button "Done" at bounding box center [222, 768] width 34 height 23
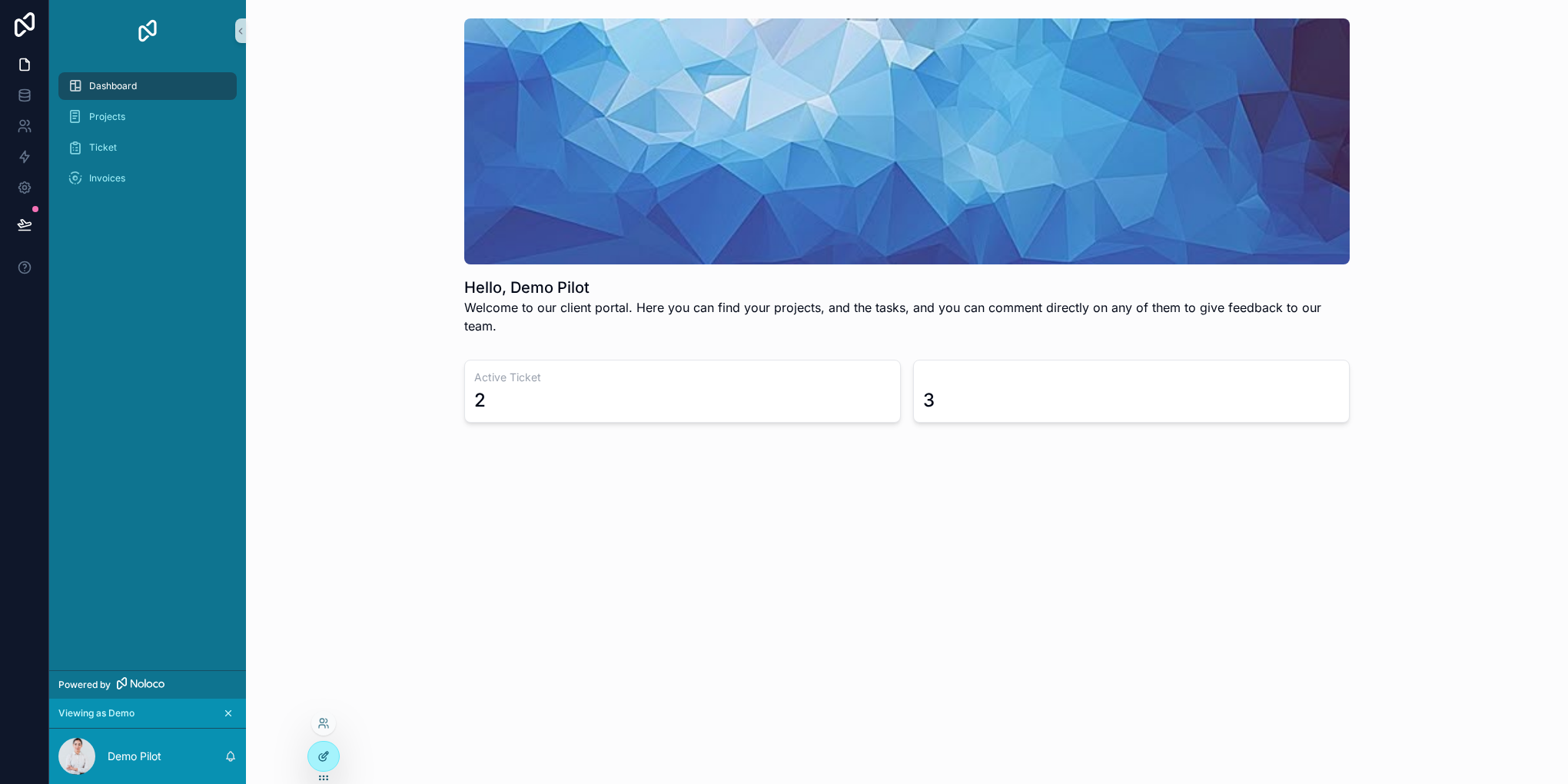
click at [318, 753] on icon at bounding box center [324, 756] width 12 height 12
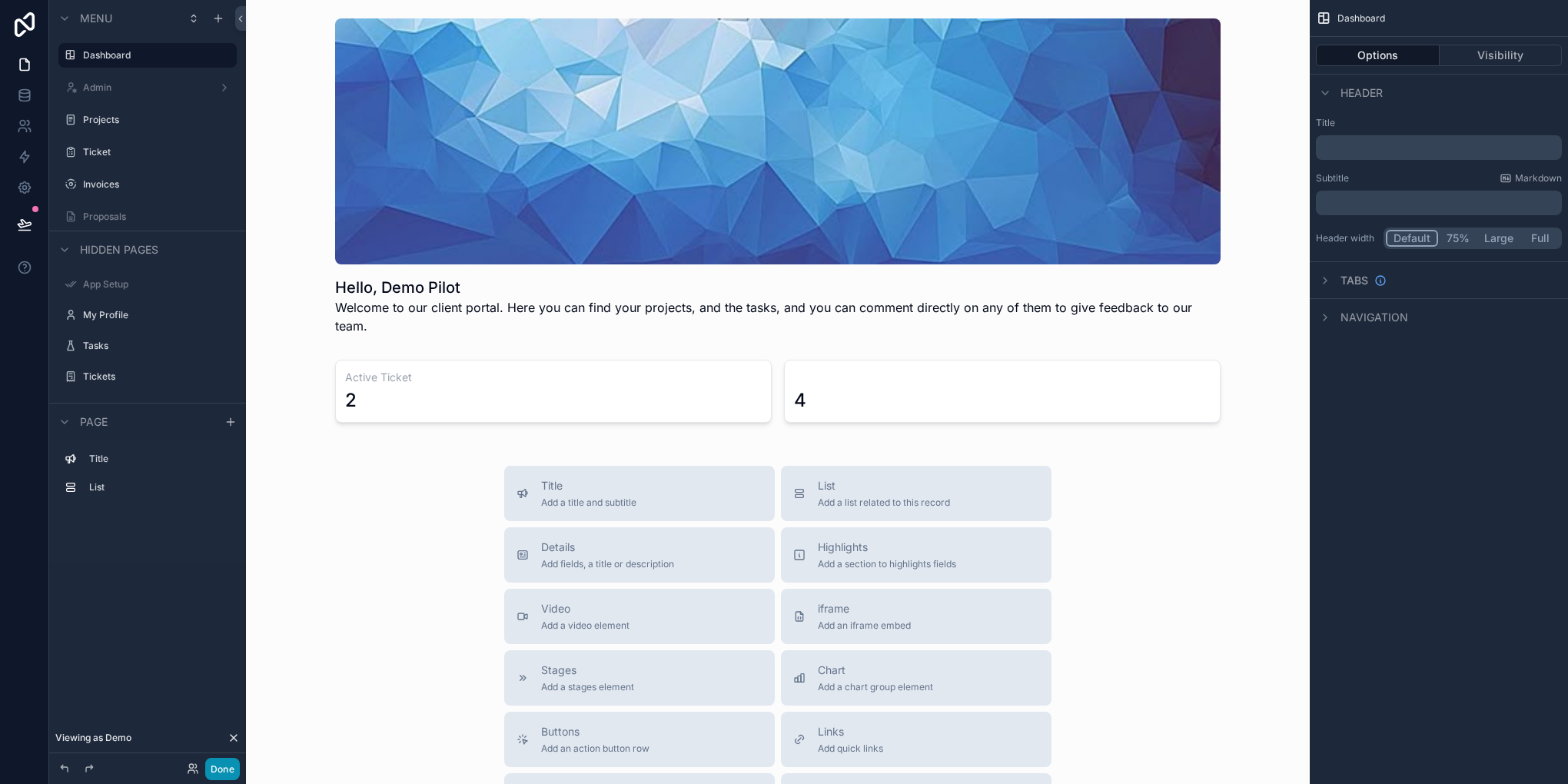
click at [224, 778] on button "Done" at bounding box center [222, 768] width 34 height 23
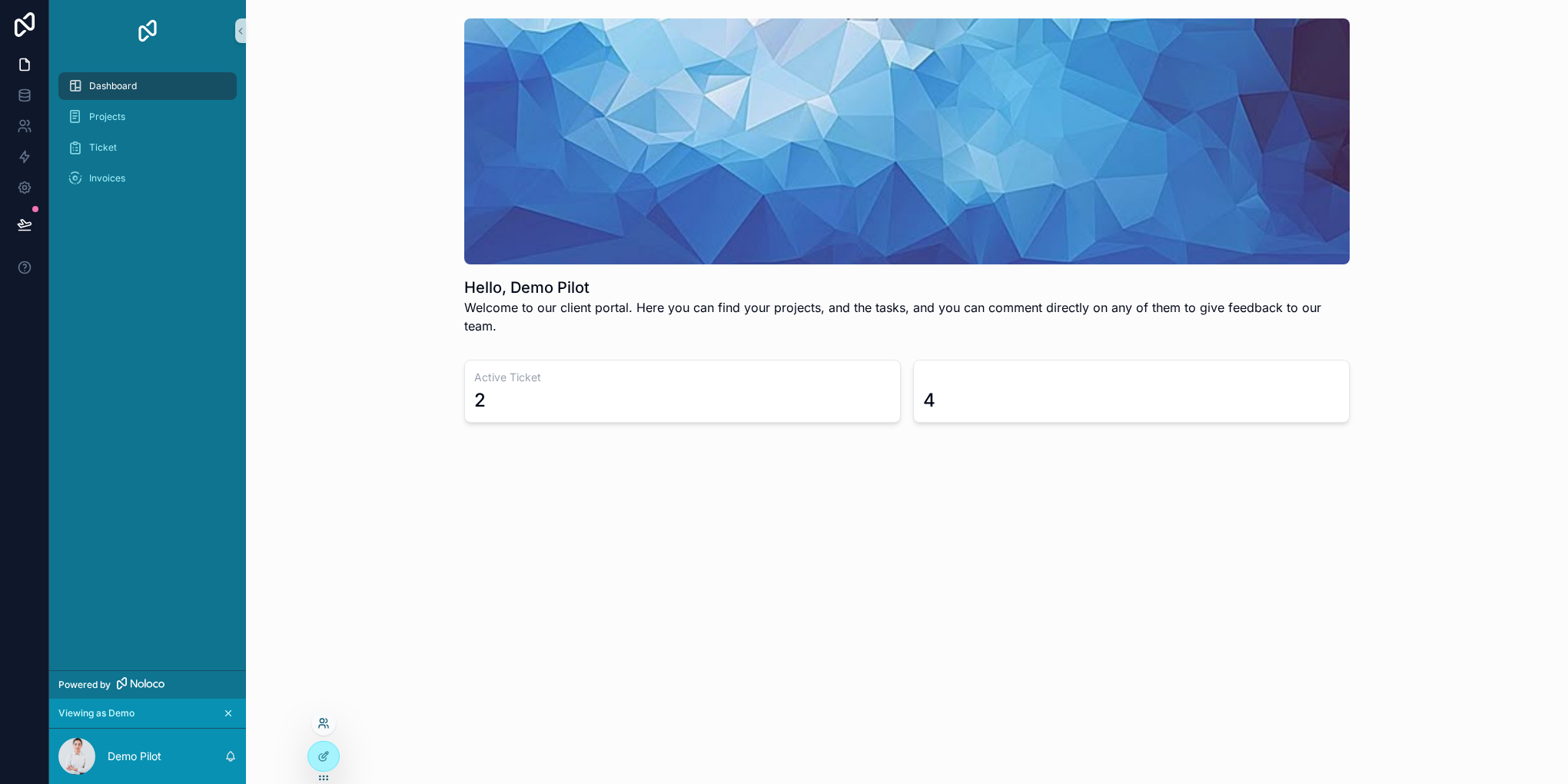
click at [319, 716] on div at bounding box center [324, 723] width 25 height 25
click at [329, 718] on icon at bounding box center [324, 723] width 12 height 12
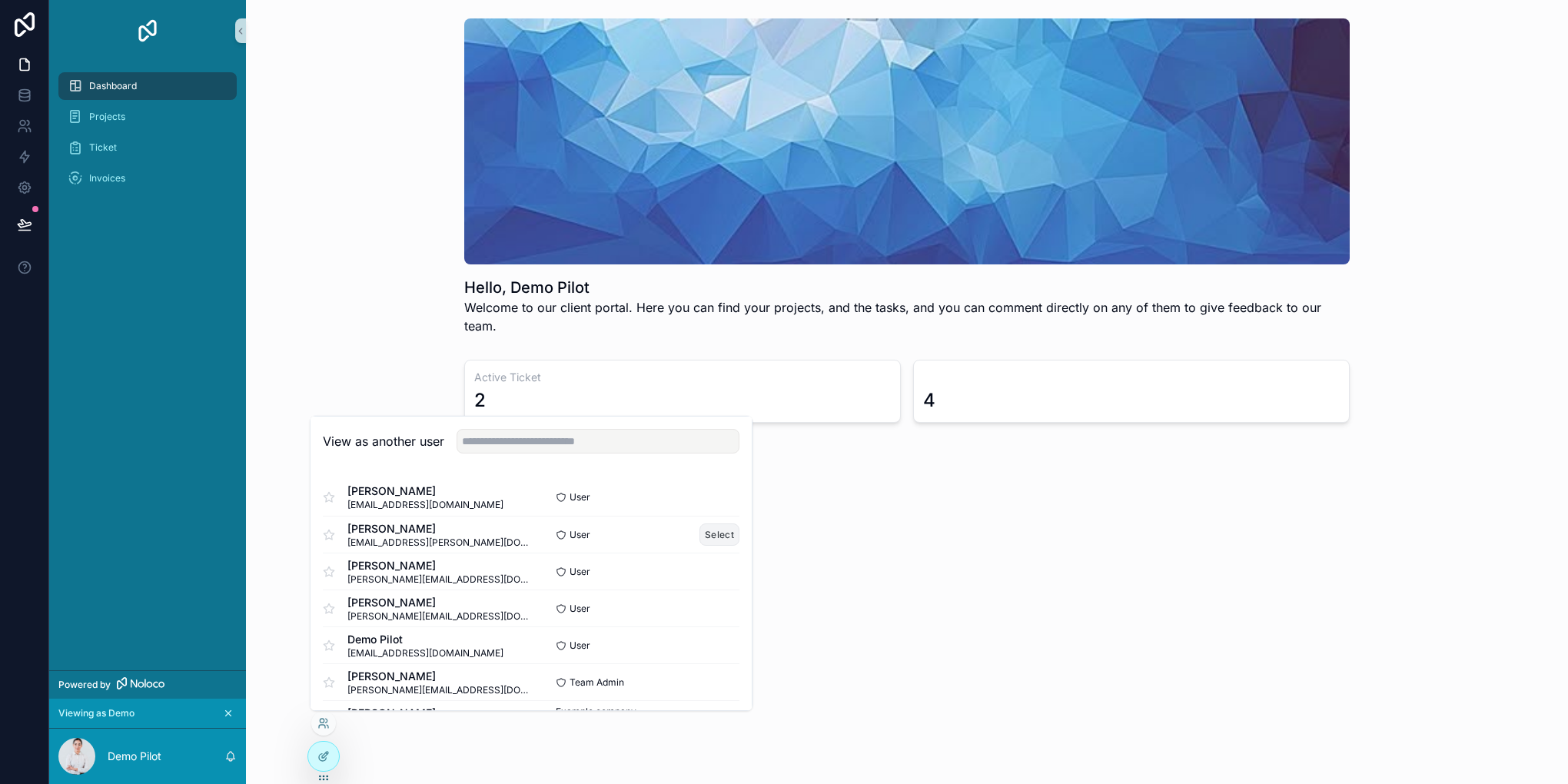
click at [699, 525] on button "Select" at bounding box center [719, 534] width 40 height 23
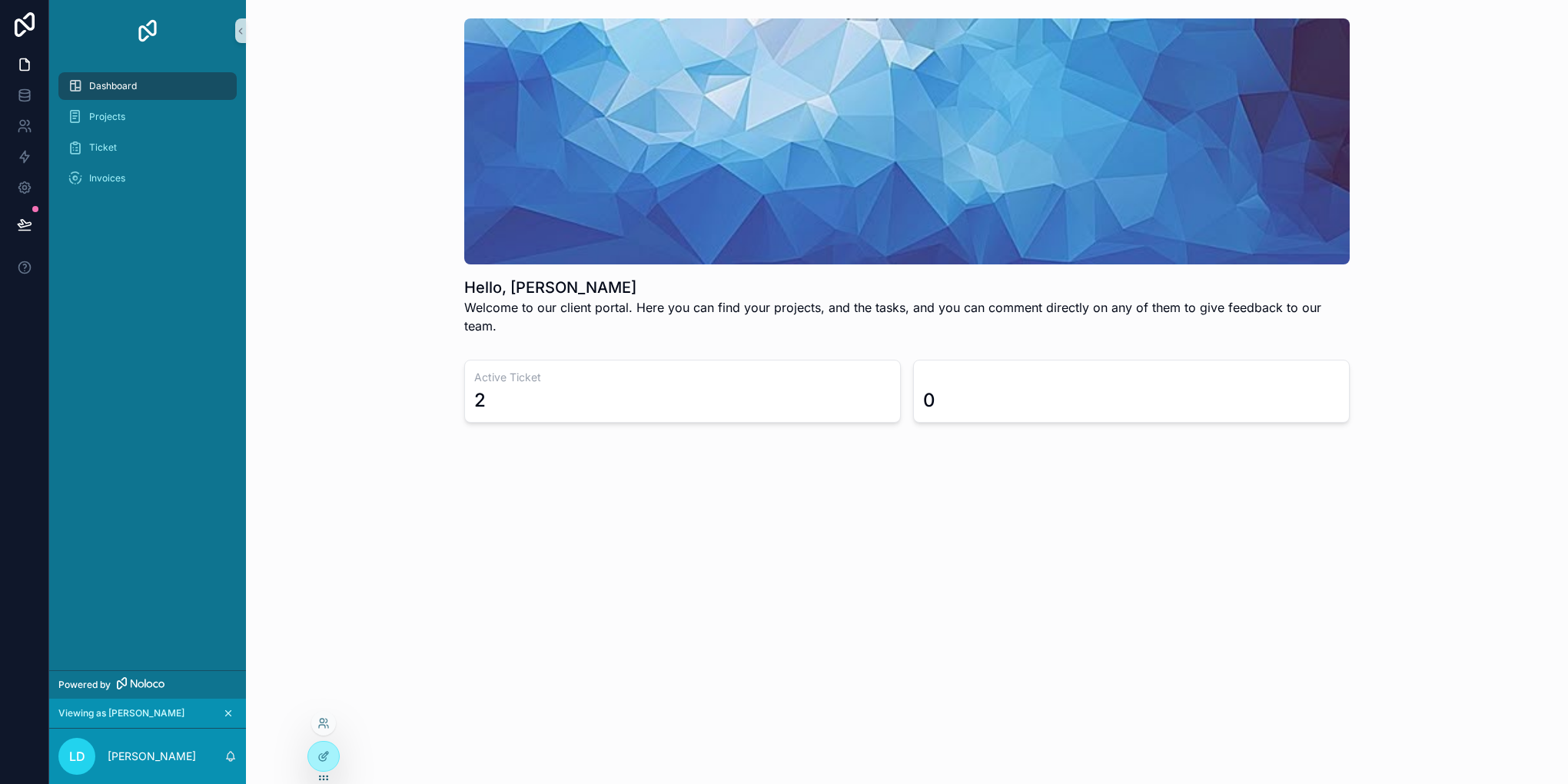
click at [328, 713] on div at bounding box center [324, 723] width 25 height 25
click at [315, 716] on div at bounding box center [324, 723] width 25 height 25
click at [322, 719] on icon at bounding box center [322, 720] width 4 height 4
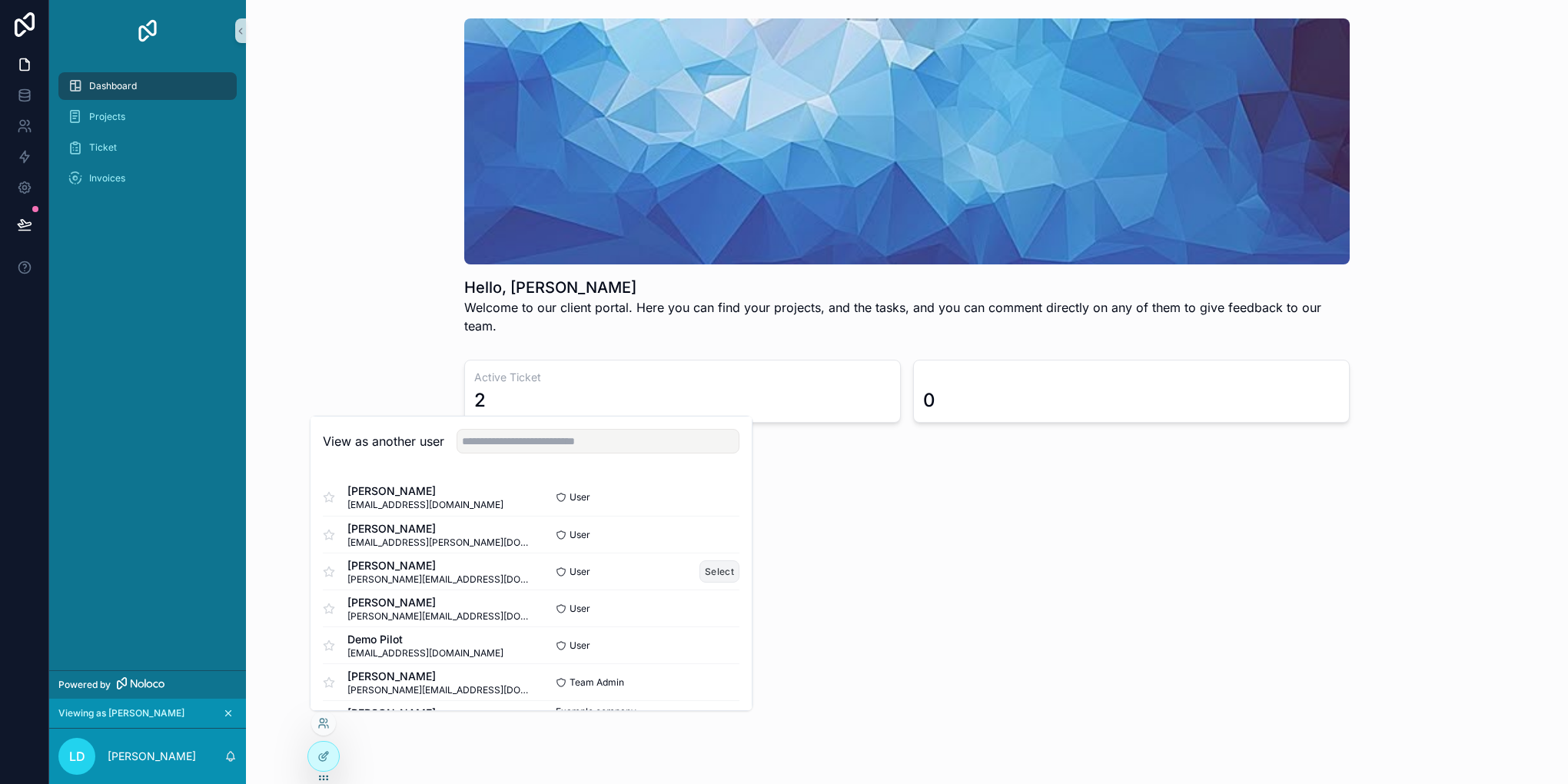
click at [704, 564] on button "Select" at bounding box center [719, 571] width 40 height 23
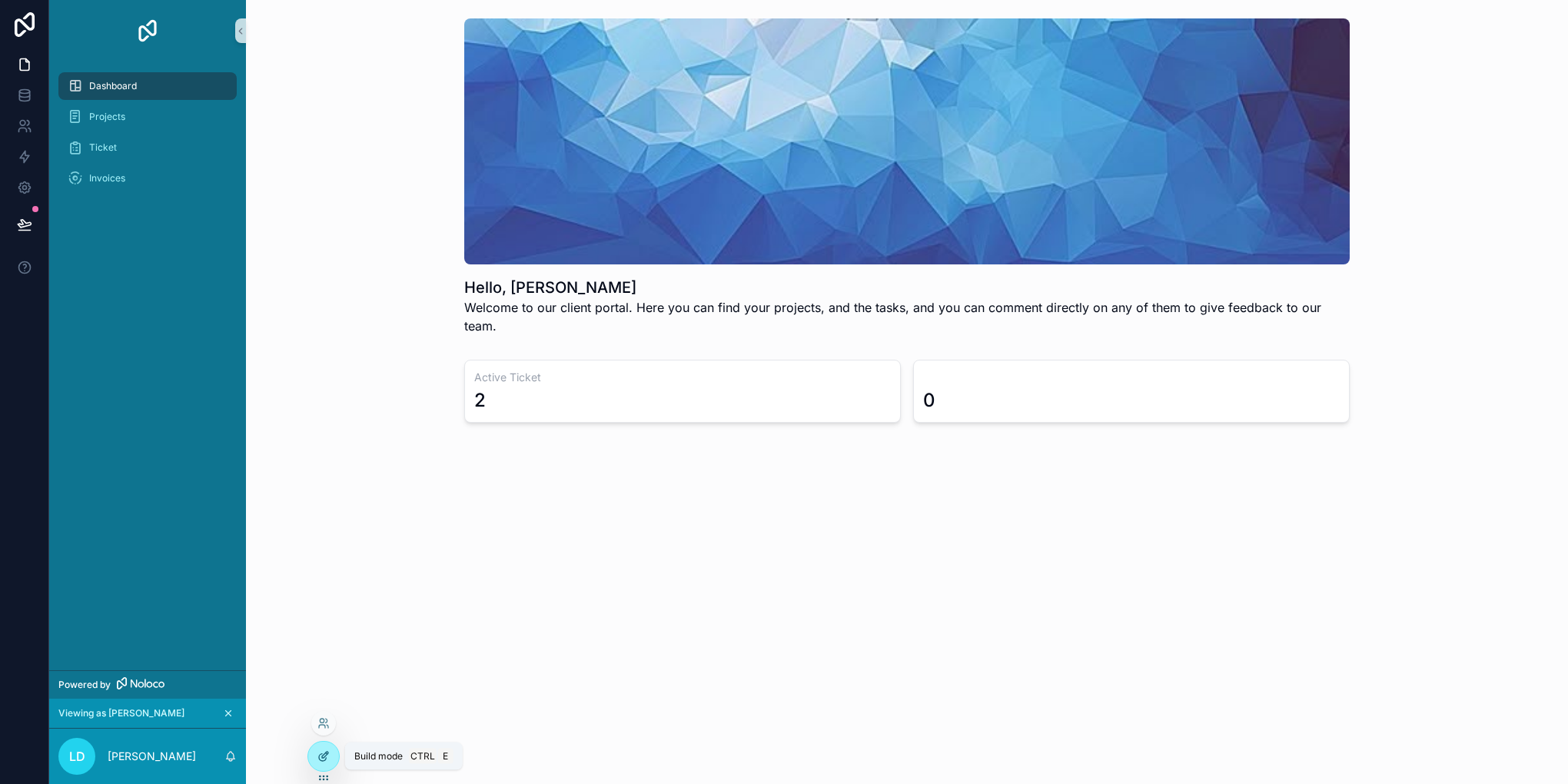
click at [326, 754] on icon at bounding box center [324, 756] width 12 height 12
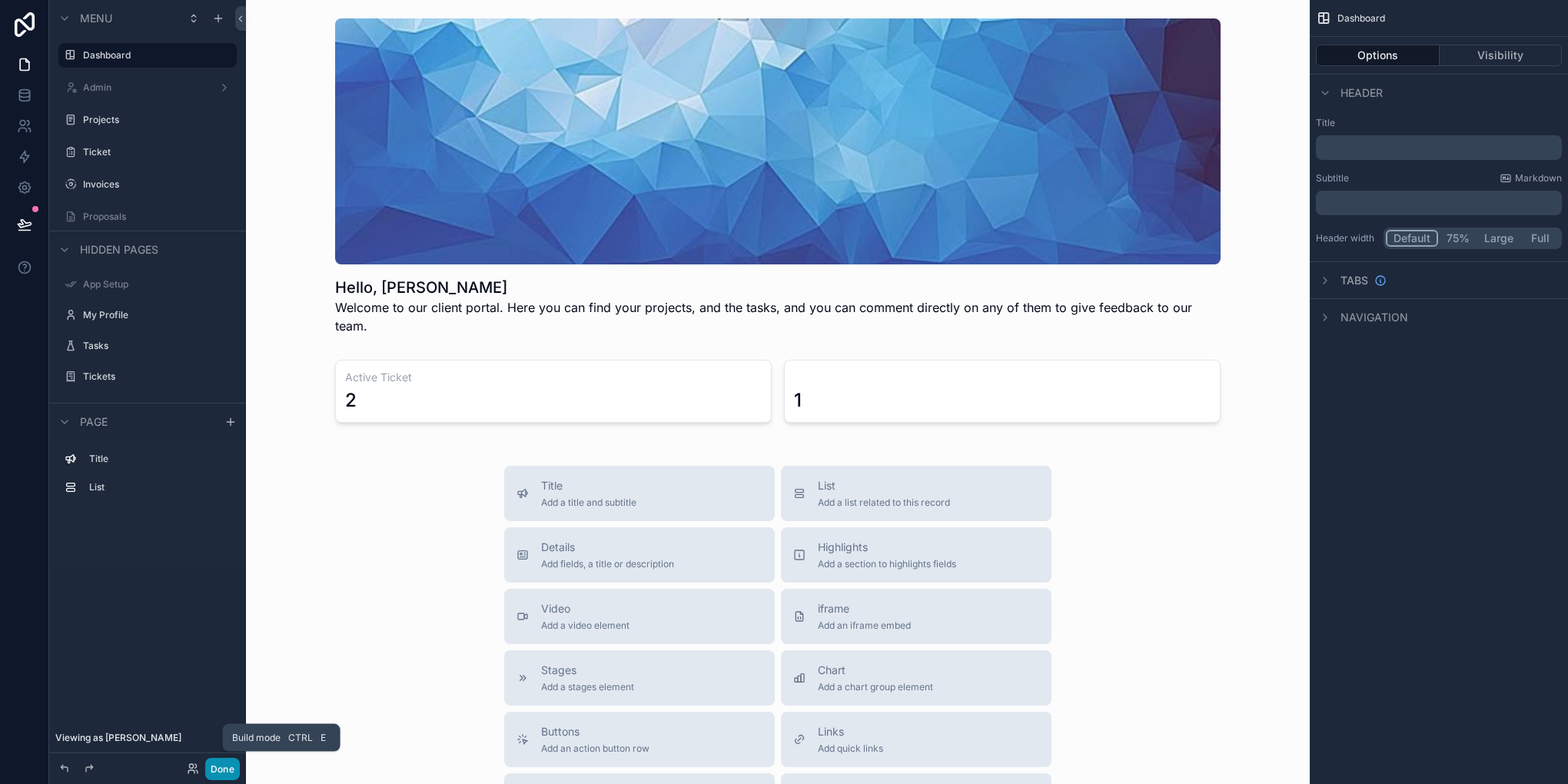
click at [228, 776] on button "Done" at bounding box center [222, 768] width 34 height 23
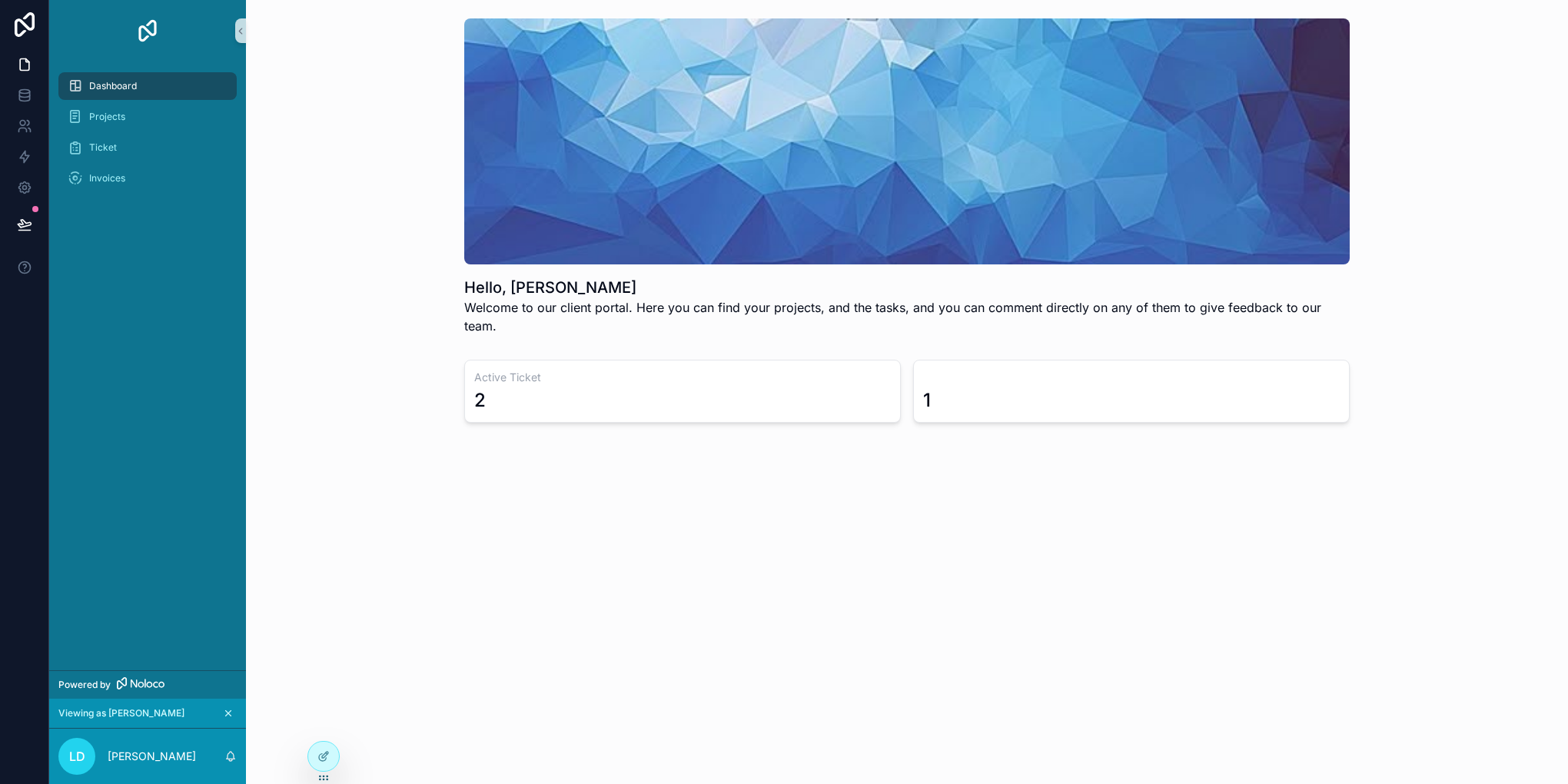
click at [705, 457] on div "Hello, Lisha Dev Welcome to our client portal. Here you can find your projects,…" at bounding box center [907, 263] width 1322 height 527
click at [333, 747] on div at bounding box center [323, 756] width 30 height 30
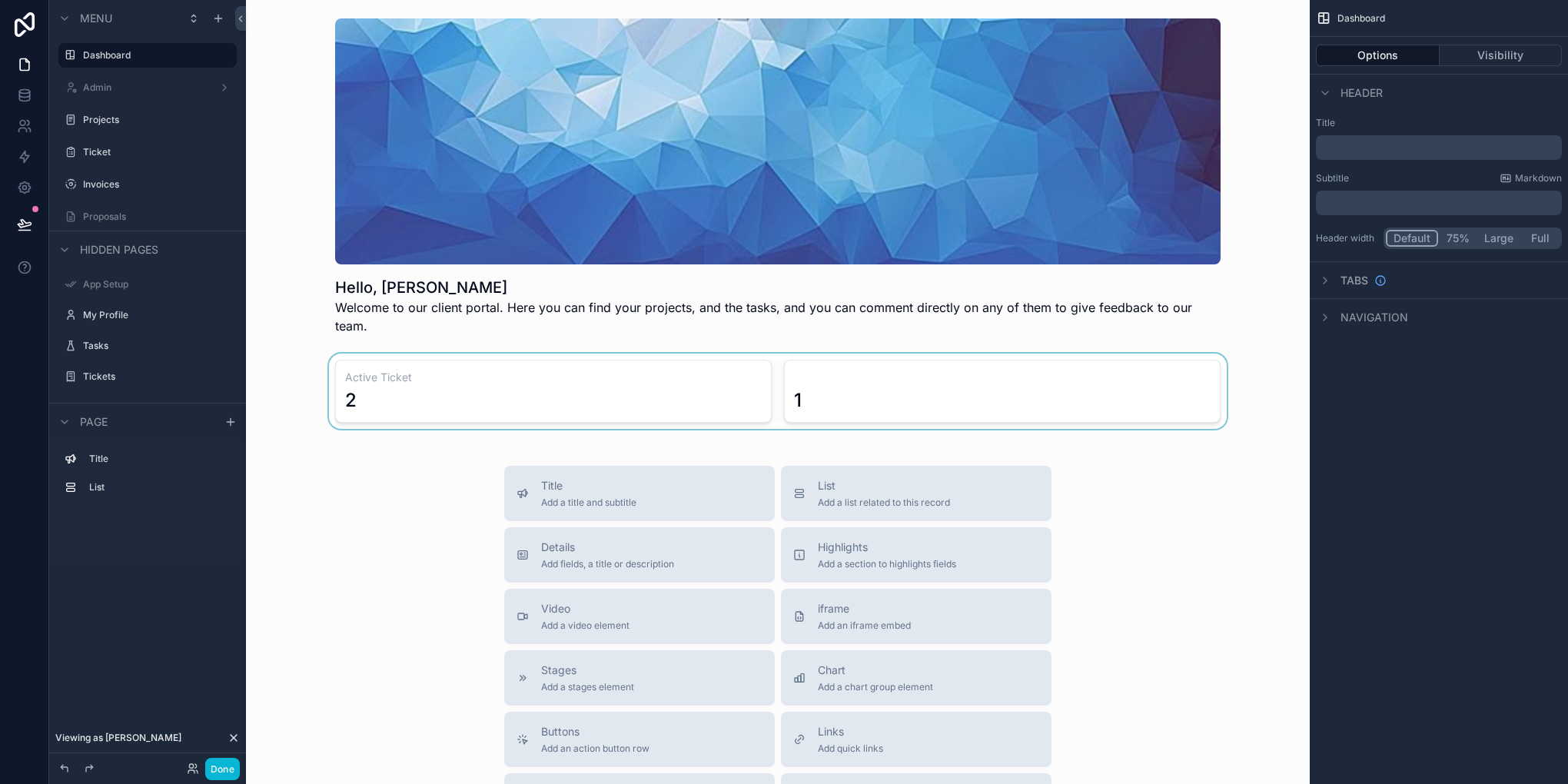
click at [793, 353] on div "scrollable content" at bounding box center [778, 391] width 1039 height 76
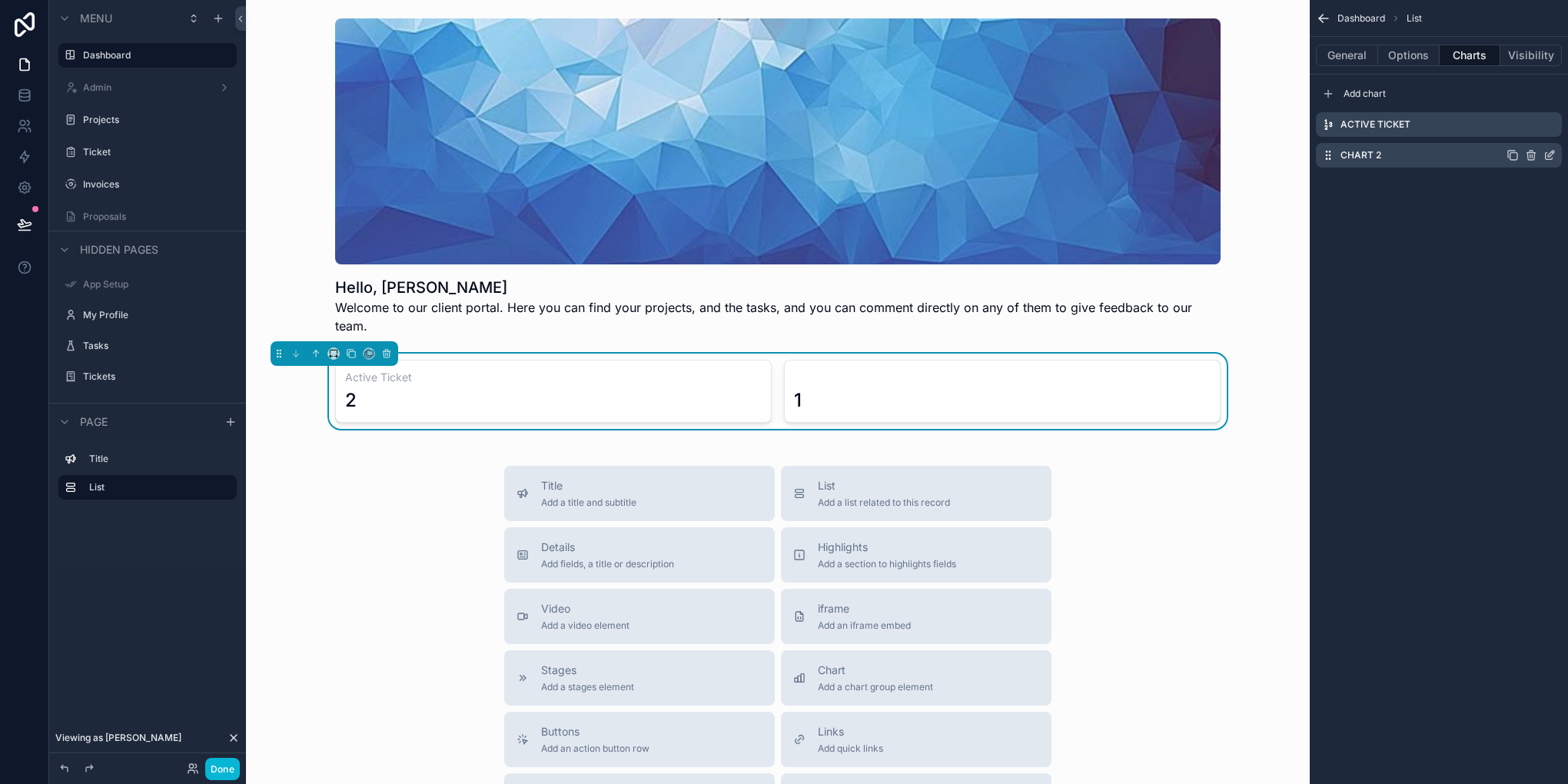
click at [1549, 160] on icon "scrollable content" at bounding box center [1550, 155] width 12 height 12
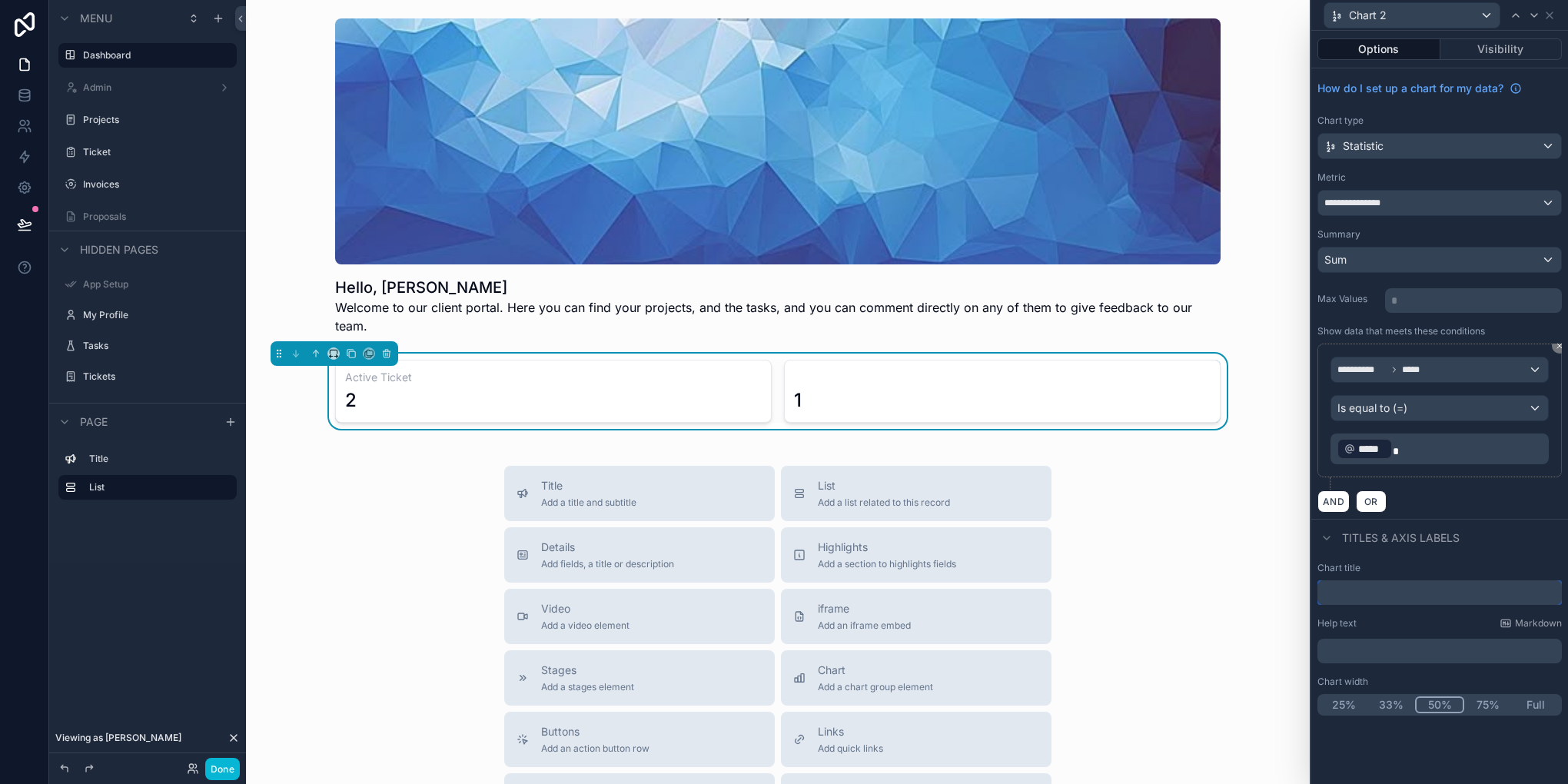
click at [1361, 595] on input "text" at bounding box center [1439, 592] width 245 height 25
type input "**********"
click at [177, 602] on div "Menu Dashboard Admin Projects Ticket Invoices Proposals Hidden pages App Setup …" at bounding box center [147, 382] width 197 height 765
click at [221, 761] on button "Done" at bounding box center [222, 768] width 34 height 23
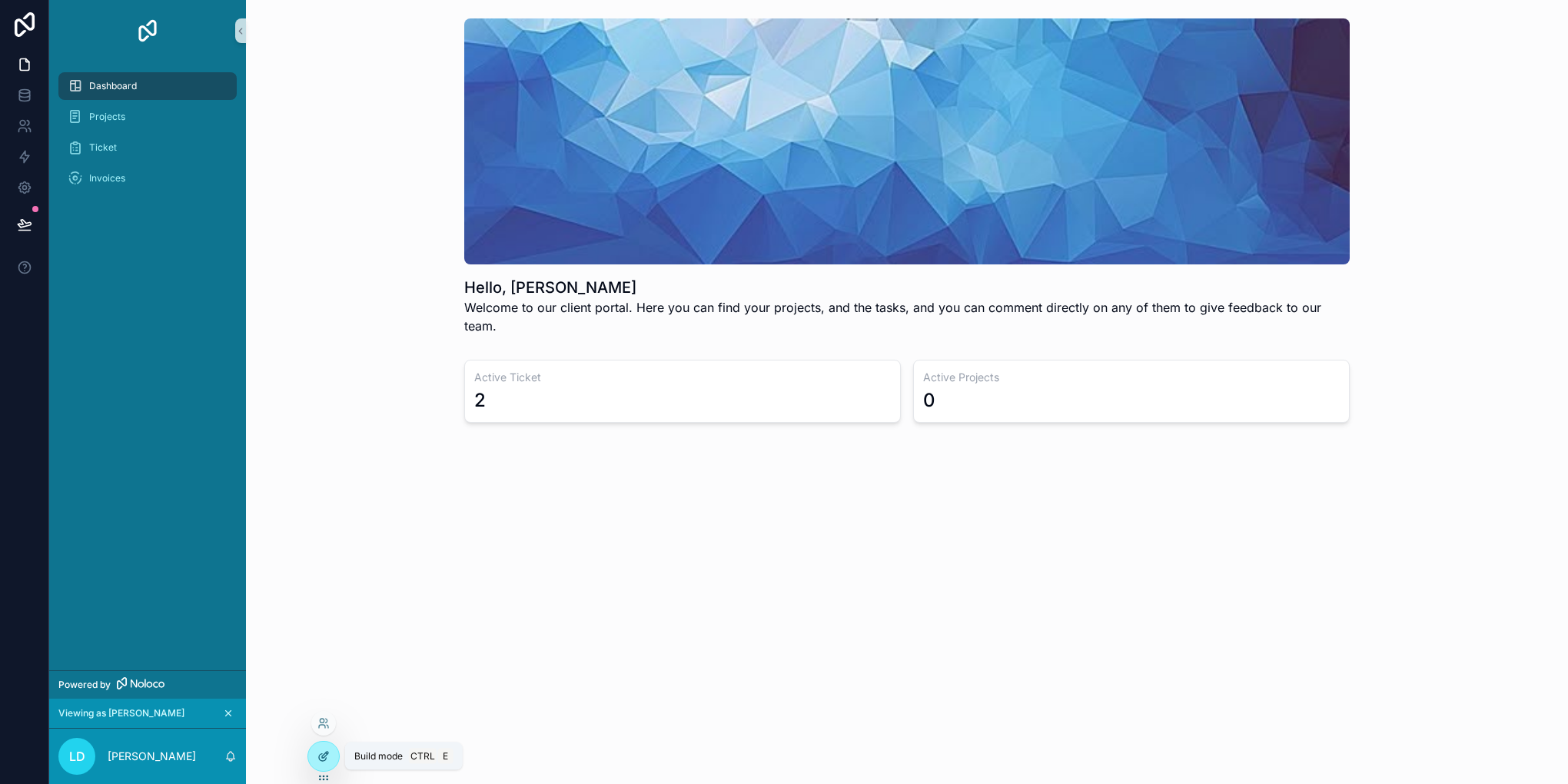
click at [323, 754] on icon at bounding box center [325, 754] width 6 height 6
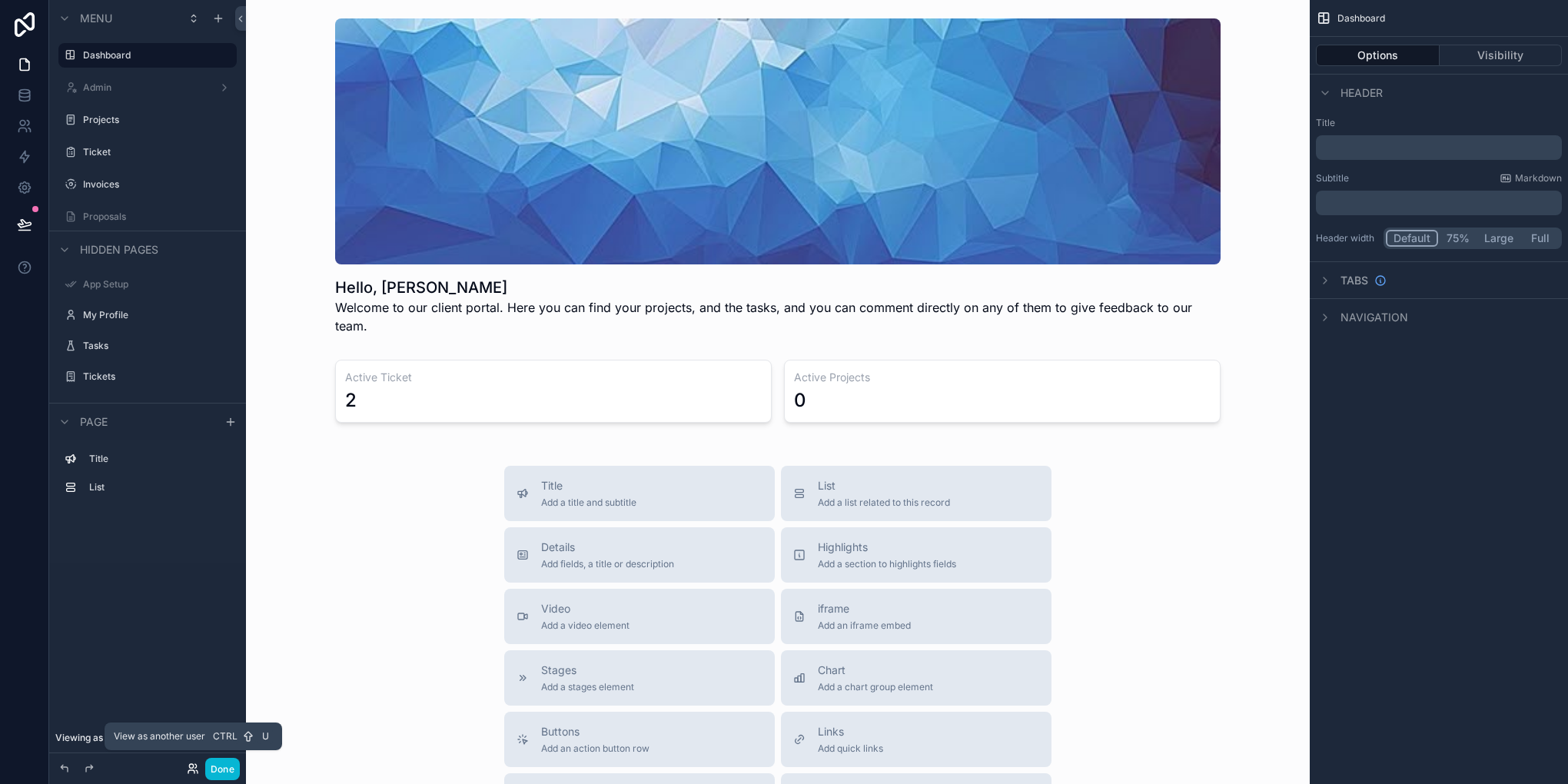
click at [193, 765] on icon at bounding box center [191, 765] width 4 height 4
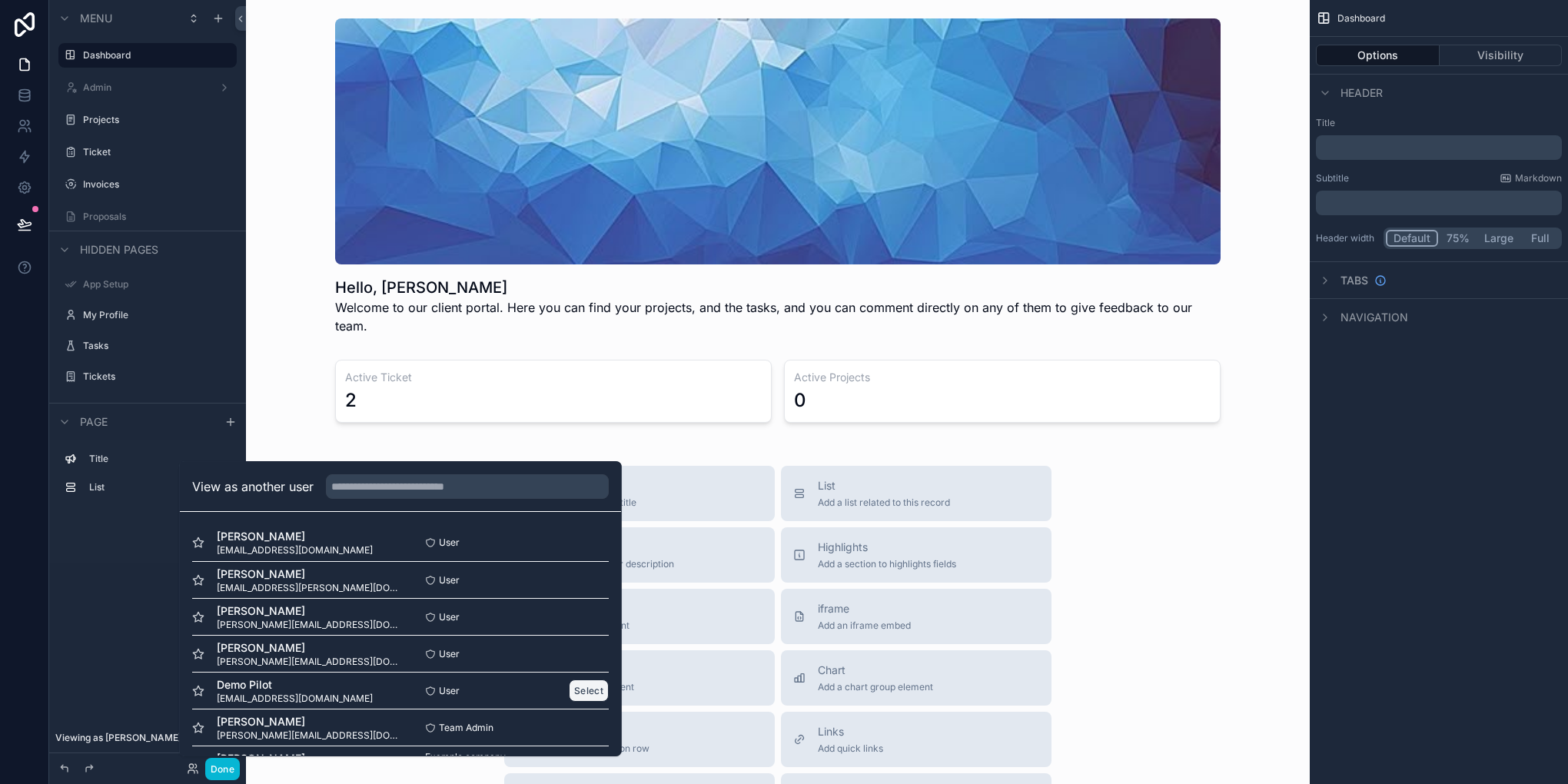
click at [576, 684] on button "Select" at bounding box center [588, 690] width 40 height 23
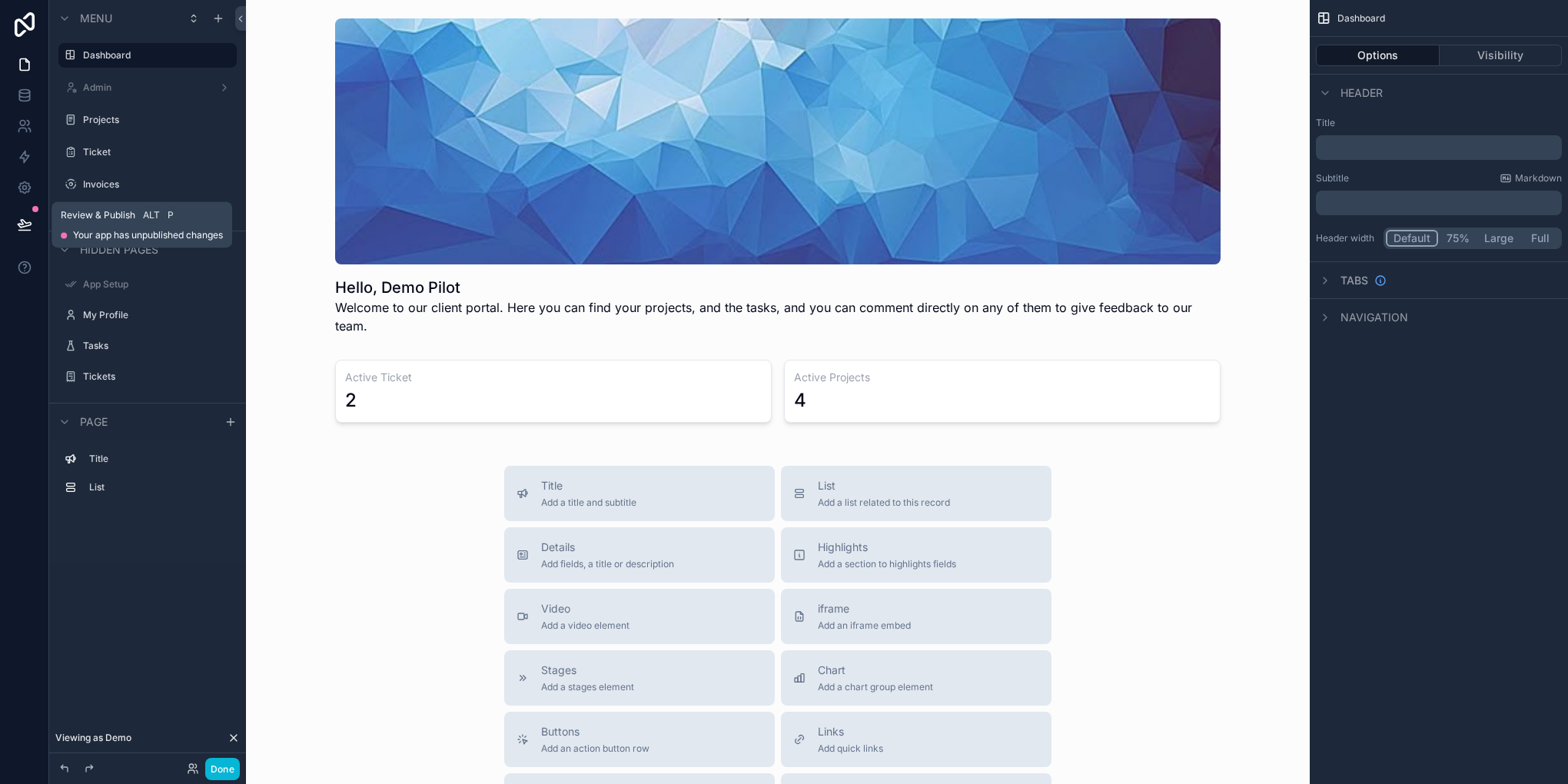
click at [25, 229] on icon at bounding box center [25, 224] width 16 height 16
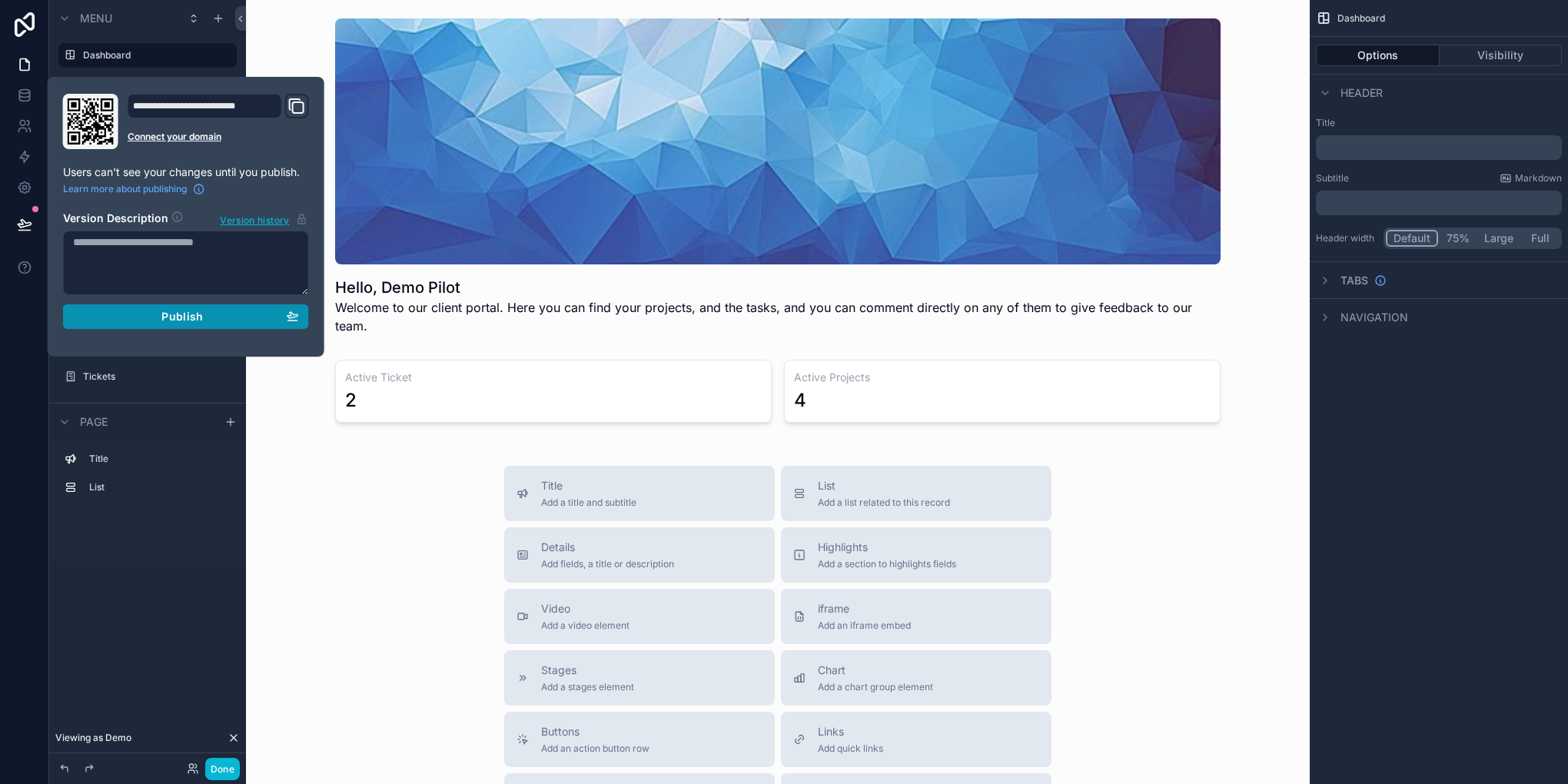
click at [155, 310] on div "Publish" at bounding box center [186, 317] width 226 height 14
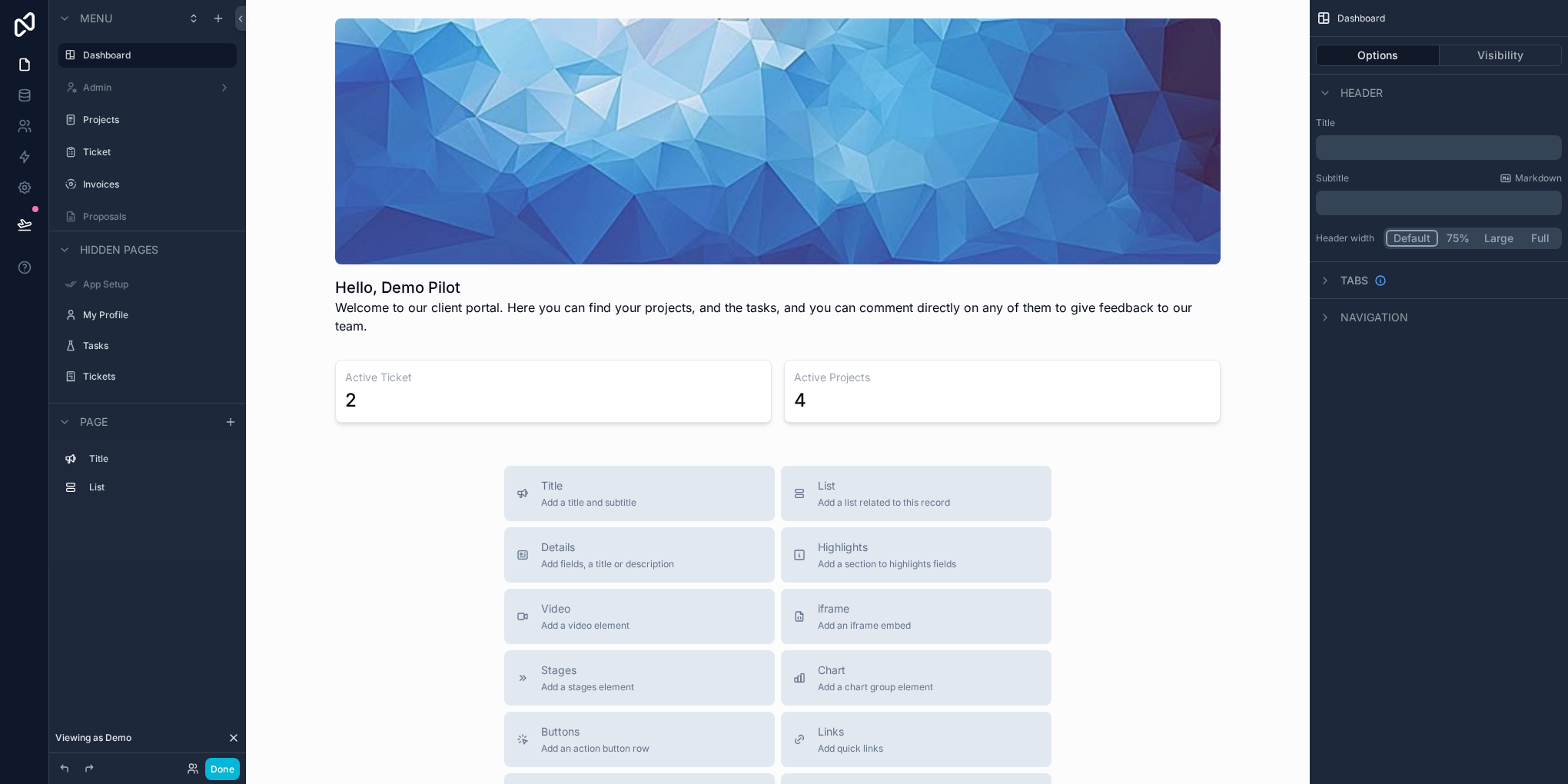
click at [88, 599] on div "Menu Dashboard Admin Projects Ticket Invoices Proposals Hidden pages App Setup …" at bounding box center [147, 382] width 197 height 765
click at [1323, 320] on icon "scrollable content" at bounding box center [1325, 318] width 3 height 6
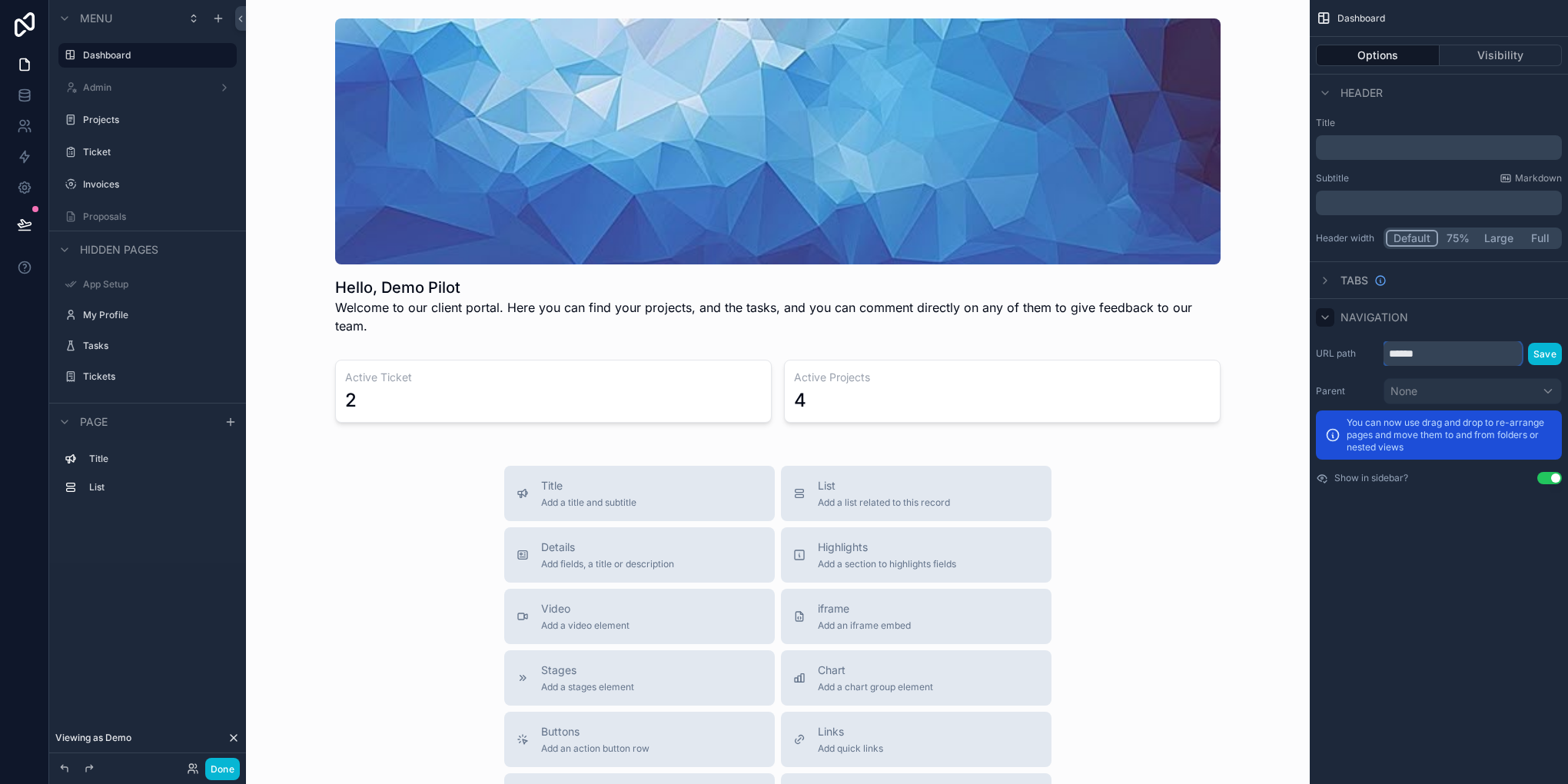
click at [1448, 350] on input "******" at bounding box center [1453, 353] width 139 height 25
type input "*********"
click at [1552, 340] on div "URL path ********* Save Parent None You can now use drag and drop to re-arrange…" at bounding box center [1439, 412] width 259 height 155
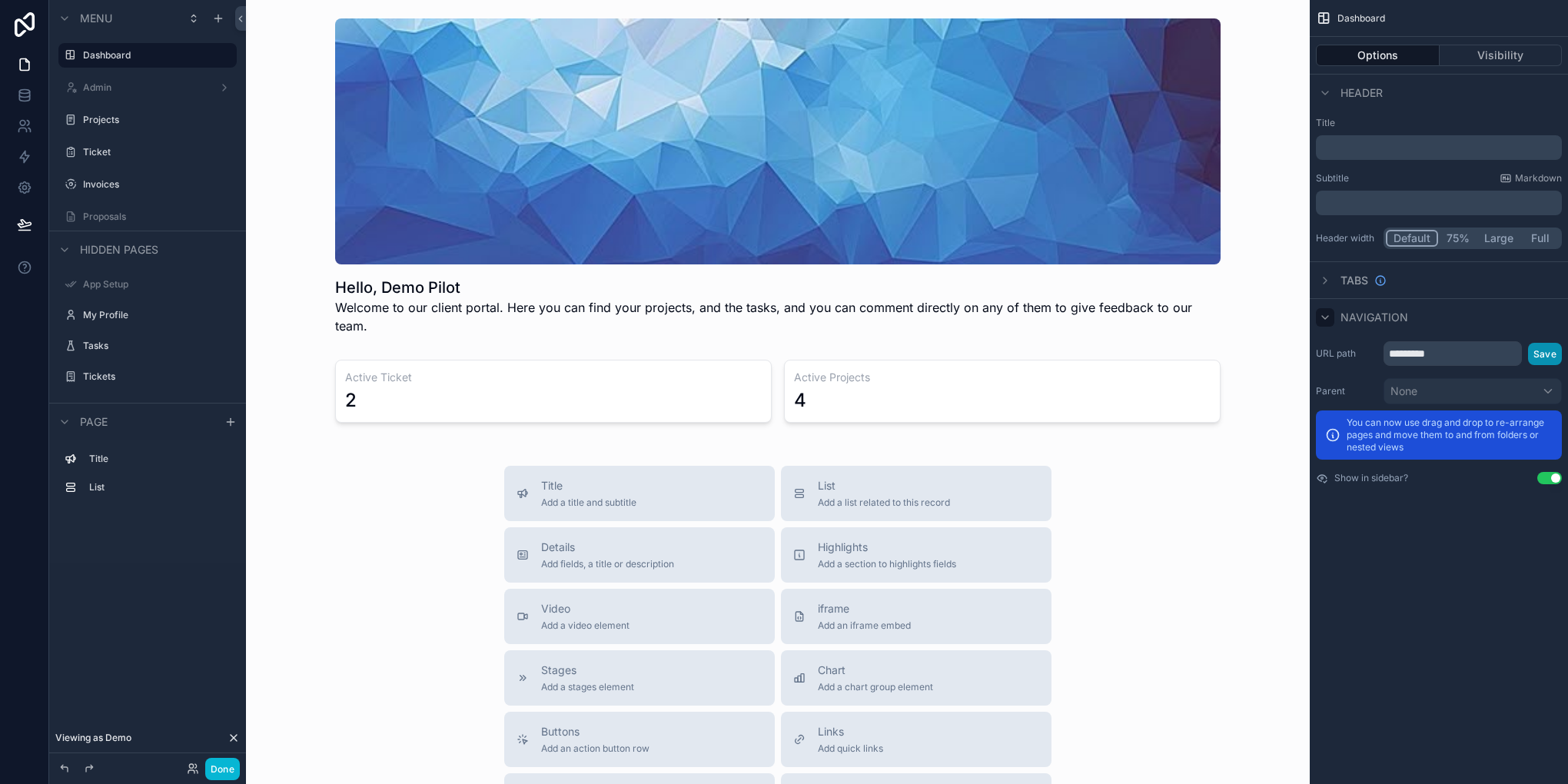
click at [1546, 347] on button "Save" at bounding box center [1545, 353] width 33 height 23
click at [1546, 363] on button "Save" at bounding box center [1545, 353] width 33 height 23
click at [1021, 364] on div "scrollable content" at bounding box center [778, 391] width 1039 height 76
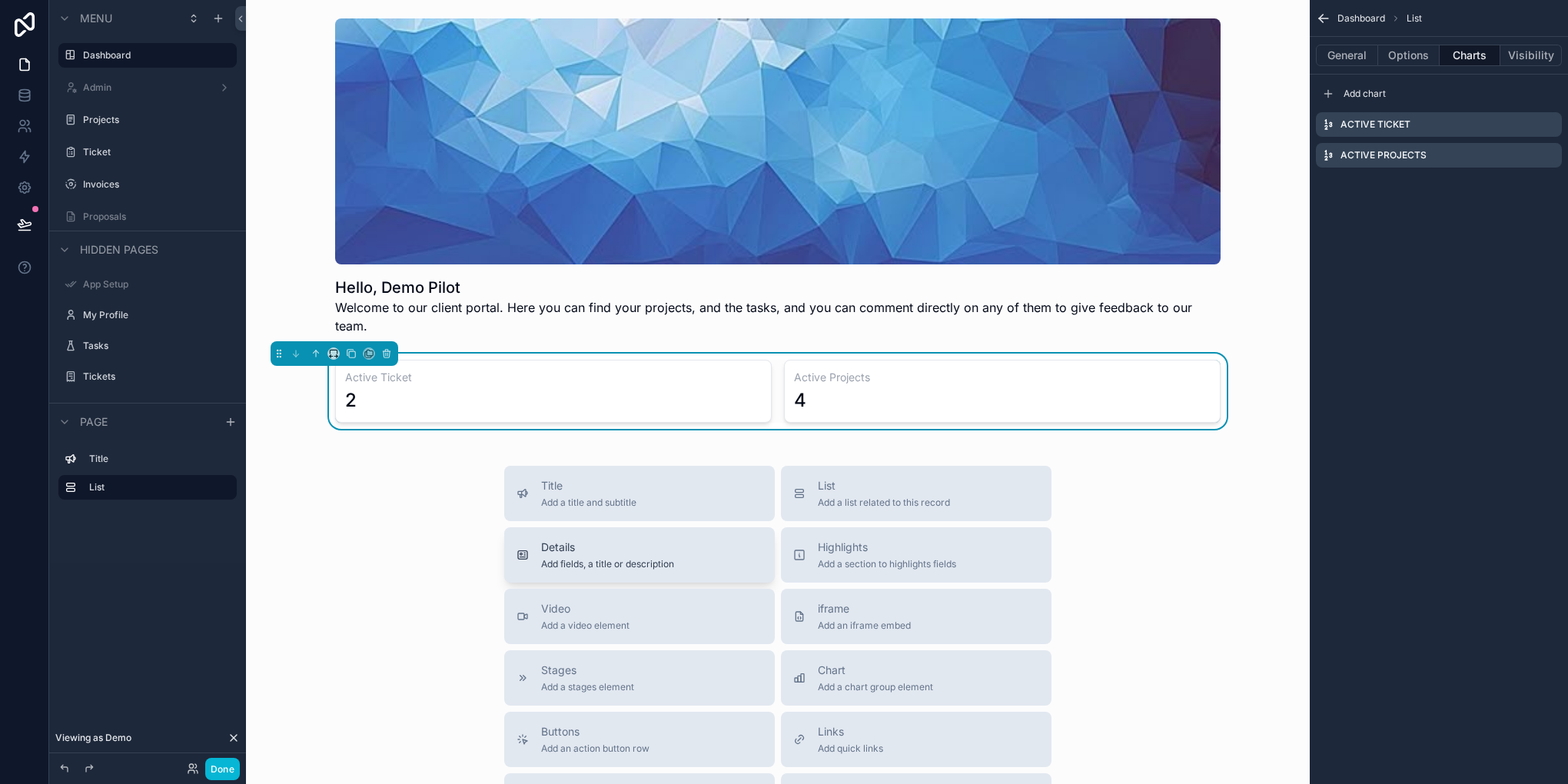
click at [633, 554] on button "Details Add fields, a title or description" at bounding box center [639, 554] width 270 height 55
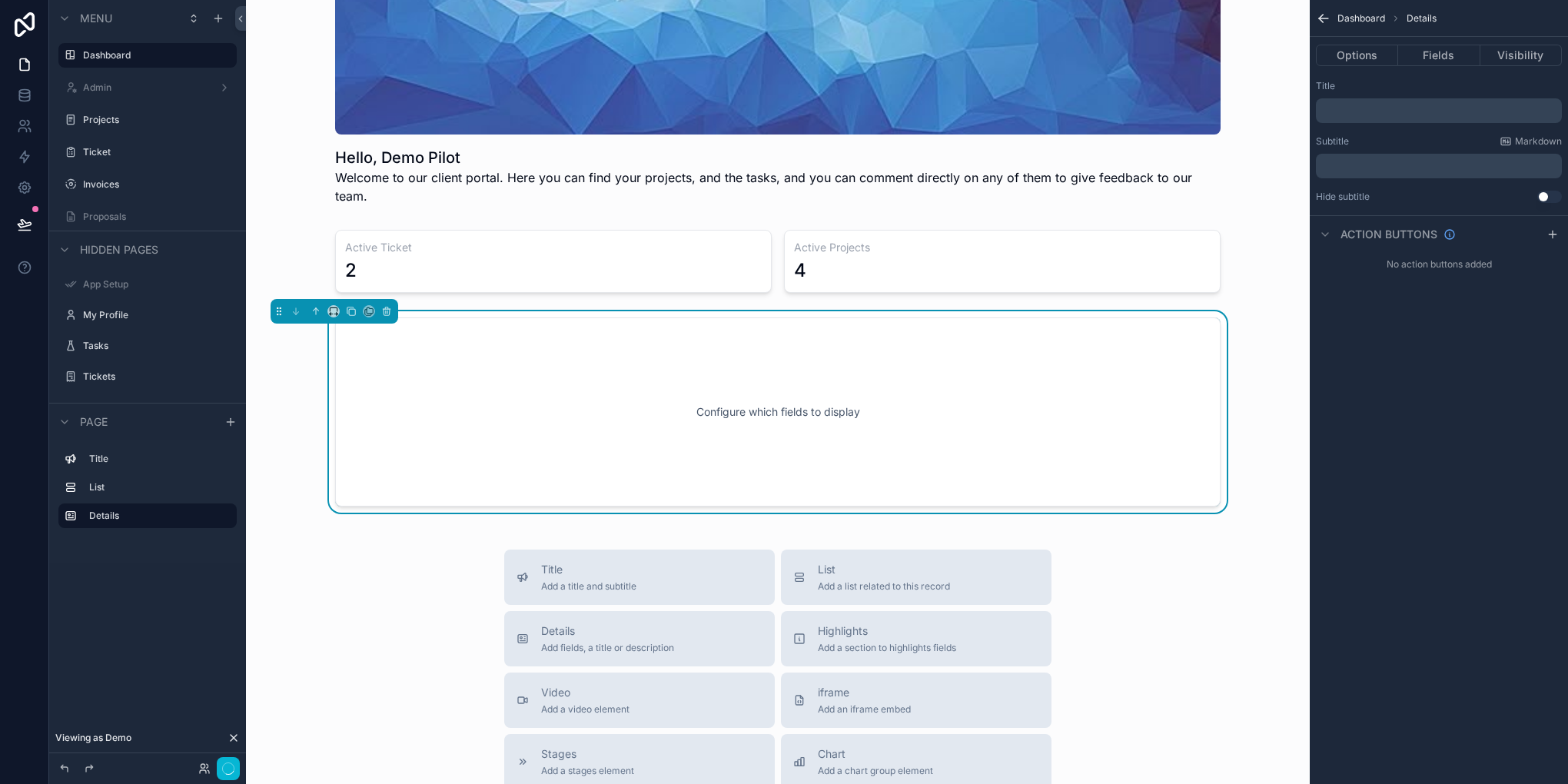
scroll to position [131, 0]
click at [1382, 62] on button "Options" at bounding box center [1357, 55] width 83 height 22
click at [232, 768] on button "Done" at bounding box center [222, 768] width 34 height 23
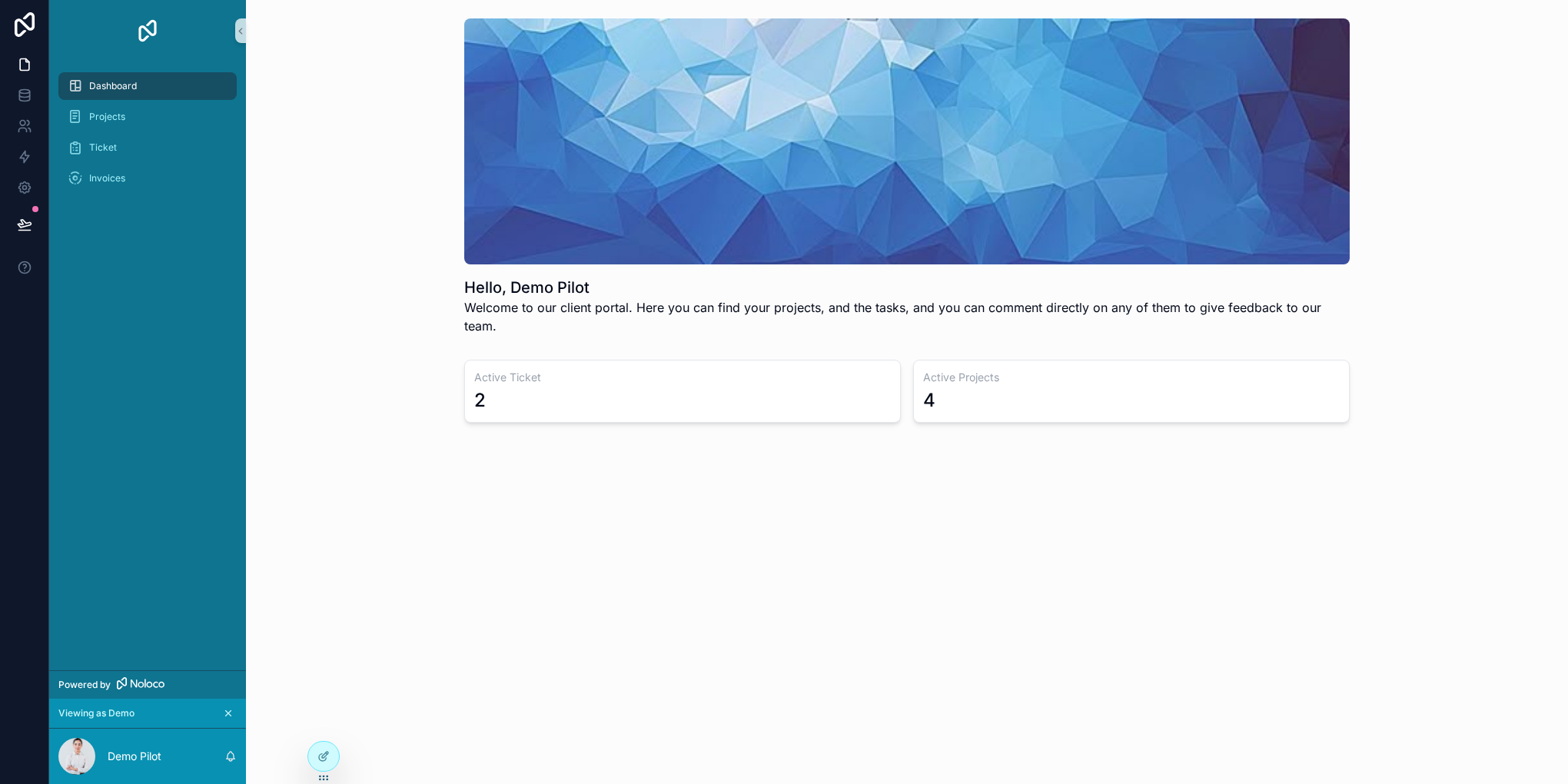
scroll to position [0, 0]
click at [329, 756] on div at bounding box center [323, 756] width 30 height 30
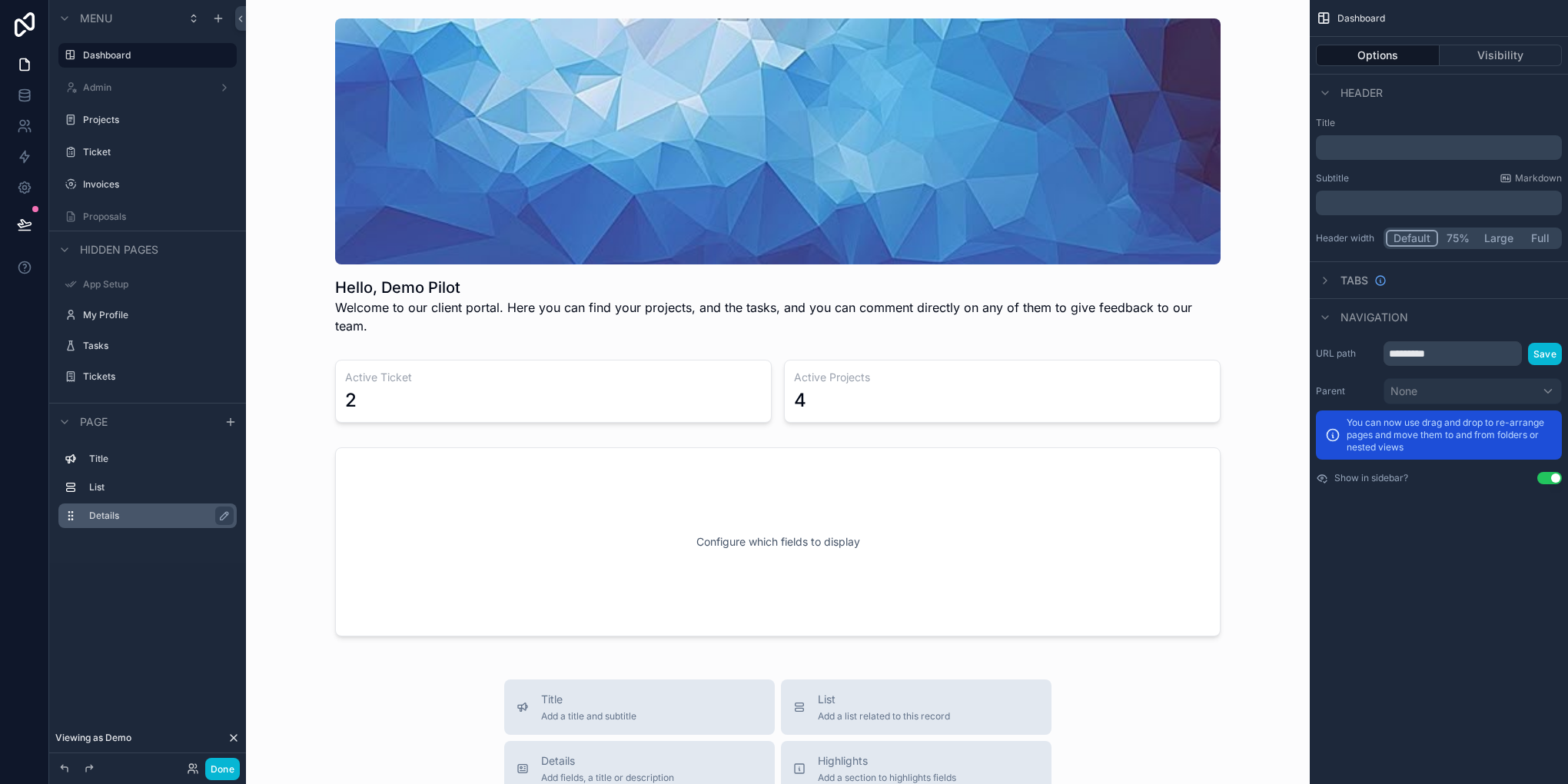
click at [114, 515] on label "Details" at bounding box center [157, 515] width 136 height 12
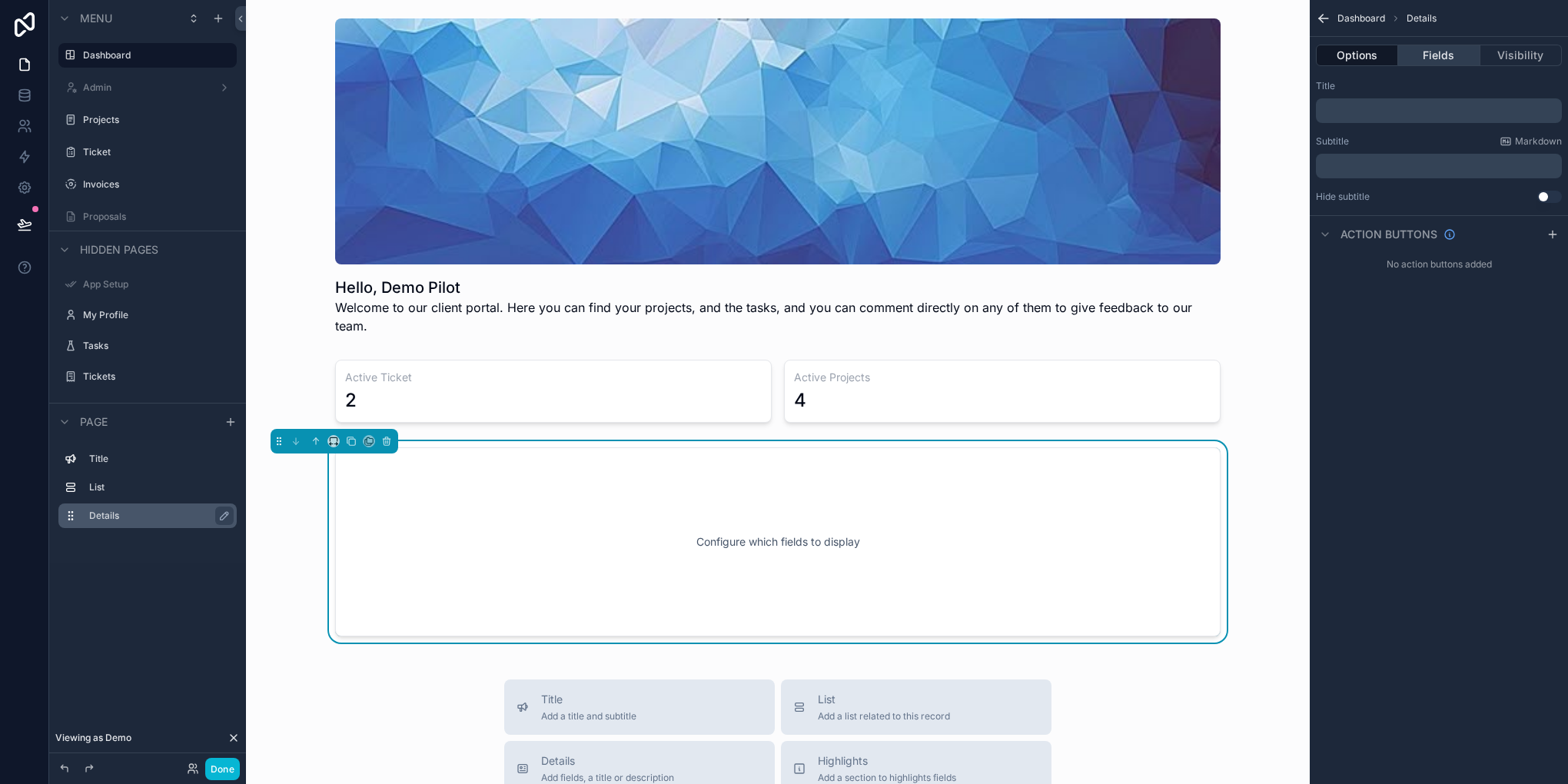
click at [1430, 58] on button "Fields" at bounding box center [1439, 55] width 82 height 22
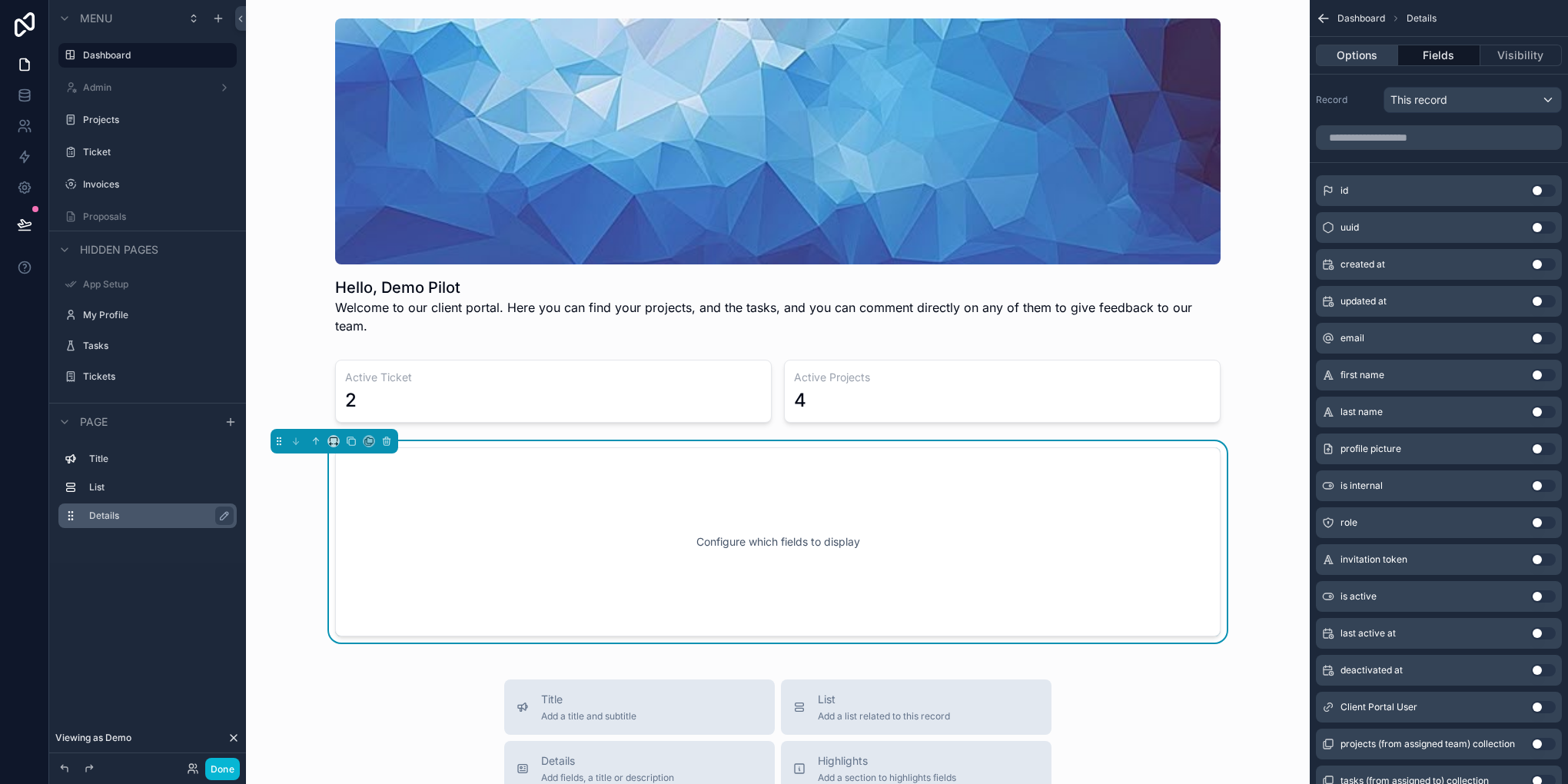
click at [1343, 54] on button "Options" at bounding box center [1357, 55] width 83 height 22
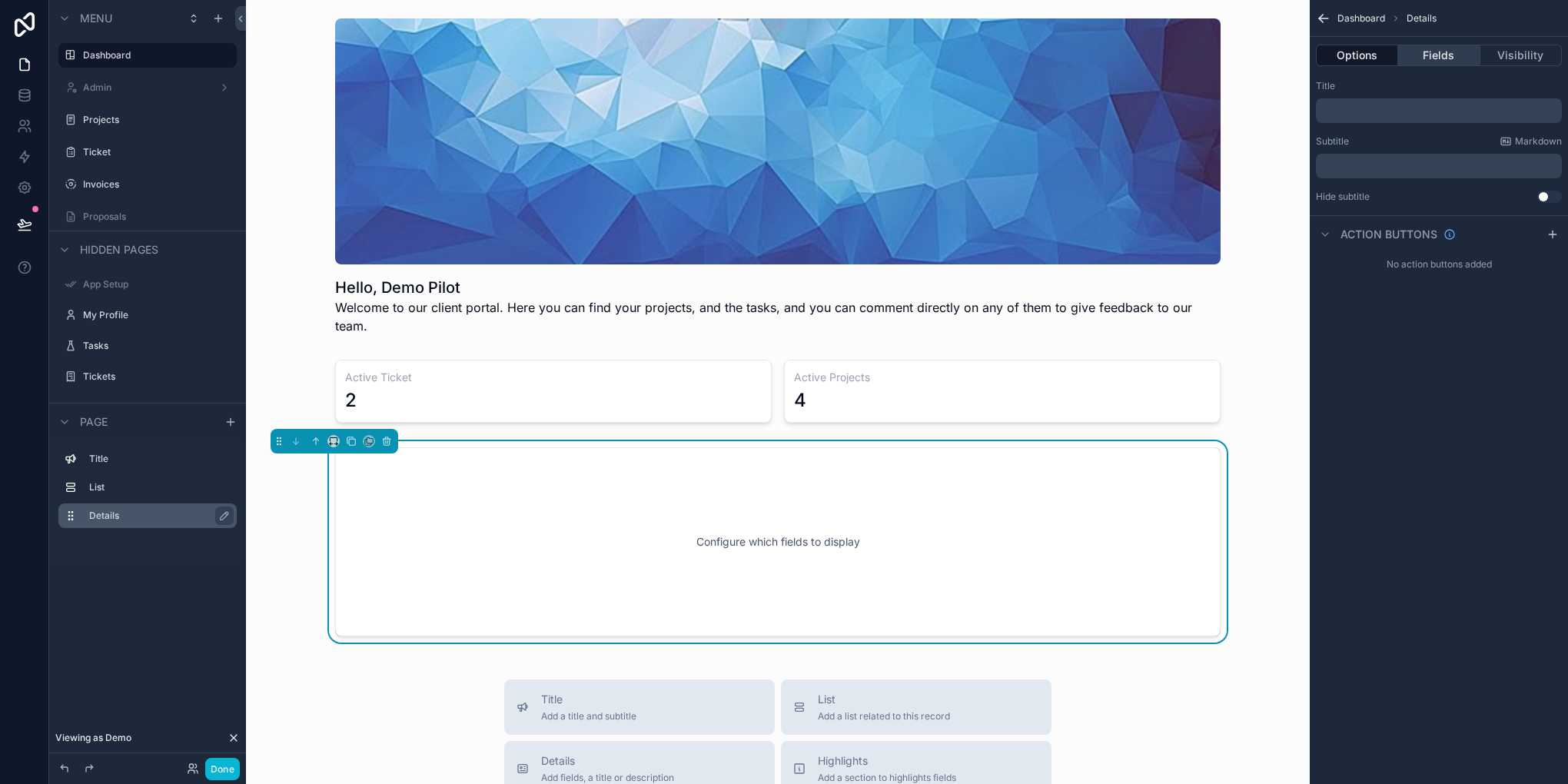
click at [1447, 56] on button "Fields" at bounding box center [1439, 55] width 82 height 22
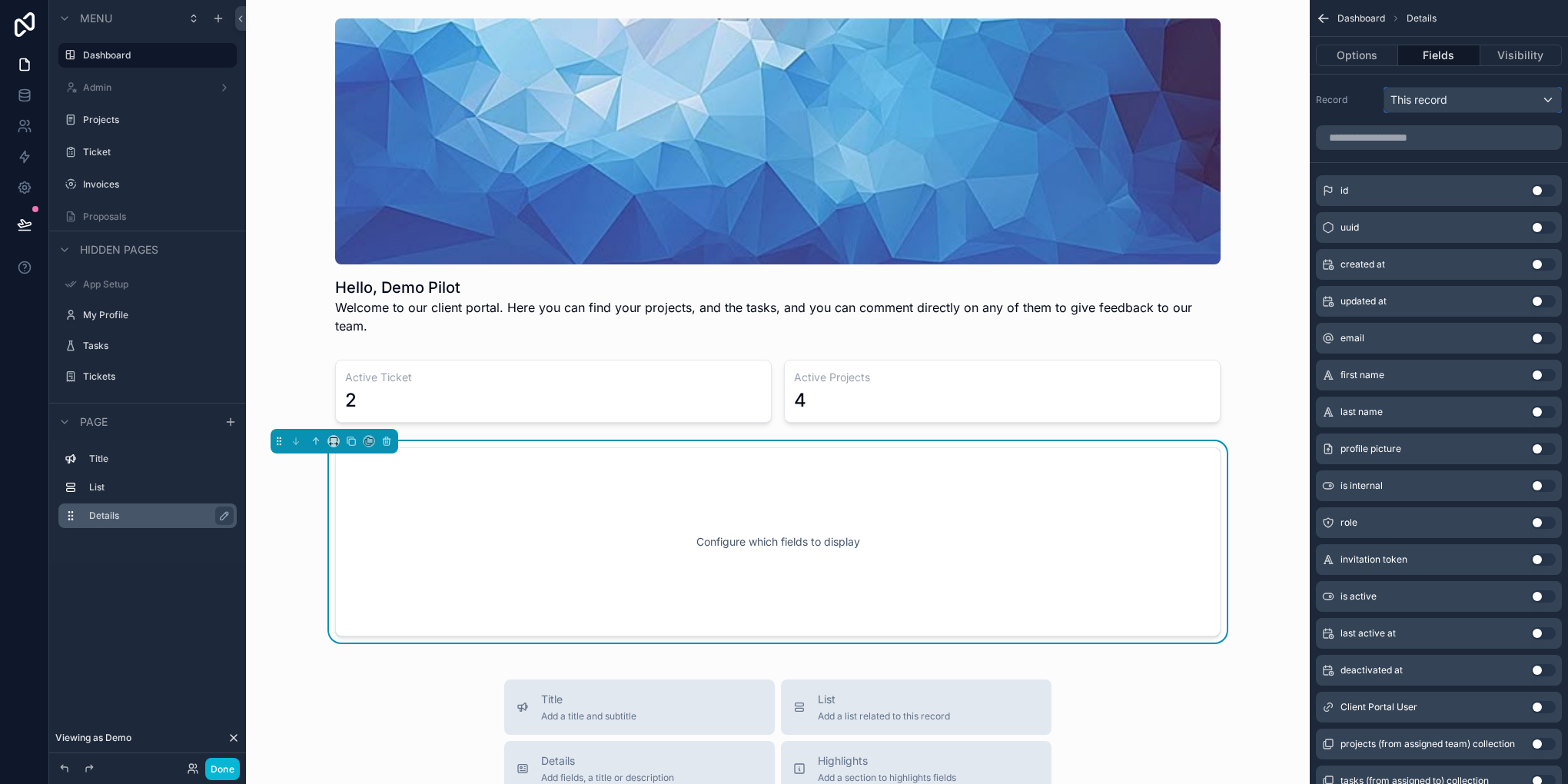
click at [1414, 107] on div "This record" at bounding box center [1472, 100] width 177 height 25
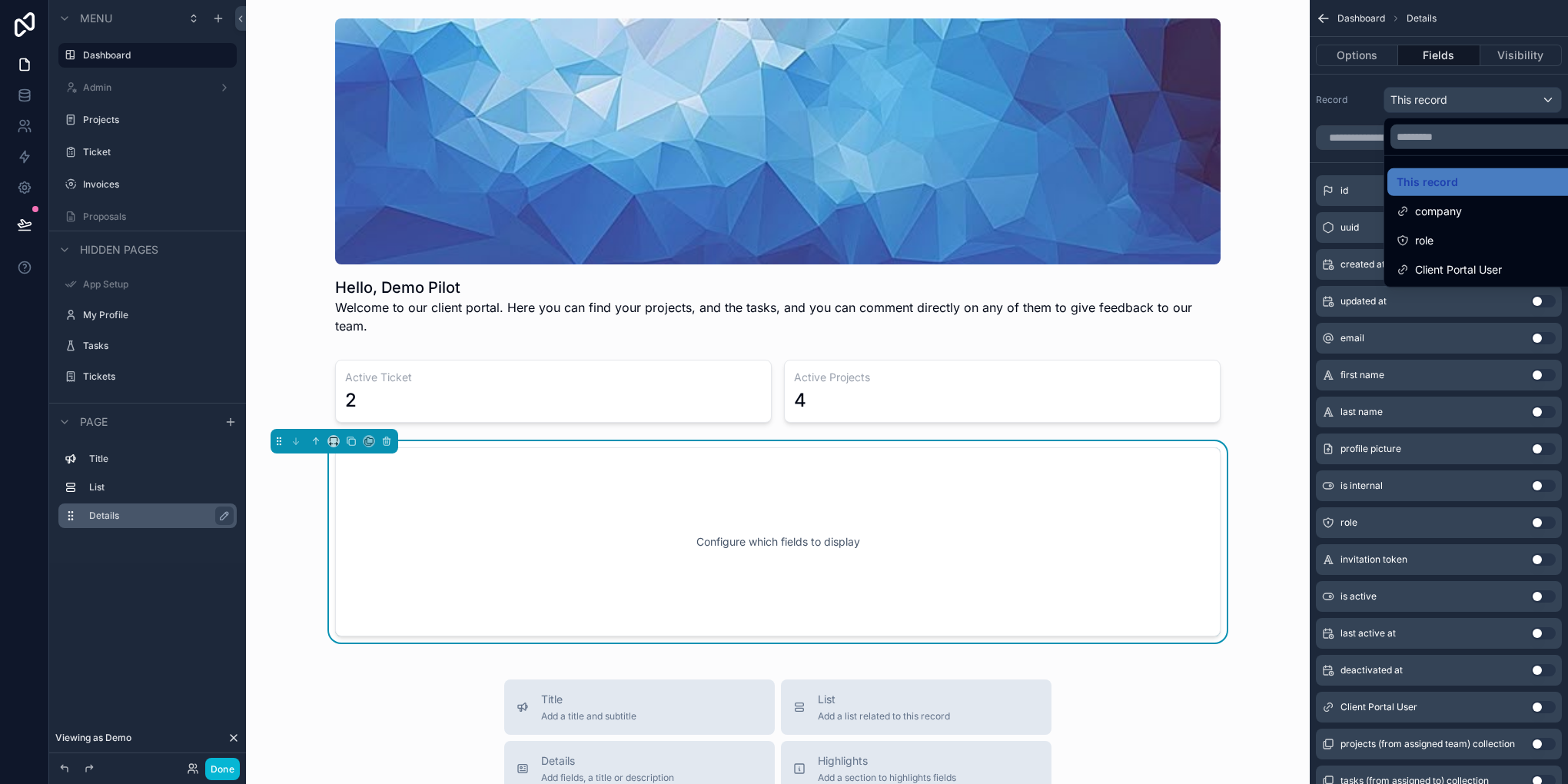
click at [1414, 107] on div "scrollable content" at bounding box center [784, 392] width 1568 height 784
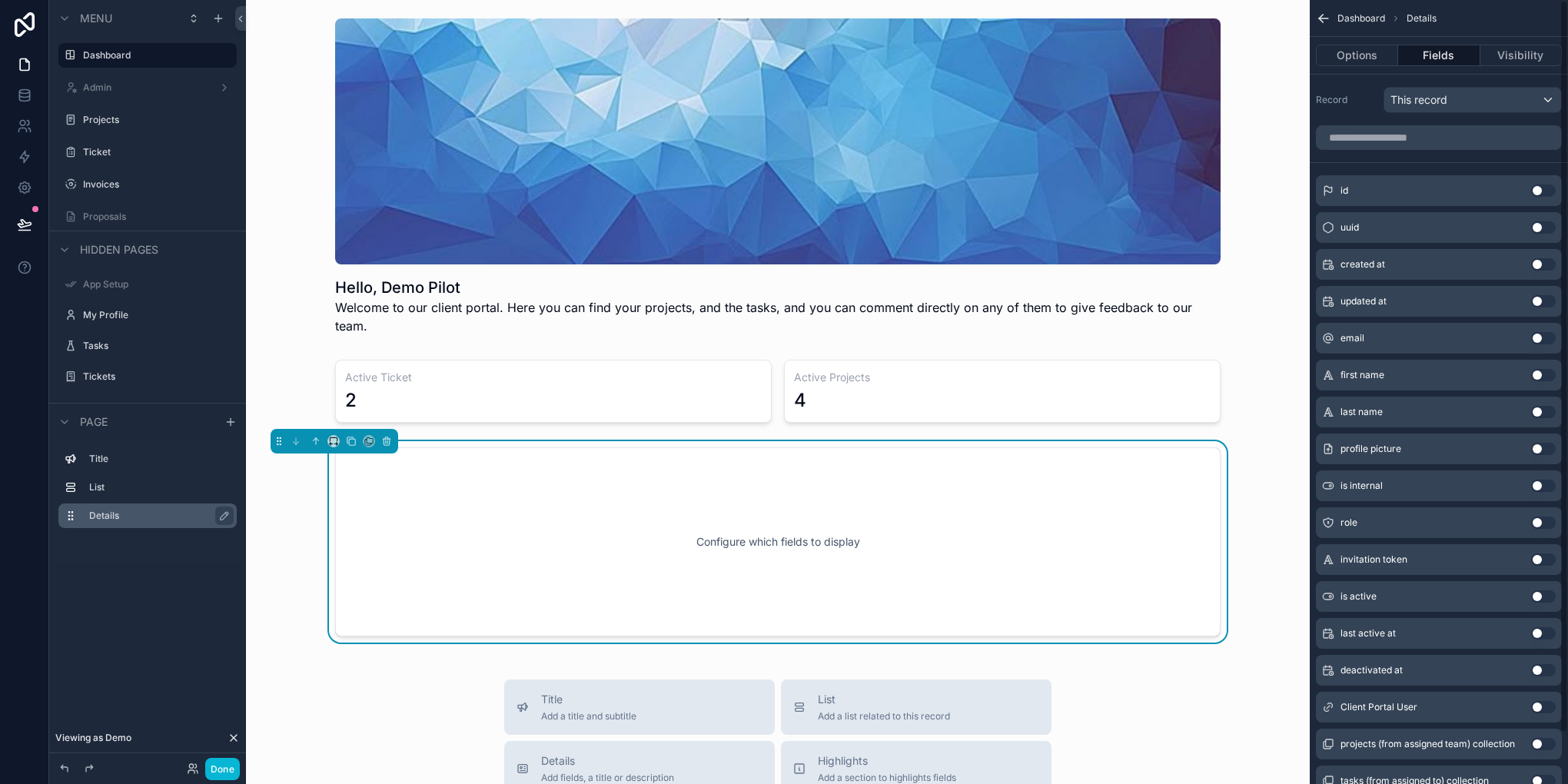
click at [1316, 22] on icon "scrollable content" at bounding box center [1323, 19] width 16 height 16
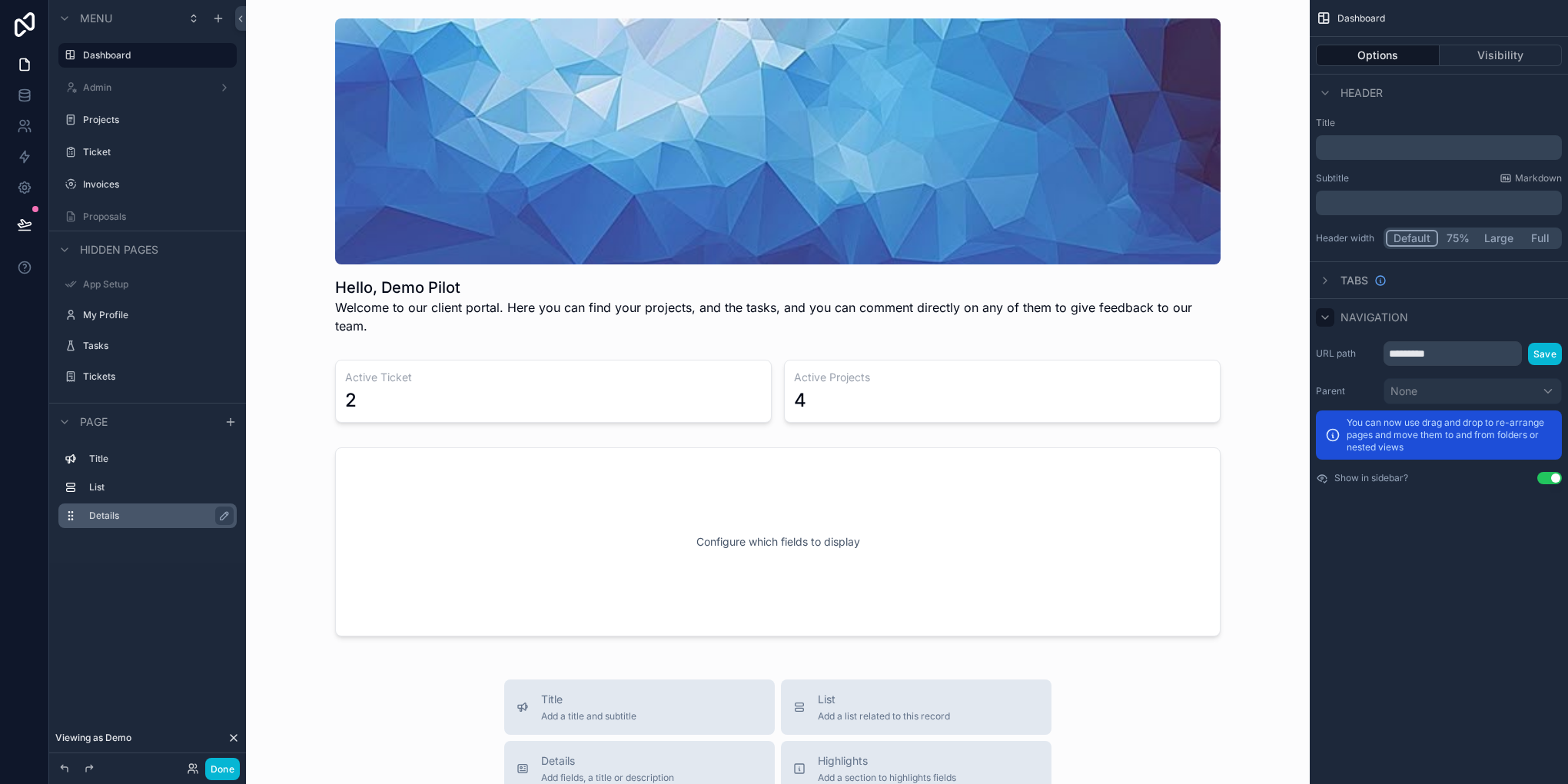
click at [1323, 315] on icon "scrollable content" at bounding box center [1325, 318] width 12 height 12
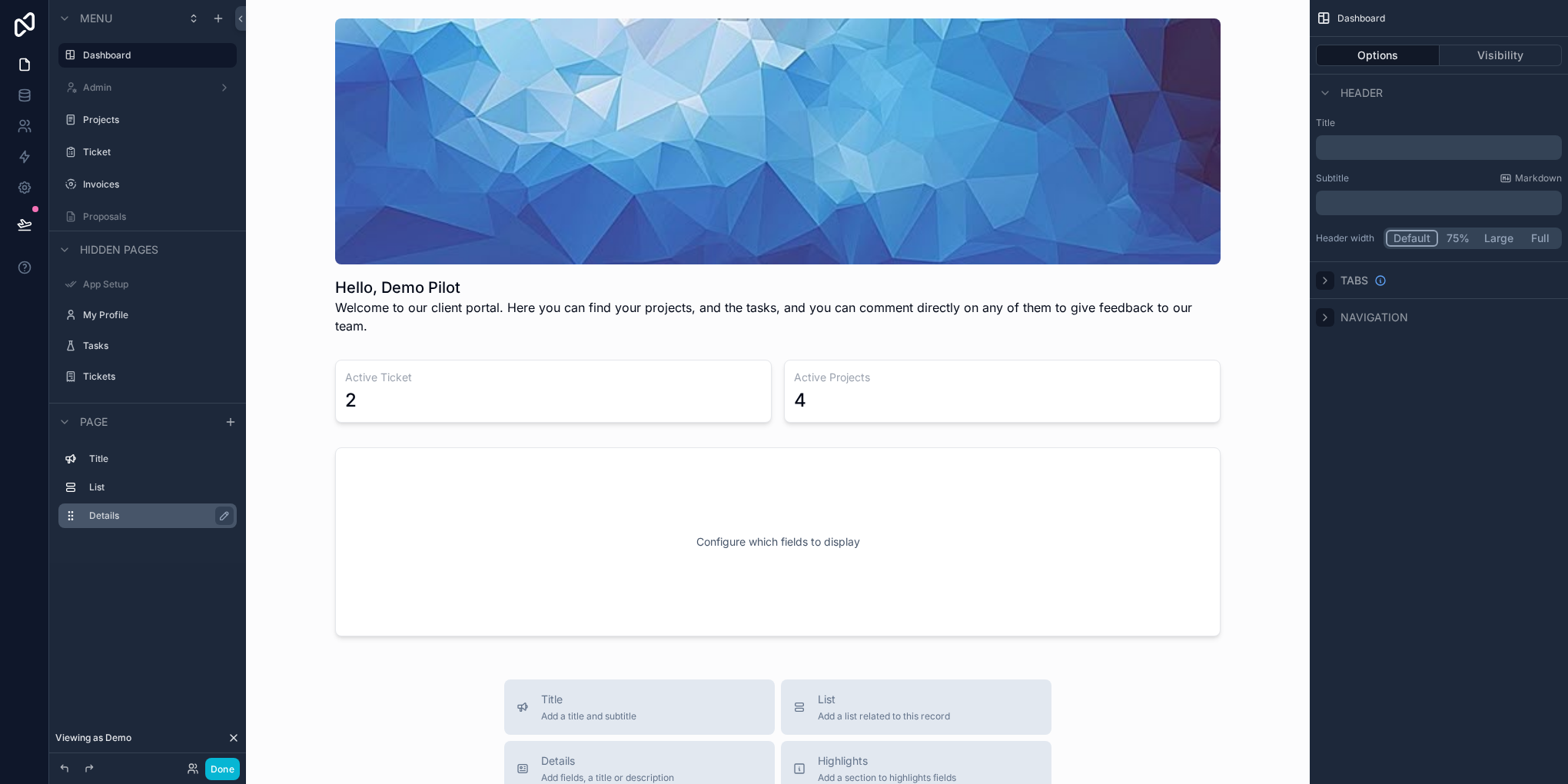
click at [1326, 287] on div "scrollable content" at bounding box center [1325, 280] width 19 height 19
click at [1317, 88] on div "scrollable content" at bounding box center [1325, 93] width 19 height 19
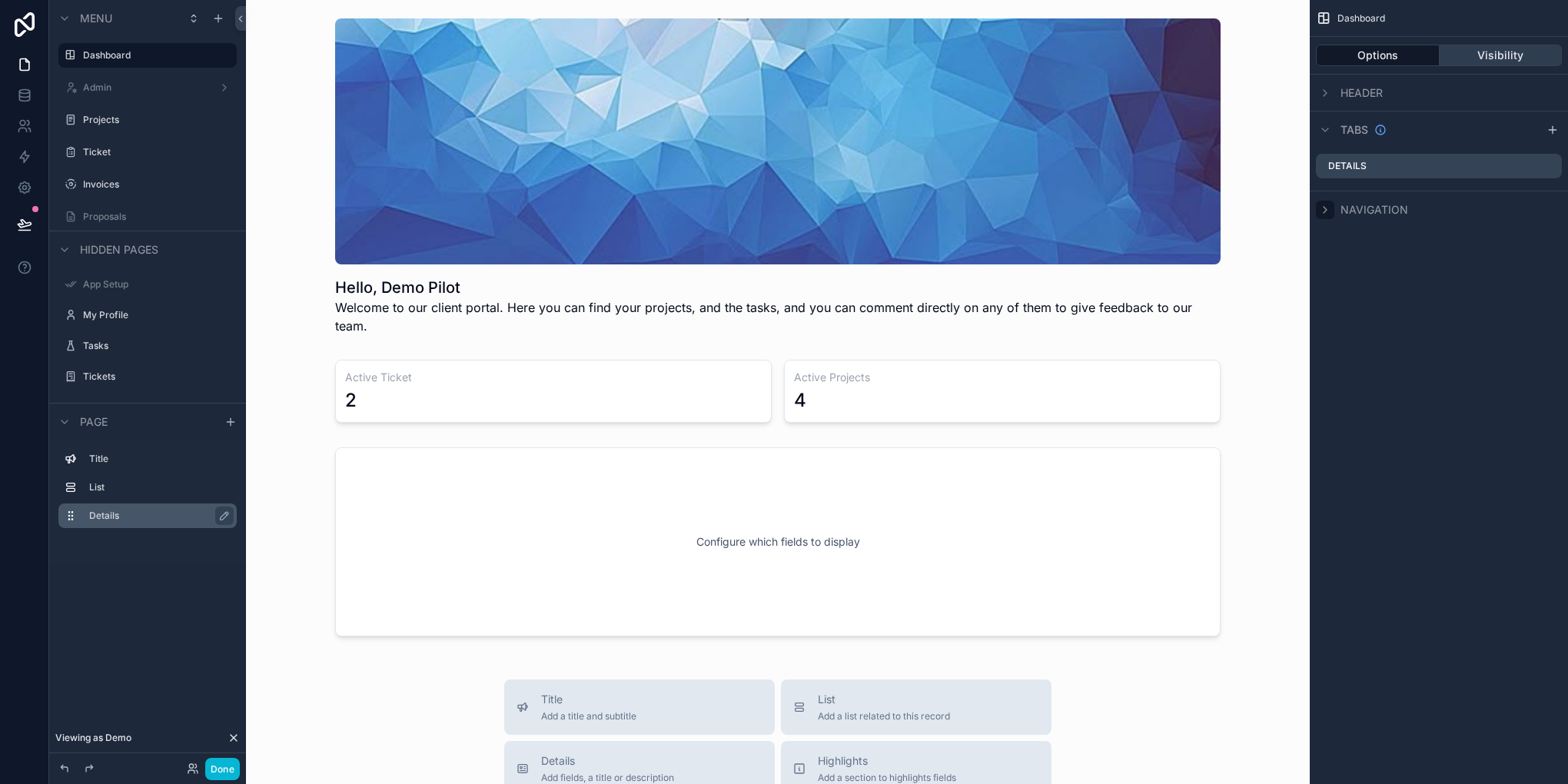
click at [1482, 55] on button "Visibility" at bounding box center [1501, 55] width 123 height 22
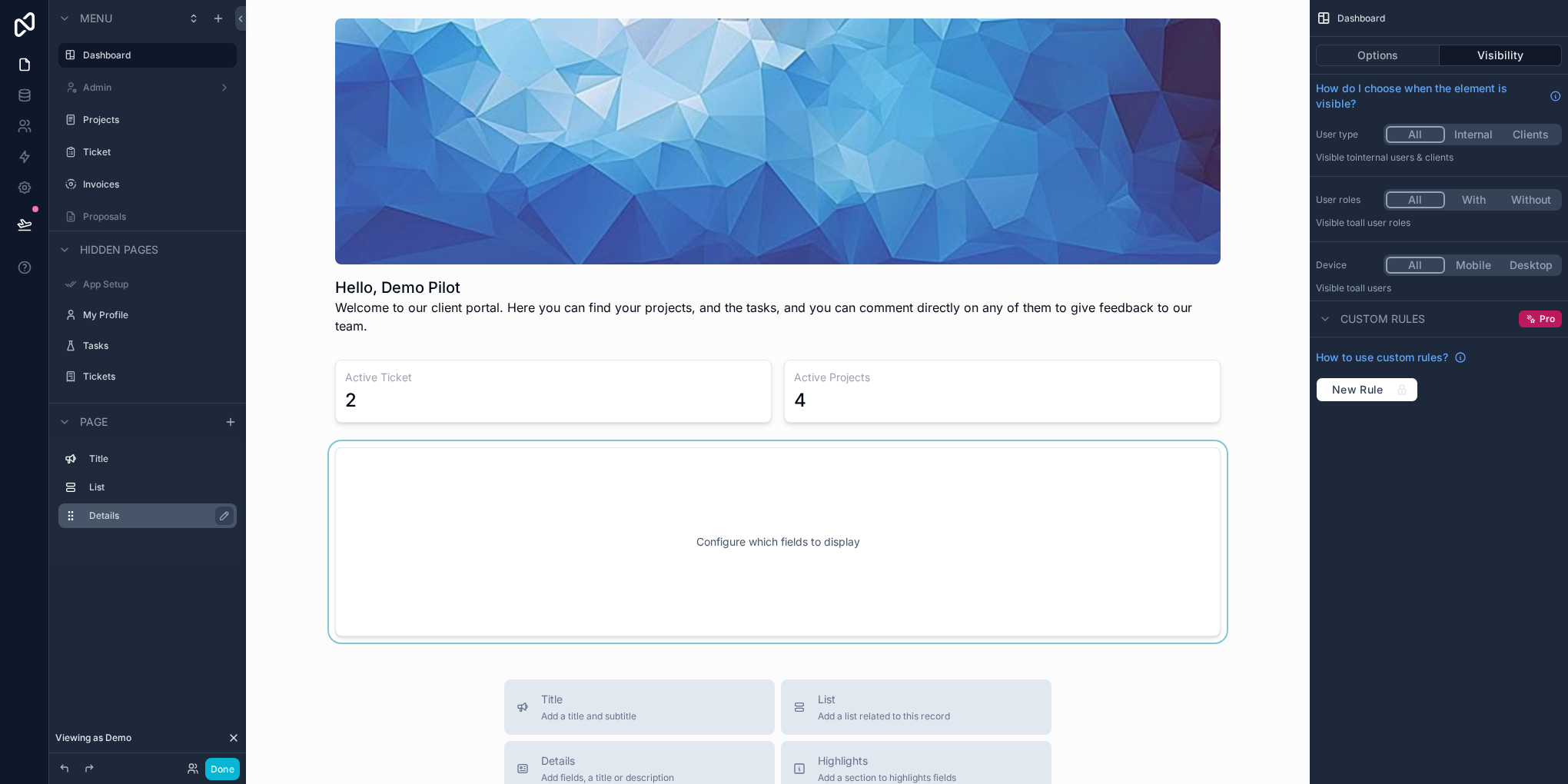
click at [898, 510] on div "scrollable content" at bounding box center [778, 541] width 1039 height 202
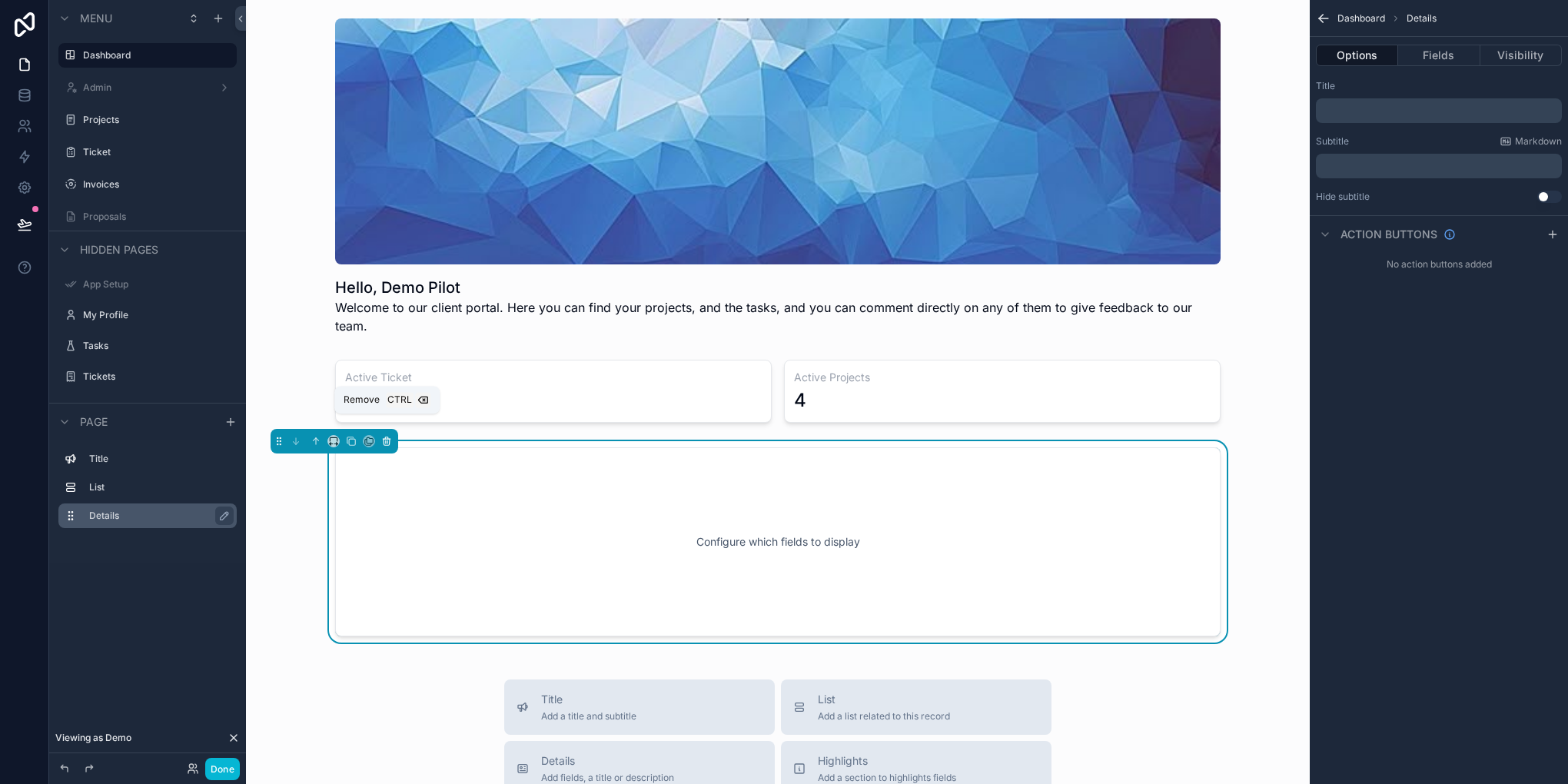
click at [387, 438] on icon "scrollable content" at bounding box center [386, 441] width 6 height 6
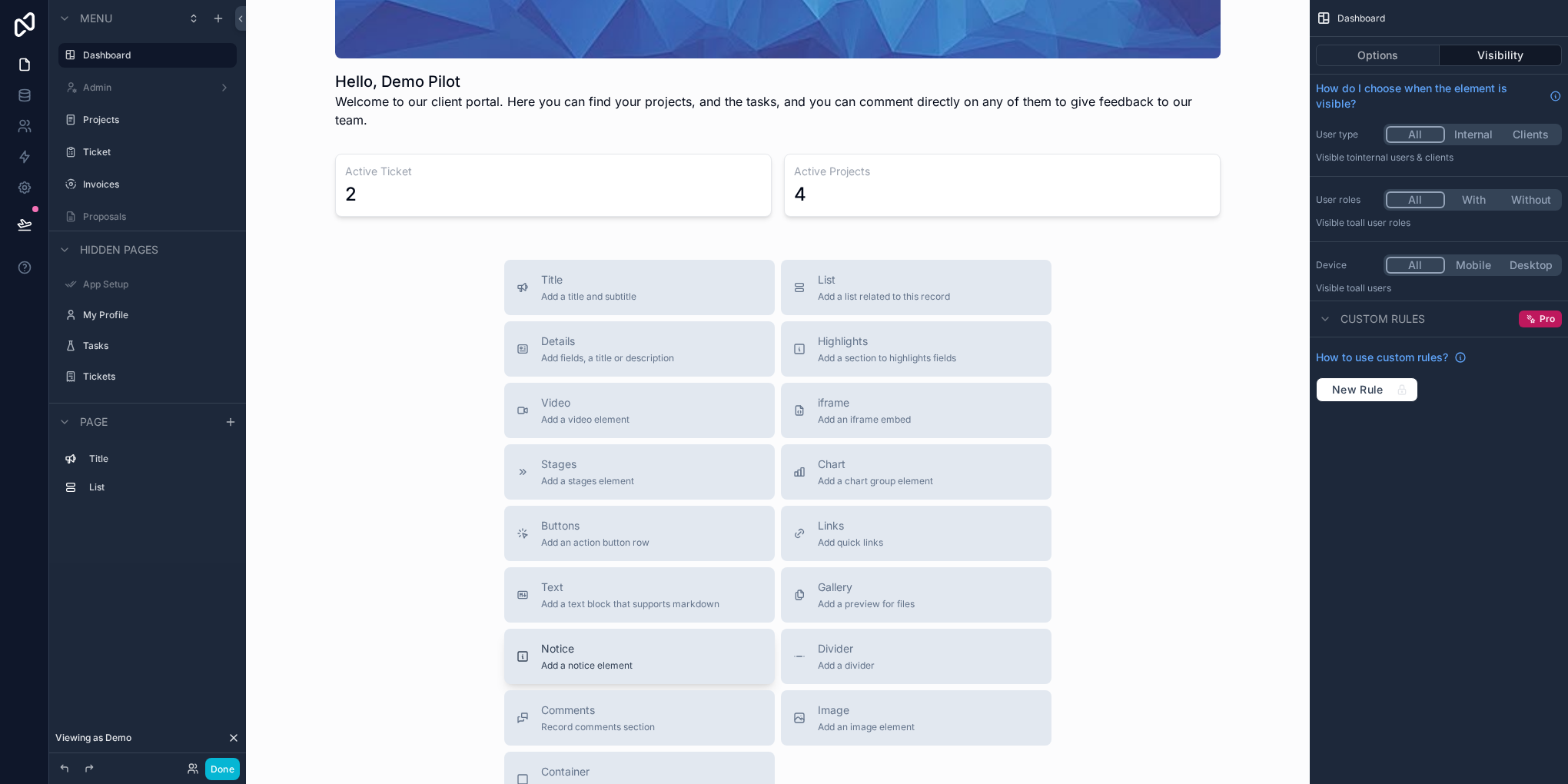
scroll to position [230, 0]
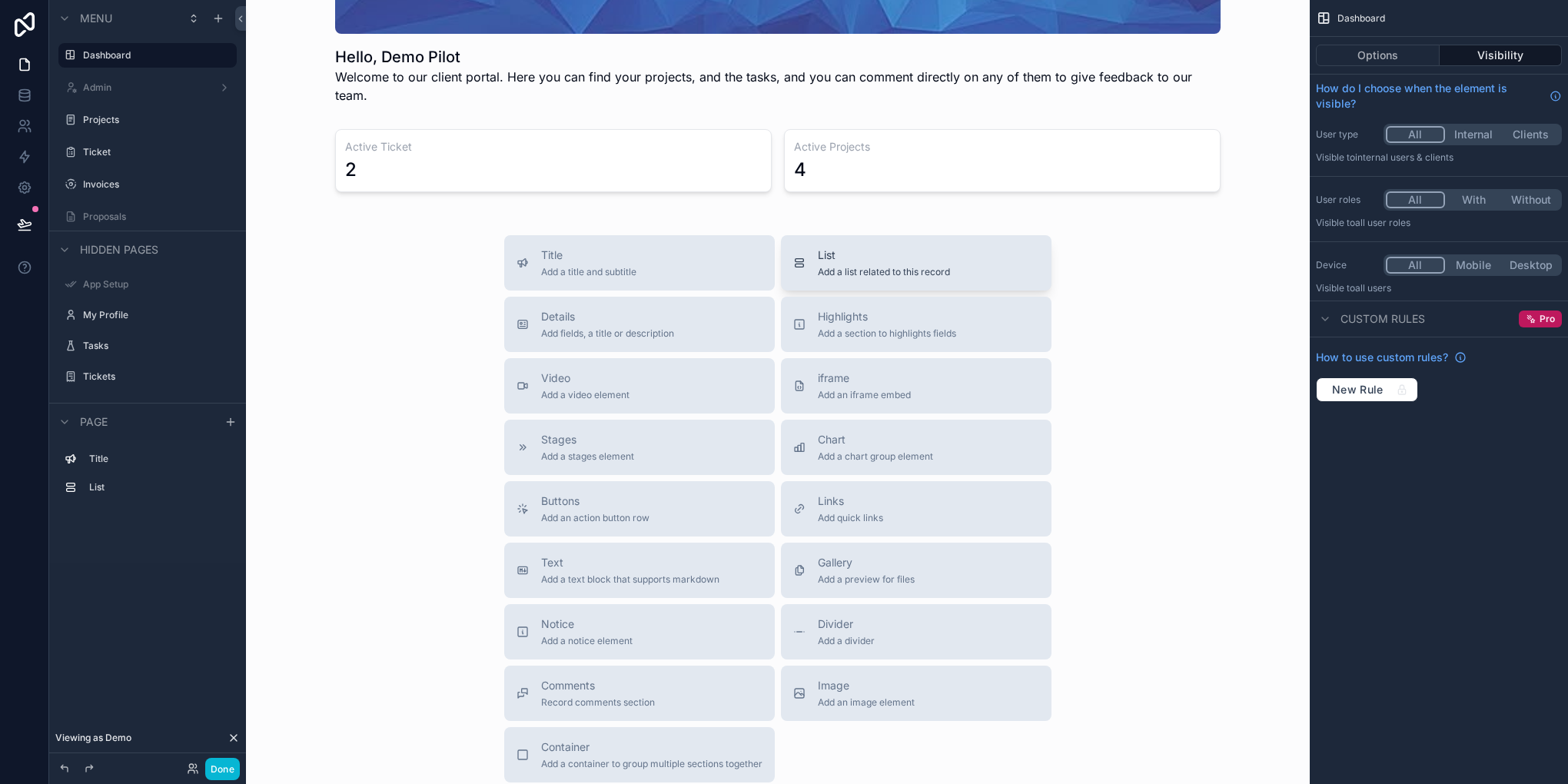
click at [809, 248] on div "List Add a list related to this record" at bounding box center [916, 262] width 246 height 30
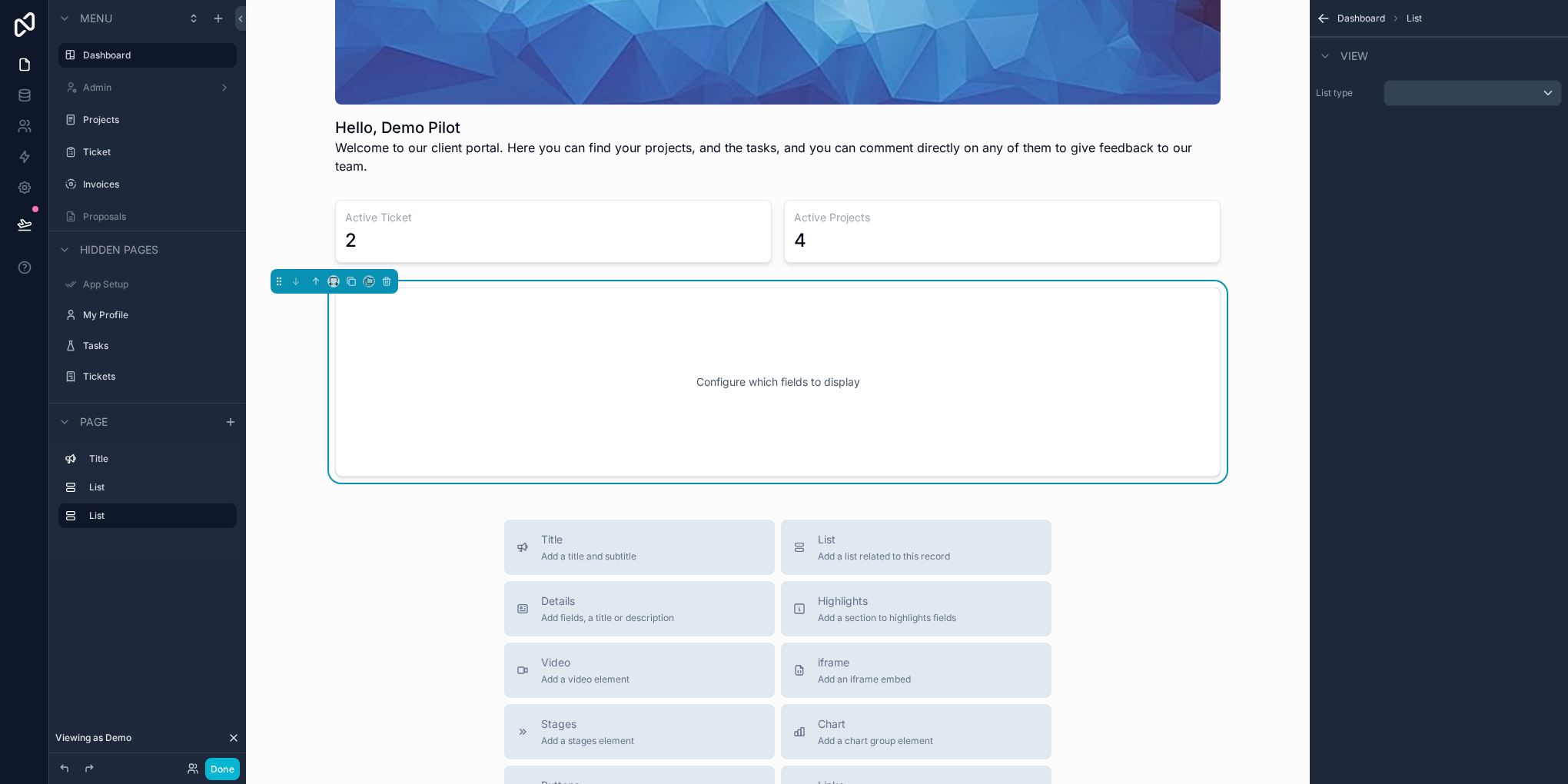
scroll to position [131, 0]
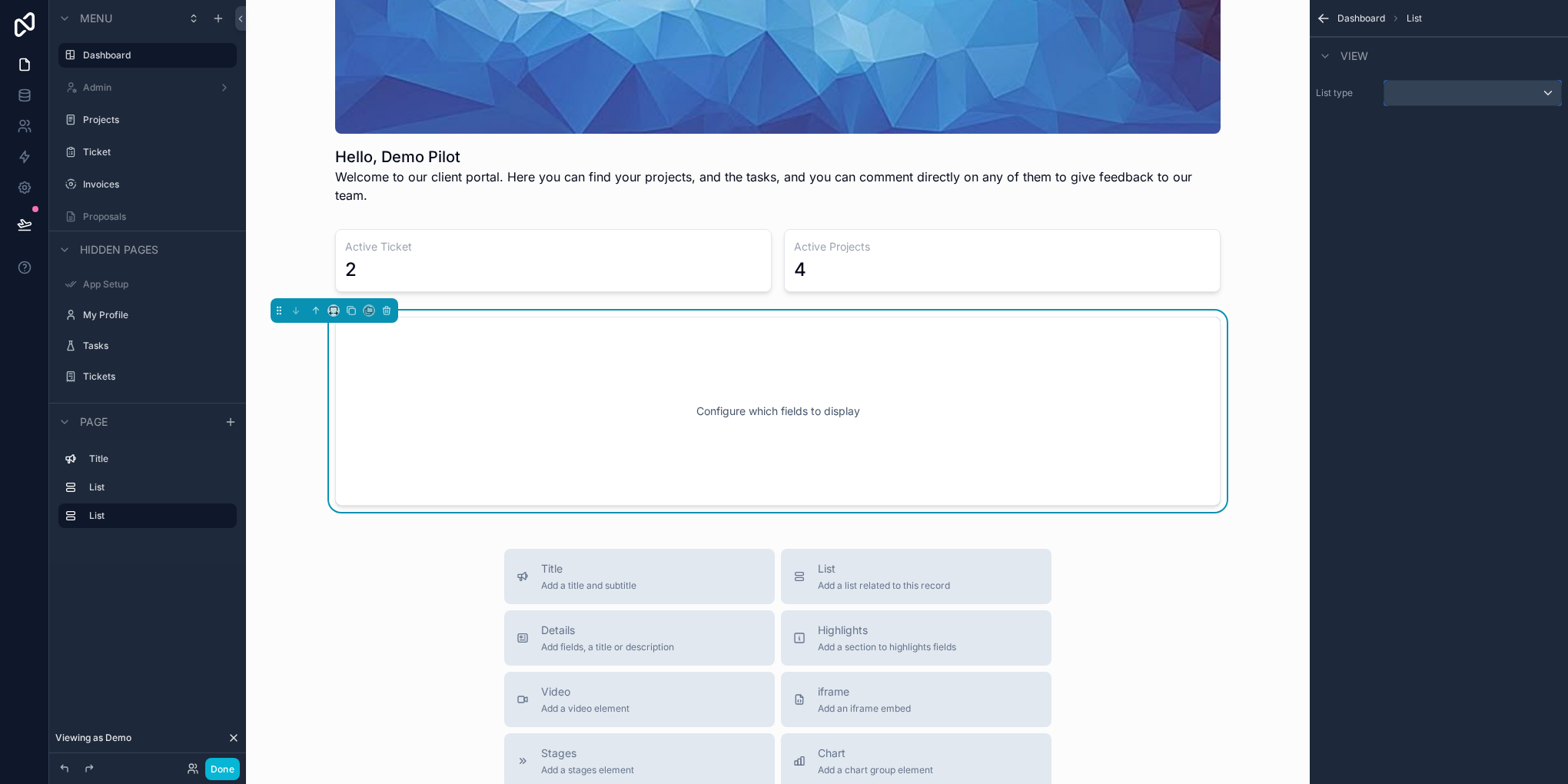
click at [1430, 96] on div "scrollable content" at bounding box center [1472, 93] width 177 height 25
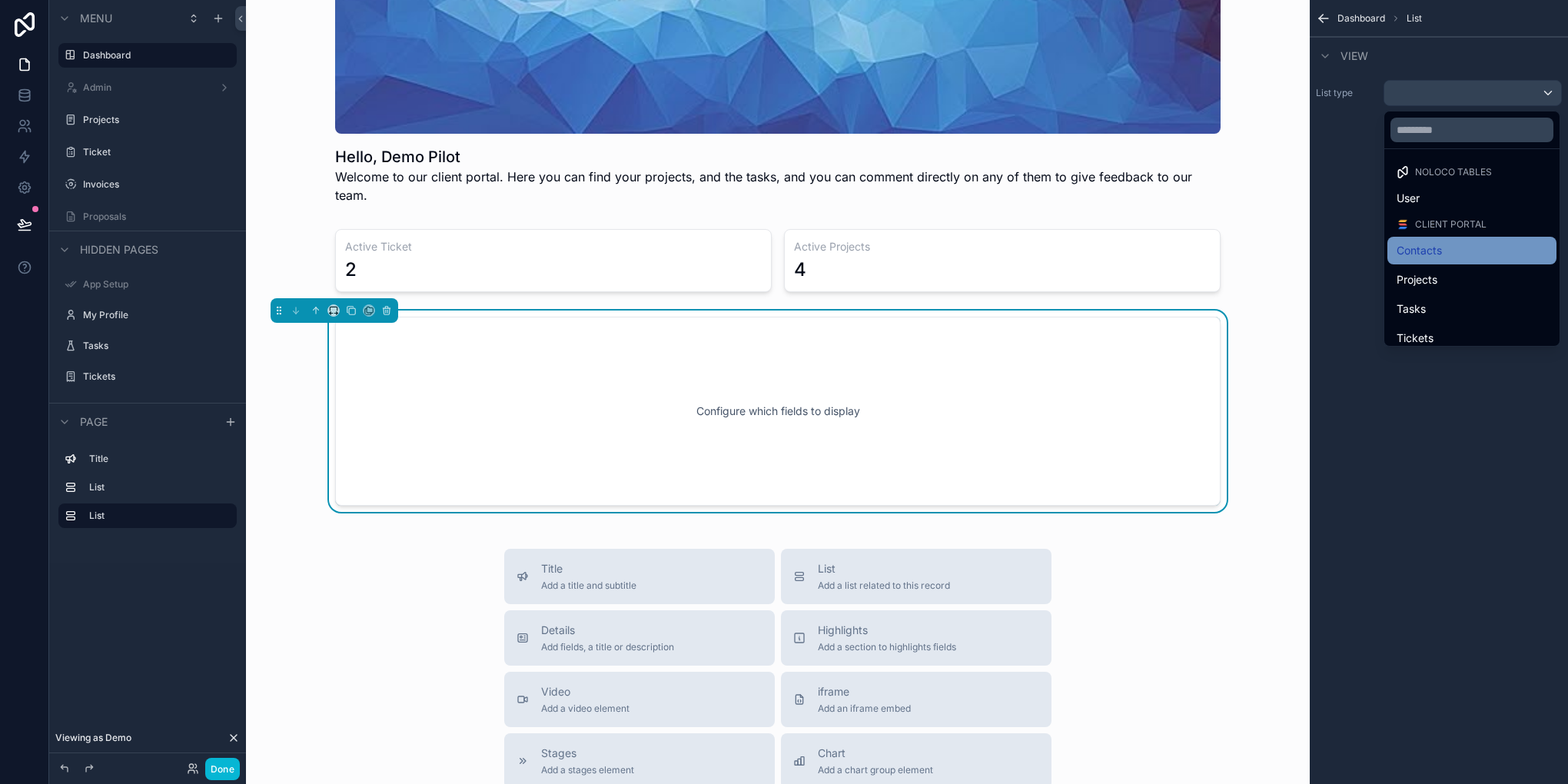
click at [1446, 241] on div "Contacts" at bounding box center [1471, 251] width 150 height 19
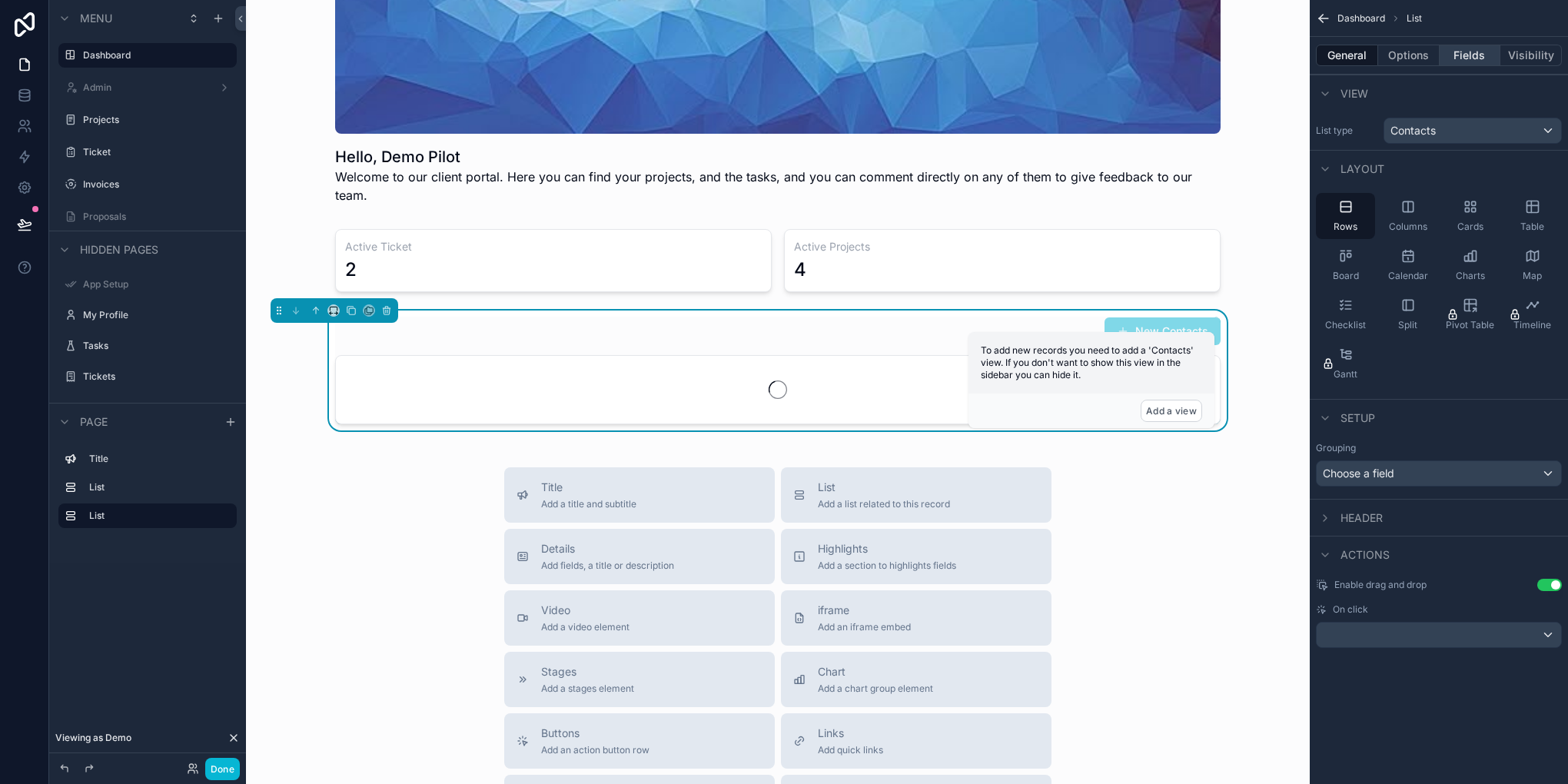
click at [1477, 55] on button "Fields" at bounding box center [1470, 55] width 62 height 22
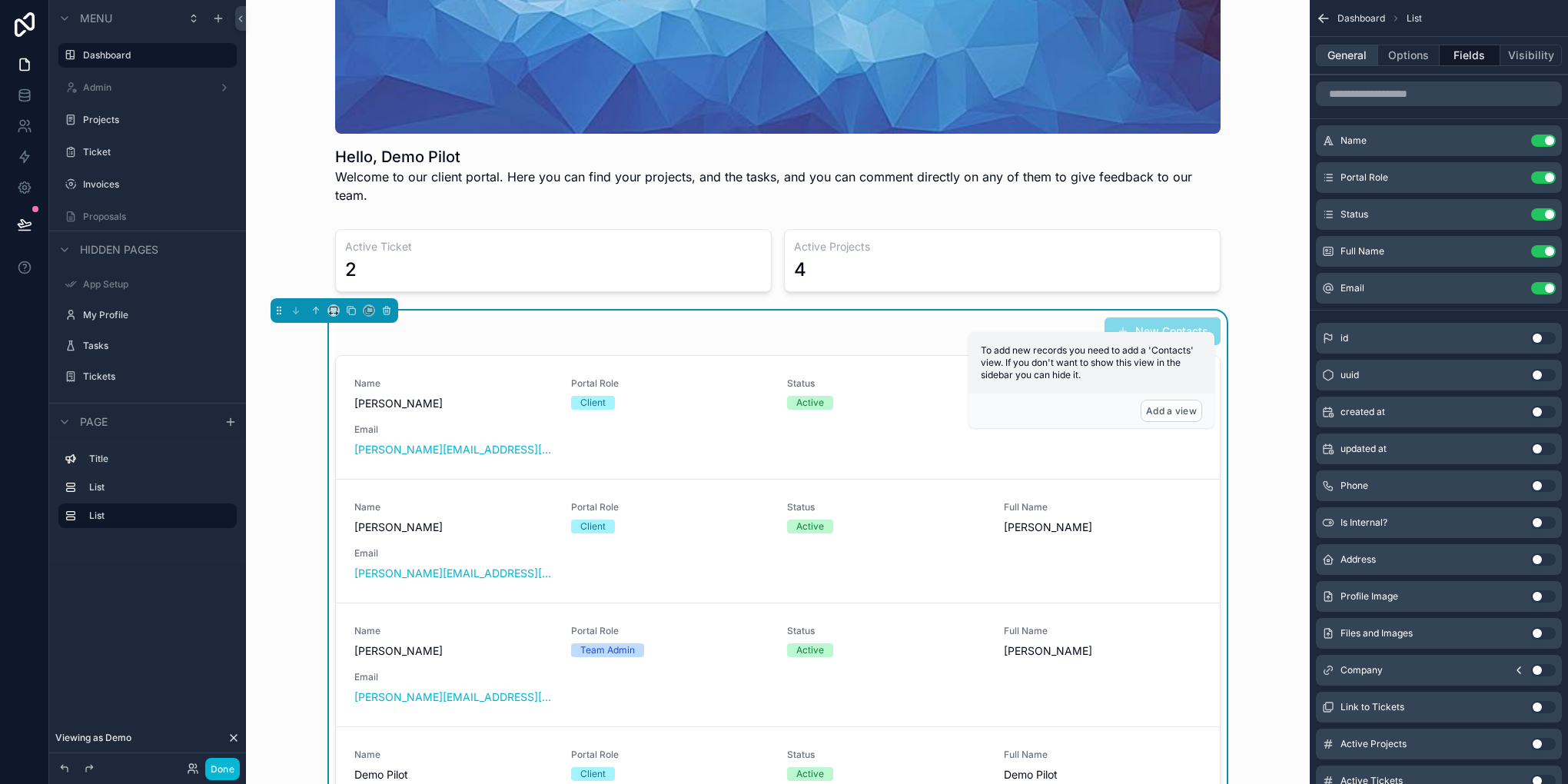
click at [1362, 50] on button "General" at bounding box center [1347, 55] width 62 height 22
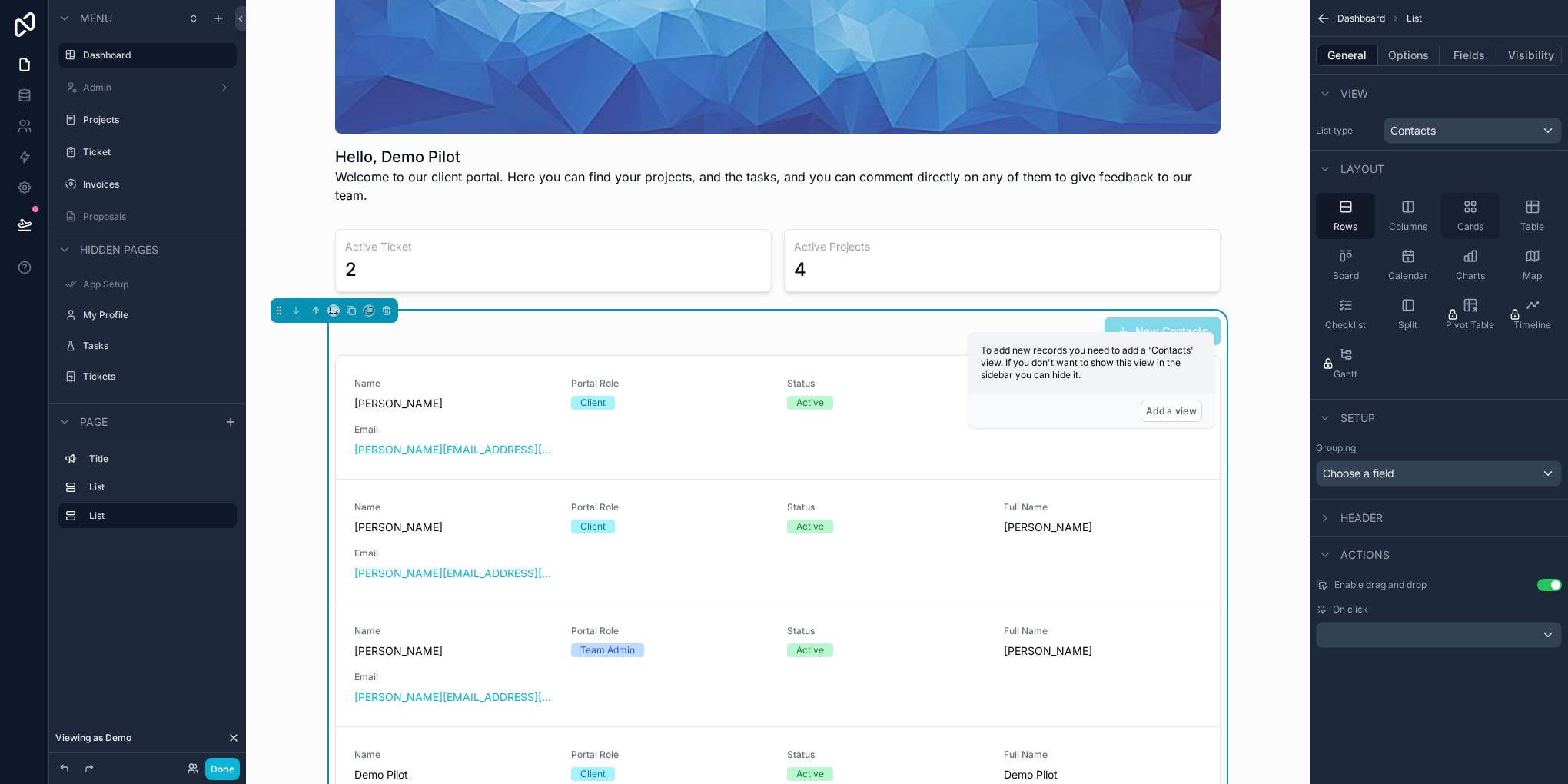
click at [1488, 203] on div "Cards" at bounding box center [1470, 216] width 59 height 46
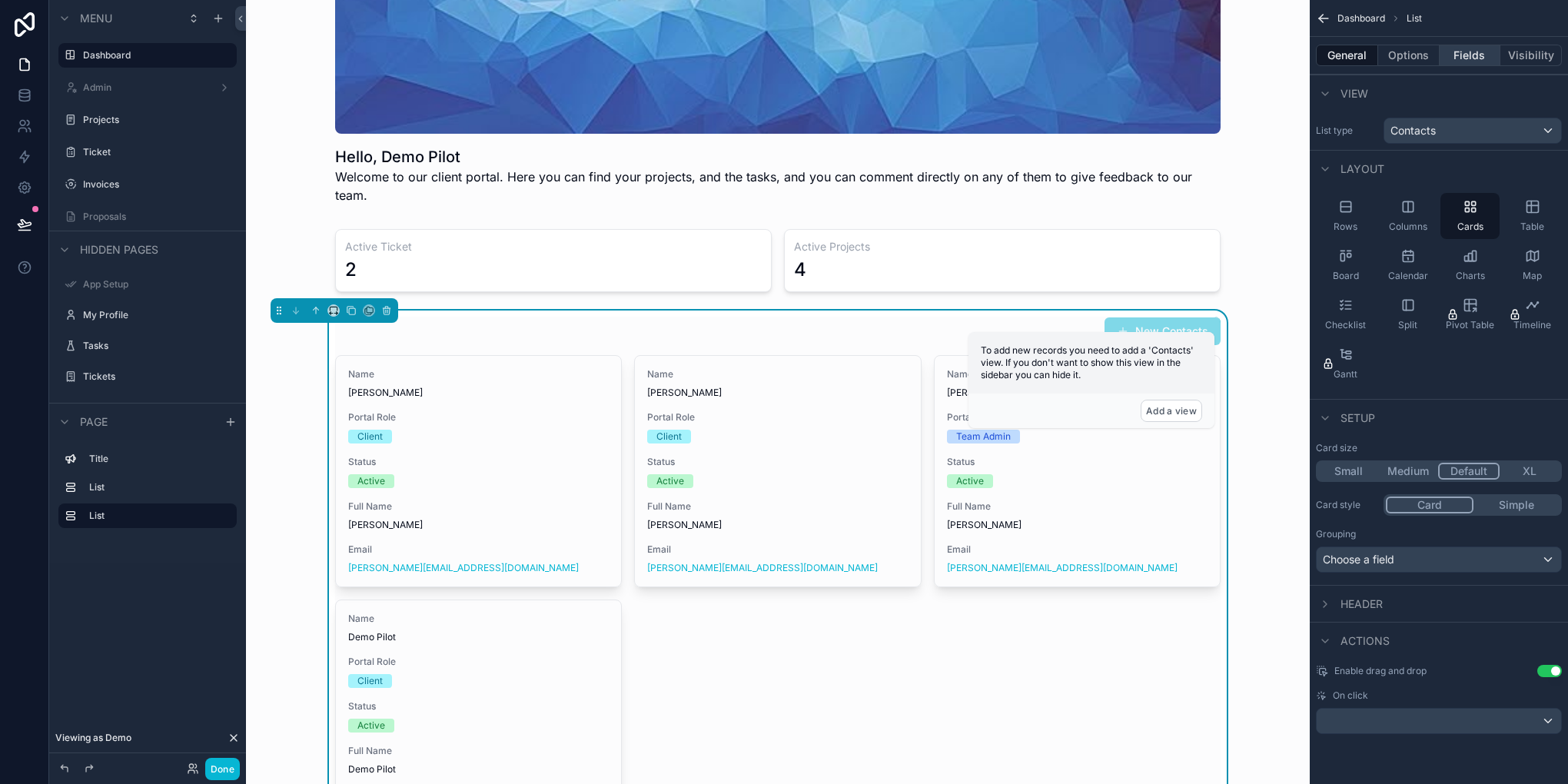
click at [1452, 58] on button "Fields" at bounding box center [1470, 55] width 62 height 22
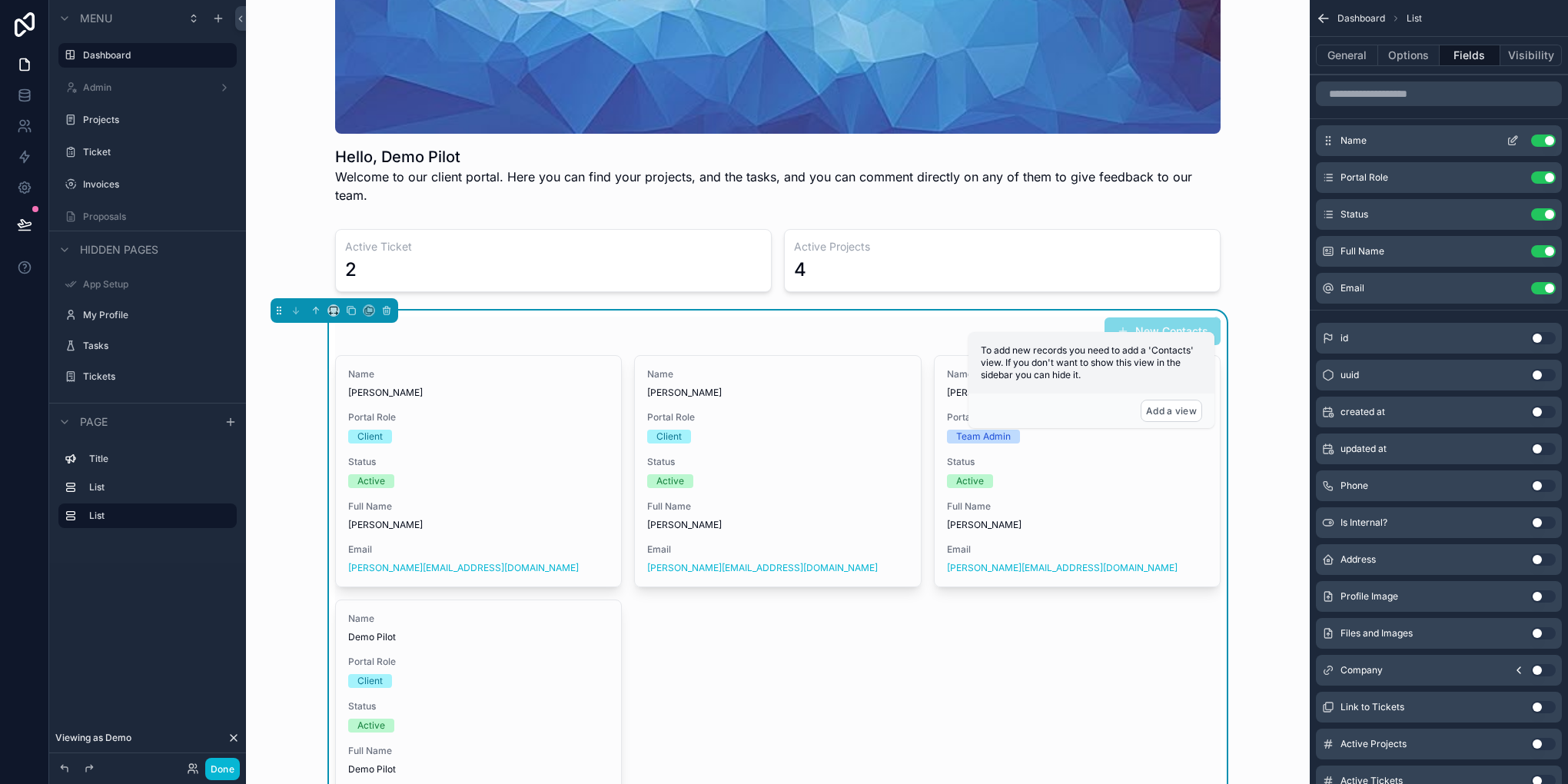
click at [1536, 144] on button "Use setting" at bounding box center [1544, 141] width 25 height 12
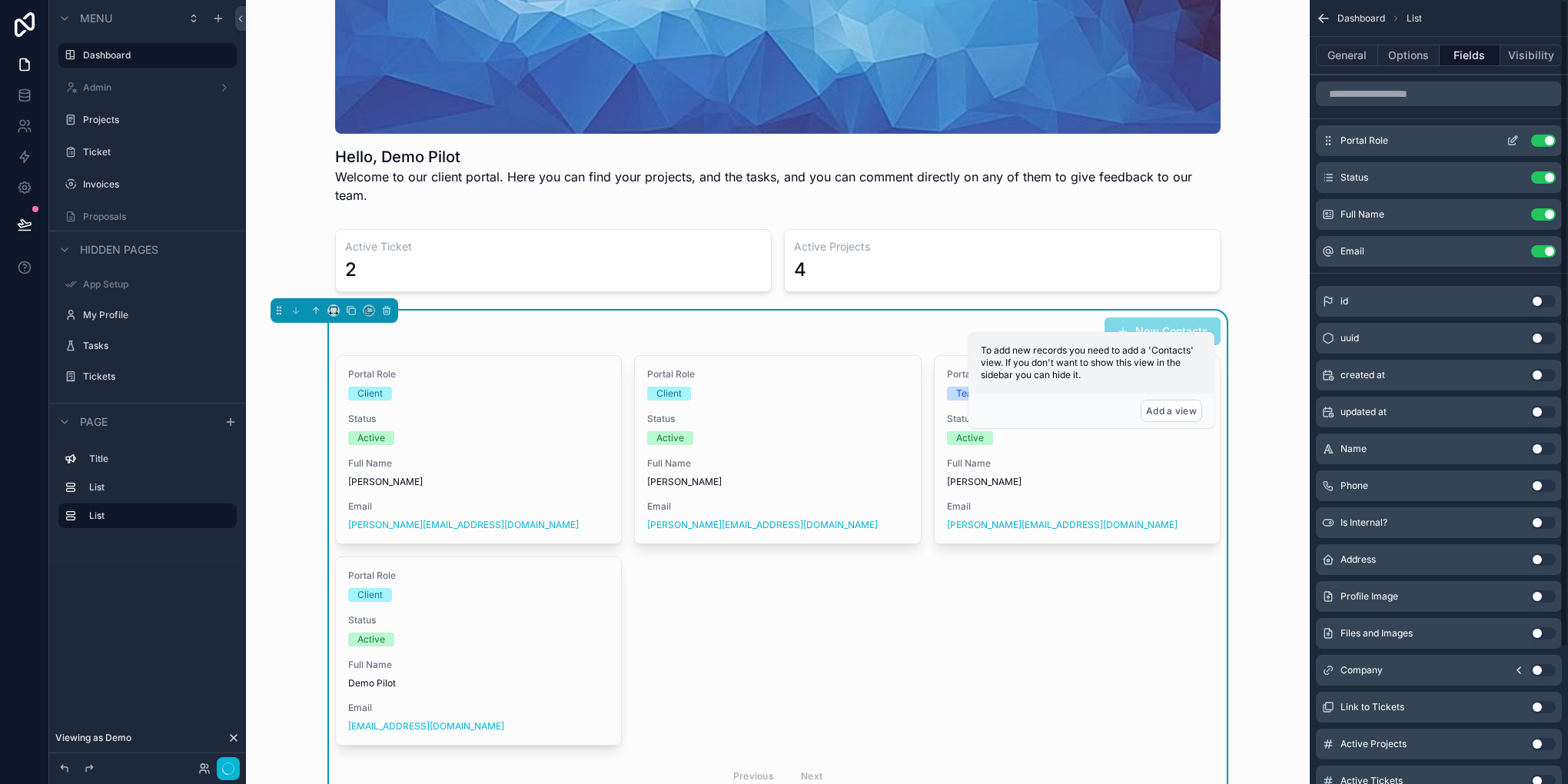
click at [1536, 144] on button "Use setting" at bounding box center [1544, 141] width 25 height 12
click at [1536, 171] on button "Use setting" at bounding box center [1544, 178] width 25 height 12
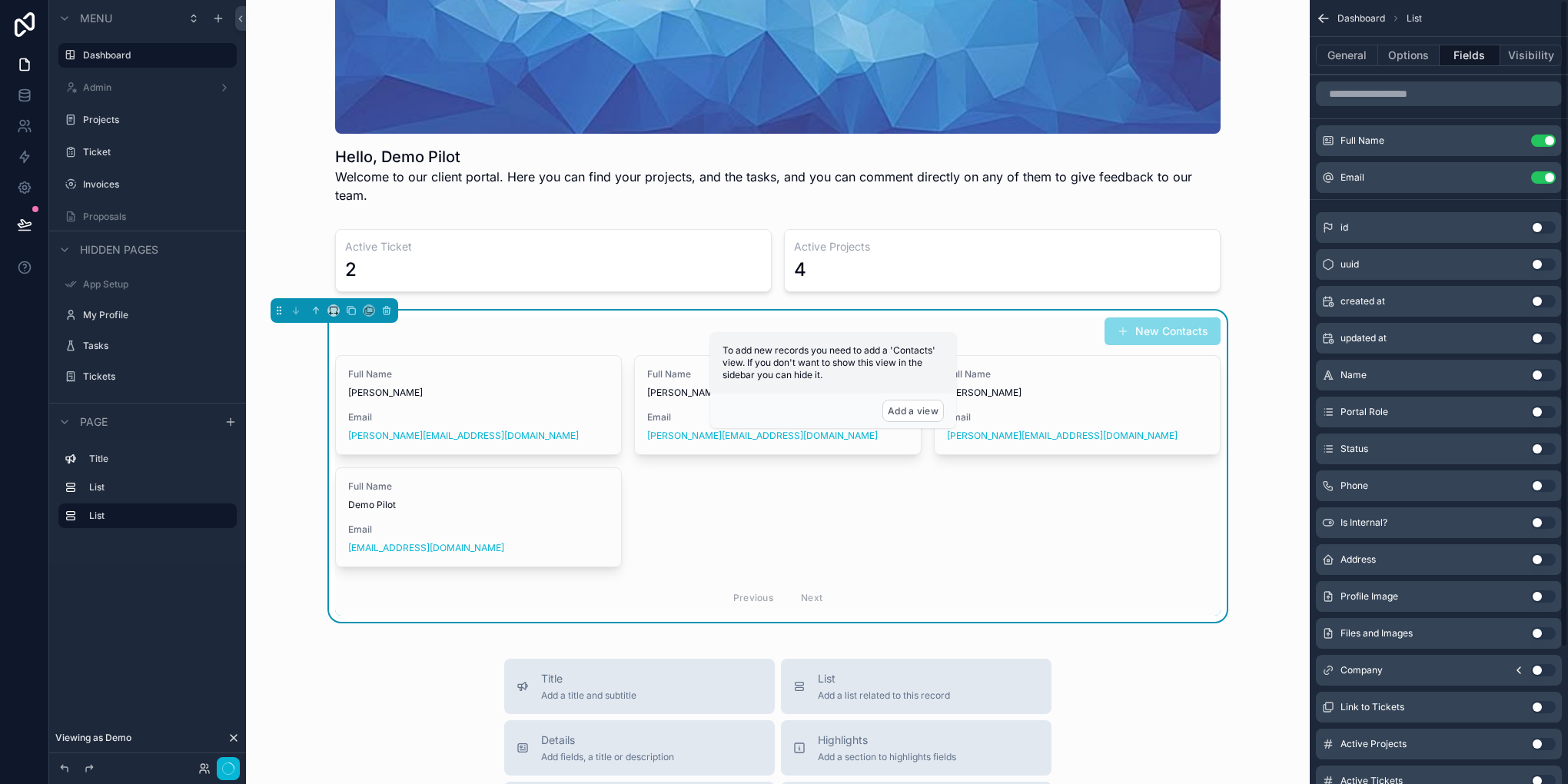
click at [1536, 144] on button "Use setting" at bounding box center [1544, 141] width 25 height 12
click at [1536, 171] on button "Use setting" at bounding box center [1544, 178] width 25 height 12
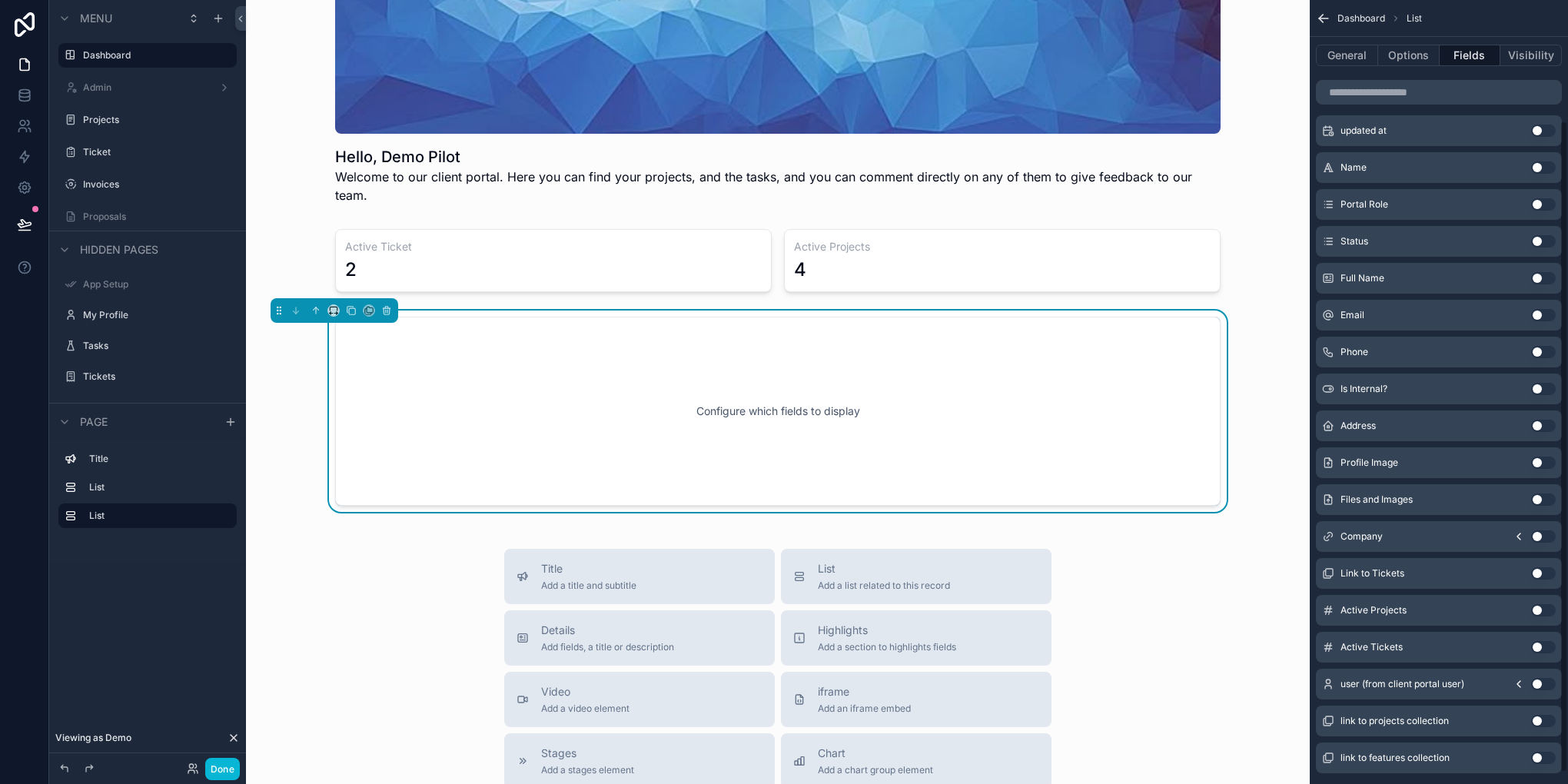
scroll to position [153, 0]
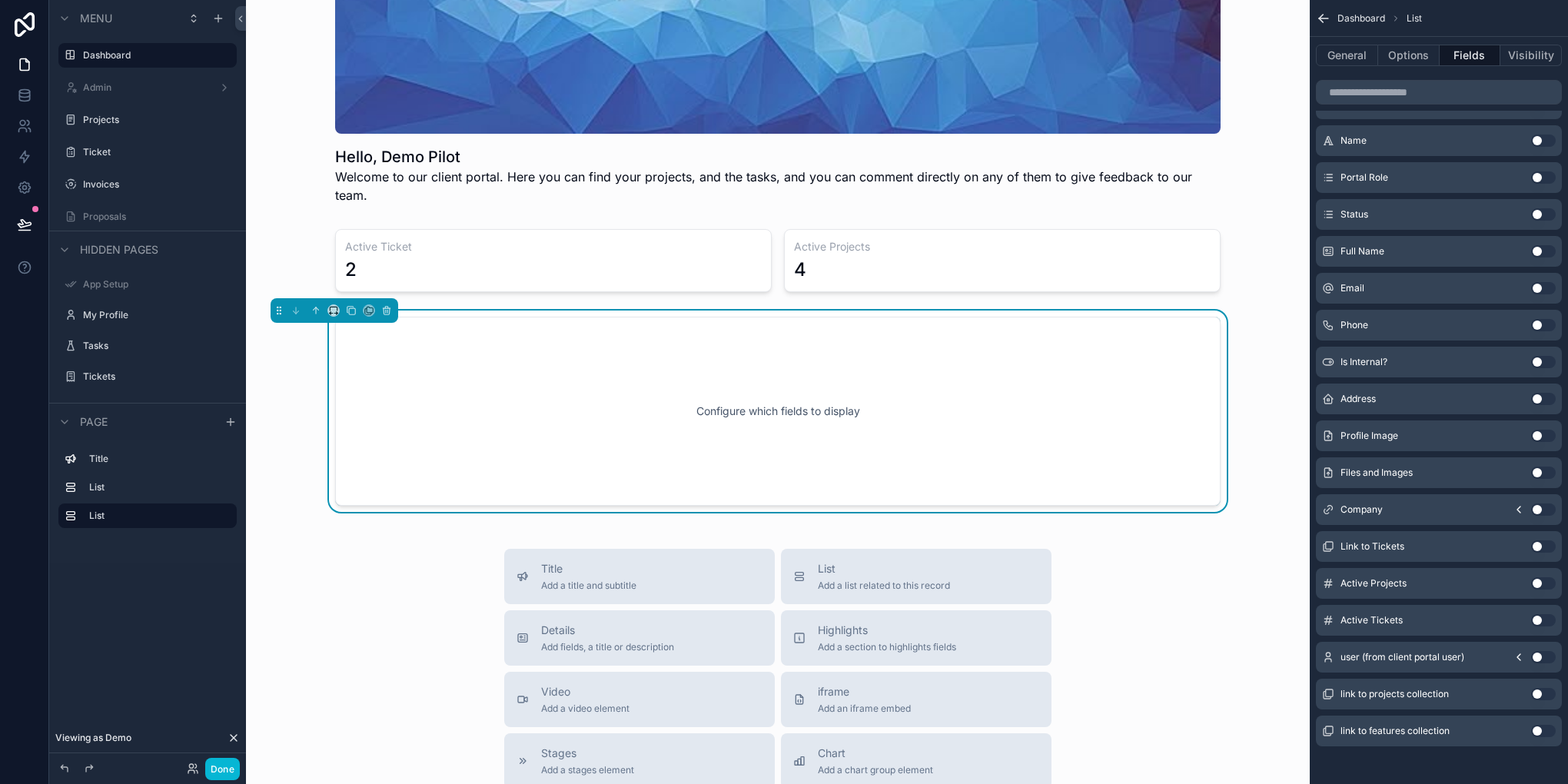
click at [1532, 581] on button "Use setting" at bounding box center [1544, 583] width 25 height 12
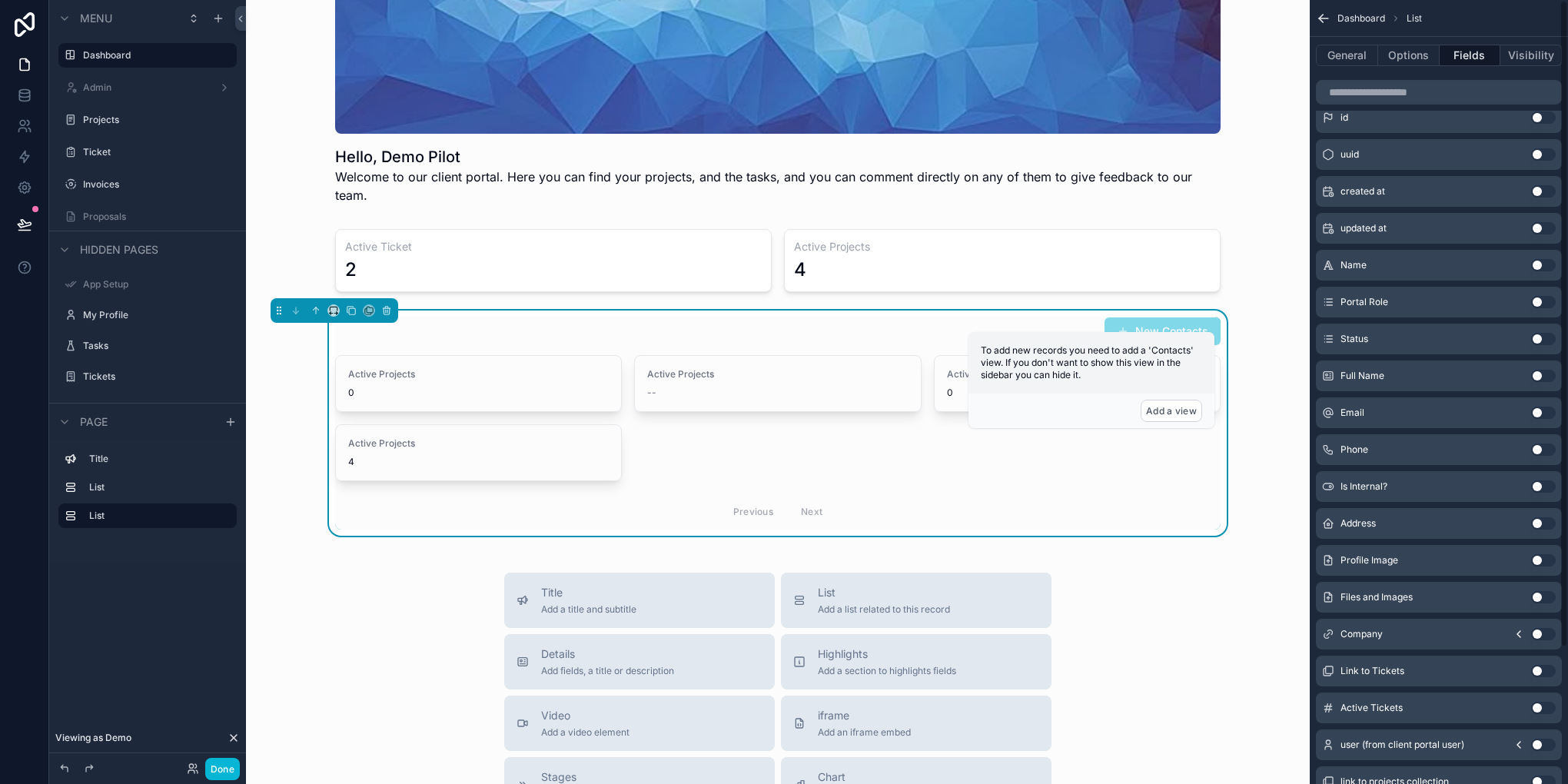
scroll to position [0, 0]
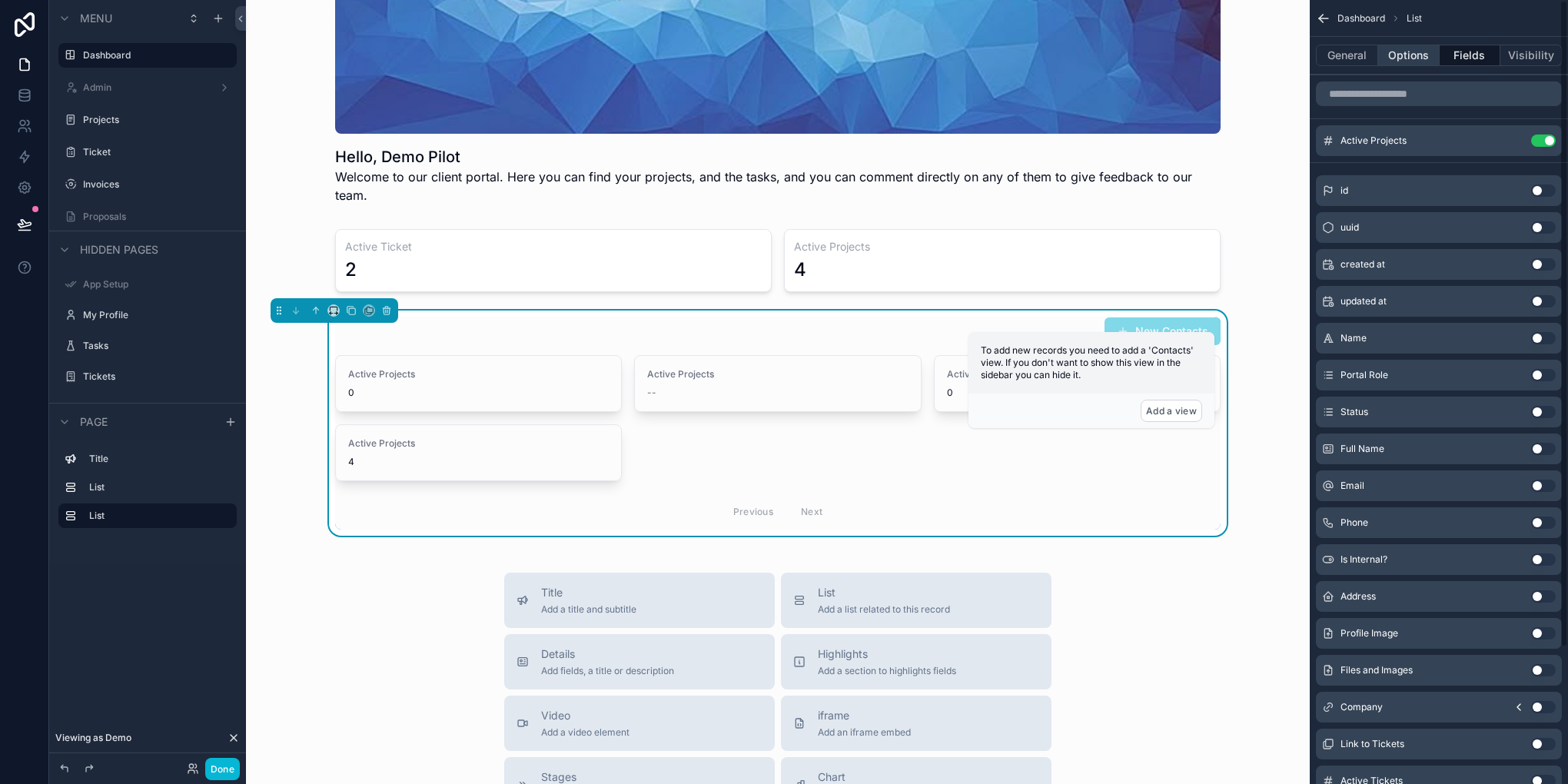
click at [1411, 57] on button "Options" at bounding box center [1408, 55] width 62 height 22
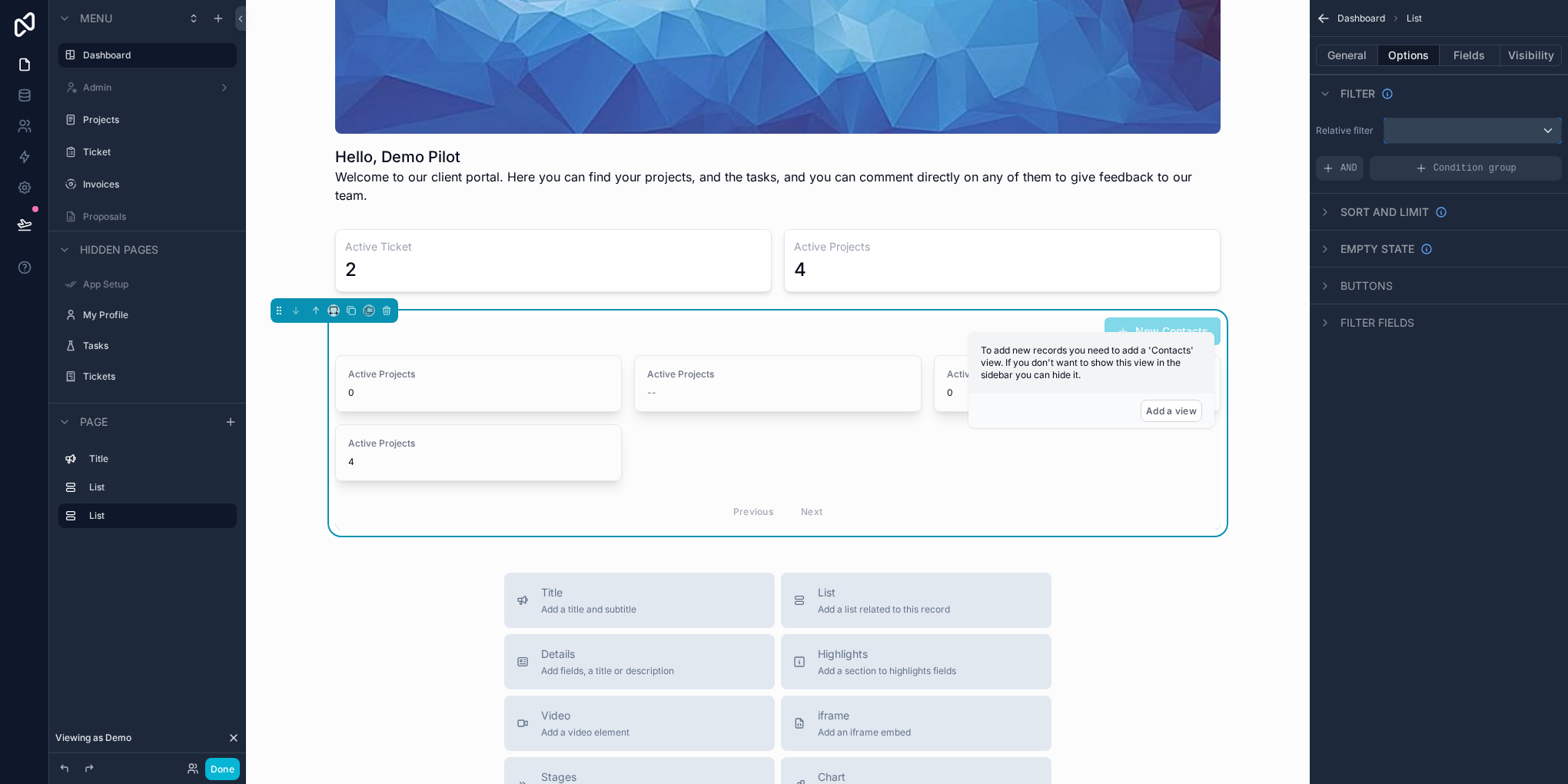
click at [1487, 140] on div "scrollable content" at bounding box center [1472, 131] width 177 height 25
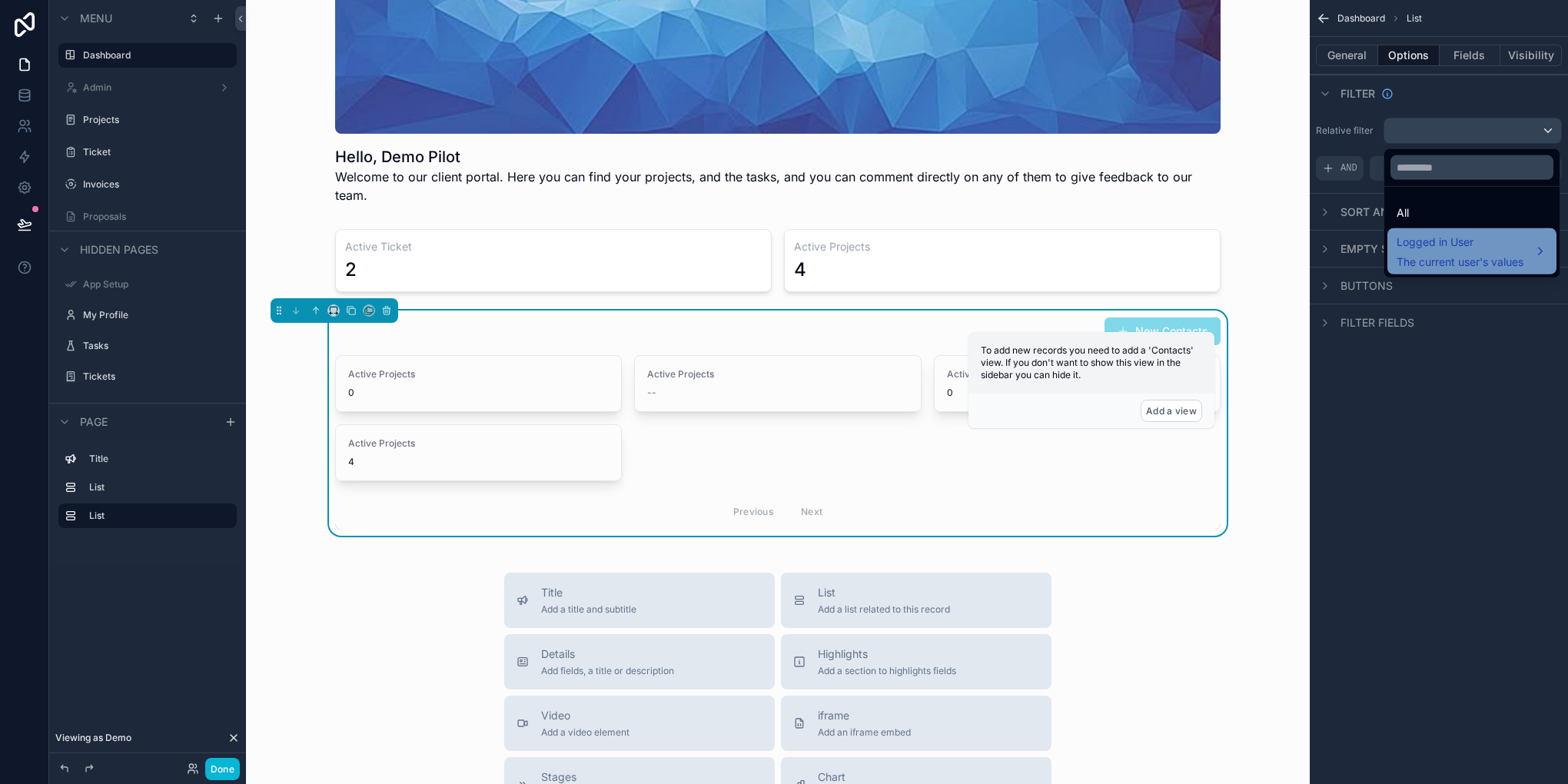
click at [1455, 235] on span "Logged in User" at bounding box center [1460, 242] width 127 height 19
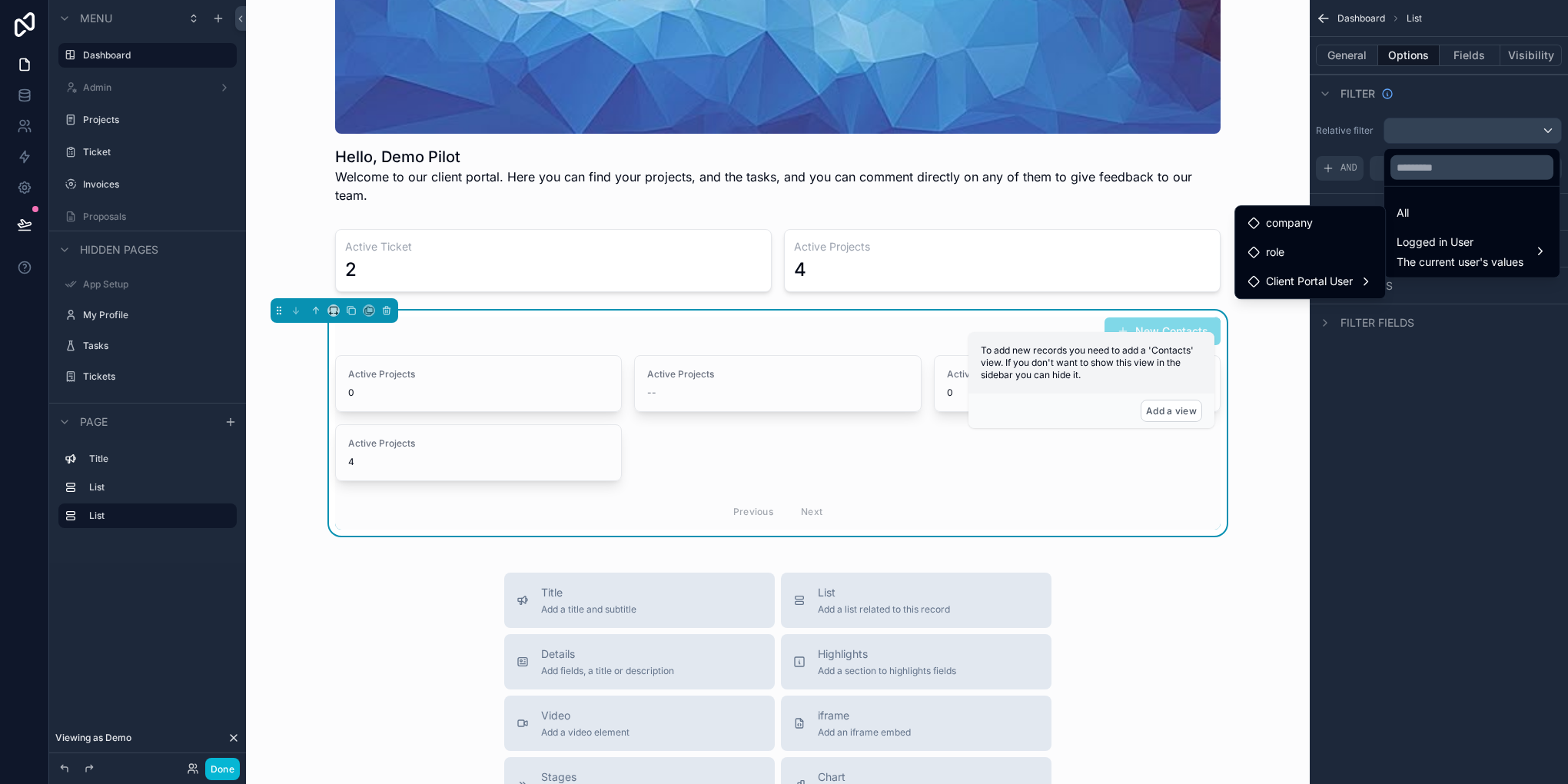
click at [1429, 456] on div "scrollable content" at bounding box center [784, 392] width 1568 height 784
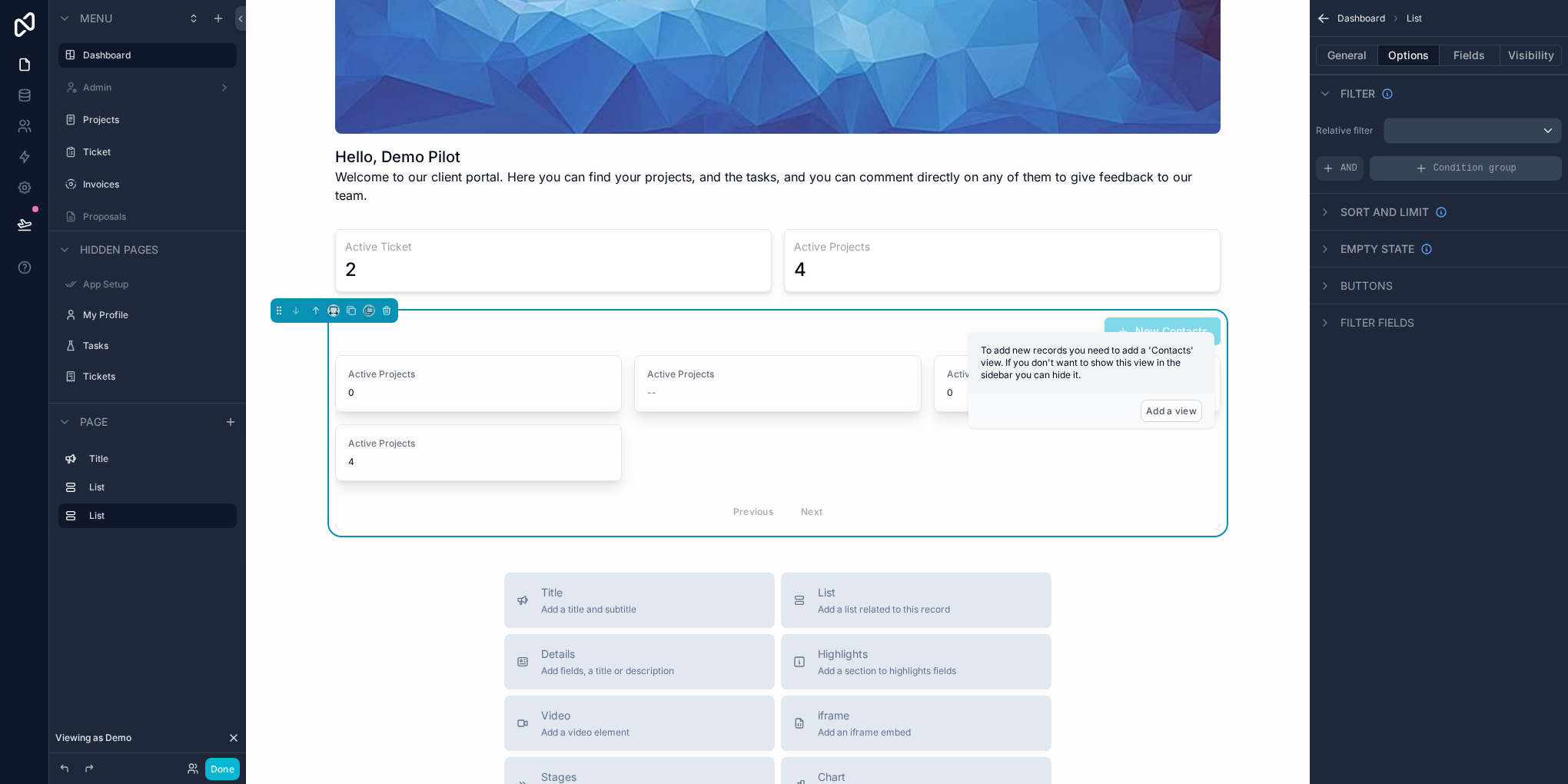
click at [1383, 171] on div "Condition group" at bounding box center [1466, 168] width 192 height 25
click at [1510, 214] on icon "scrollable content" at bounding box center [1511, 213] width 9 height 9
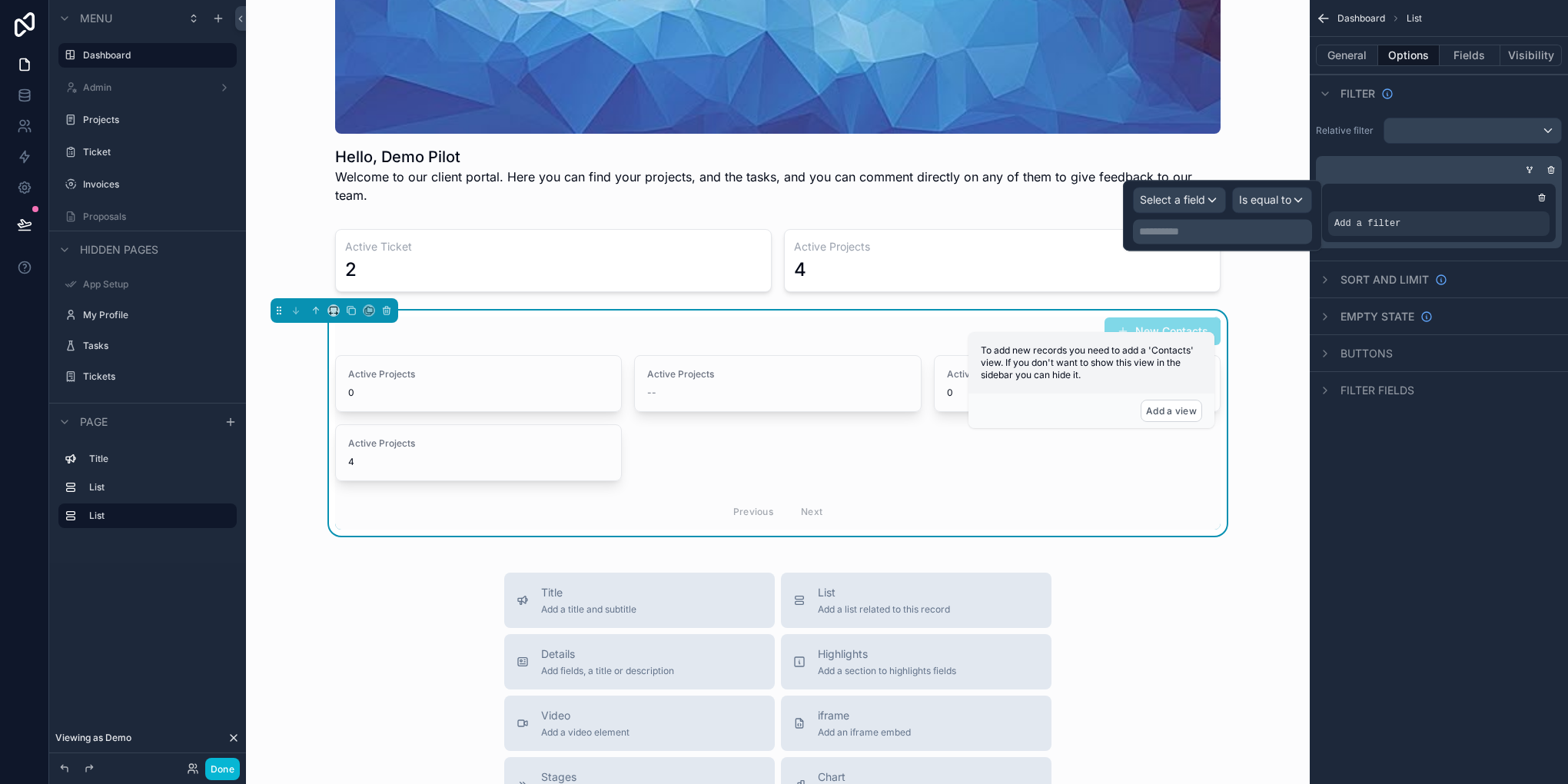
click at [1149, 216] on div "**********" at bounding box center [1223, 215] width 179 height 57
click at [1175, 206] on span "Select a field" at bounding box center [1172, 200] width 65 height 16
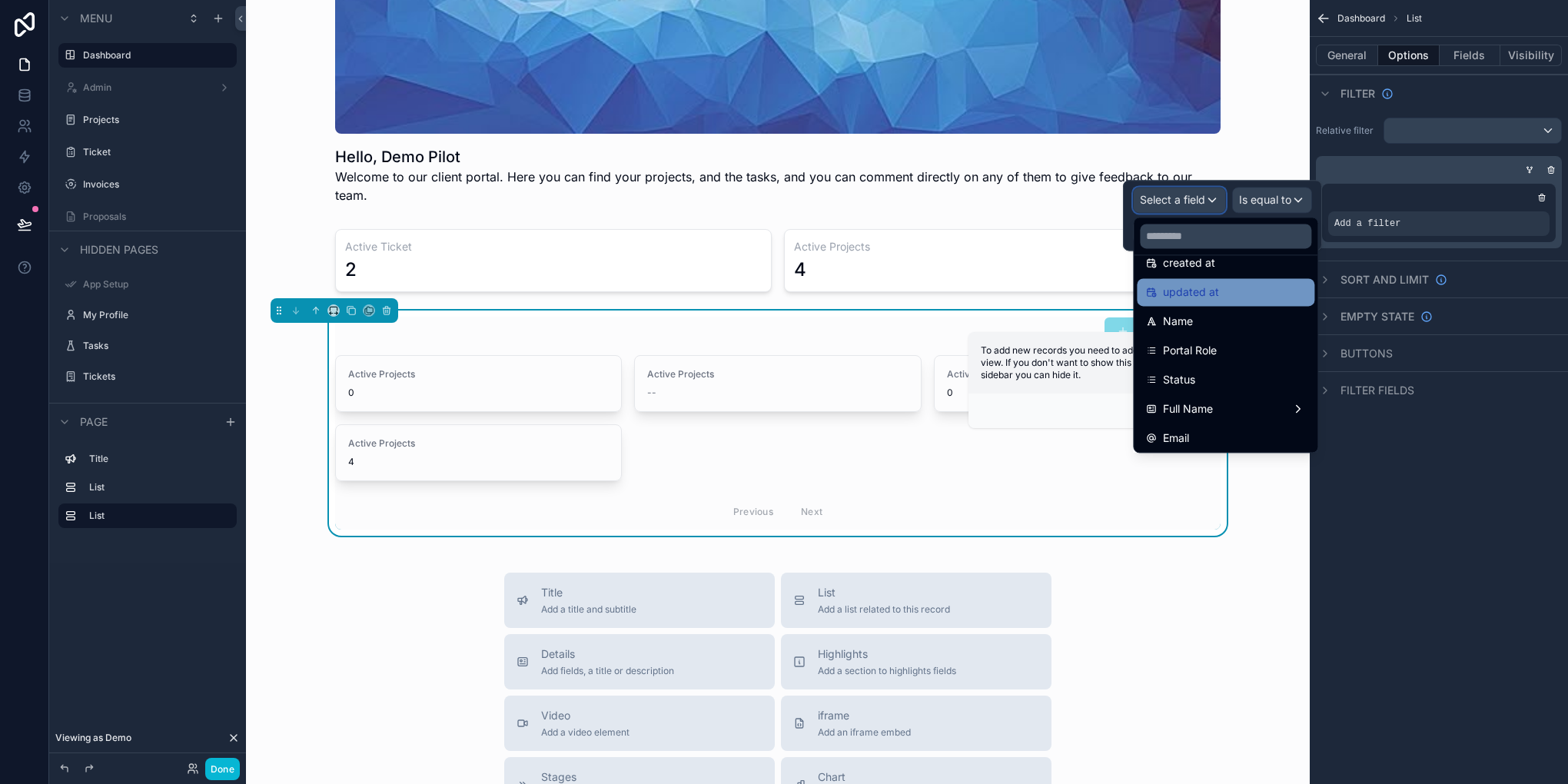
scroll to position [153, 0]
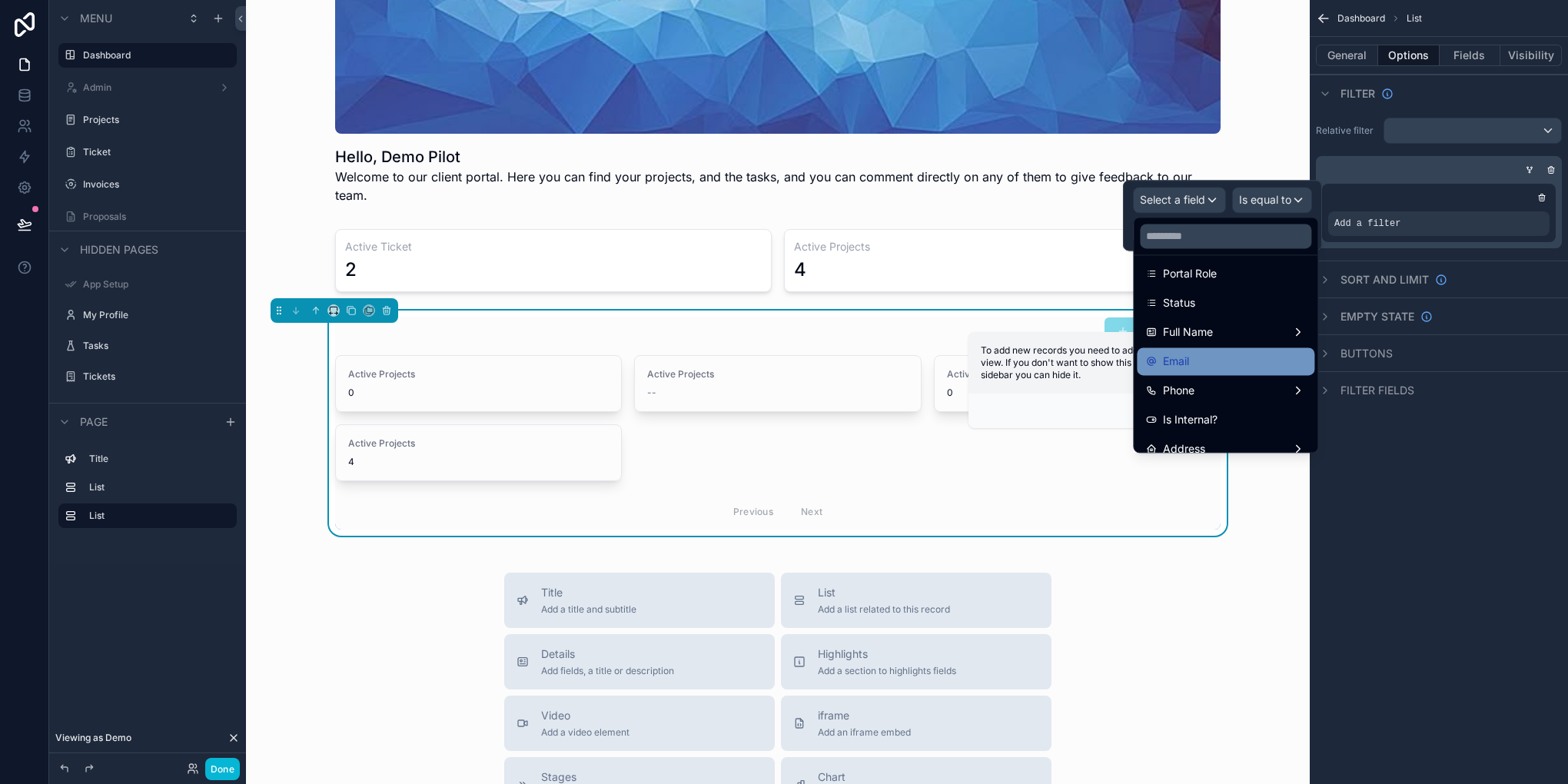
click at [1208, 360] on div "Email" at bounding box center [1225, 361] width 159 height 19
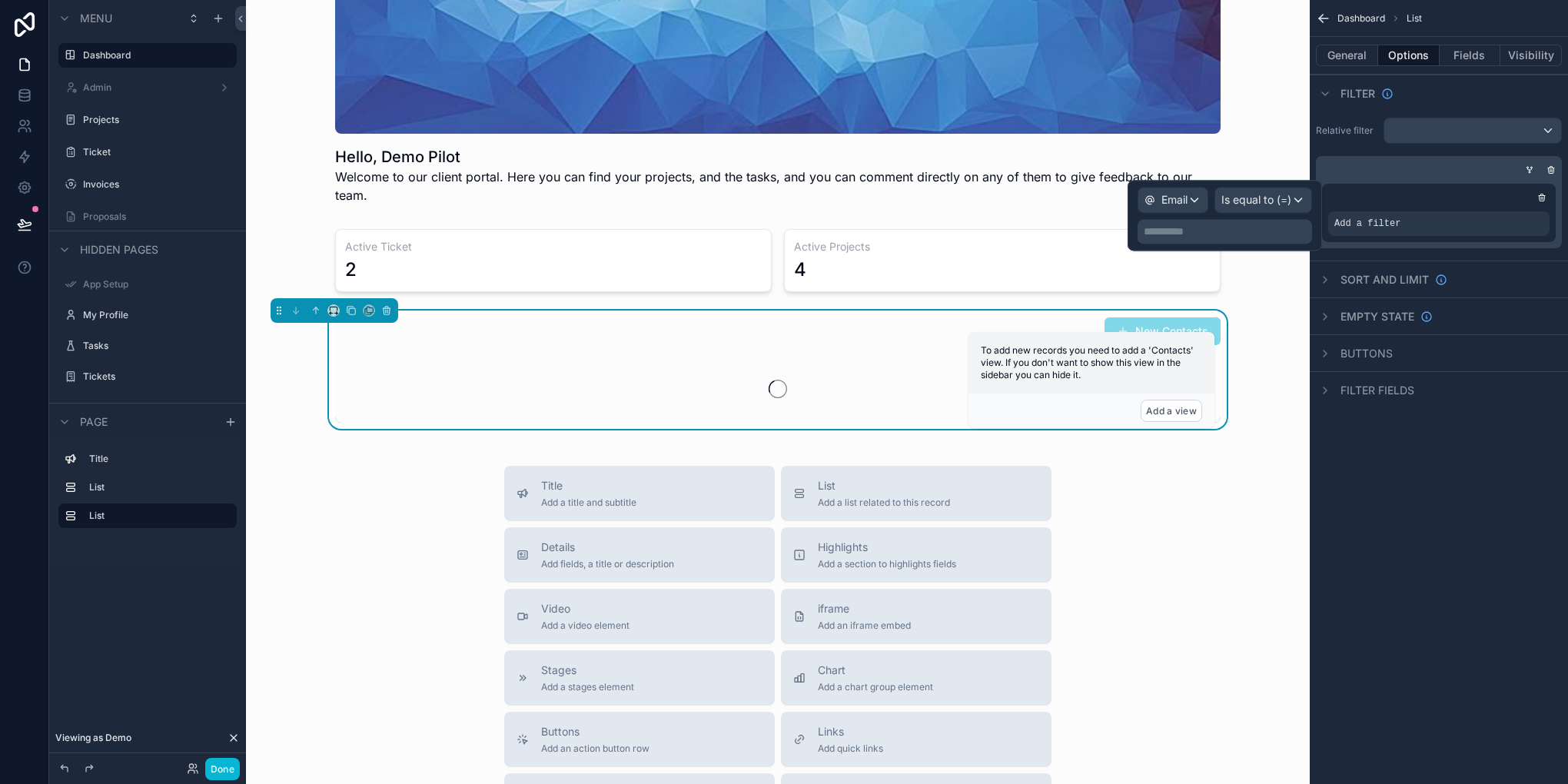
click at [1246, 232] on p "**********" at bounding box center [1226, 231] width 165 height 16
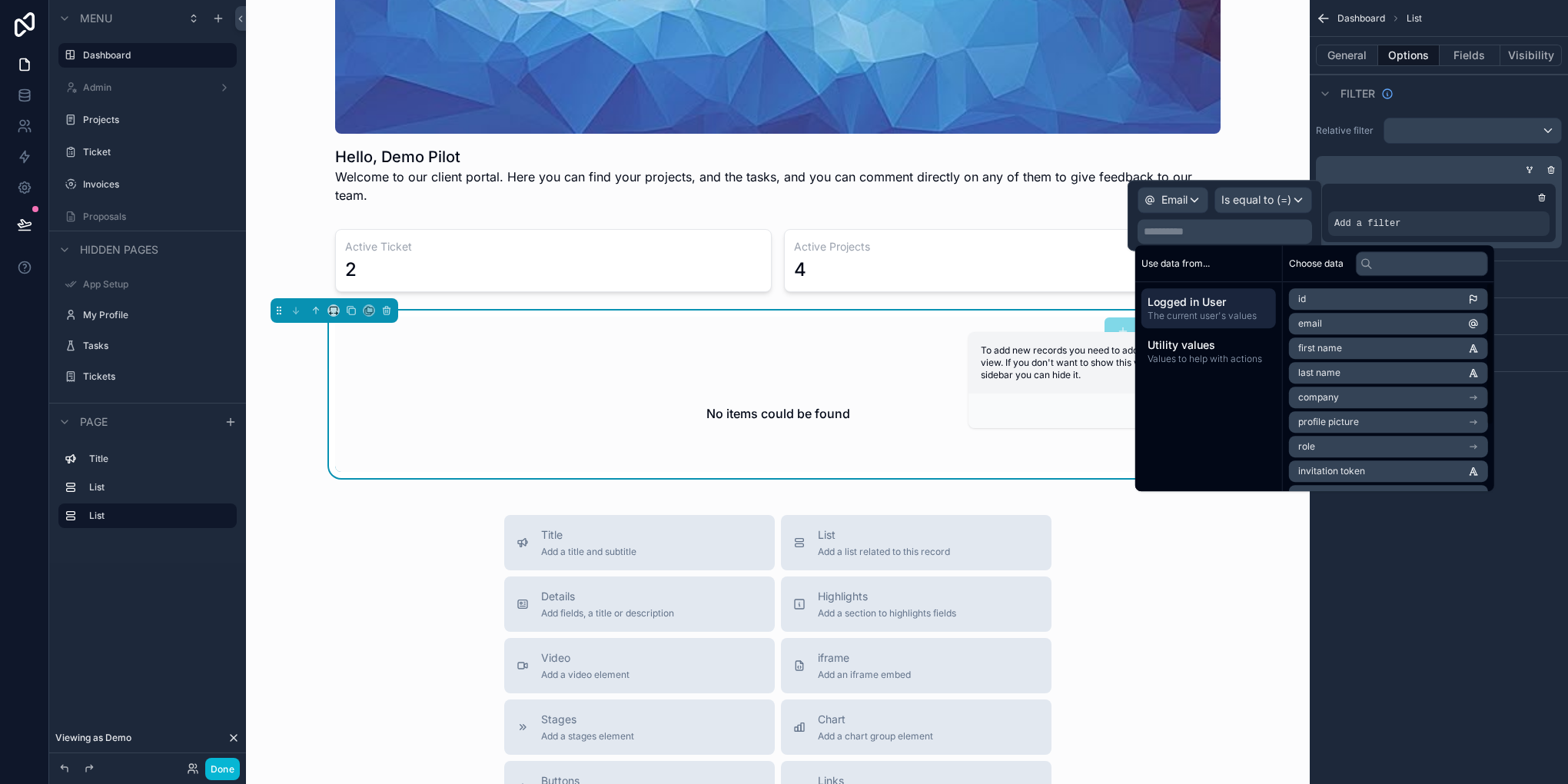
click at [1307, 321] on span "email" at bounding box center [1310, 324] width 24 height 12
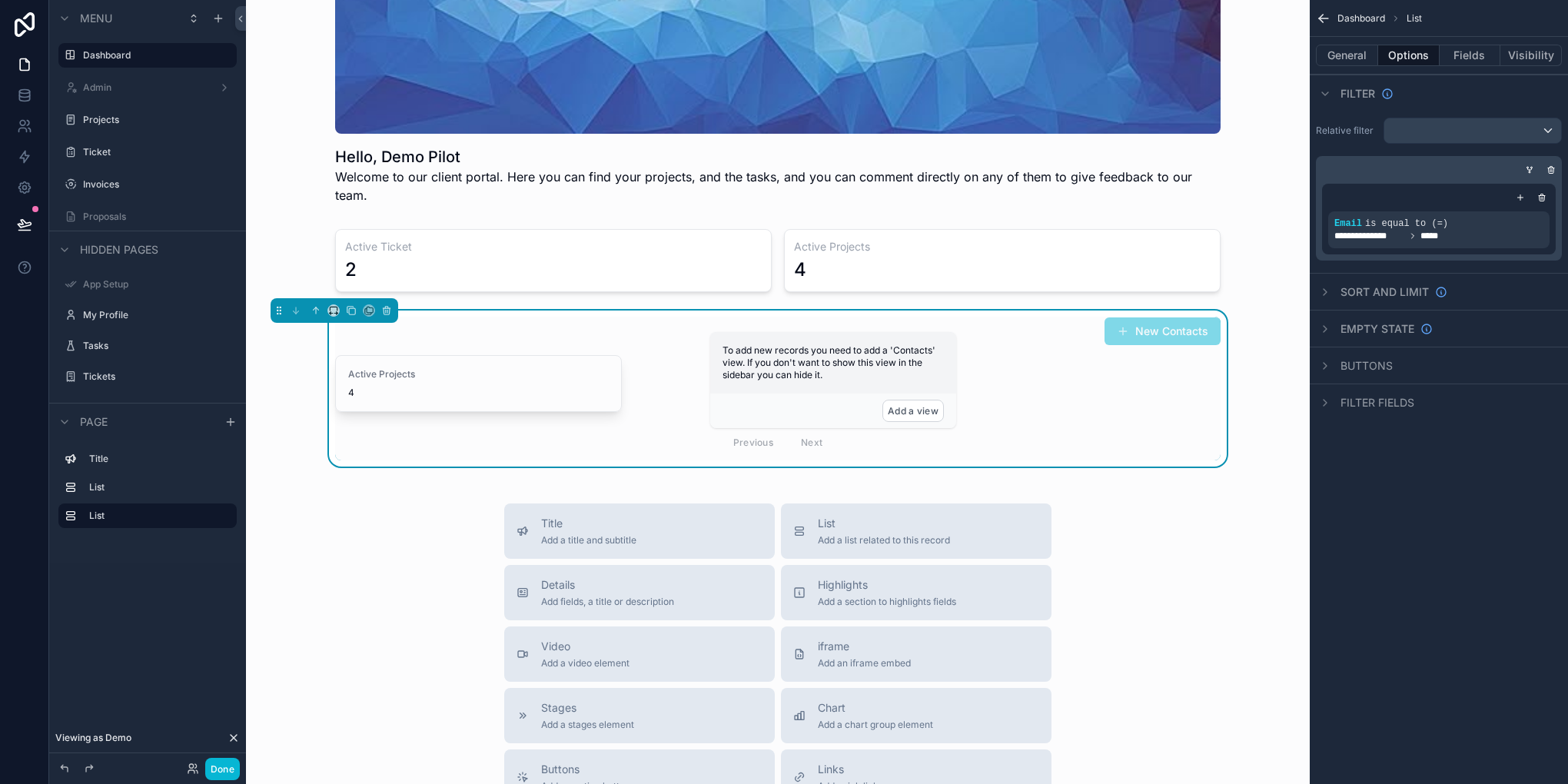
click at [1466, 569] on div "**********" at bounding box center [1439, 392] width 259 height 784
click at [1451, 52] on button "Fields" at bounding box center [1470, 55] width 62 height 22
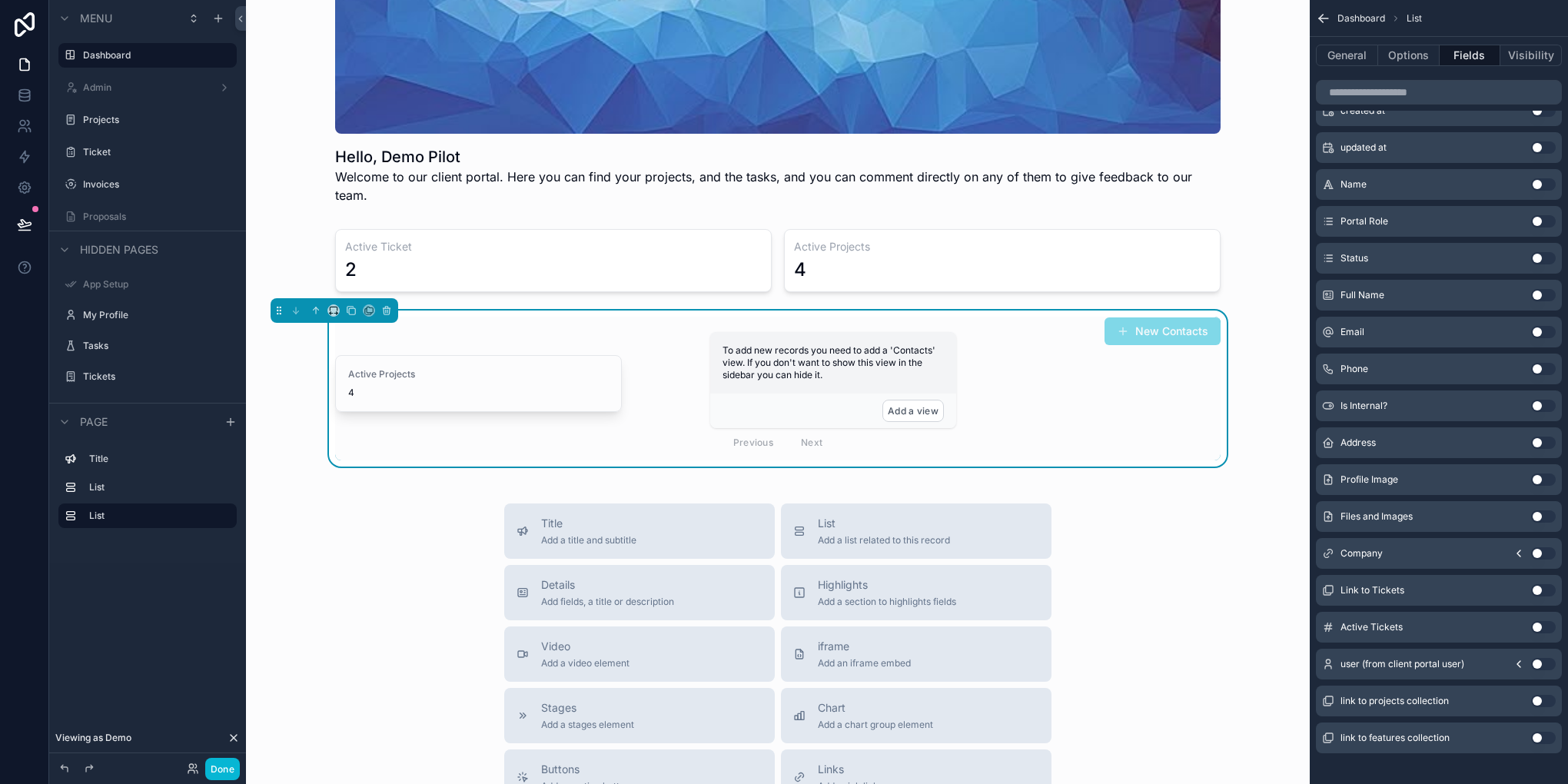
click at [1538, 622] on button "Use setting" at bounding box center [1544, 627] width 25 height 12
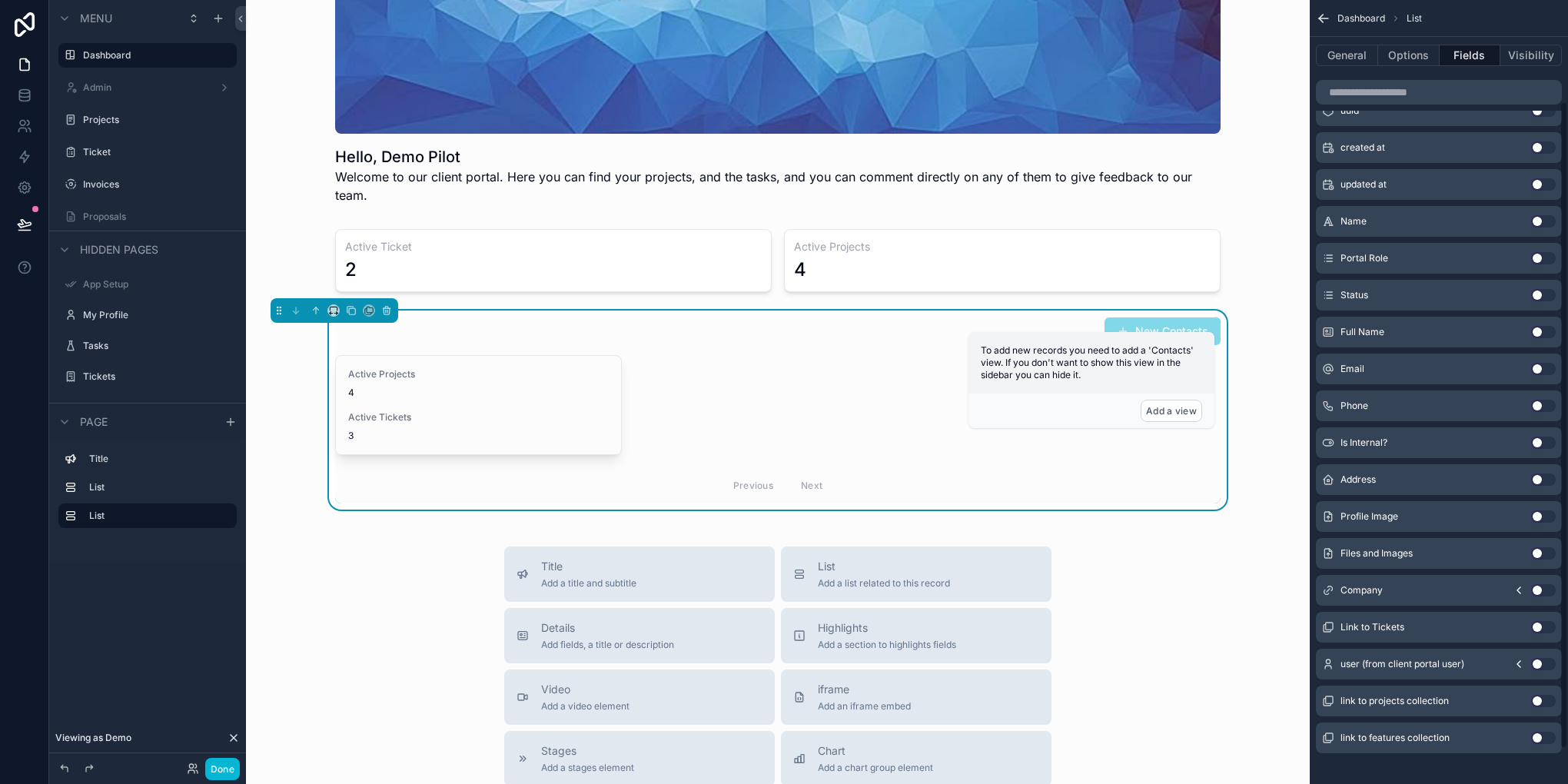
scroll to position [0, 0]
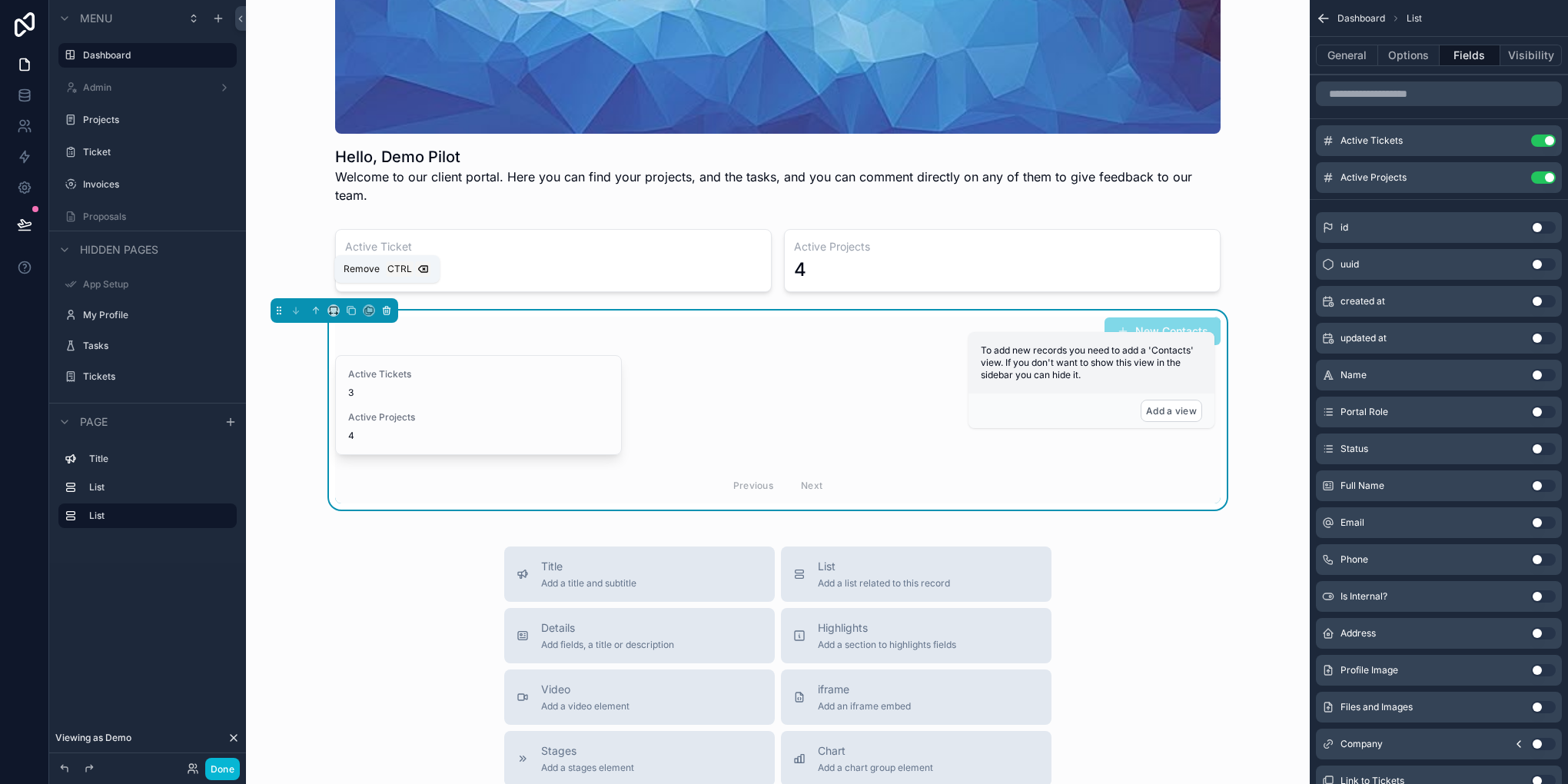
click at [386, 310] on icon "scrollable content" at bounding box center [386, 311] width 0 height 3
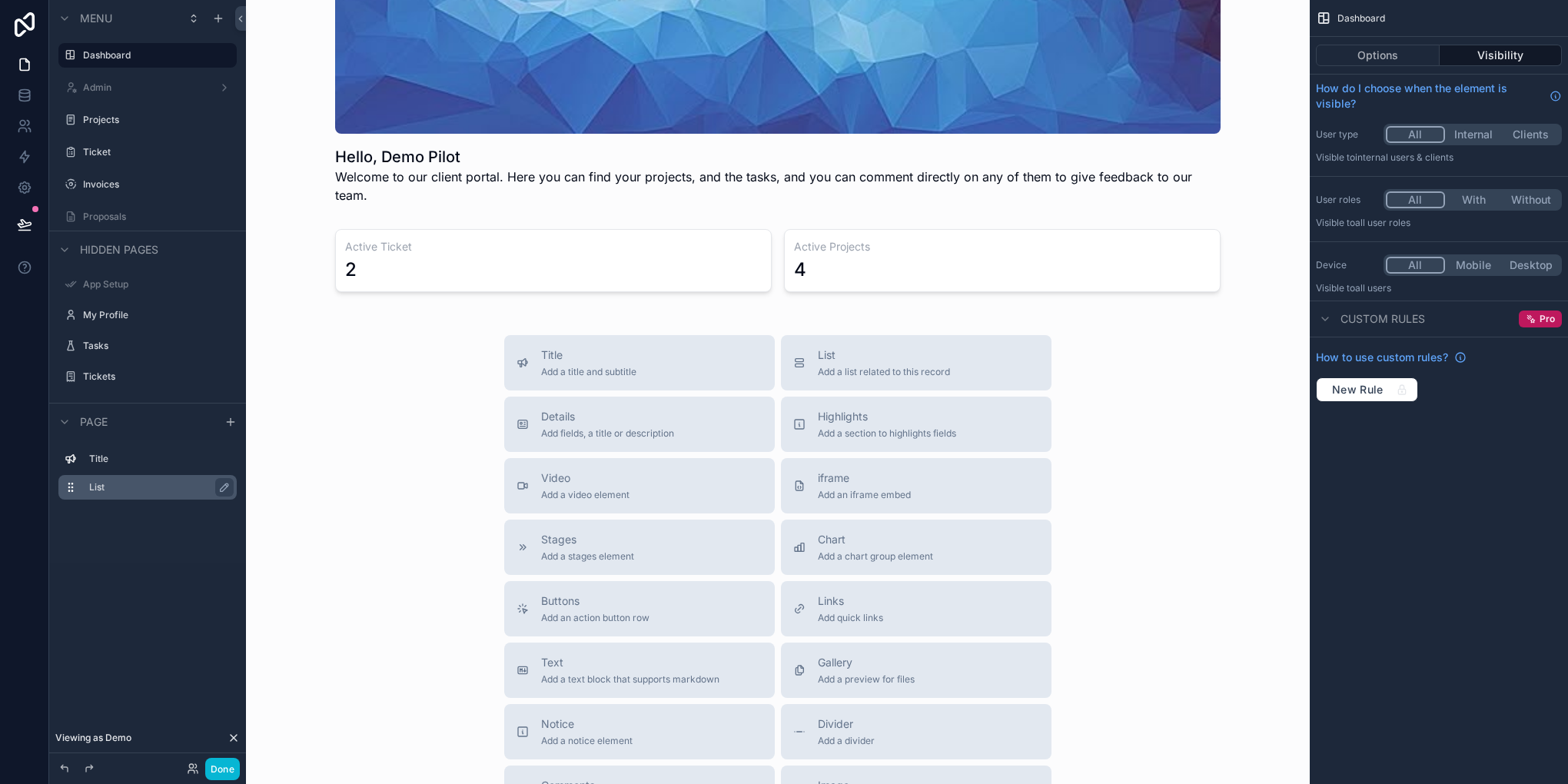
click at [130, 483] on label "List" at bounding box center [157, 487] width 136 height 12
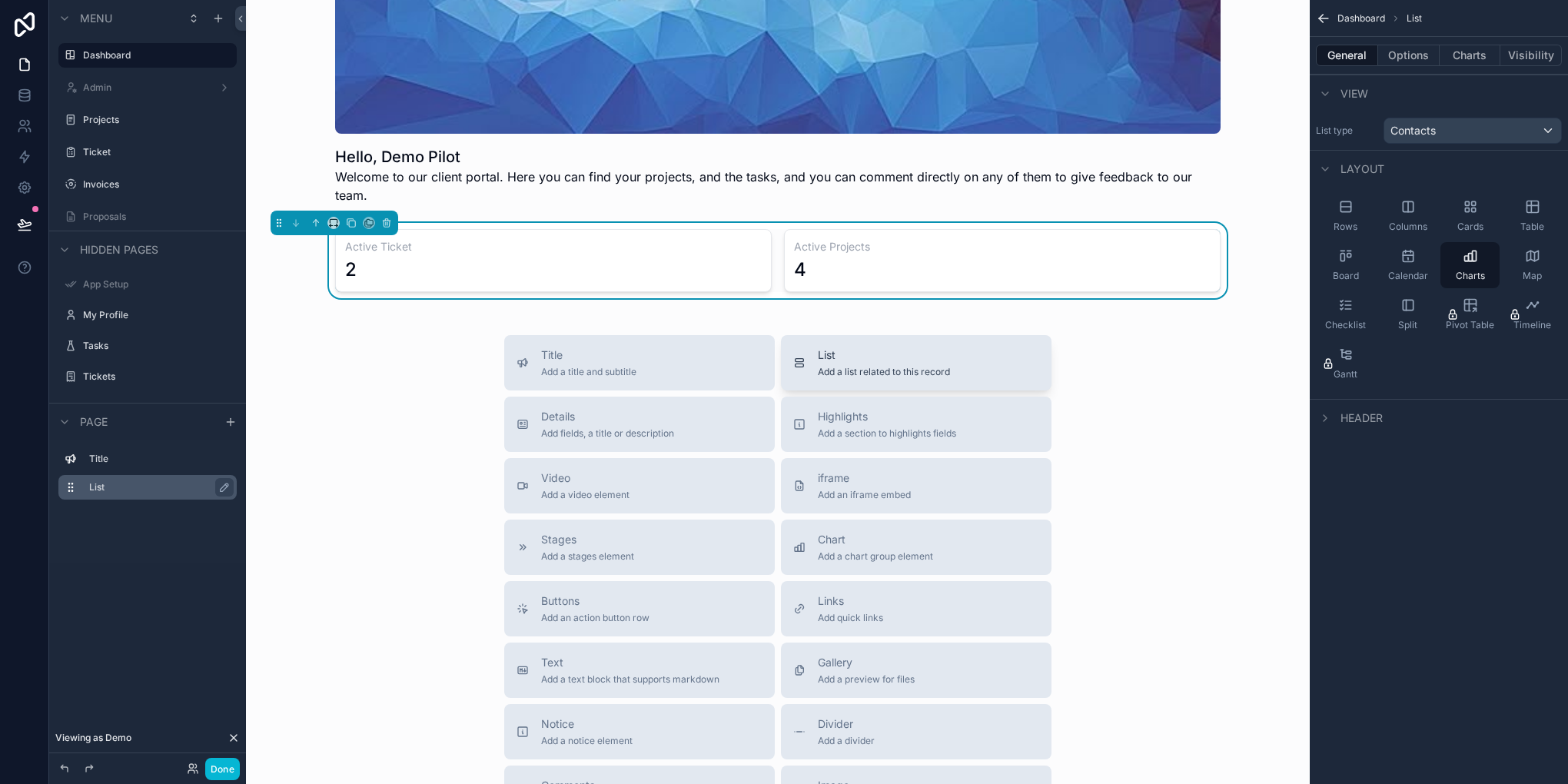
click at [798, 350] on div "List Add a list related to this record" at bounding box center [916, 362] width 246 height 30
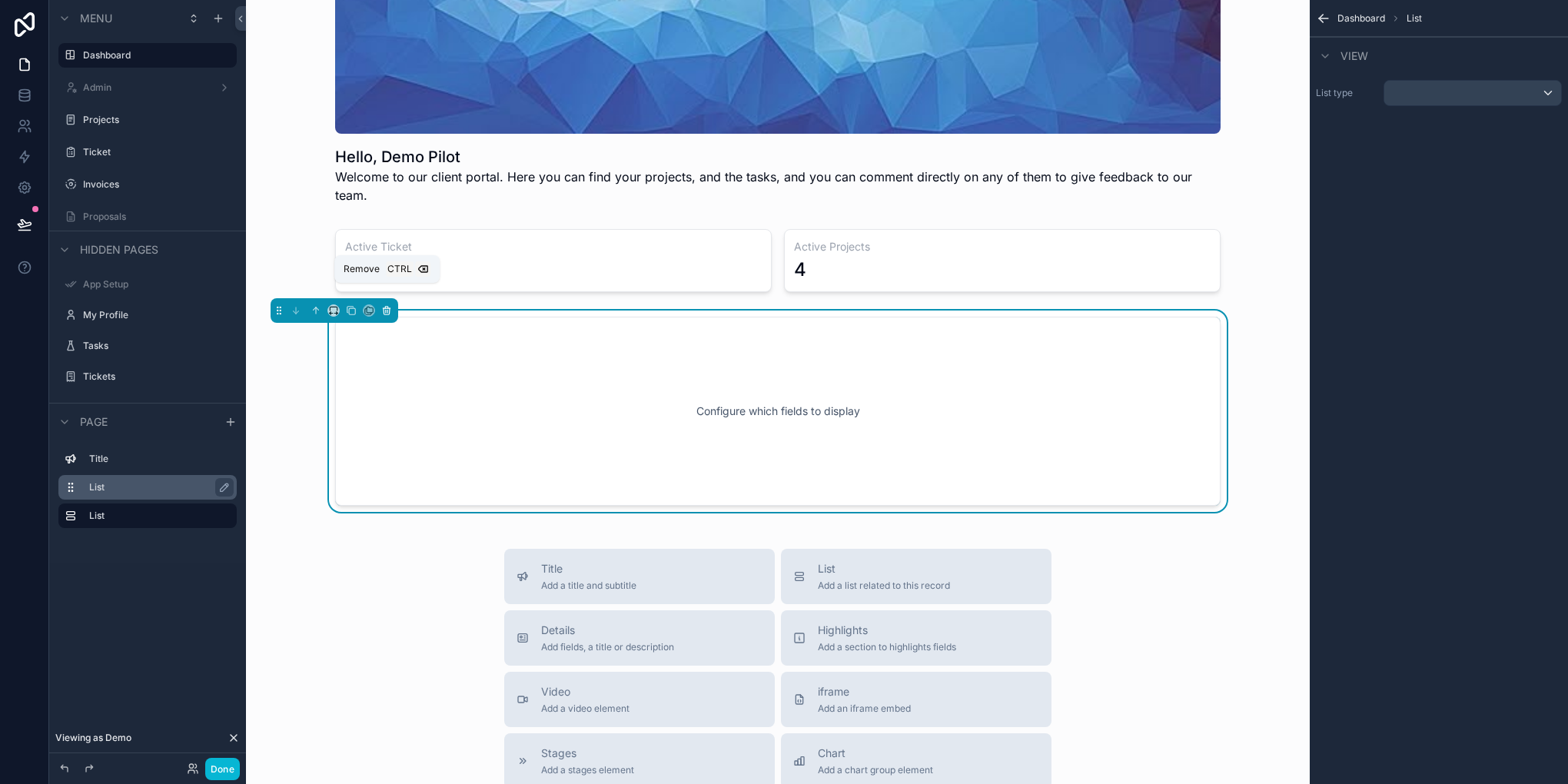
click at [383, 302] on button "scrollable content" at bounding box center [387, 311] width 17 height 17
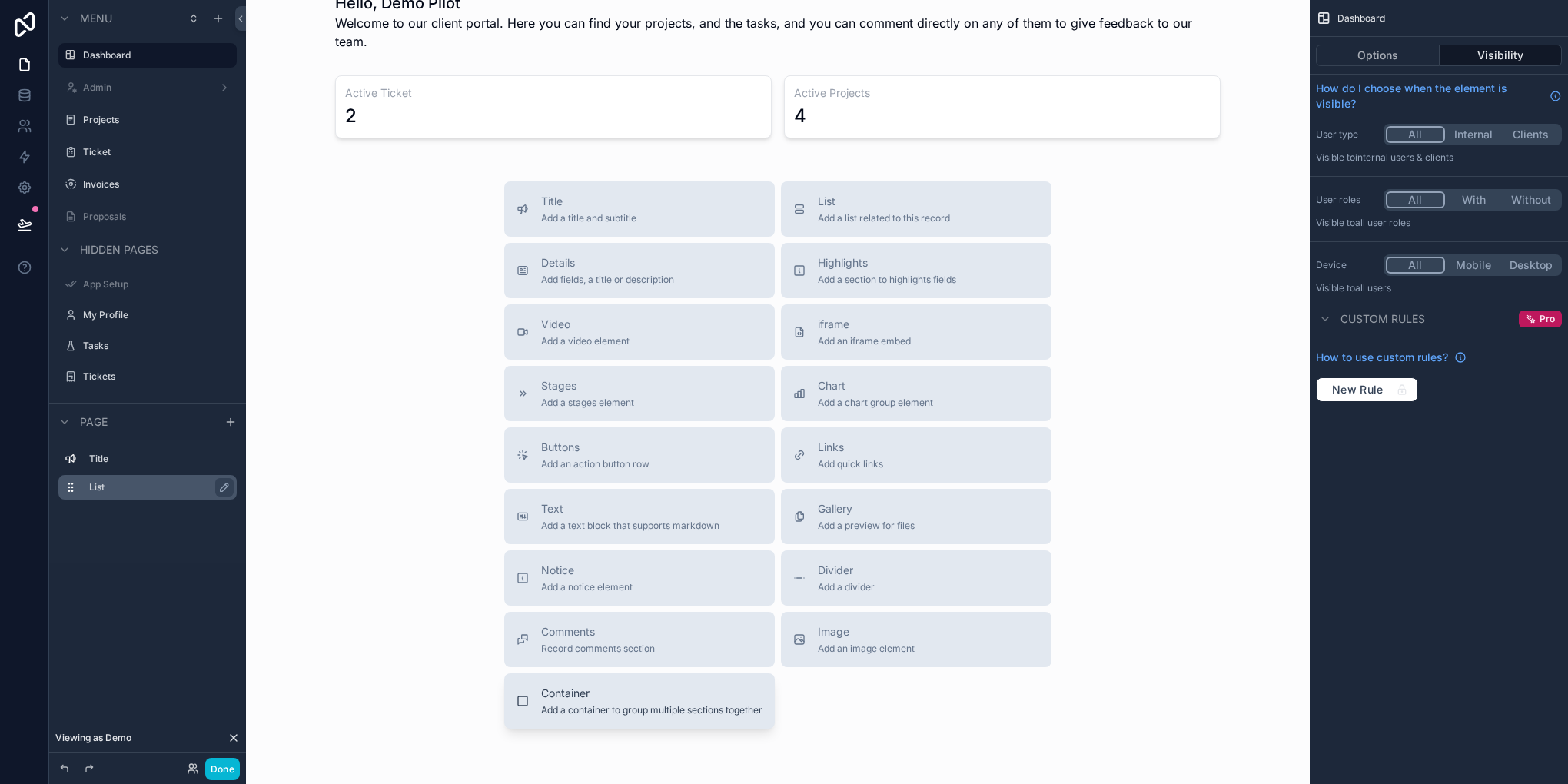
click at [699, 704] on span "Add a container to group multiple sections together" at bounding box center [652, 710] width 221 height 12
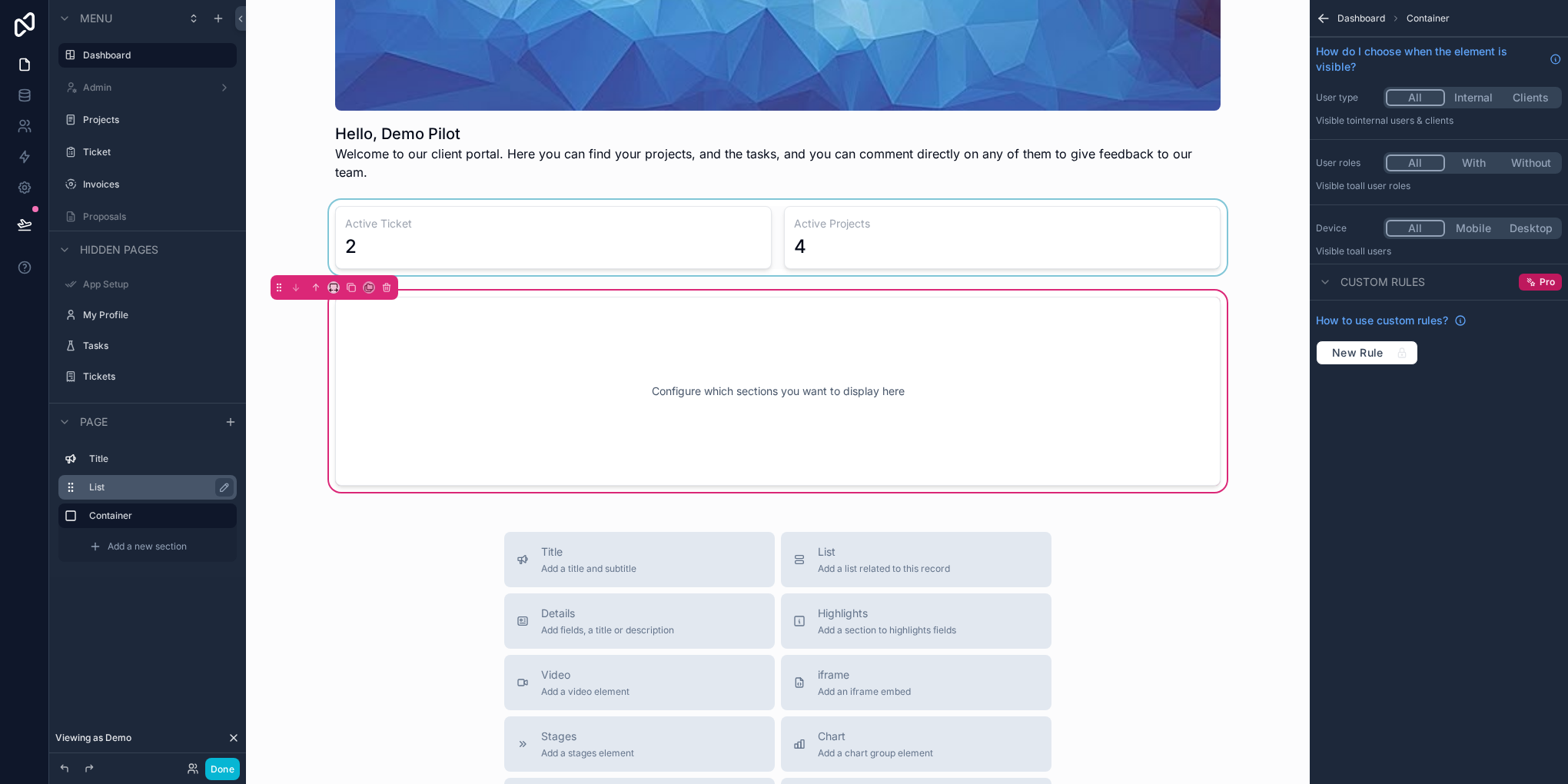
scroll to position [134, 0]
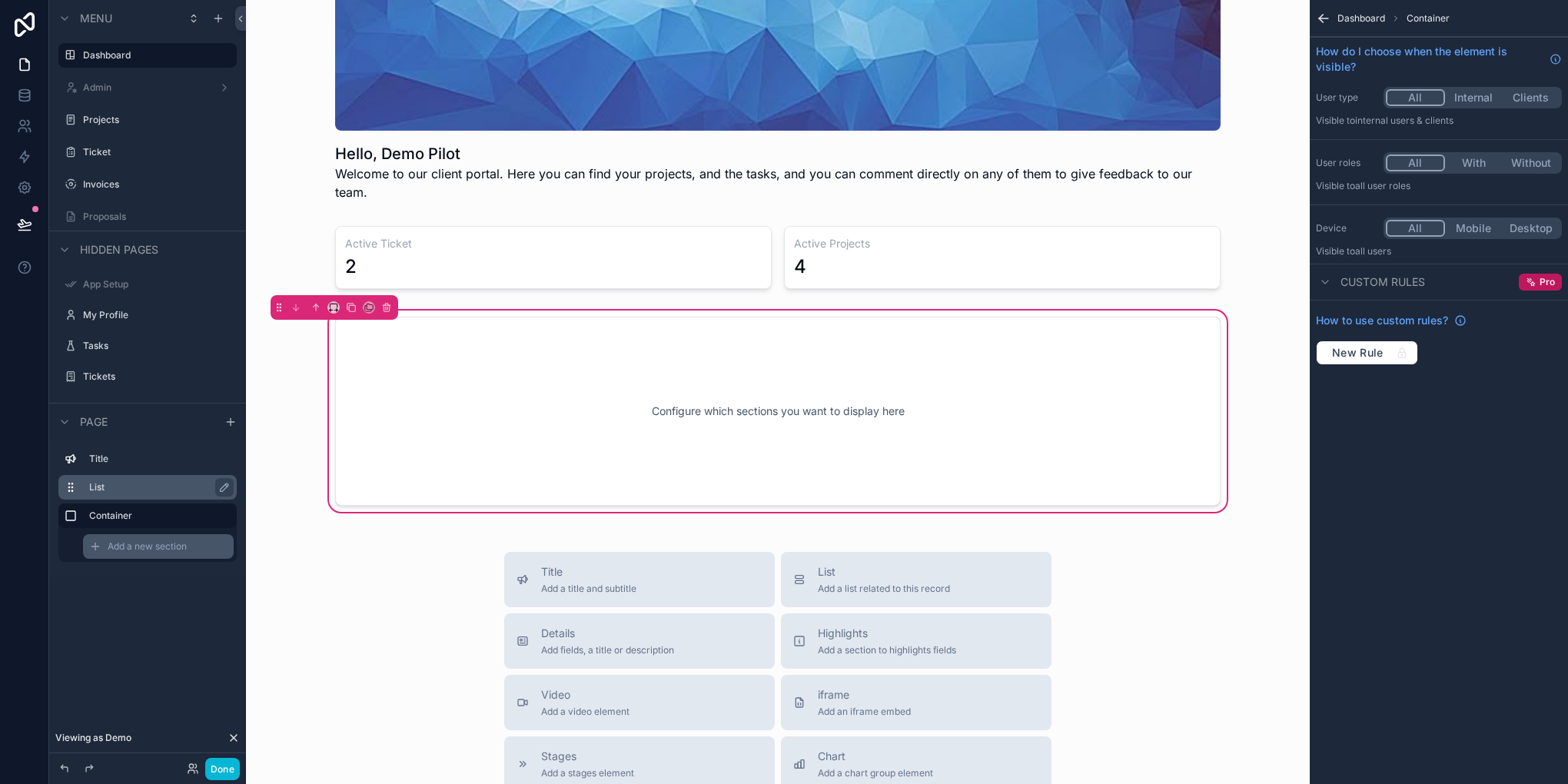
click at [153, 540] on span "Add a new section" at bounding box center [147, 547] width 79 height 12
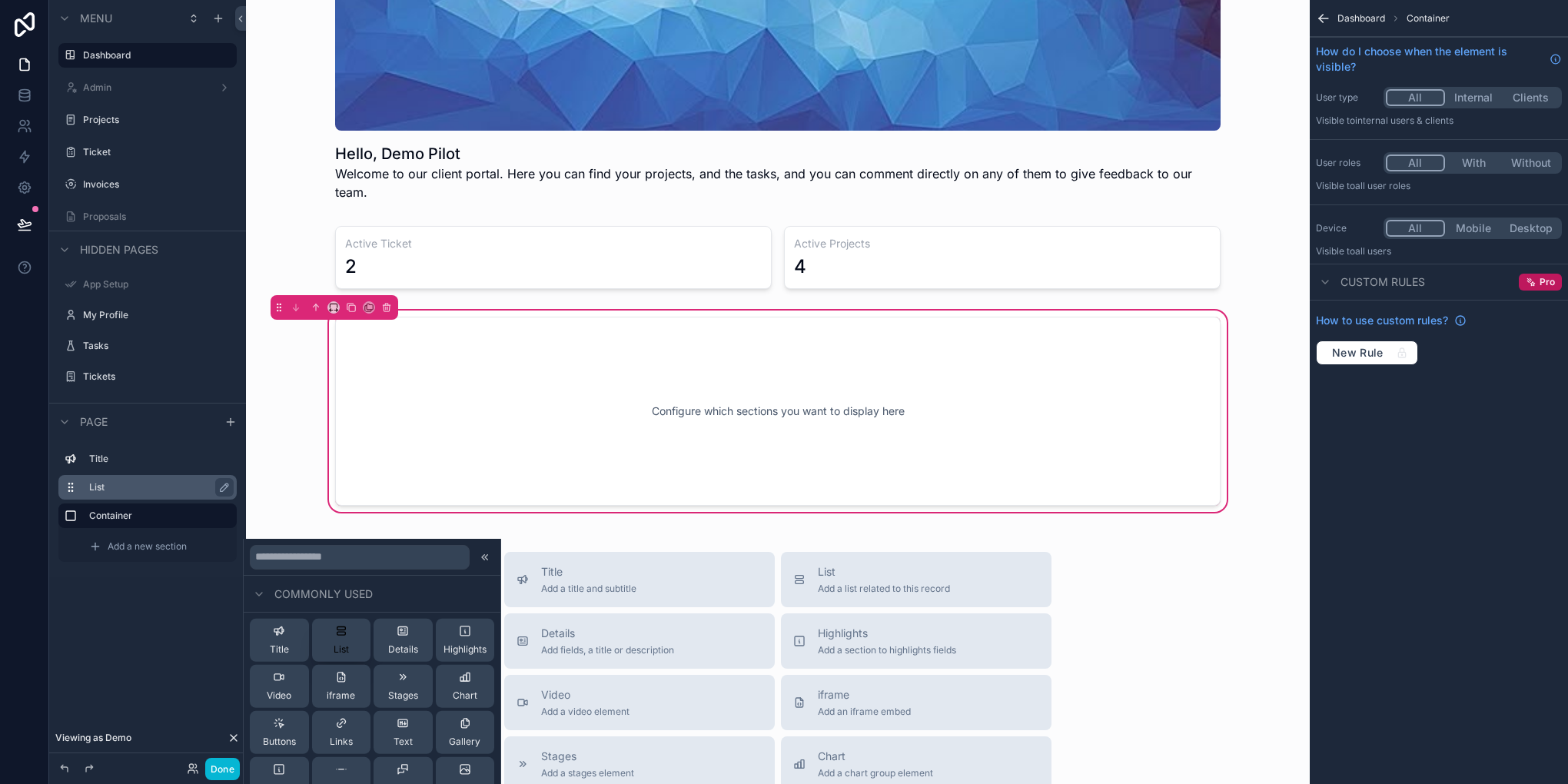
click at [337, 643] on span "List" at bounding box center [341, 649] width 16 height 12
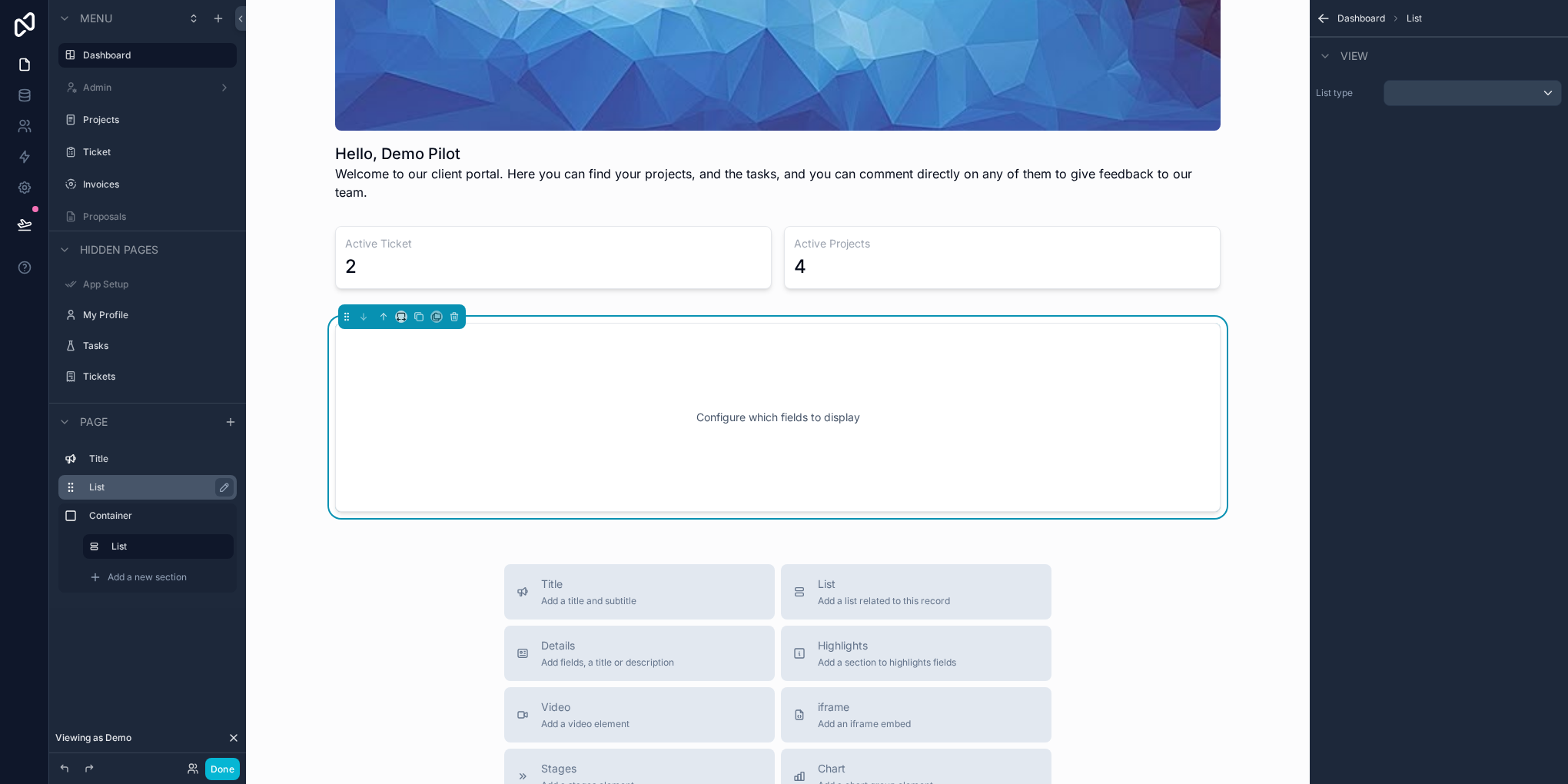
scroll to position [140, 0]
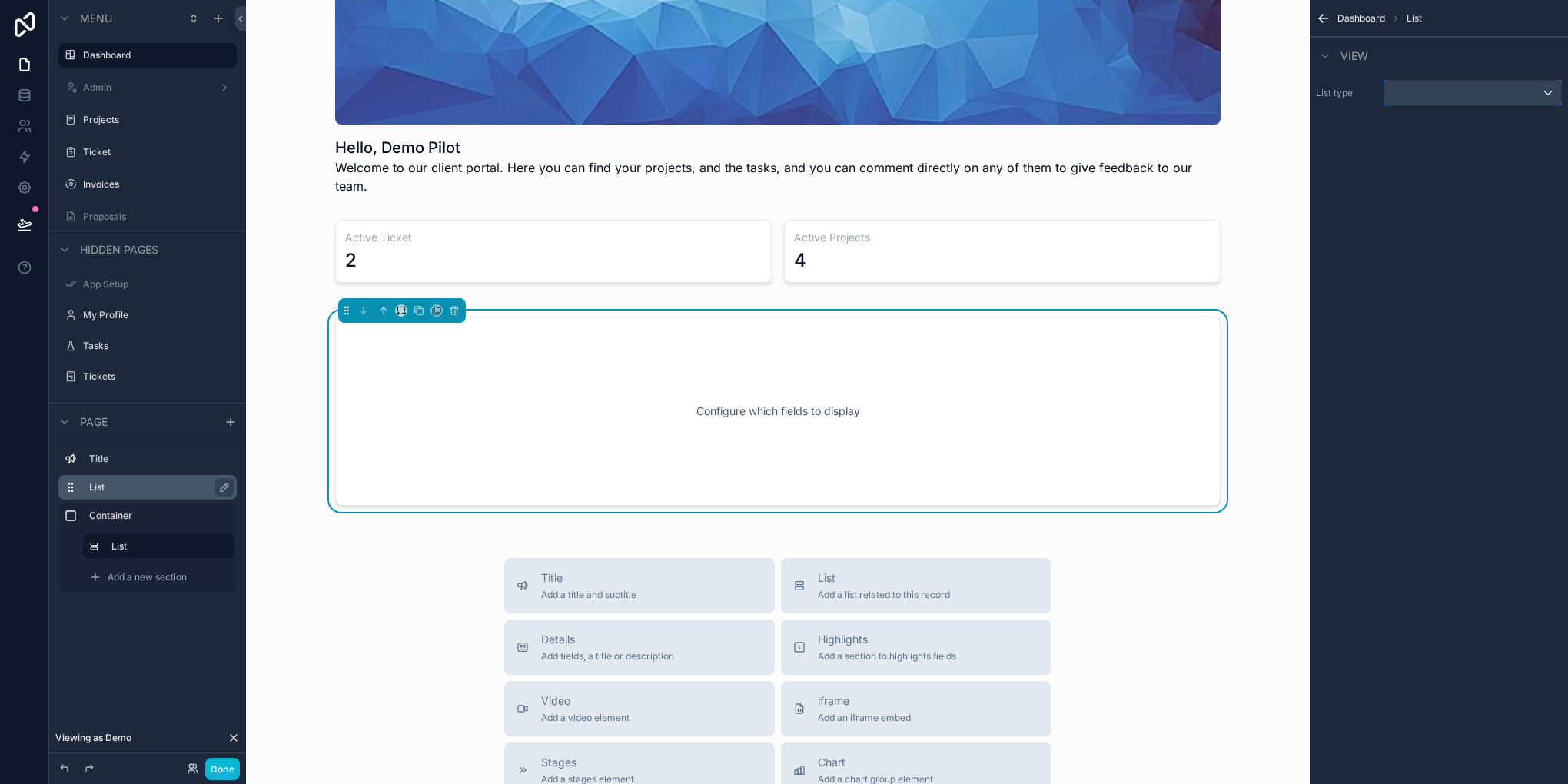
click at [1426, 88] on div "scrollable content" at bounding box center [1472, 93] width 177 height 25
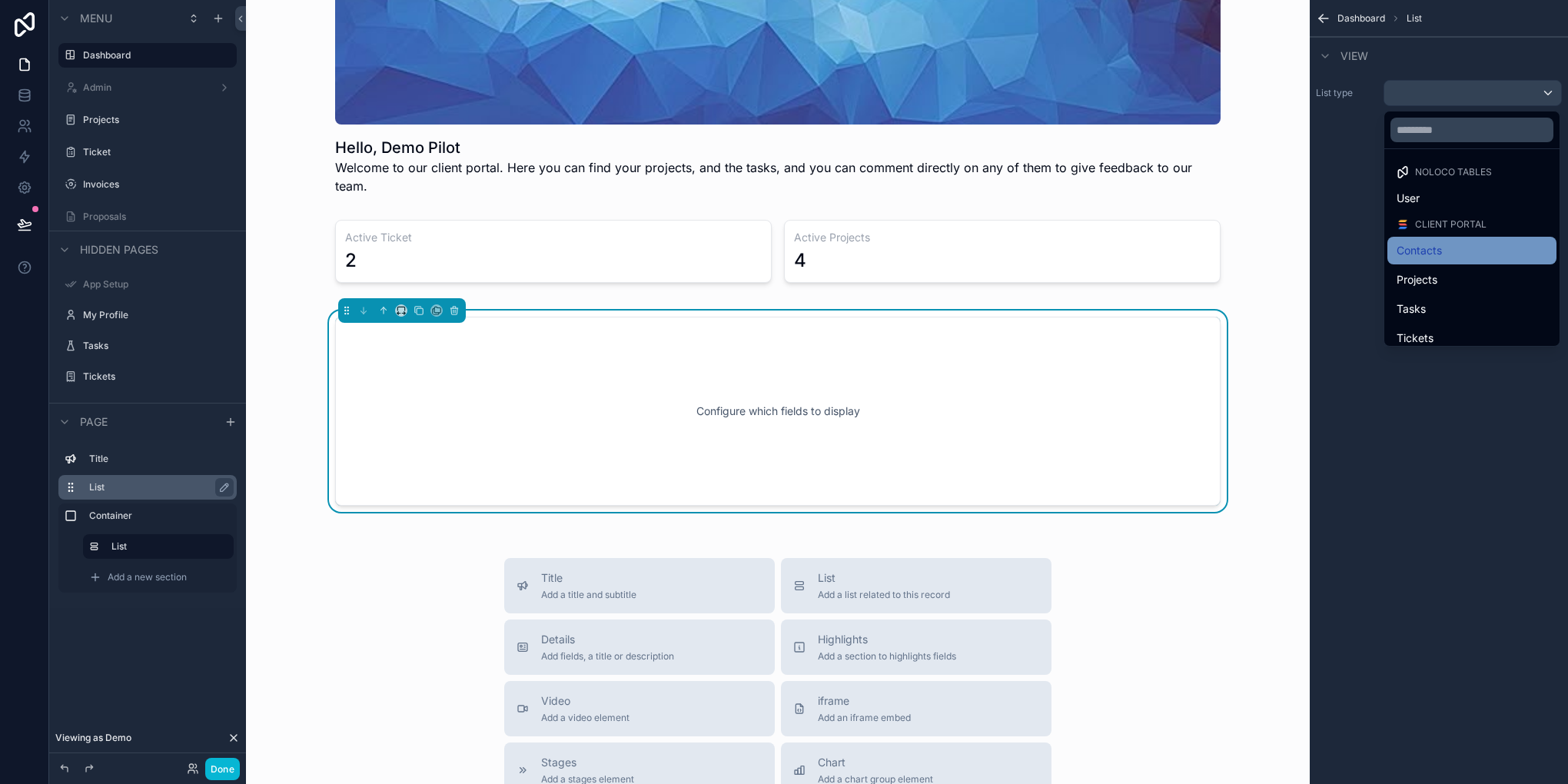
click at [1429, 243] on span "Contacts" at bounding box center [1419, 251] width 45 height 19
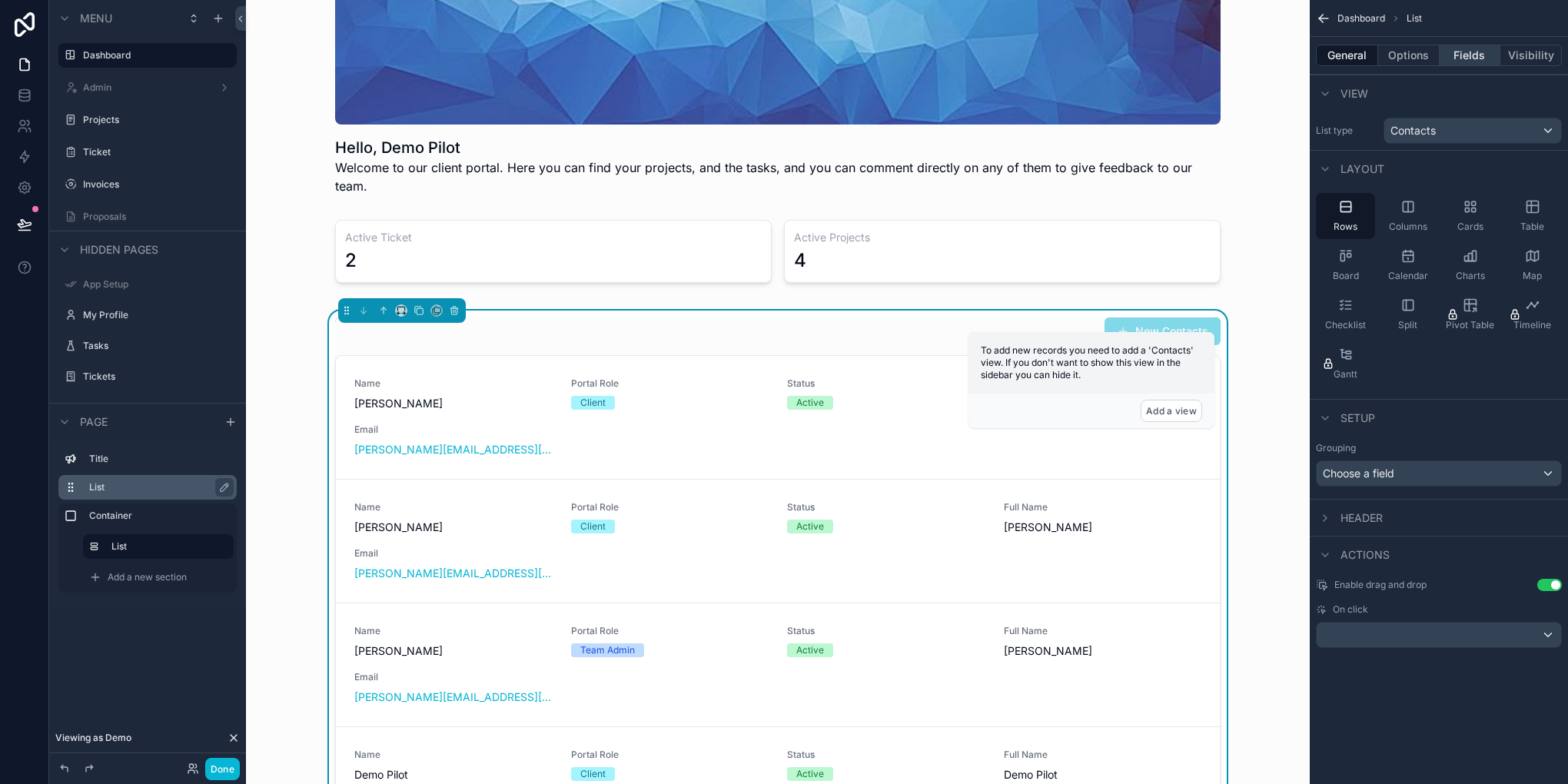
click at [1451, 44] on button "Fields" at bounding box center [1470, 55] width 62 height 22
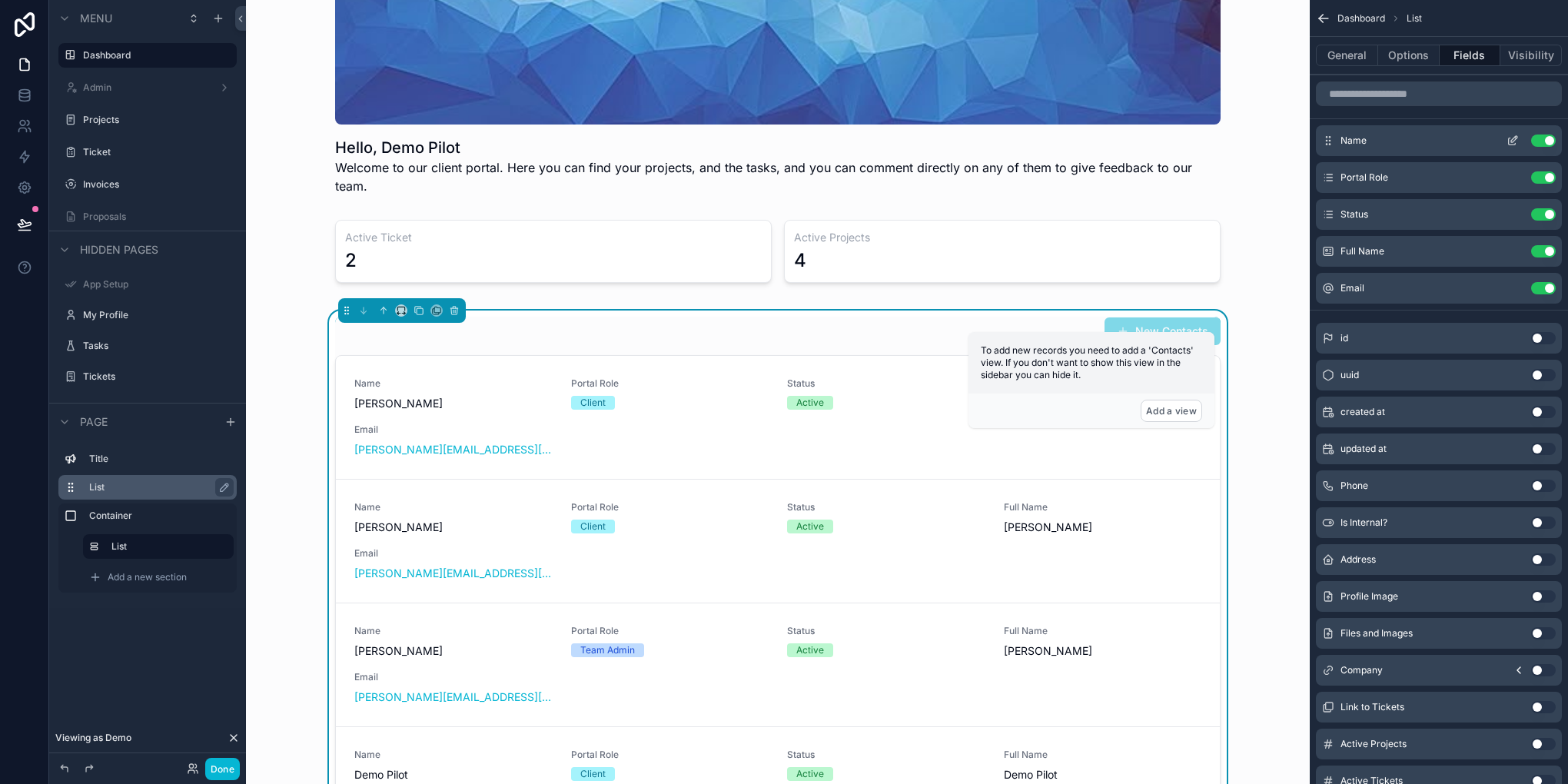
click at [1545, 142] on button "Use setting" at bounding box center [1544, 141] width 25 height 12
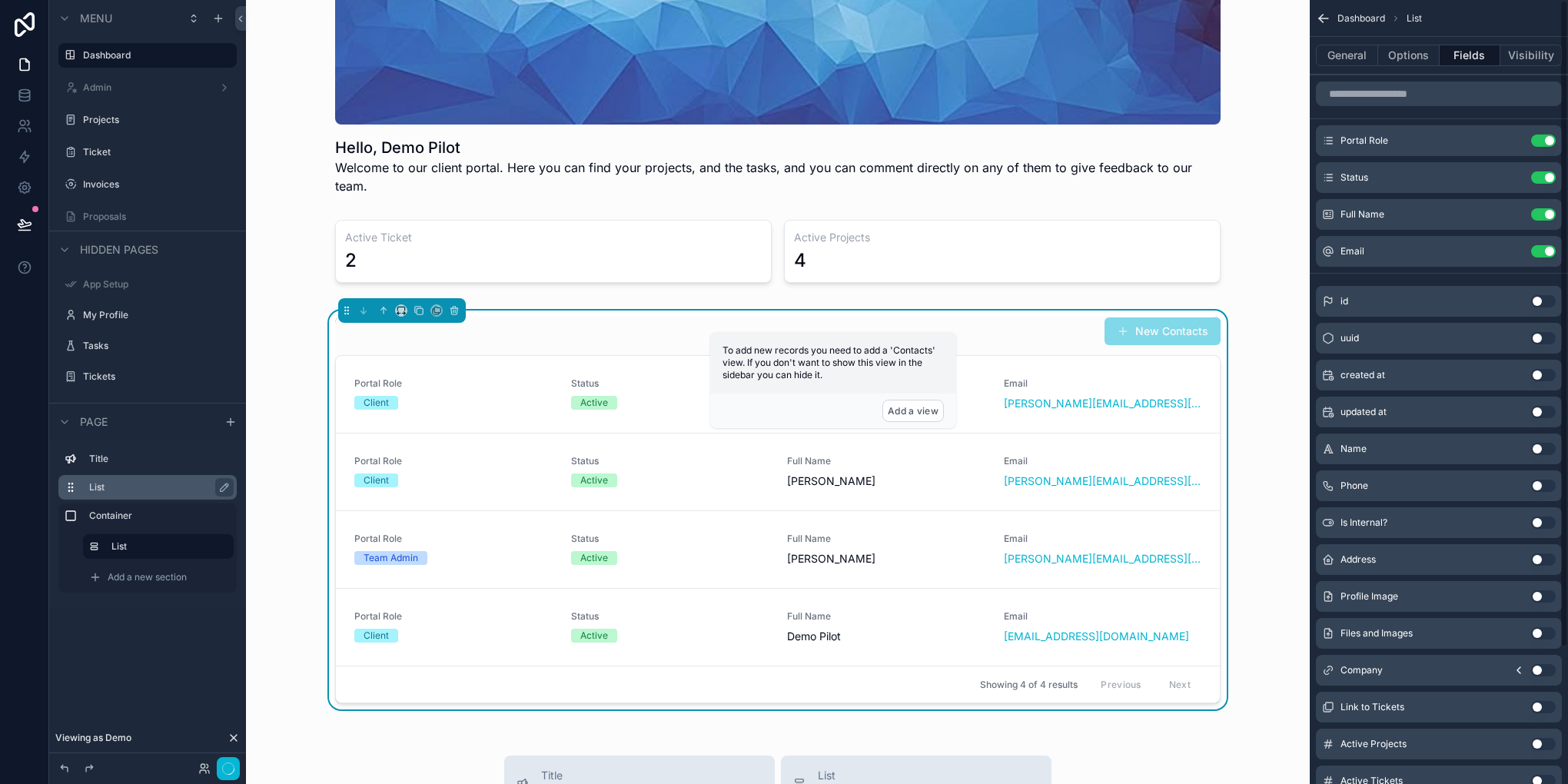
click at [1545, 142] on button "Use setting" at bounding box center [1544, 141] width 25 height 12
click at [1545, 171] on button "Use setting" at bounding box center [1544, 178] width 25 height 12
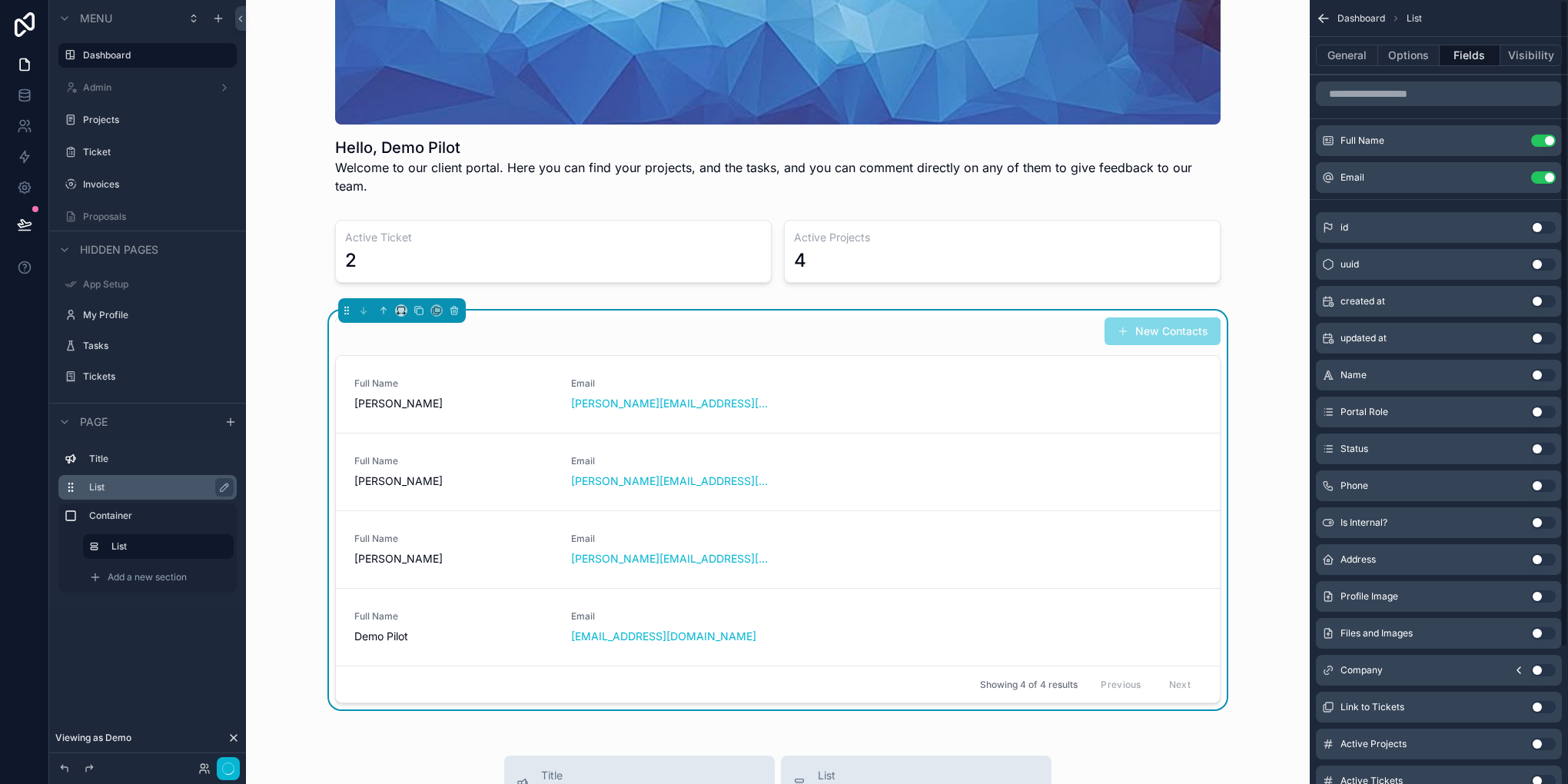
click at [1545, 142] on button "Use setting" at bounding box center [1544, 141] width 25 height 12
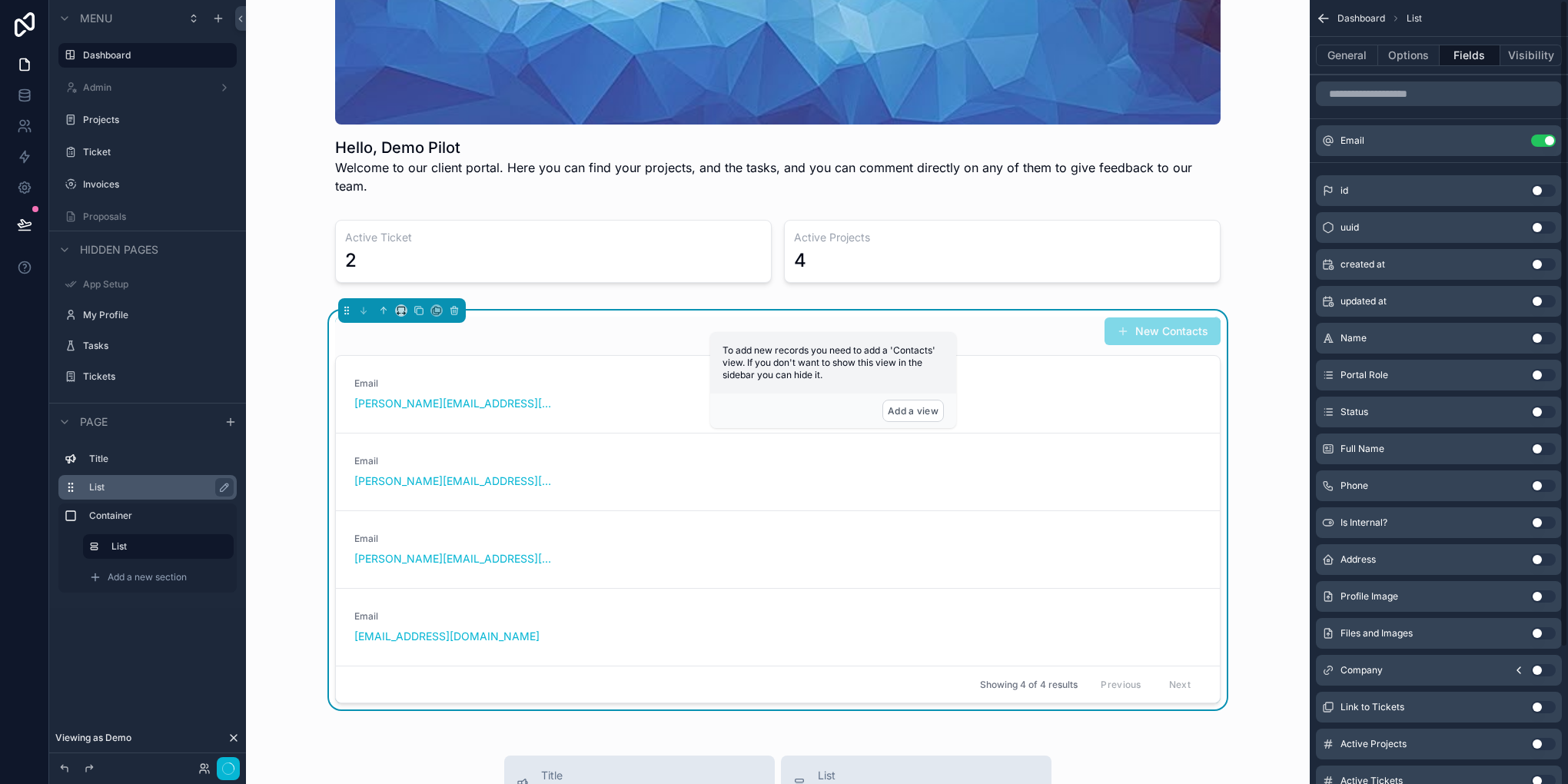
click at [1545, 142] on button "Use setting" at bounding box center [1544, 141] width 25 height 12
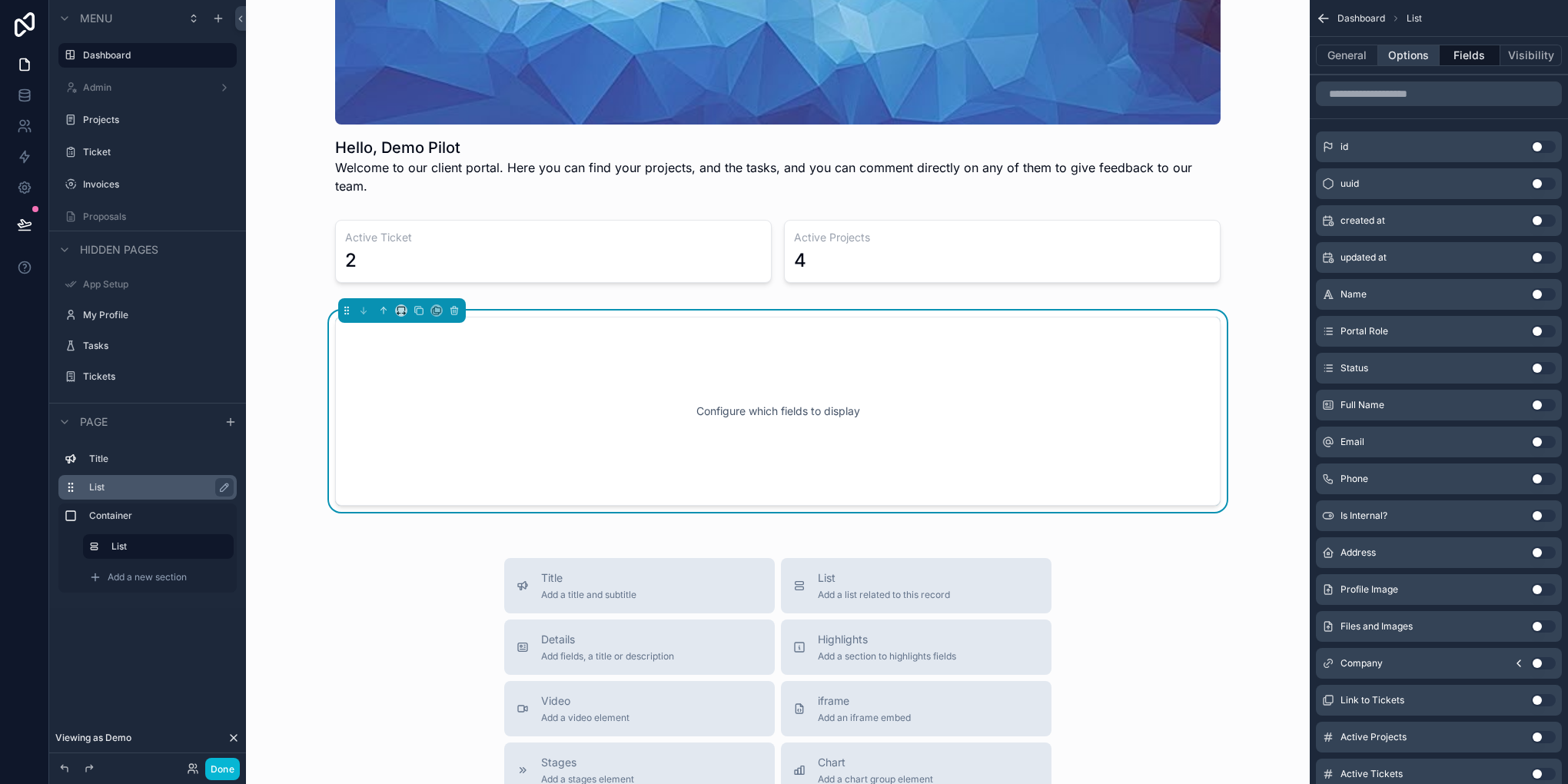
click at [1401, 47] on button "Options" at bounding box center [1408, 55] width 62 height 22
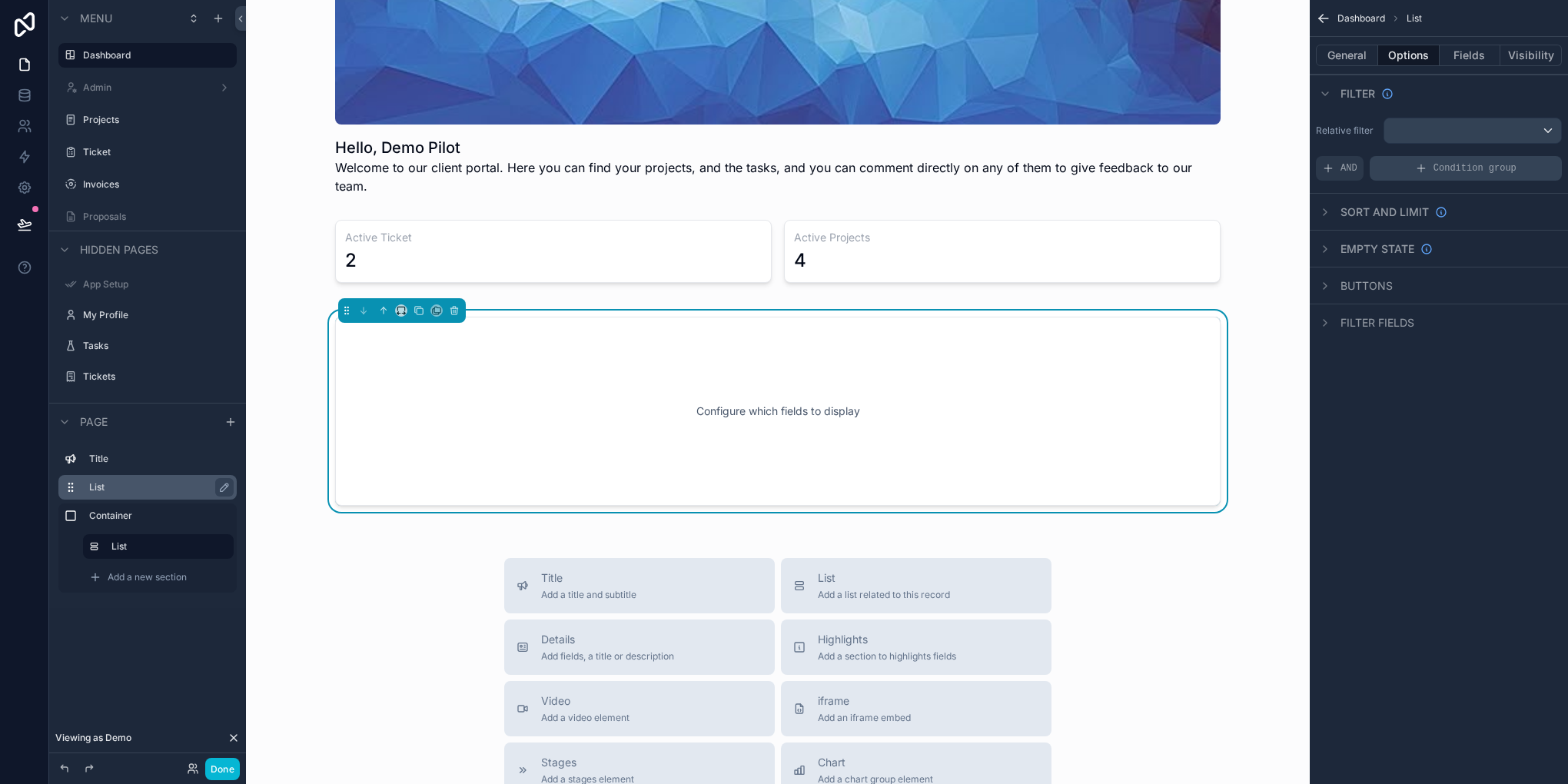
click at [1380, 169] on div "Condition group" at bounding box center [1466, 168] width 192 height 25
click at [1511, 221] on div "scrollable content" at bounding box center [1511, 213] width 22 height 22
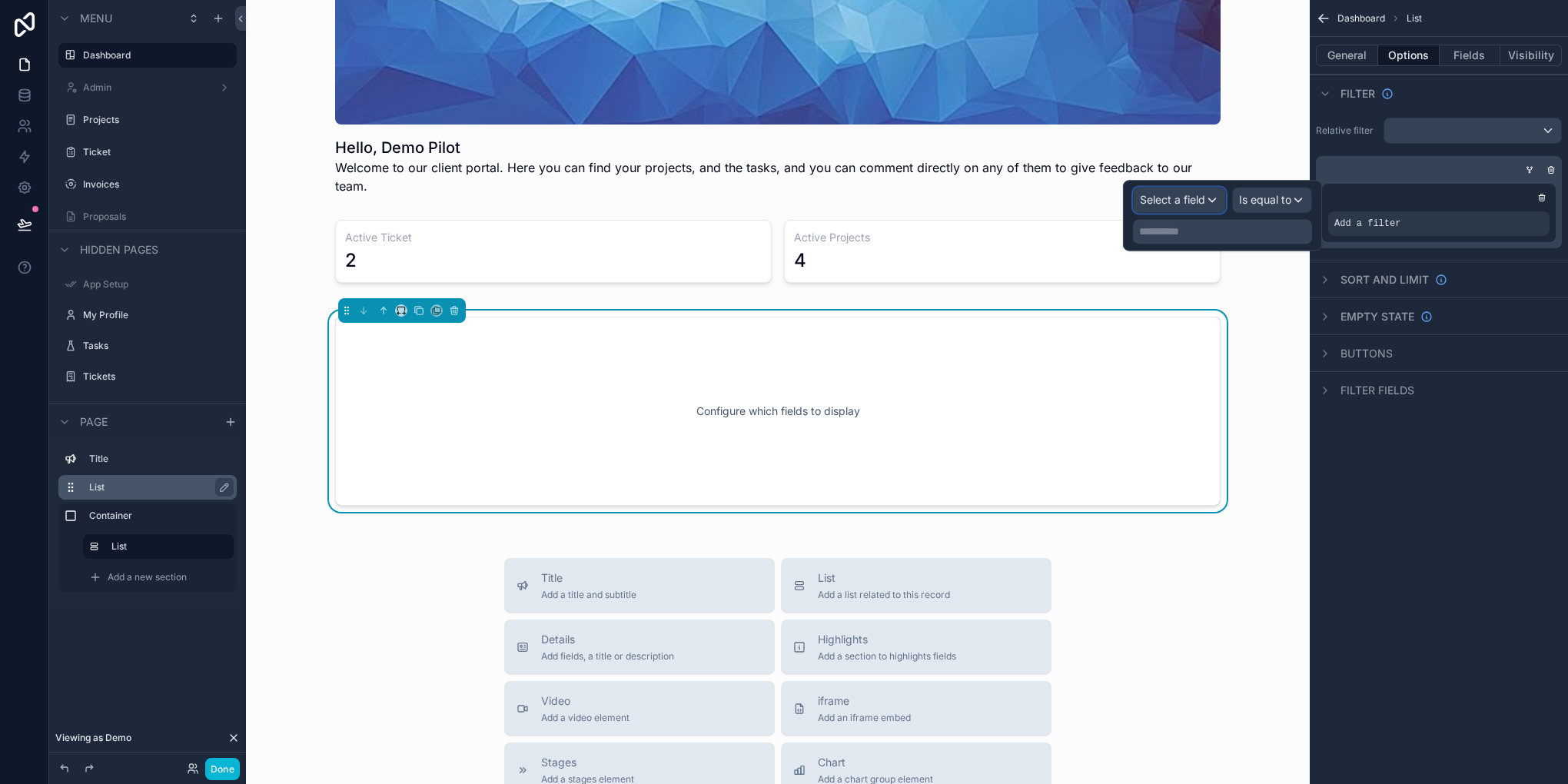
click at [1196, 196] on span "Select a field" at bounding box center [1172, 199] width 65 height 13
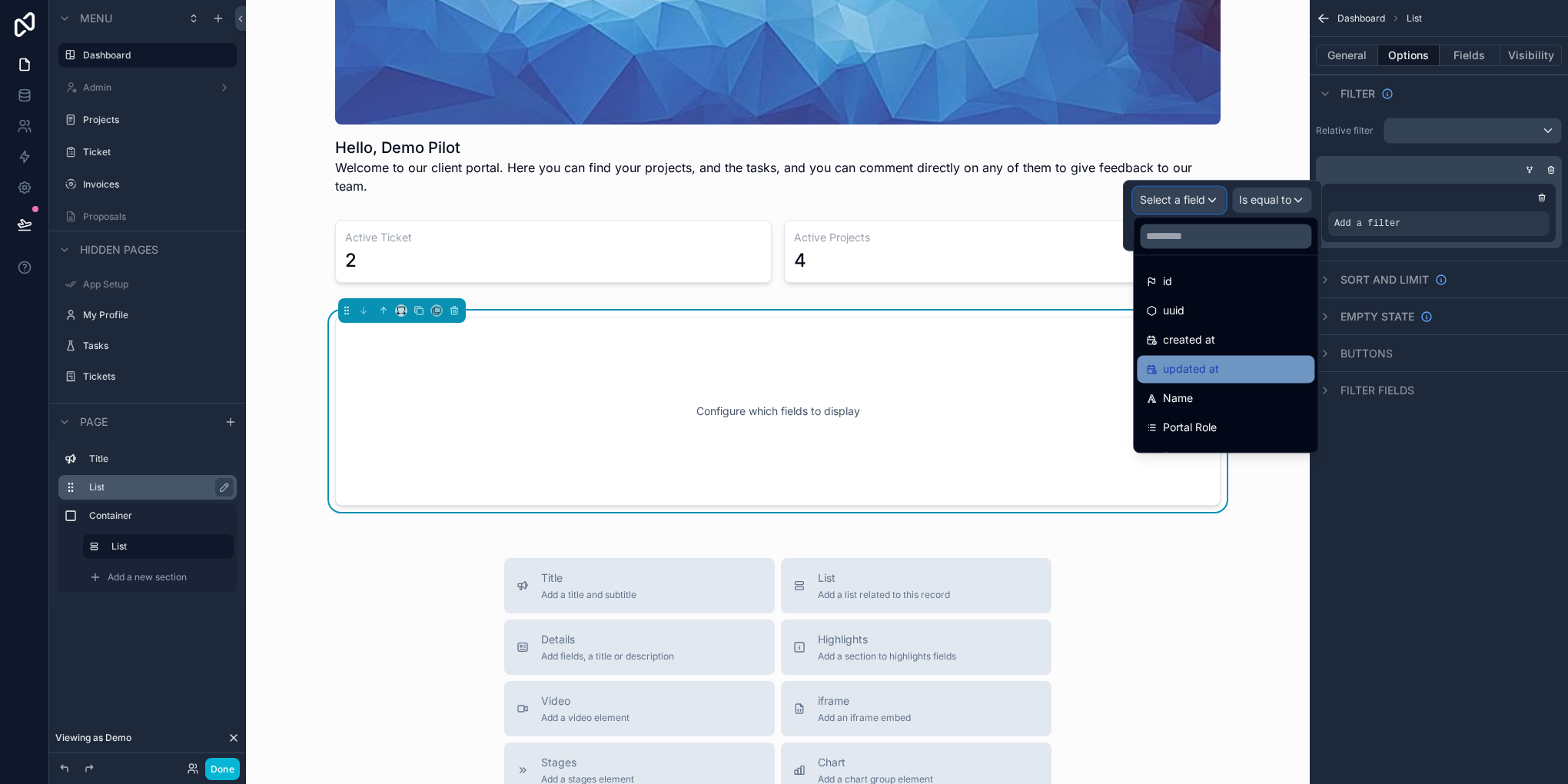
scroll to position [153, 0]
click at [1202, 366] on div "Email" at bounding box center [1225, 361] width 159 height 19
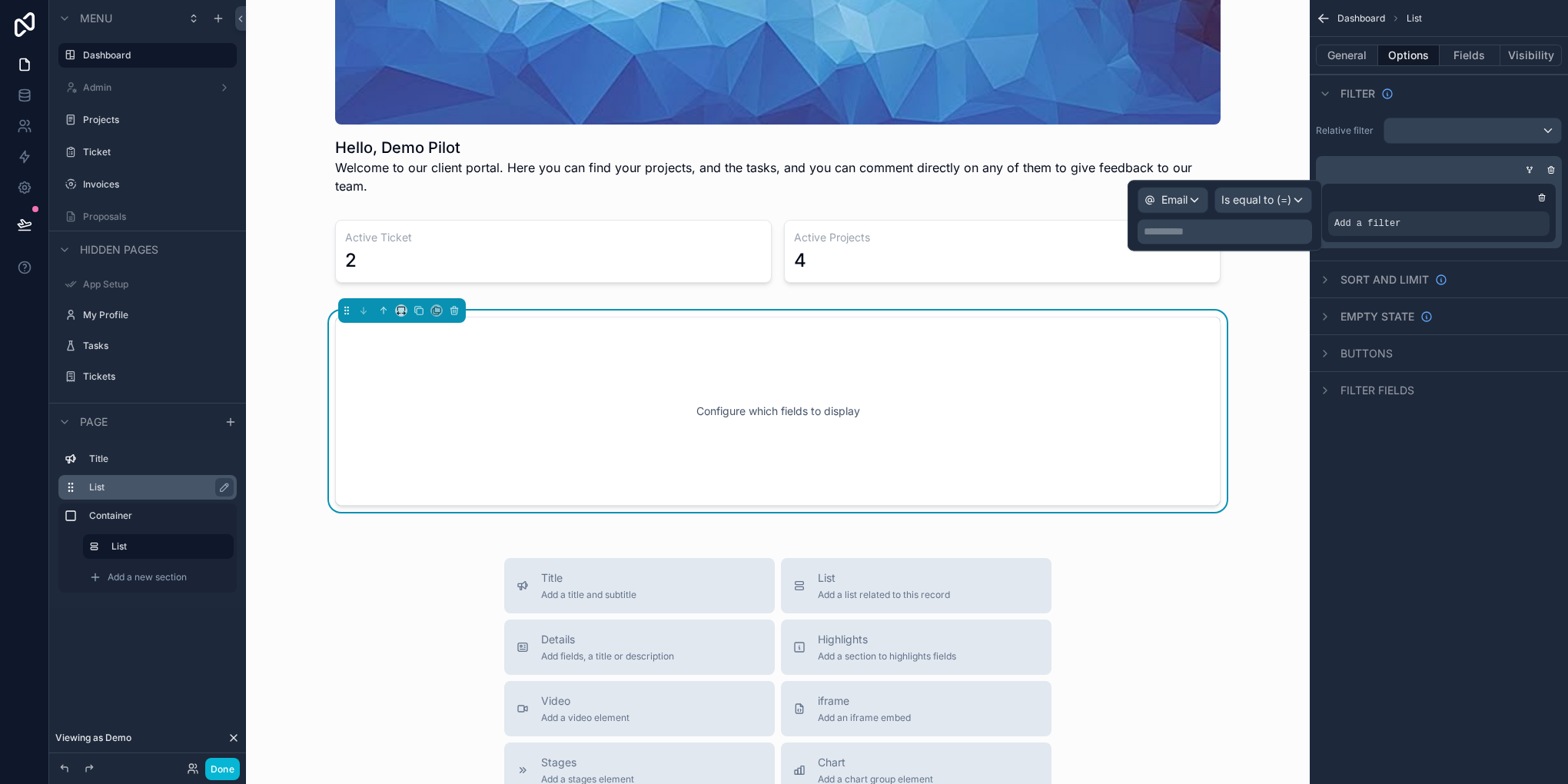
click at [1265, 232] on p "**********" at bounding box center [1226, 231] width 165 height 16
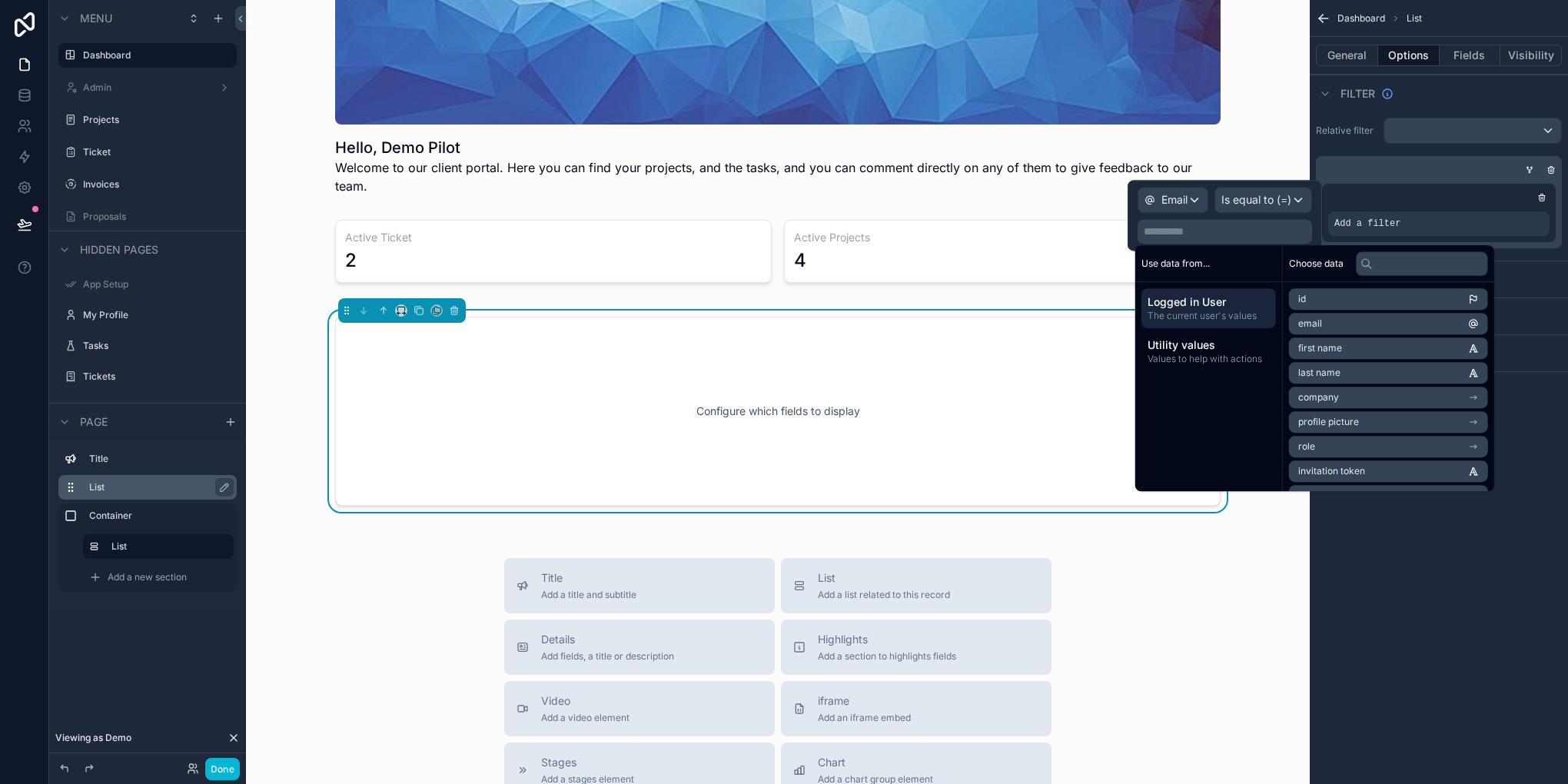
click at [1323, 320] on li "email" at bounding box center [1389, 324] width 199 height 22
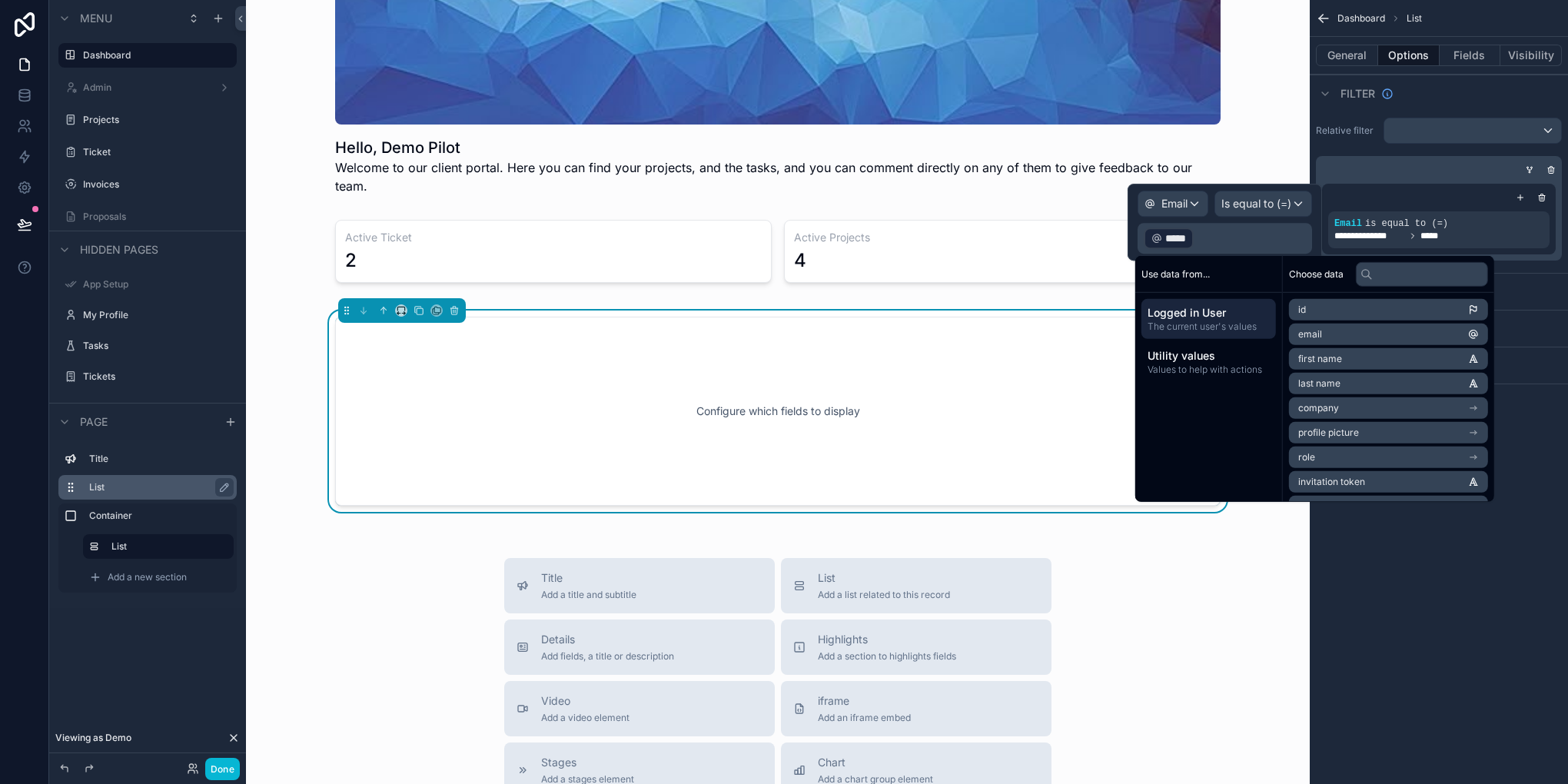
click at [1499, 666] on div "**********" at bounding box center [1439, 392] width 259 height 784
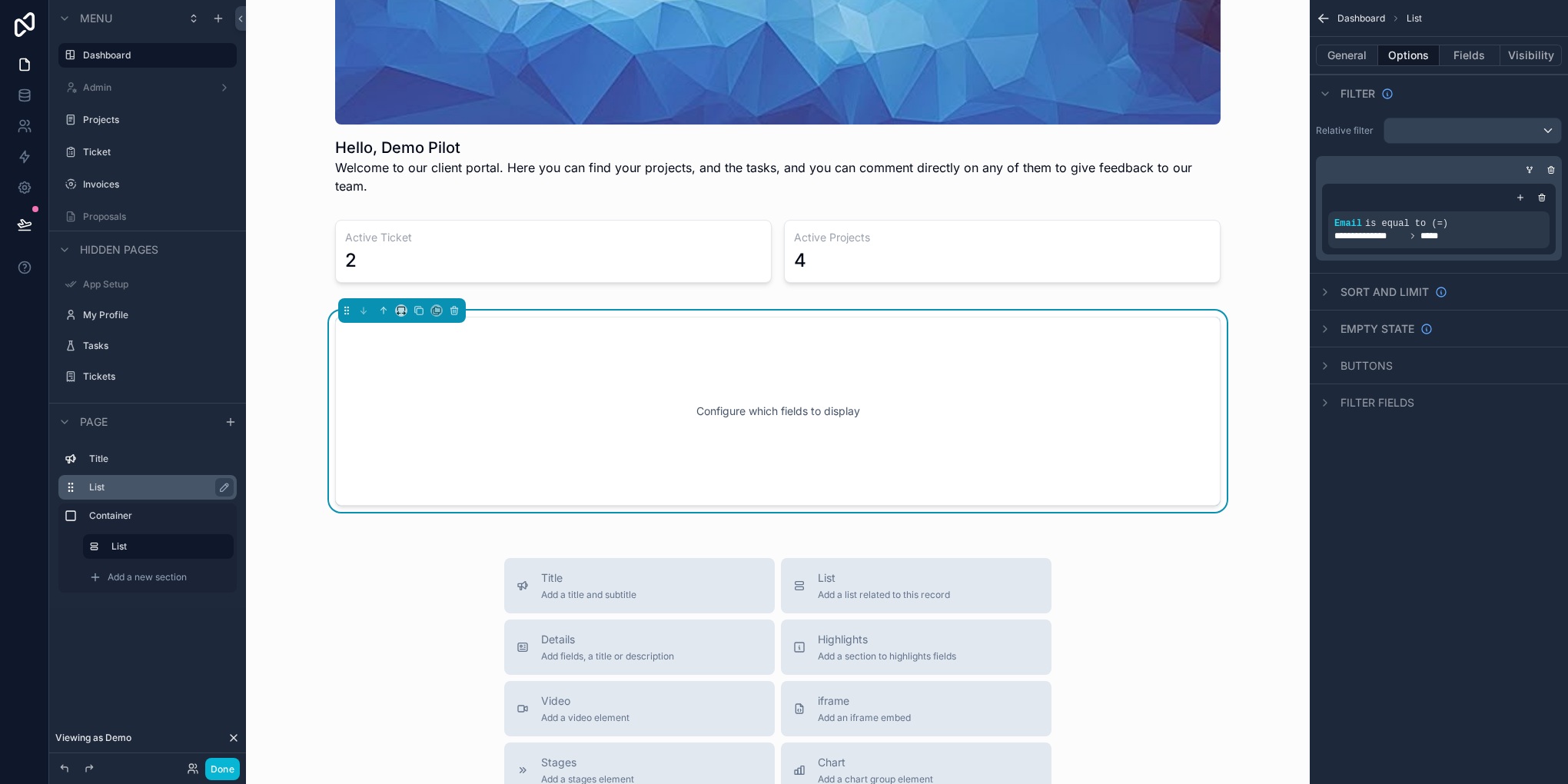
click at [1477, 43] on div "General Options Fields Visibility" at bounding box center [1439, 54] width 259 height 37
click at [1464, 57] on button "Fields" at bounding box center [1470, 55] width 62 height 22
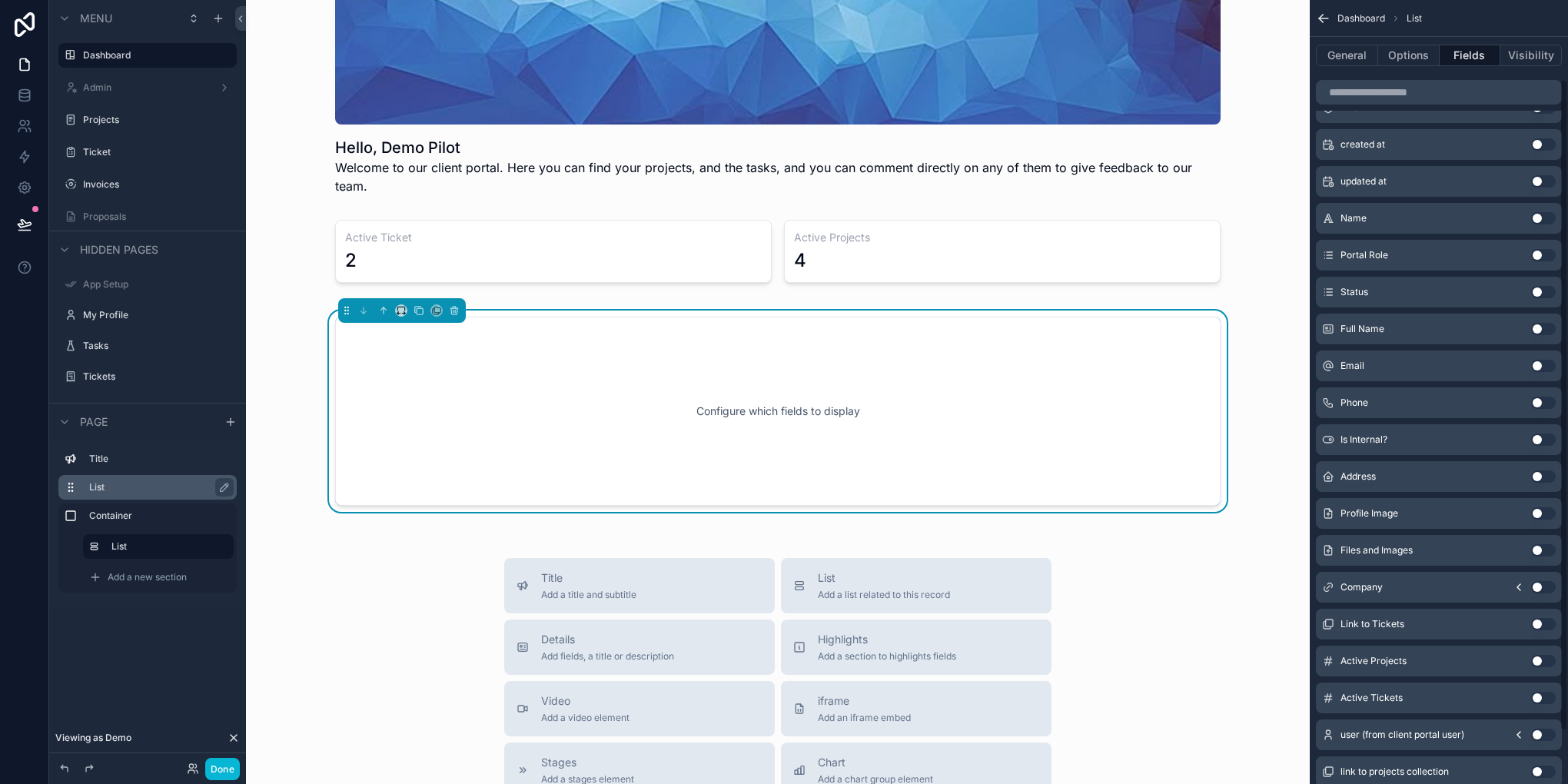
scroll to position [158, 0]
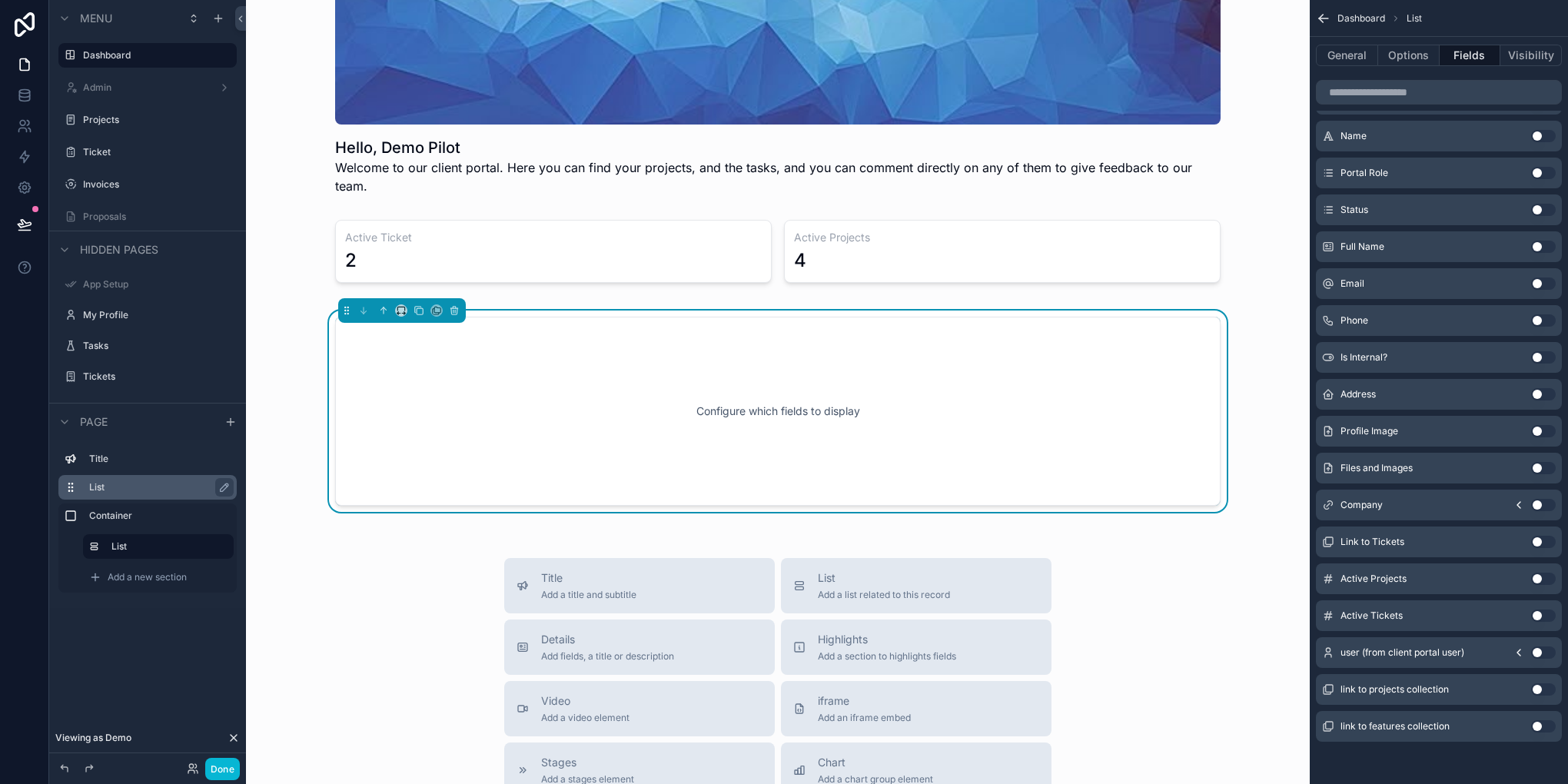
click at [1542, 585] on div "Active Projects Use setting" at bounding box center [1439, 578] width 246 height 30
click at [1542, 619] on button "Use setting" at bounding box center [1544, 616] width 25 height 12
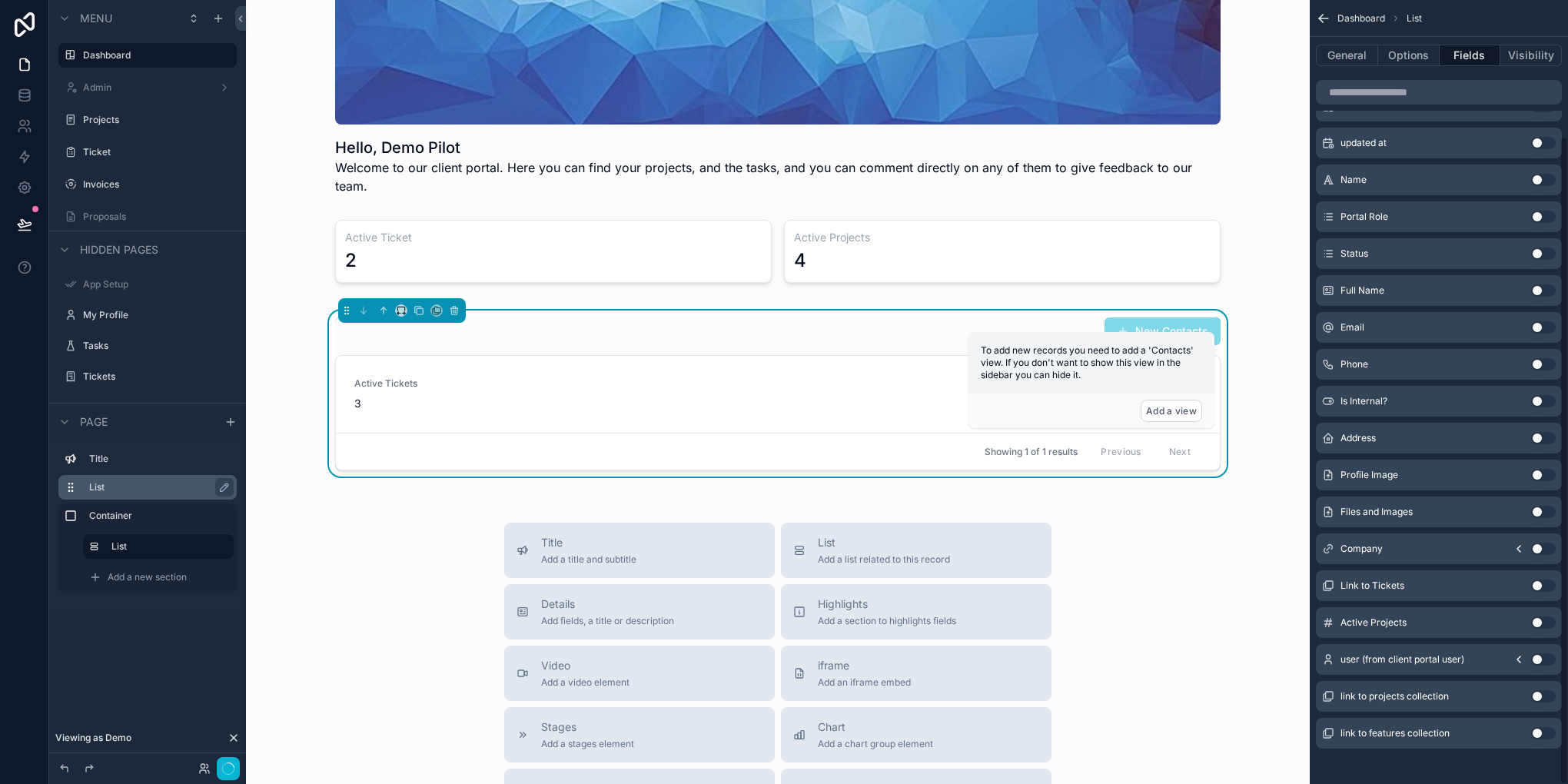
scroll to position [165, 0]
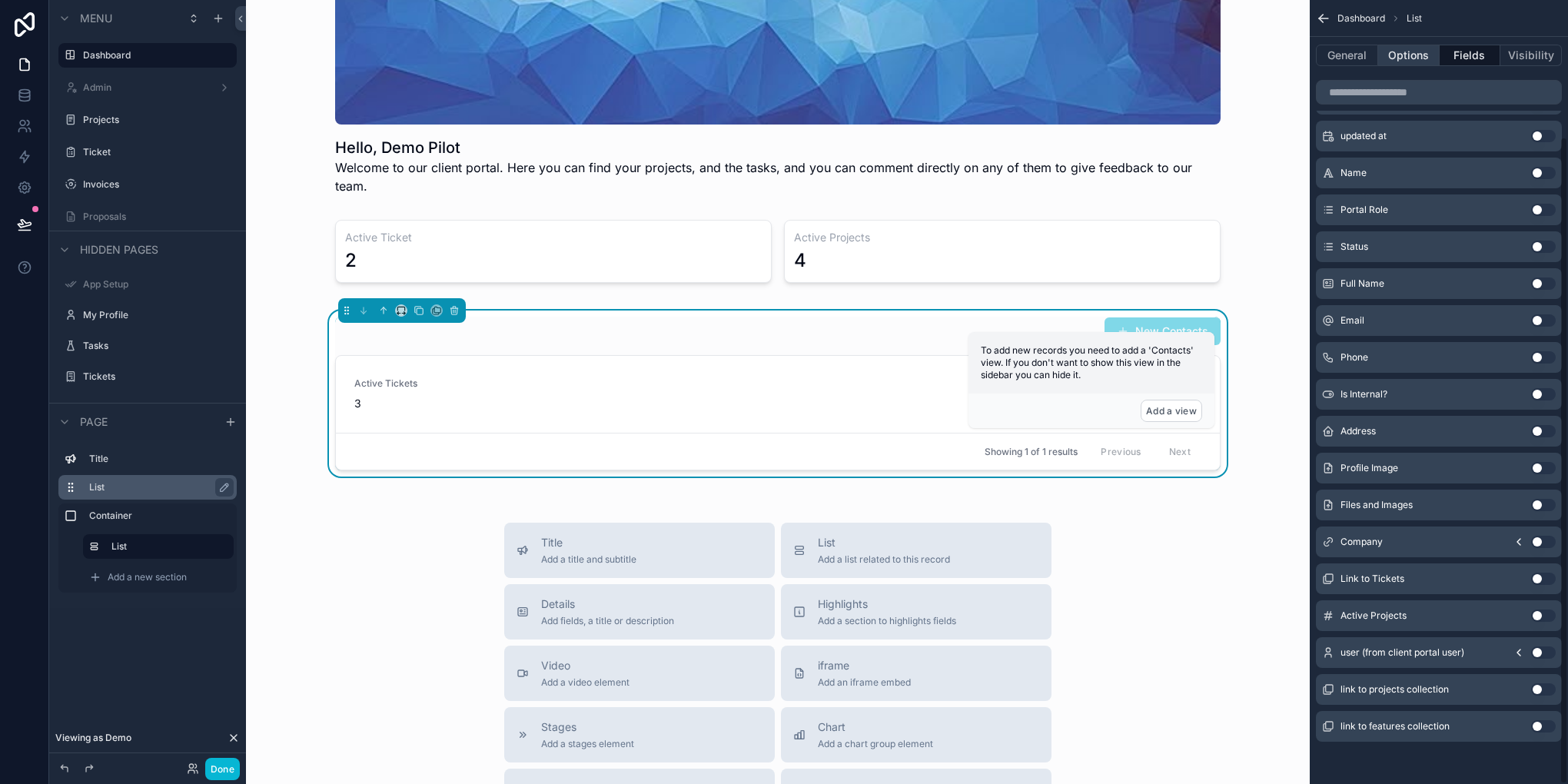
click at [1422, 50] on button "Options" at bounding box center [1408, 55] width 62 height 22
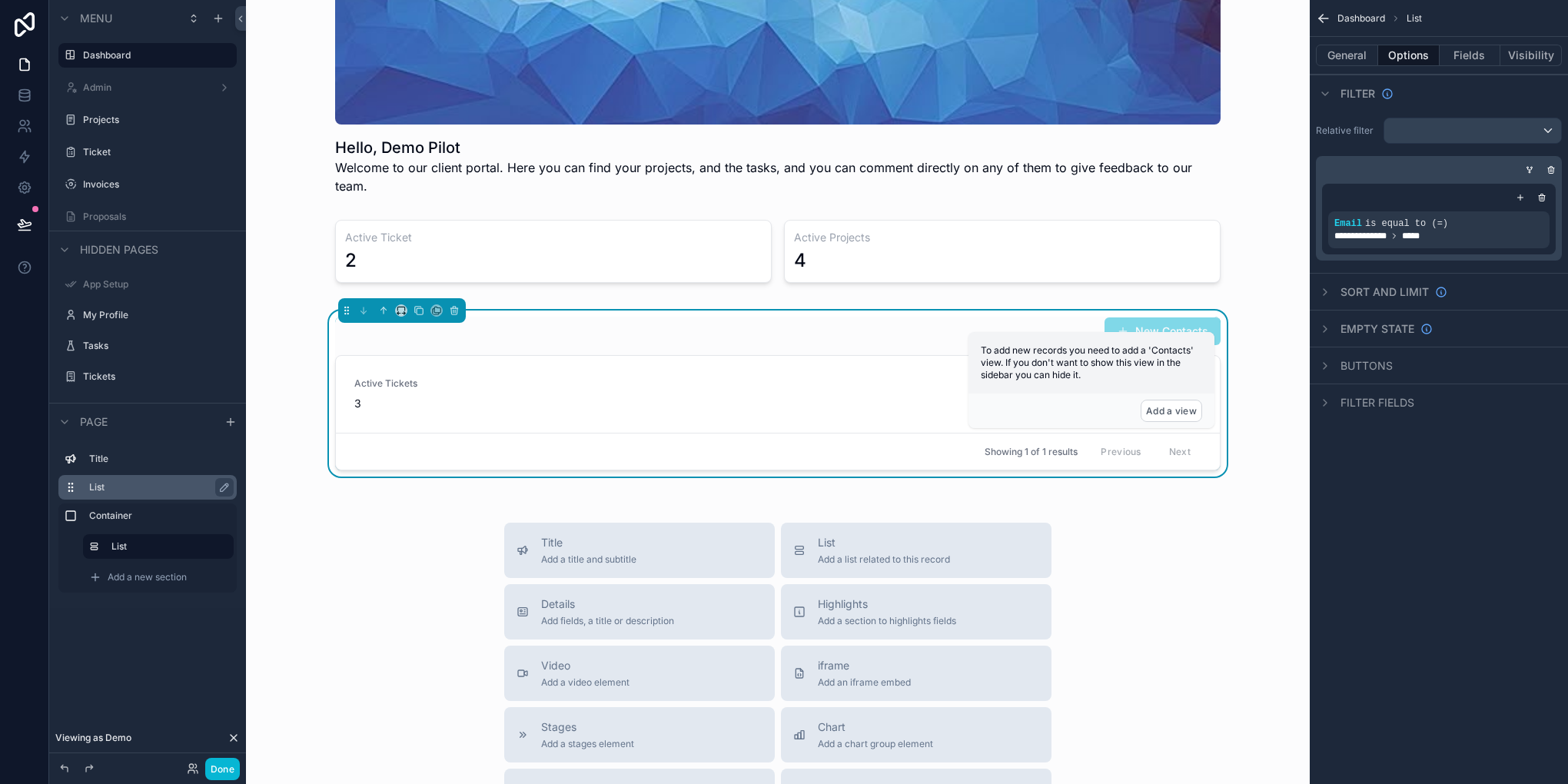
scroll to position [0, 0]
click at [1349, 58] on button "General" at bounding box center [1347, 55] width 62 height 22
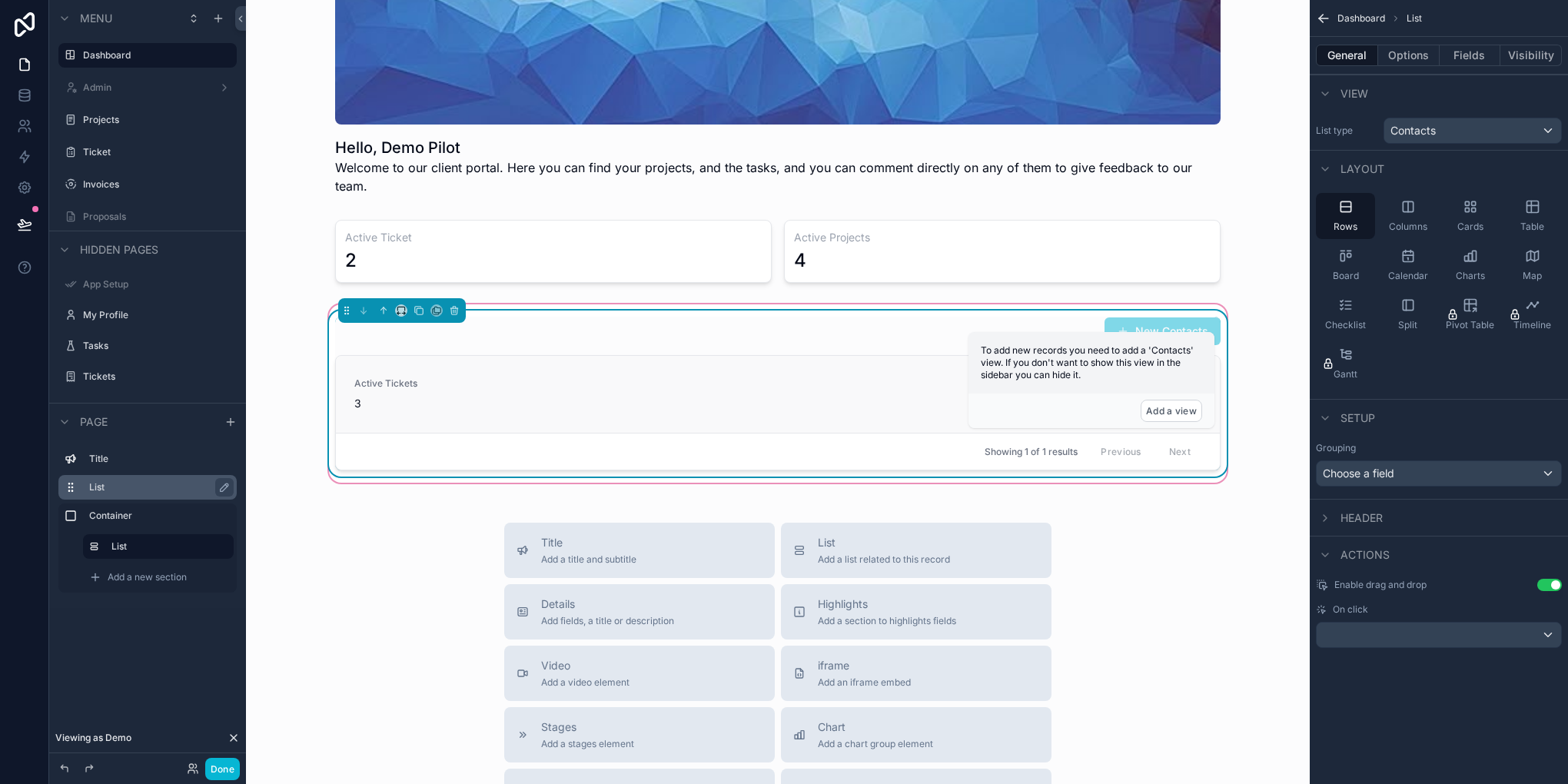
click at [854, 378] on div "Active Tickets 3" at bounding box center [778, 394] width 847 height 33
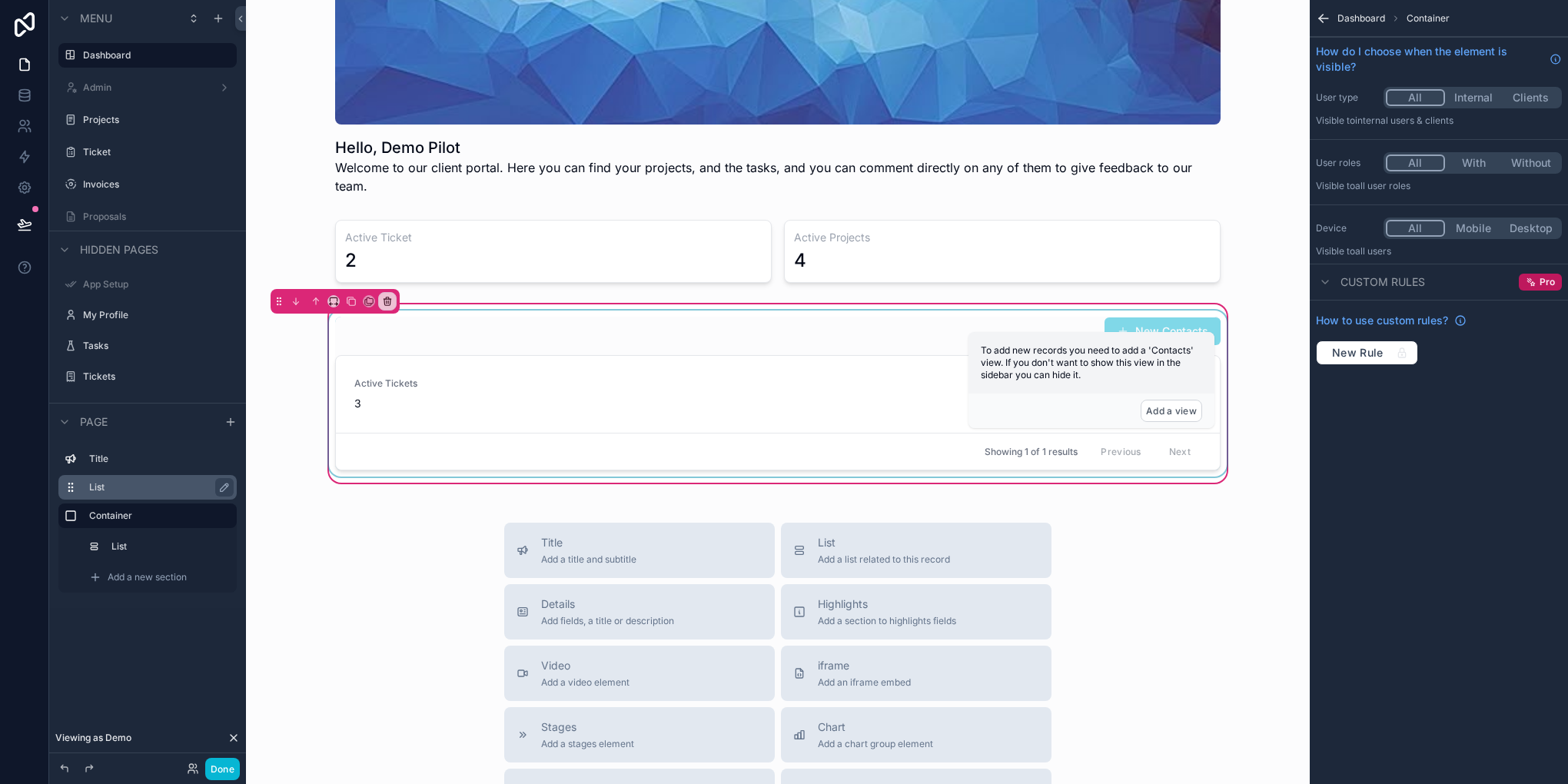
click at [673, 386] on div "scrollable content" at bounding box center [777, 393] width 904 height 166
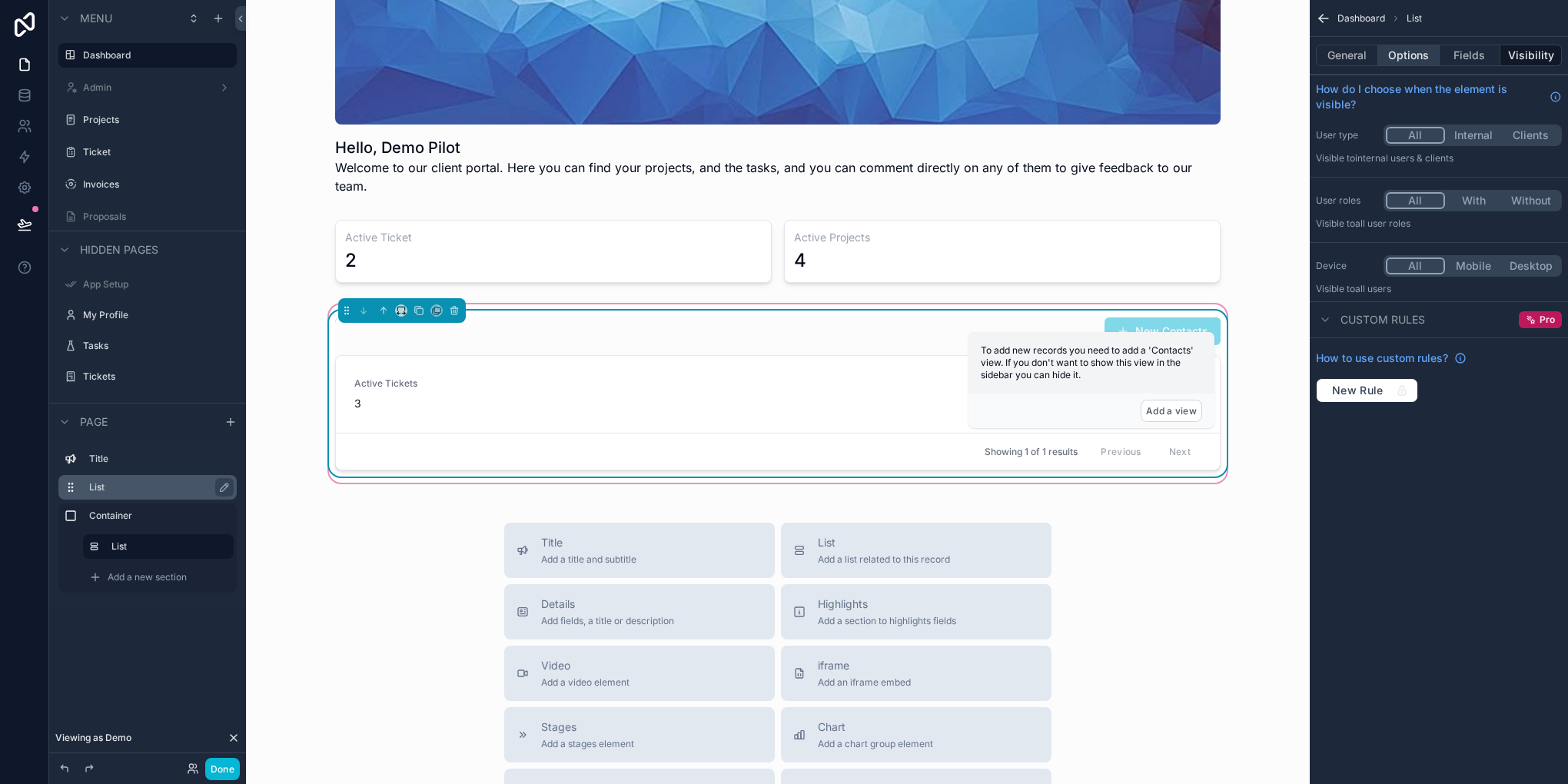
click at [1425, 58] on button "Options" at bounding box center [1408, 55] width 62 height 22
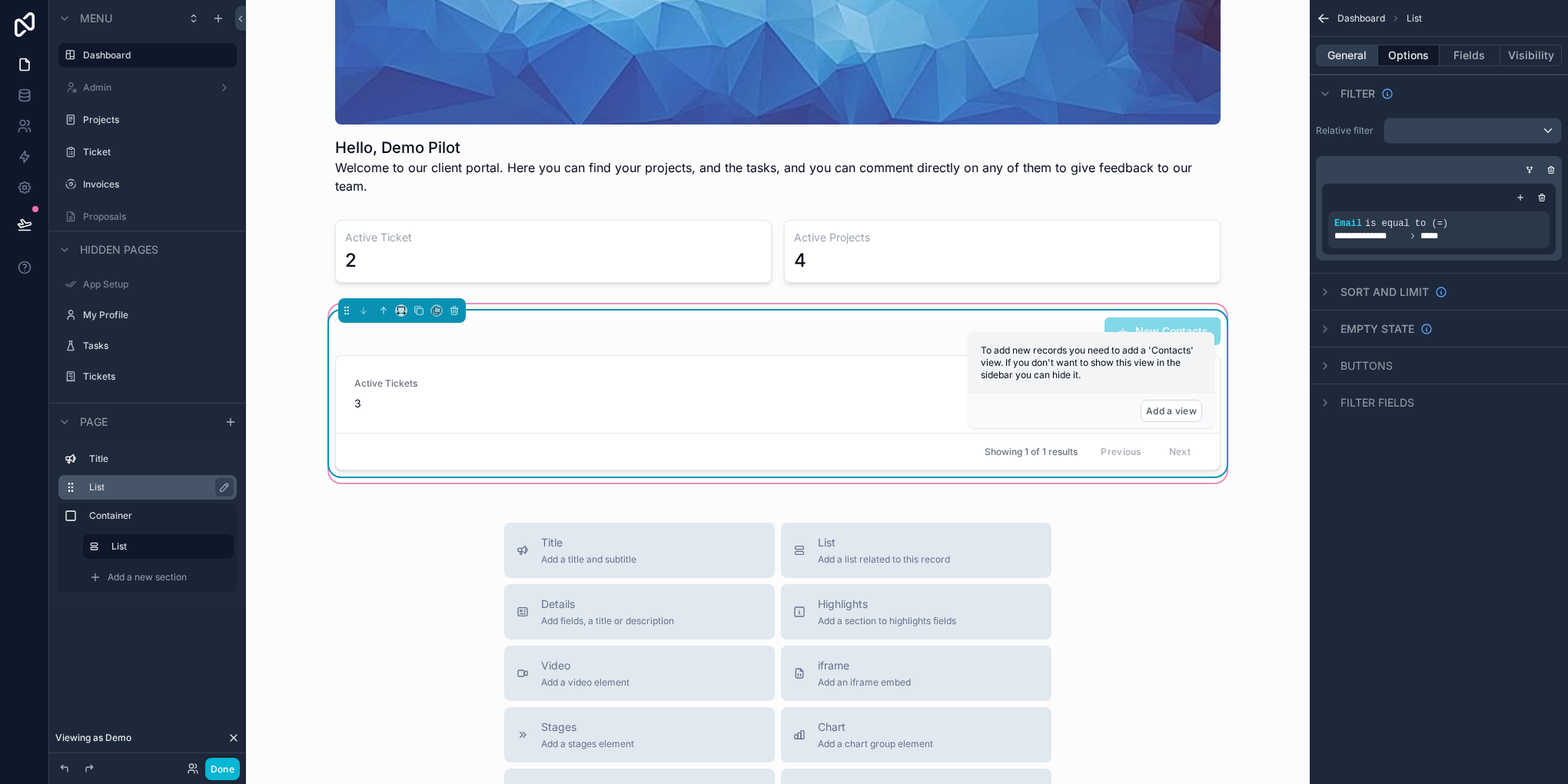
click at [1362, 61] on button "General" at bounding box center [1347, 55] width 62 height 22
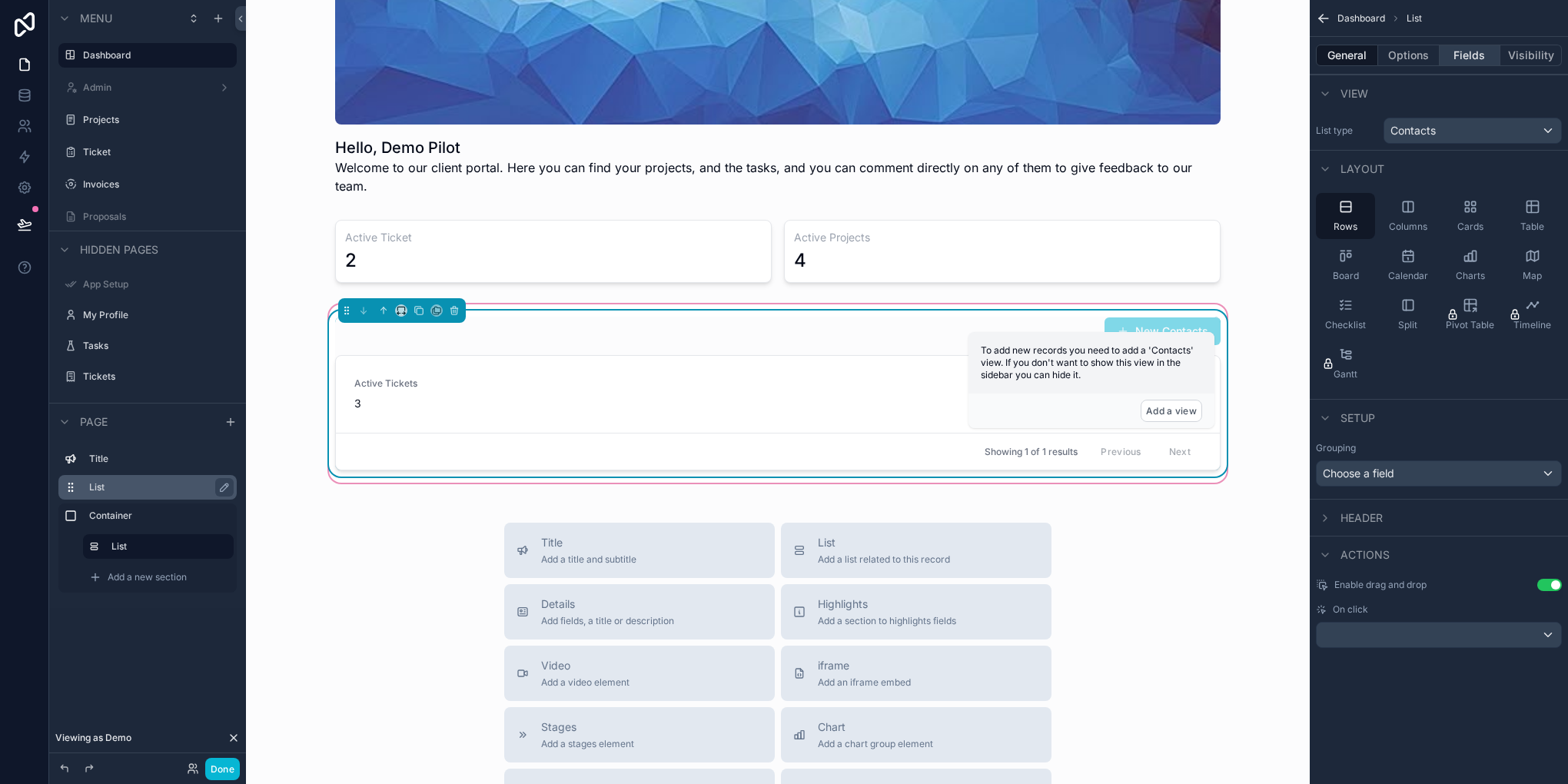
click at [1482, 62] on button "Fields" at bounding box center [1470, 55] width 62 height 22
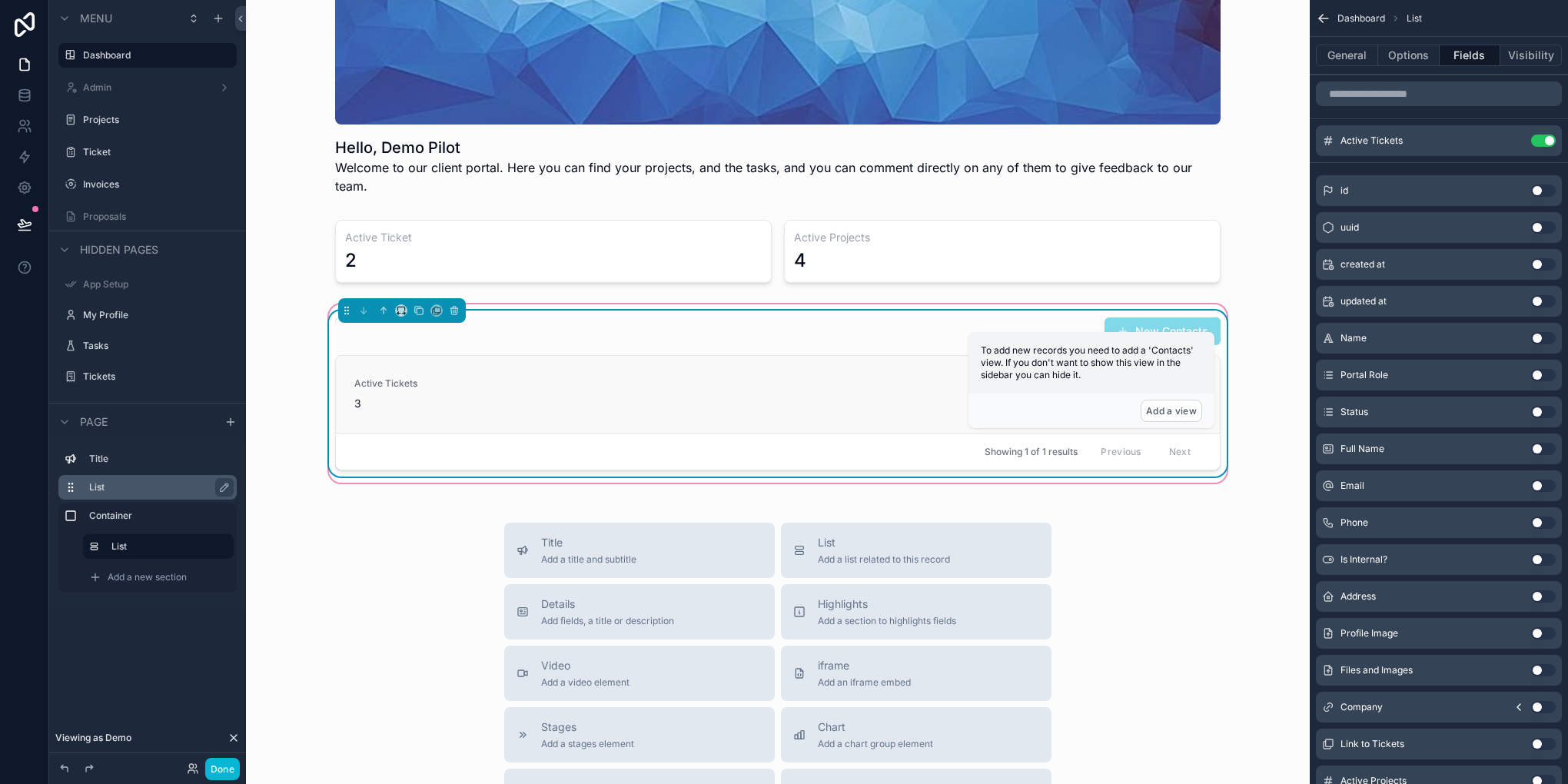
click at [717, 378] on div "Active Tickets 3" at bounding box center [778, 394] width 847 height 33
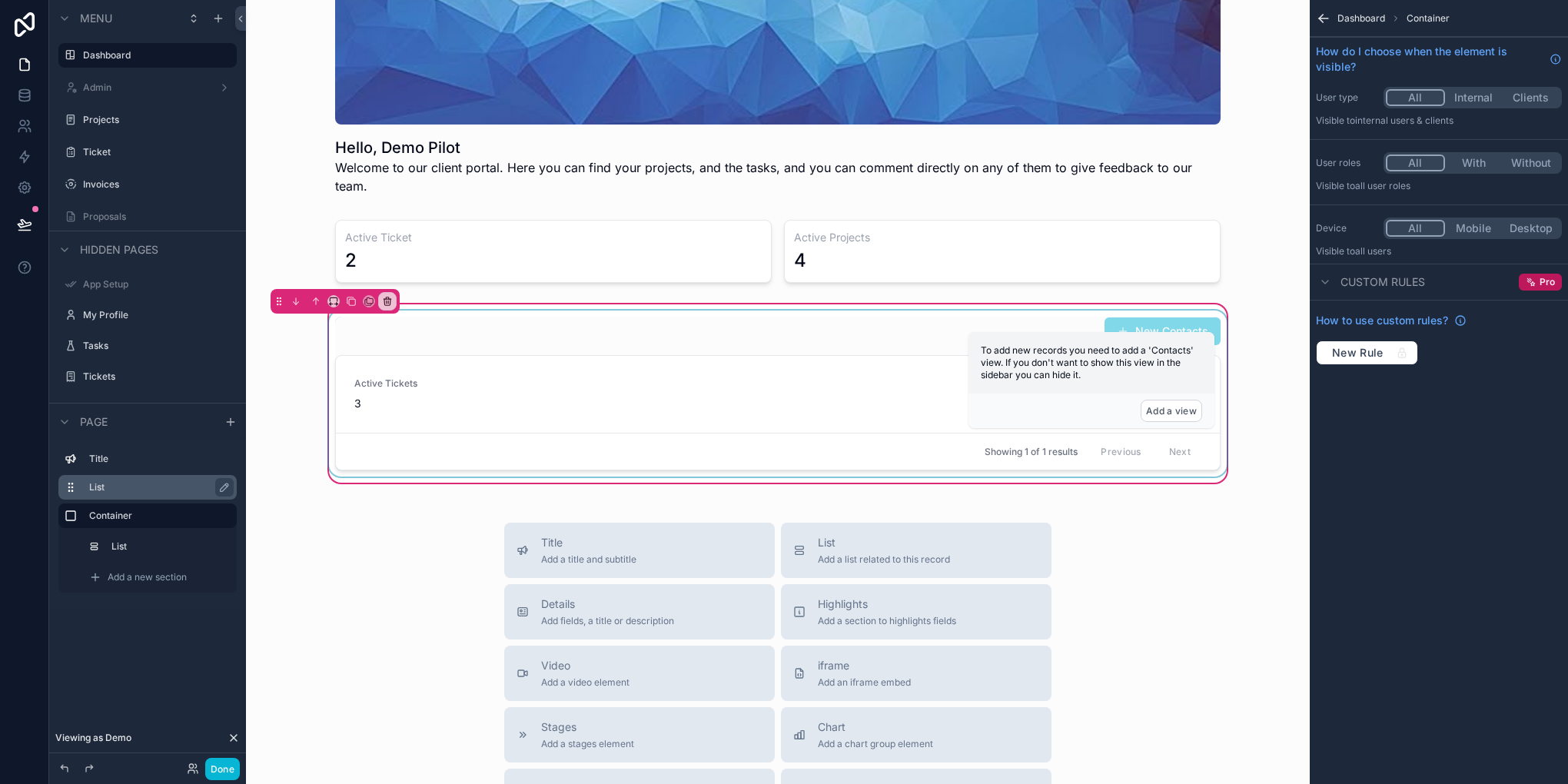
click at [640, 315] on div "scrollable content" at bounding box center [777, 393] width 904 height 166
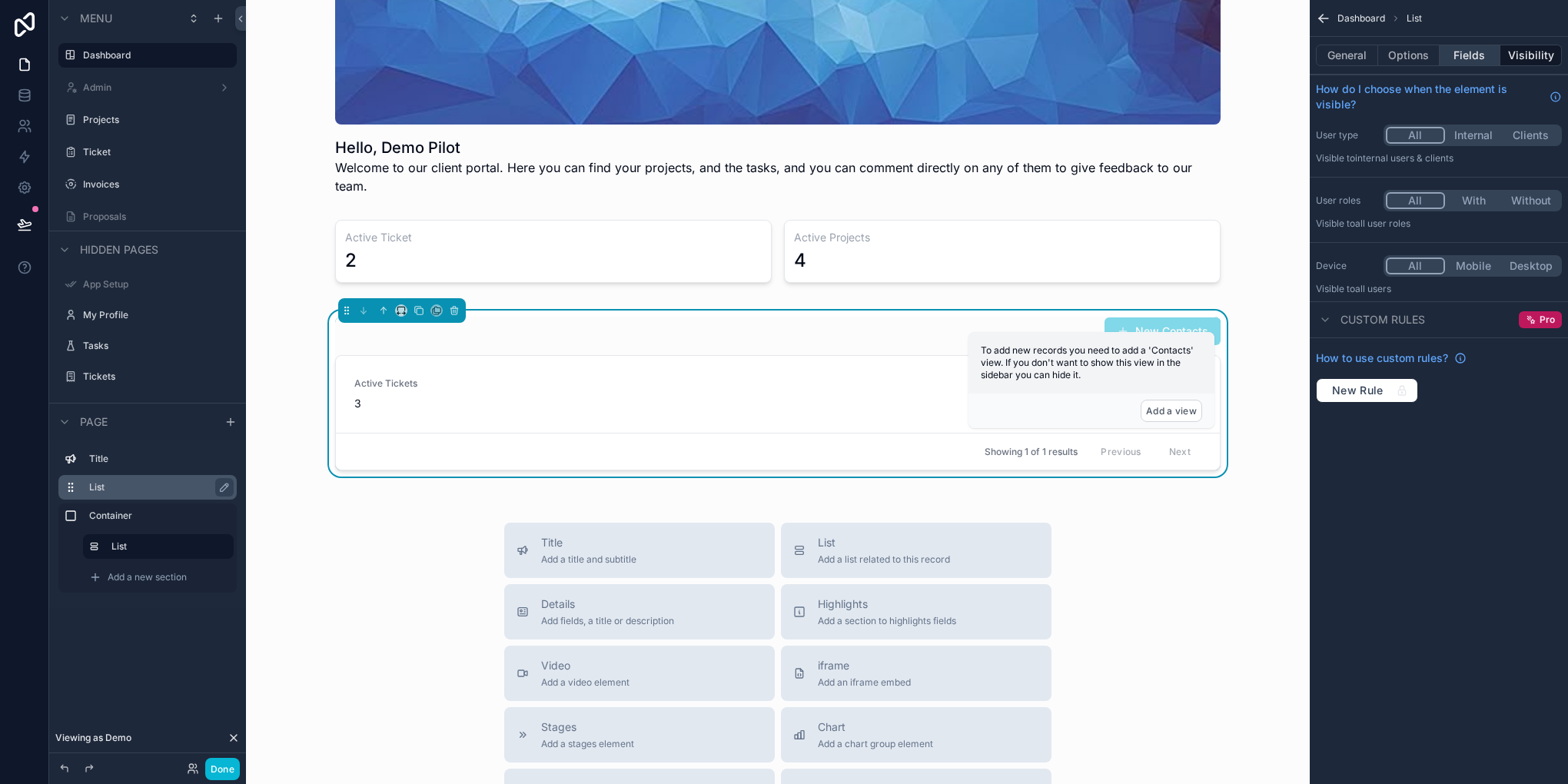
click at [1471, 60] on button "Fields" at bounding box center [1470, 55] width 62 height 22
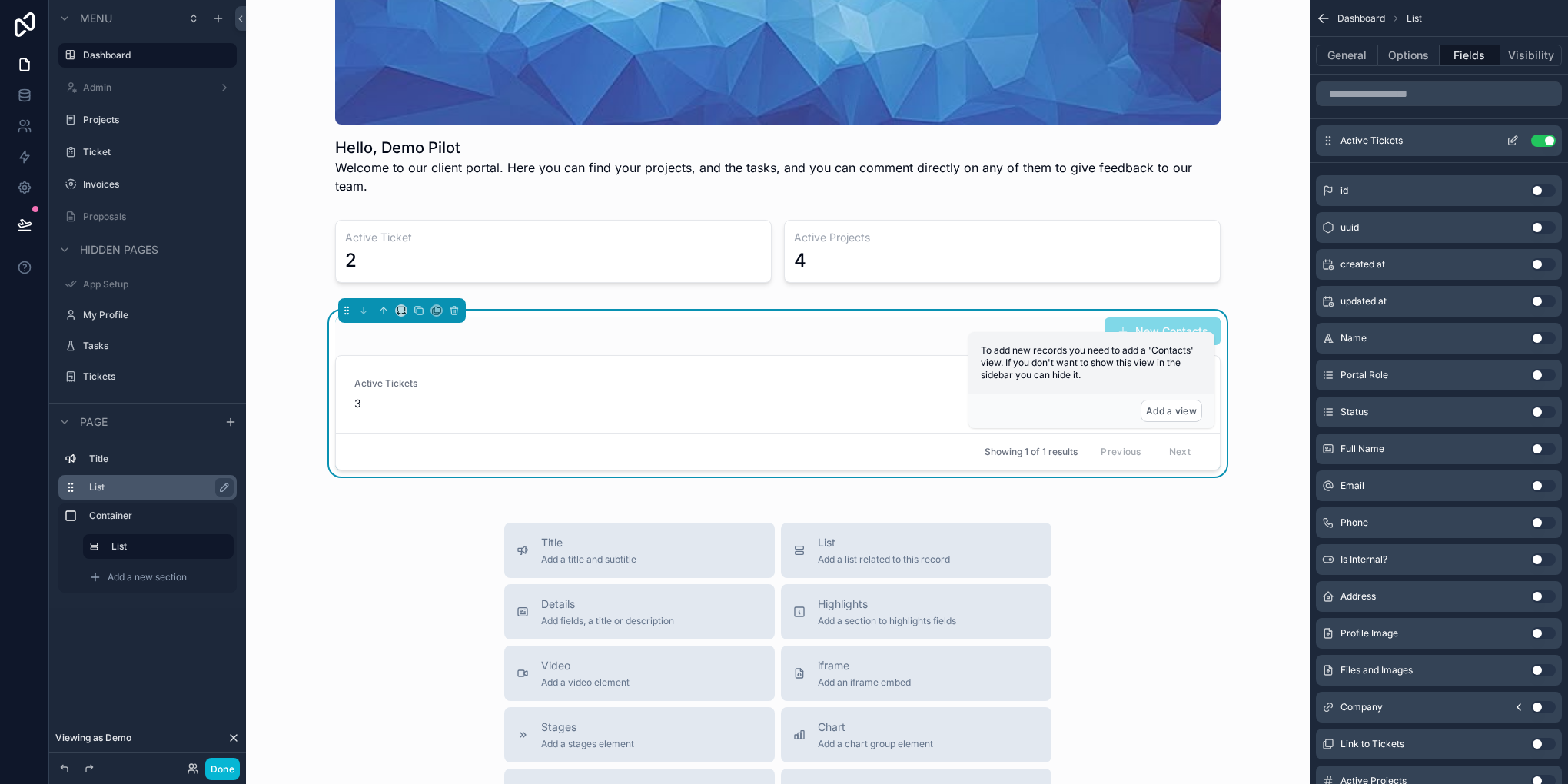
click at [1506, 143] on icon "scrollable content" at bounding box center [1513, 141] width 12 height 12
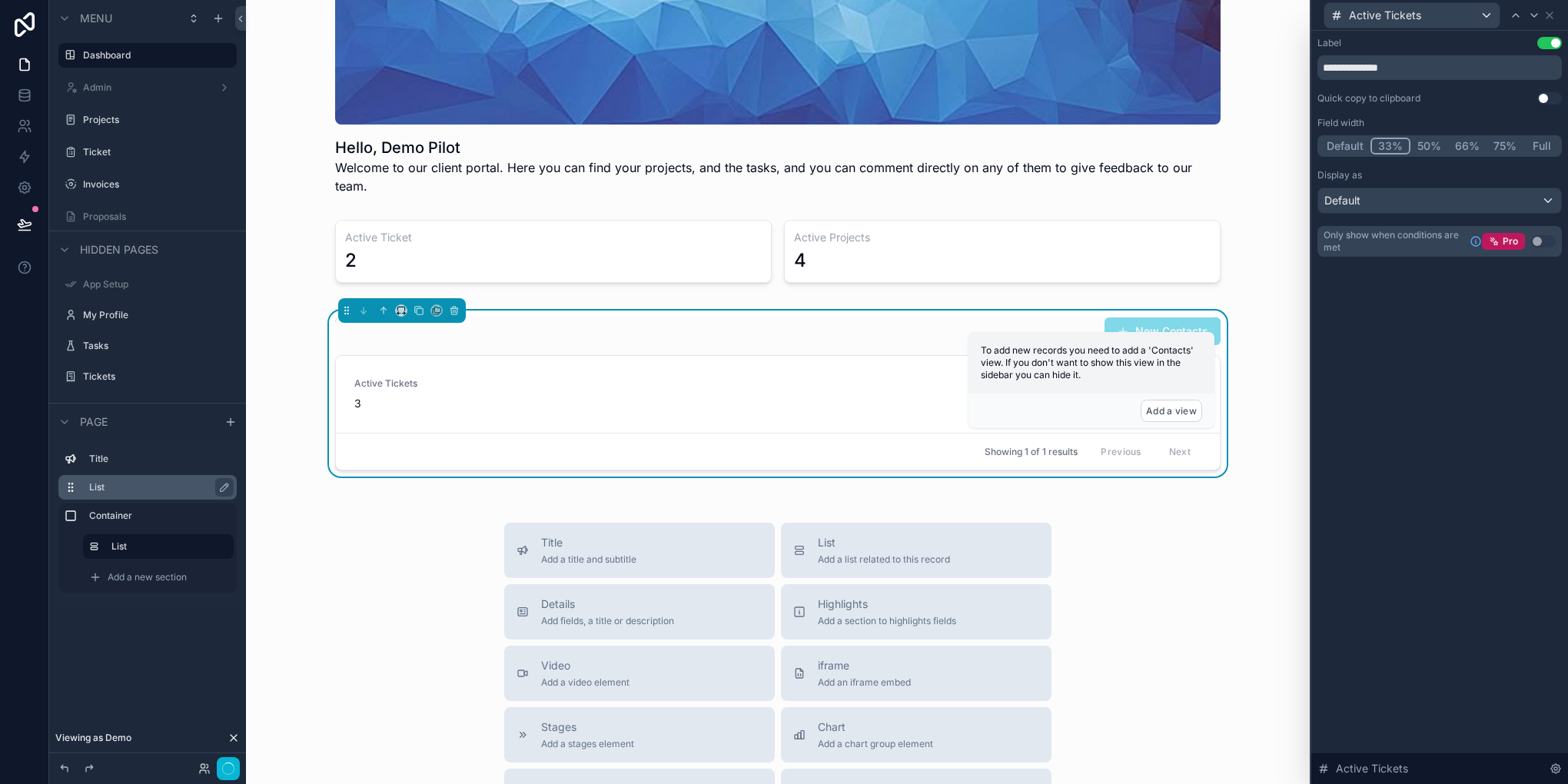
click at [1383, 151] on button "33%" at bounding box center [1390, 146] width 40 height 17
click at [1355, 146] on button "Default" at bounding box center [1344, 146] width 51 height 17
click at [1548, 13] on icon at bounding box center [1550, 16] width 6 height 6
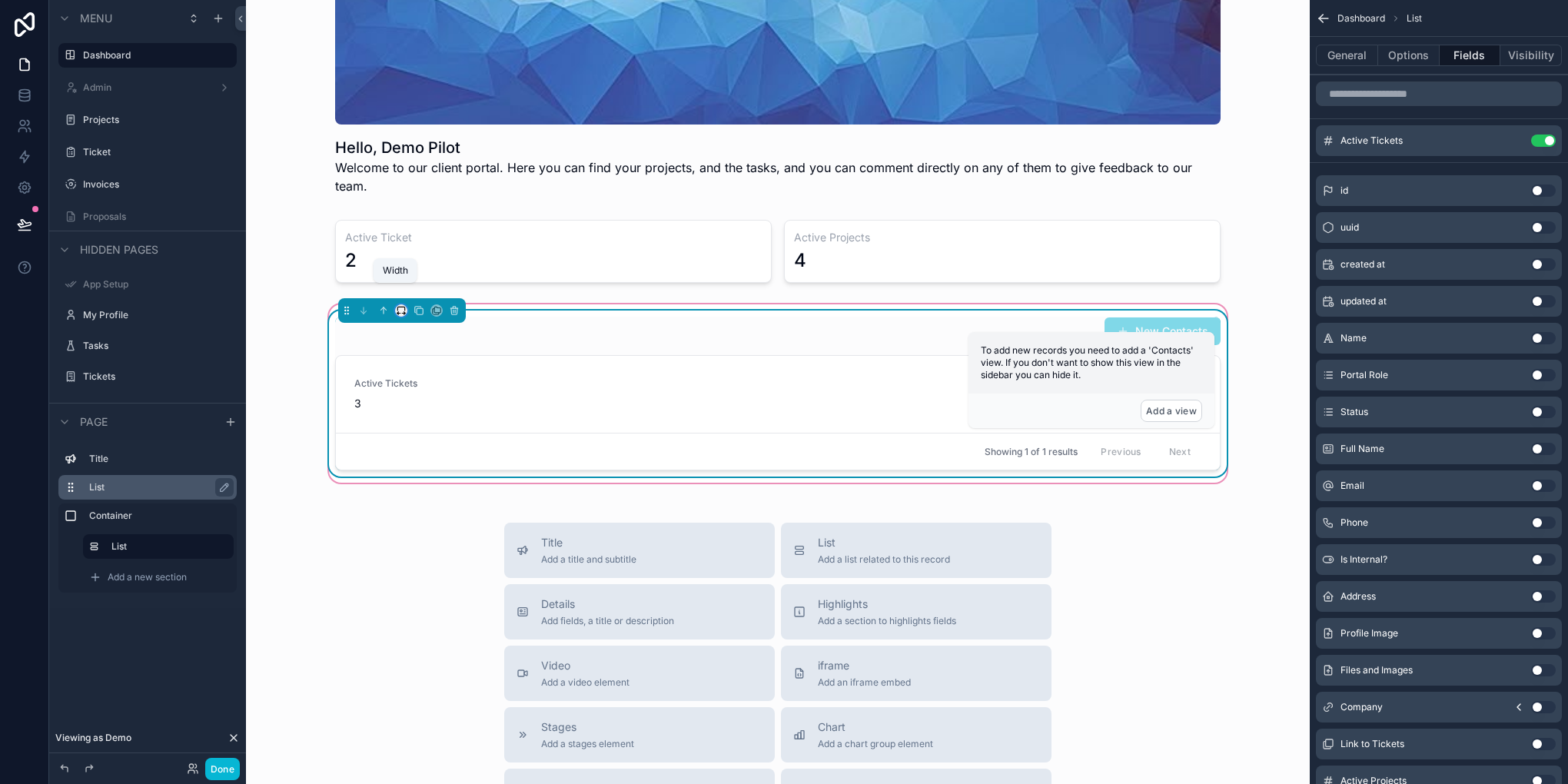
click at [396, 305] on icon "scrollable content" at bounding box center [401, 311] width 11 height 11
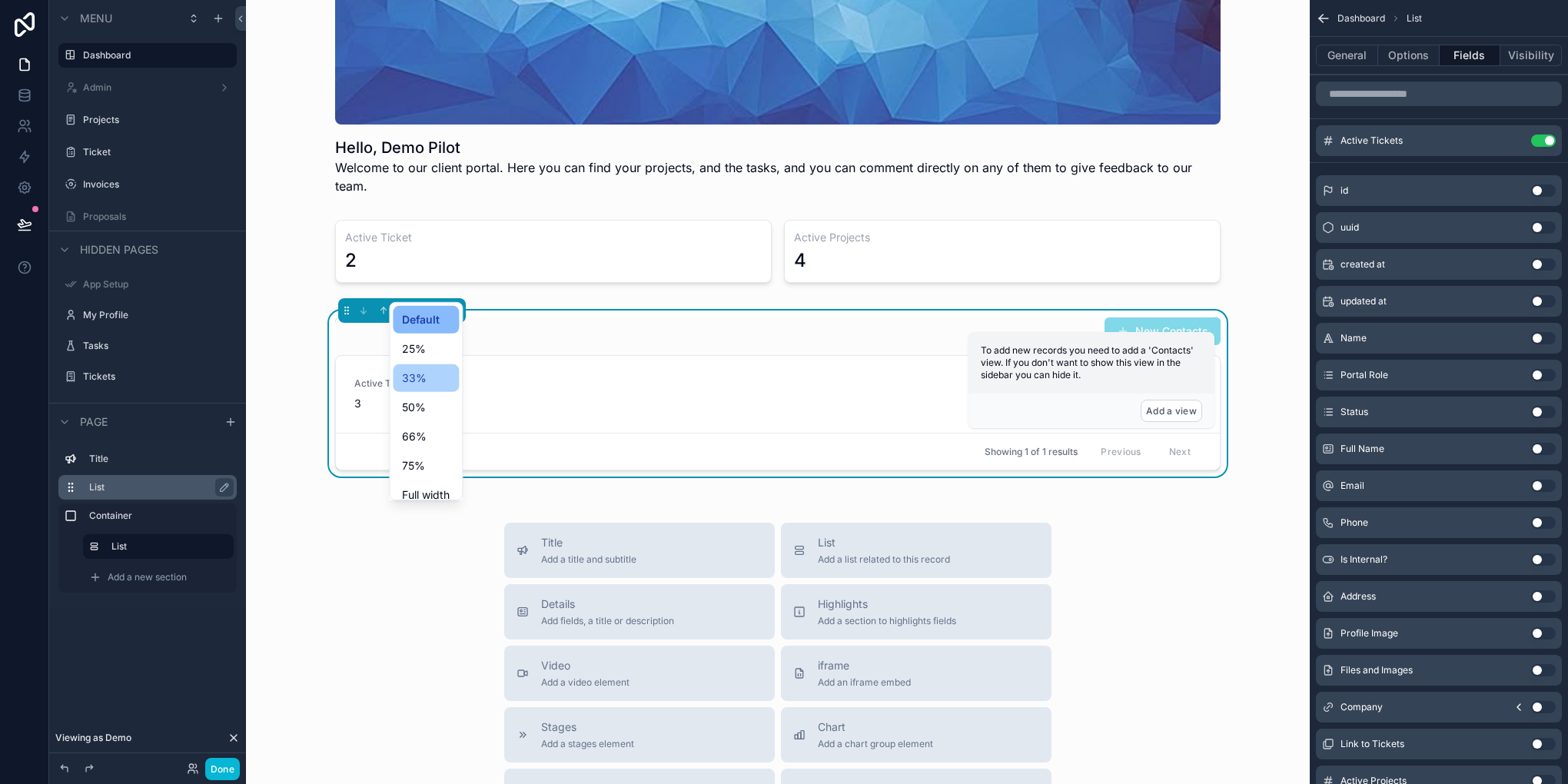
click at [421, 387] on div "33%" at bounding box center [425, 378] width 66 height 28
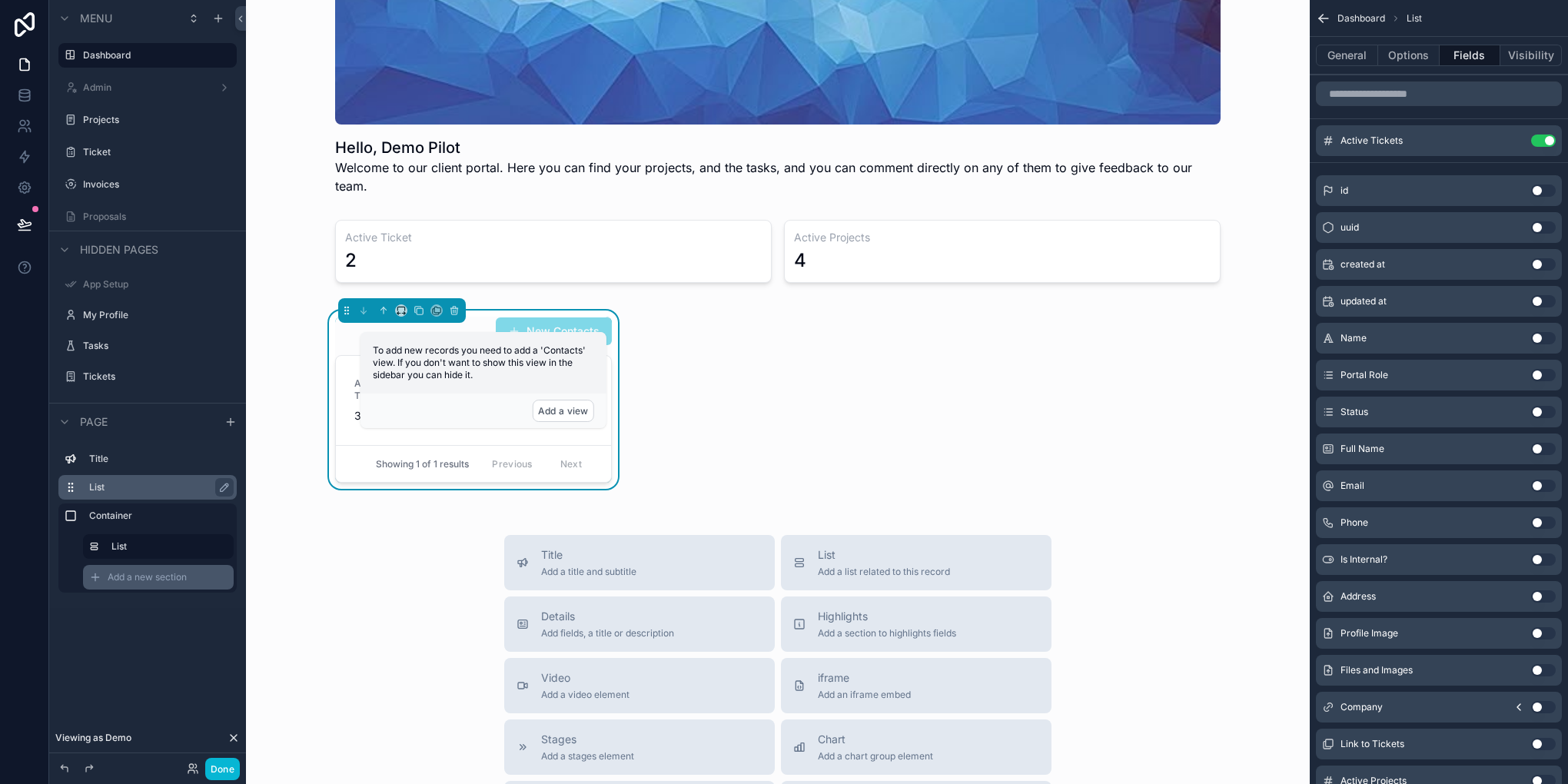
click at [151, 580] on span "Add a new section" at bounding box center [147, 577] width 79 height 12
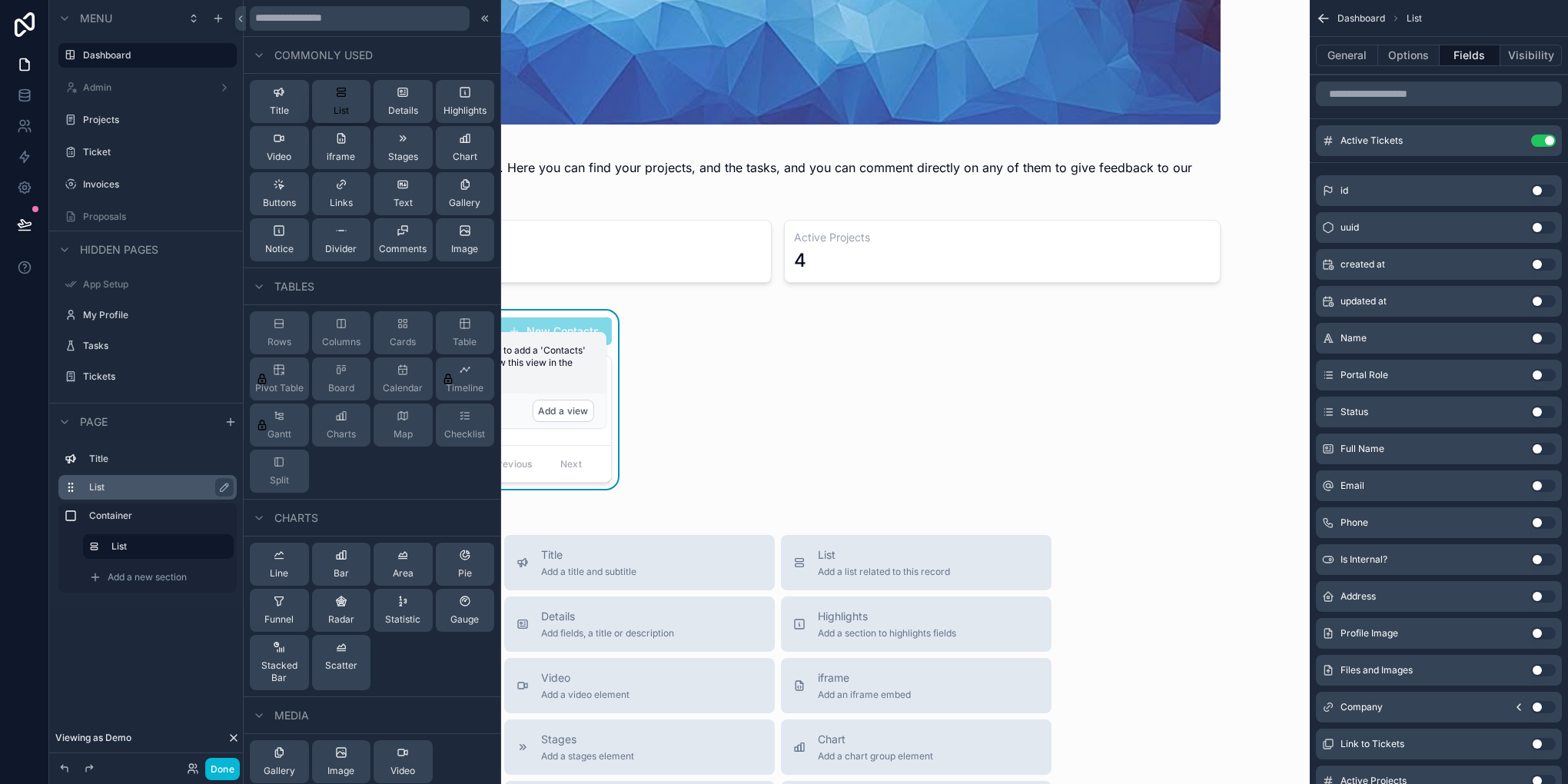
click at [333, 99] on div "List" at bounding box center [341, 101] width 16 height 30
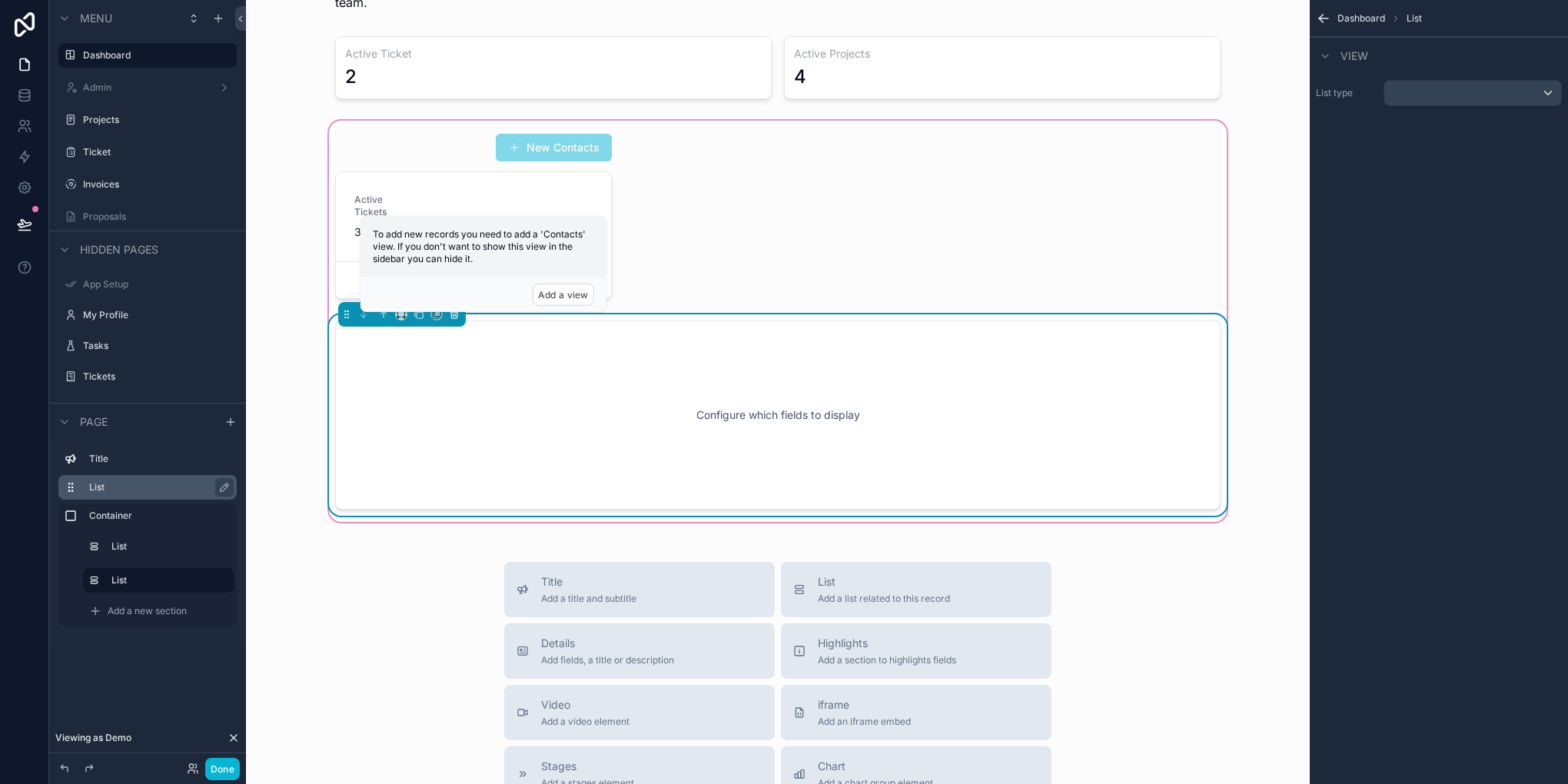
scroll to position [325, 0]
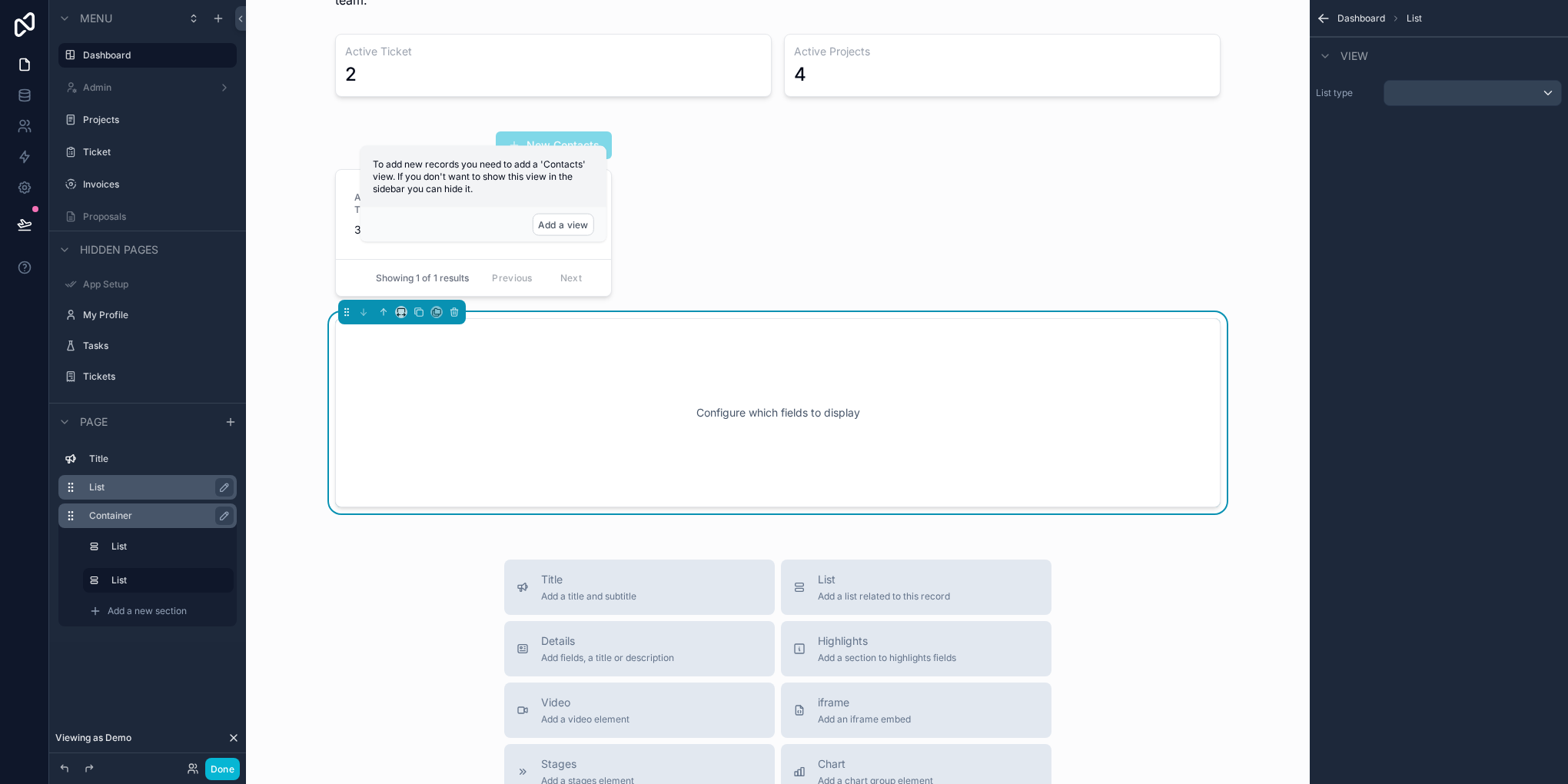
click at [130, 516] on label "Container" at bounding box center [157, 515] width 136 height 12
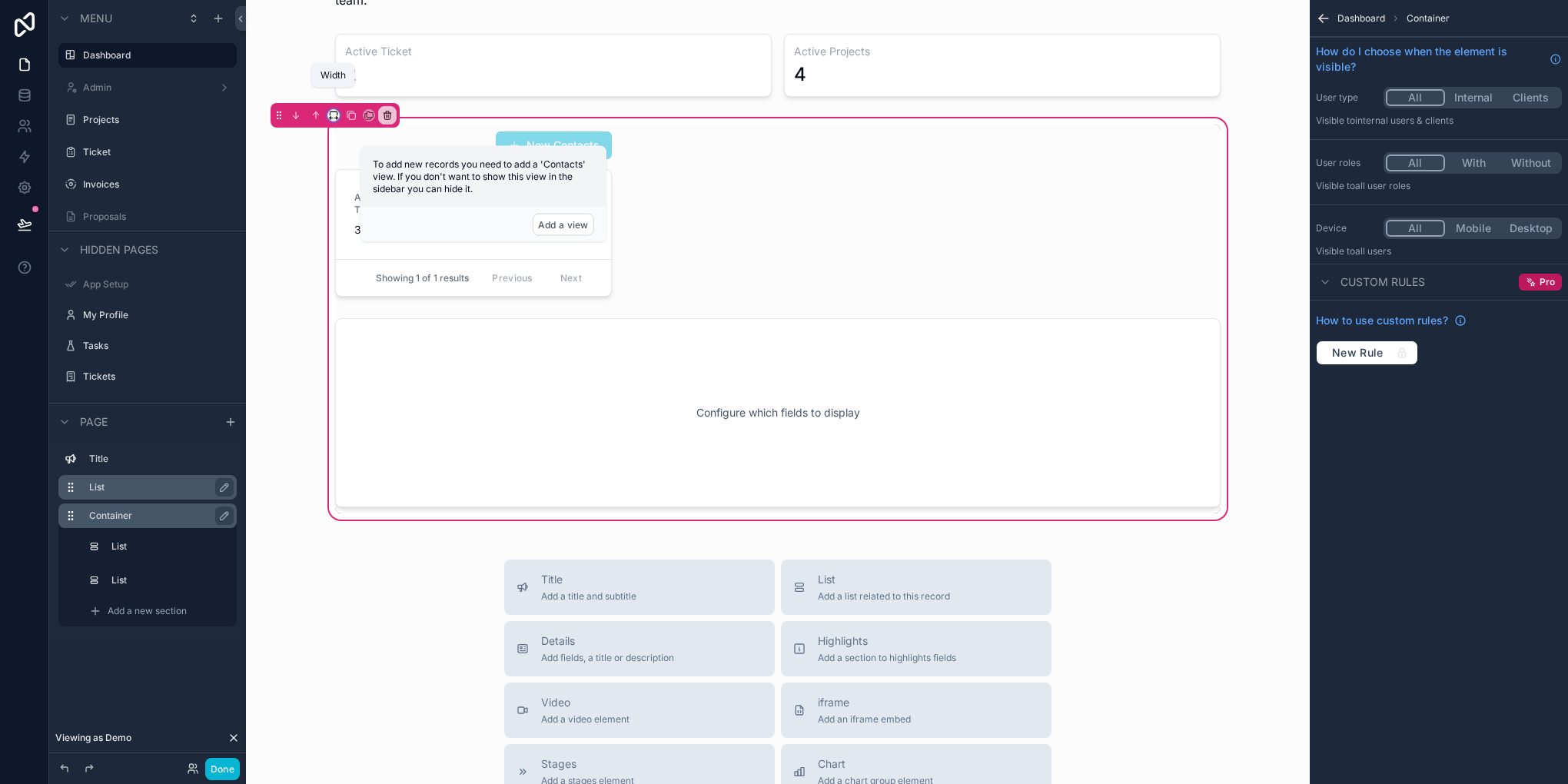
click at [335, 110] on icon "scrollable content" at bounding box center [333, 115] width 11 height 11
click at [359, 262] on span "Full width" at bounding box center [364, 258] width 48 height 19
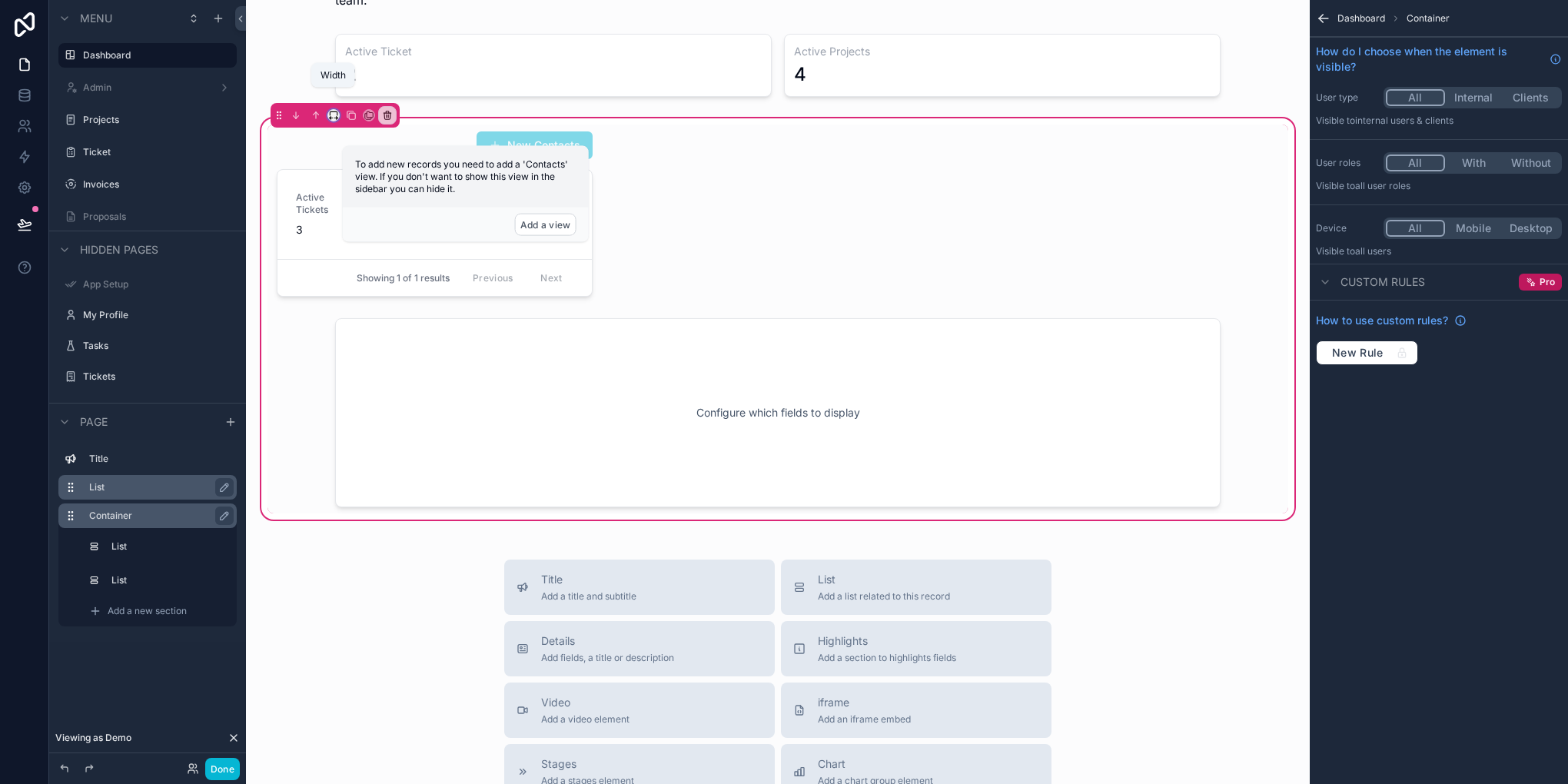
click at [335, 110] on icon "scrollable content" at bounding box center [333, 115] width 11 height 11
click at [362, 191] on span "33%" at bounding box center [353, 182] width 25 height 19
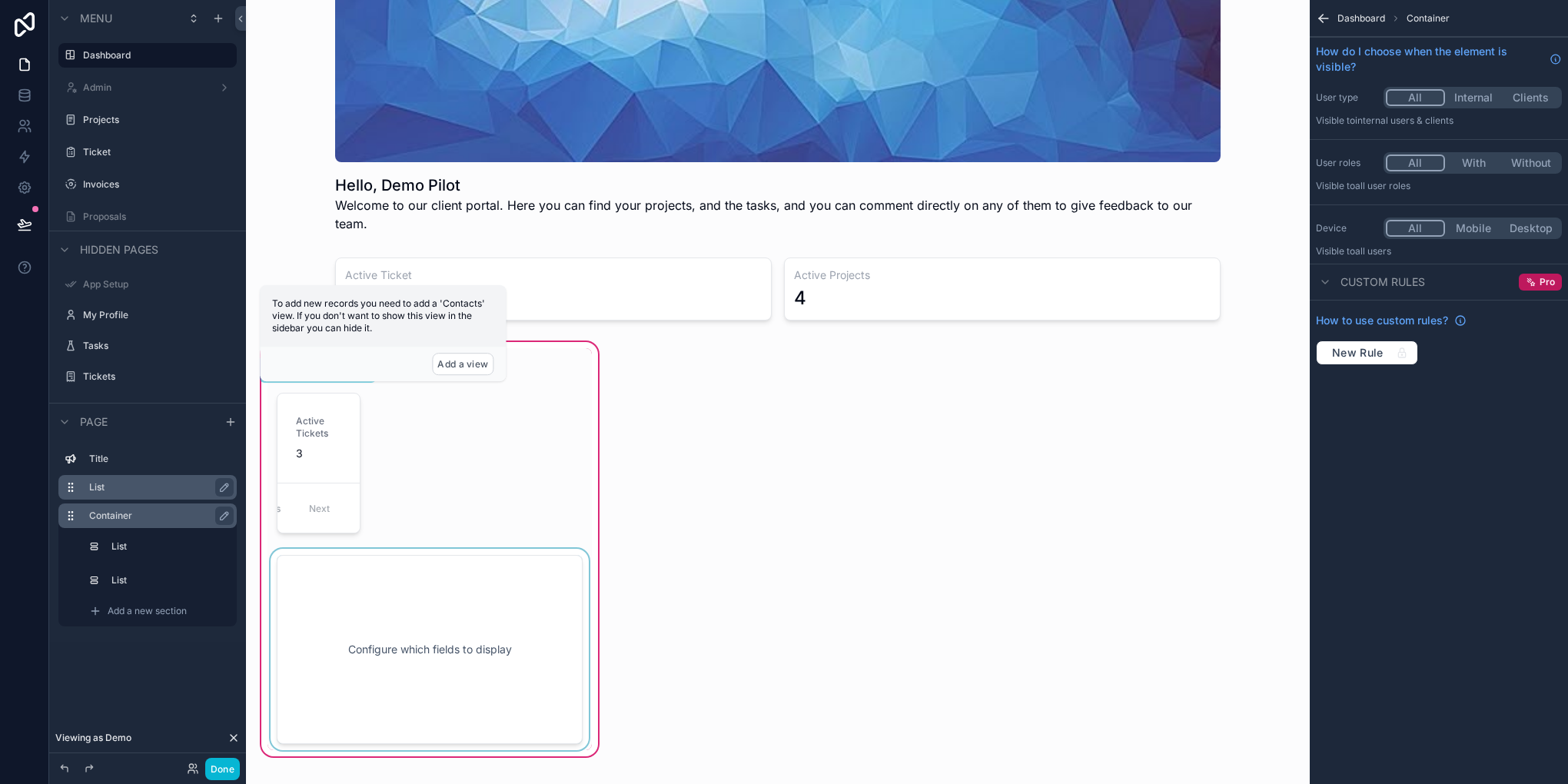
scroll to position [95, 0]
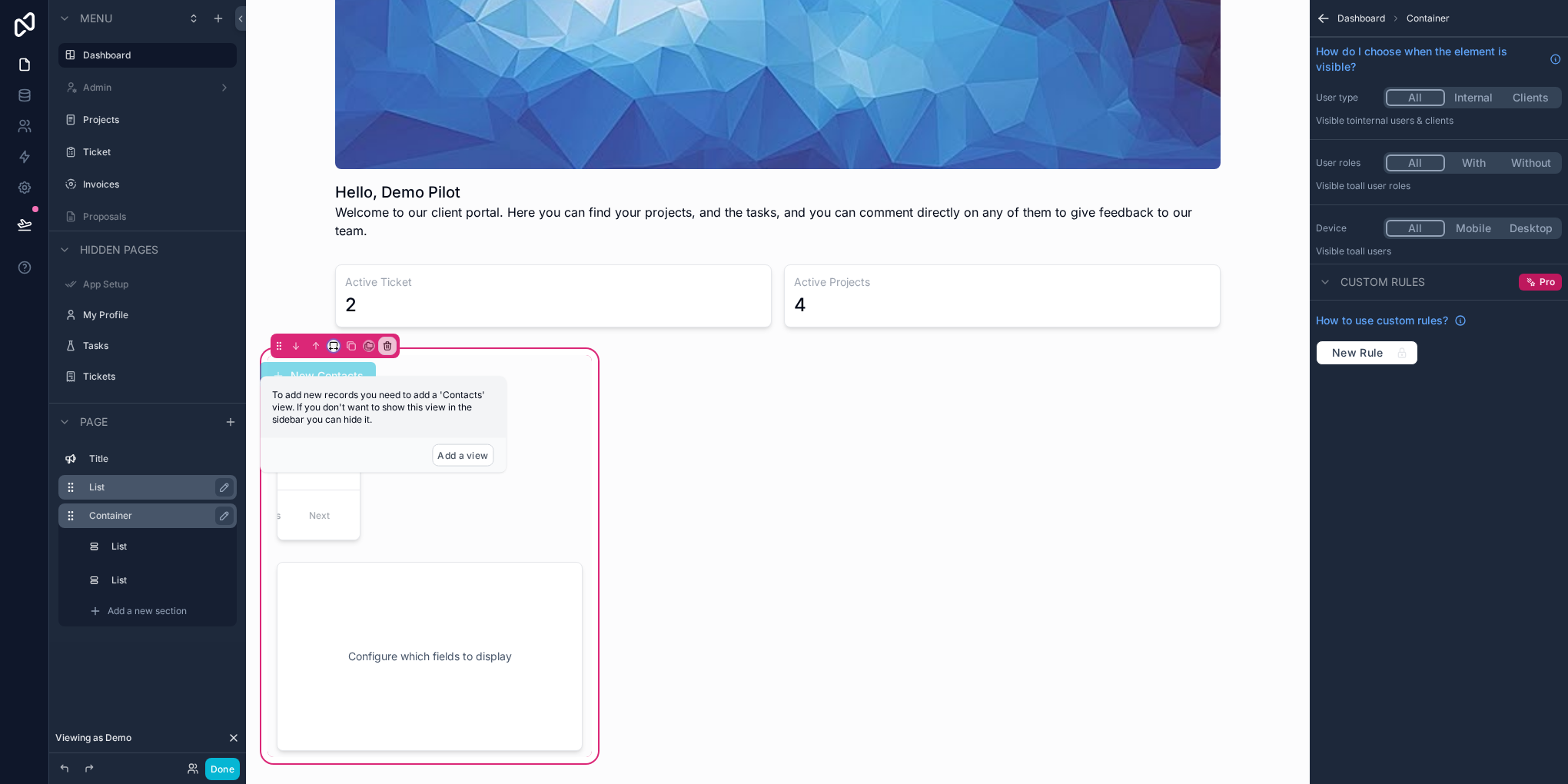
click at [329, 339] on button "scrollable content" at bounding box center [333, 346] width 12 height 12
click at [360, 366] on div "Default" at bounding box center [364, 354] width 66 height 28
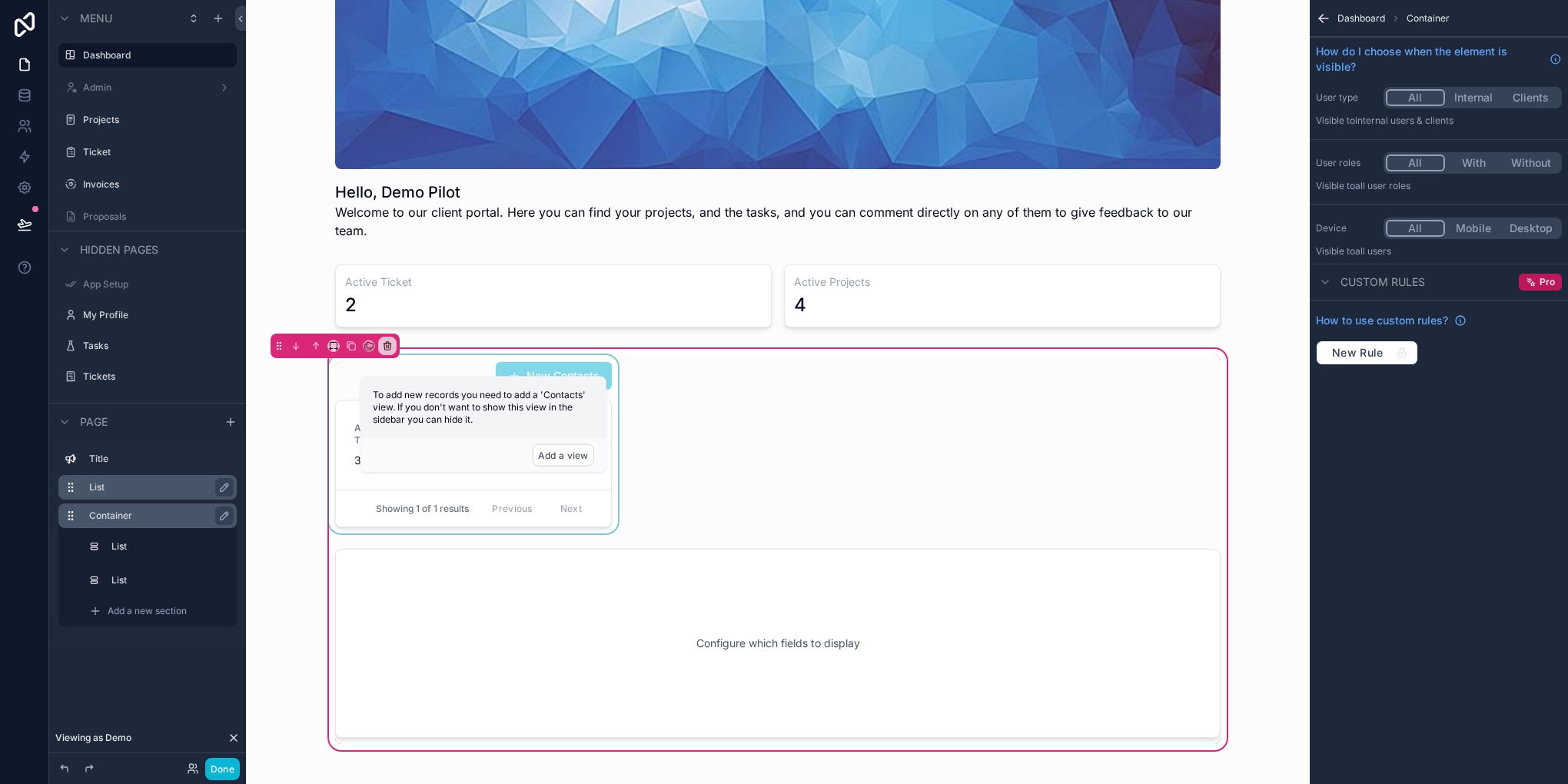
click at [441, 501] on div "Showing 1 of 1 results Previous Next" at bounding box center [473, 508] width 275 height 37
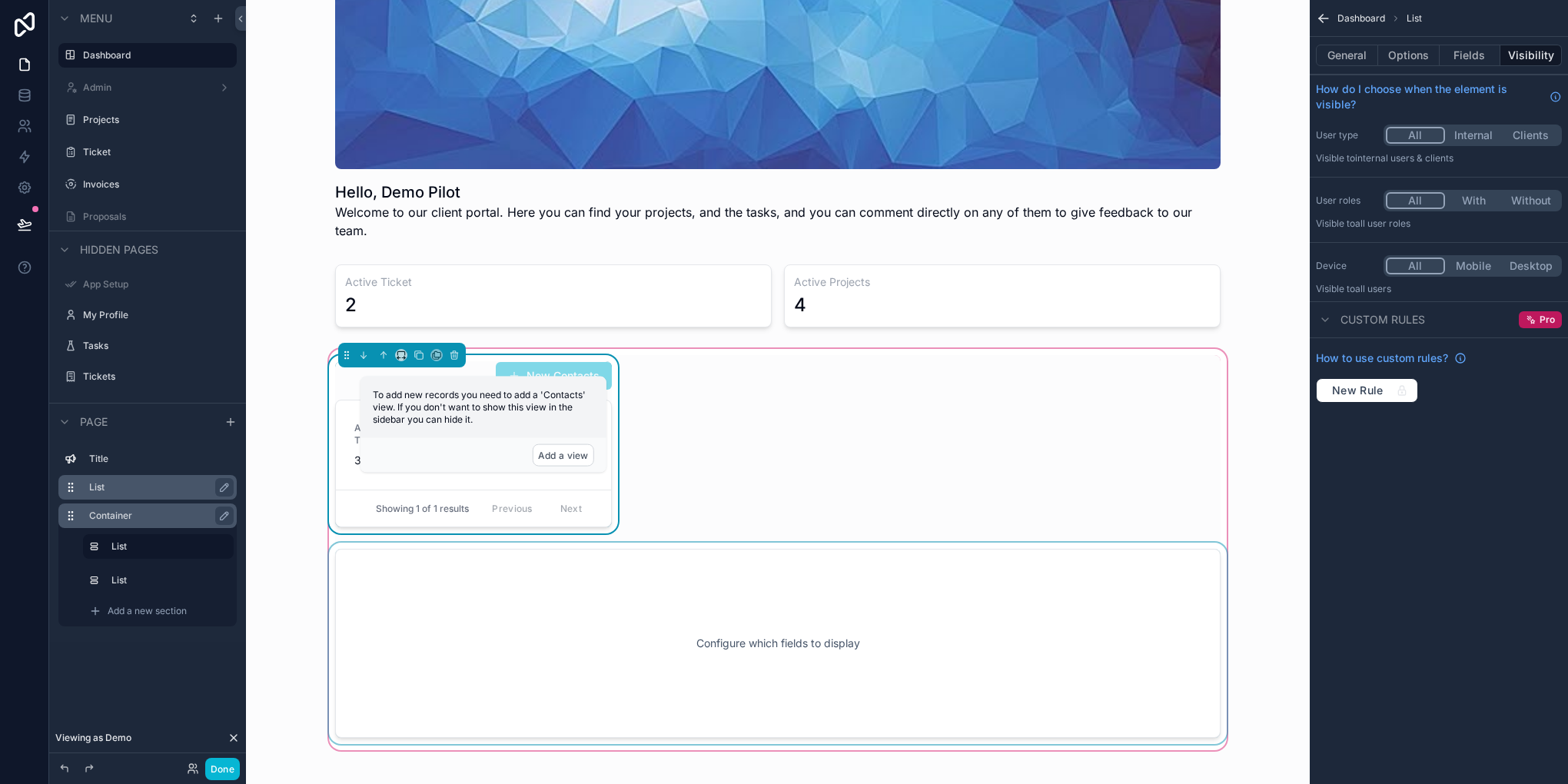
click at [516, 565] on div "scrollable content" at bounding box center [777, 643] width 904 height 202
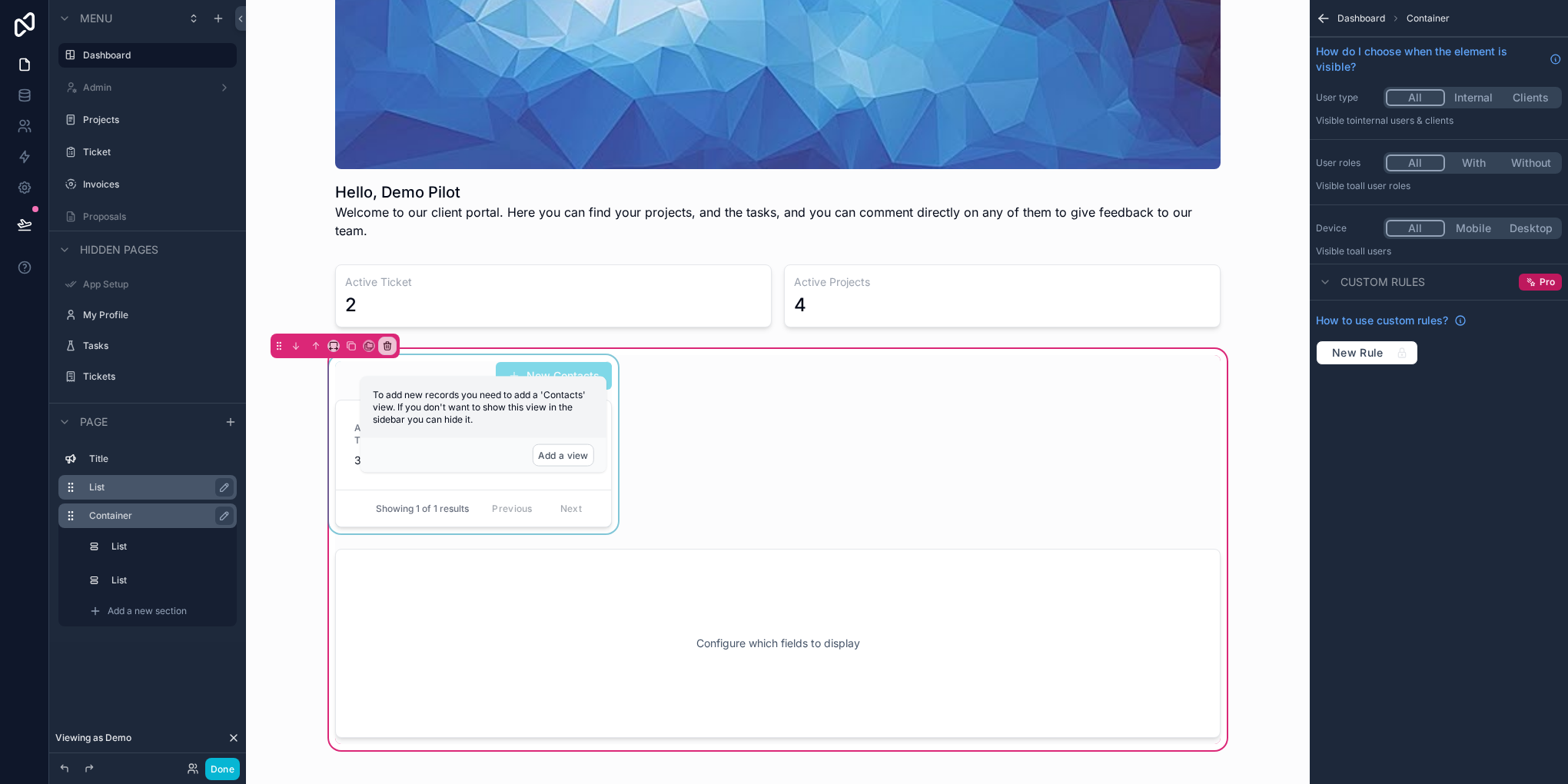
click at [562, 497] on div "Previous Next" at bounding box center [537, 508] width 111 height 24
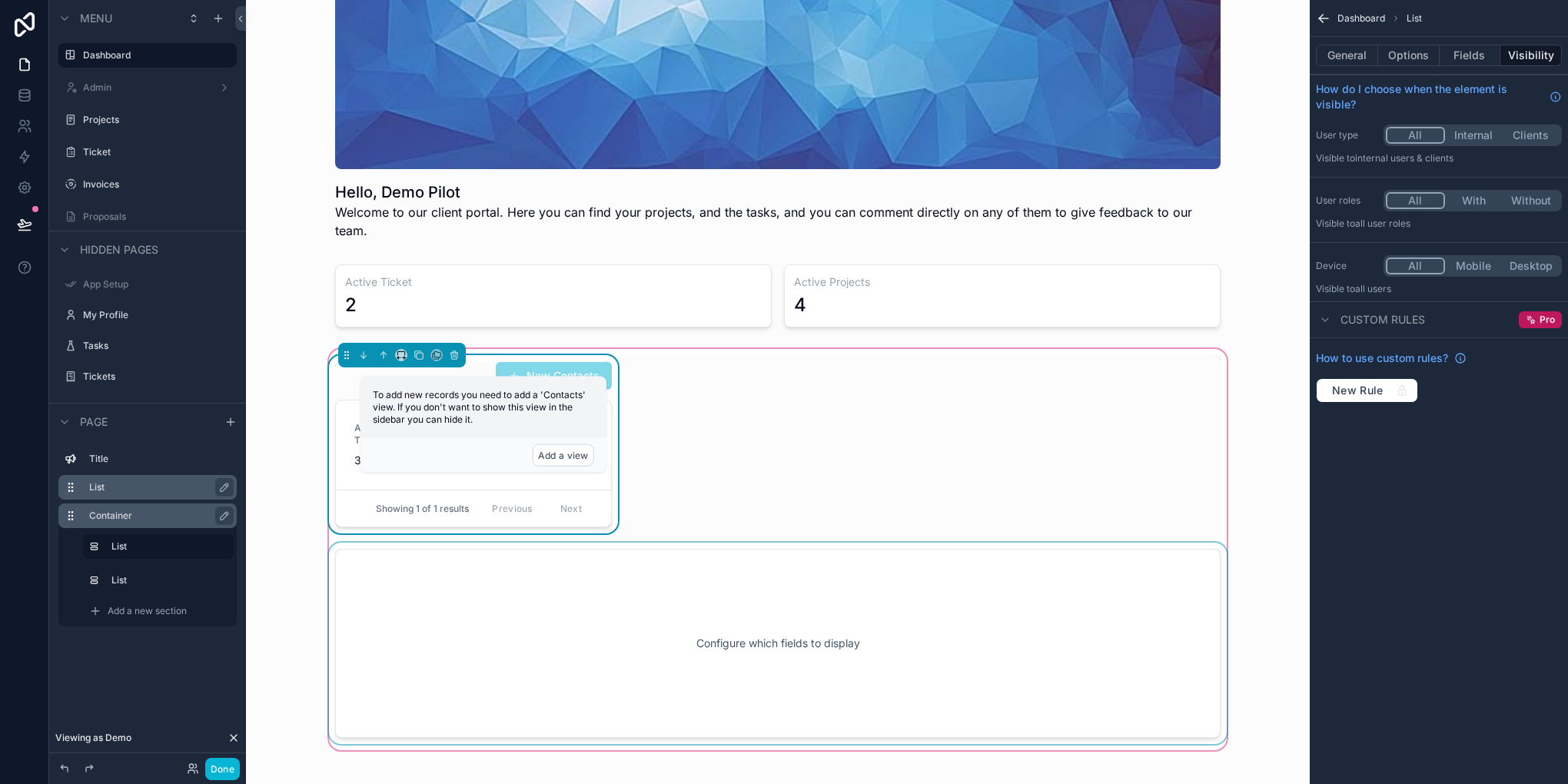
click at [544, 603] on div "scrollable content" at bounding box center [777, 643] width 904 height 202
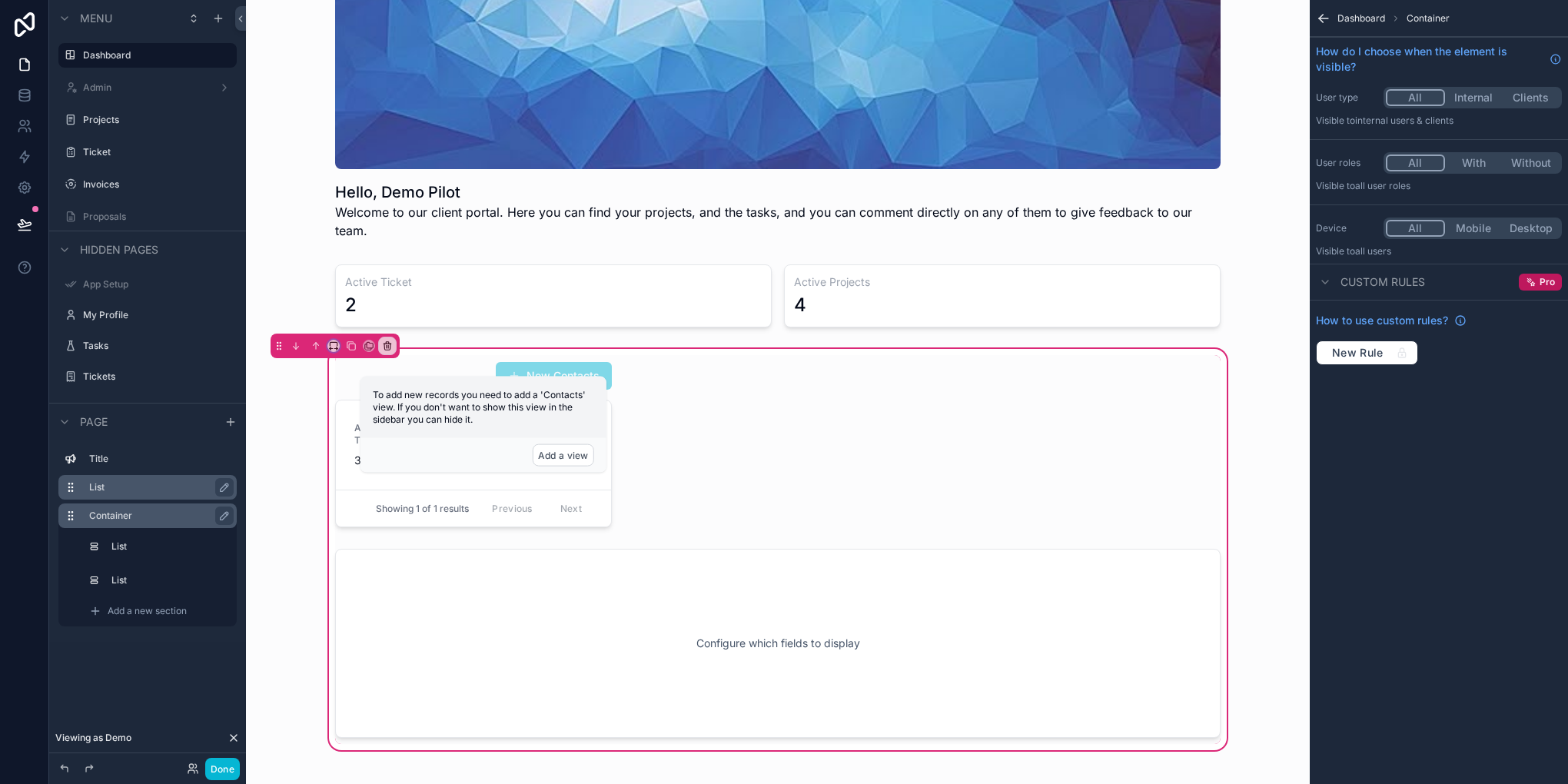
click at [334, 333] on div "scrollable content" at bounding box center [335, 346] width 129 height 25
click at [338, 339] on button "scrollable content" at bounding box center [333, 346] width 12 height 12
click at [366, 405] on div "33%" at bounding box center [364, 413] width 48 height 19
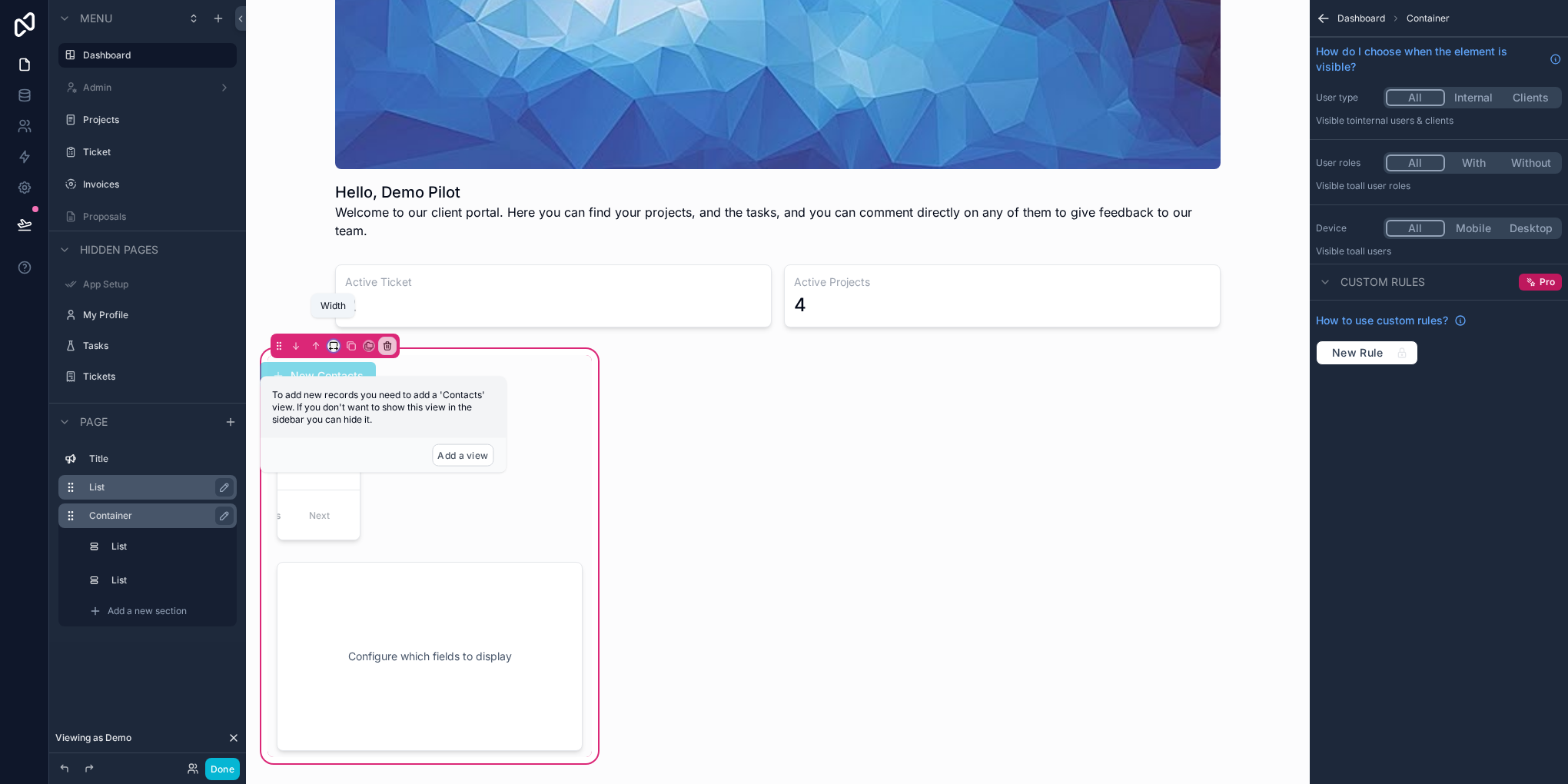
click at [334, 340] on icon "scrollable content" at bounding box center [333, 346] width 11 height 11
click at [359, 357] on span "Default" at bounding box center [358, 354] width 36 height 19
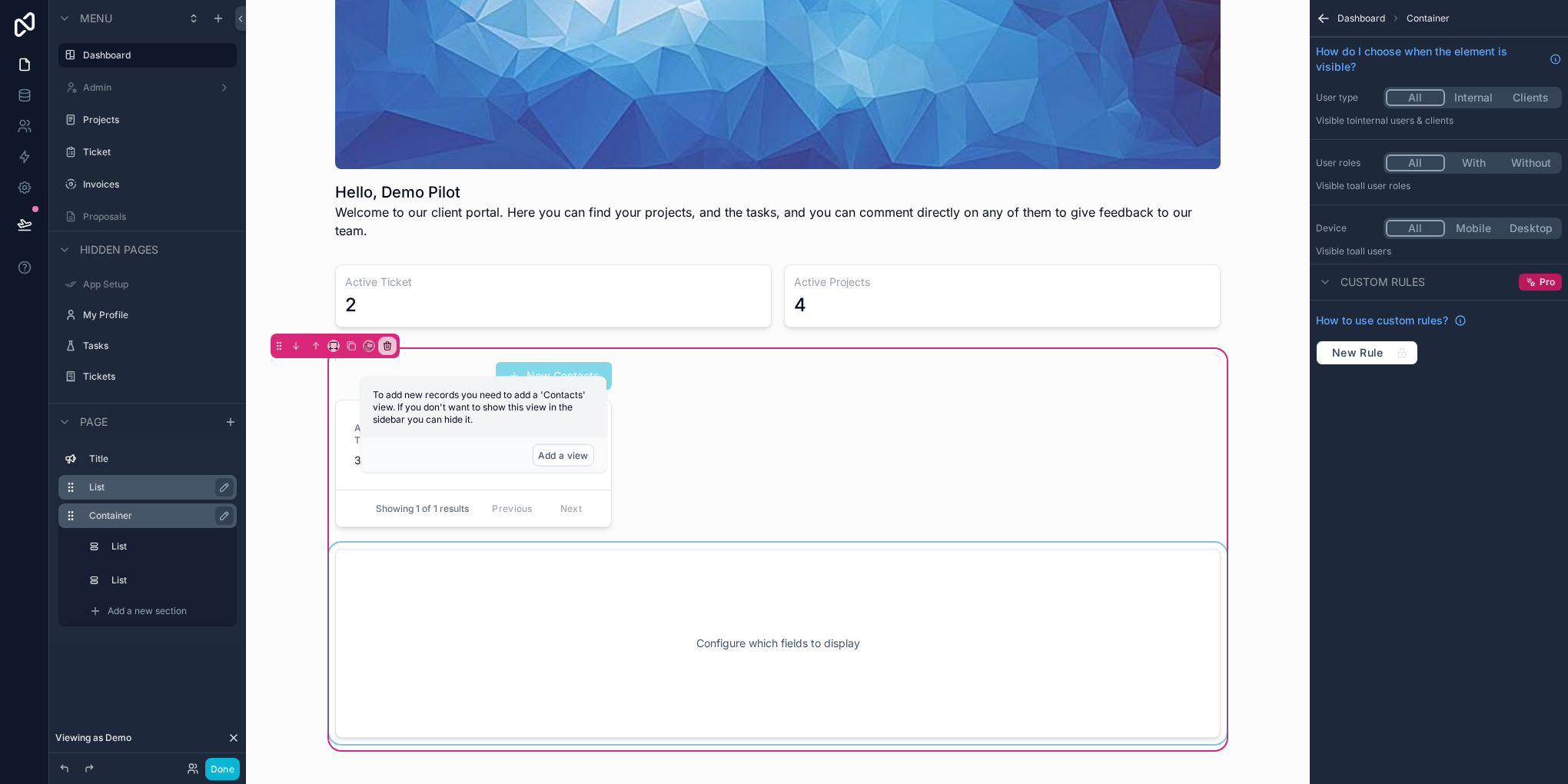
click at [509, 571] on div "scrollable content" at bounding box center [777, 643] width 904 height 202
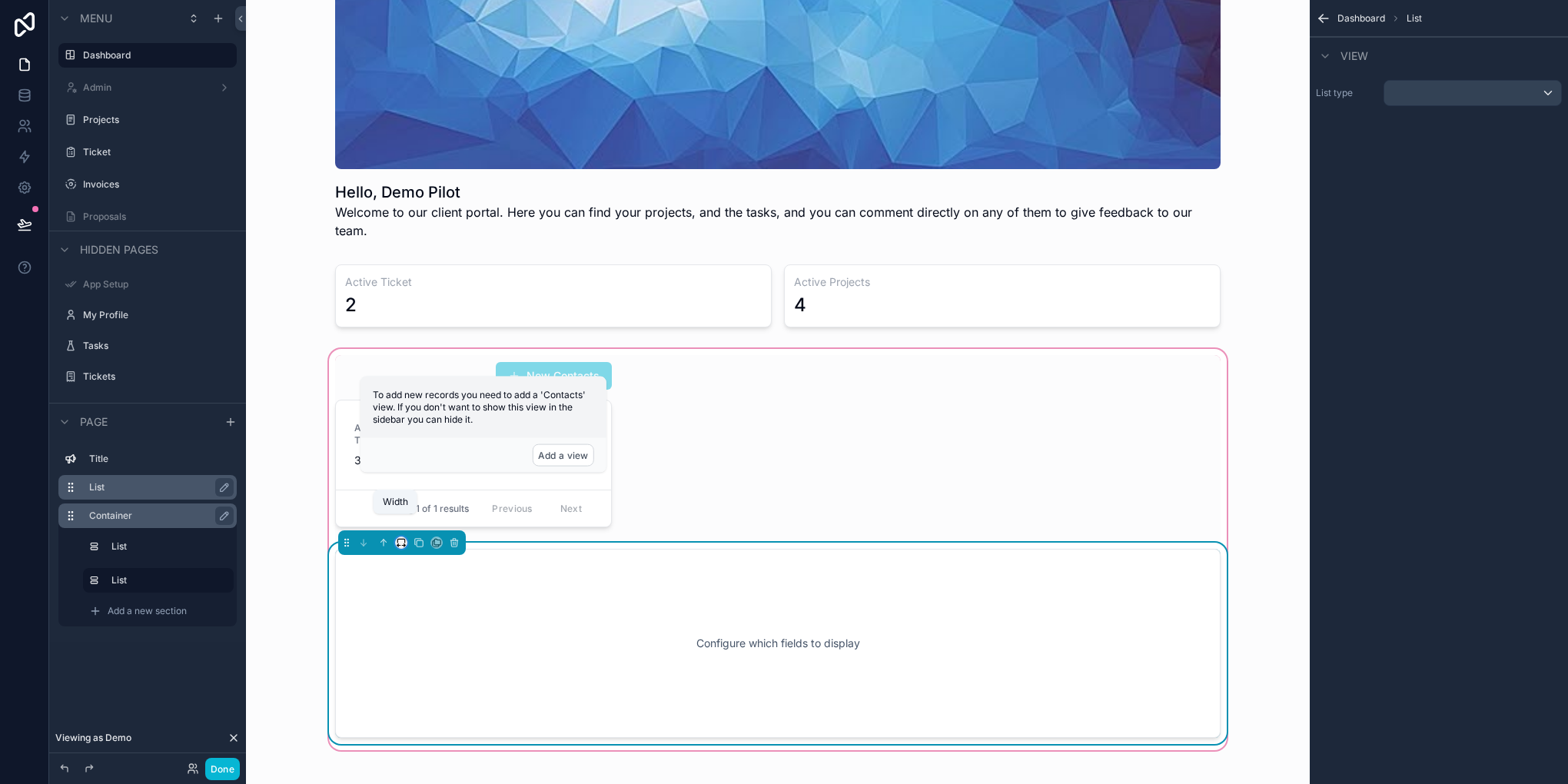
click at [396, 537] on icon "scrollable content" at bounding box center [401, 543] width 11 height 11
click at [411, 603] on span "33%" at bounding box center [414, 610] width 25 height 19
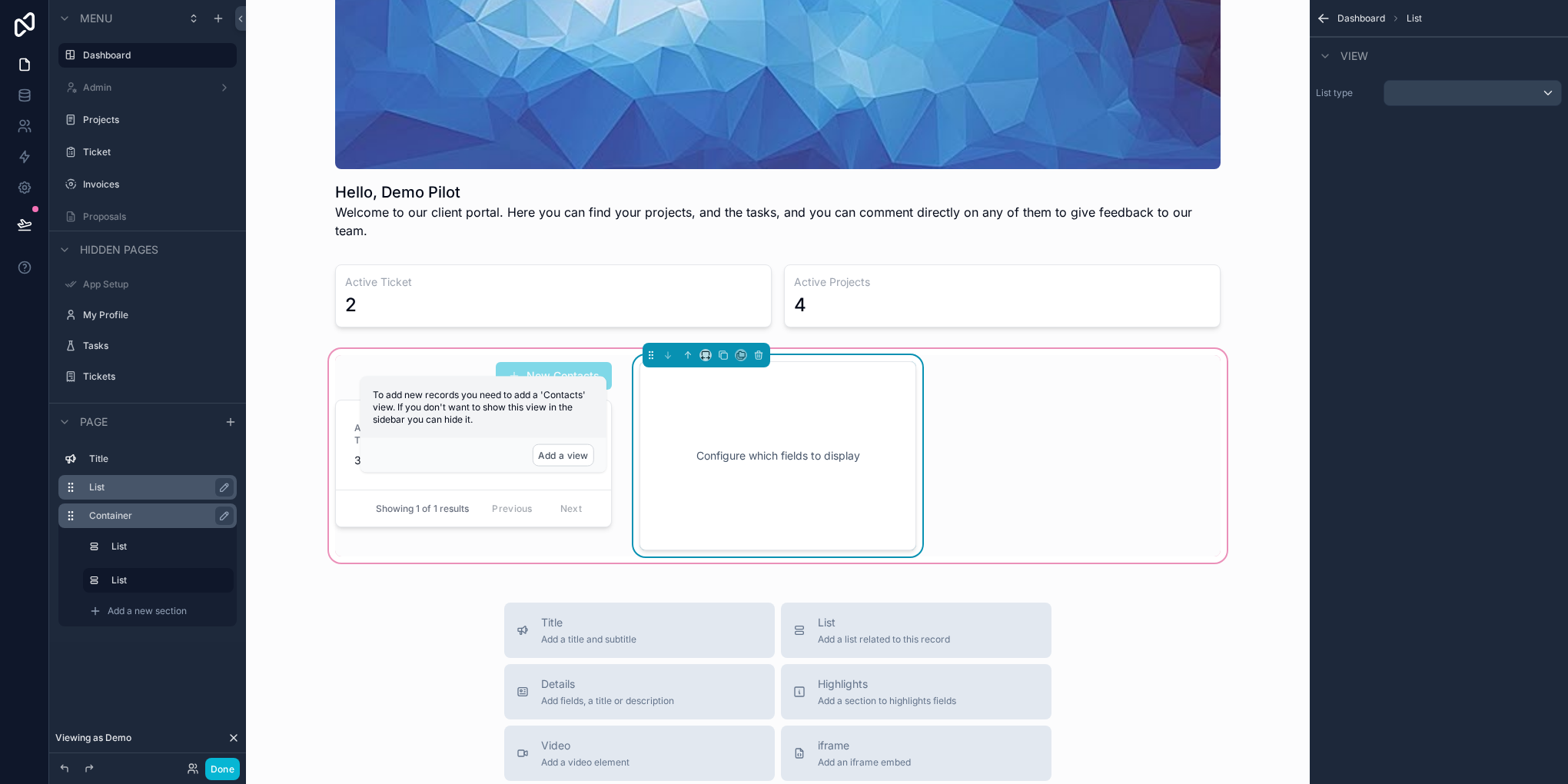
click at [723, 458] on div "Configure which fields to display" at bounding box center [778, 455] width 226 height 139
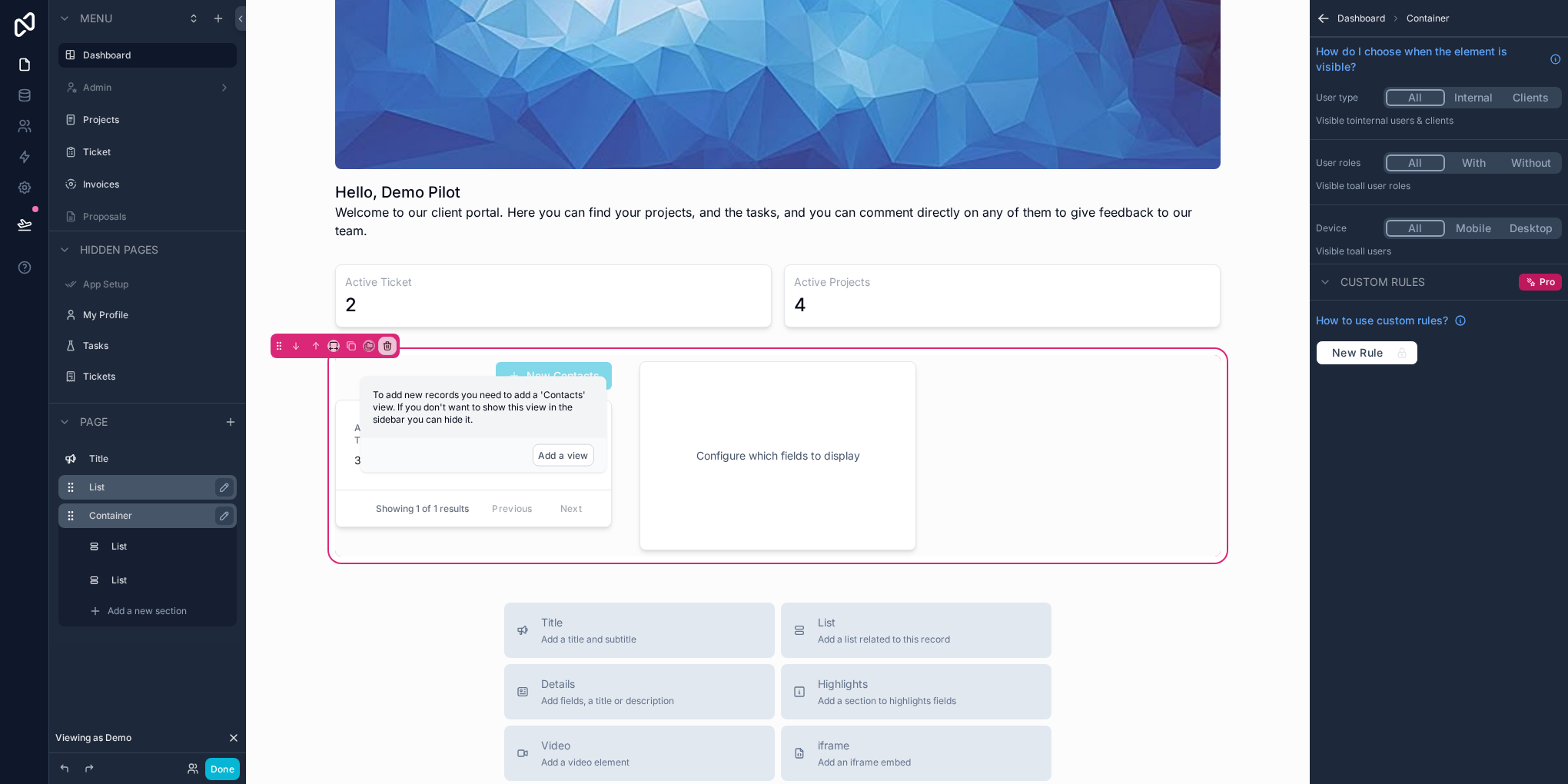
click at [950, 441] on div "New Contacts Active Tickets 3 Showing 1 of 1 results Previous Next Configure wh…" at bounding box center [777, 455] width 904 height 202
click at [467, 510] on div "scrollable content" at bounding box center [473, 455] width 295 height 202
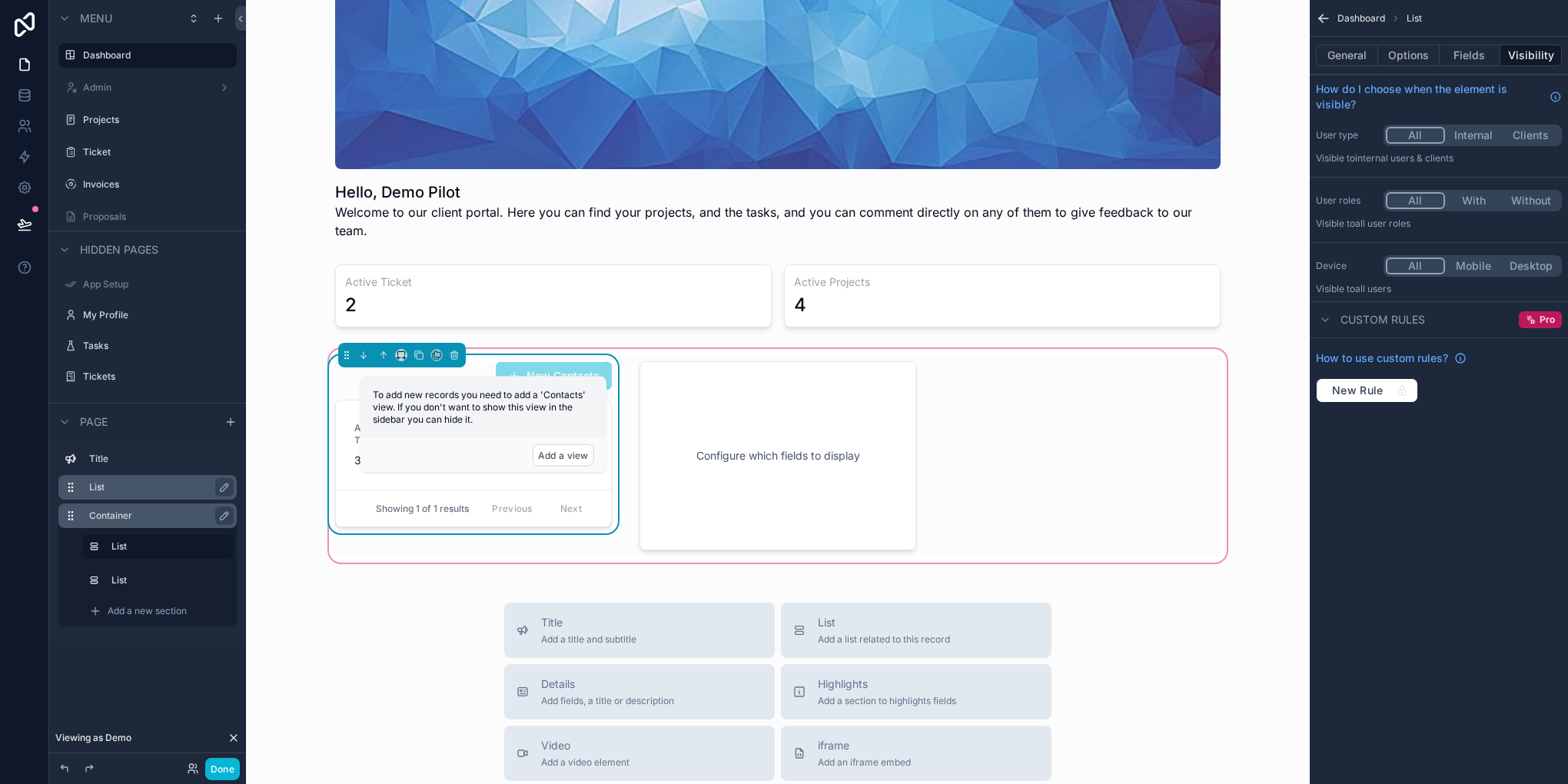
click at [432, 361] on div "New Contacts" at bounding box center [473, 376] width 277 height 30
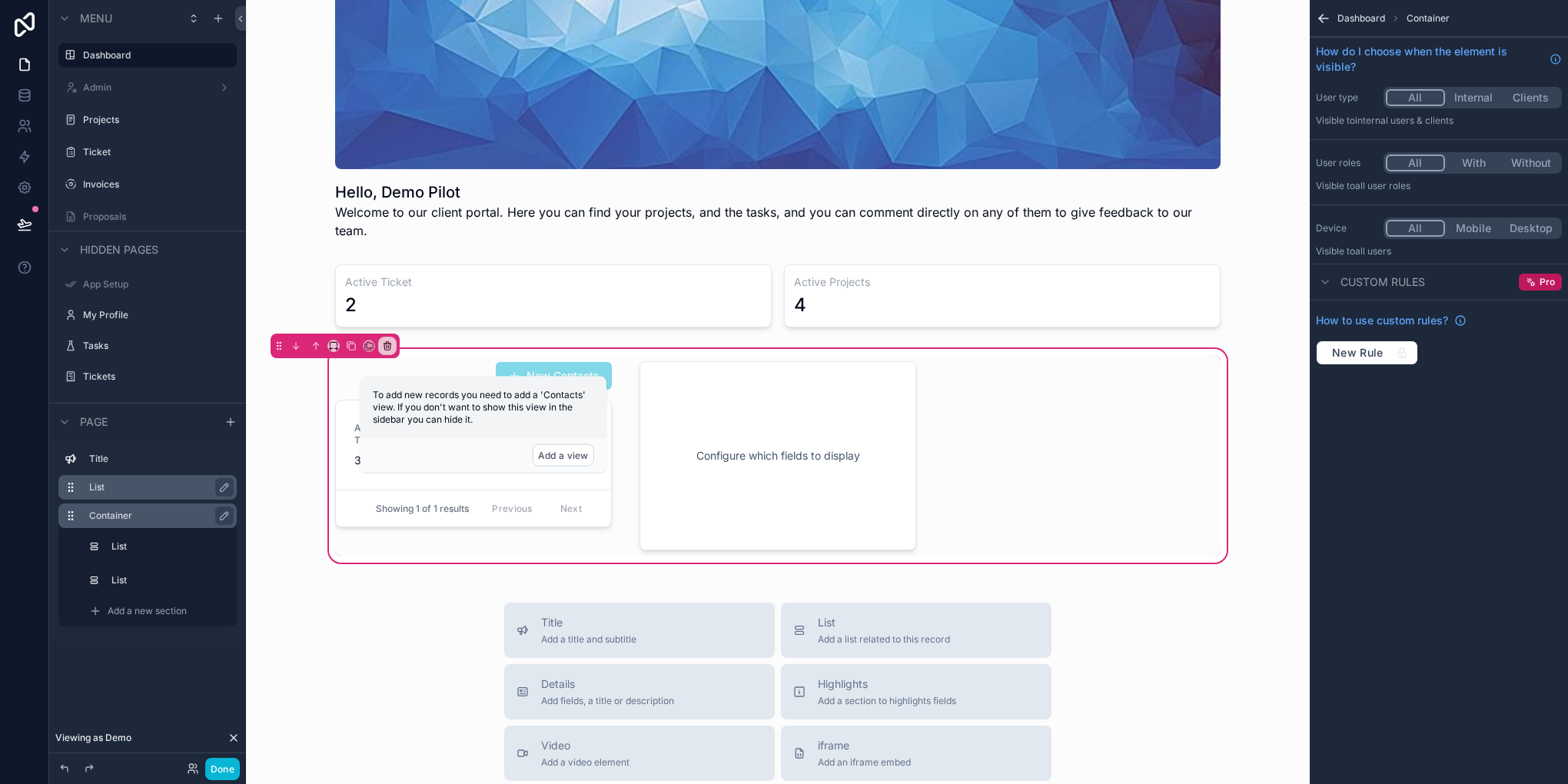
click at [471, 384] on div "To add new records you need to add a 'Contacts' view. If you don't want to show…" at bounding box center [484, 407] width 246 height 62
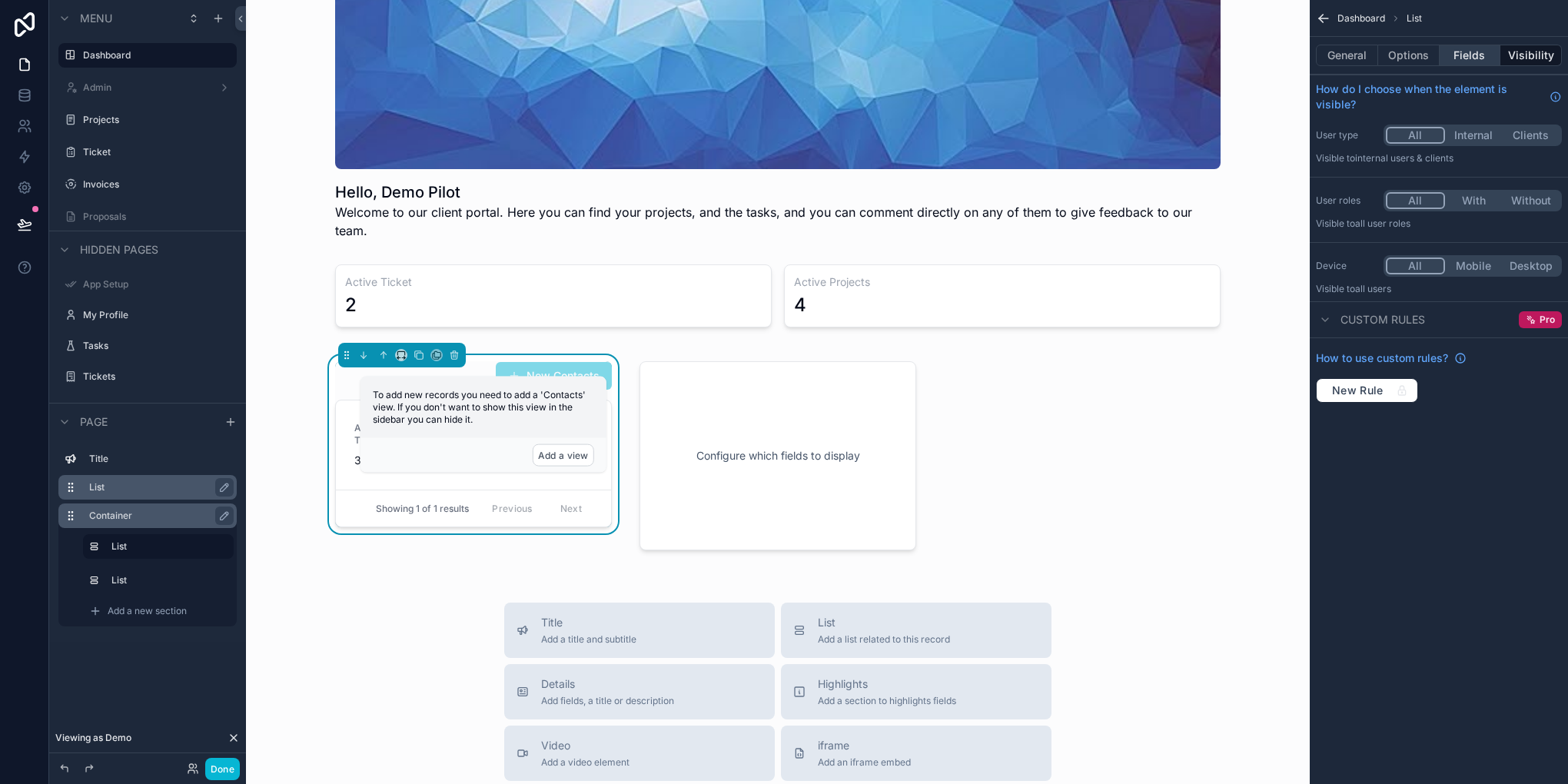
click at [1467, 49] on button "Fields" at bounding box center [1470, 55] width 62 height 22
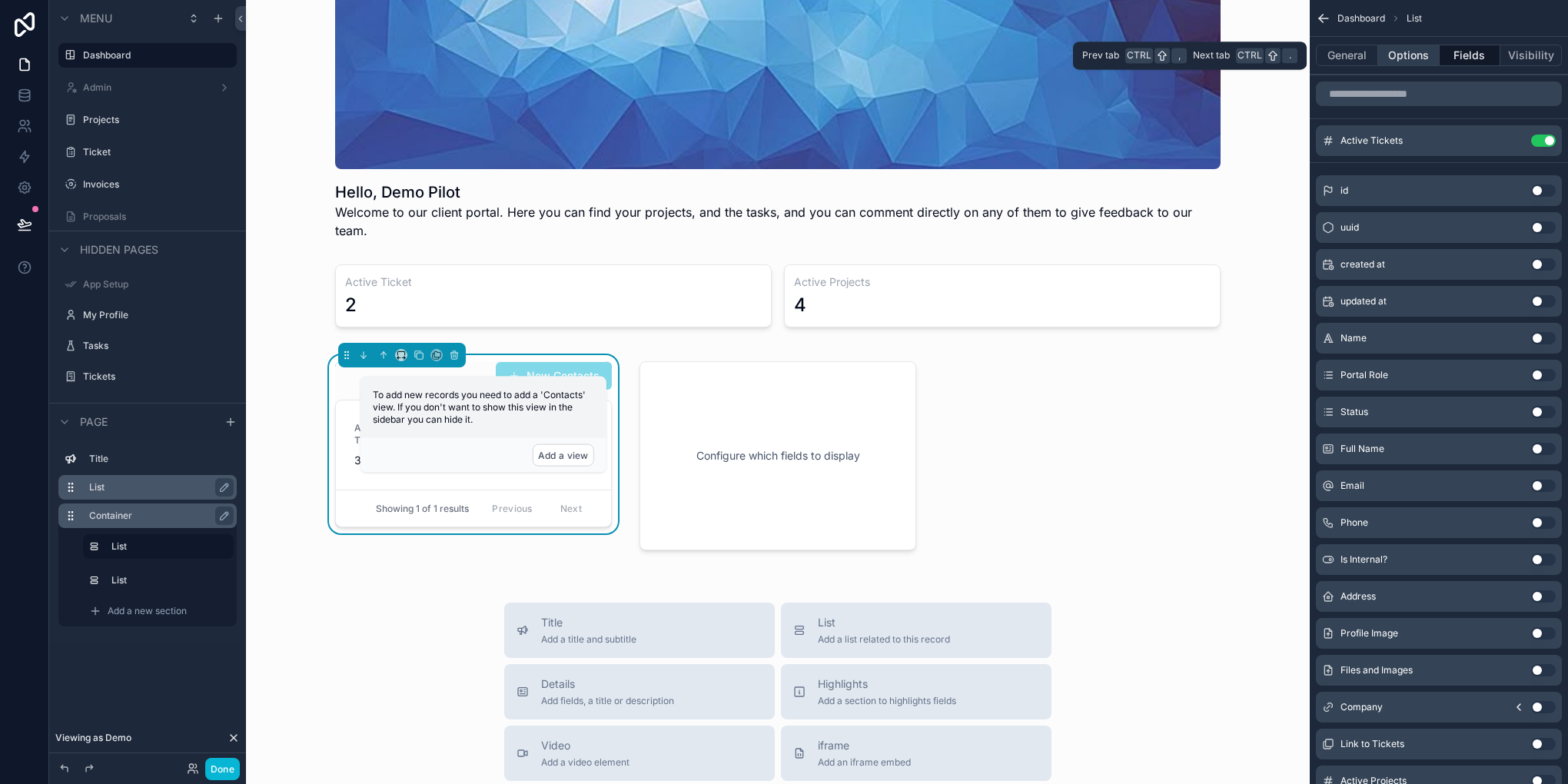
click at [1414, 52] on button "Options" at bounding box center [1408, 55] width 62 height 22
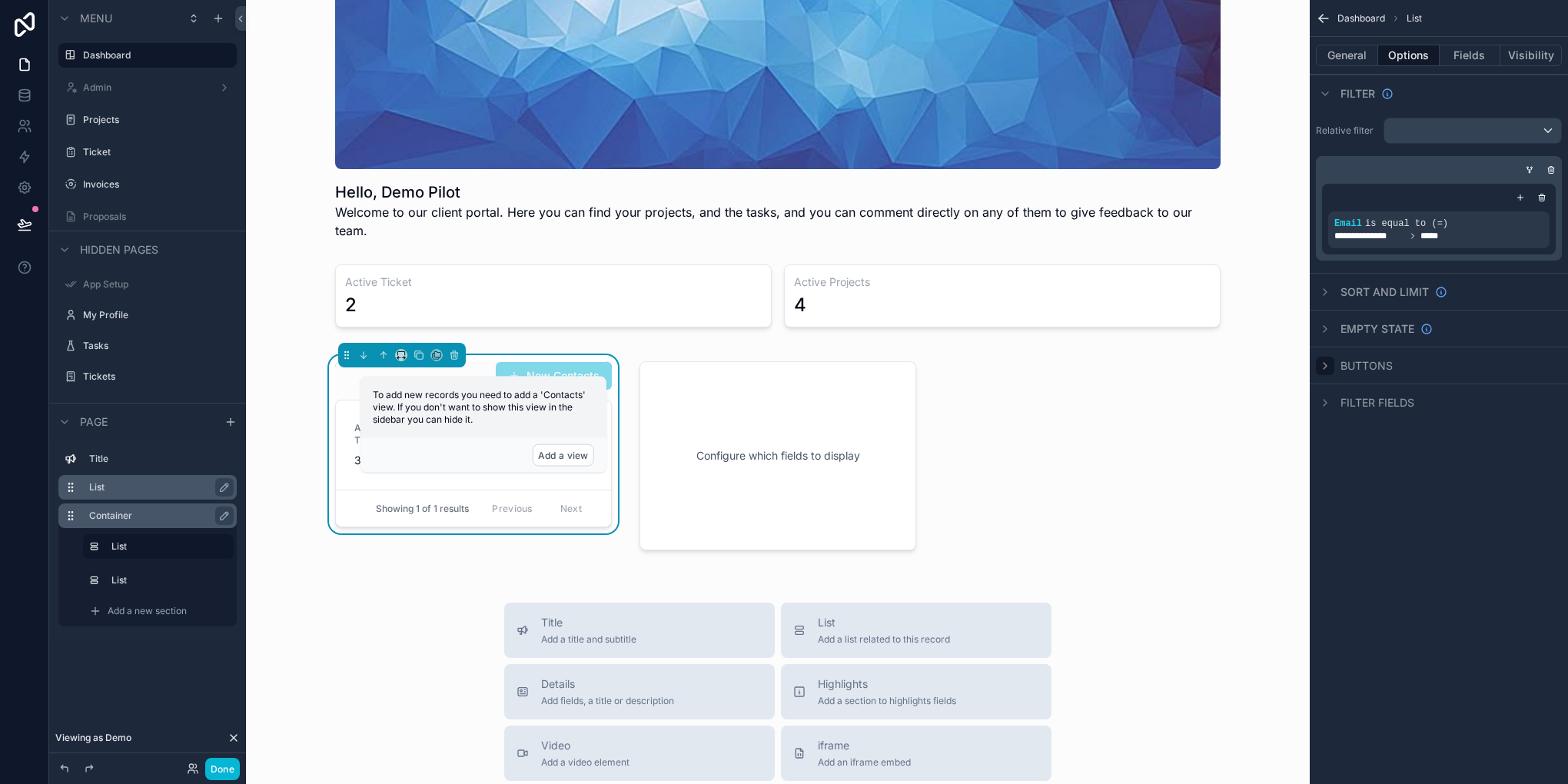
click at [1332, 360] on div "scrollable content" at bounding box center [1325, 366] width 19 height 19
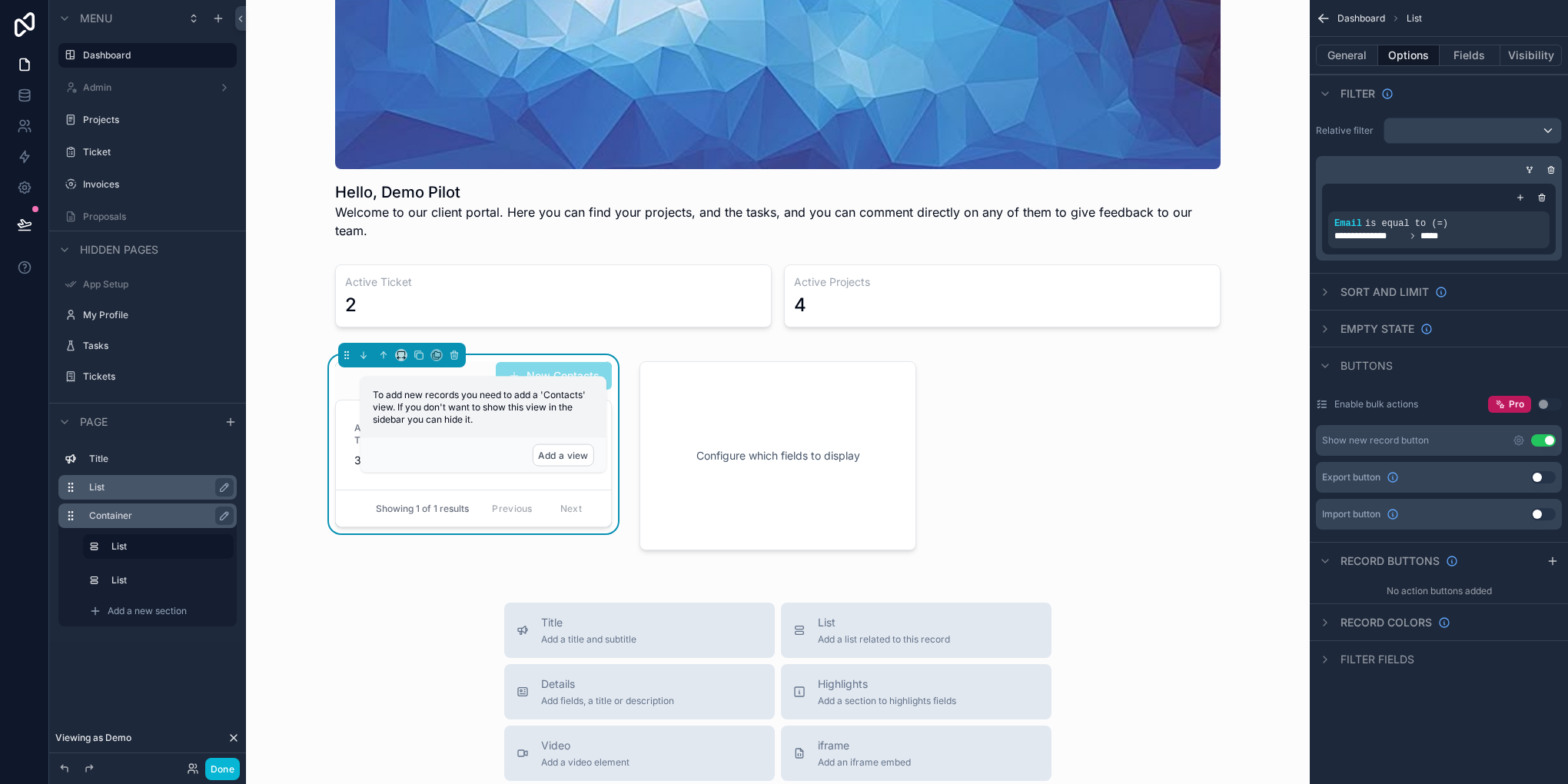
click at [1542, 441] on button "Use setting" at bounding box center [1544, 441] width 25 height 12
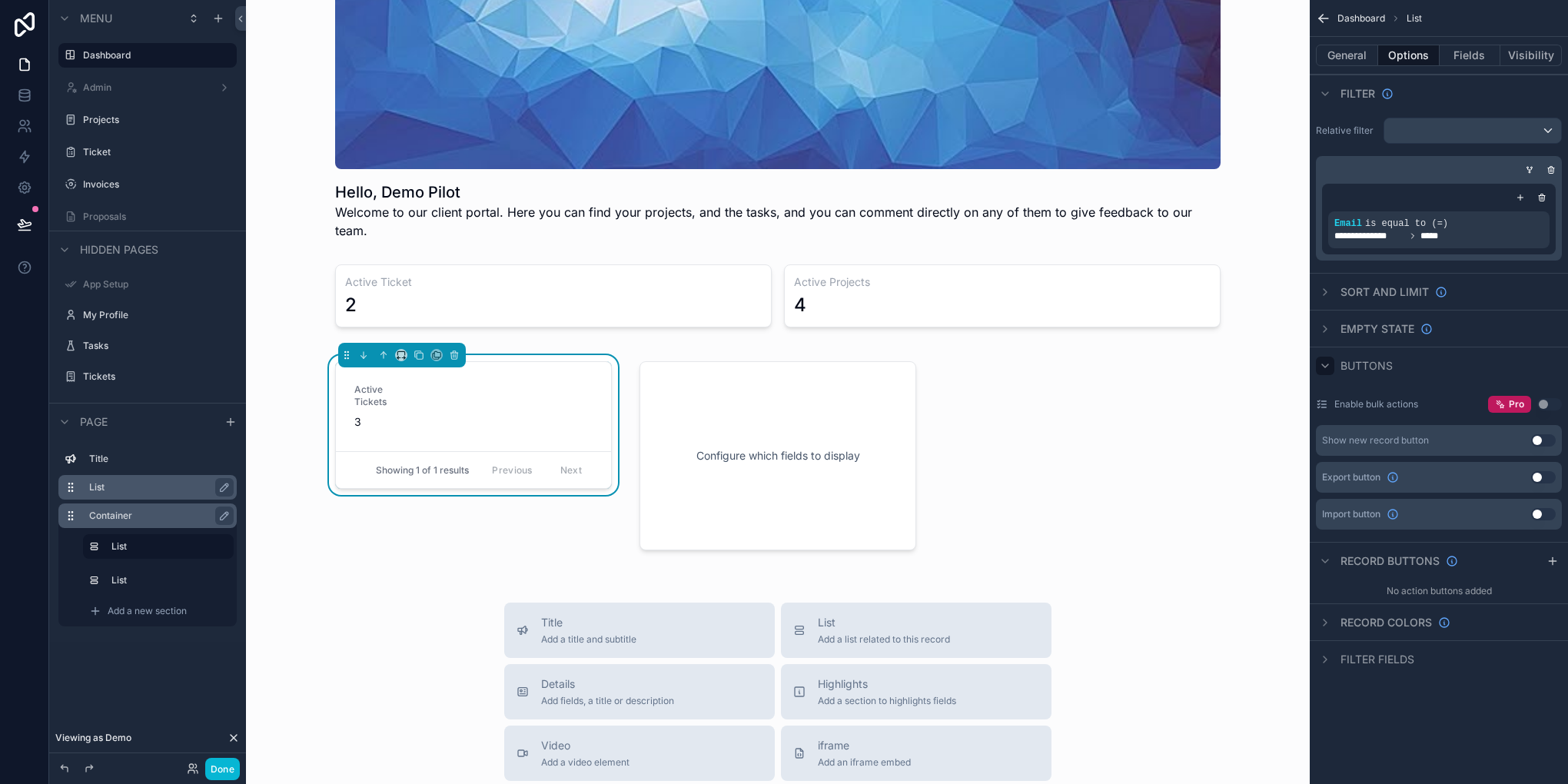
click at [1327, 365] on icon "scrollable content" at bounding box center [1325, 366] width 12 height 12
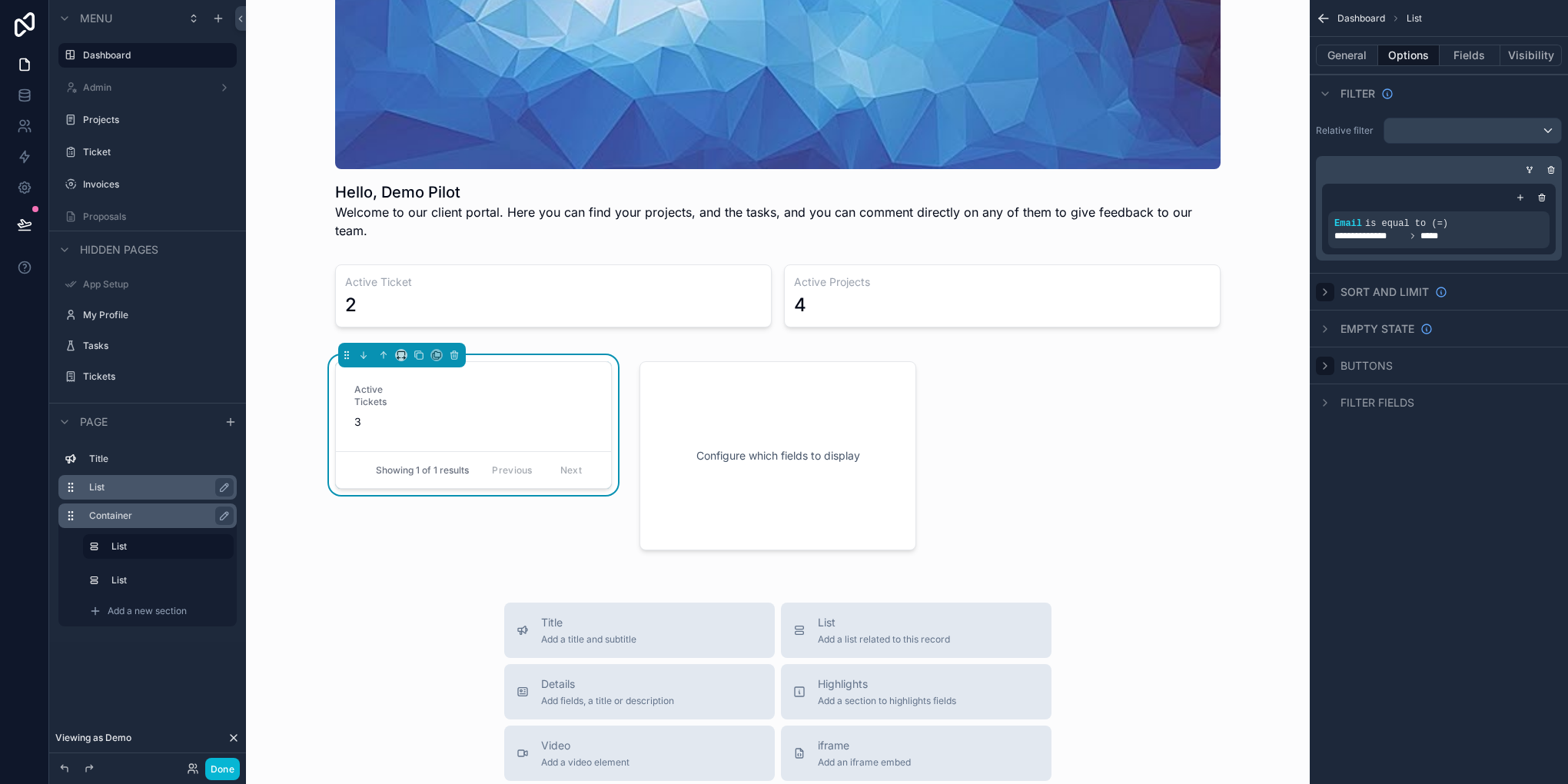
click at [1330, 291] on icon "scrollable content" at bounding box center [1325, 292] width 12 height 12
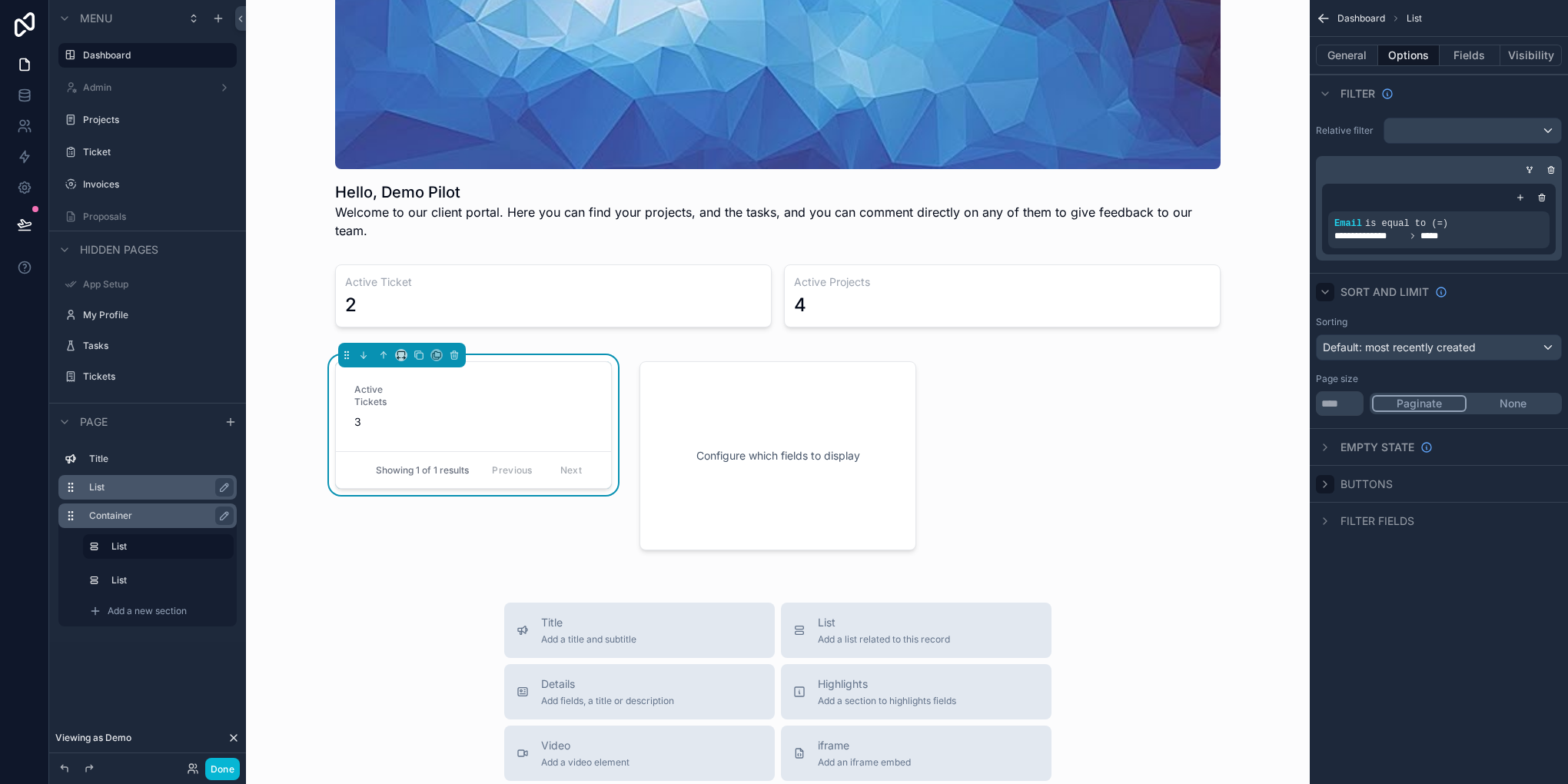
click at [1489, 400] on button "None" at bounding box center [1513, 403] width 93 height 17
click at [1322, 283] on div "scrollable content" at bounding box center [1325, 292] width 19 height 19
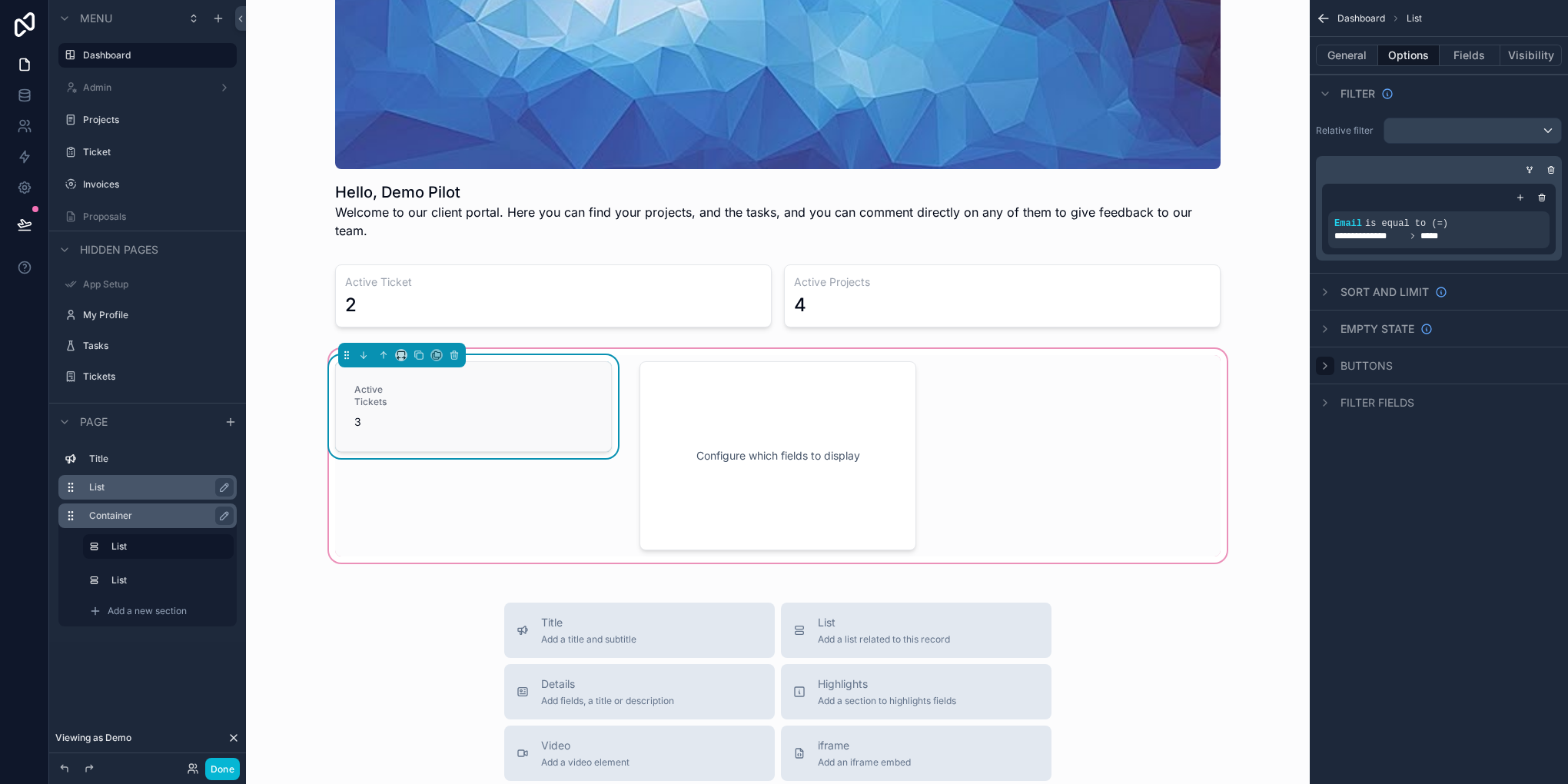
click at [550, 387] on div "Active Tickets 3" at bounding box center [474, 406] width 238 height 46
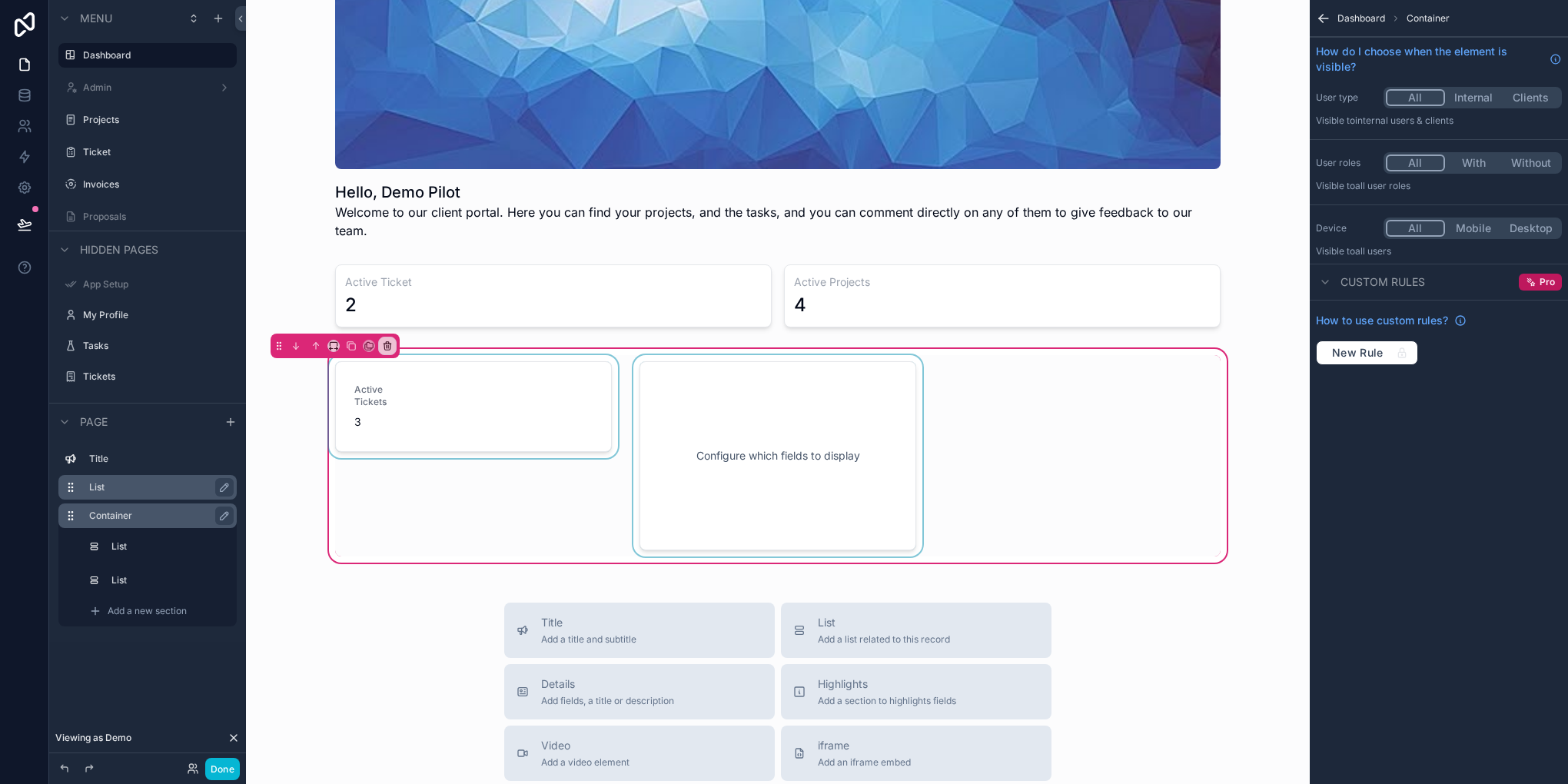
click at [714, 401] on div "scrollable content" at bounding box center [777, 455] width 295 height 202
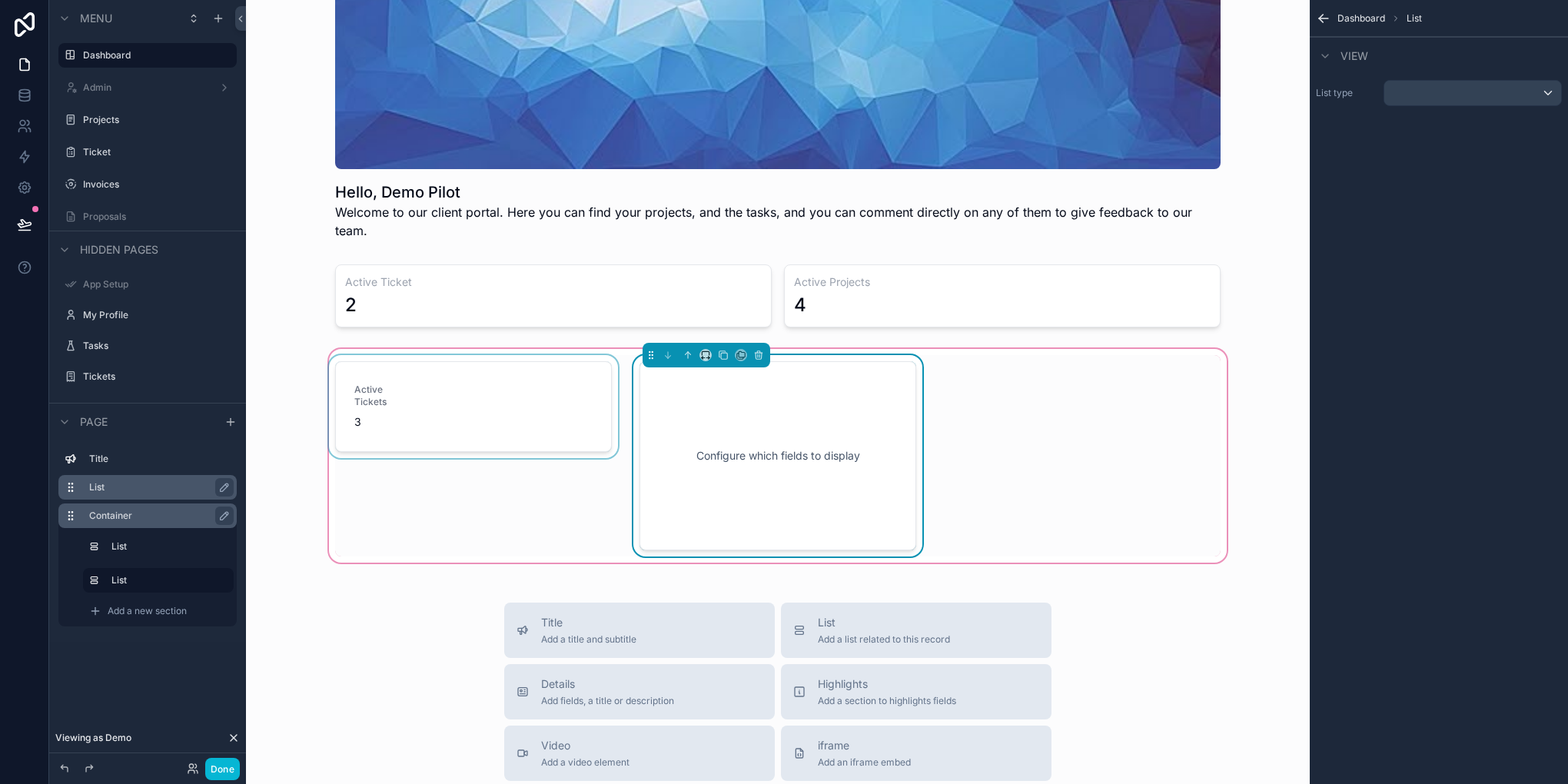
click at [501, 378] on div "scrollable content" at bounding box center [473, 455] width 295 height 202
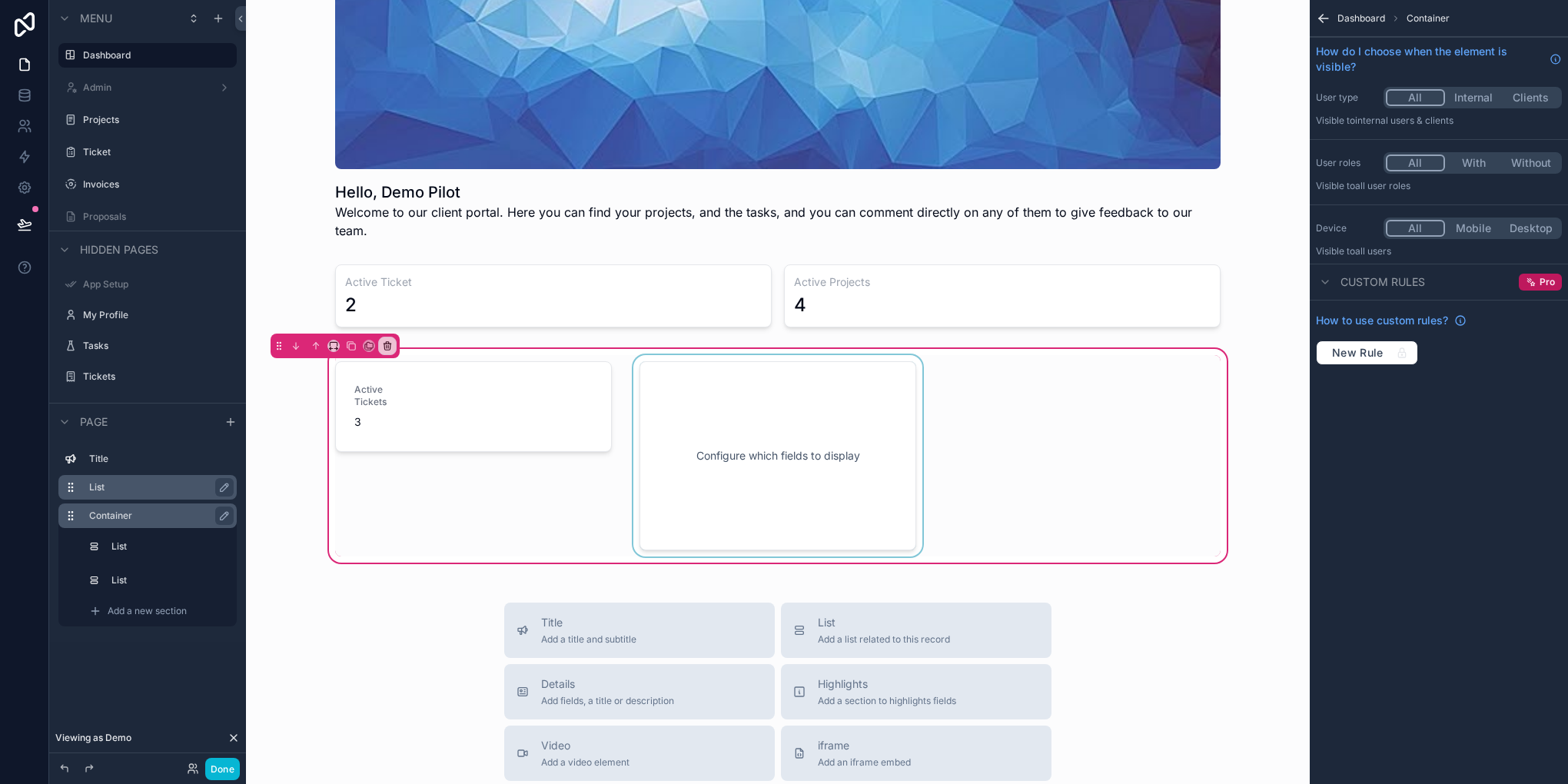
click at [864, 442] on div "scrollable content" at bounding box center [777, 455] width 295 height 202
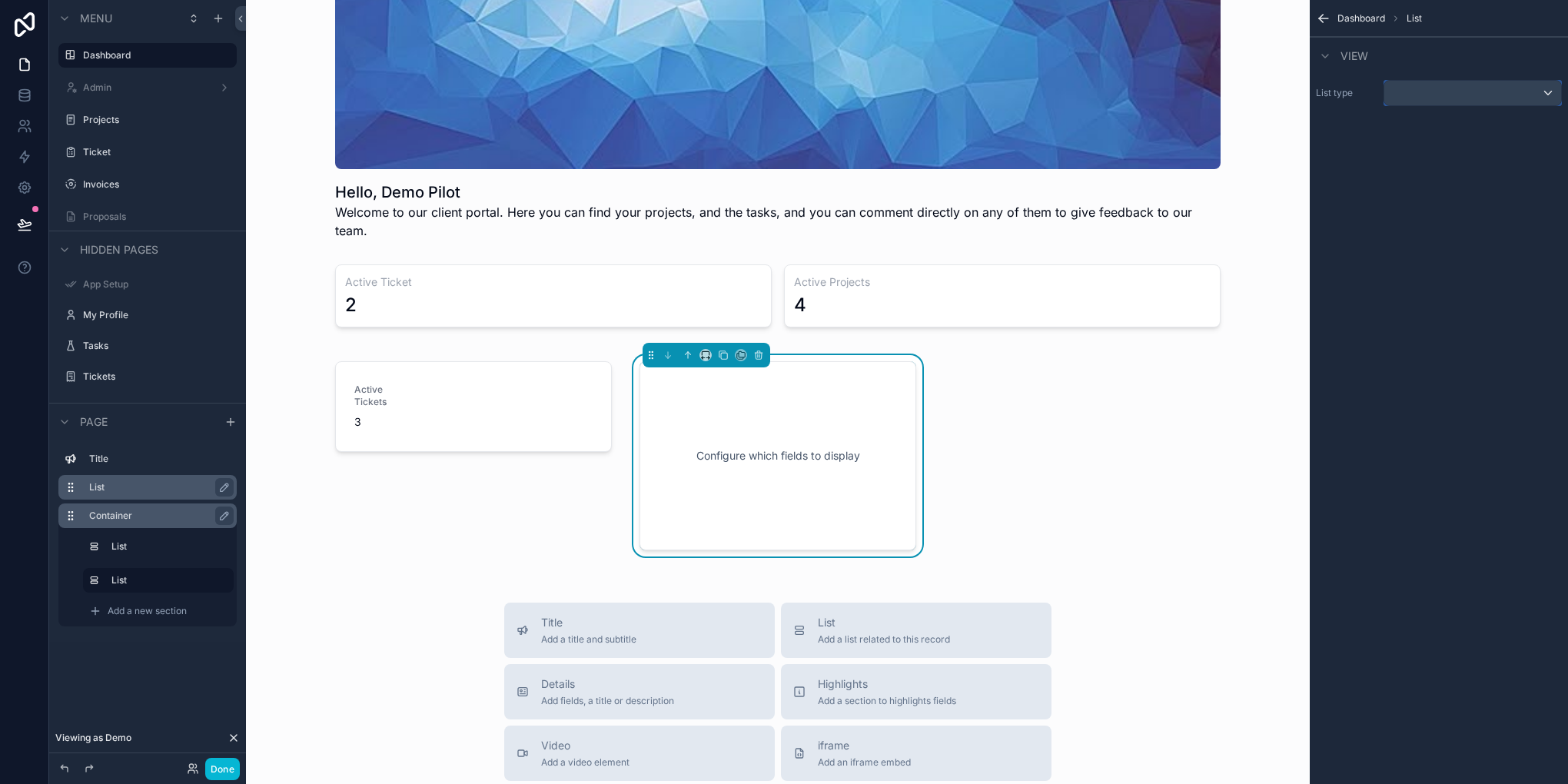
click at [1418, 86] on div "scrollable content" at bounding box center [1472, 93] width 177 height 25
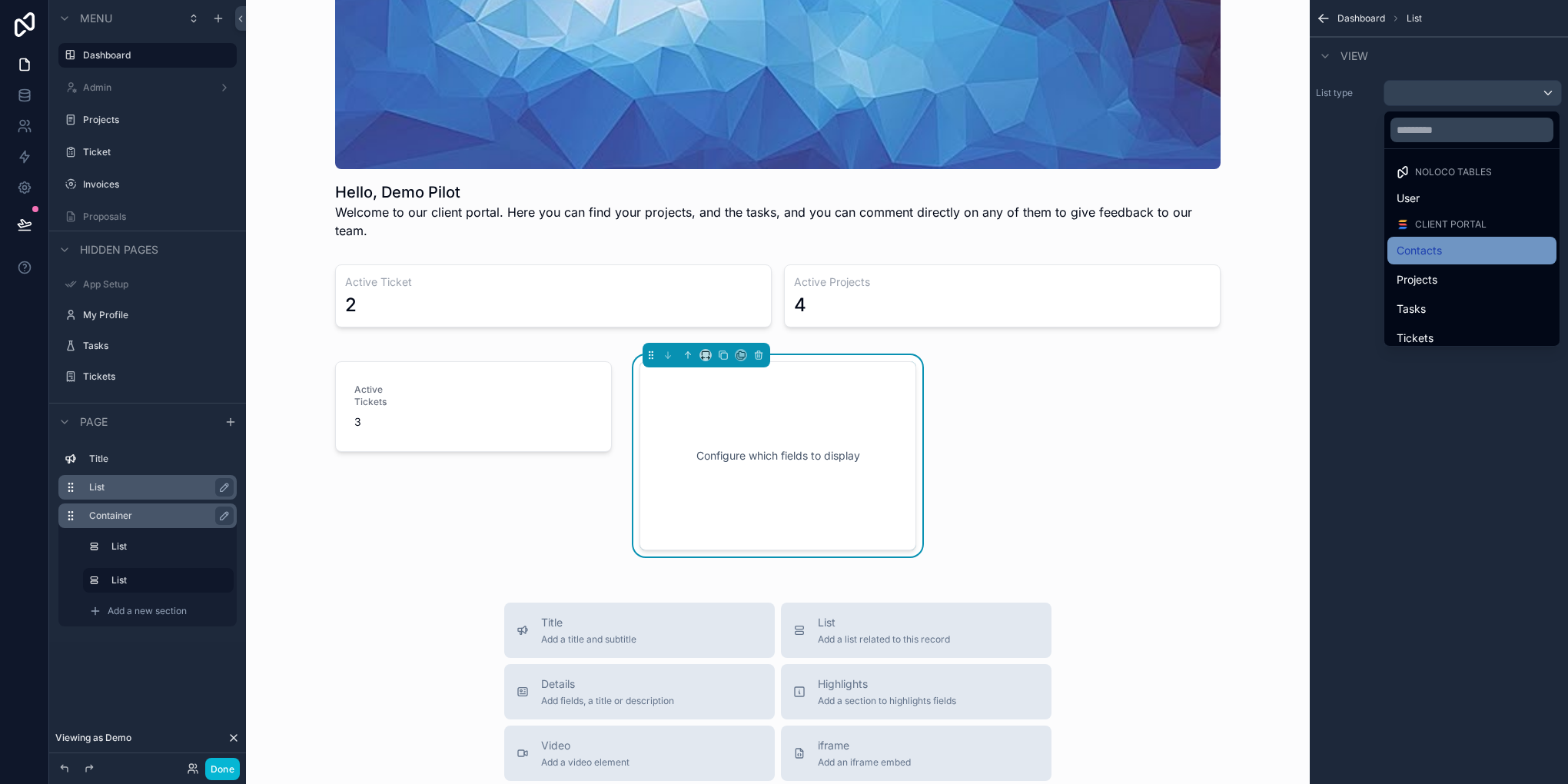
click at [1436, 249] on span "Contacts" at bounding box center [1419, 251] width 45 height 19
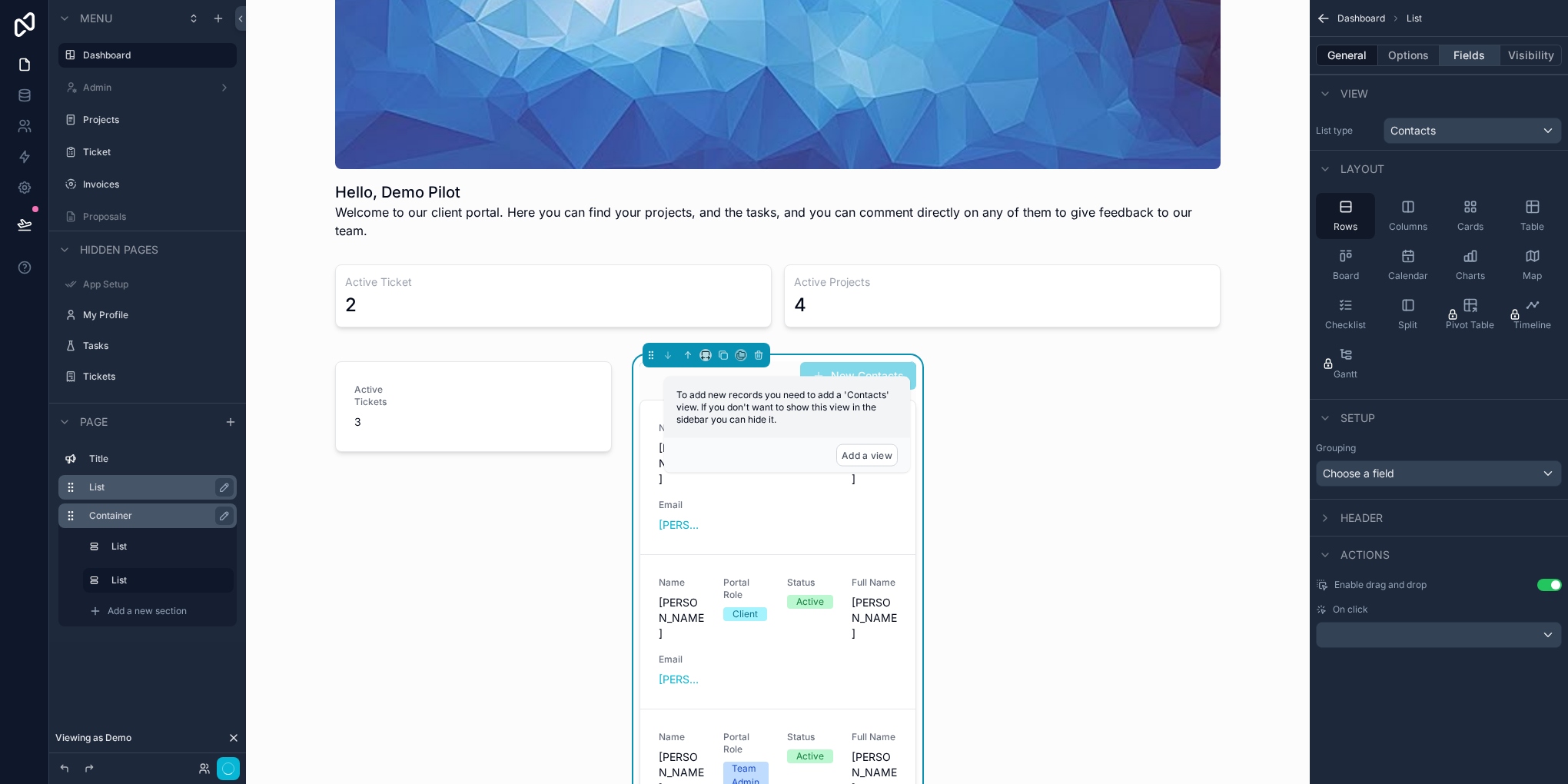
click at [1469, 52] on button "Fields" at bounding box center [1470, 55] width 62 height 22
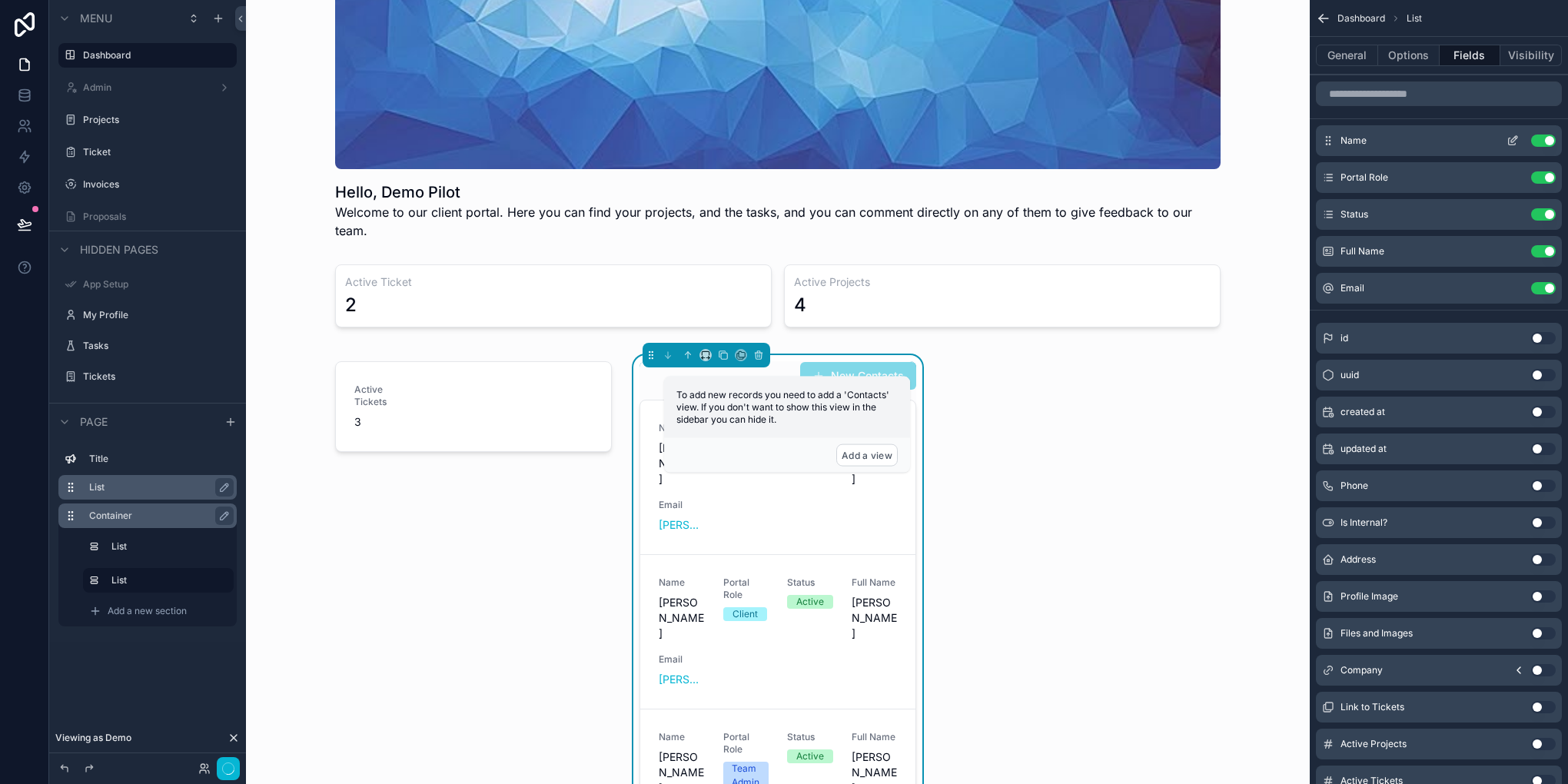
click at [1545, 138] on button "Use setting" at bounding box center [1544, 141] width 25 height 12
click at [1545, 171] on button "Use setting" at bounding box center [1544, 178] width 25 height 12
click at [1545, 208] on button "Use setting" at bounding box center [1544, 214] width 25 height 12
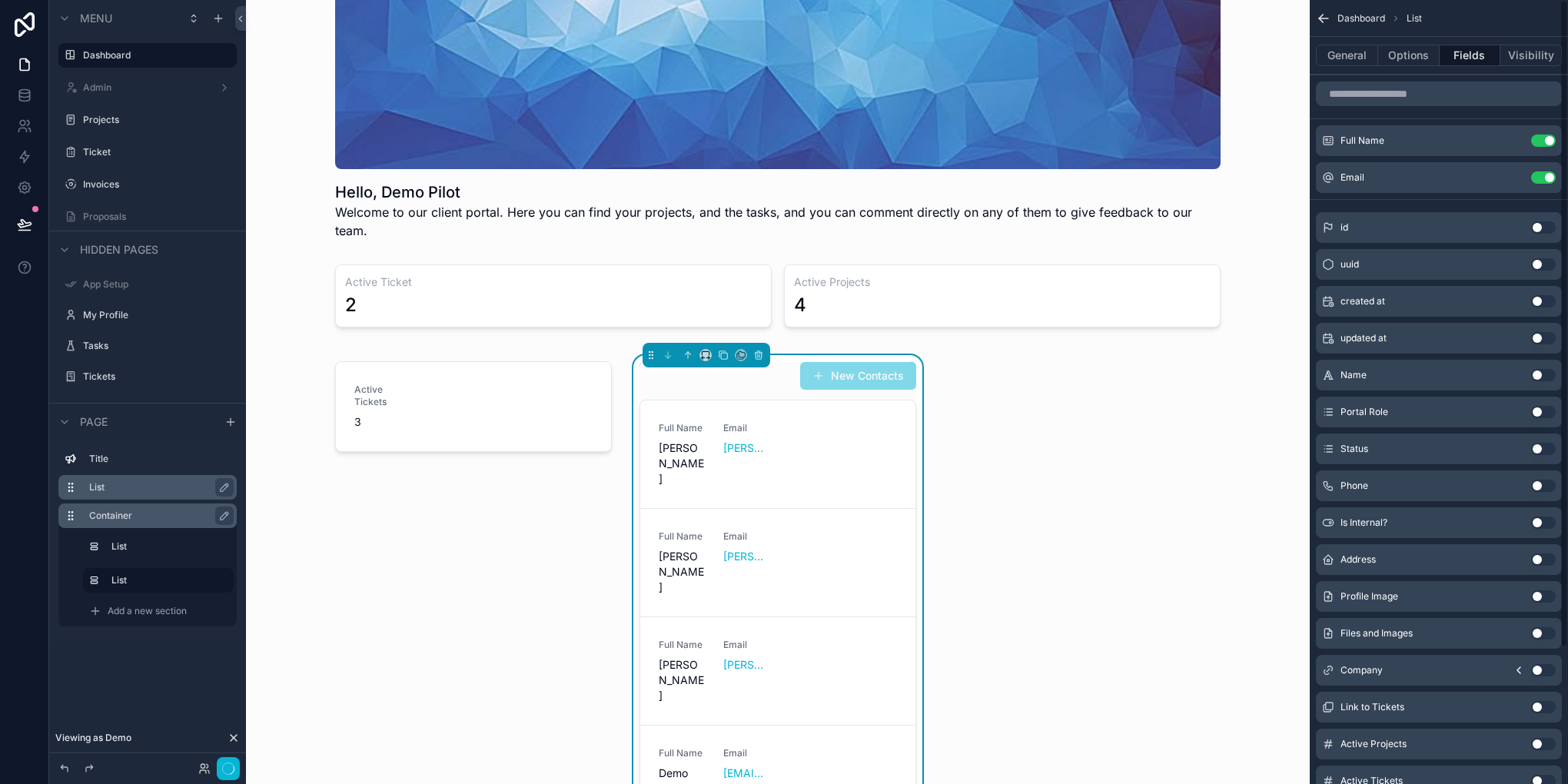
click at [1545, 138] on button "Use setting" at bounding box center [1544, 141] width 25 height 12
click at [1545, 171] on button "Use setting" at bounding box center [1544, 178] width 25 height 12
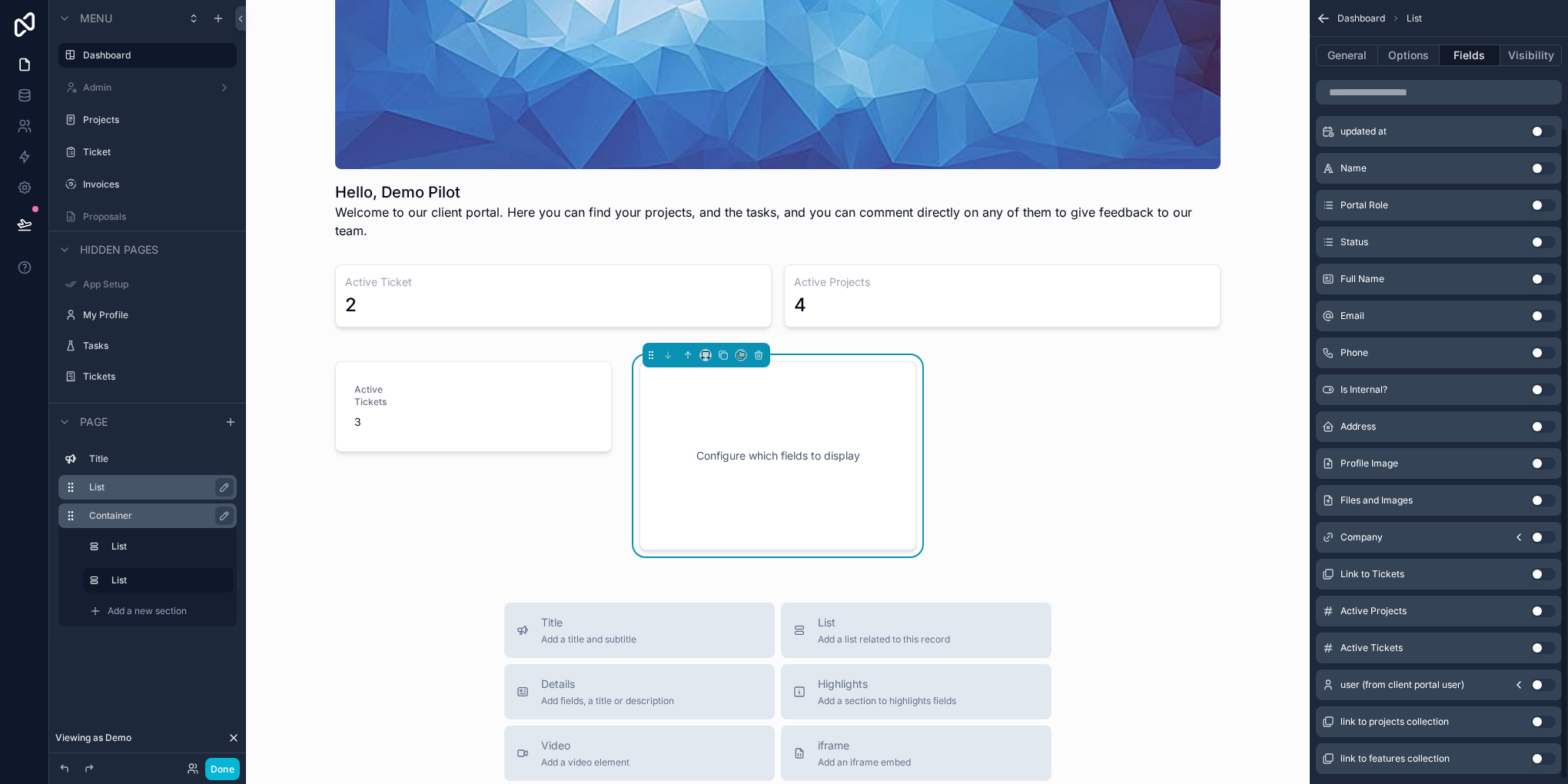
scroll to position [153, 0]
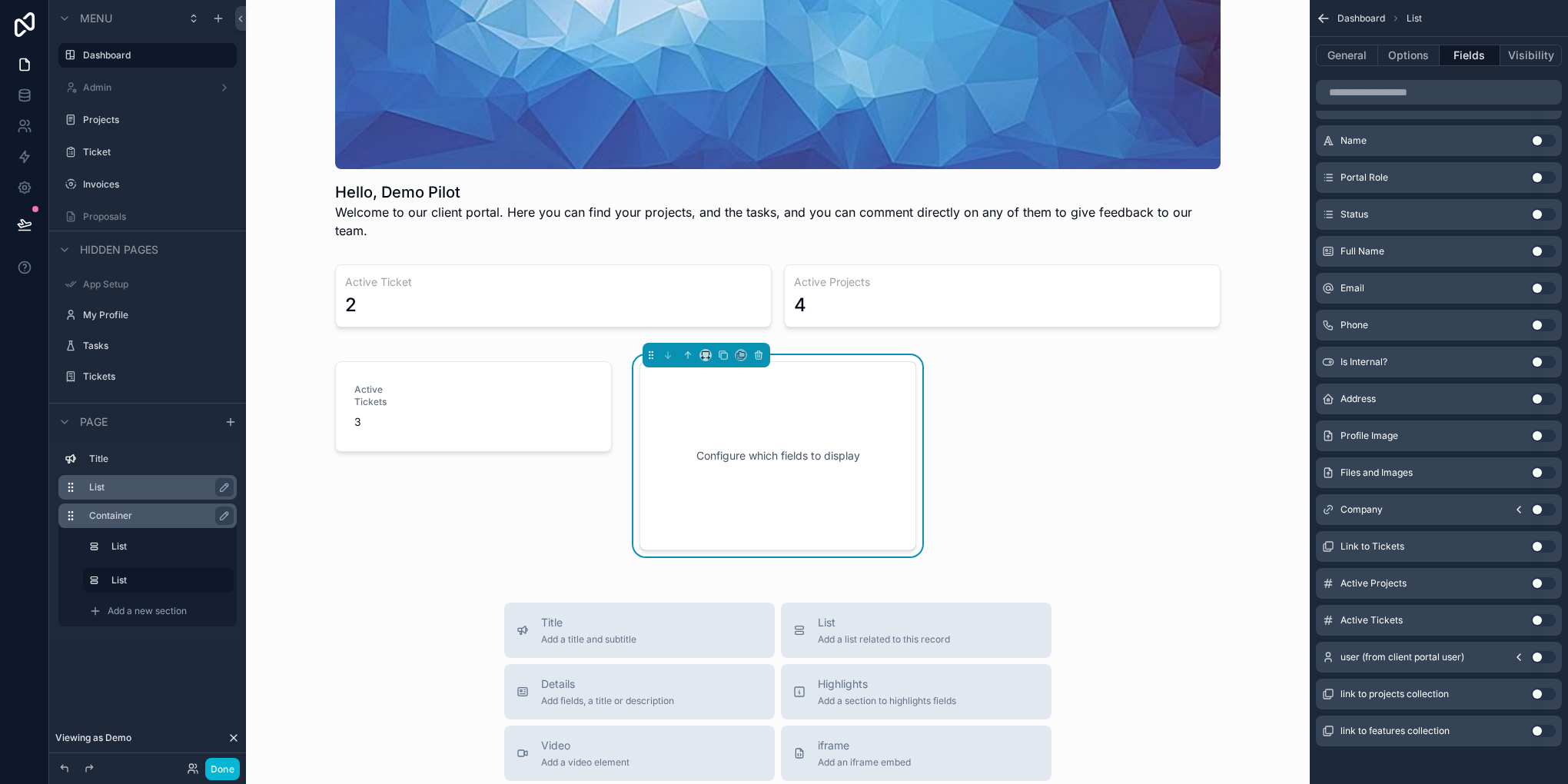
click at [1535, 587] on button "Use setting" at bounding box center [1544, 583] width 25 height 12
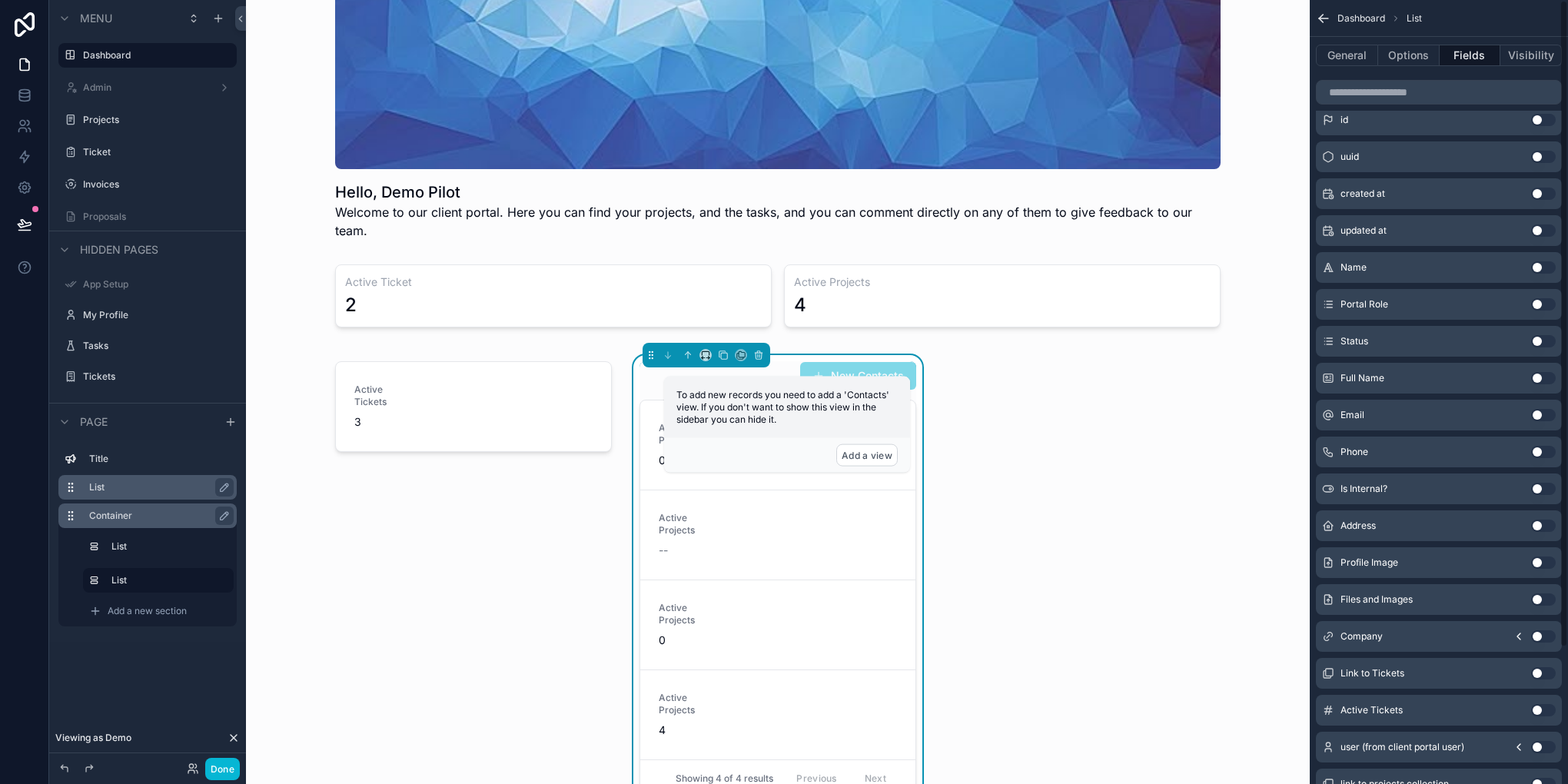
scroll to position [0, 0]
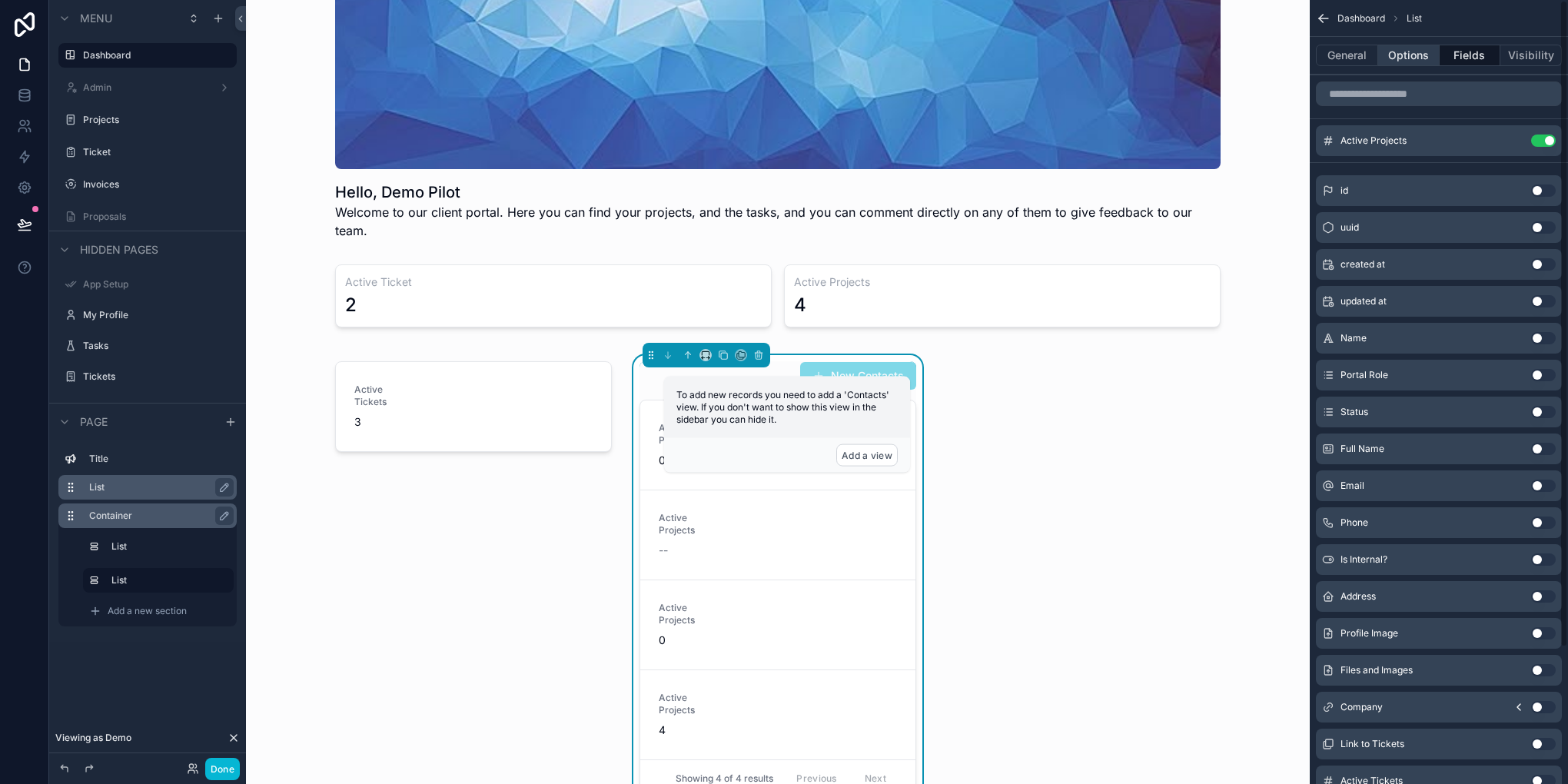
click at [1398, 59] on button "Options" at bounding box center [1408, 55] width 62 height 22
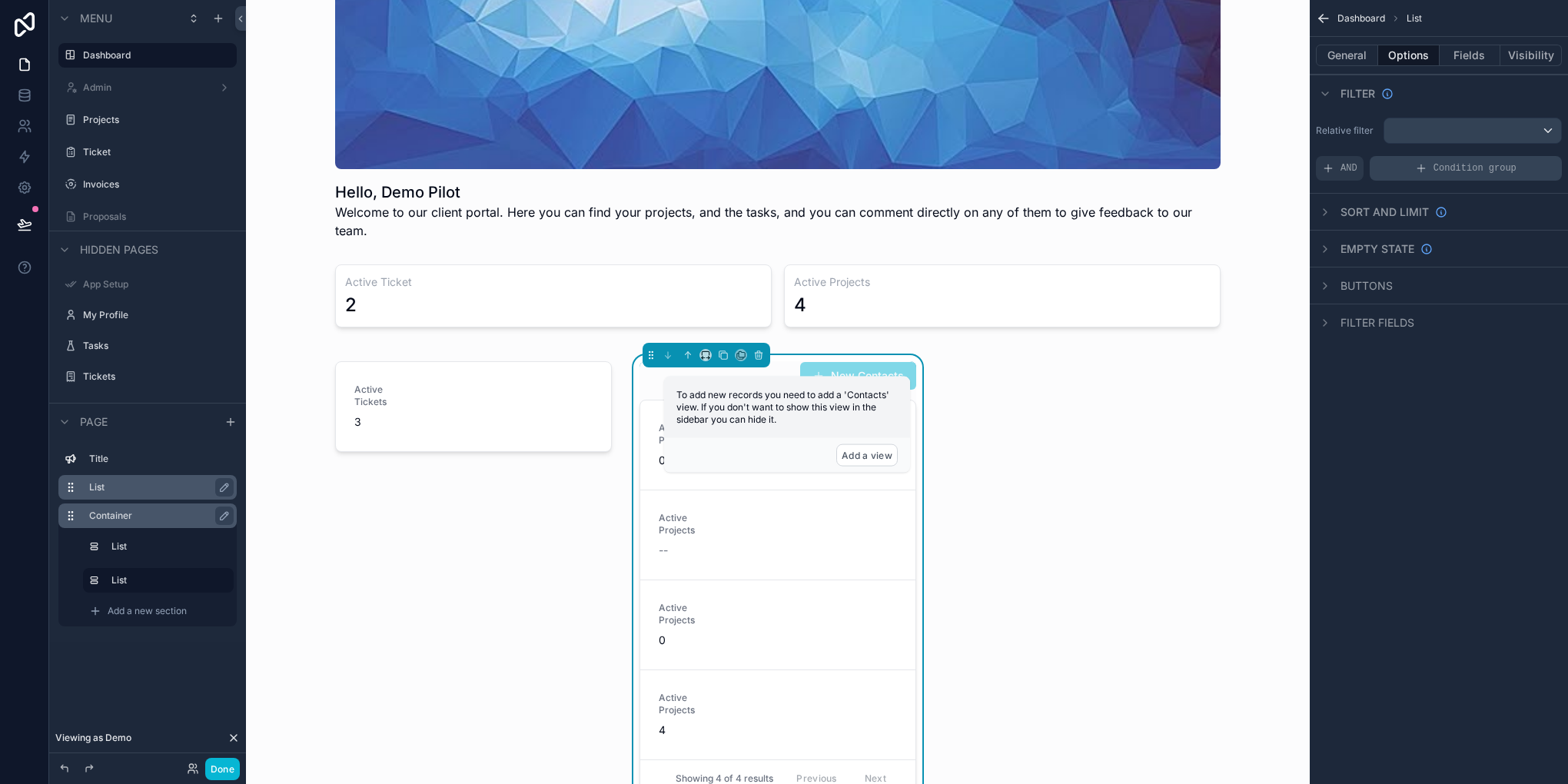
click at [1390, 170] on div "Condition group" at bounding box center [1466, 168] width 192 height 25
click at [1535, 163] on div "scrollable content" at bounding box center [1530, 170] width 16 height 16
click at [1465, 224] on div "Add a filter" at bounding box center [1439, 223] width 221 height 25
click at [1510, 213] on icon "scrollable content" at bounding box center [1511, 213] width 9 height 9
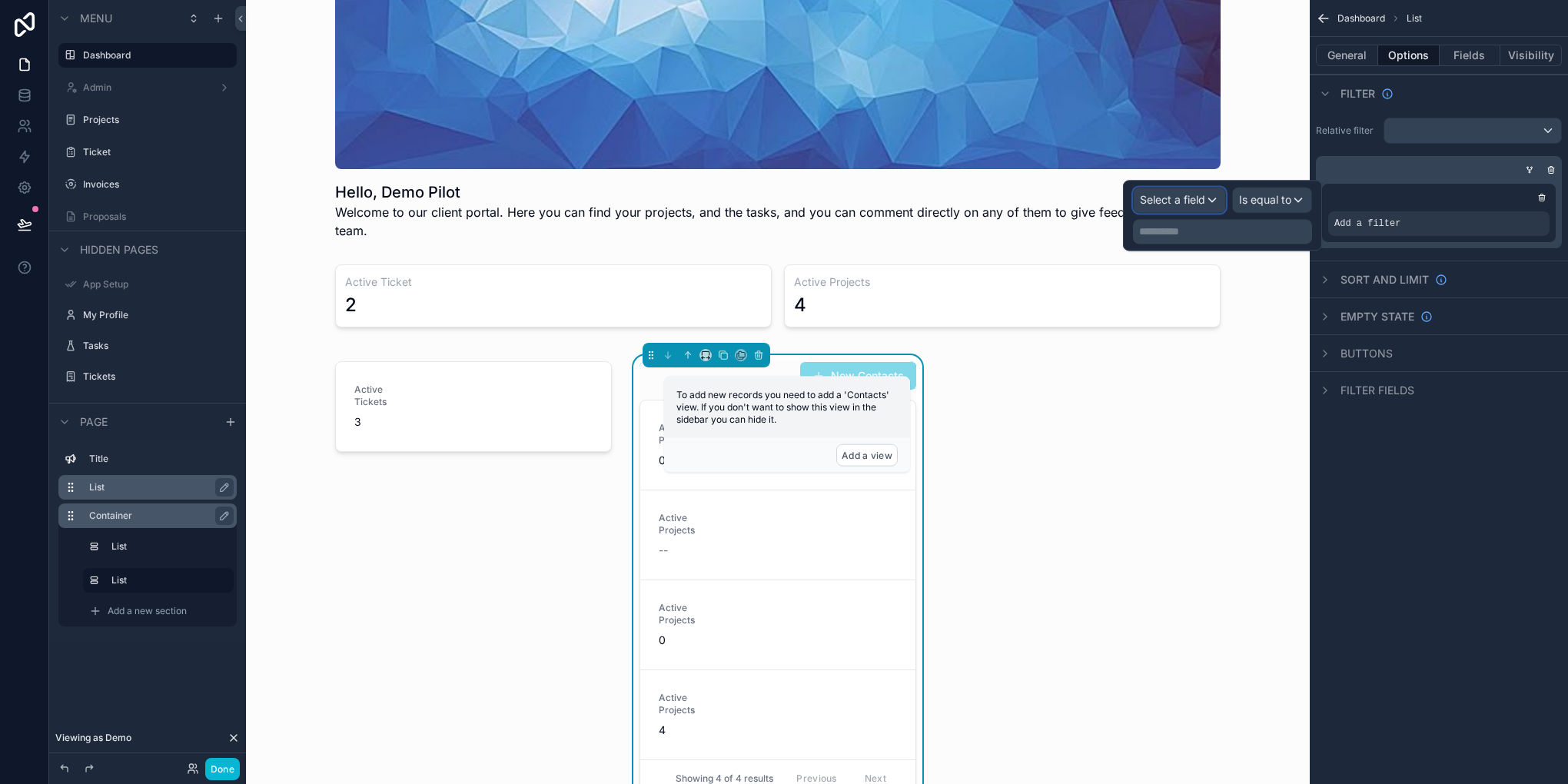
click at [1198, 207] on div "Select a field" at bounding box center [1179, 200] width 91 height 25
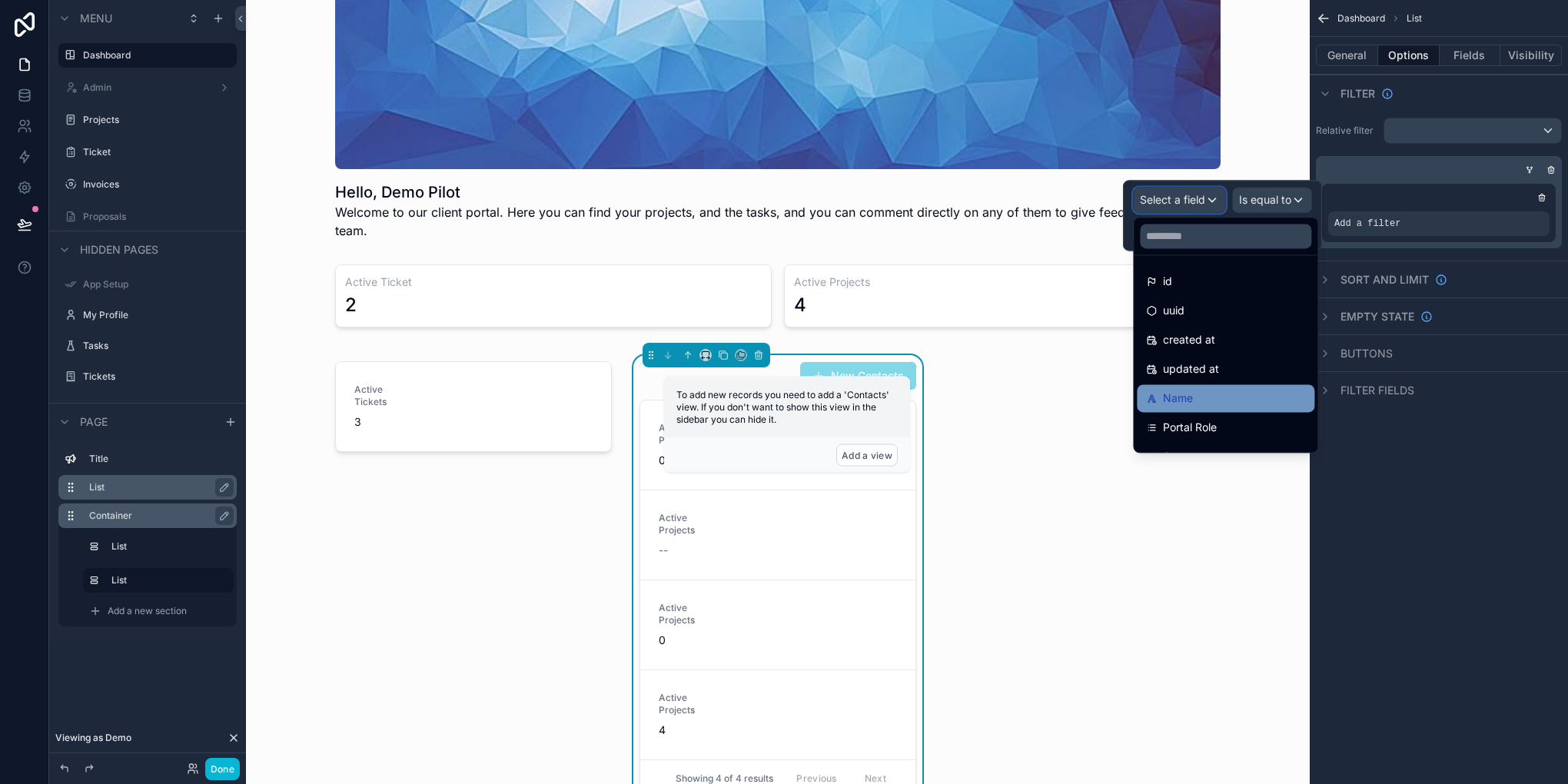
scroll to position [77, 0]
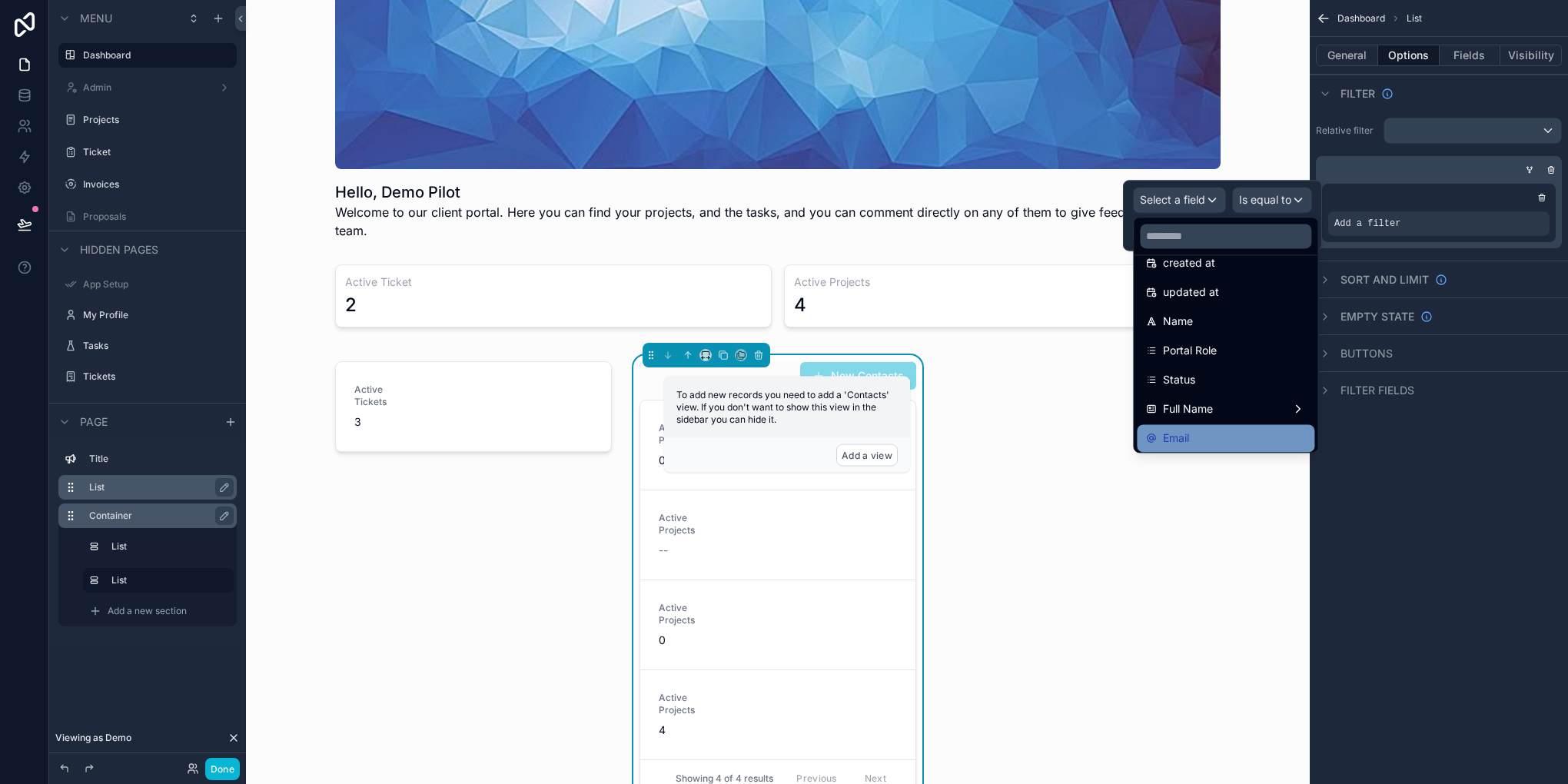
click at [1200, 424] on div "Email" at bounding box center [1226, 438] width 178 height 28
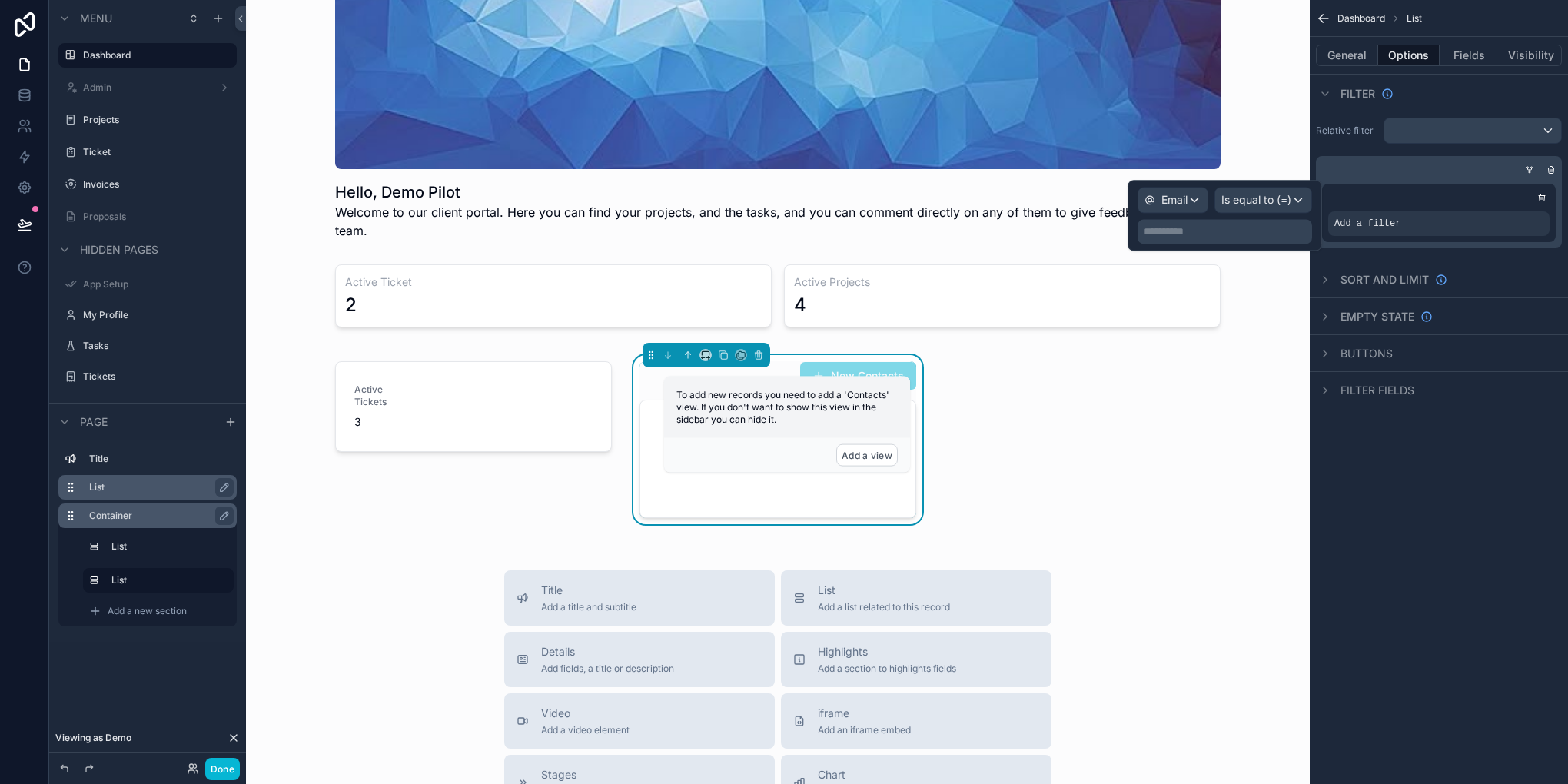
click at [1226, 233] on p "**********" at bounding box center [1226, 231] width 165 height 16
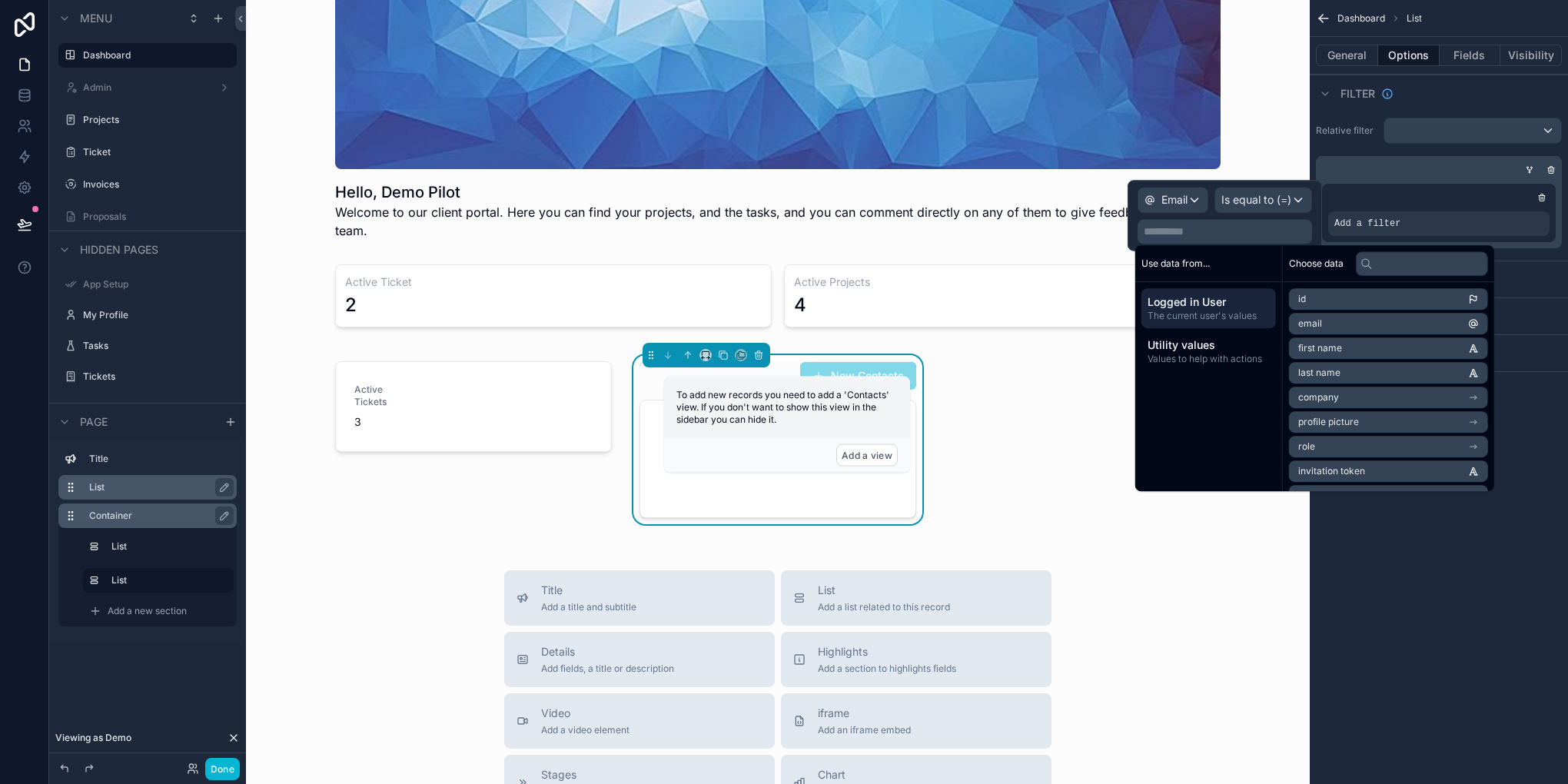
click at [1319, 323] on span "email" at bounding box center [1310, 324] width 24 height 12
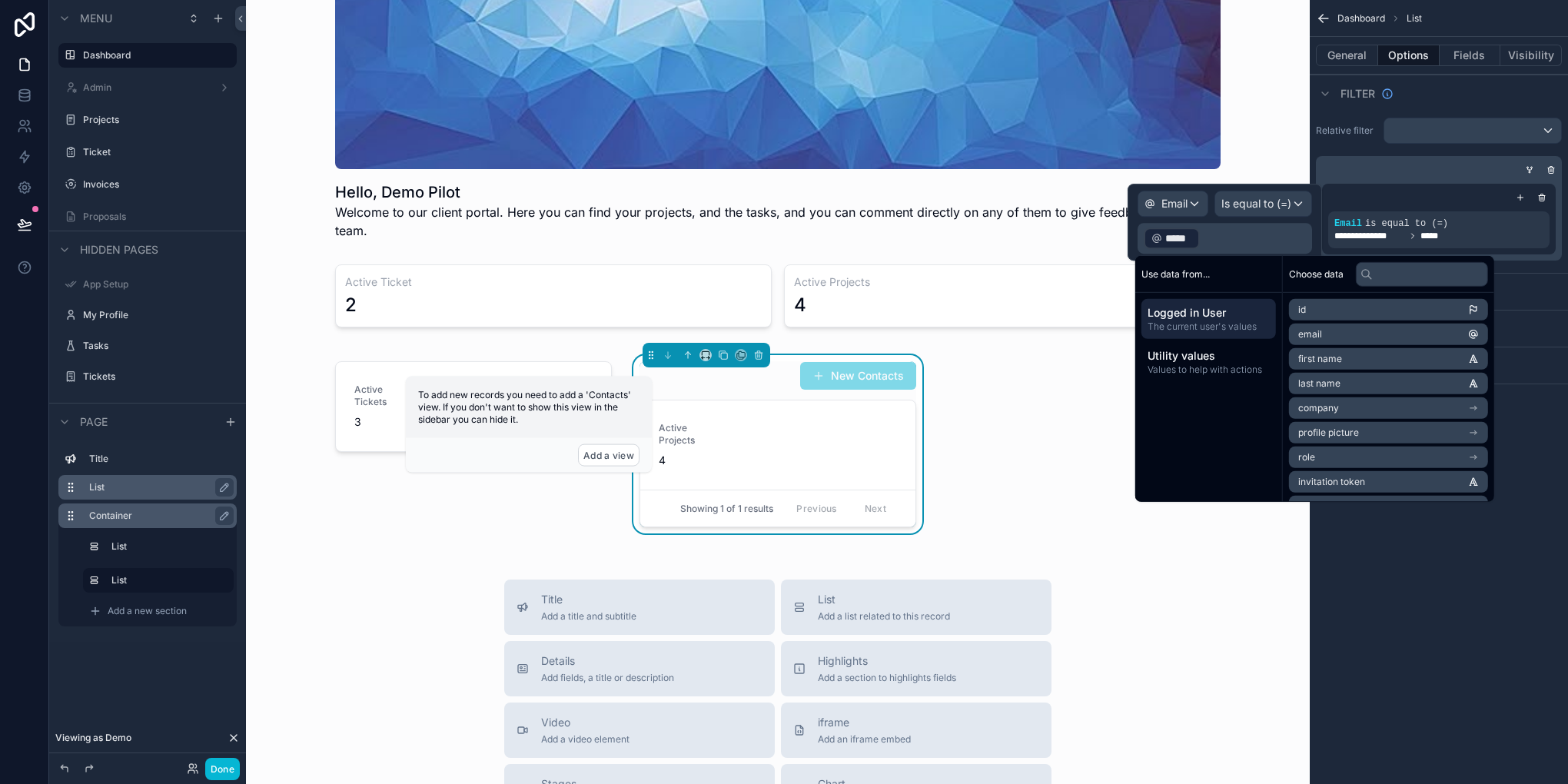
click at [1499, 568] on div "**********" at bounding box center [1439, 392] width 259 height 784
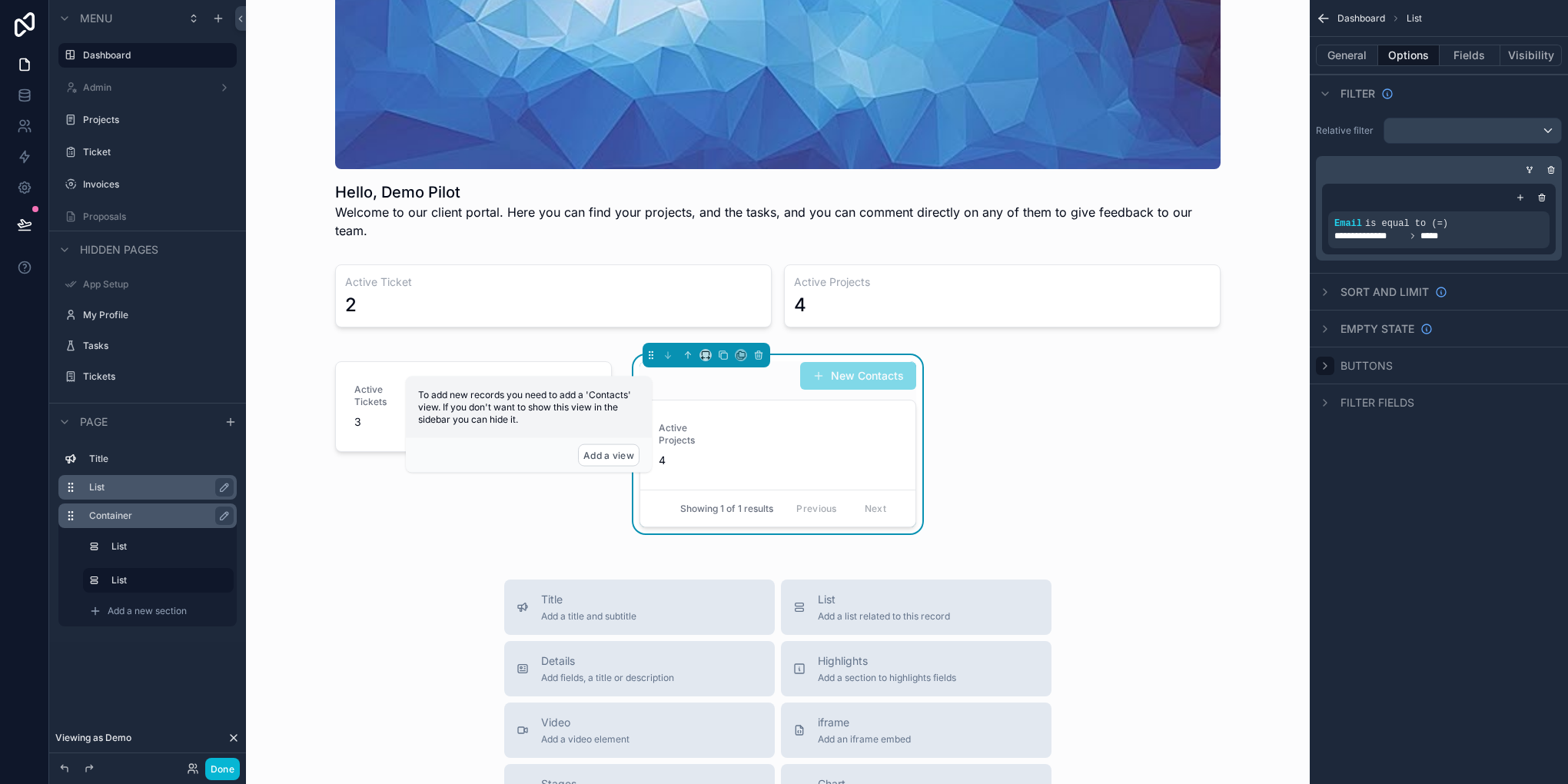
click at [1324, 366] on icon "scrollable content" at bounding box center [1325, 366] width 12 height 12
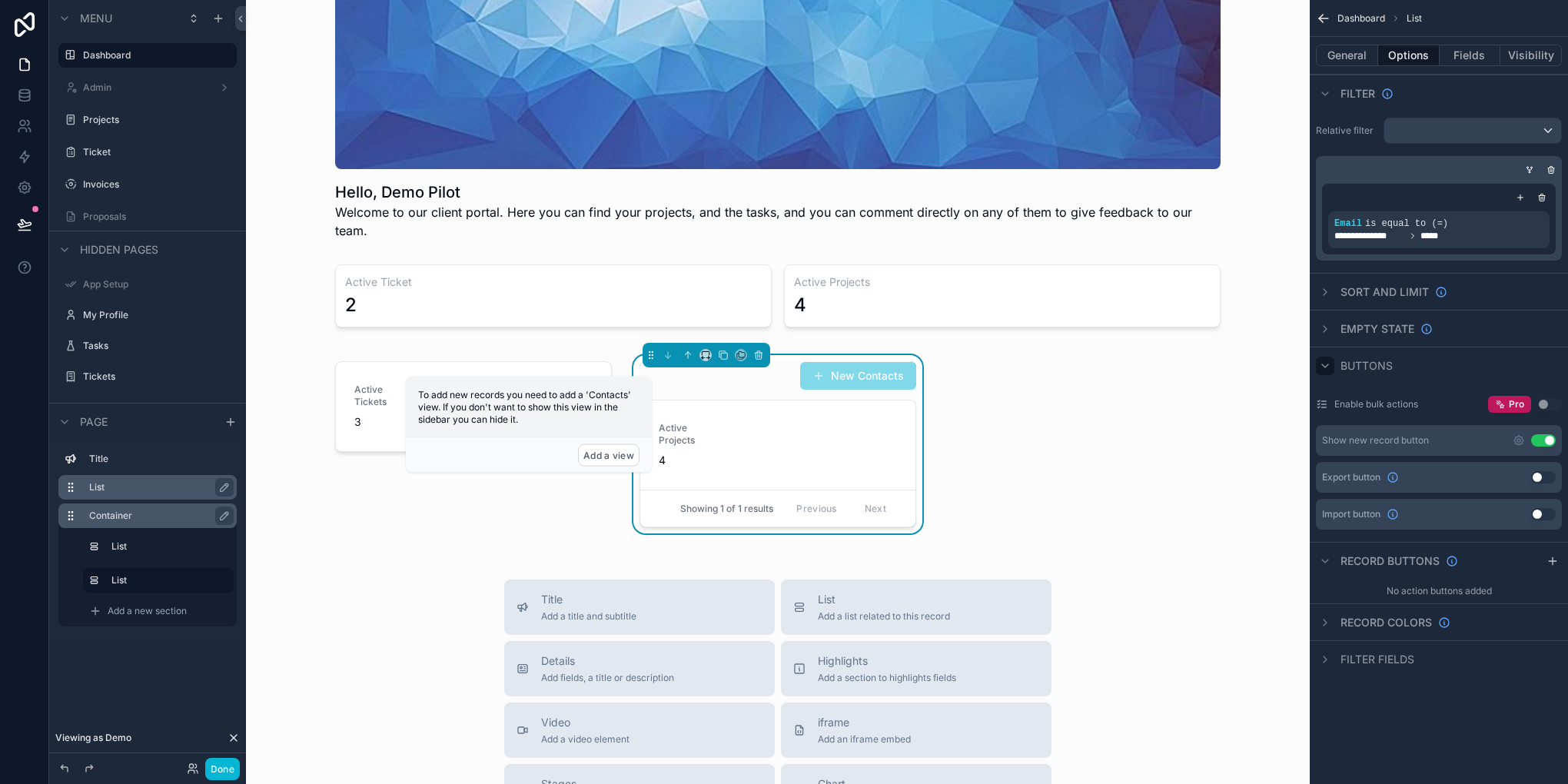
click at [1539, 434] on button "Use setting" at bounding box center [1544, 441] width 25 height 12
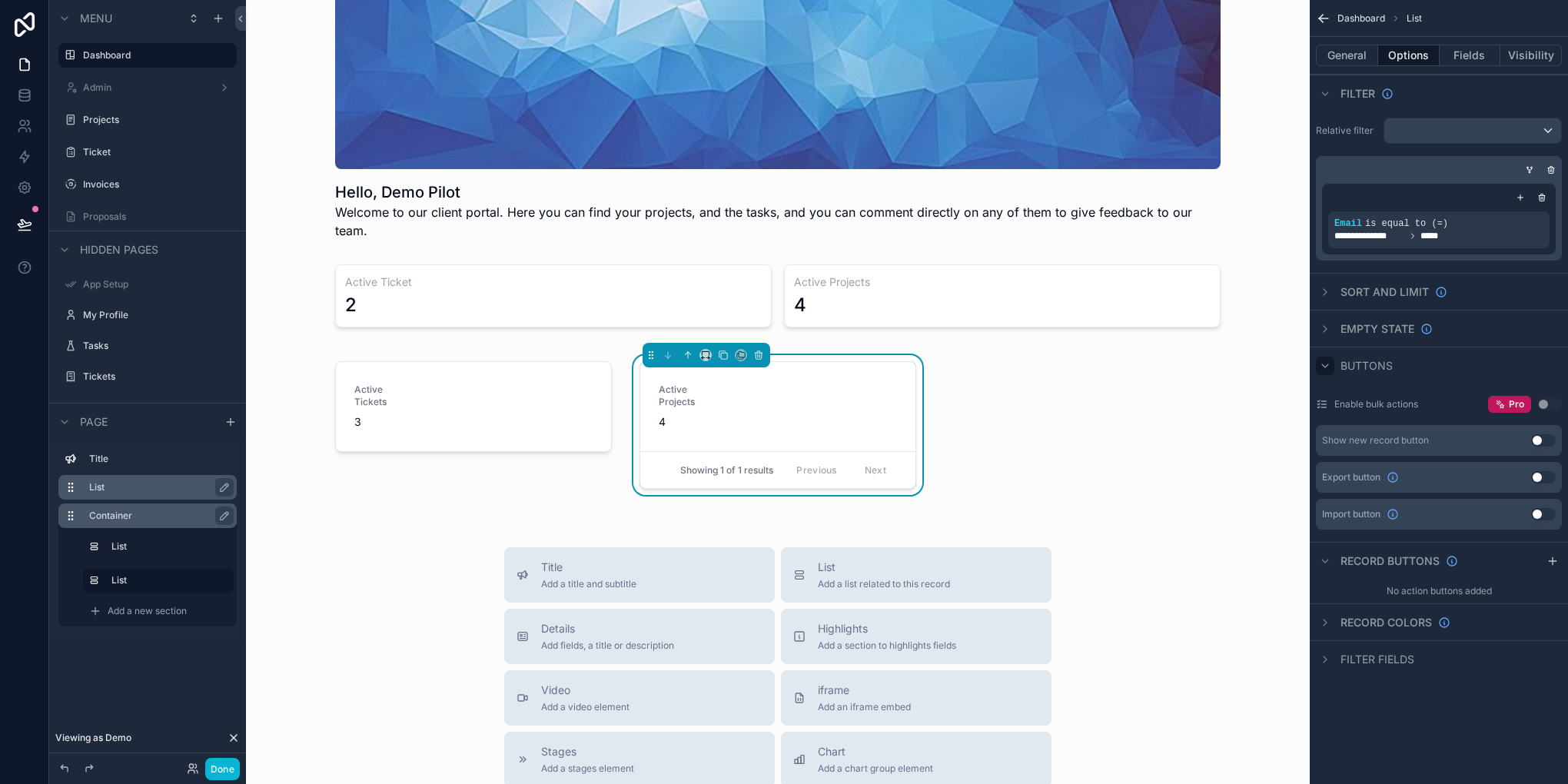
click at [1334, 362] on div "scrollable content" at bounding box center [1325, 366] width 19 height 19
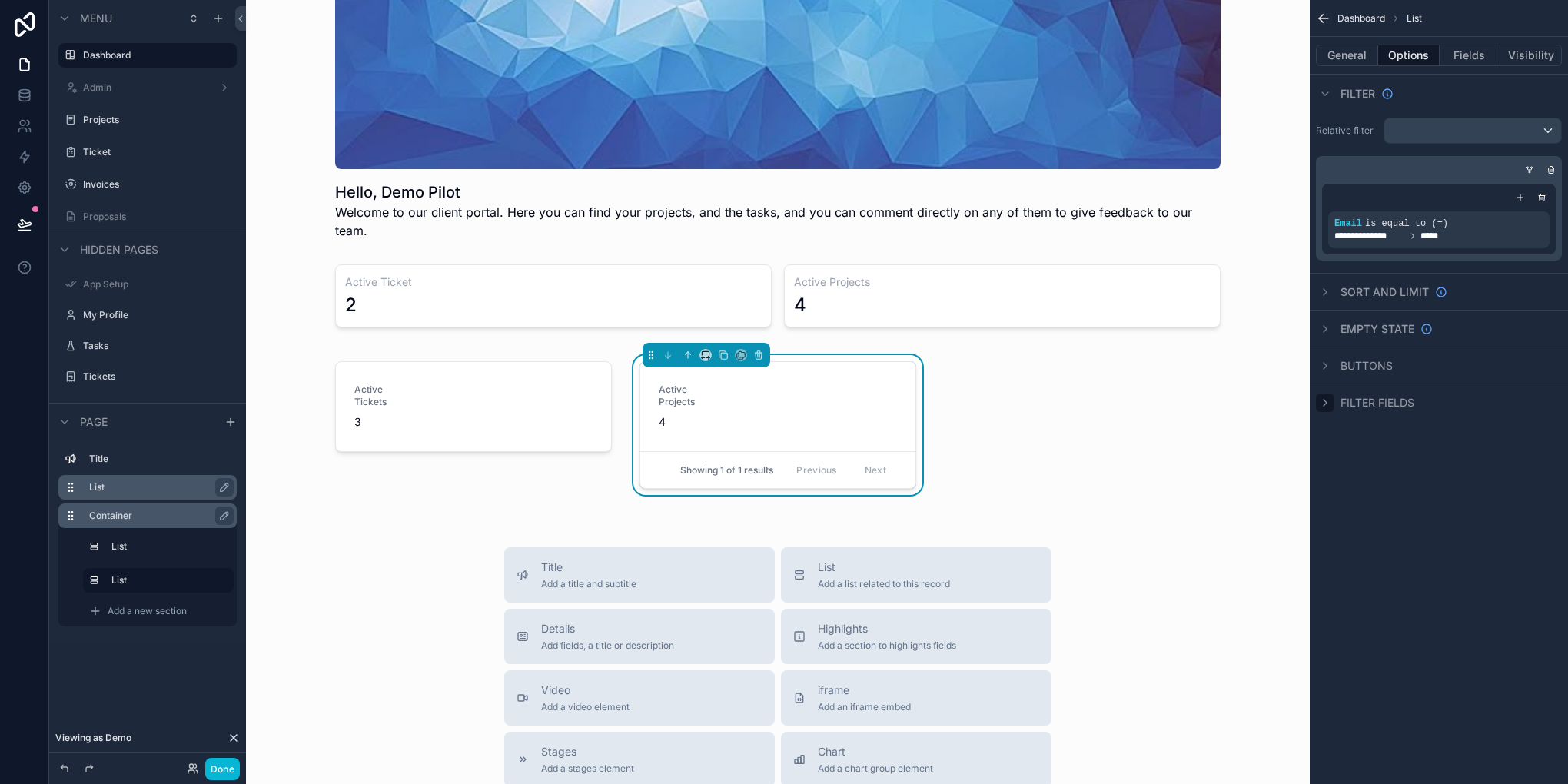
click at [1329, 406] on icon "scrollable content" at bounding box center [1325, 403] width 12 height 12
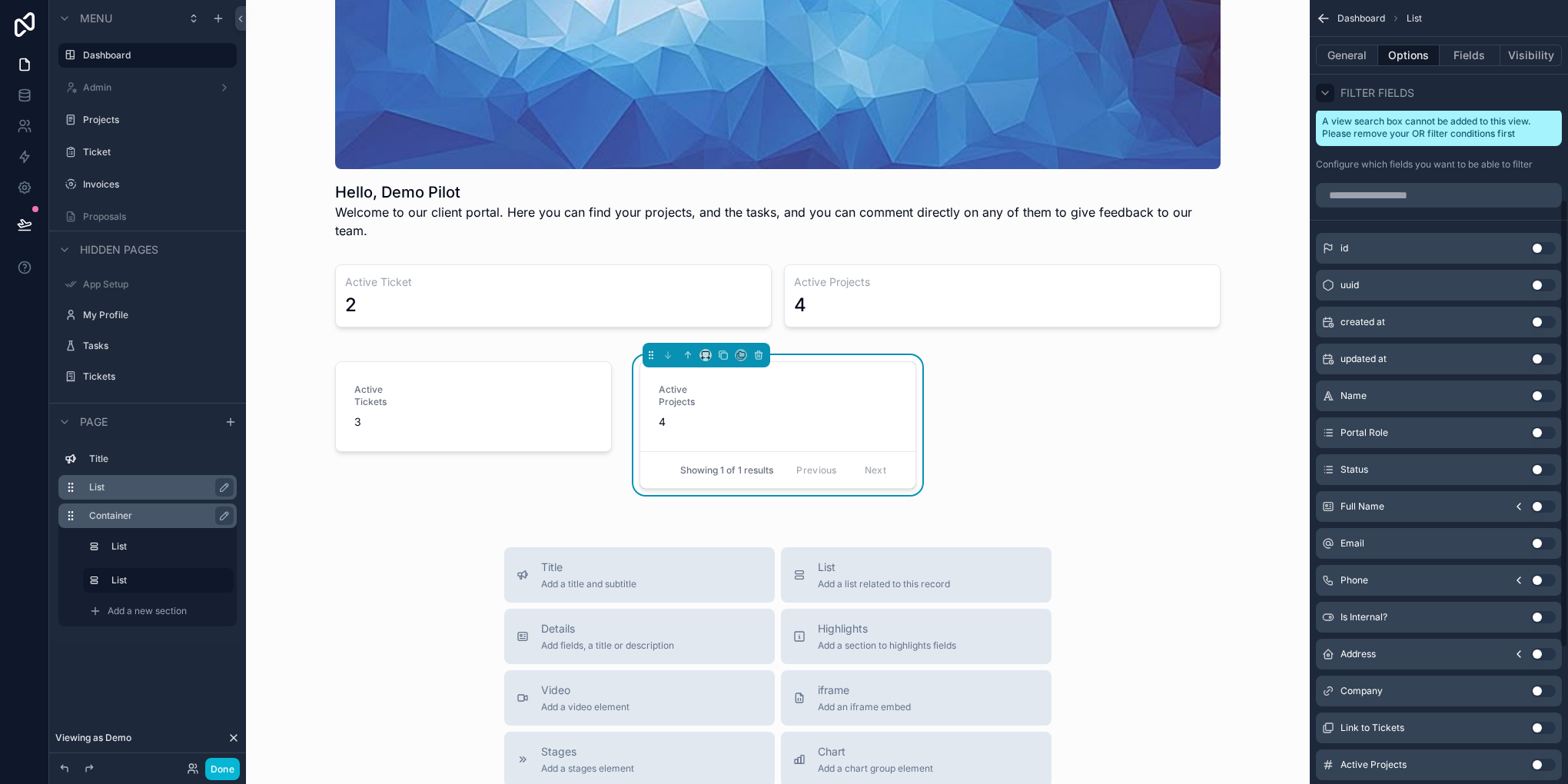
scroll to position [251, 0]
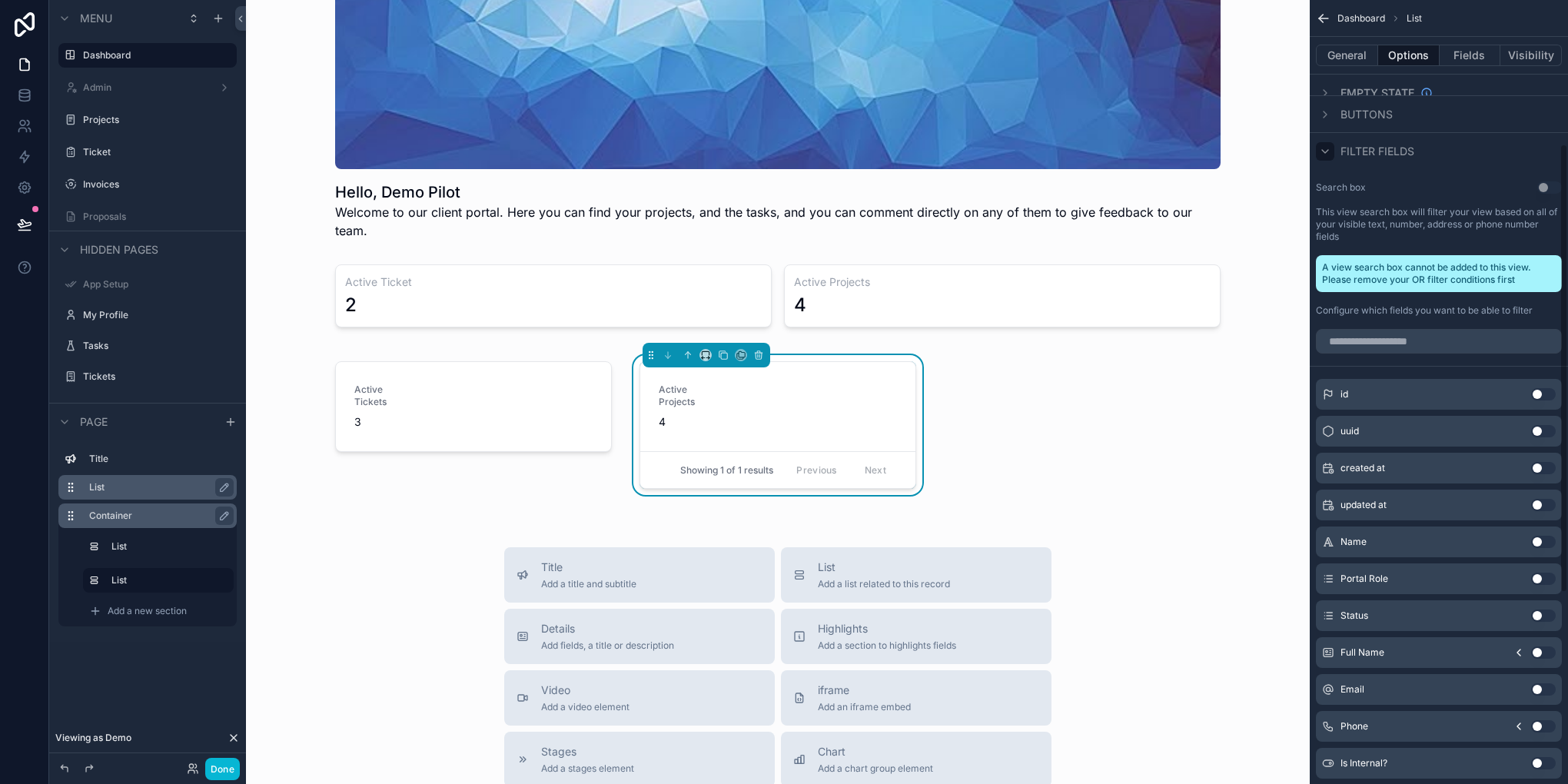
click at [1329, 156] on div "scrollable content" at bounding box center [1325, 152] width 19 height 19
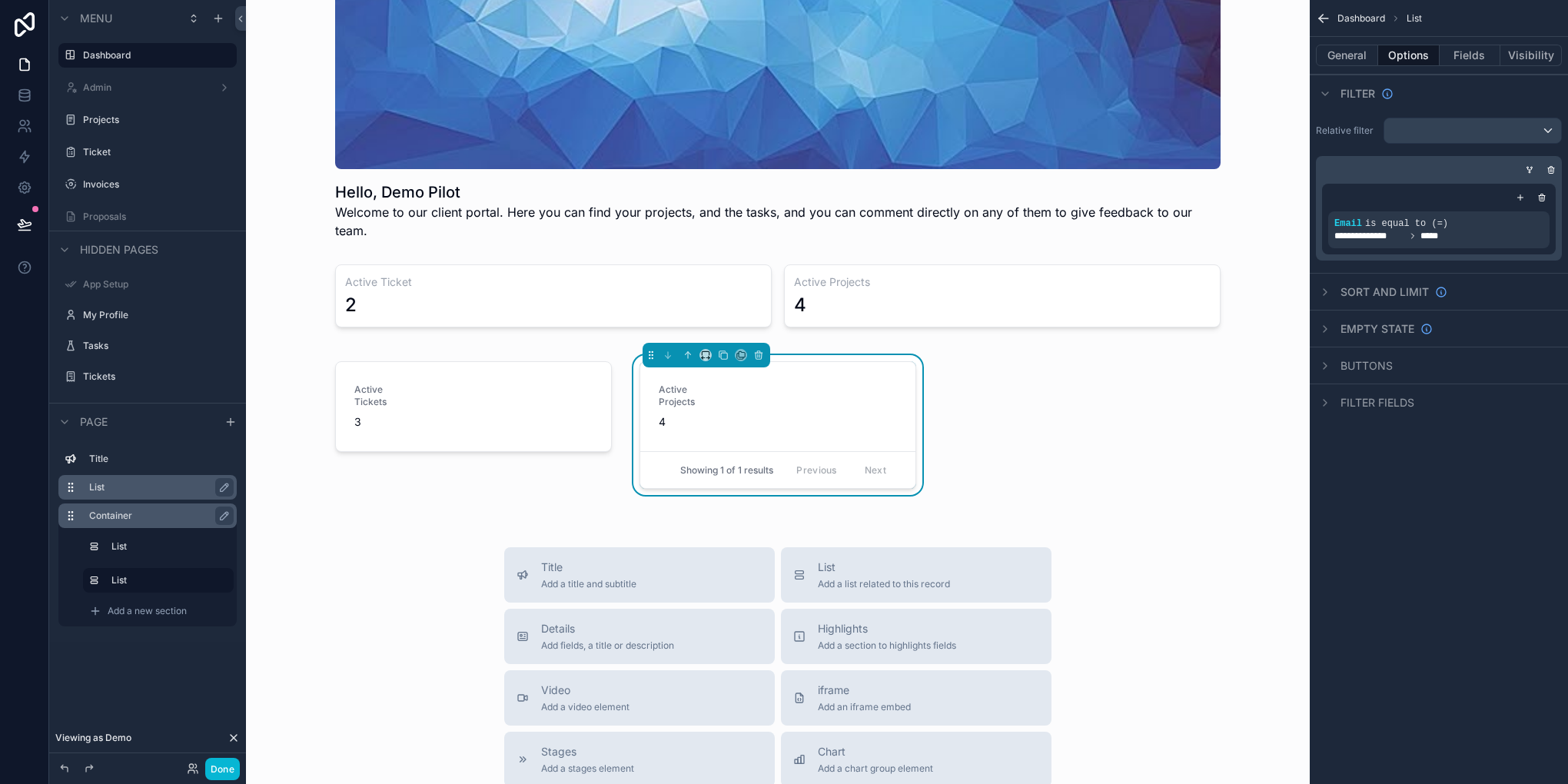
scroll to position [0, 0]
click at [1334, 360] on div "scrollable content" at bounding box center [1325, 366] width 19 height 19
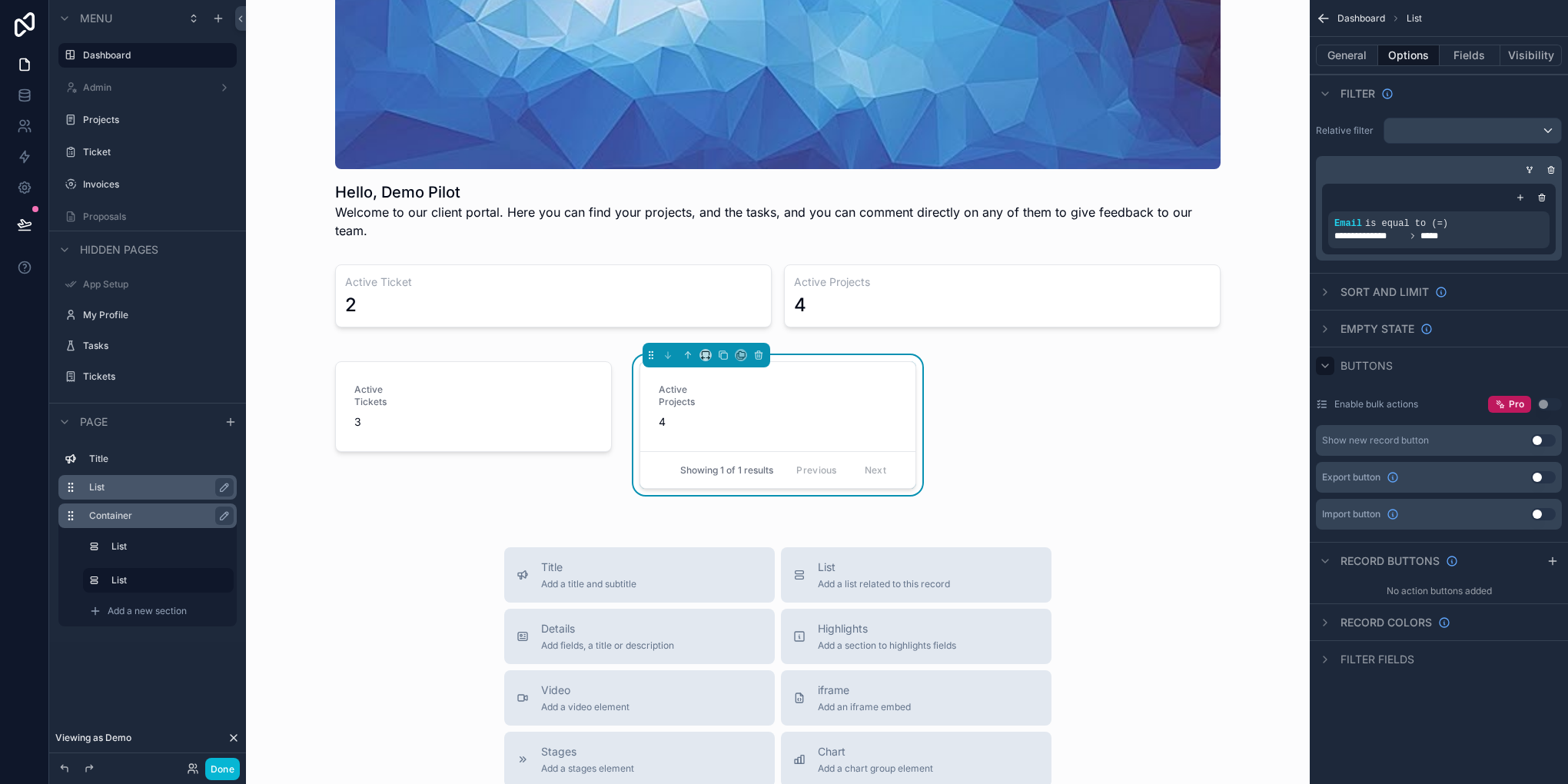
click at [1334, 360] on div "scrollable content" at bounding box center [1325, 366] width 19 height 19
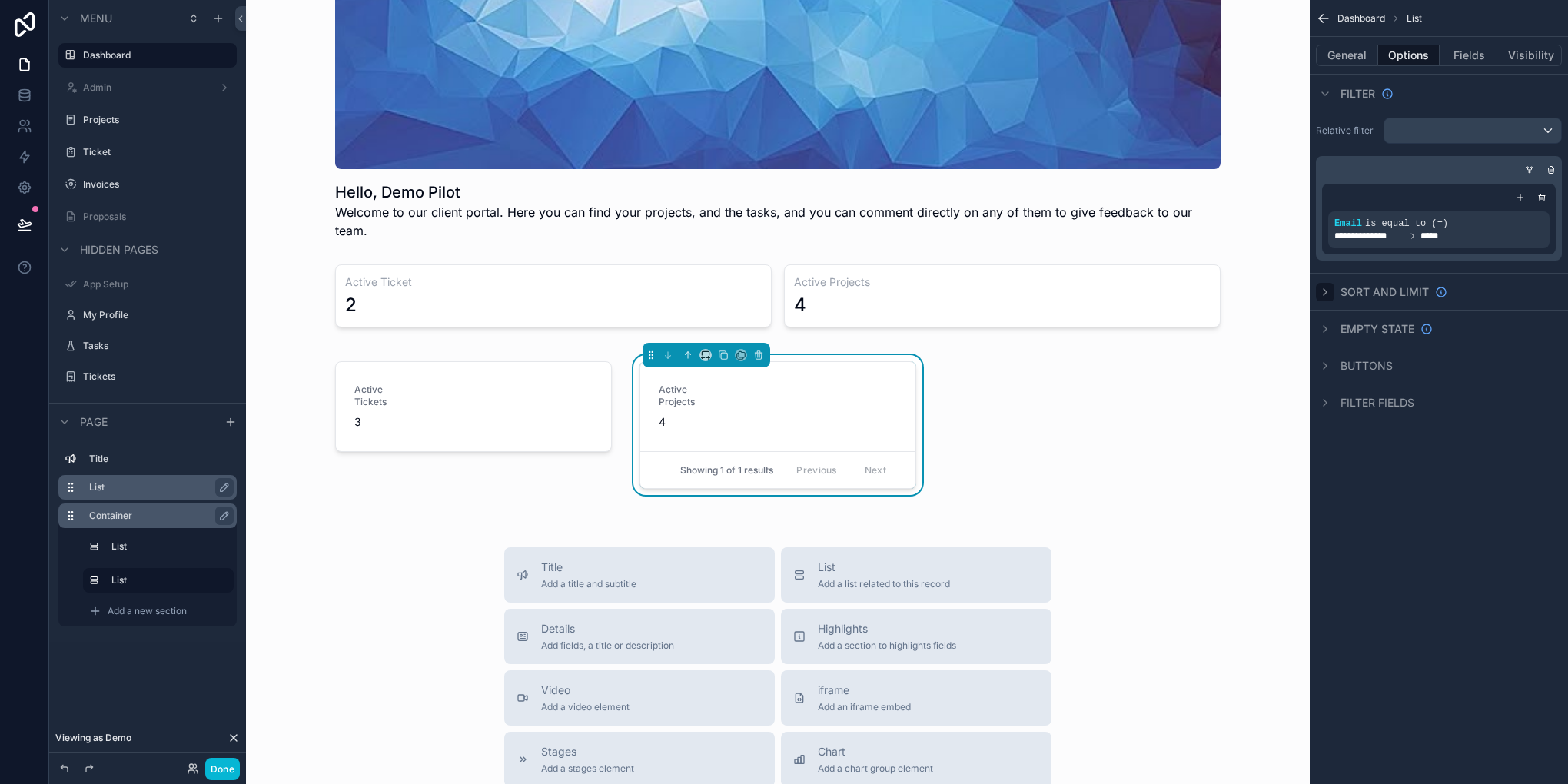
click at [1326, 295] on icon "scrollable content" at bounding box center [1325, 292] width 12 height 12
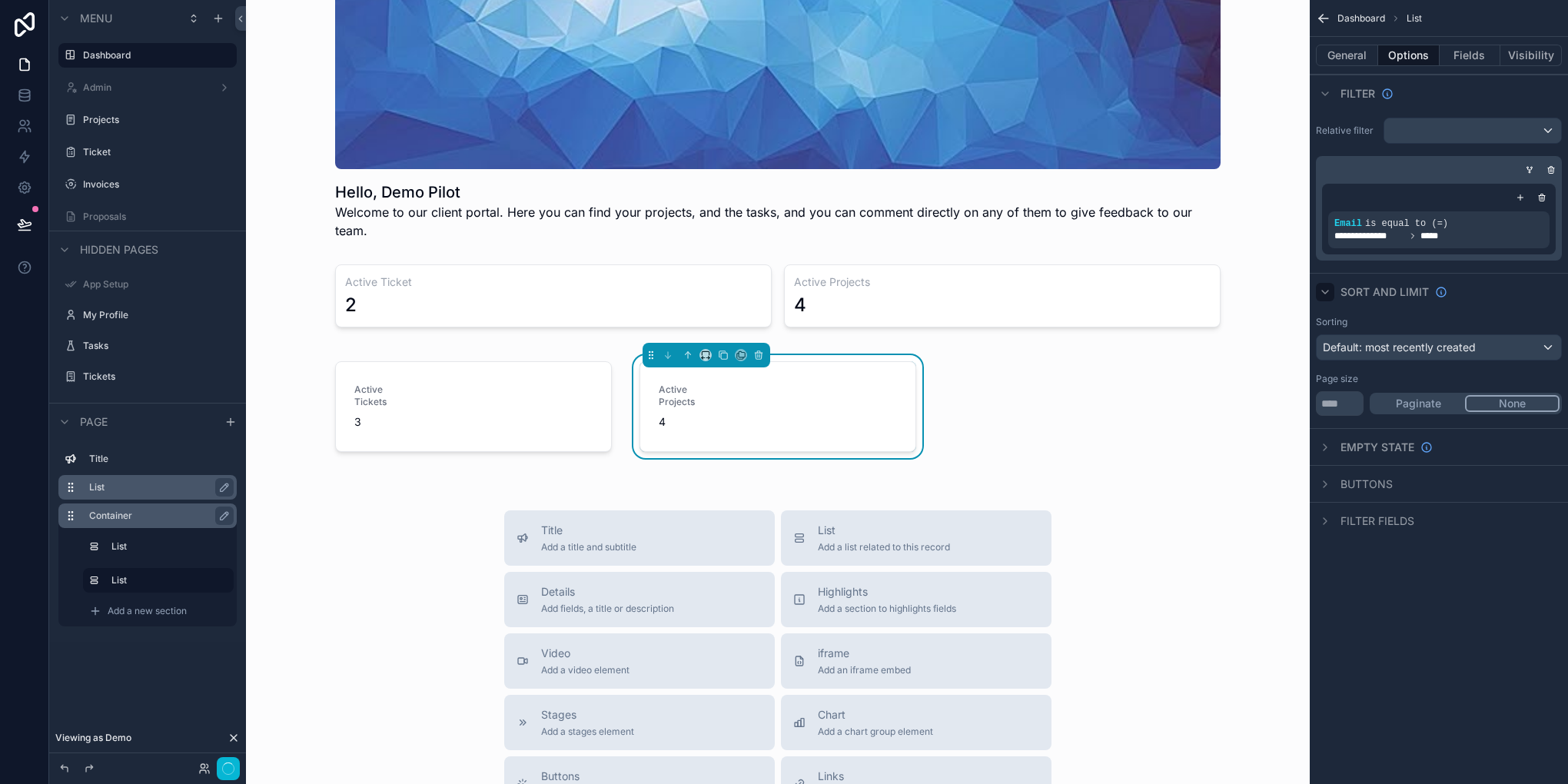
click at [1534, 410] on button "None" at bounding box center [1512, 403] width 94 height 17
click at [1320, 289] on icon "scrollable content" at bounding box center [1325, 292] width 12 height 12
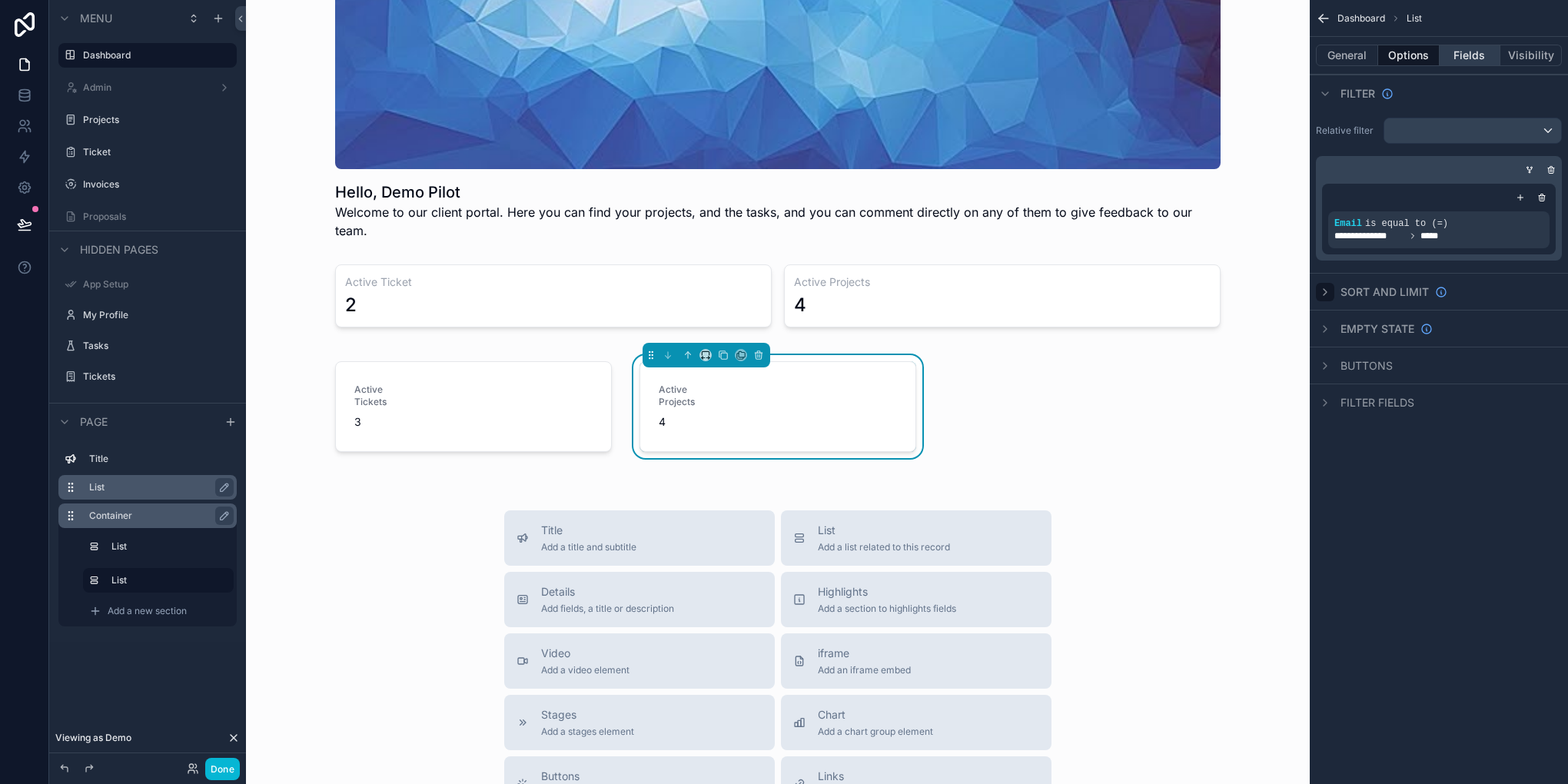
click at [1454, 52] on button "Fields" at bounding box center [1470, 55] width 62 height 22
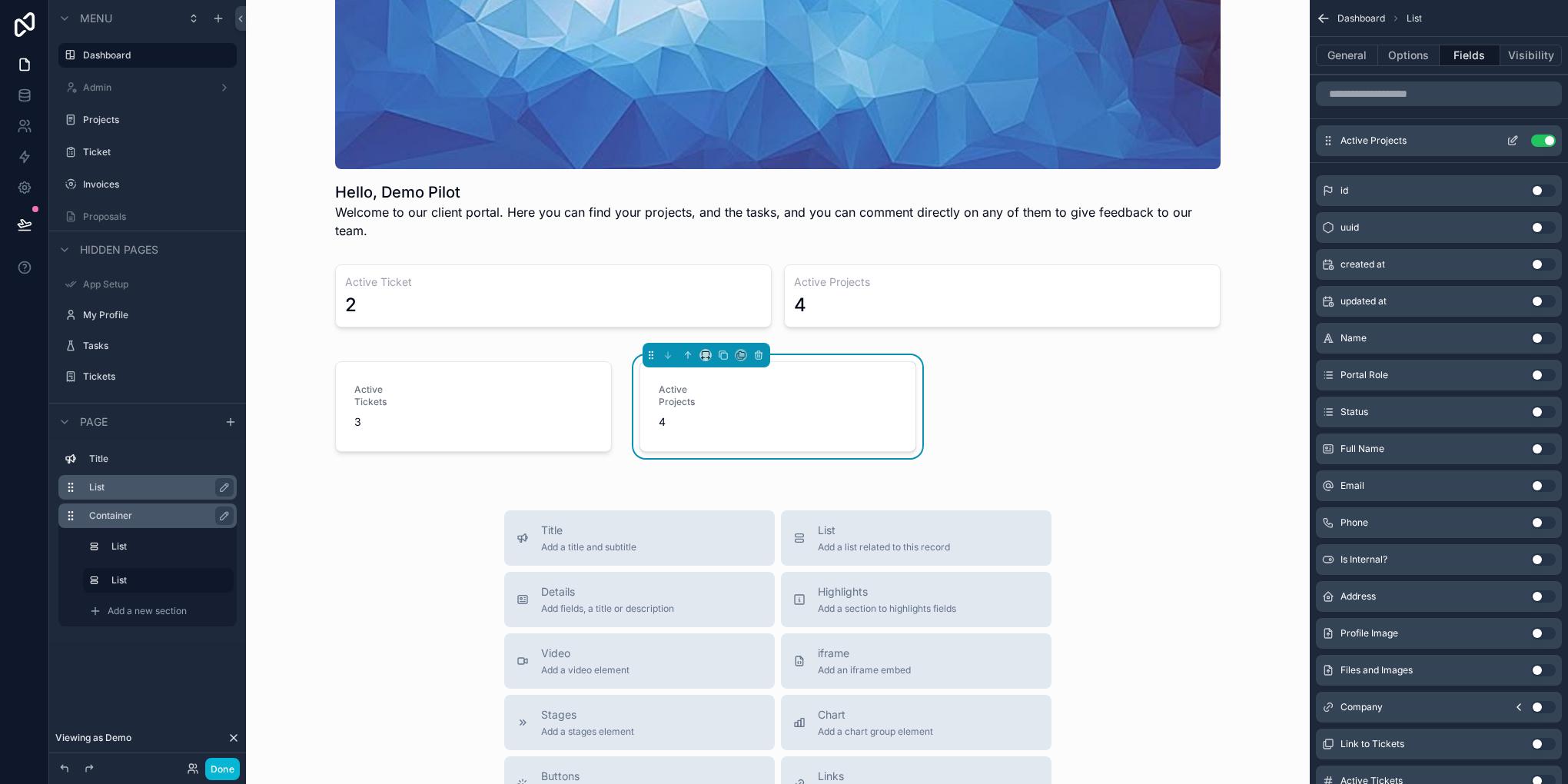
click at [1507, 135] on icon "scrollable content" at bounding box center [1513, 141] width 12 height 12
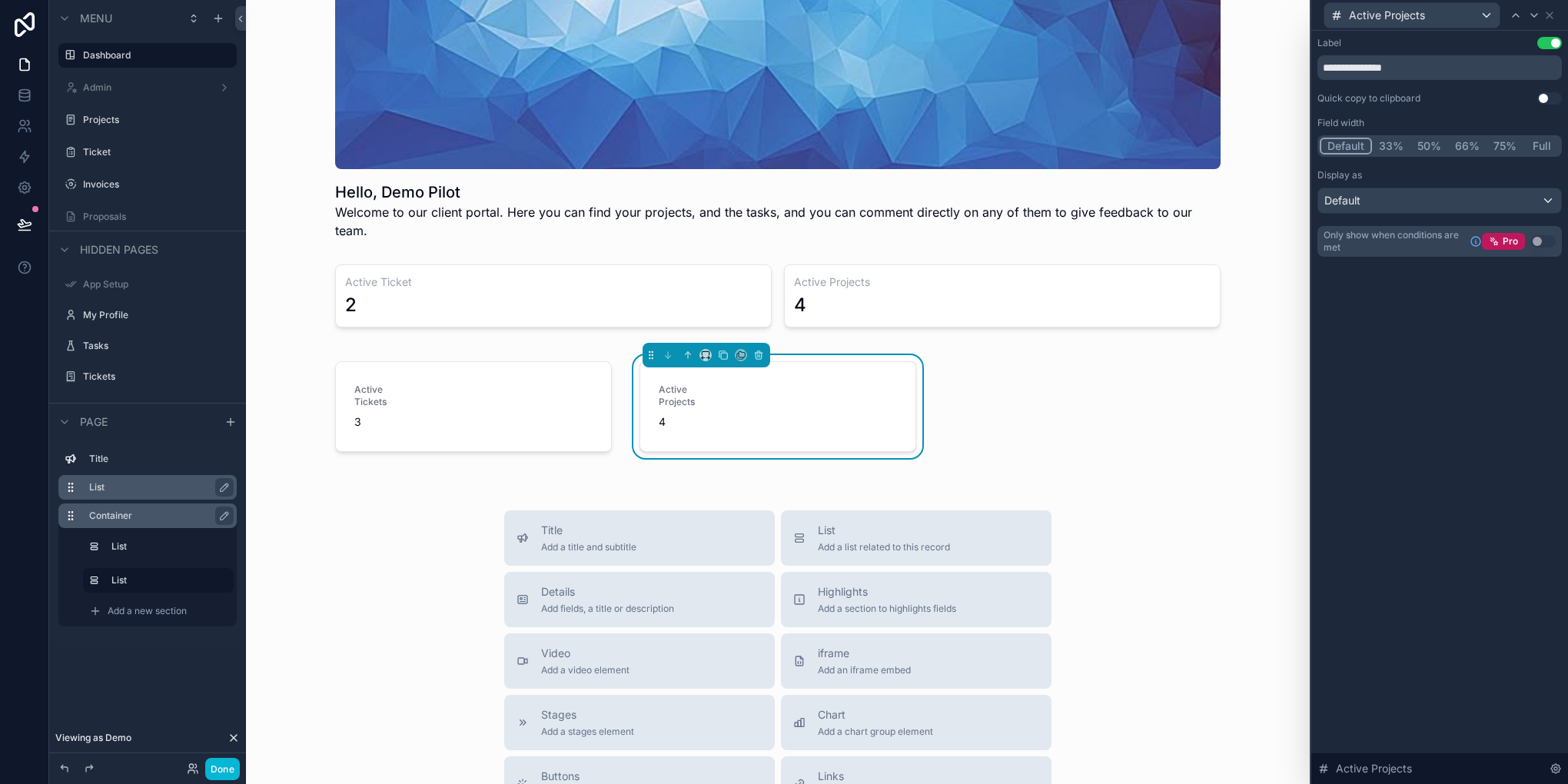
click at [1389, 147] on button "33%" at bounding box center [1391, 146] width 38 height 17
click at [494, 418] on div "scrollable content" at bounding box center [473, 410] width 295 height 109
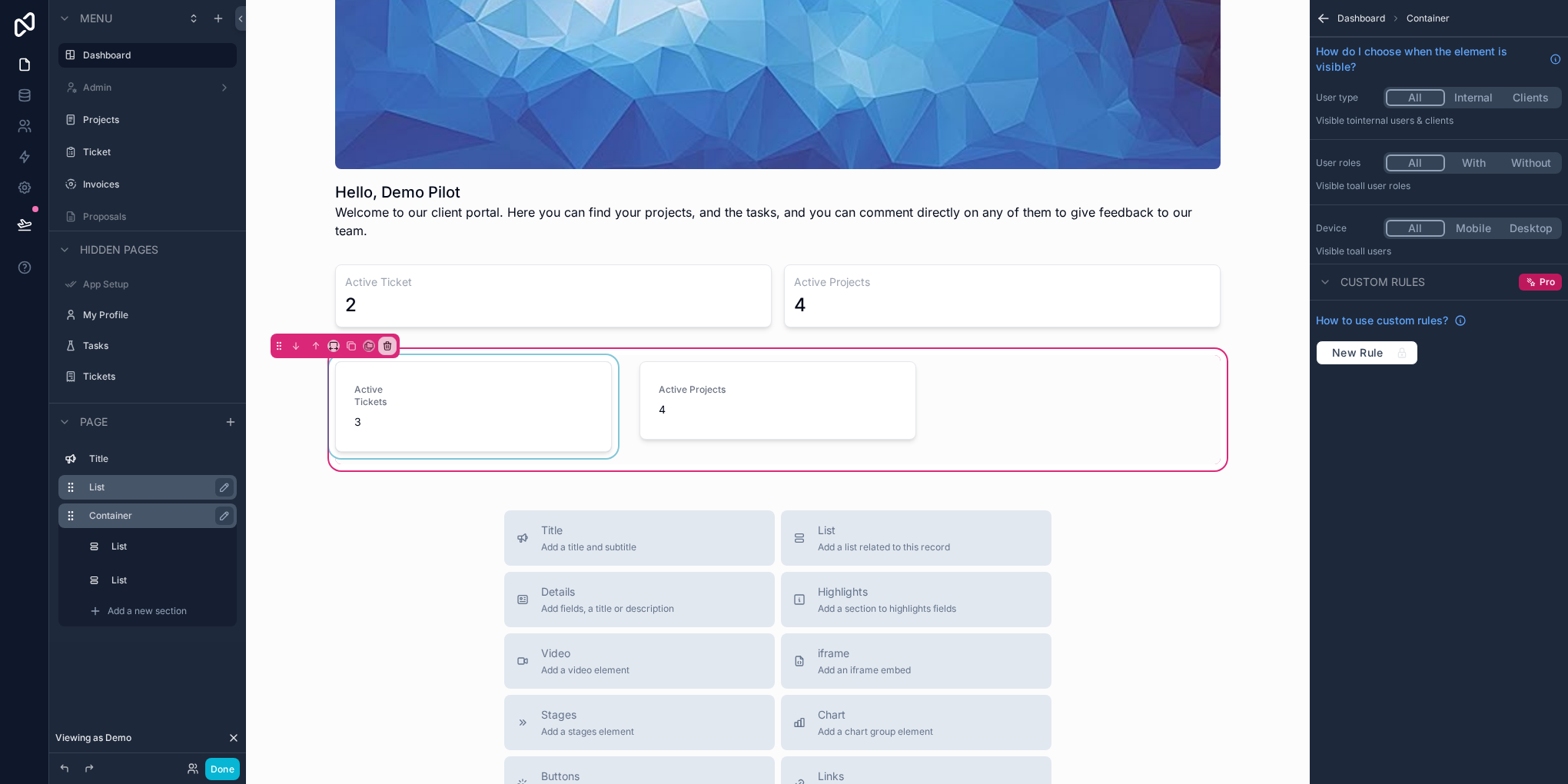
click at [440, 407] on div "scrollable content" at bounding box center [473, 410] width 295 height 109
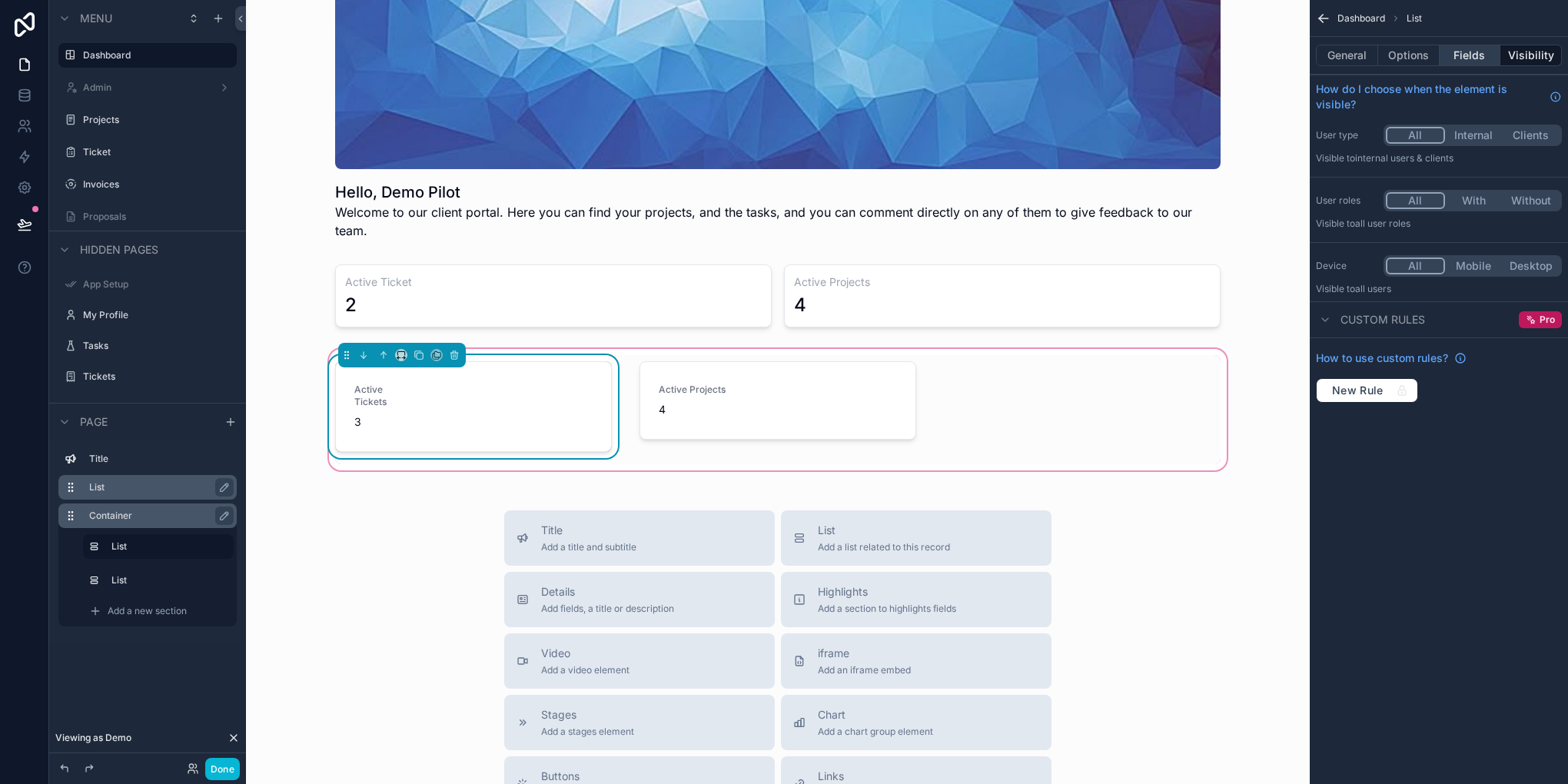
click at [1470, 48] on button "Fields" at bounding box center [1470, 55] width 62 height 22
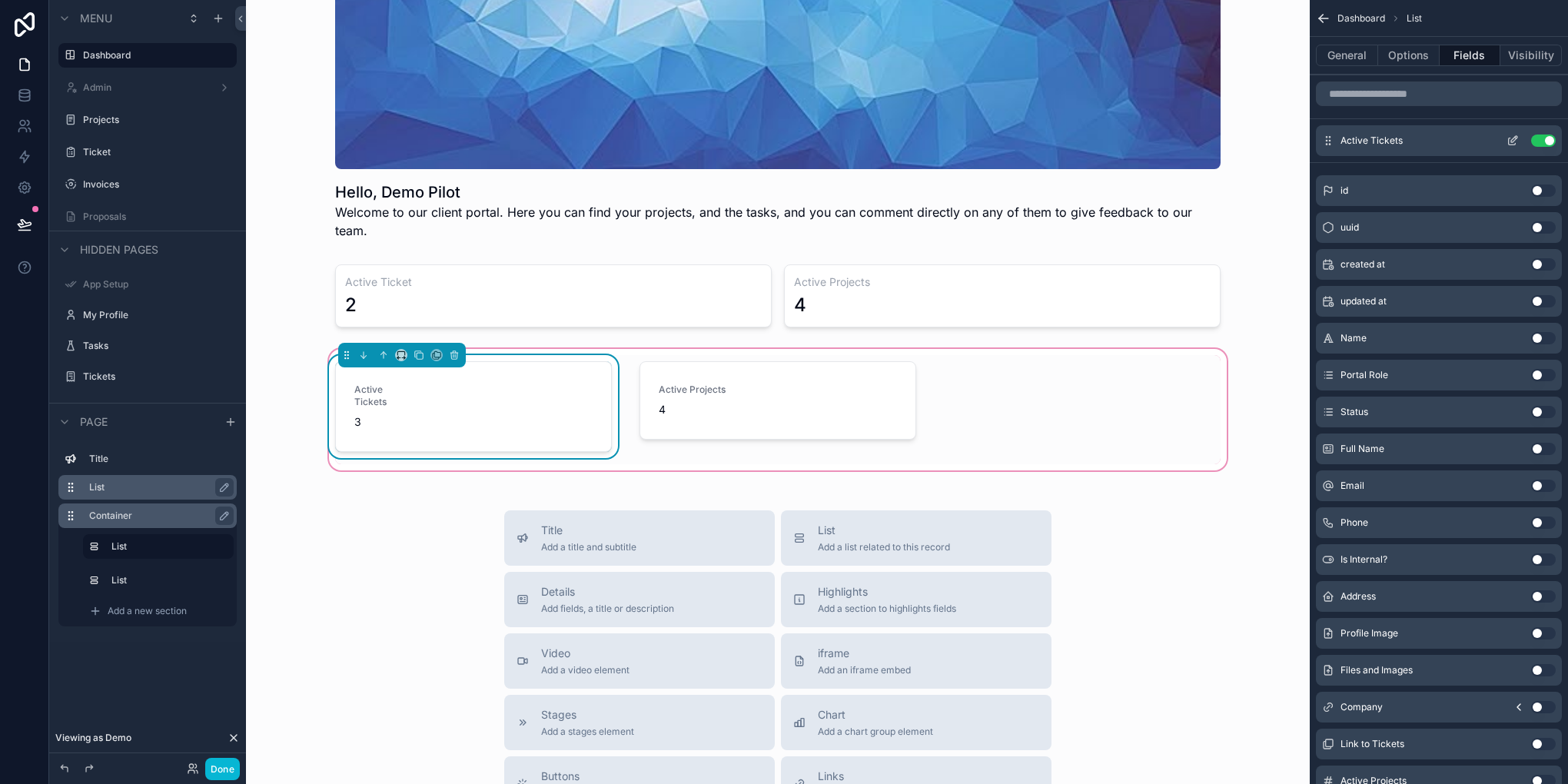
click at [1508, 136] on icon "scrollable content" at bounding box center [1513, 141] width 12 height 12
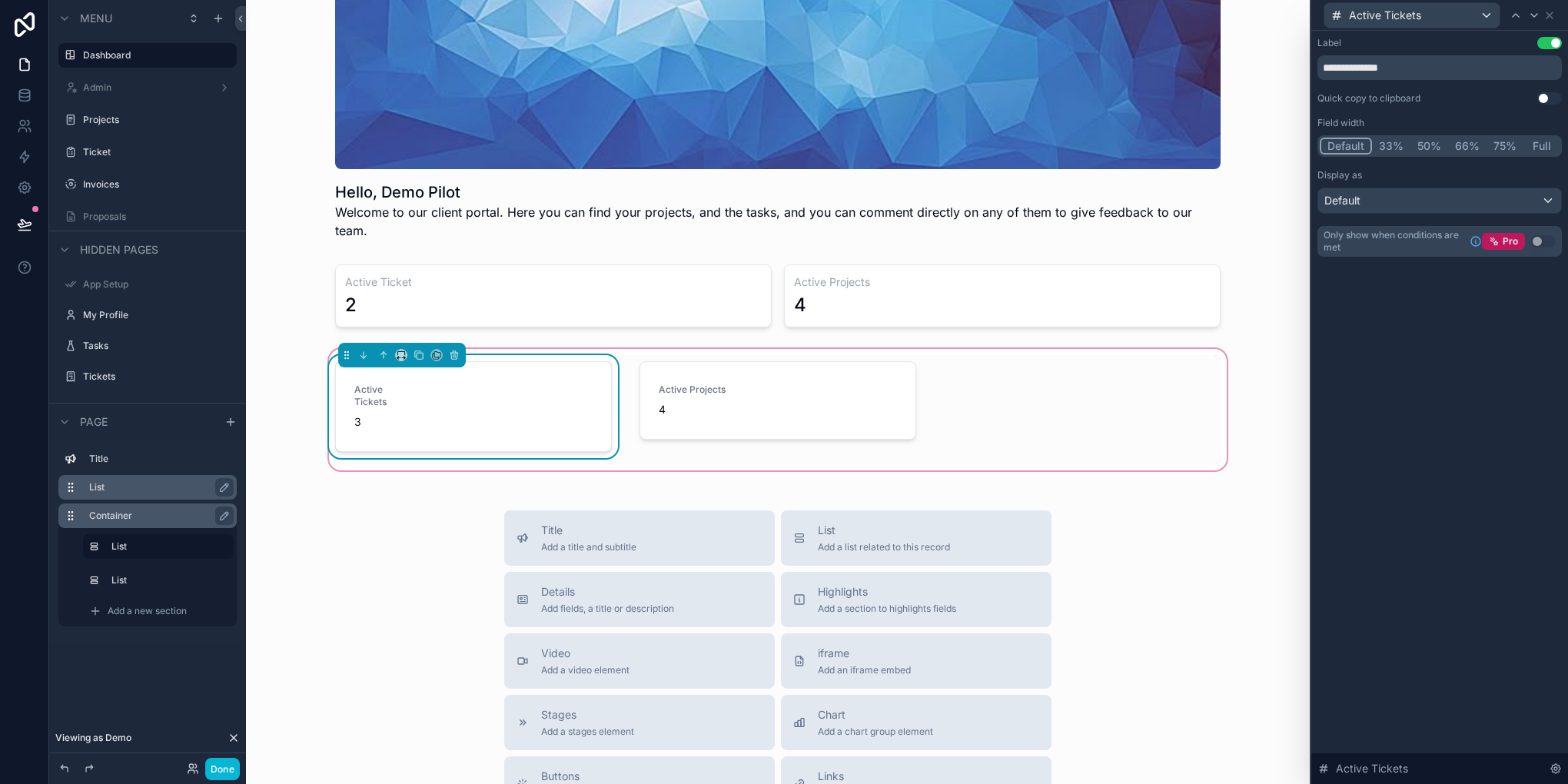
click at [1390, 150] on button "33%" at bounding box center [1391, 146] width 38 height 17
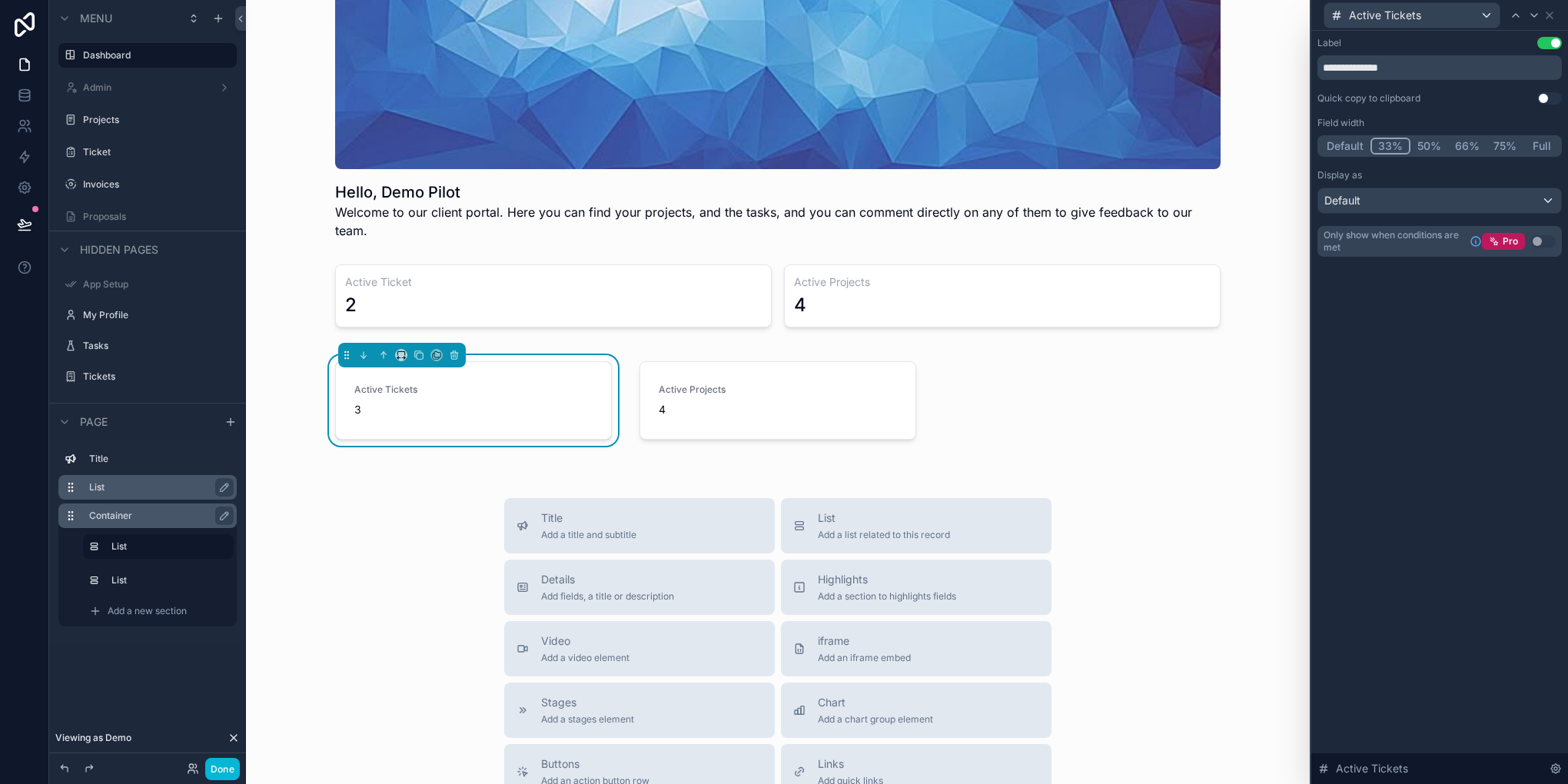
click at [1401, 402] on div "**********" at bounding box center [1440, 406] width 257 height 753
click at [1406, 206] on div "Default" at bounding box center [1439, 201] width 243 height 25
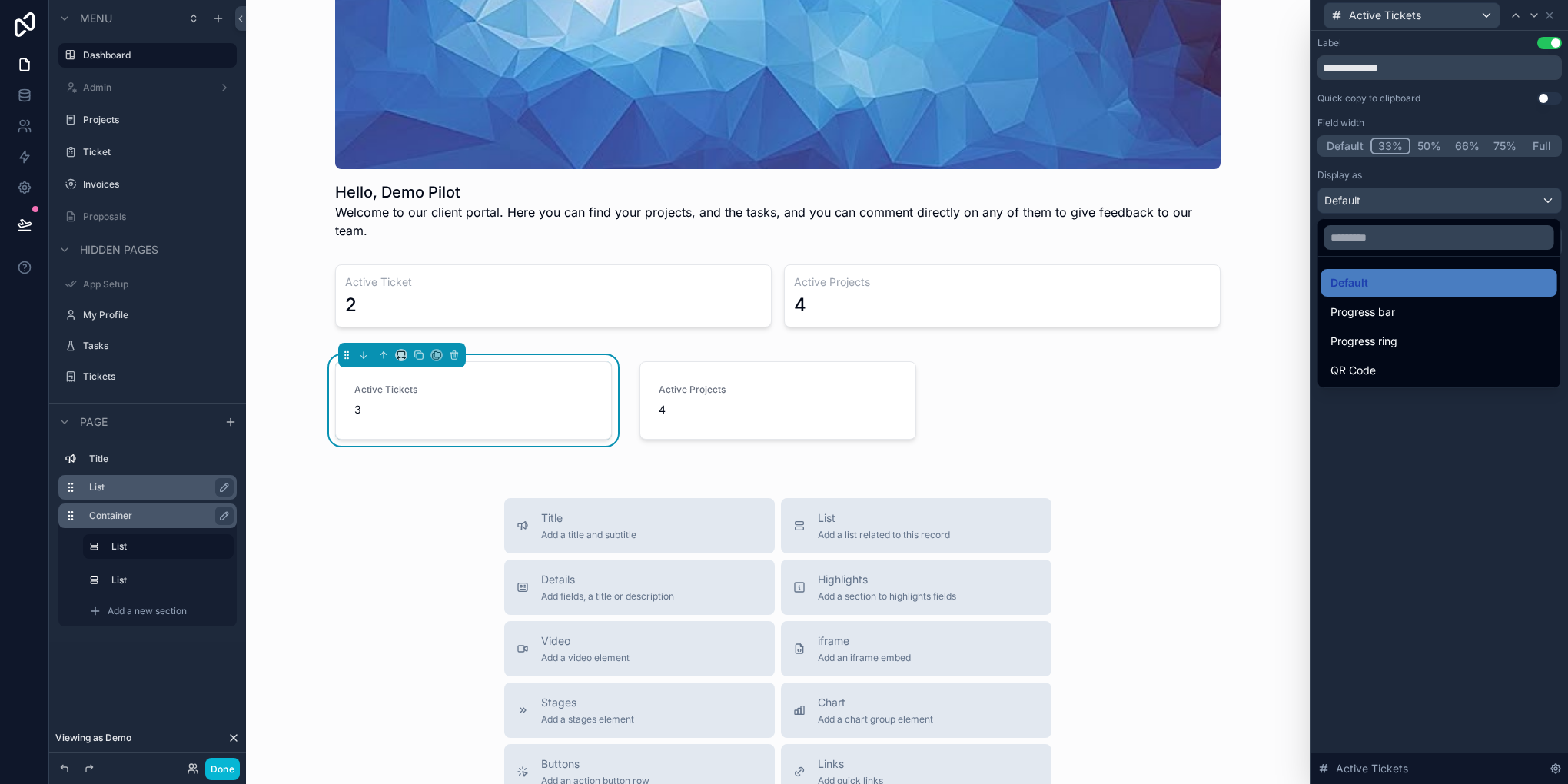
click at [1404, 211] on div at bounding box center [1440, 392] width 257 height 784
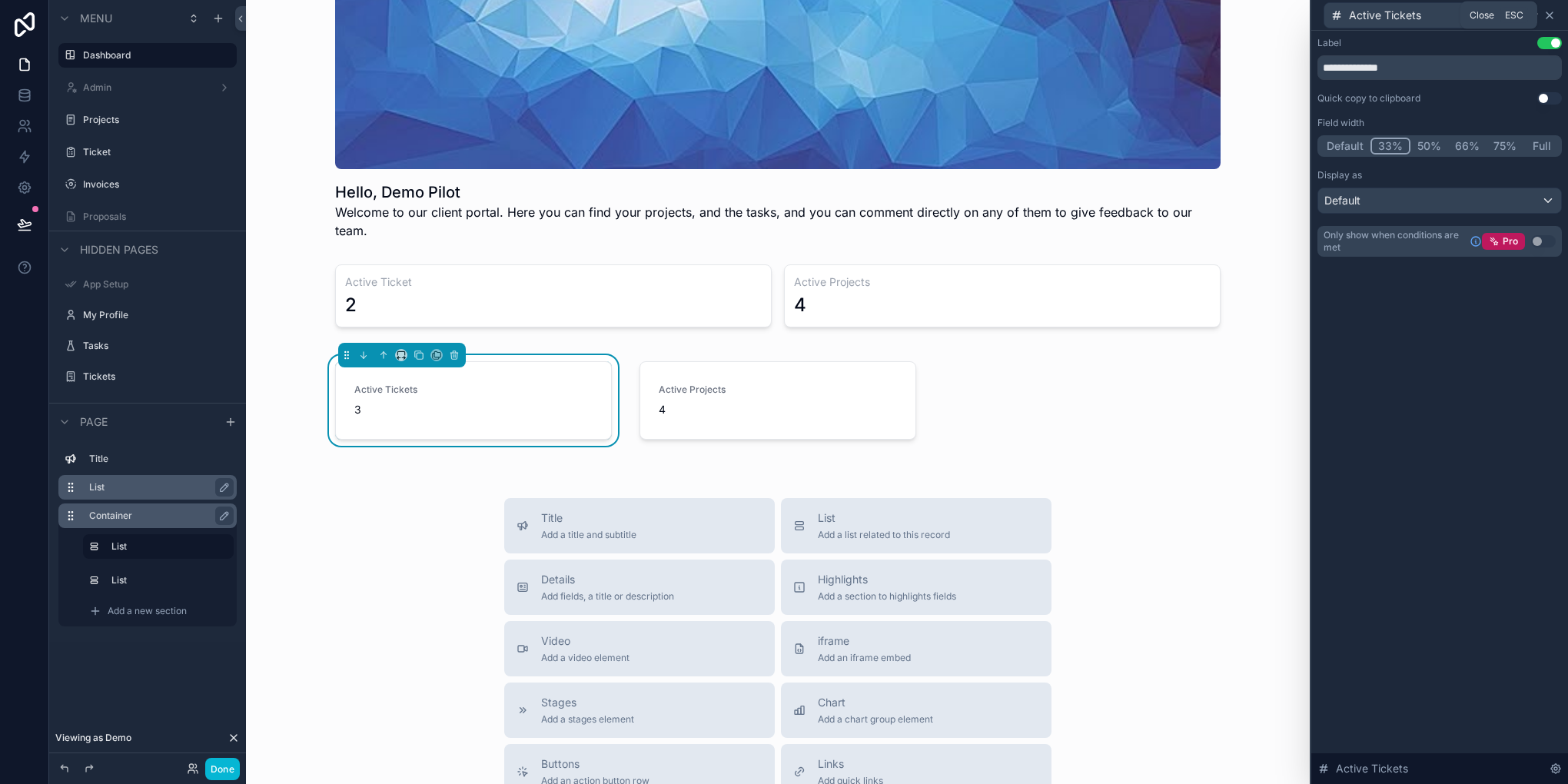
click at [1553, 19] on icon at bounding box center [1550, 16] width 12 height 12
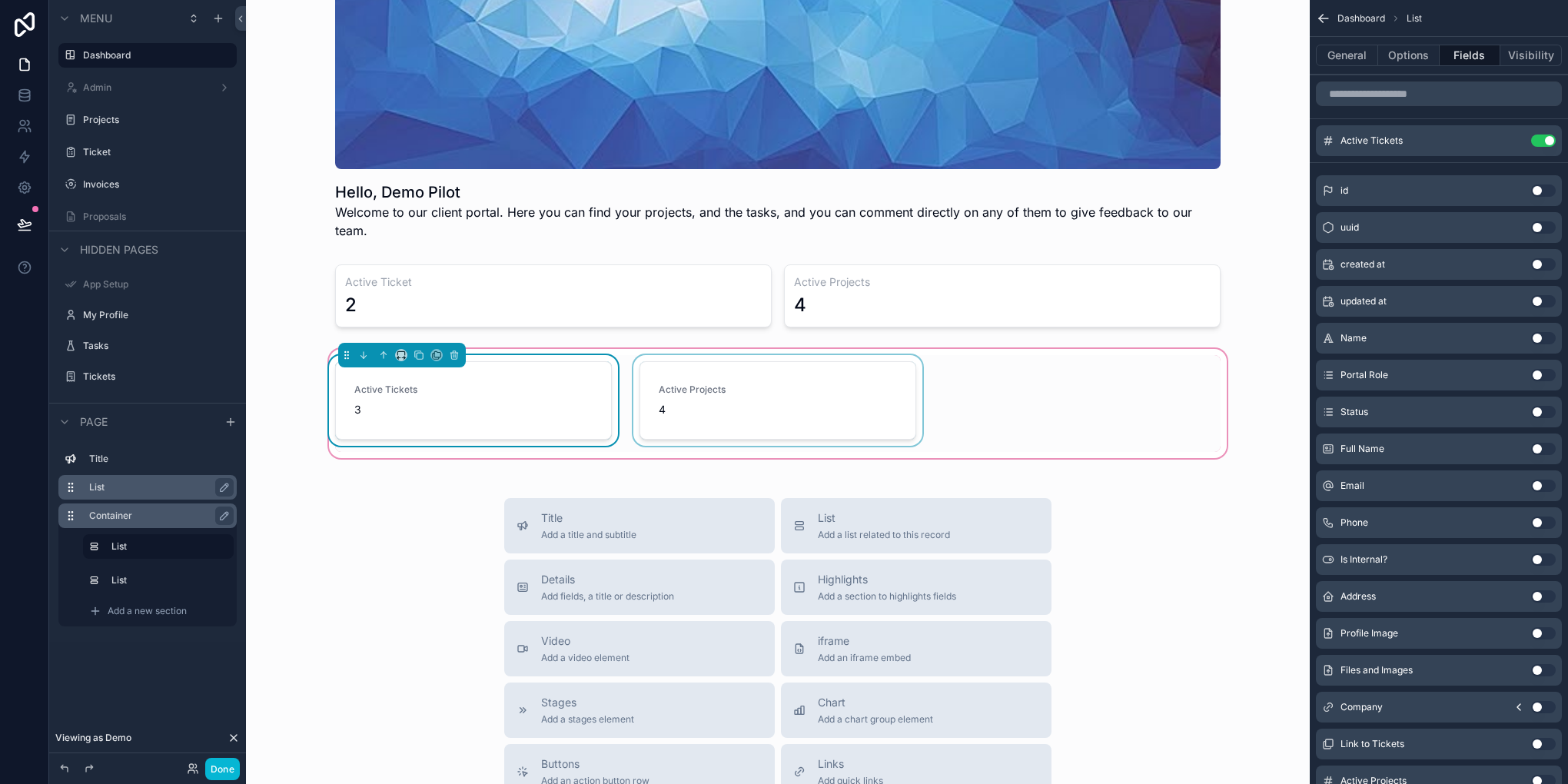
click at [815, 399] on div "scrollable content" at bounding box center [777, 403] width 295 height 97
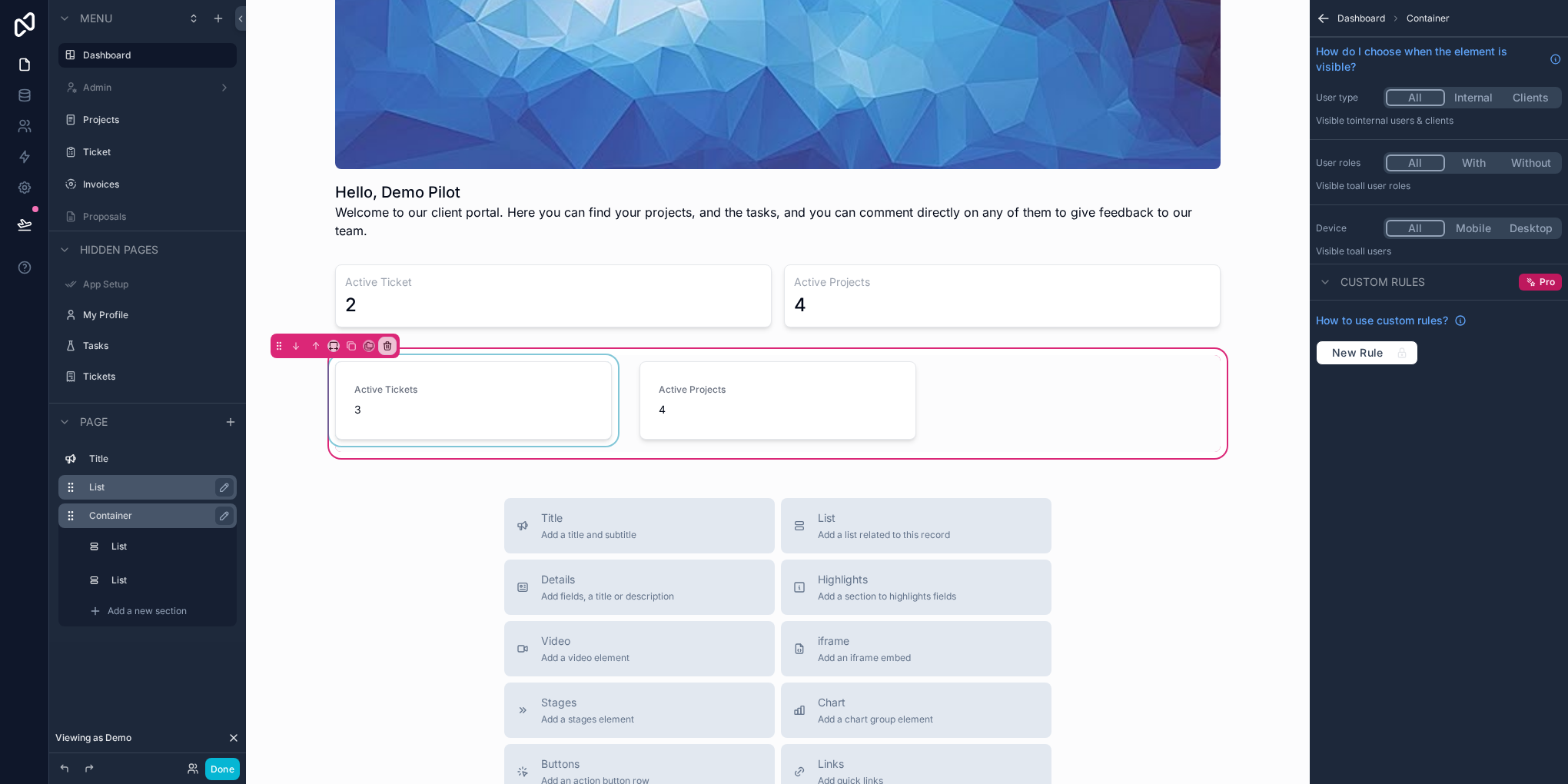
click at [579, 396] on div "scrollable content" at bounding box center [473, 403] width 295 height 97
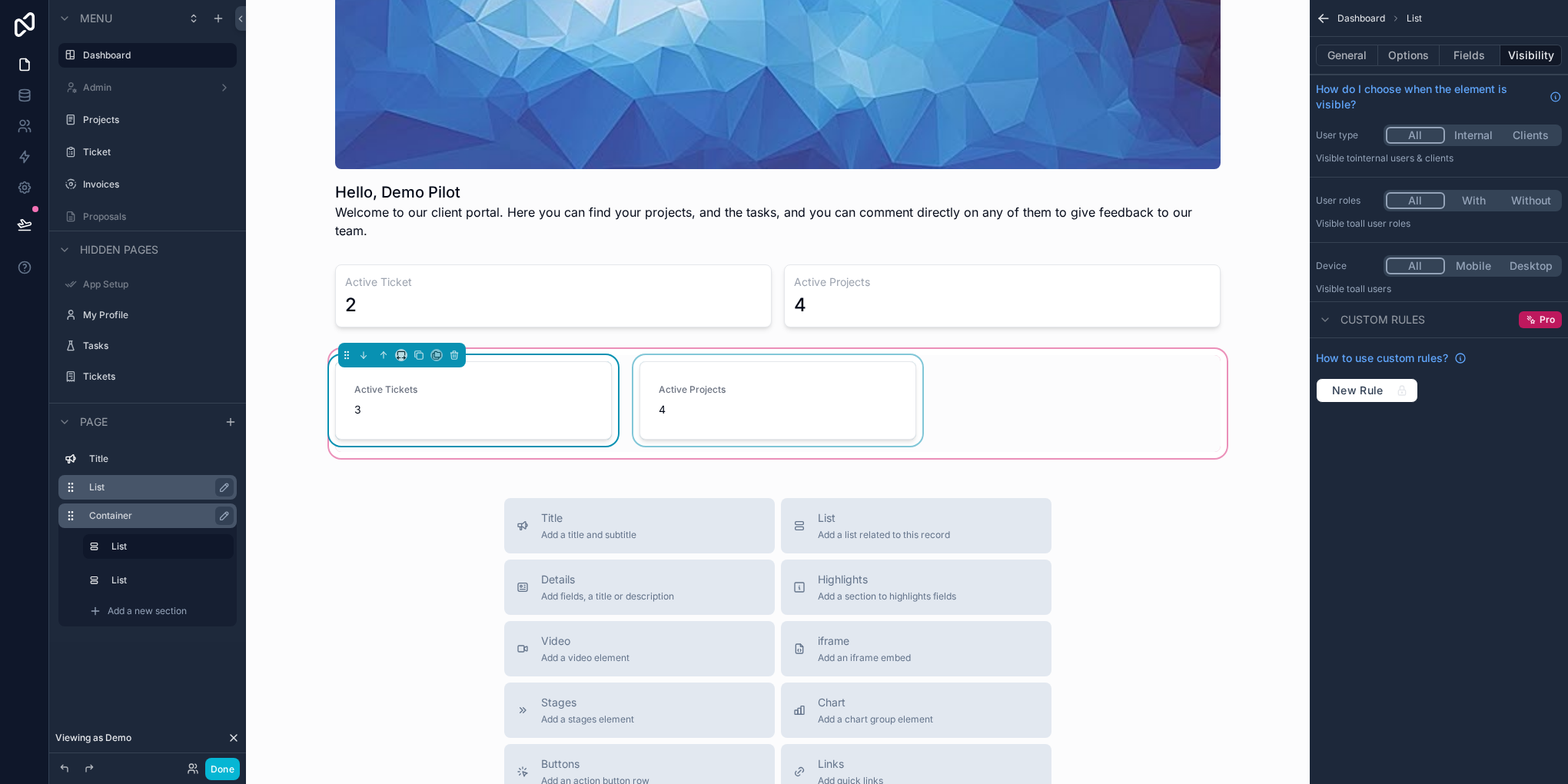
click at [785, 398] on div "scrollable content" at bounding box center [777, 403] width 295 height 97
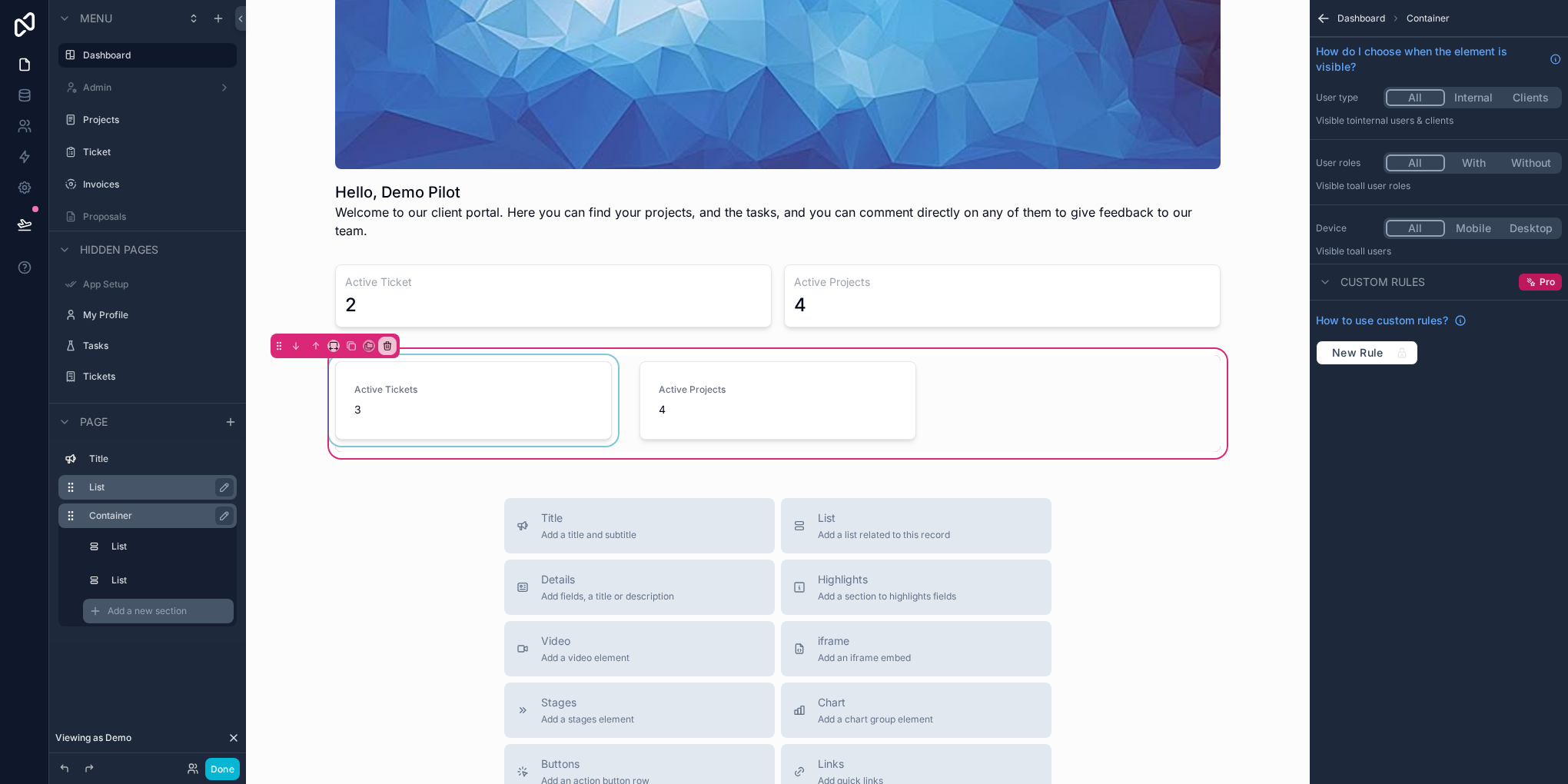
click at [118, 599] on div "Add a new section" at bounding box center [158, 611] width 150 height 25
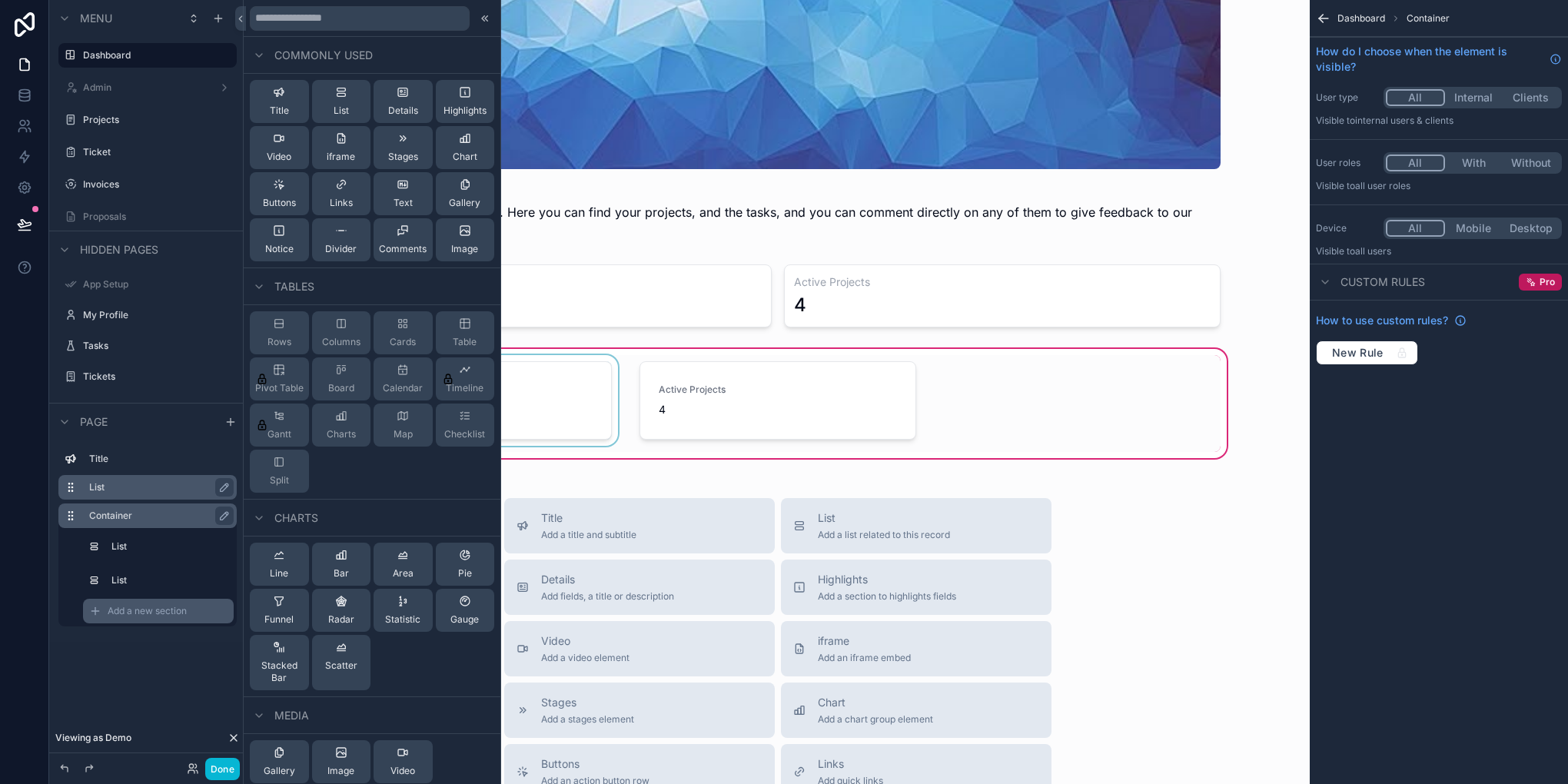
click at [169, 603] on div "Add a new section" at bounding box center [158, 611] width 150 height 25
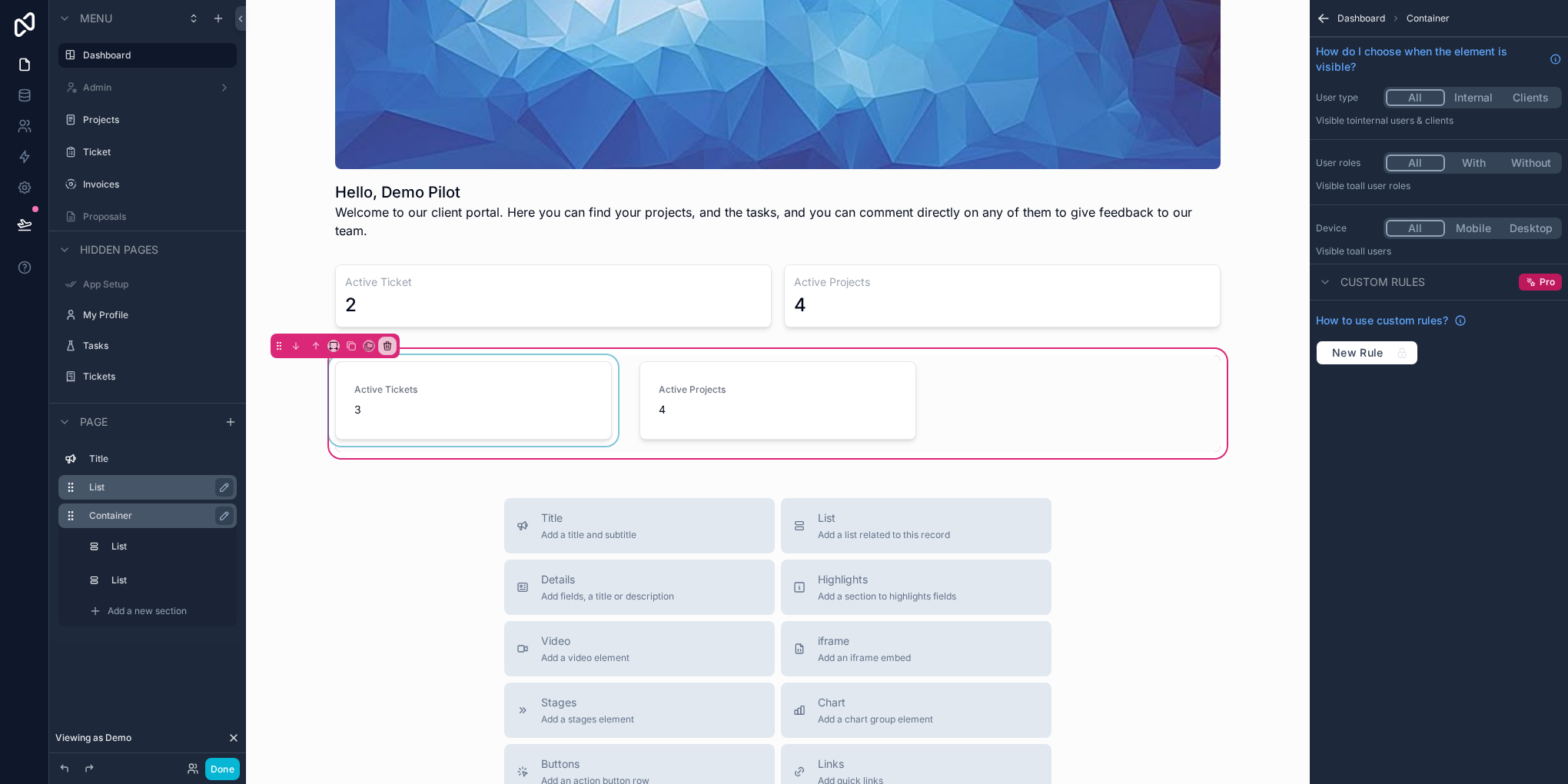
click at [523, 371] on div "scrollable content" at bounding box center [473, 403] width 295 height 97
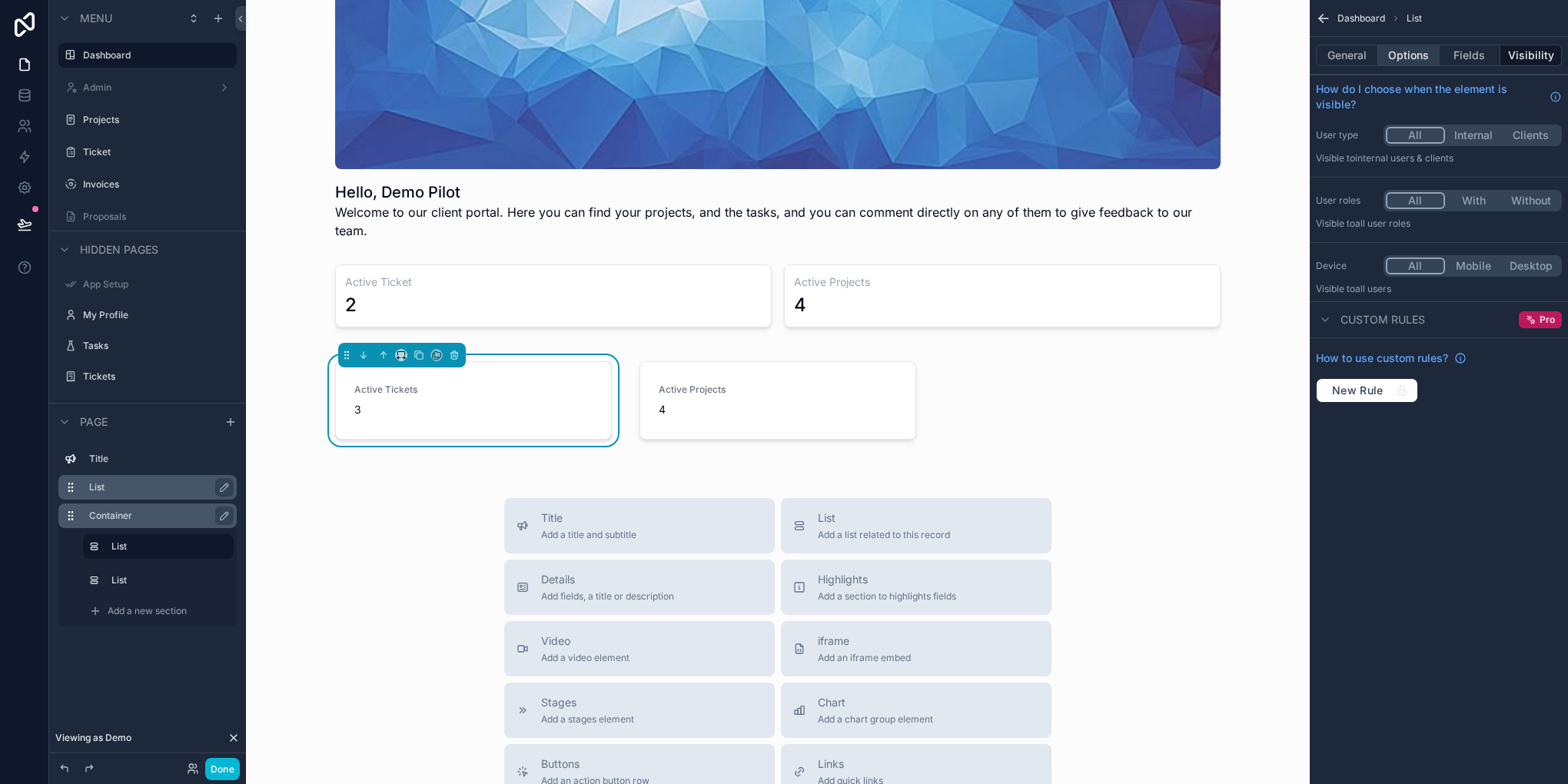
click at [1411, 56] on button "Options" at bounding box center [1408, 55] width 62 height 22
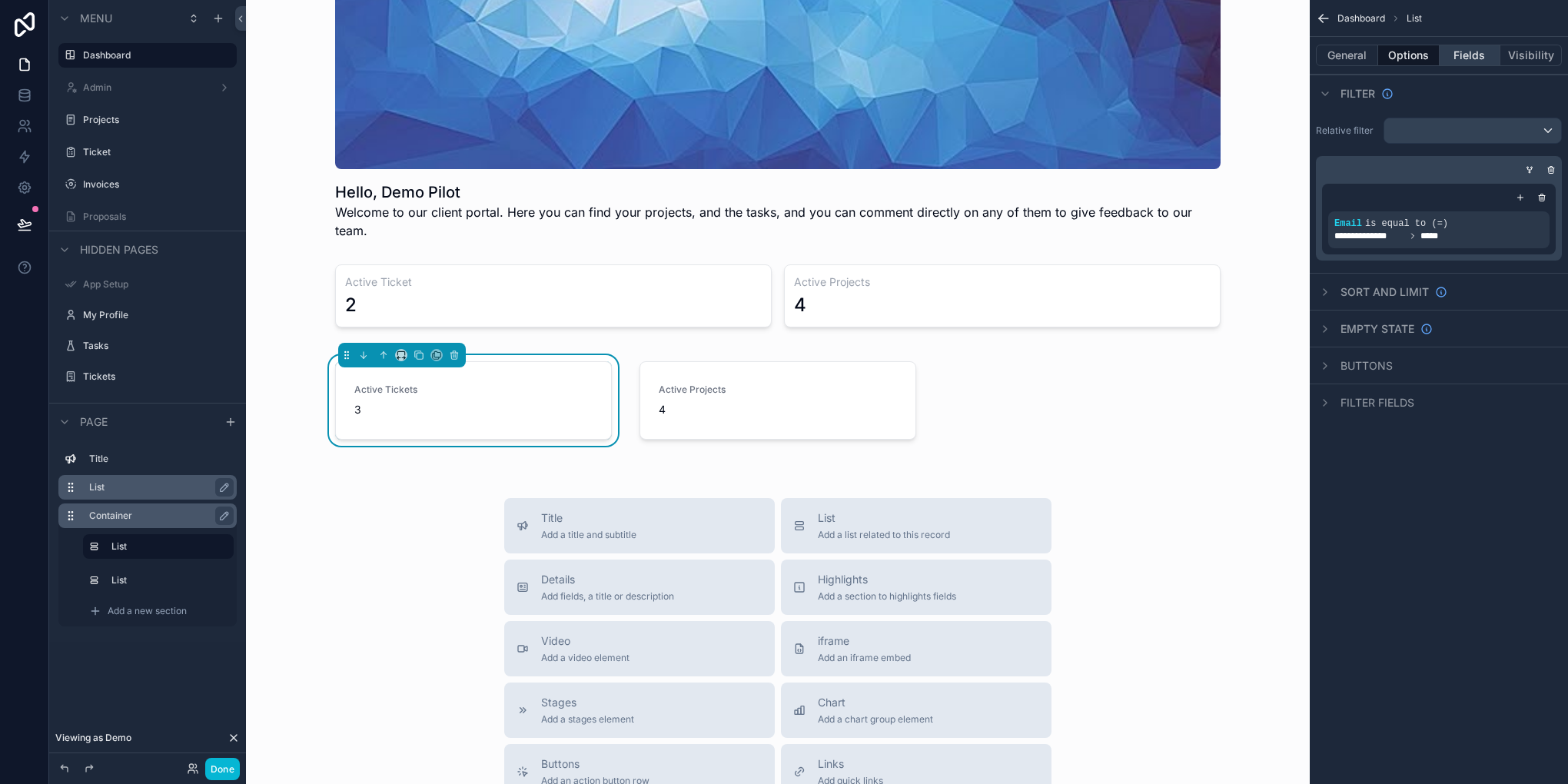
click at [1468, 65] on button "Fields" at bounding box center [1470, 55] width 62 height 22
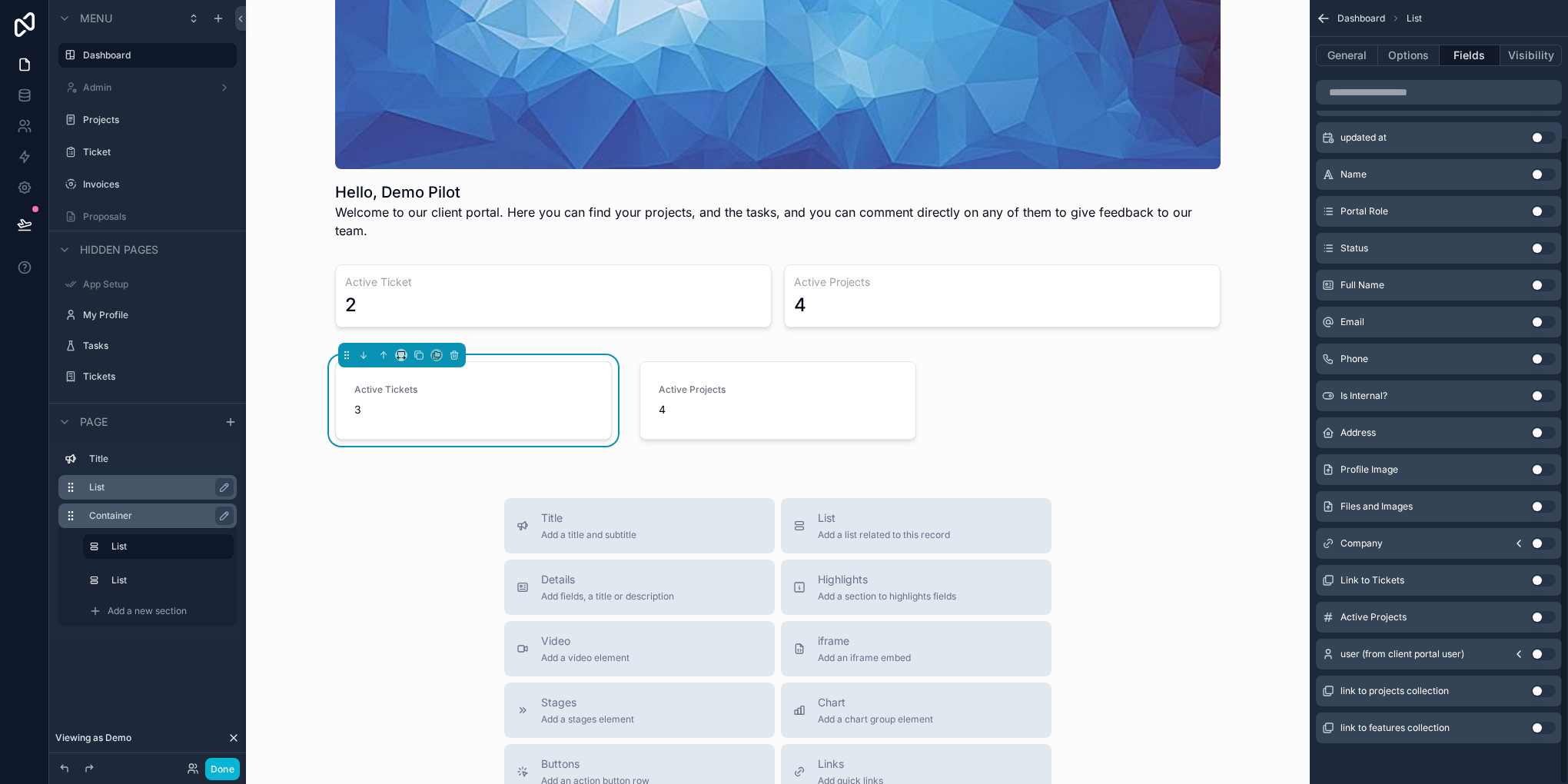
scroll to position [165, 0]
click at [714, 399] on div "scrollable content" at bounding box center [777, 403] width 295 height 97
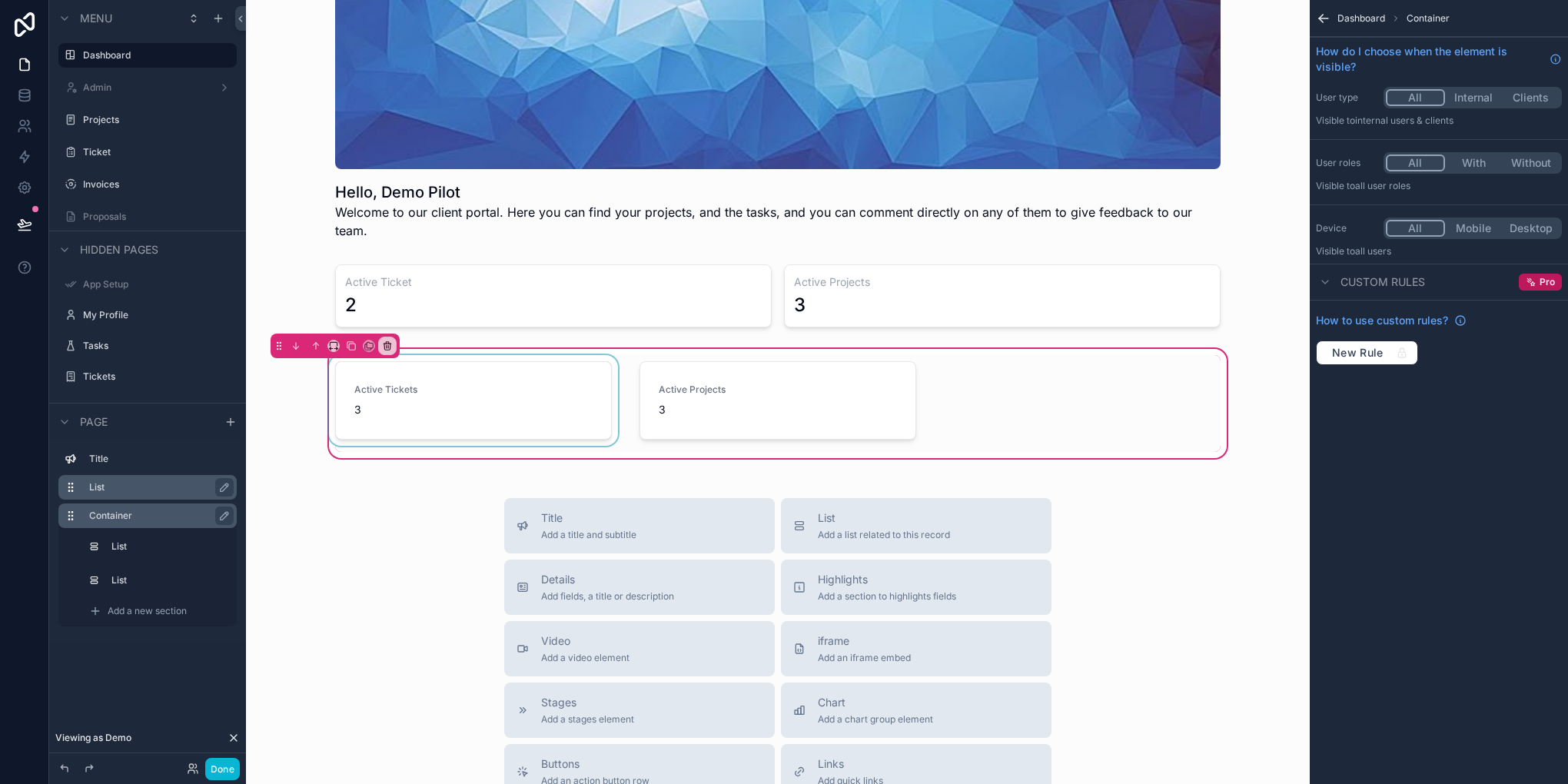
click at [588, 391] on div "scrollable content" at bounding box center [473, 403] width 295 height 97
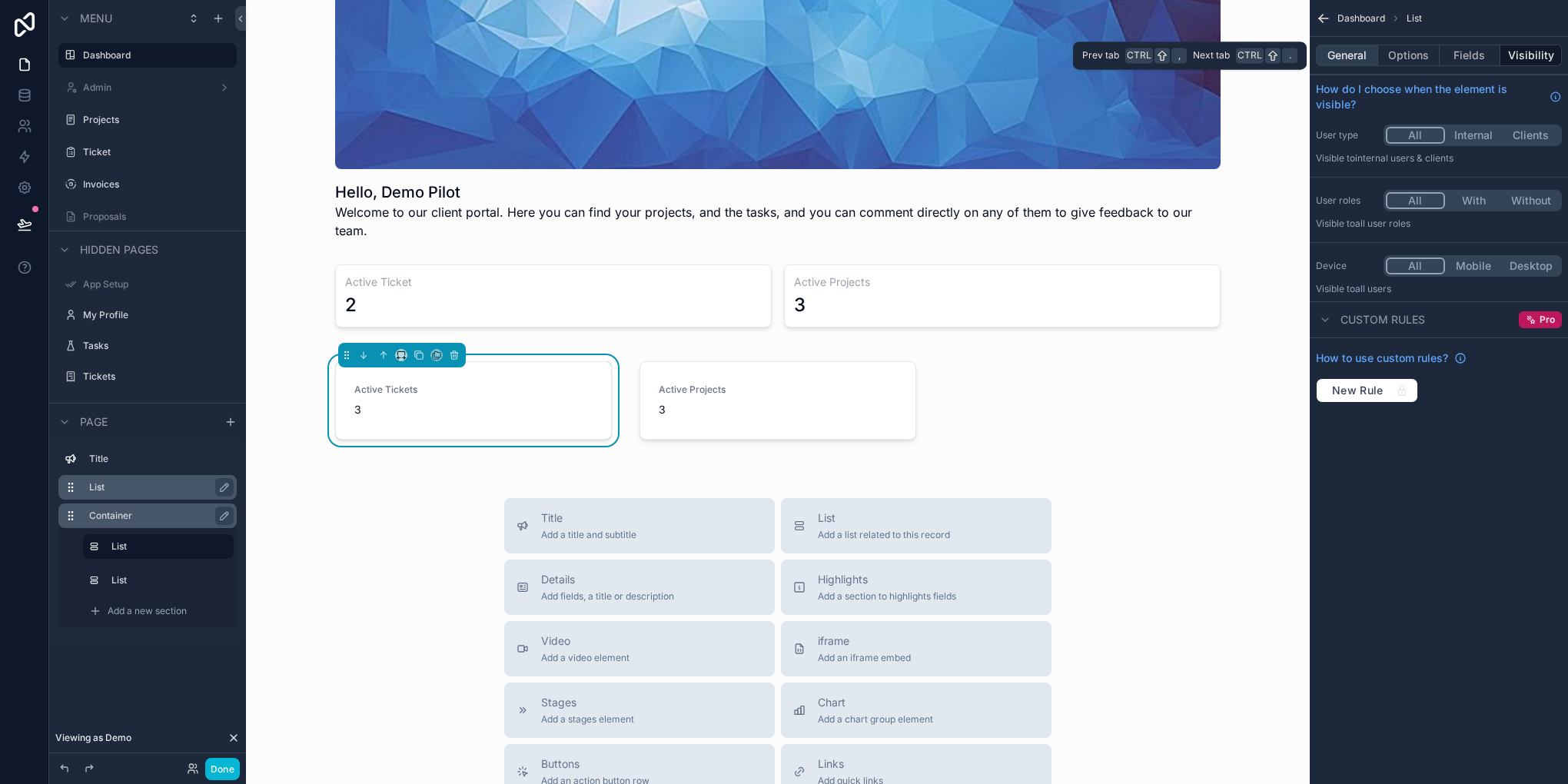
click at [1348, 46] on button "General" at bounding box center [1347, 55] width 62 height 22
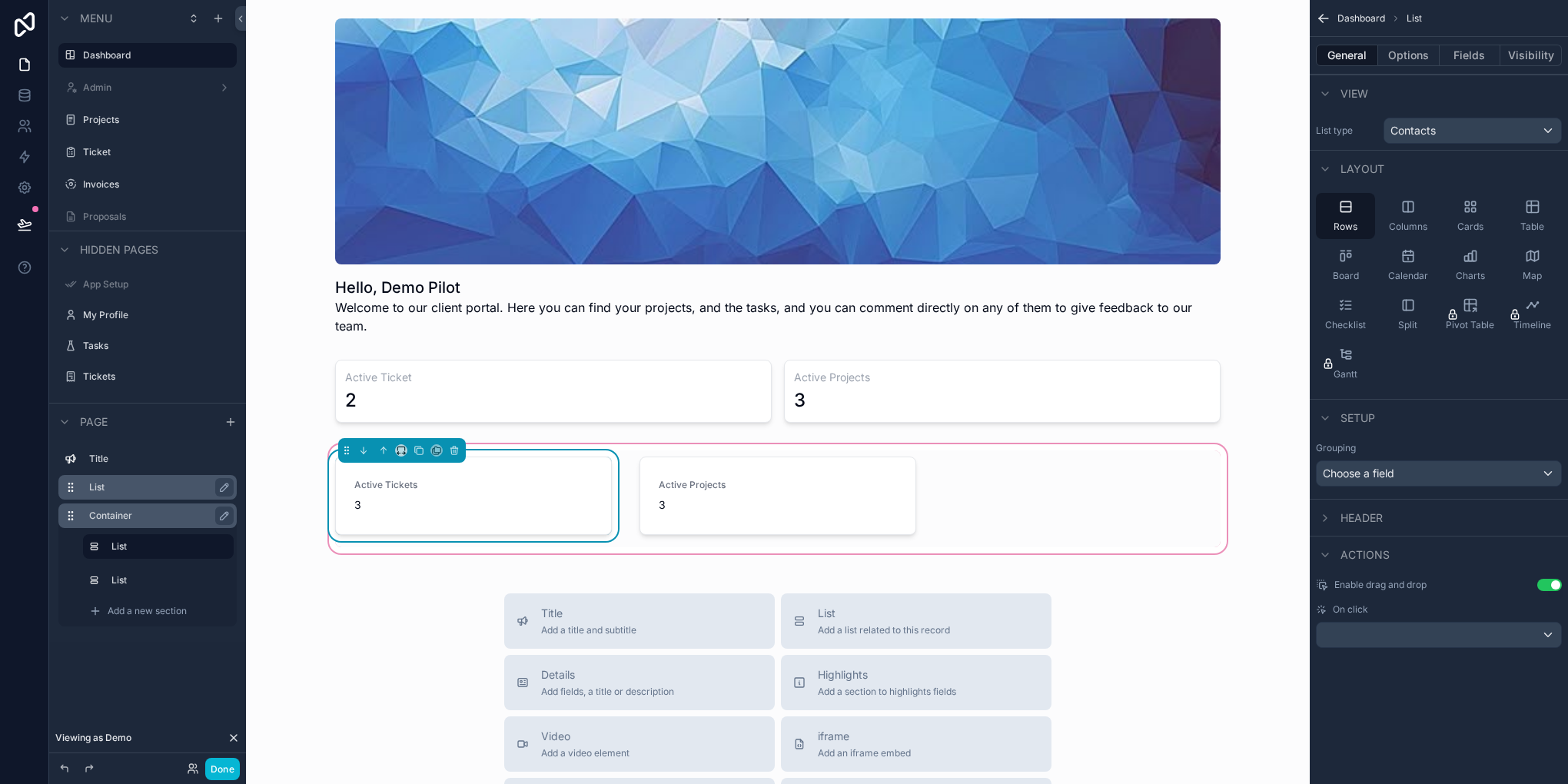
click at [941, 486] on div "Active Tickets 3 Active Projects 3" at bounding box center [777, 498] width 904 height 97
